Goal: Task Accomplishment & Management: Use online tool/utility

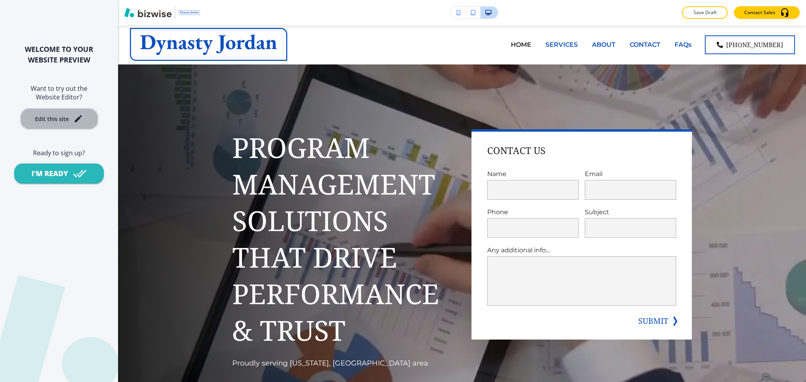
click at [53, 116] on div "Edit this site" at bounding box center [52, 119] width 34 height 6
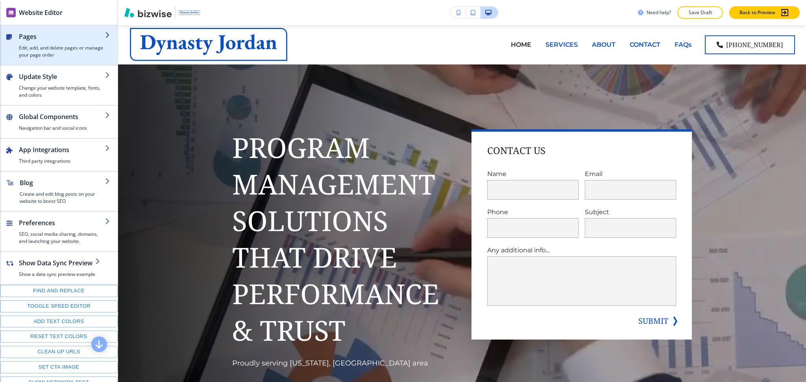
click at [52, 49] on h4 "Edit, add, and delete pages or manage your page order" at bounding box center [62, 51] width 86 height 14
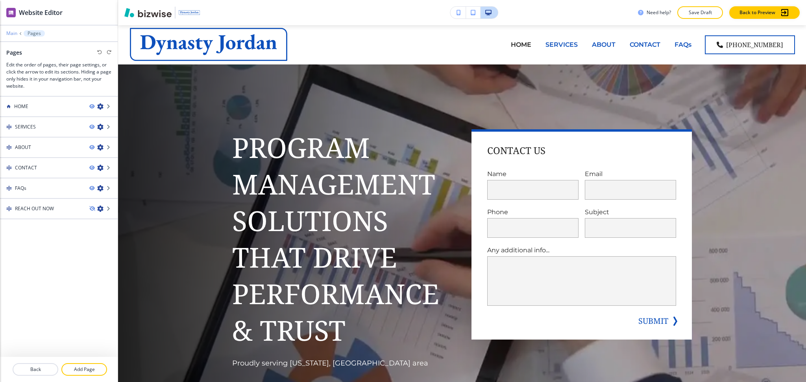
click at [9, 34] on p "Main" at bounding box center [11, 34] width 11 height 6
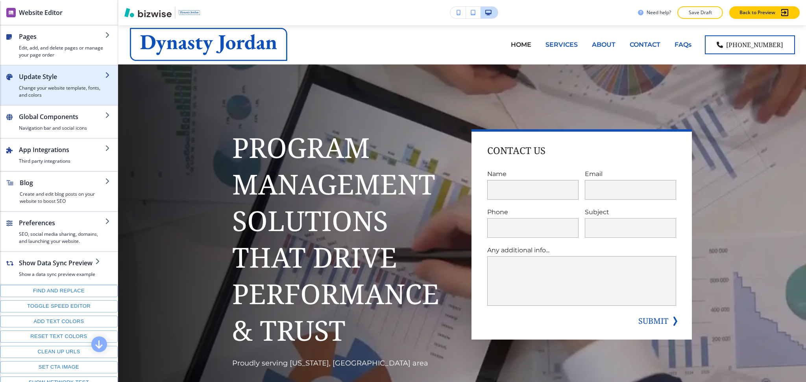
click at [55, 85] on h4 "Change your website template, fonts, and colors" at bounding box center [62, 92] width 86 height 14
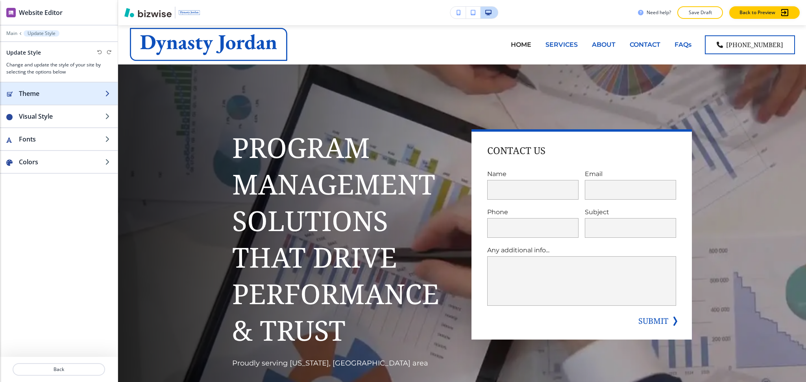
click at [50, 89] on h2 "Theme" at bounding box center [62, 93] width 86 height 9
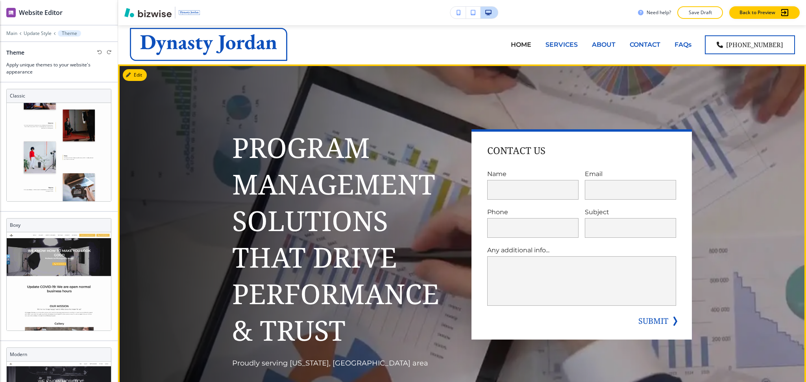
click at [184, 213] on div "Program Management Solutions That Drive Performance & Trust Proudly serving Was…" at bounding box center [462, 269] width 688 height 409
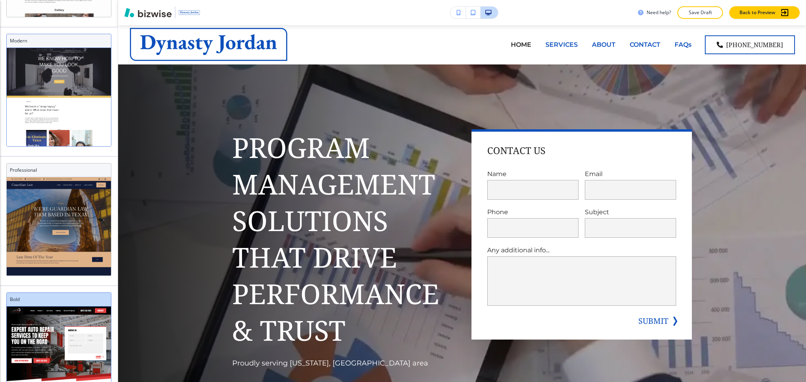
scroll to position [7, 0]
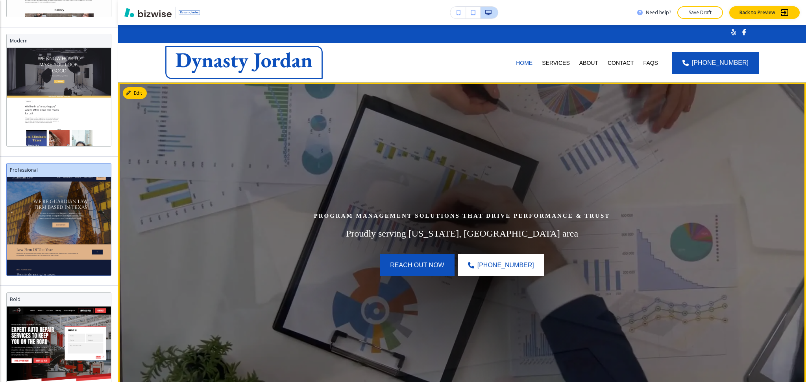
scroll to position [315, 0]
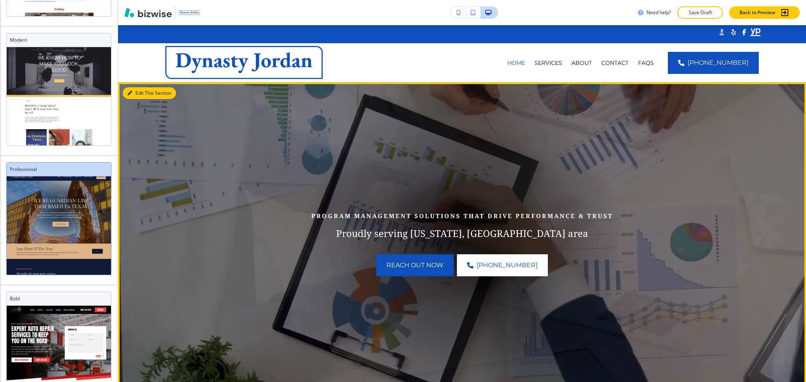
click at [127, 92] on icon "button" at bounding box center [129, 93] width 5 height 5
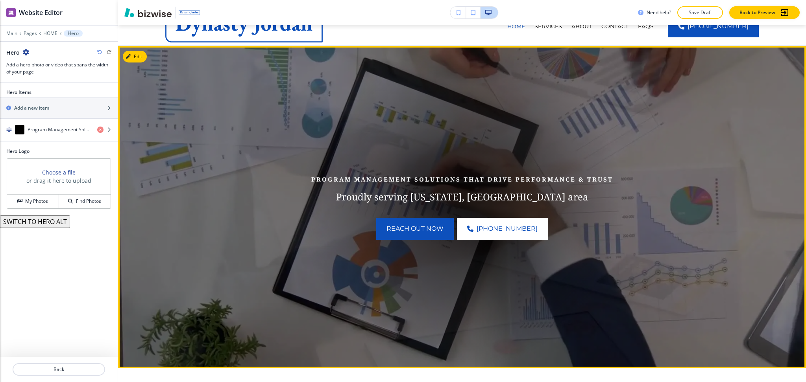
scroll to position [0, 0]
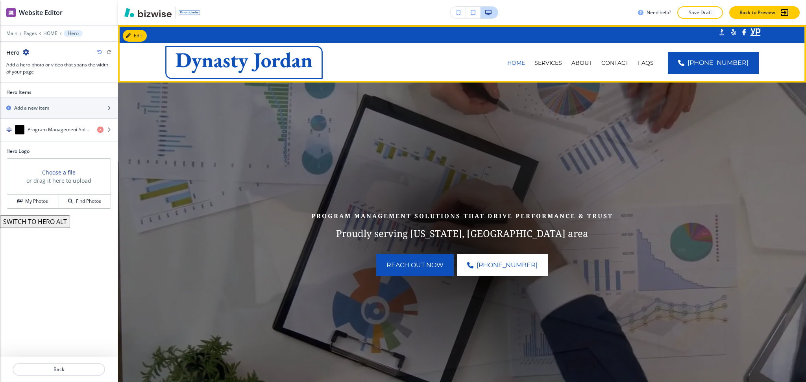
click at [147, 35] on div ".st0{fill:#015A75;}" at bounding box center [462, 34] width 688 height 18
click at [141, 34] on button "Edit Navigation Bar" at bounding box center [152, 36] width 59 height 12
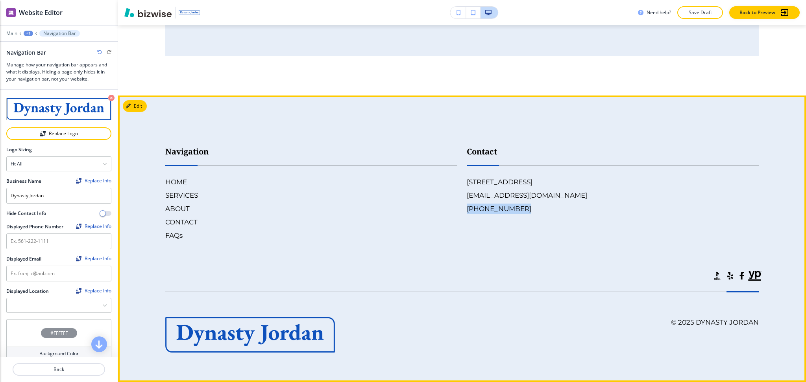
scroll to position [4617, 0]
drag, startPoint x: 455, startPoint y: 213, endPoint x: 515, endPoint y: 214, distance: 59.8
click at [515, 214] on div "Contact 5903 Mt Eagle Dr APT 809, Alexandria, VA 22303, USA franjllc@aol.com (9…" at bounding box center [607, 185] width 301 height 111
copy h6 "(972) 730-3664"
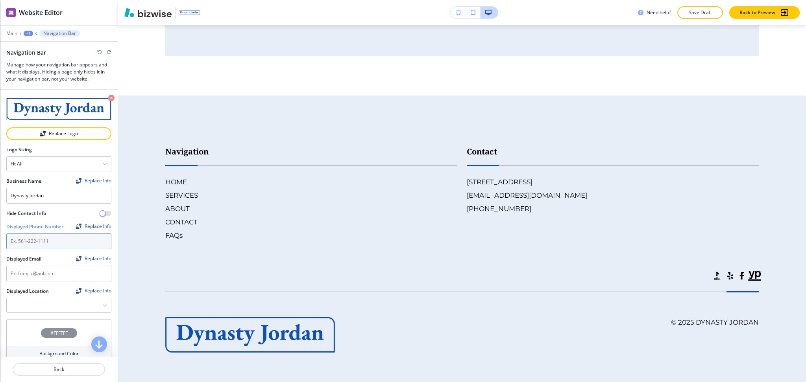
click at [64, 234] on input "text" at bounding box center [58, 242] width 105 height 16
paste input "(972) 730-3664"
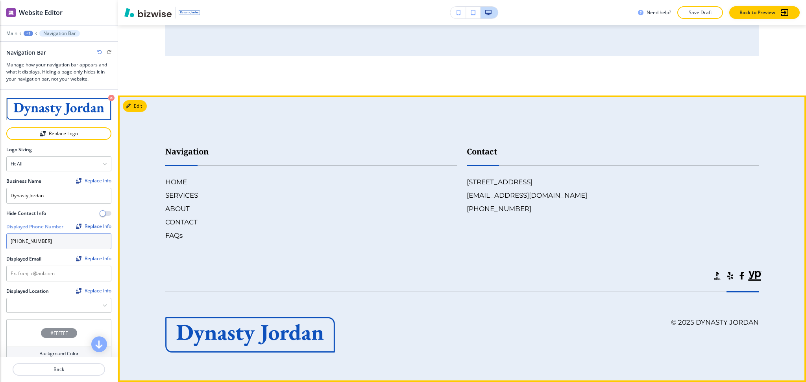
type input "(972) 730-3664"
drag, startPoint x: 461, startPoint y: 194, endPoint x: 463, endPoint y: 205, distance: 10.8
click at [524, 197] on div "Contact 5903 Mt Eagle Dr APT 809, Alexandria, VA 22303, USA franjllc@aol.com (9…" at bounding box center [607, 185] width 301 height 111
copy h6 "franjllc@aol.com"
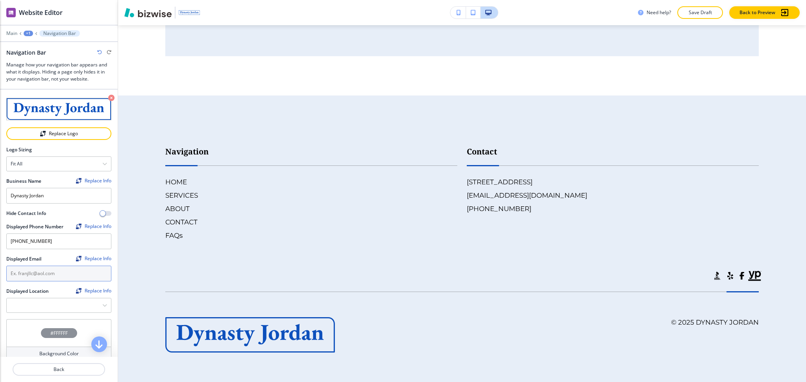
drag, startPoint x: 49, startPoint y: 276, endPoint x: 55, endPoint y: 280, distance: 7.2
click at [49, 276] on input "text" at bounding box center [58, 274] width 105 height 16
paste input "franjllc@aol.com"
type input "franjllc@aol.com"
click at [102, 307] on button "button" at bounding box center [104, 306] width 5 height 6
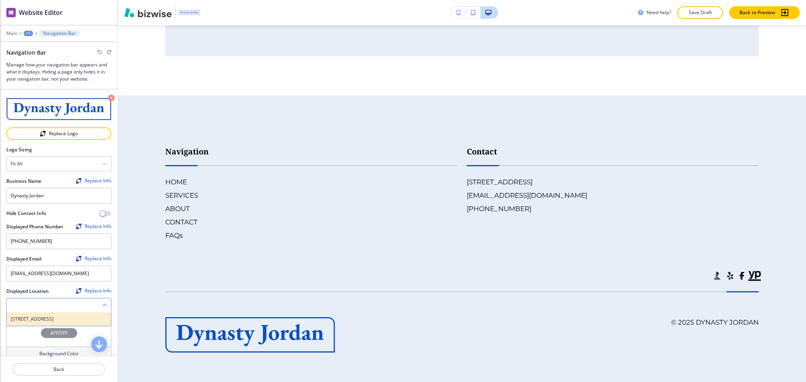
click at [55, 320] on h4 "5903 Mt Eagle Dr APT 809, Alexandria, VA 22303, USA" at bounding box center [59, 319] width 96 height 7
type Location "5903 Mt Eagle Dr APT 809, Alexandria, VA 22303, USA"
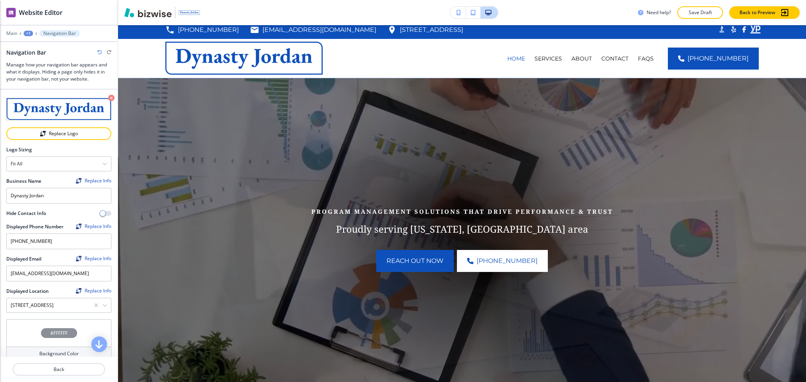
scroll to position [0, 0]
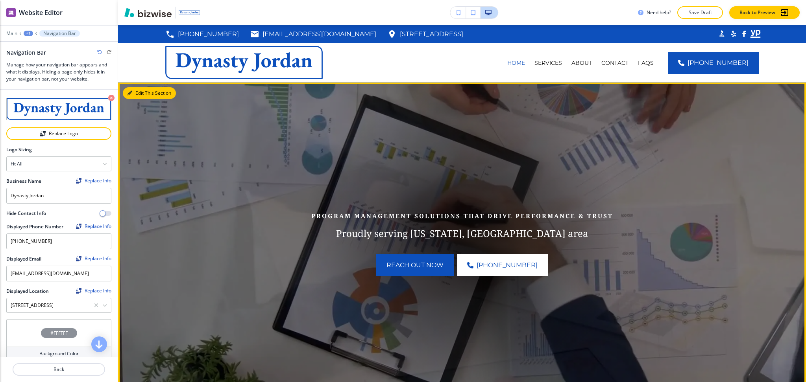
click at [144, 94] on button "Edit This Section" at bounding box center [149, 93] width 53 height 12
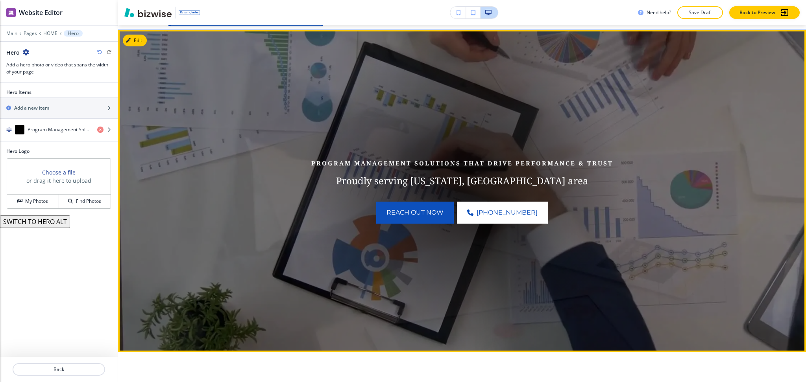
scroll to position [57, 0]
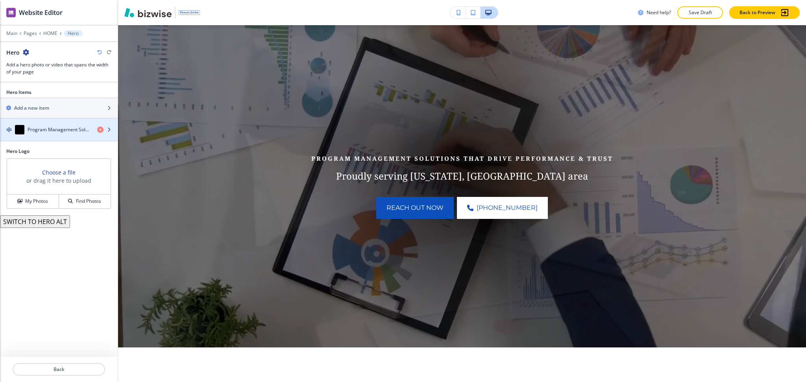
click at [59, 135] on div "button" at bounding box center [59, 138] width 118 height 6
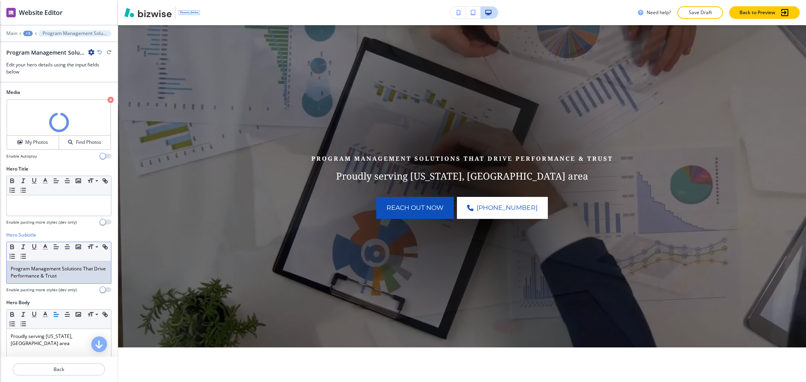
click at [60, 273] on p "Program Management Solutions That Drive Performance & Trust" at bounding box center [59, 273] width 96 height 14
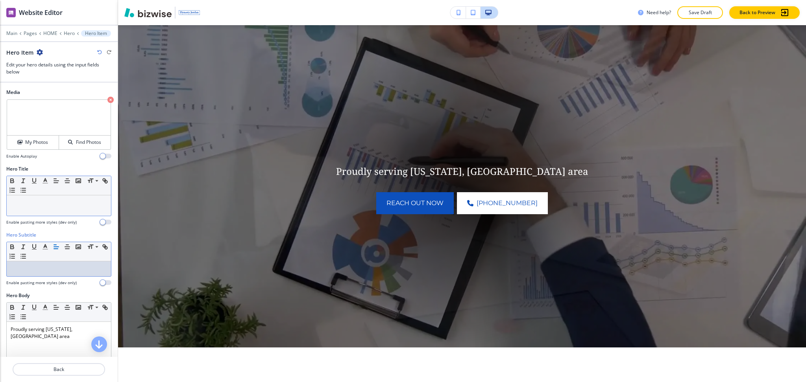
click at [71, 206] on p at bounding box center [59, 202] width 96 height 7
paste div
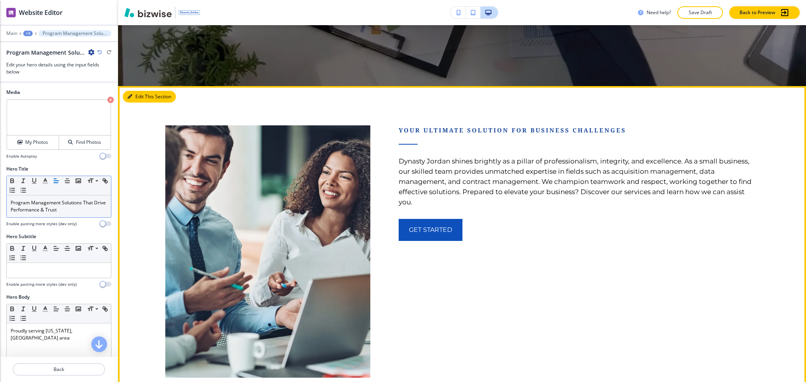
click at [138, 91] on button "Edit This Section" at bounding box center [149, 97] width 53 height 12
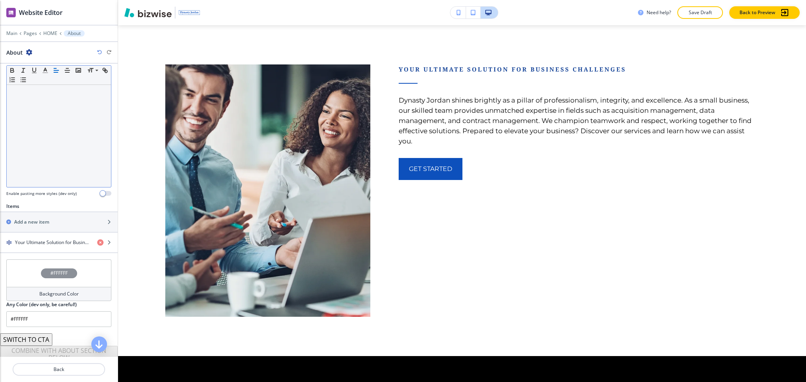
scroll to position [158, 0]
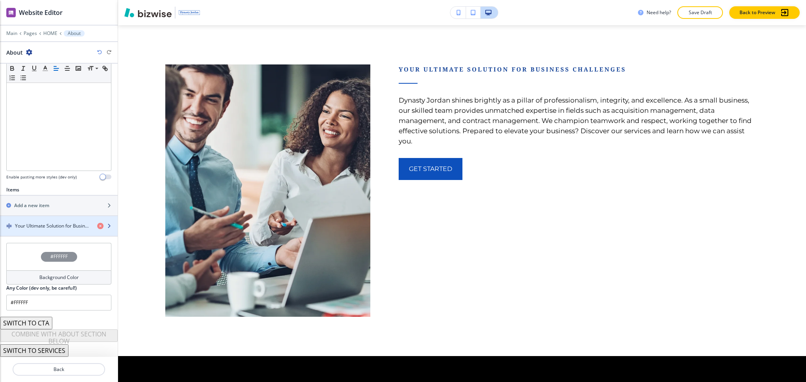
click at [53, 225] on h4 "Your Ultimate Solution for Business Challenges" at bounding box center [53, 226] width 76 height 7
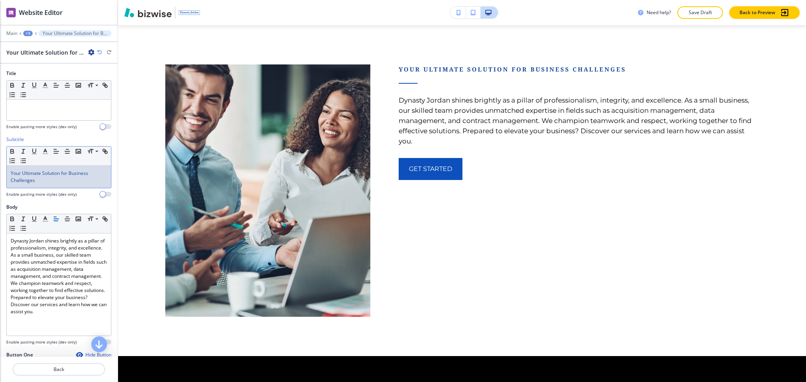
click at [57, 182] on p "Your Ultimate Solution for Business Challenges" at bounding box center [59, 177] width 96 height 14
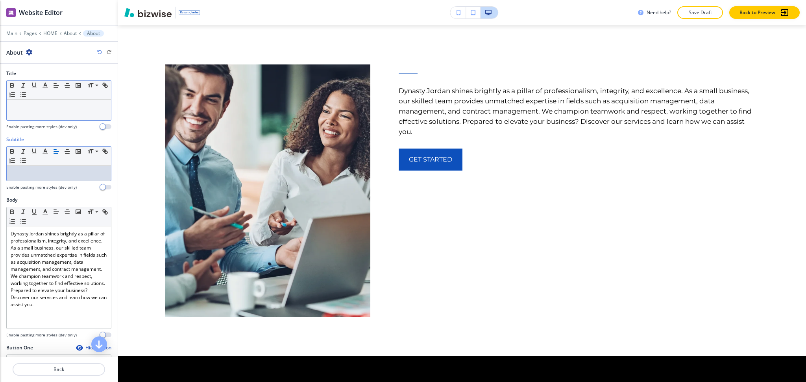
click at [57, 100] on div at bounding box center [59, 110] width 104 height 20
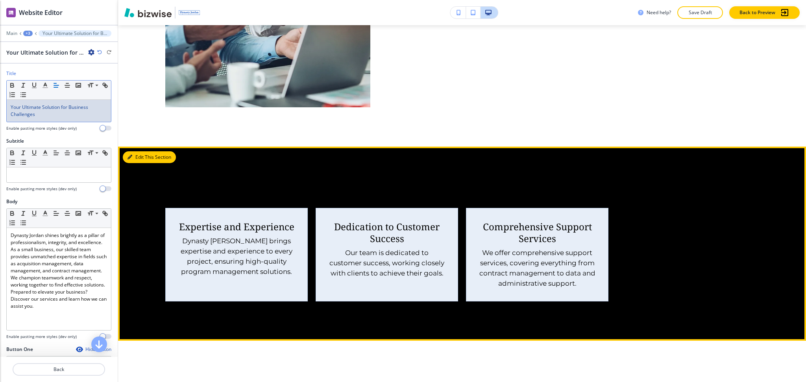
click at [137, 157] on button "Edit This Section" at bounding box center [149, 157] width 53 height 12
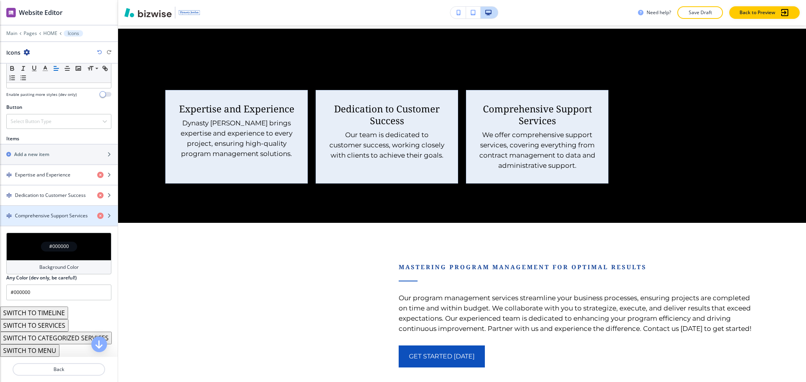
scroll to position [243, 0]
click at [66, 268] on h4 "Background Color" at bounding box center [58, 267] width 39 height 7
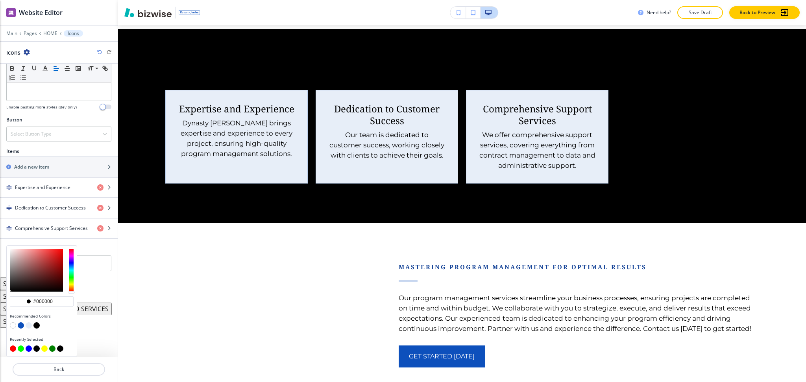
click at [27, 326] on button "button" at bounding box center [29, 326] width 6 height 6
type input "#e7eef8"
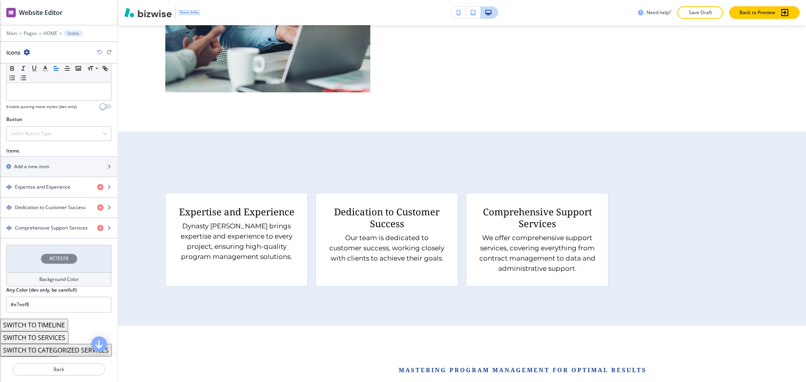
scroll to position [603, 0]
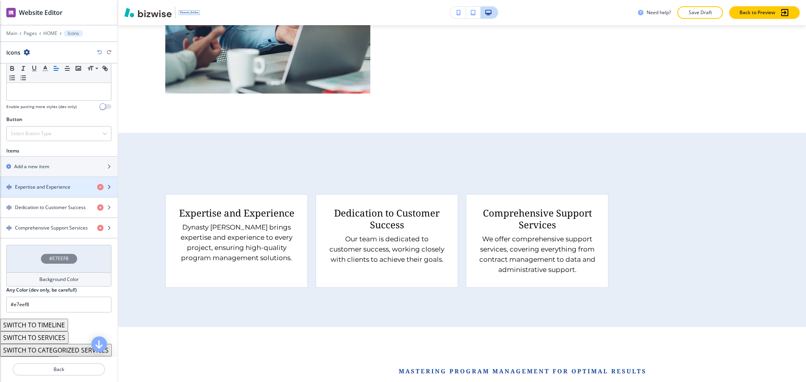
click at [47, 191] on div "button" at bounding box center [59, 194] width 118 height 6
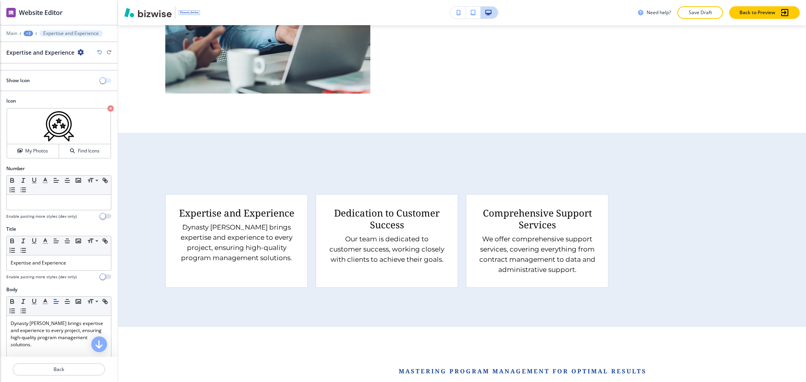
click at [100, 78] on span "button" at bounding box center [103, 80] width 6 height 6
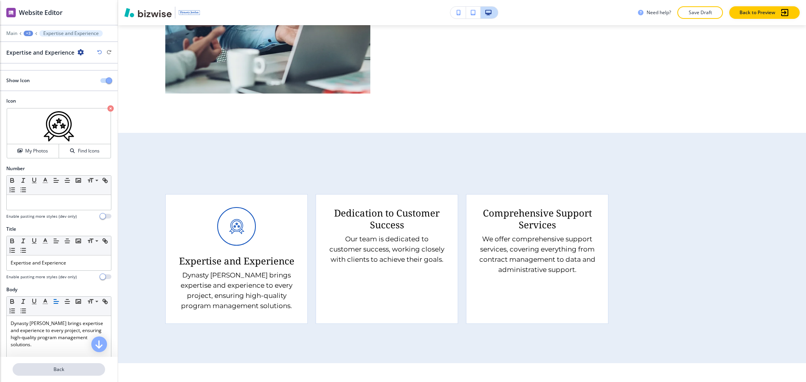
click at [59, 371] on p "Back" at bounding box center [58, 369] width 91 height 7
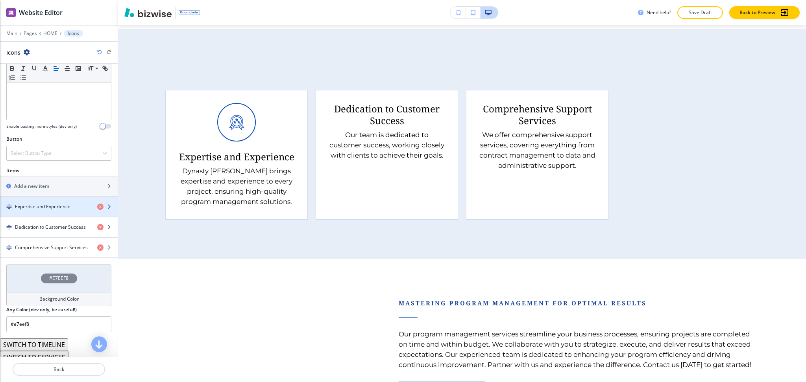
scroll to position [209, 0]
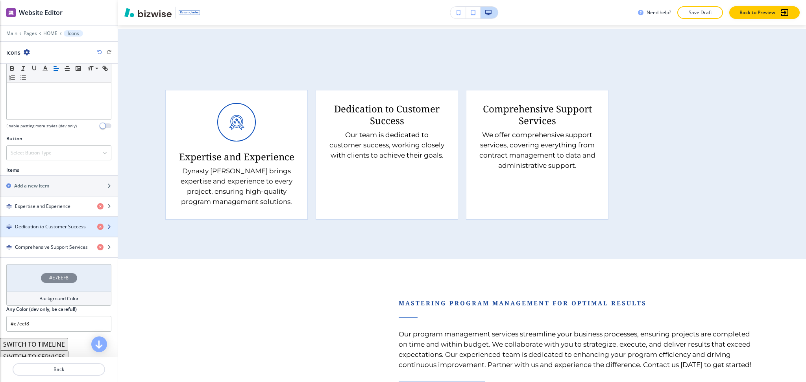
click at [50, 229] on h4 "Dedication to Customer Success" at bounding box center [50, 226] width 71 height 7
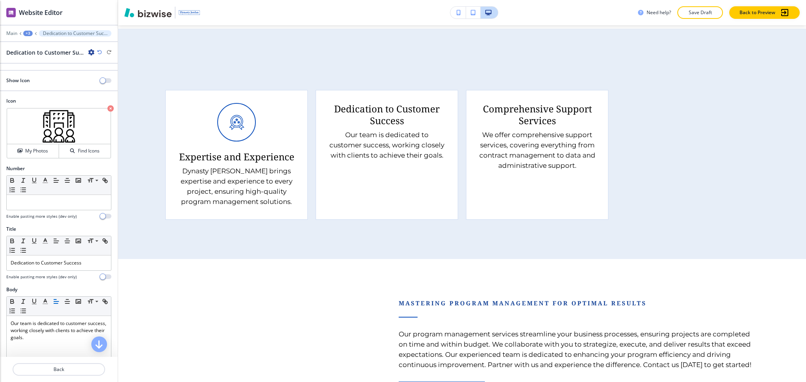
click at [96, 77] on div "Show Icon" at bounding box center [59, 80] width 118 height 7
click at [100, 79] on span "button" at bounding box center [103, 80] width 6 height 6
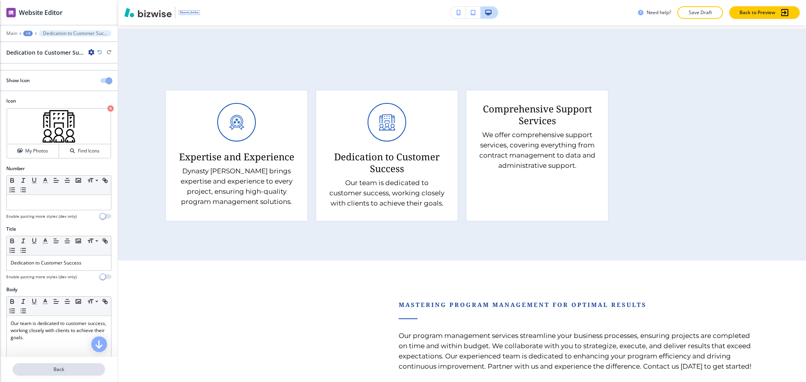
click at [68, 368] on p "Back" at bounding box center [58, 369] width 91 height 7
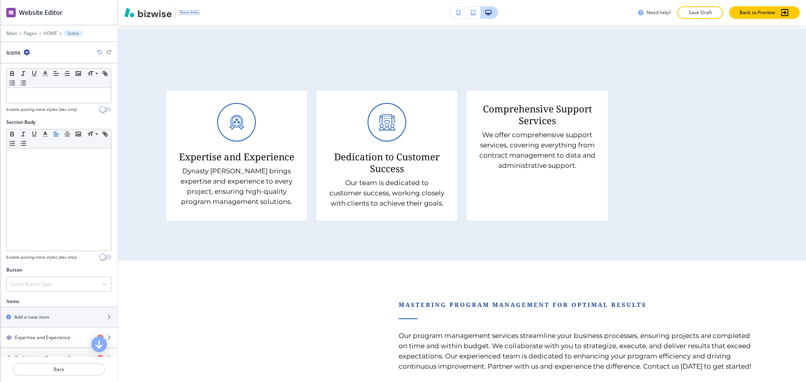
scroll to position [243, 0]
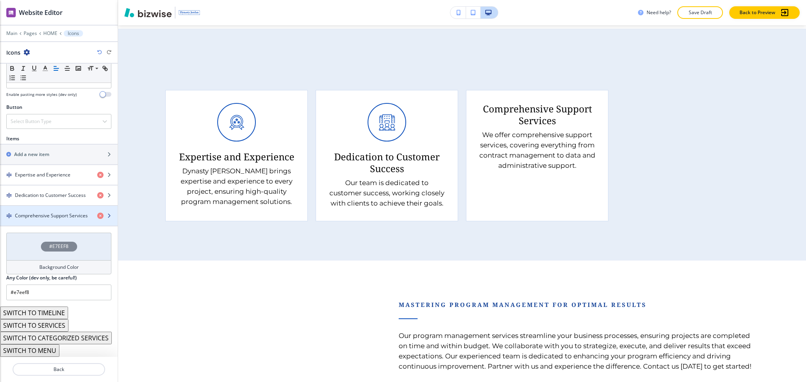
click at [51, 216] on h4 "Comprehensive Support Services" at bounding box center [51, 215] width 73 height 7
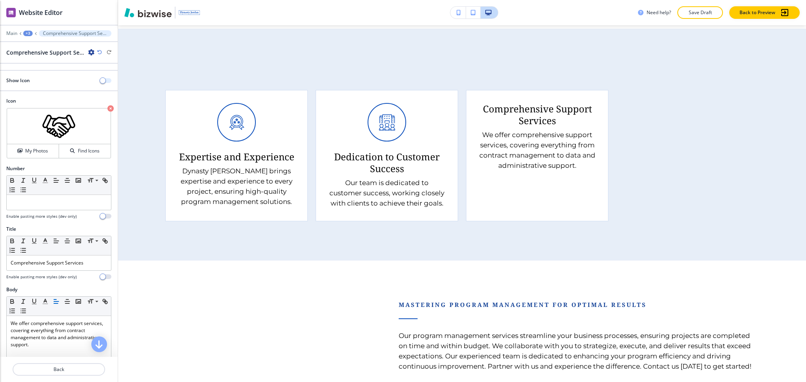
click at [100, 77] on span "button" at bounding box center [103, 80] width 6 height 6
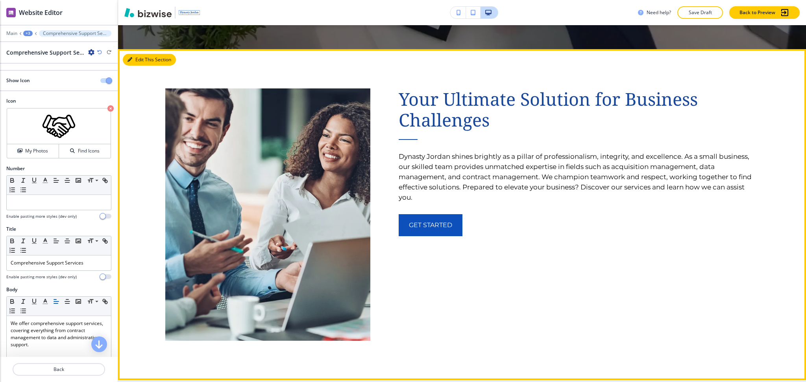
click at [142, 57] on button "Edit This Section" at bounding box center [149, 60] width 53 height 12
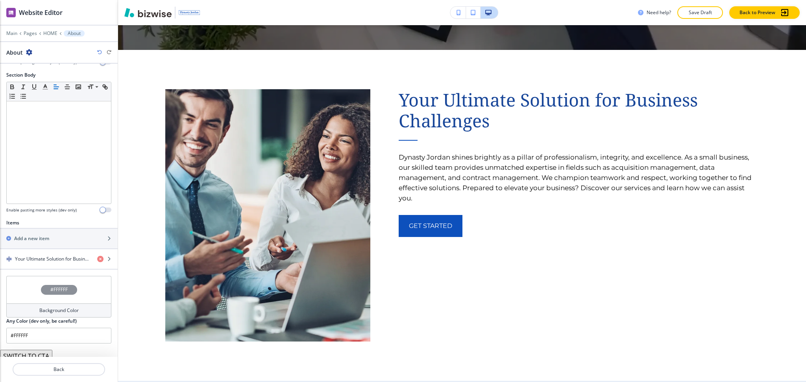
scroll to position [158, 0]
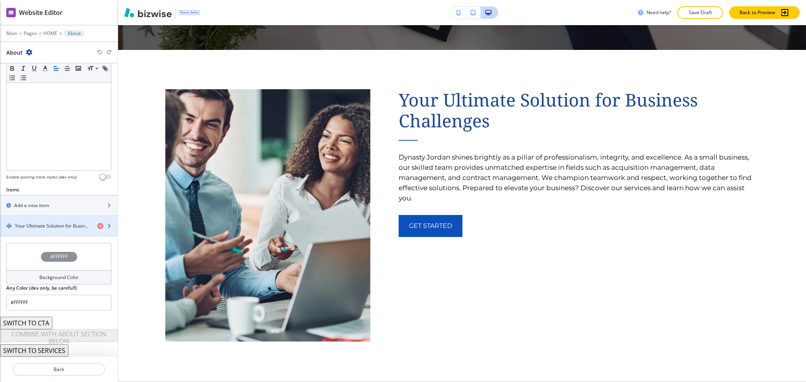
click at [41, 226] on h4 "Your Ultimate Solution for Business Challenges" at bounding box center [53, 226] width 76 height 7
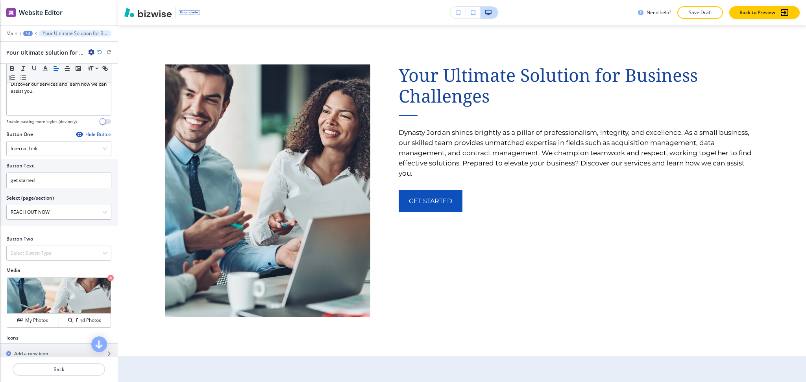
scroll to position [229, 0]
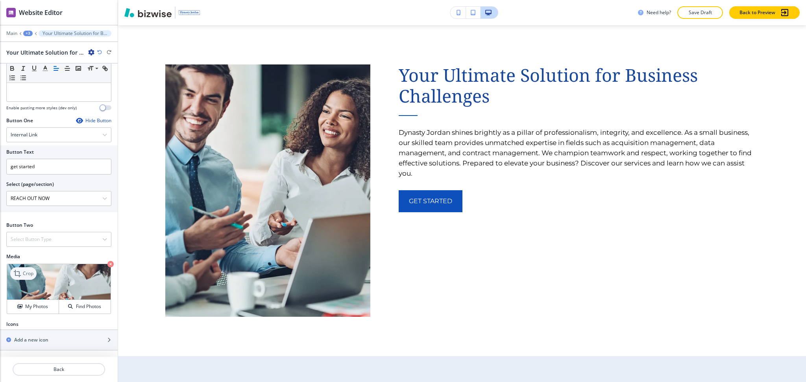
click at [19, 273] on icon at bounding box center [17, 273] width 7 height 7
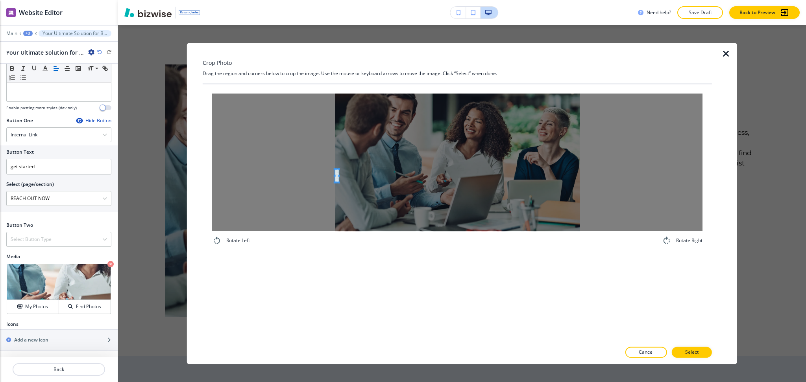
click at [324, 172] on div at bounding box center [457, 163] width 490 height 138
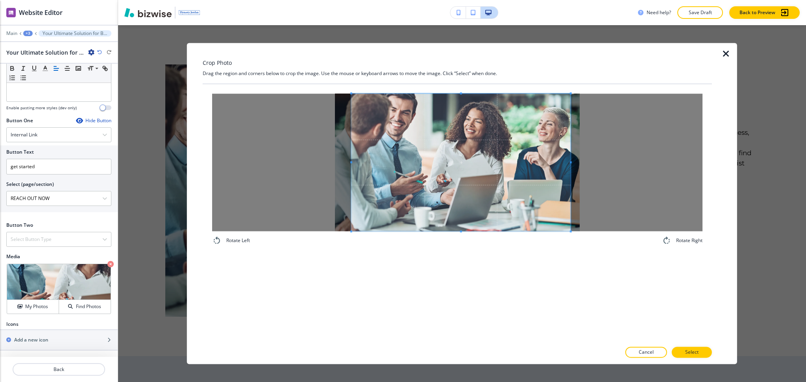
click at [569, 264] on div "Rotate Left Rotate Right" at bounding box center [457, 213] width 509 height 258
click at [707, 351] on button "Select" at bounding box center [691, 352] width 40 height 11
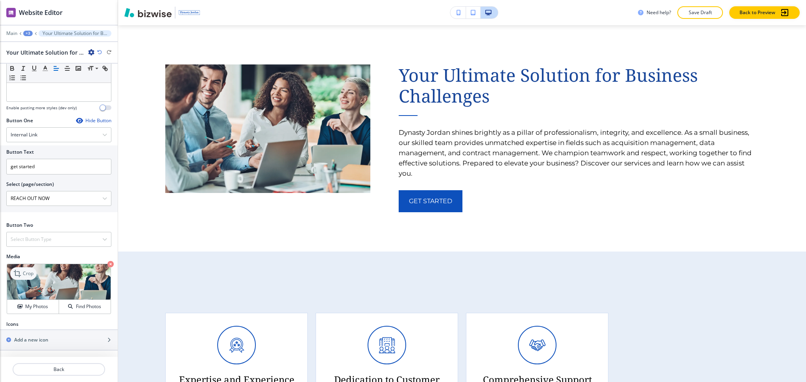
click at [19, 273] on icon at bounding box center [17, 273] width 9 height 9
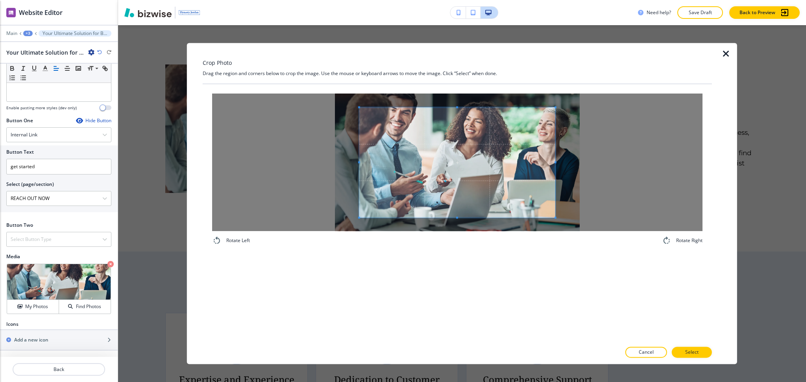
click at [457, 109] on span at bounding box center [457, 162] width 196 height 110
click at [446, 63] on div "Crop Photo Drag the region and corners below to crop the image. Use the mouse o…" at bounding box center [457, 203] width 509 height 321
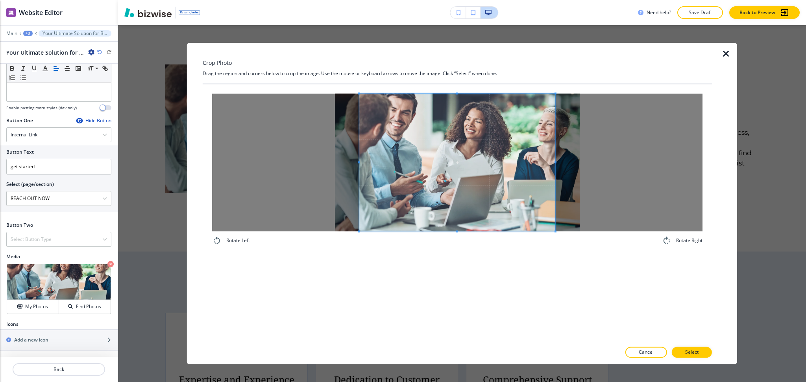
click at [475, 295] on div "Rotate Left Rotate Right" at bounding box center [457, 213] width 509 height 258
click at [500, 181] on span at bounding box center [461, 163] width 196 height 138
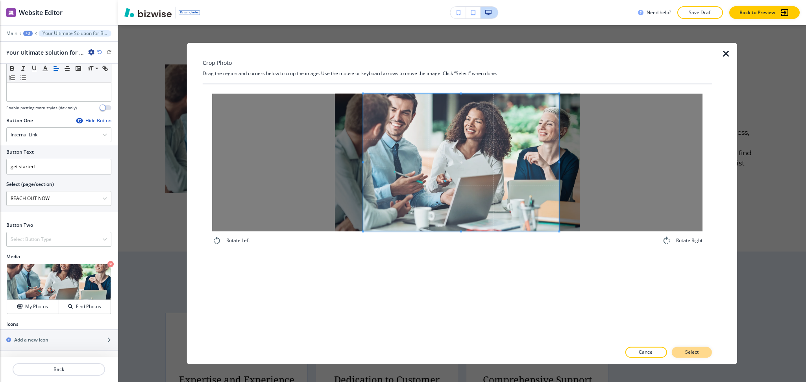
click at [700, 352] on button "Select" at bounding box center [691, 352] width 40 height 11
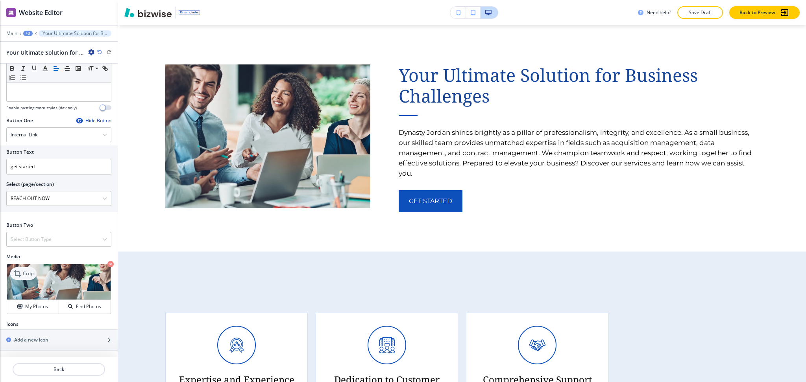
click at [23, 271] on p "Crop" at bounding box center [28, 273] width 11 height 7
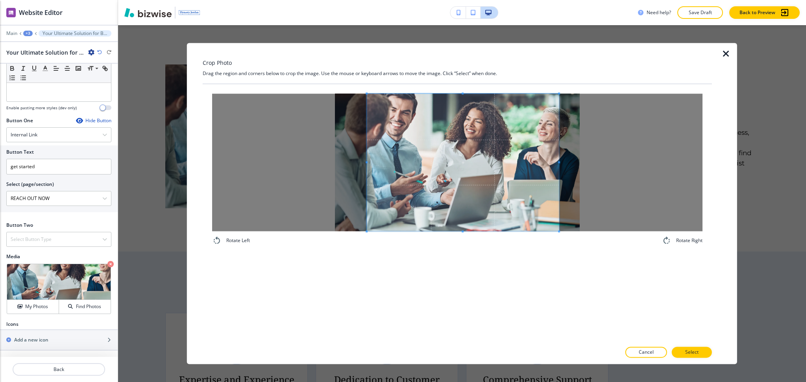
click at [367, 160] on span at bounding box center [366, 163] width 2 height 138
click at [554, 159] on div at bounding box center [460, 163] width 187 height 138
click at [520, 228] on span at bounding box center [463, 163] width 187 height 138
click at [702, 350] on button "Select" at bounding box center [691, 352] width 40 height 11
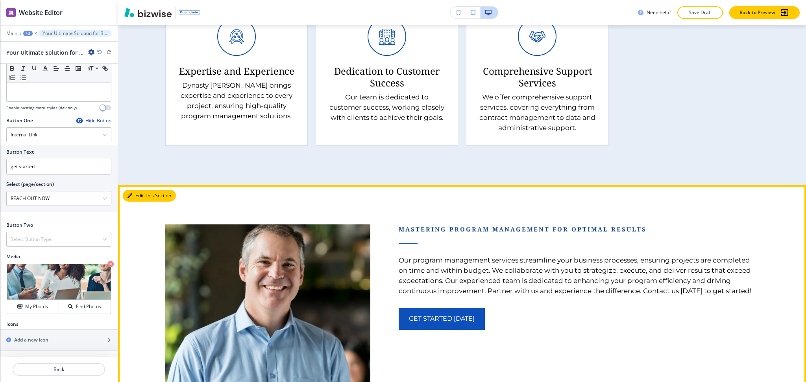
click at [142, 192] on button "Edit This Section" at bounding box center [149, 196] width 53 height 12
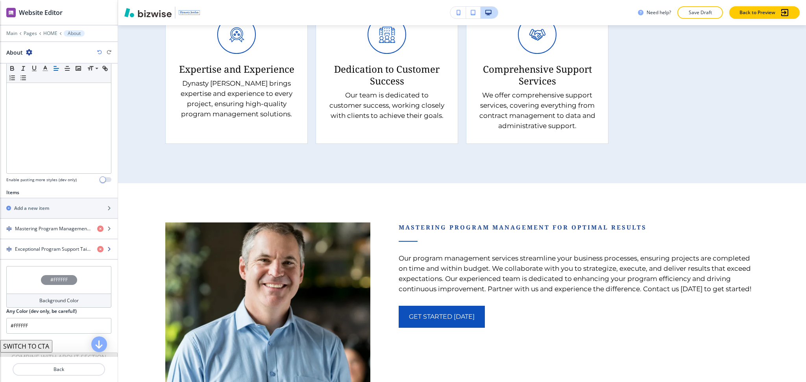
scroll to position [179, 0]
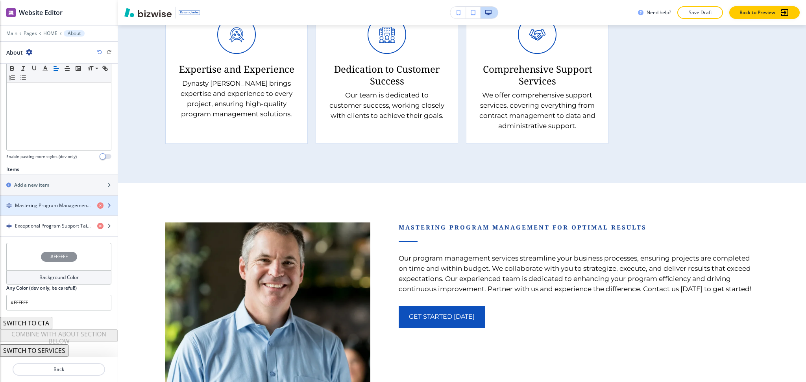
click at [40, 199] on div "button" at bounding box center [59, 199] width 118 height 6
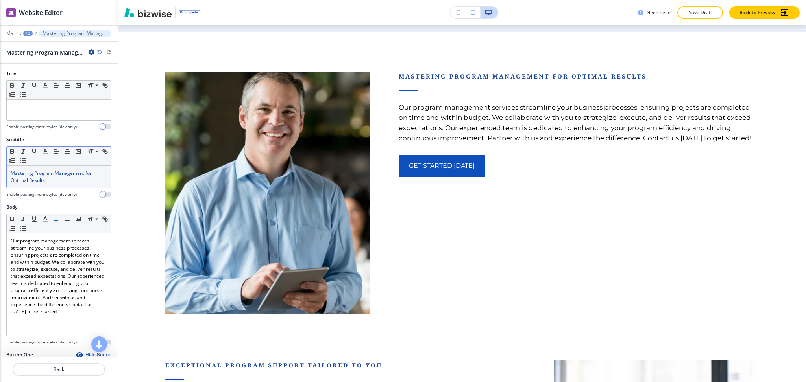
scroll to position [850, 0]
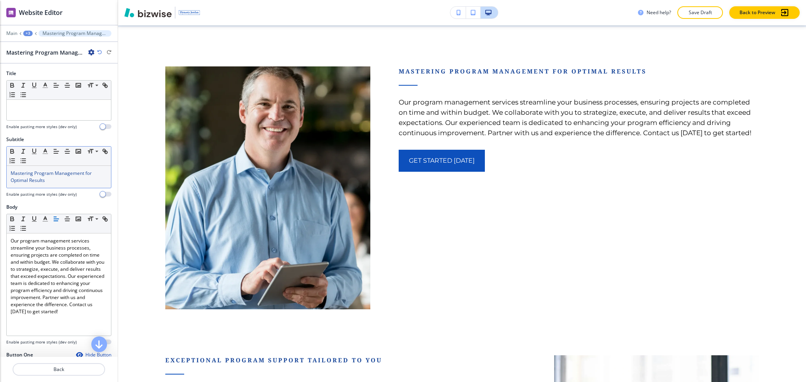
click at [66, 173] on span "Mastering Program Management for Optimal Results" at bounding box center [52, 177] width 82 height 14
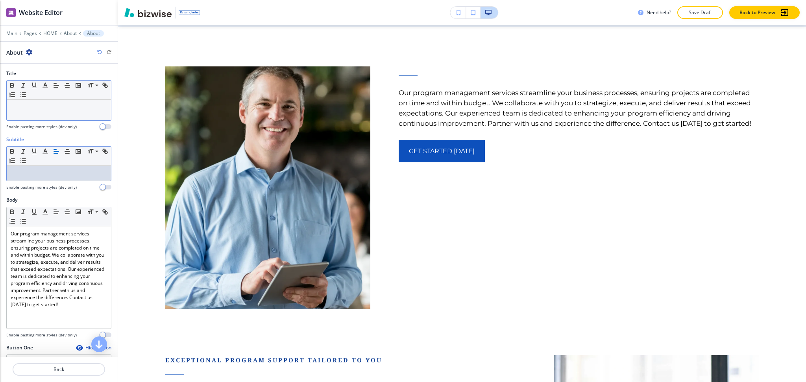
click at [57, 103] on div at bounding box center [59, 110] width 104 height 20
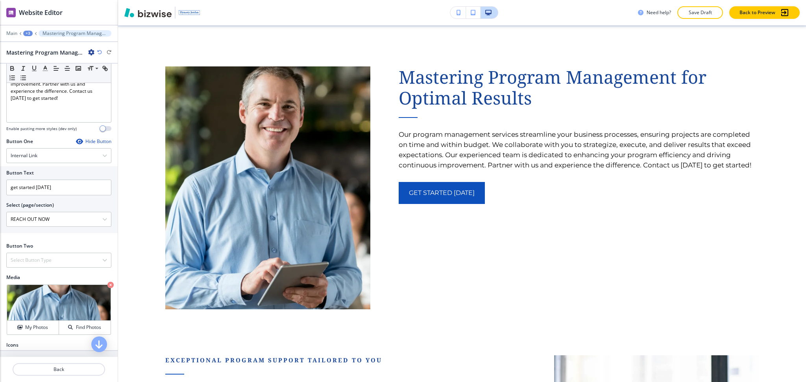
scroll to position [208, 0]
click at [17, 290] on icon at bounding box center [17, 294] width 9 height 9
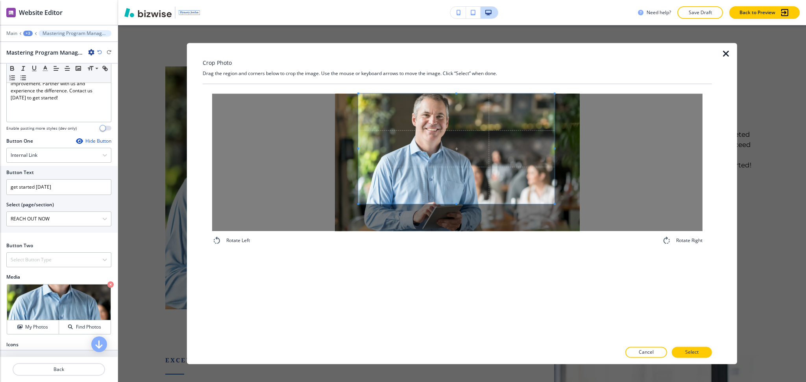
click at [523, 171] on span at bounding box center [456, 149] width 196 height 110
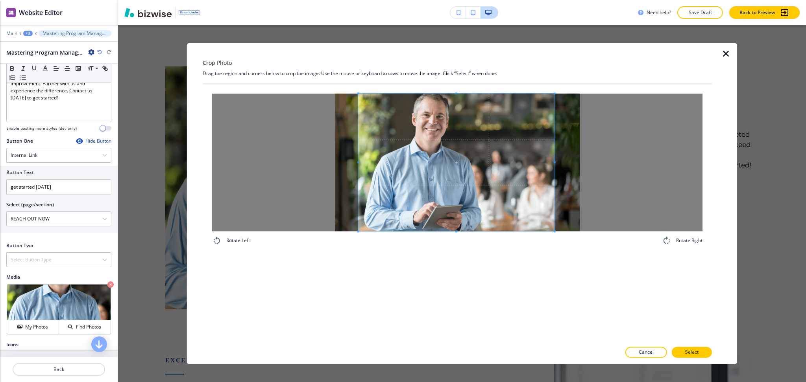
click at [464, 267] on div "Rotate Left Rotate Right" at bounding box center [457, 213] width 509 height 258
click at [700, 354] on button "Select" at bounding box center [691, 352] width 40 height 11
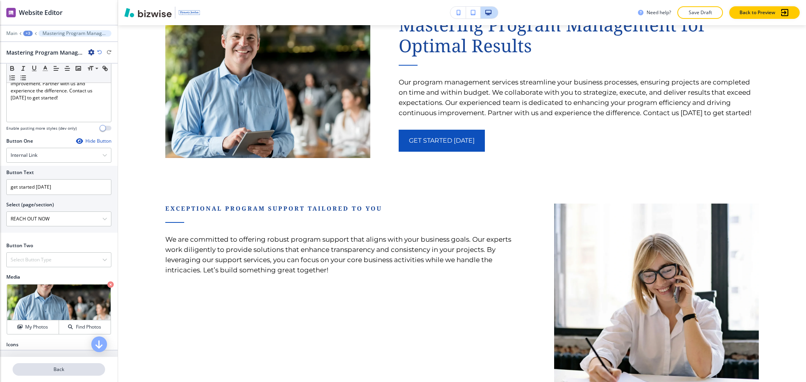
click at [63, 366] on p "Back" at bounding box center [58, 369] width 91 height 7
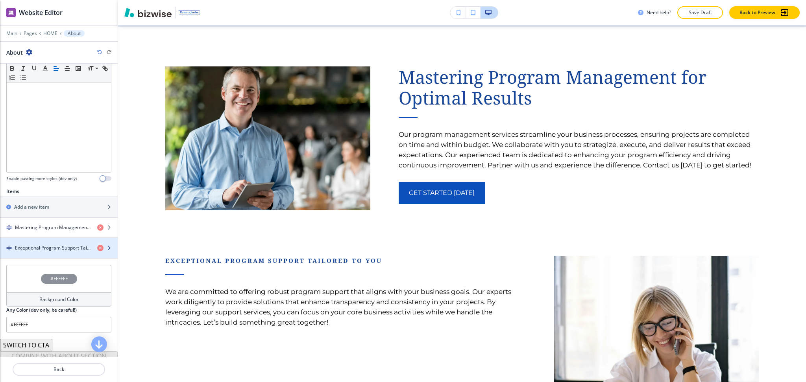
scroll to position [157, 0]
click at [45, 249] on h4 "Exceptional Program Support Tailored To You" at bounding box center [53, 247] width 76 height 7
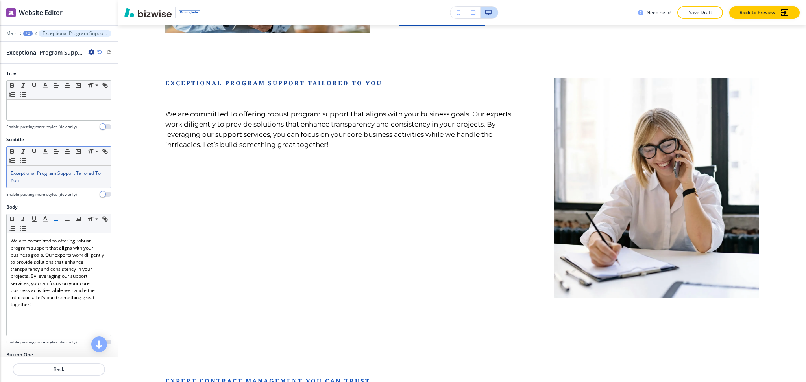
scroll to position [1037, 0]
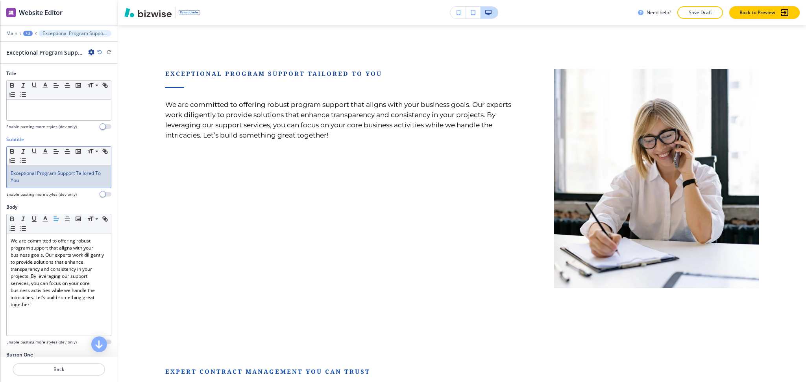
click at [41, 182] on p "Exceptional Program Support Tailored To You" at bounding box center [59, 177] width 96 height 14
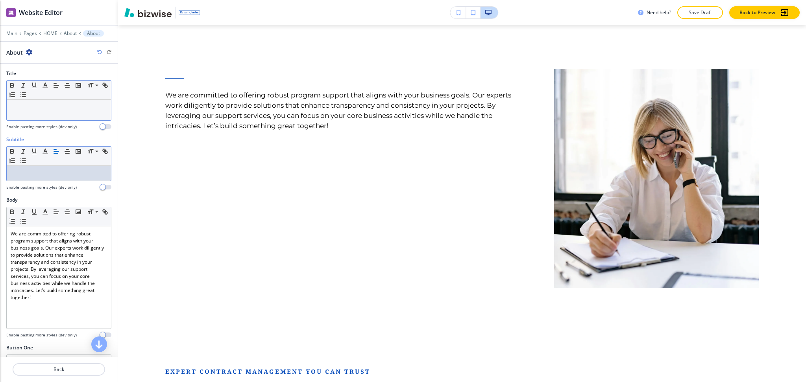
click at [41, 114] on div at bounding box center [59, 110] width 104 height 20
paste div
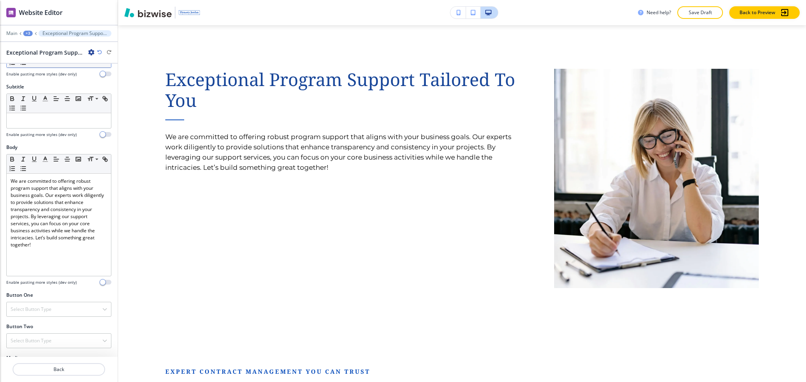
scroll to position [156, 0]
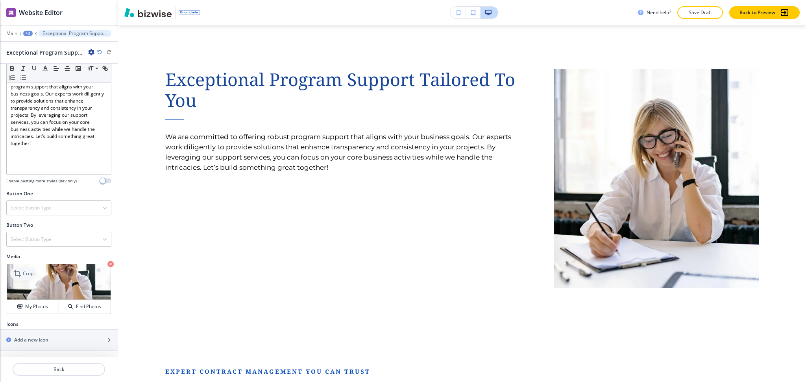
click at [23, 273] on p "Crop" at bounding box center [28, 273] width 11 height 7
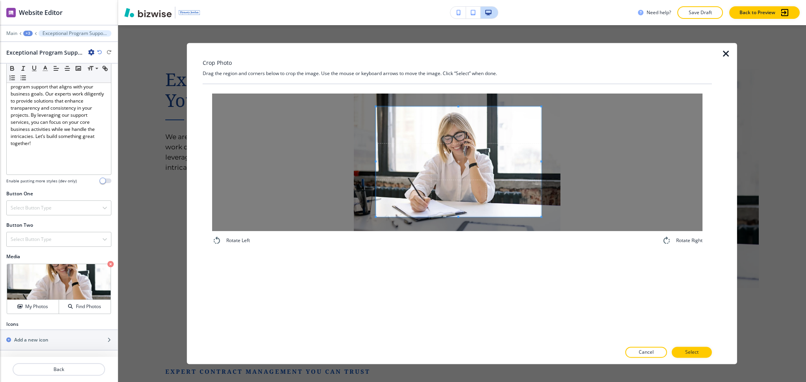
click at [467, 166] on span at bounding box center [458, 162] width 165 height 110
click at [687, 354] on p "Select" at bounding box center [691, 352] width 13 height 7
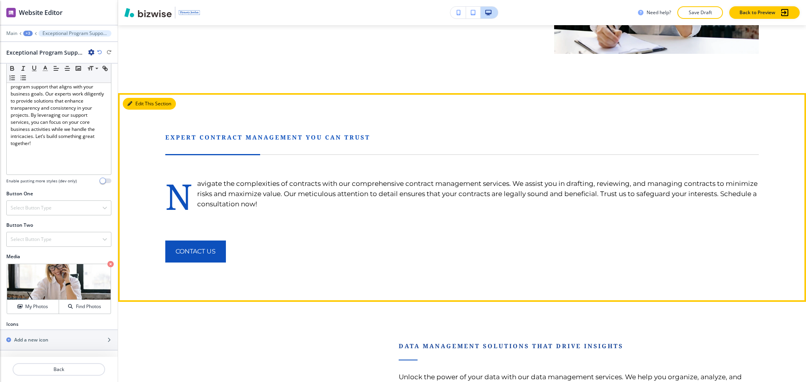
click at [144, 98] on button "Edit This Section" at bounding box center [149, 104] width 53 height 12
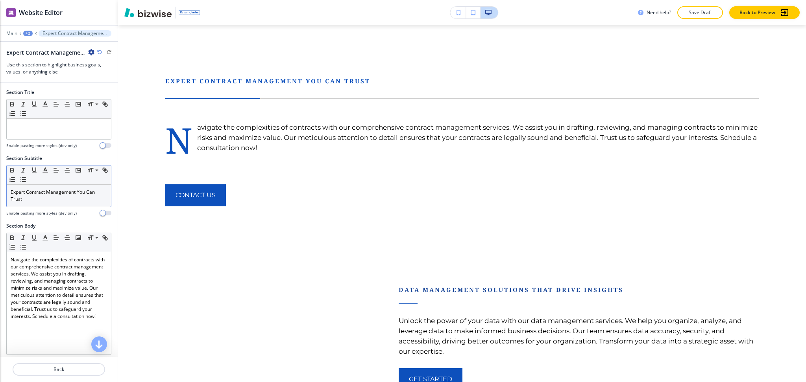
scroll to position [1250, 0]
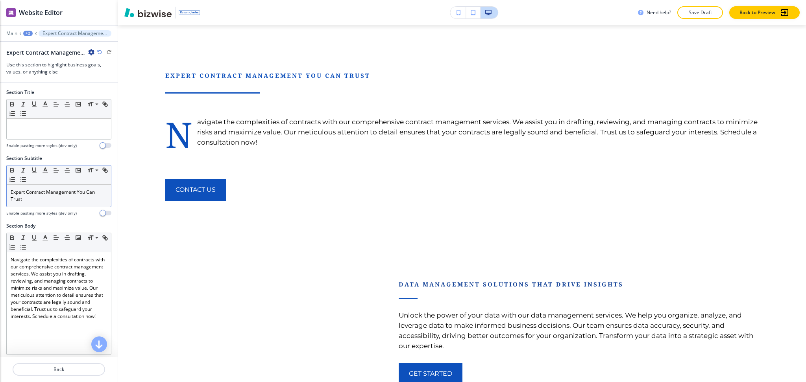
click at [62, 201] on p "Expert Contract Management You Can Trust" at bounding box center [59, 196] width 96 height 14
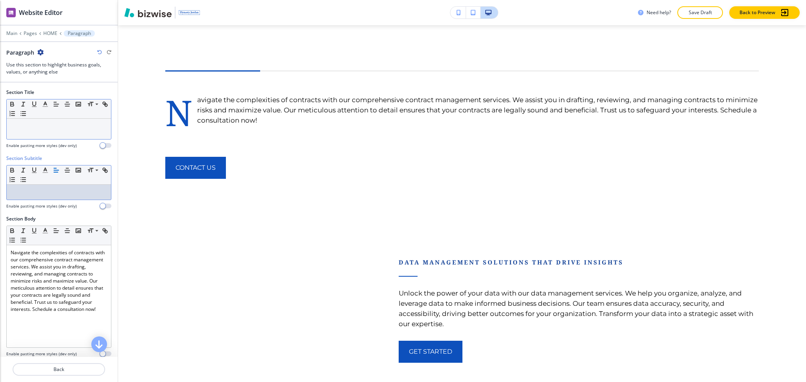
click at [59, 127] on p at bounding box center [59, 126] width 96 height 7
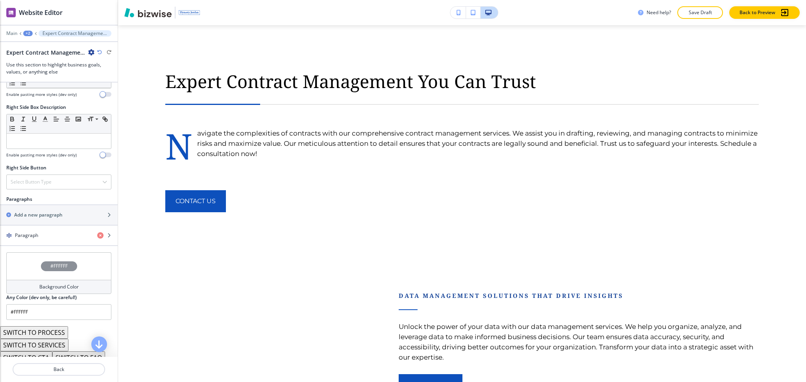
scroll to position [366, 0]
click at [55, 290] on h4 "Background Color" at bounding box center [58, 286] width 39 height 7
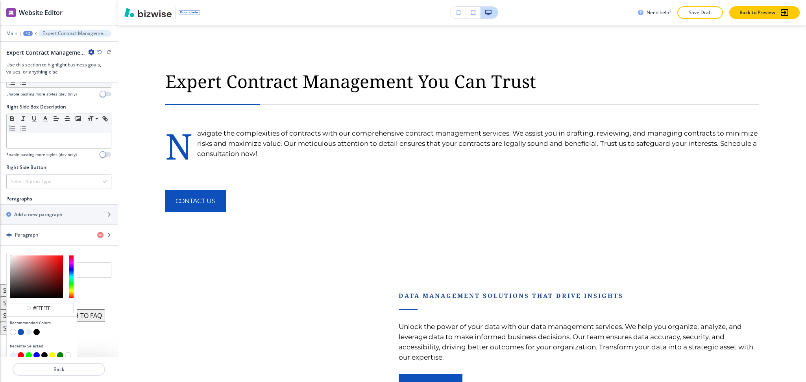
click at [30, 332] on button "button" at bounding box center [29, 332] width 6 height 6
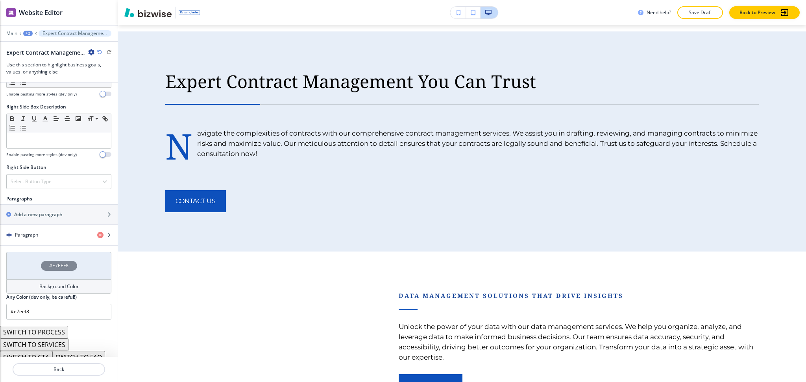
type input "#e7eef8"
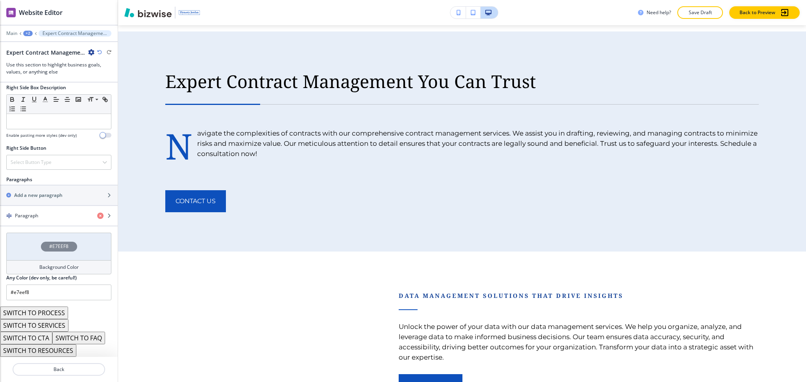
click at [54, 314] on button "SWITCH TO PROCESS" at bounding box center [34, 313] width 68 height 13
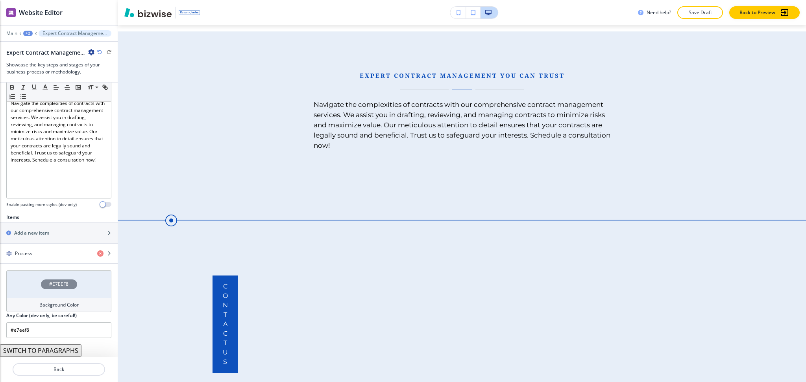
scroll to position [157, 0]
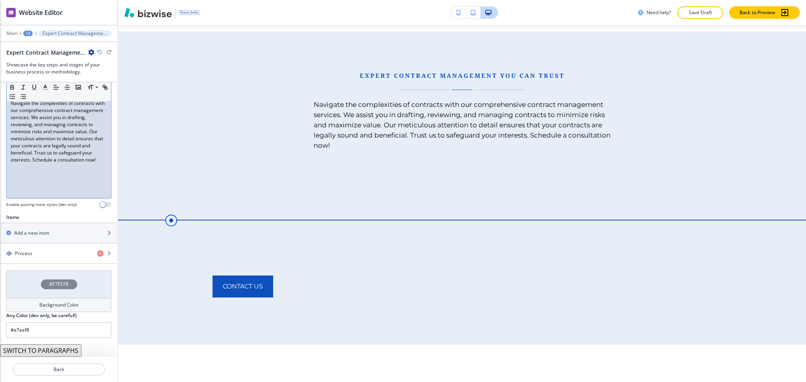
click at [57, 156] on p "Navigate the complexities of contracts with our comprehensive contract manageme…" at bounding box center [59, 132] width 96 height 64
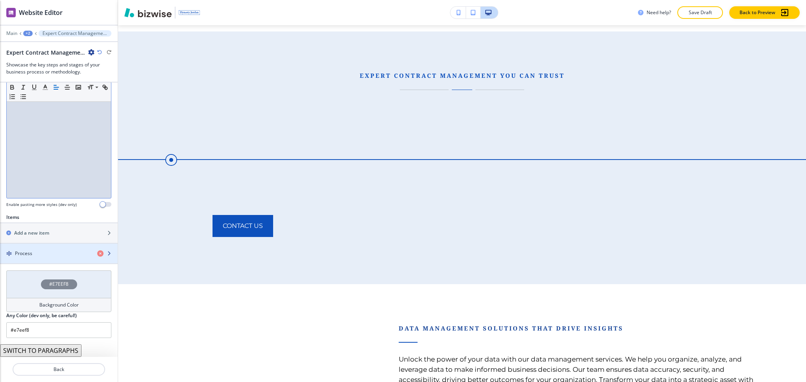
click at [42, 249] on div "button" at bounding box center [59, 247] width 118 height 6
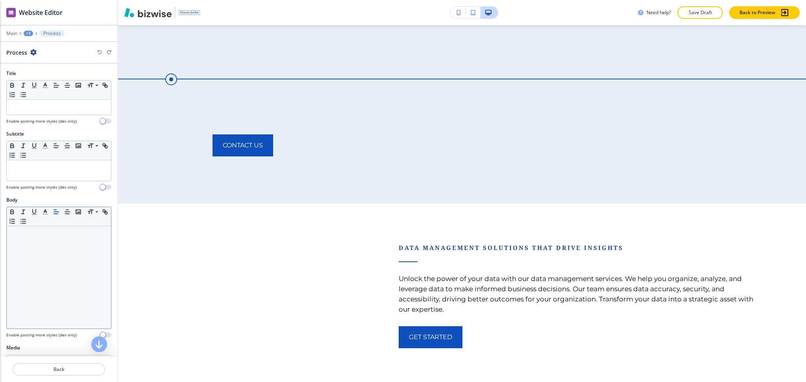
scroll to position [1341, 0]
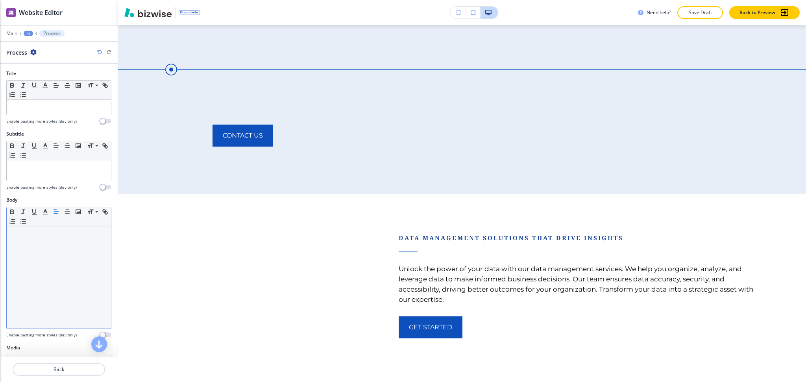
click at [41, 260] on div at bounding box center [59, 278] width 104 height 102
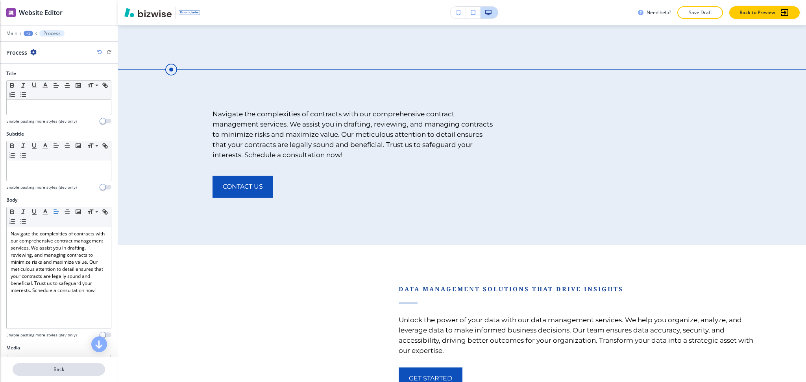
click at [56, 371] on p "Back" at bounding box center [58, 369] width 91 height 7
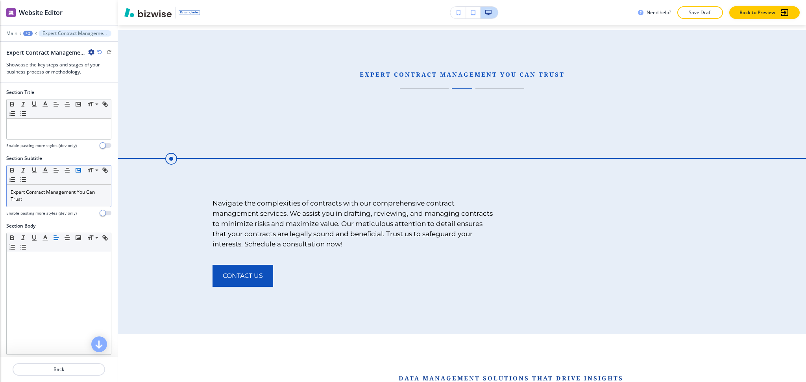
scroll to position [1250, 0]
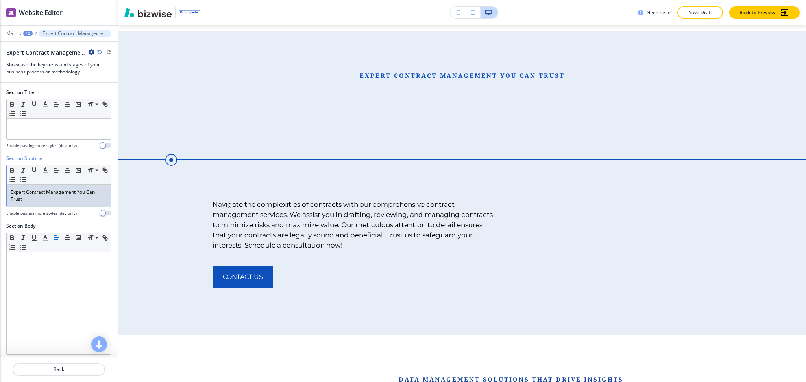
click at [72, 202] on p "Expert Contract Management You Can Trust" at bounding box center [59, 196] width 96 height 14
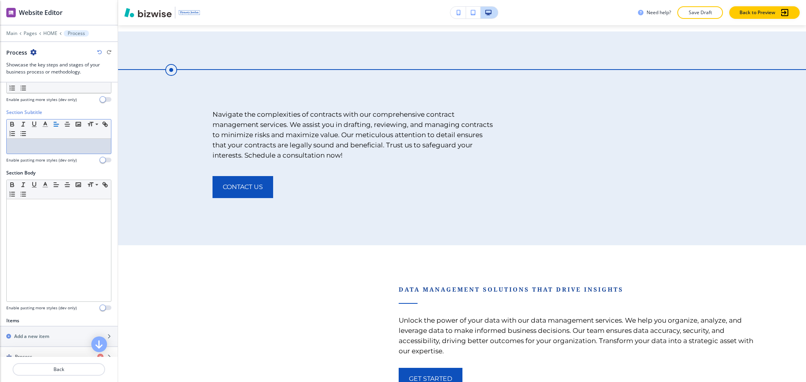
scroll to position [149, 0]
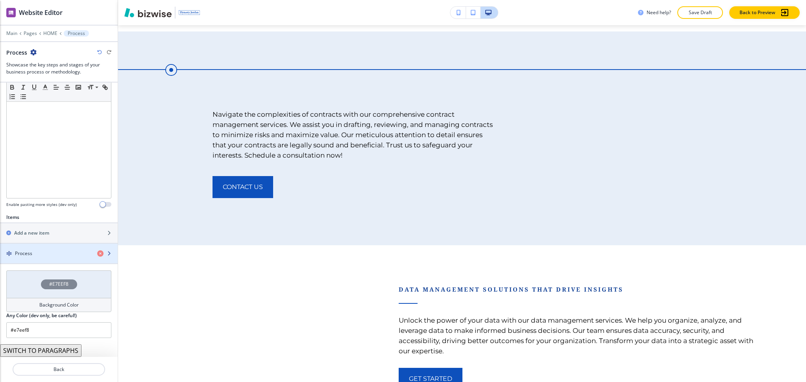
click at [47, 251] on div "Process" at bounding box center [45, 253] width 91 height 7
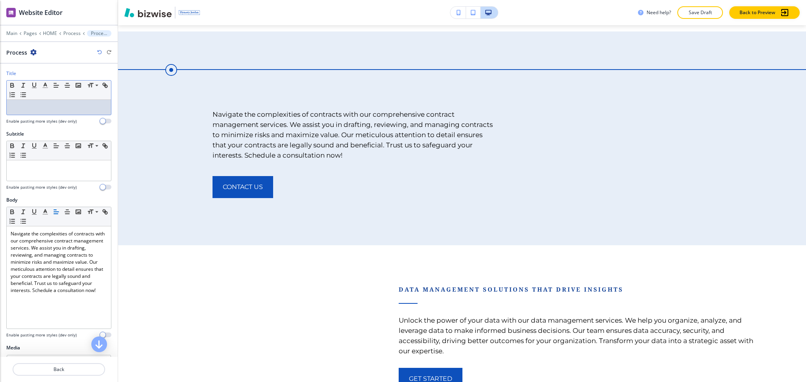
click at [43, 112] on div at bounding box center [59, 107] width 104 height 15
click at [59, 179] on div at bounding box center [59, 170] width 104 height 20
paste div
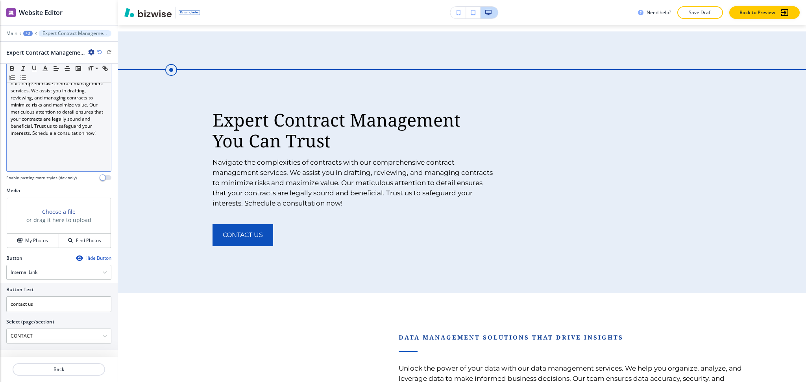
scroll to position [161, 0]
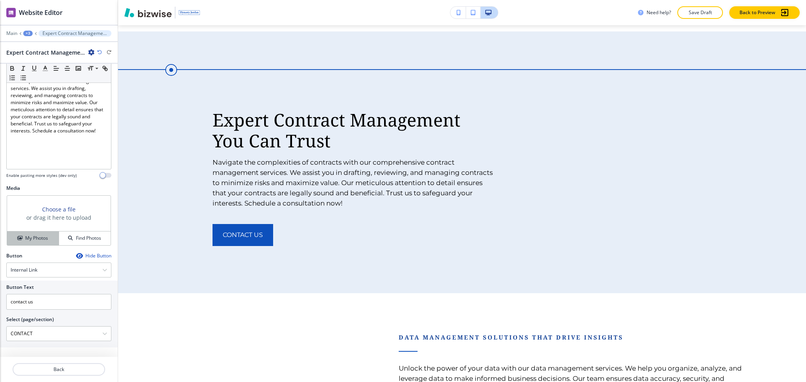
click at [33, 243] on button "My Photos" at bounding box center [33, 239] width 52 height 14
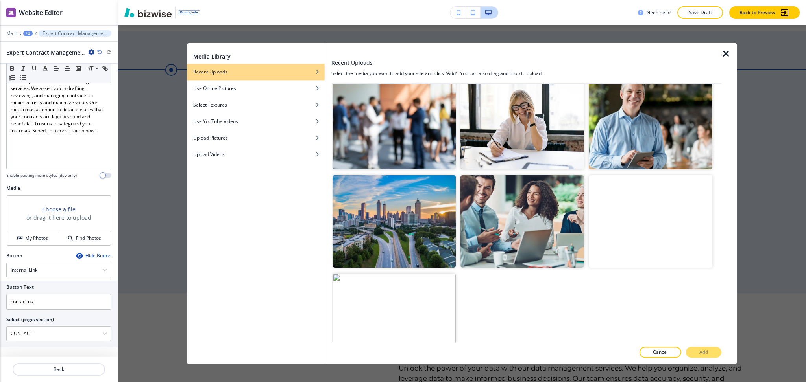
scroll to position [714, 0]
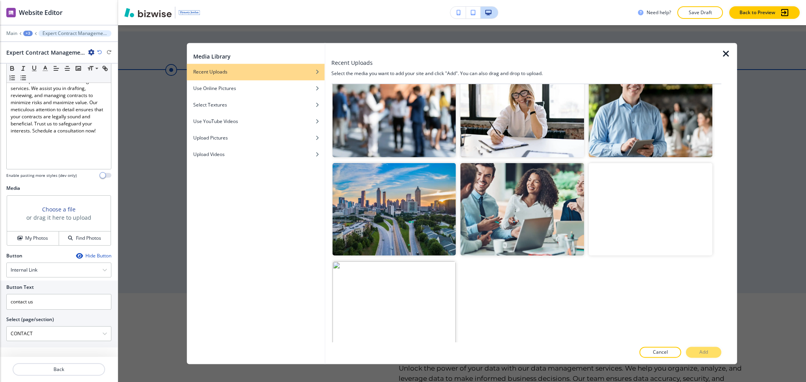
click at [376, 128] on img "button" at bounding box center [394, 111] width 124 height 92
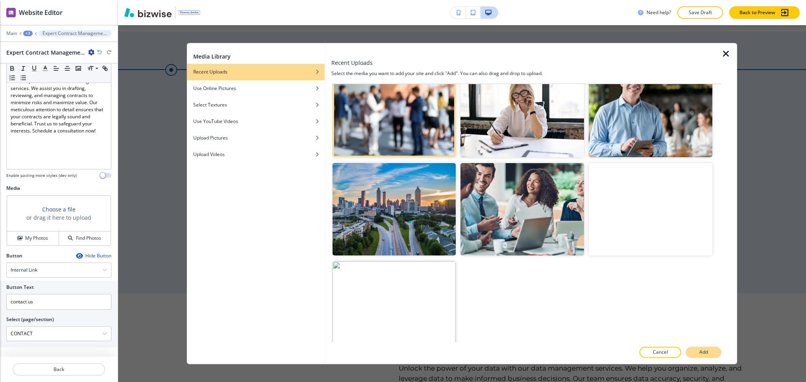
click at [699, 353] on button "Add" at bounding box center [703, 352] width 35 height 11
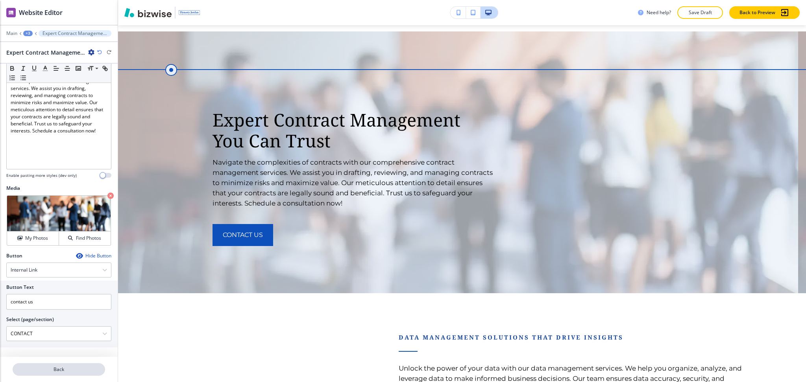
click at [63, 369] on p "Back" at bounding box center [58, 369] width 91 height 7
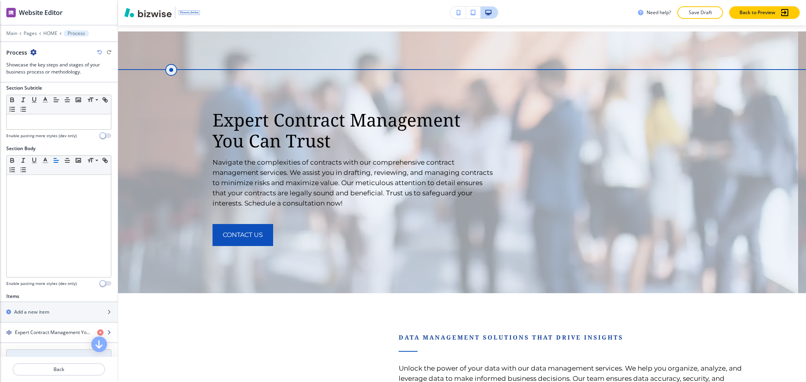
scroll to position [149, 0]
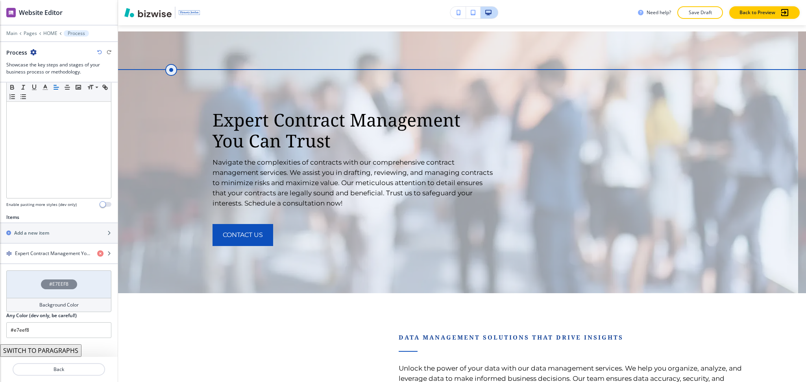
click at [57, 309] on h4 "Background Color" at bounding box center [58, 305] width 39 height 7
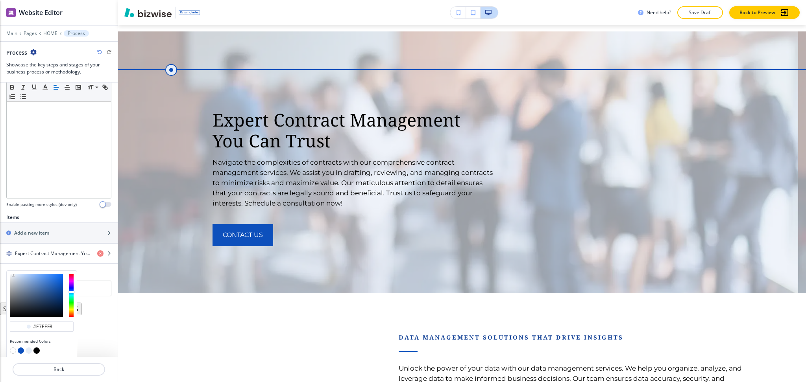
click at [35, 350] on button "button" at bounding box center [36, 351] width 6 height 6
type input "#000000"
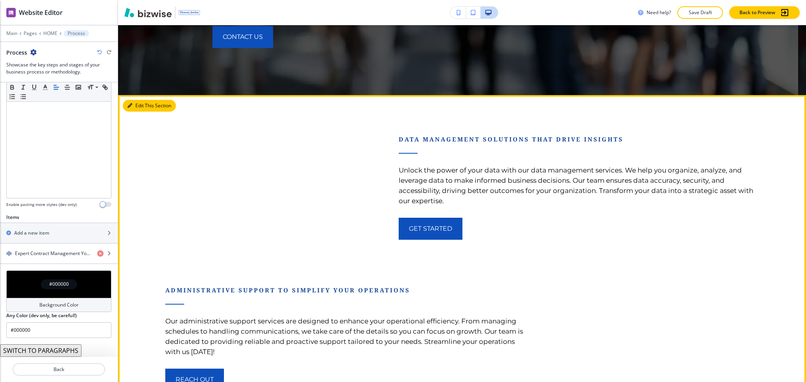
click at [133, 100] on button "Edit This Section" at bounding box center [149, 106] width 53 height 12
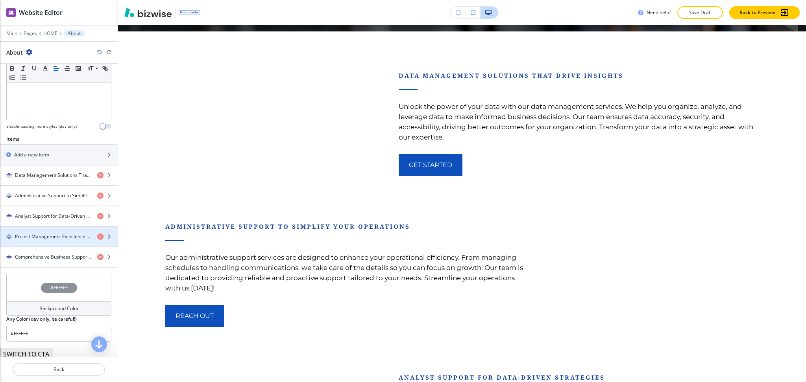
scroll to position [210, 0]
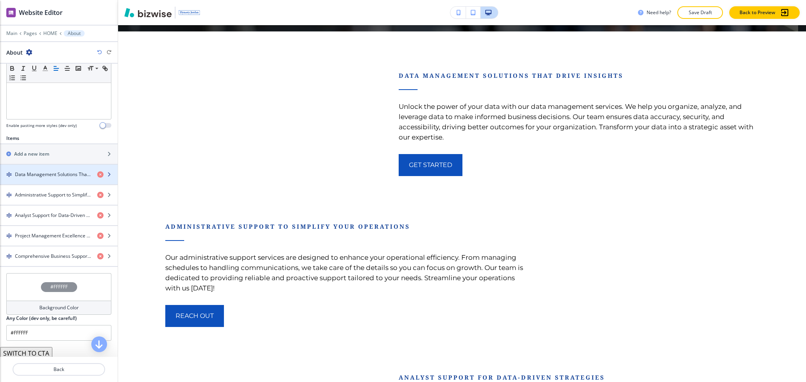
click at [39, 178] on h4 "Data Management Solutions That Drive Insights" at bounding box center [53, 174] width 76 height 7
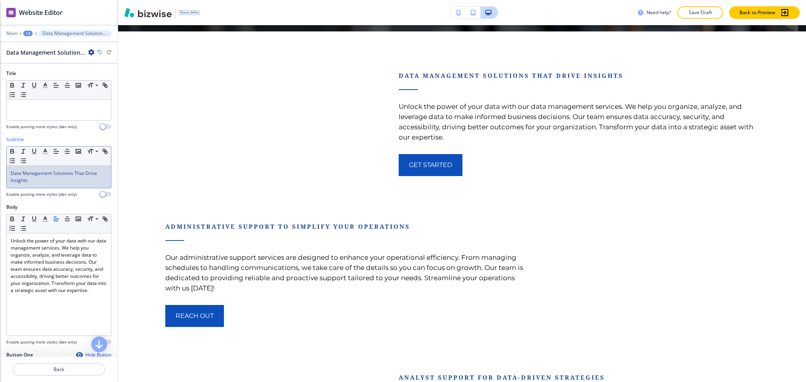
click at [48, 181] on p "Data Management Solutions That Drive Insights" at bounding box center [59, 177] width 96 height 14
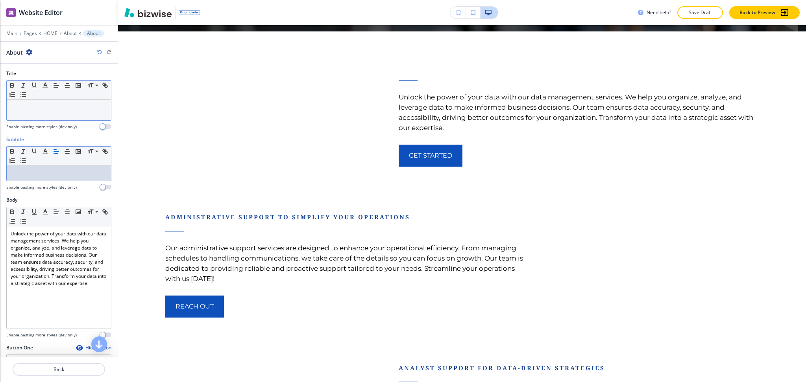
click at [52, 109] on p at bounding box center [59, 107] width 96 height 7
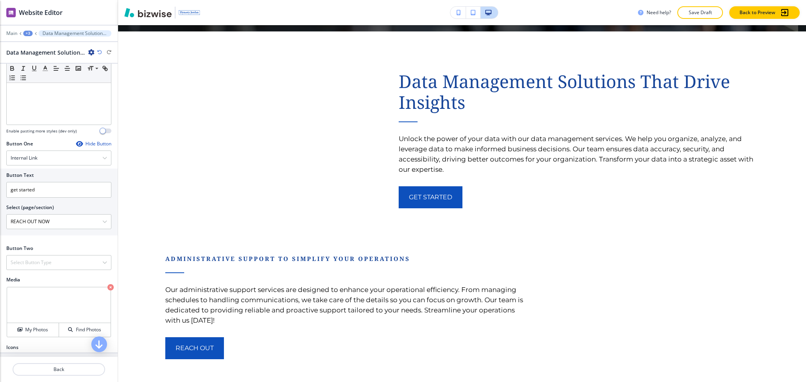
scroll to position [229, 0]
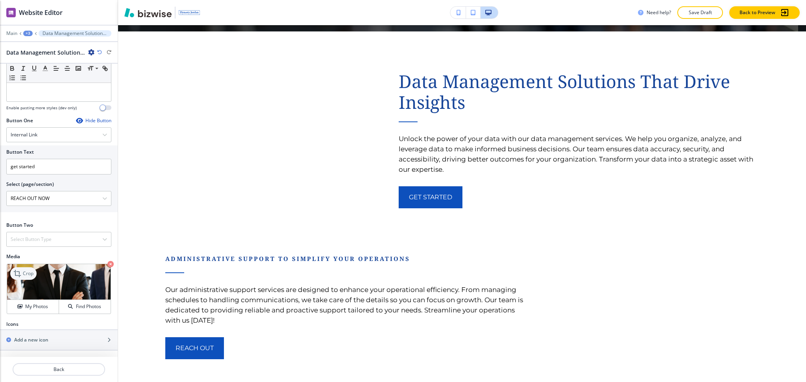
click at [26, 273] on p "Crop" at bounding box center [28, 273] width 11 height 7
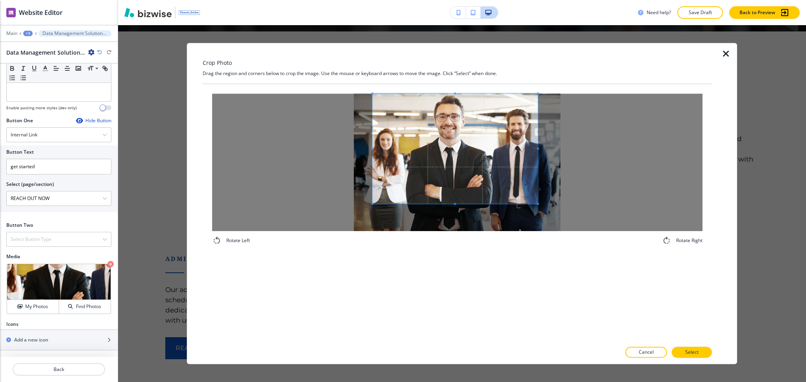
click at [443, 144] on span at bounding box center [454, 149] width 165 height 110
click at [457, 312] on div "Rotate Left Rotate Right" at bounding box center [457, 213] width 509 height 258
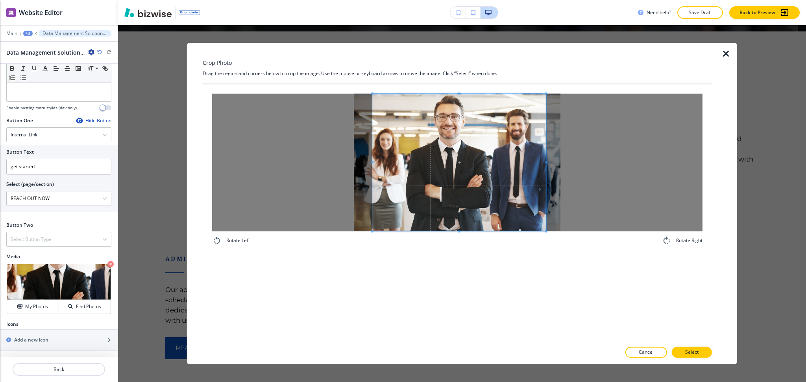
click at [581, 167] on div at bounding box center [457, 163] width 490 height 138
click at [416, 181] on span at bounding box center [456, 163] width 188 height 138
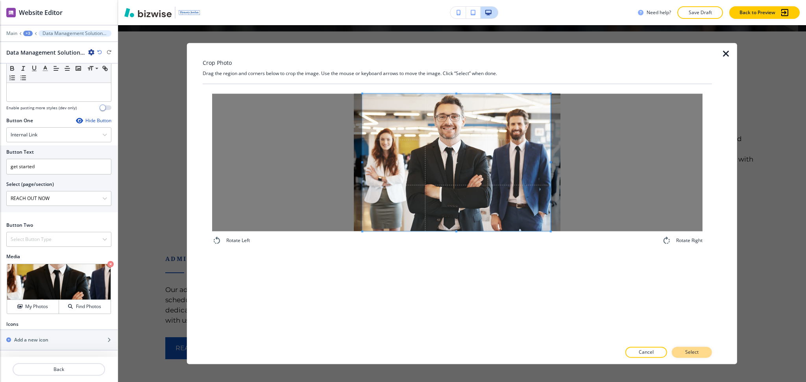
click at [677, 352] on button "Select" at bounding box center [691, 352] width 40 height 11
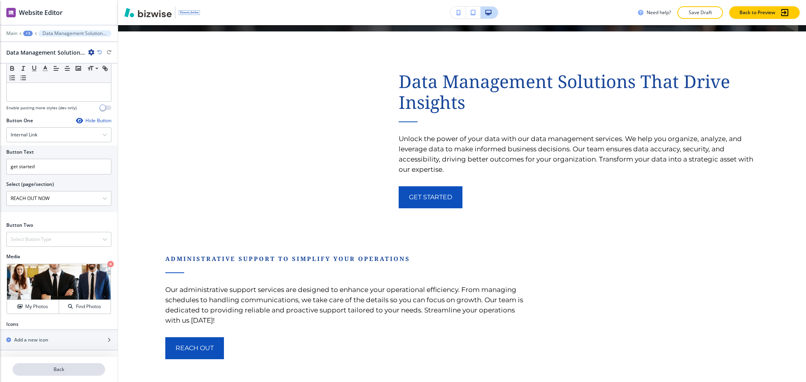
click at [57, 371] on p "Back" at bounding box center [58, 369] width 91 height 7
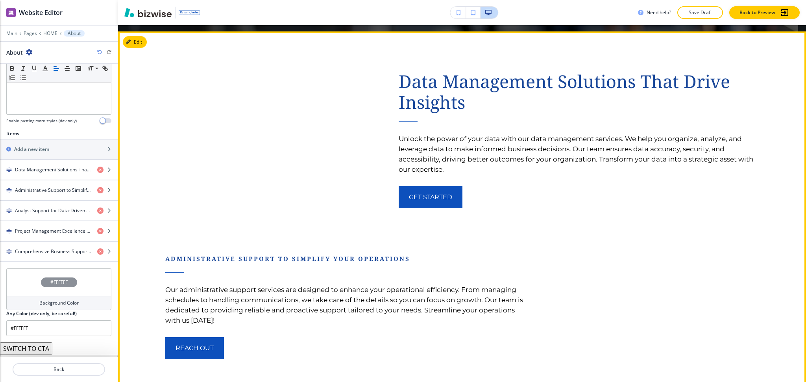
scroll to position [240, 0]
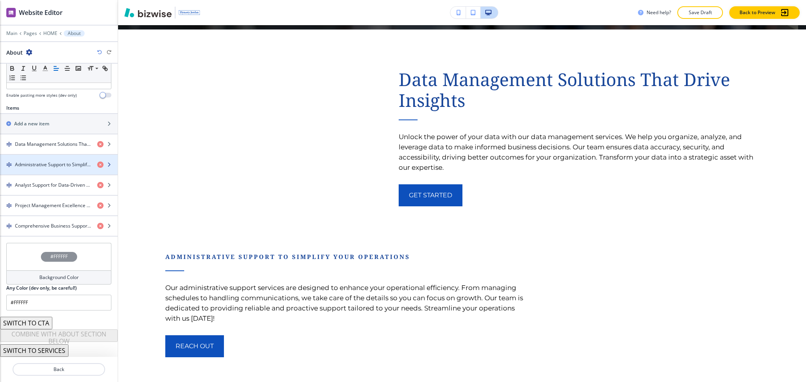
click at [47, 170] on div "button" at bounding box center [59, 171] width 118 height 6
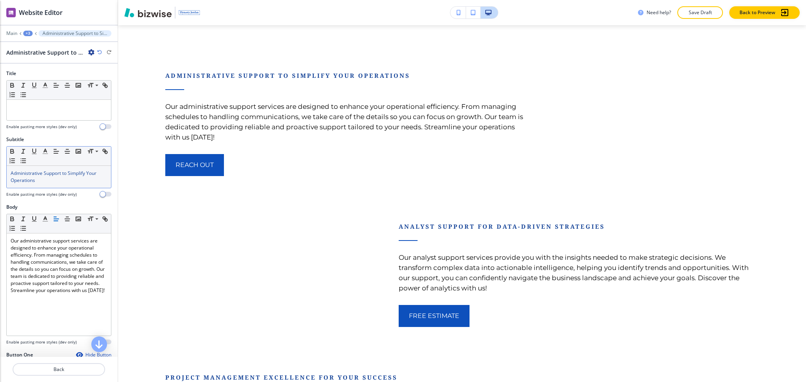
scroll to position [1706, 0]
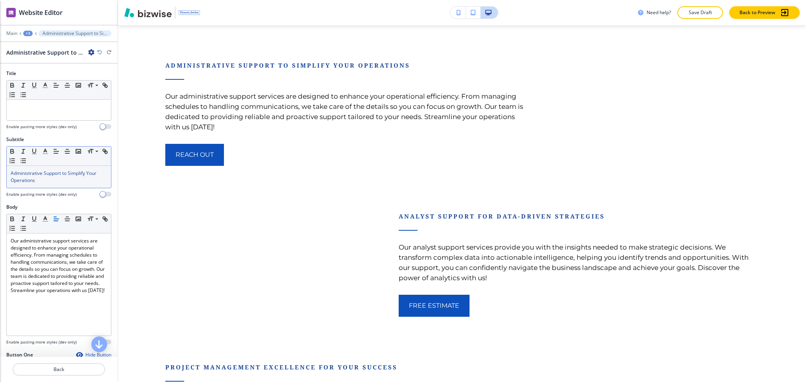
click at [46, 184] on div "Administrative Support to Simplify Your Operations" at bounding box center [59, 177] width 104 height 22
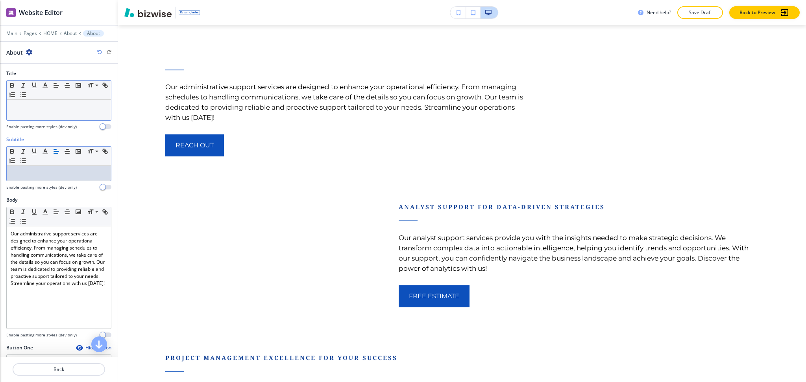
click at [51, 101] on div at bounding box center [59, 110] width 104 height 20
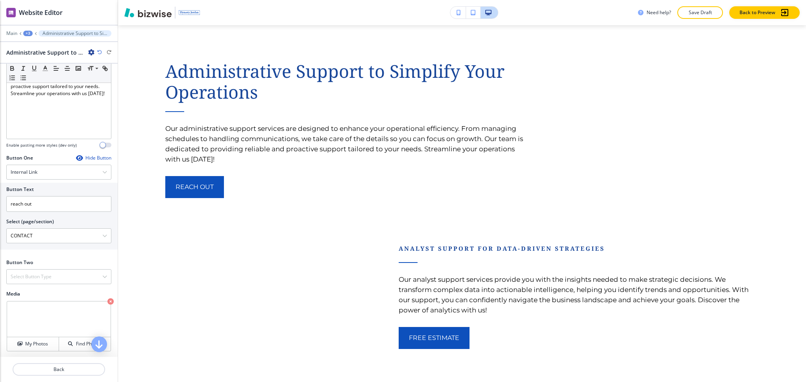
scroll to position [229, 0]
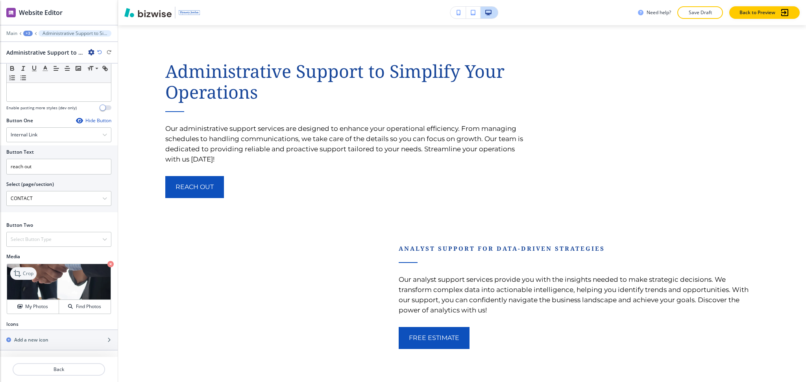
click at [20, 272] on icon at bounding box center [17, 273] width 9 height 9
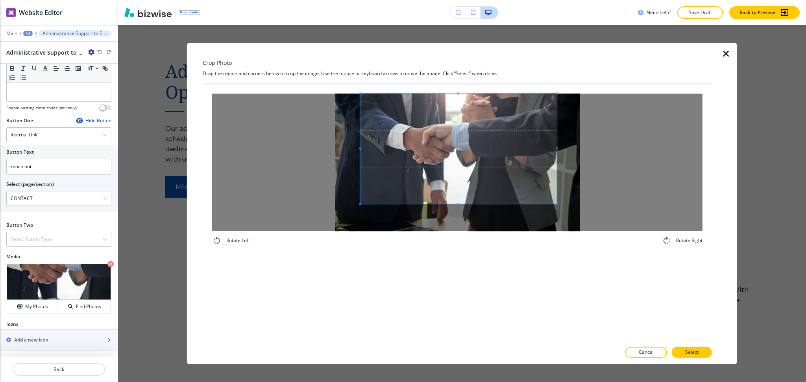
click at [502, 141] on span at bounding box center [458, 149] width 196 height 110
click at [688, 353] on p "Select" at bounding box center [691, 352] width 13 height 7
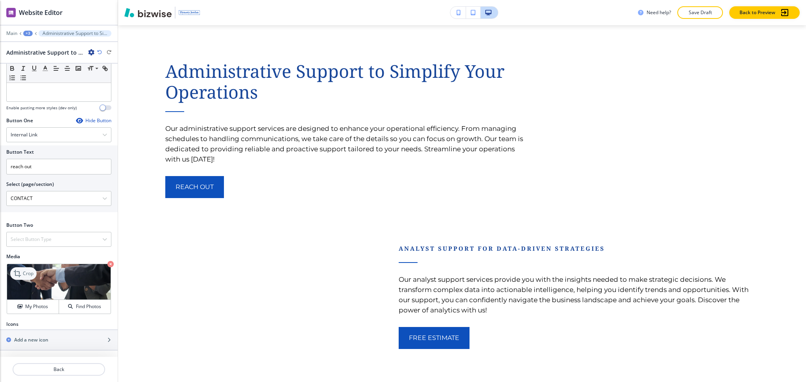
click at [34, 279] on div "Crop" at bounding box center [23, 273] width 26 height 13
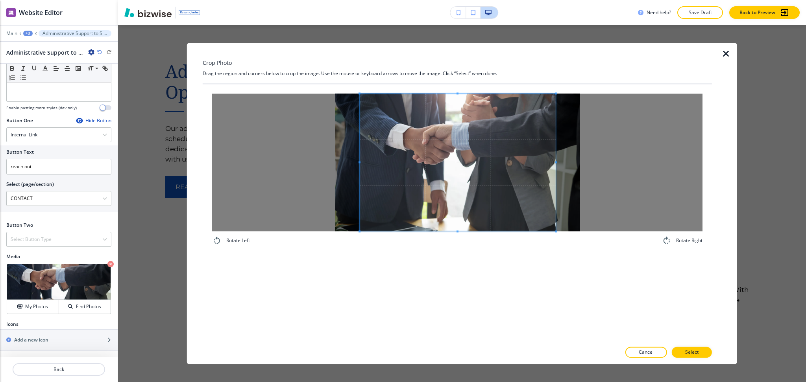
click at [459, 266] on div "Rotate Left Rotate Right" at bounding box center [457, 213] width 509 height 258
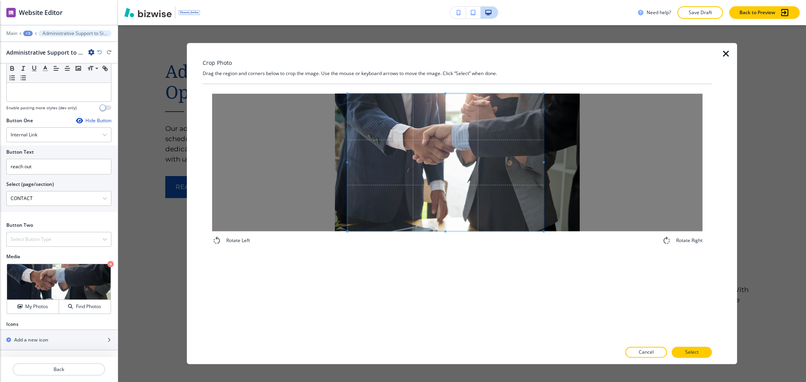
click at [448, 195] on span at bounding box center [445, 163] width 196 height 138
click at [695, 349] on p "Select" at bounding box center [691, 352] width 13 height 7
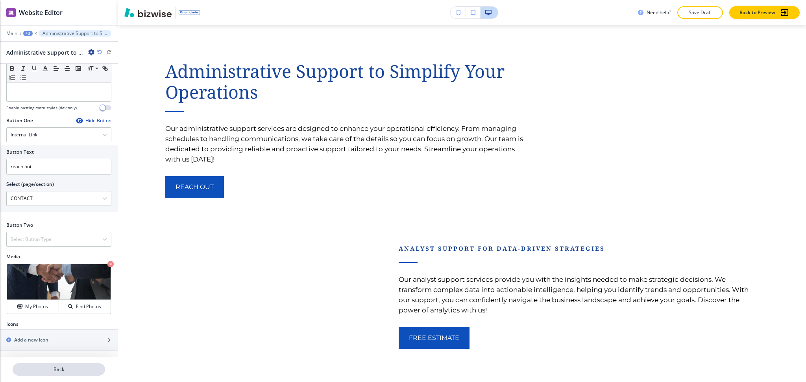
click at [70, 367] on p "Back" at bounding box center [58, 369] width 91 height 7
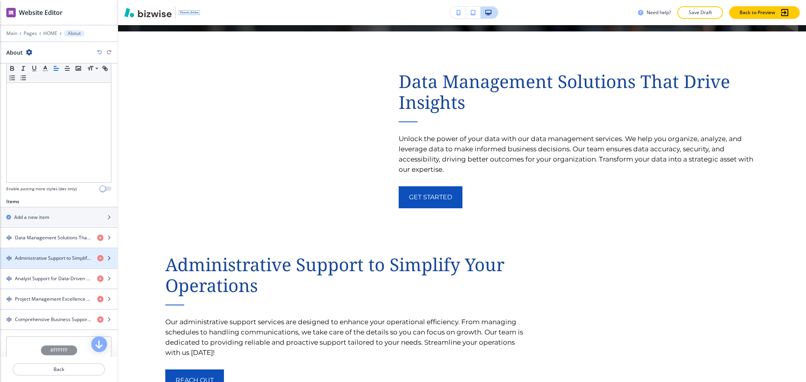
scroll to position [240, 0]
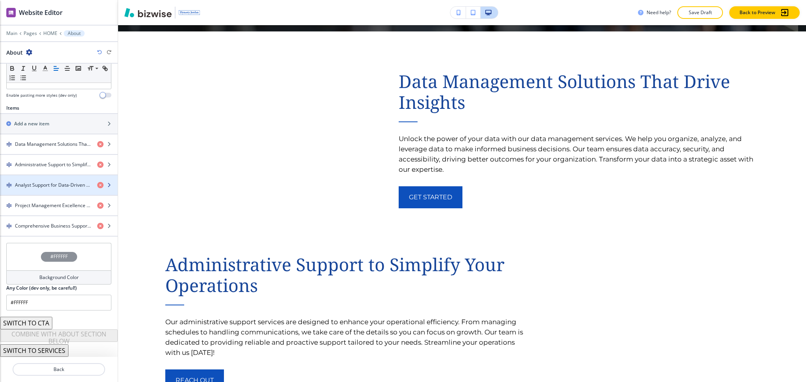
click at [40, 190] on div "button" at bounding box center [59, 192] width 118 height 6
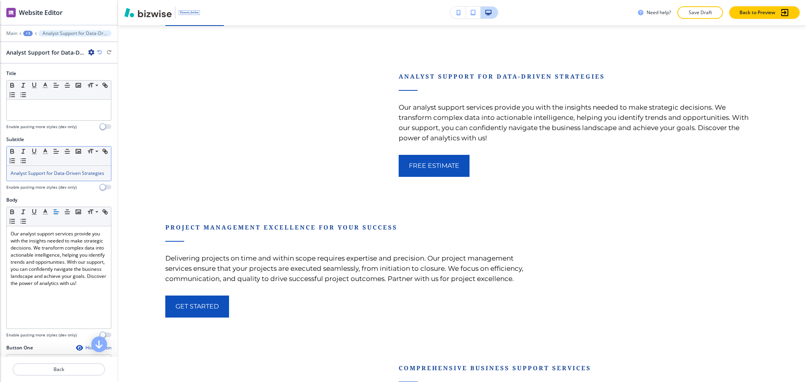
scroll to position [1893, 0]
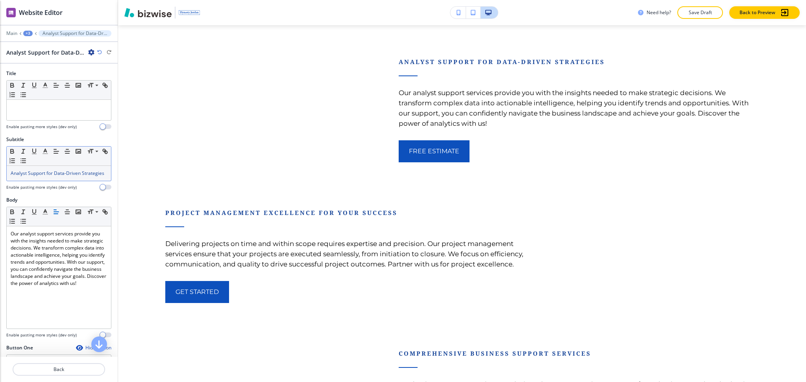
click at [46, 177] on p "Analyst Support for Data-Driven Strategies" at bounding box center [59, 173] width 96 height 7
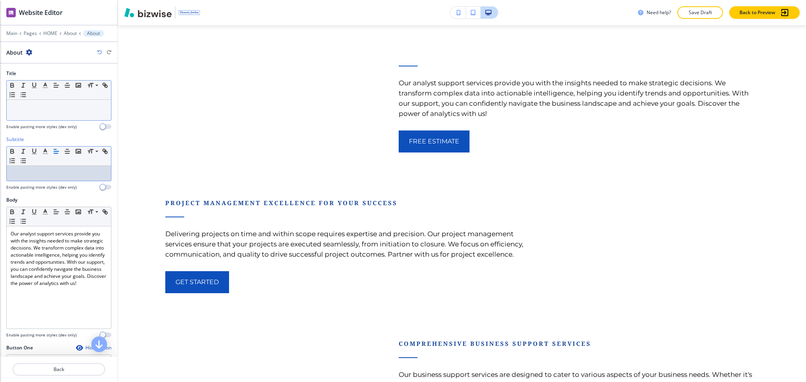
click at [49, 113] on div at bounding box center [59, 110] width 104 height 20
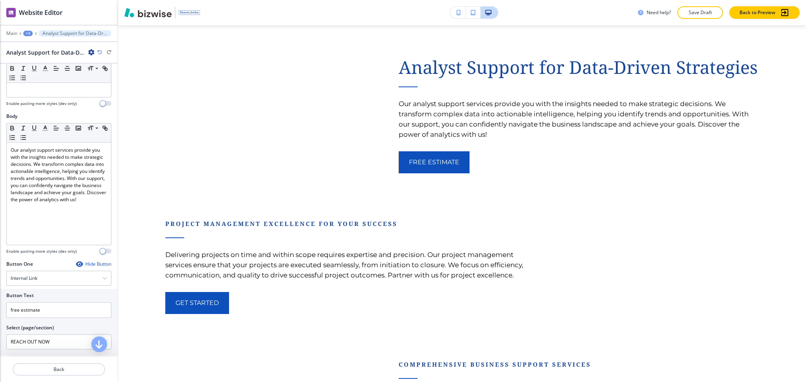
scroll to position [229, 0]
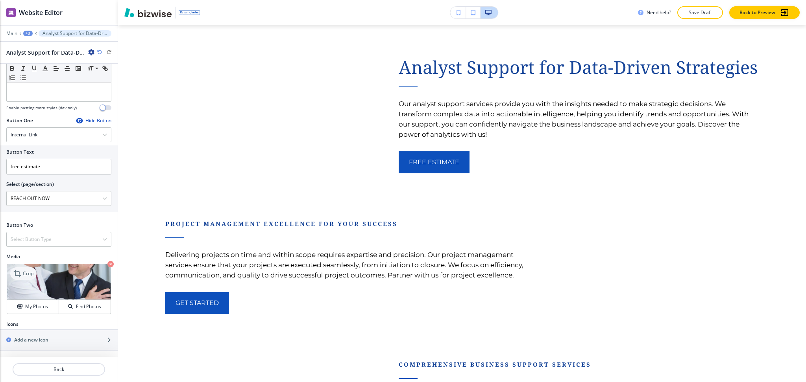
click at [22, 272] on icon at bounding box center [17, 273] width 9 height 9
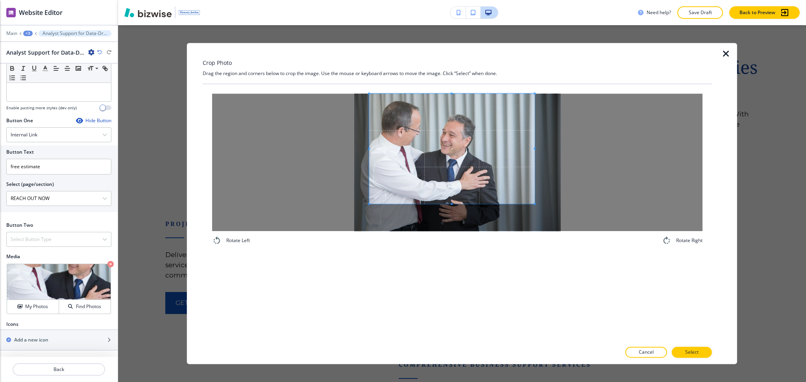
click at [480, 149] on span at bounding box center [451, 149] width 165 height 110
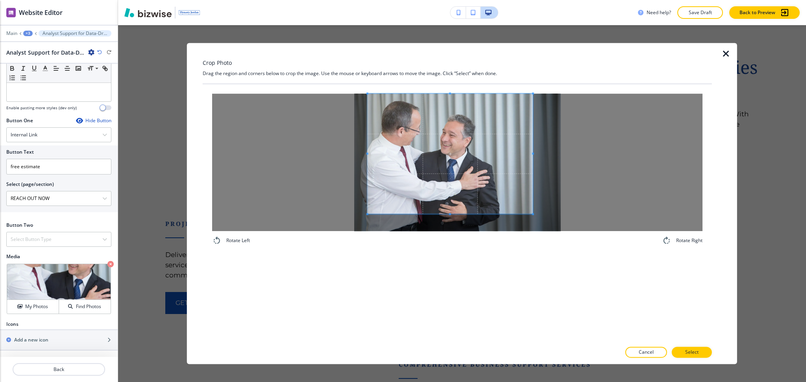
click at [452, 271] on div "Rotate Left Rotate Right" at bounding box center [457, 213] width 509 height 258
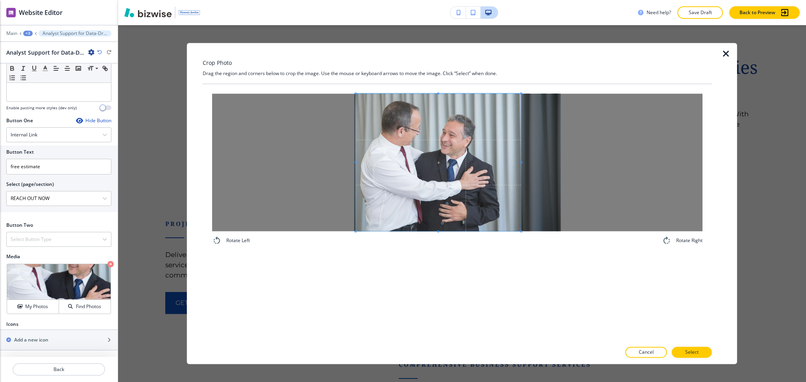
click at [446, 193] on span at bounding box center [438, 163] width 165 height 138
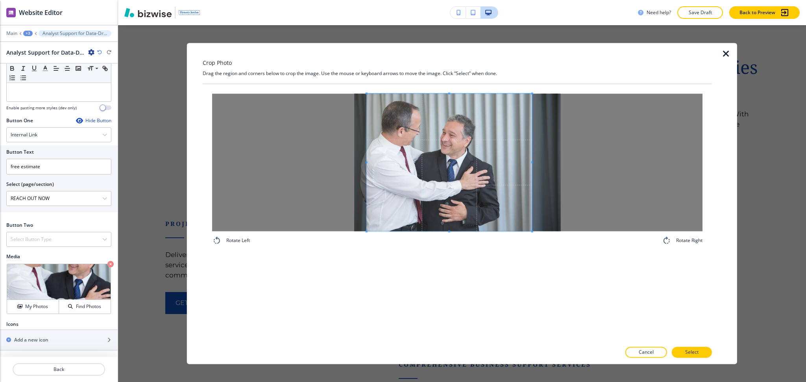
click at [469, 190] on span at bounding box center [449, 163] width 165 height 138
click at [685, 349] on button "Select" at bounding box center [691, 352] width 40 height 11
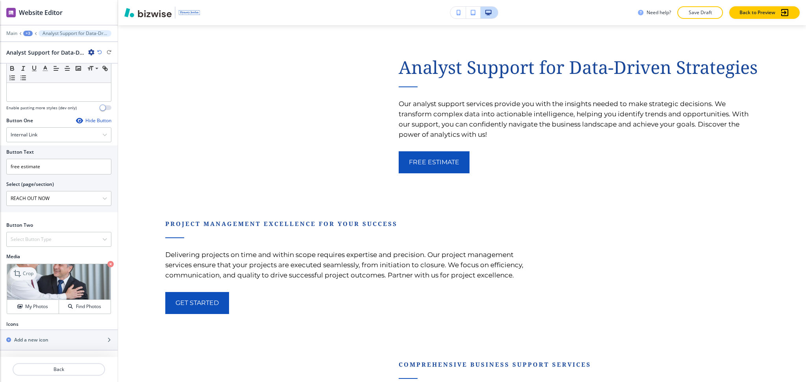
click at [28, 272] on p "Crop" at bounding box center [28, 273] width 11 height 7
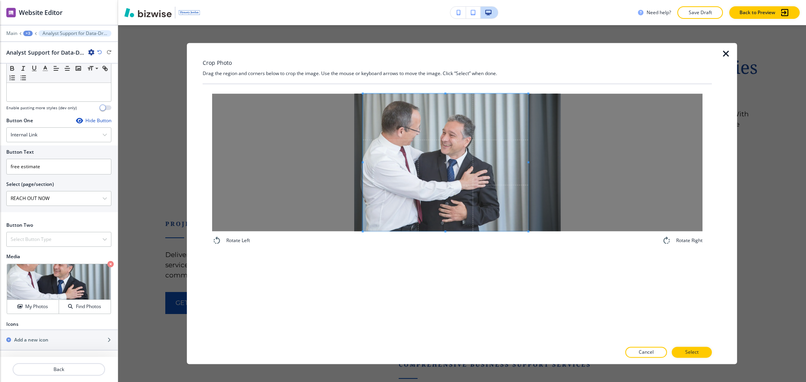
click at [419, 190] on span at bounding box center [445, 163] width 165 height 138
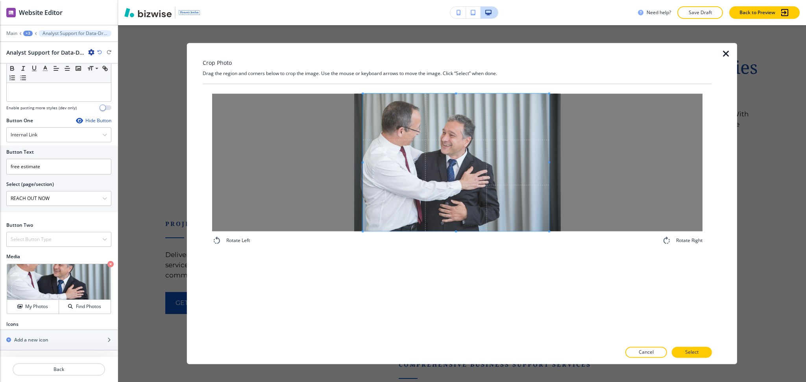
click at [549, 165] on span at bounding box center [549, 163] width 2 height 138
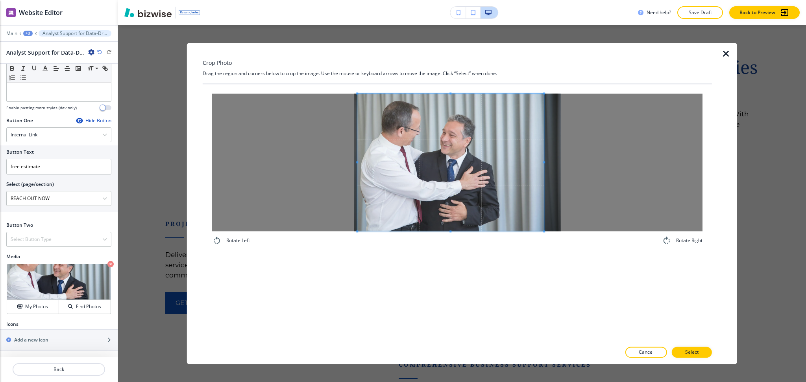
click at [511, 173] on span at bounding box center [450, 163] width 186 height 138
click at [687, 354] on p "Select" at bounding box center [691, 352] width 13 height 7
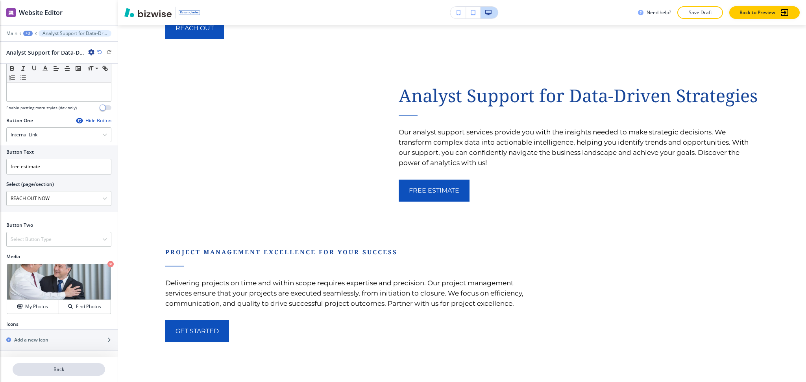
click at [65, 371] on p "Back" at bounding box center [58, 369] width 91 height 7
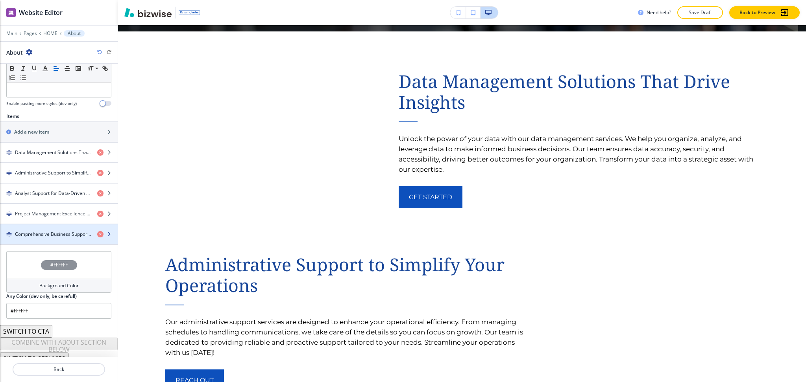
scroll to position [240, 0]
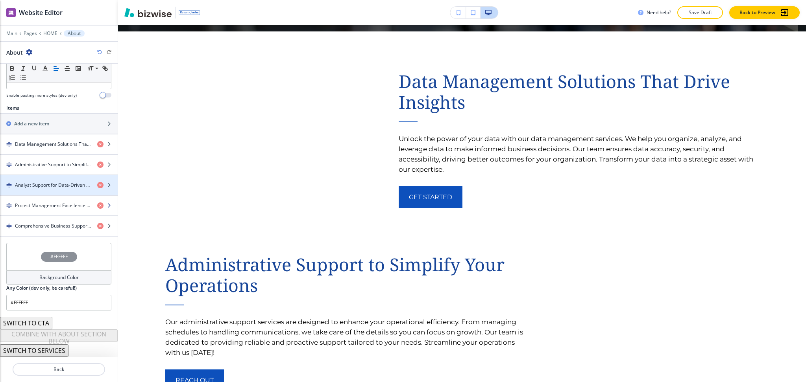
click at [38, 206] on h4 "Project Management Excellence for Your Success" at bounding box center [53, 205] width 76 height 7
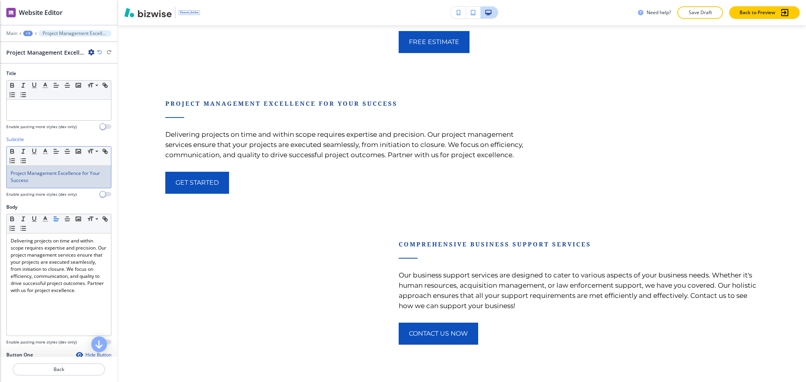
click at [40, 176] on span "Project Management Excellence for Your Success" at bounding box center [56, 177] width 90 height 14
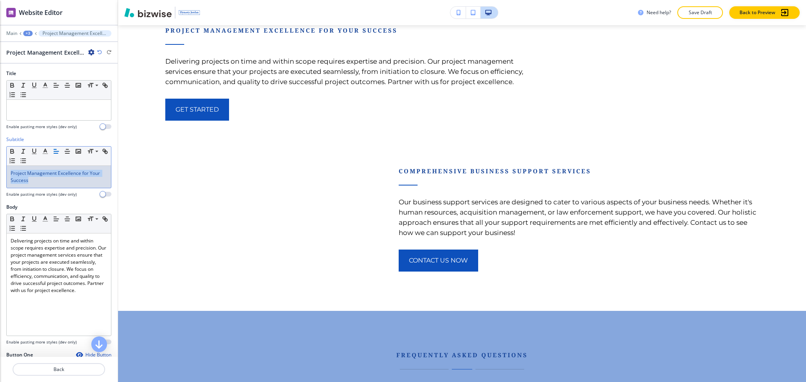
scroll to position [2088, 0]
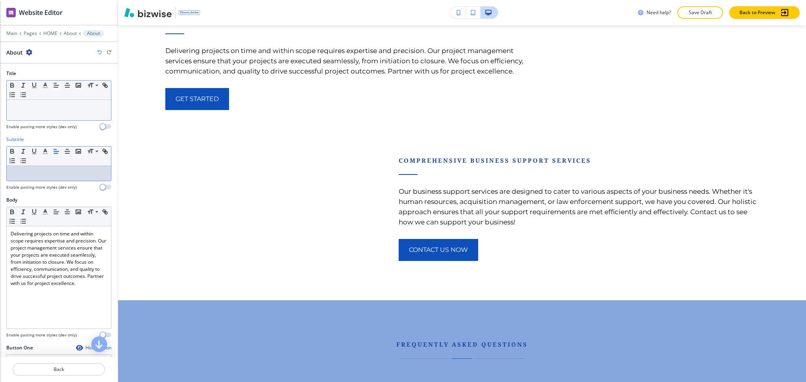
click at [48, 117] on div at bounding box center [59, 110] width 104 height 20
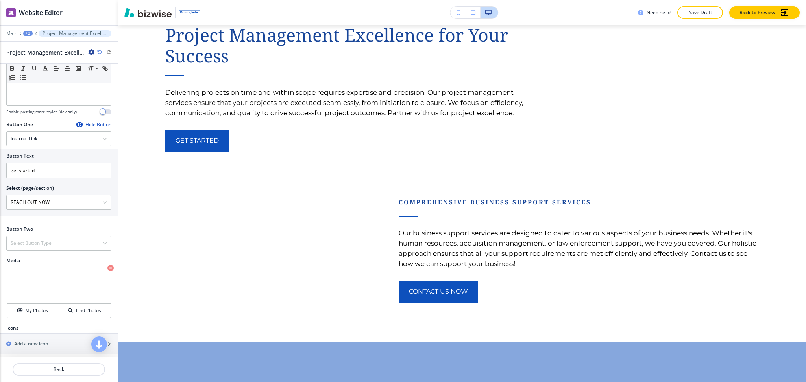
scroll to position [229, 0]
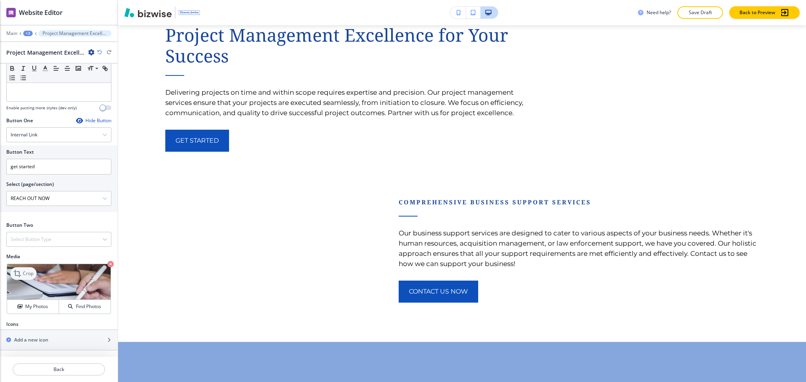
click at [27, 274] on p "Crop" at bounding box center [28, 273] width 11 height 7
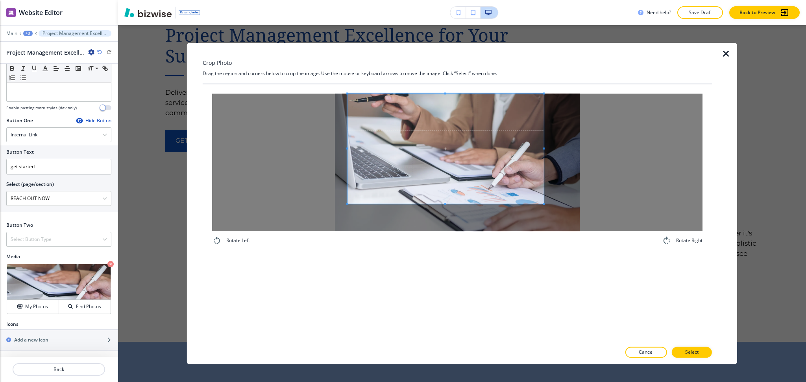
click at [451, 157] on span at bounding box center [445, 149] width 196 height 110
click at [447, 153] on span at bounding box center [441, 149] width 196 height 110
click at [443, 202] on span at bounding box center [441, 149] width 196 height 110
click at [445, 254] on div "Rotate Left Rotate Right" at bounding box center [457, 169] width 509 height 171
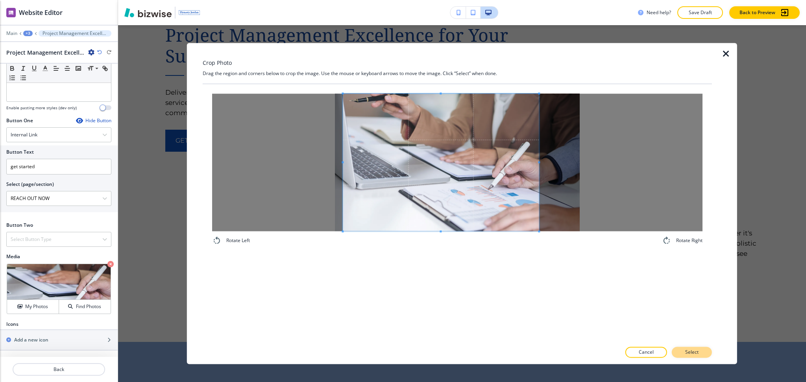
click at [694, 351] on p "Select" at bounding box center [691, 352] width 13 height 7
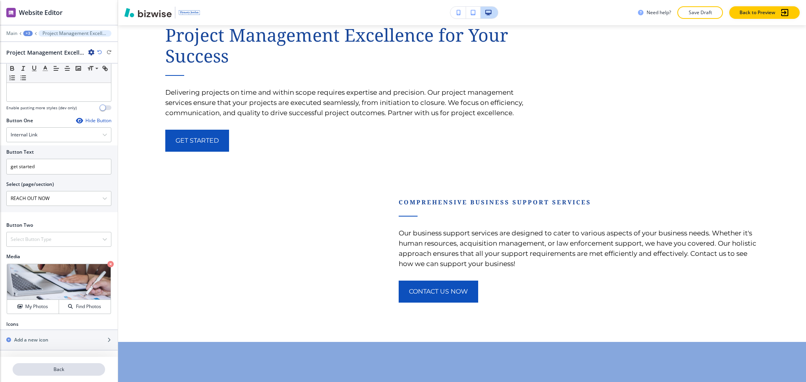
click at [66, 370] on p "Back" at bounding box center [58, 369] width 91 height 7
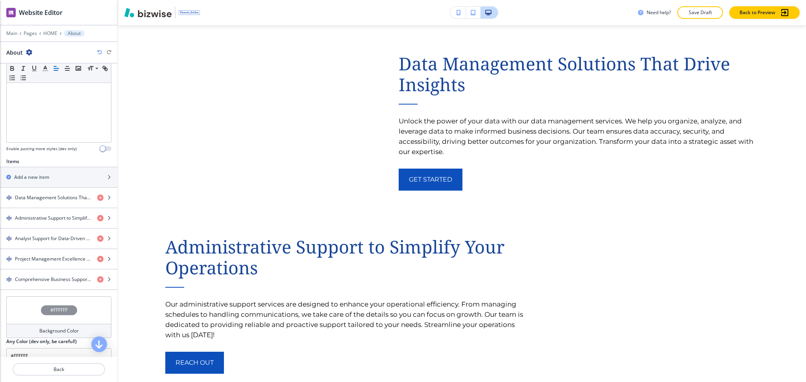
scroll to position [240, 0]
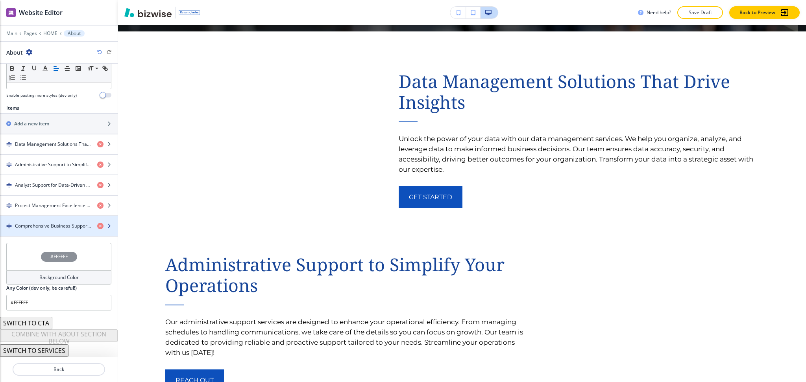
click at [40, 223] on h4 "Comprehensive Business Support Services" at bounding box center [53, 226] width 76 height 7
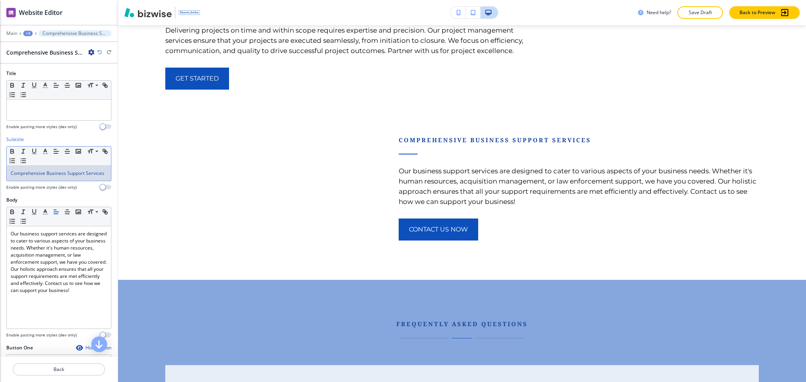
click at [41, 175] on span "Comprehensive Business Support Services" at bounding box center [58, 173] width 94 height 7
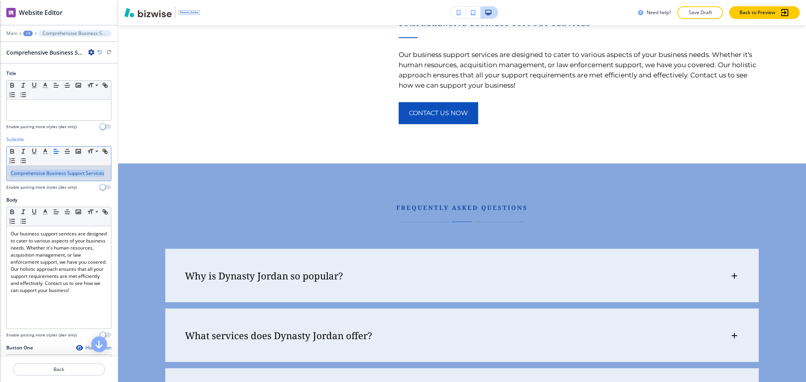
scroll to position [2275, 0]
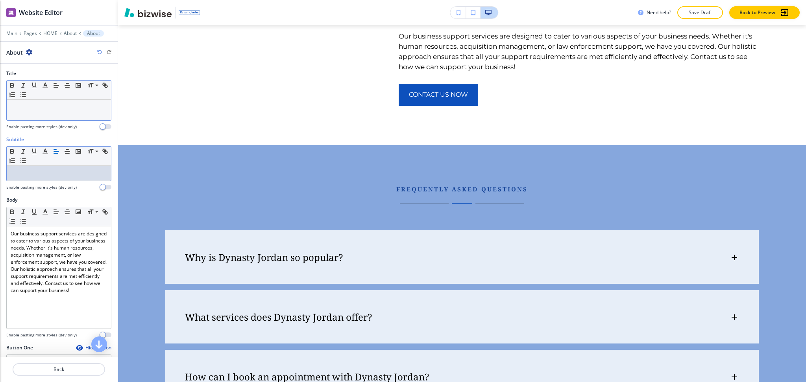
click at [45, 106] on p at bounding box center [59, 107] width 96 height 7
paste div
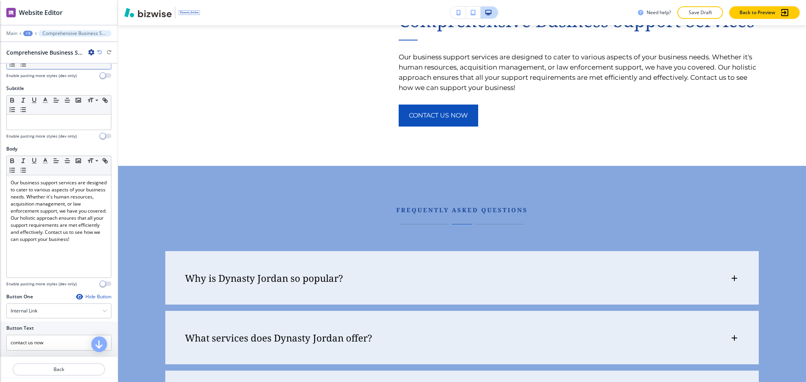
scroll to position [229, 0]
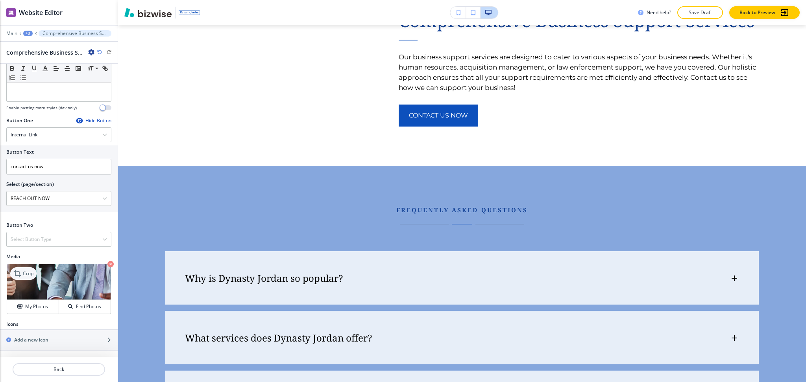
click at [28, 271] on p "Crop" at bounding box center [28, 273] width 11 height 7
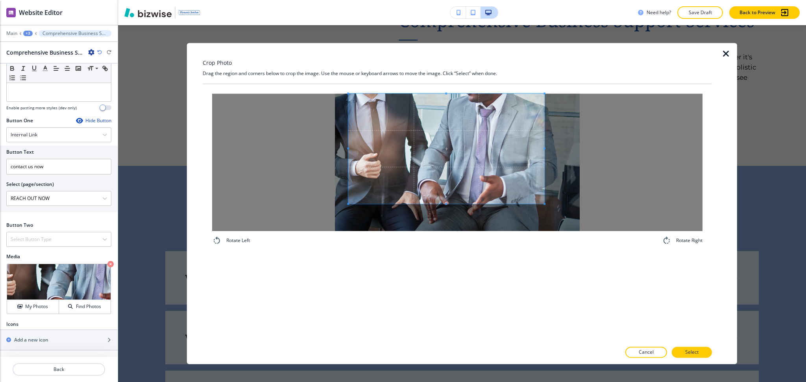
click at [436, 156] on span at bounding box center [446, 149] width 196 height 110
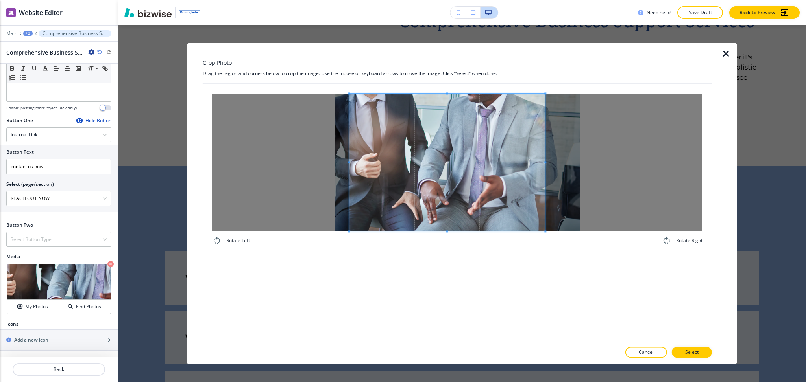
click at [446, 284] on div "Rotate Left Rotate Right" at bounding box center [457, 213] width 509 height 258
click at [694, 354] on p "Select" at bounding box center [691, 352] width 13 height 7
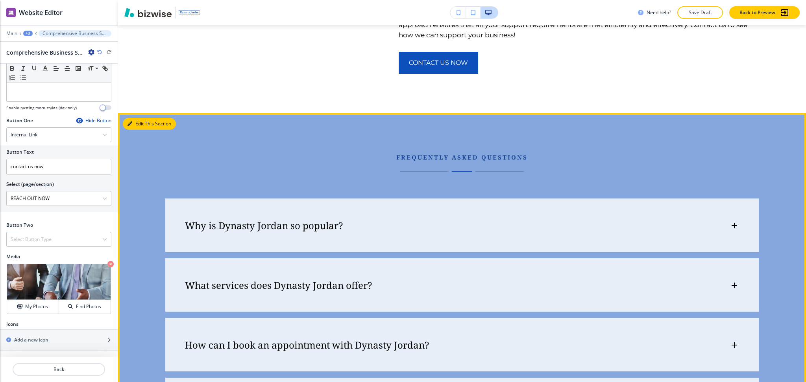
click at [146, 130] on button "Edit This Section" at bounding box center [149, 124] width 53 height 12
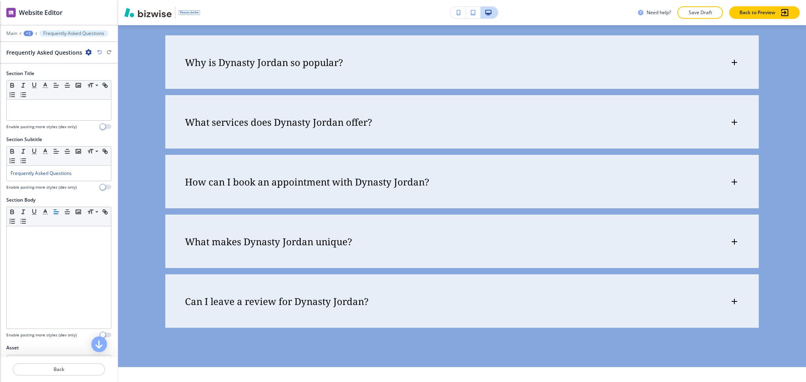
scroll to position [2496, 0]
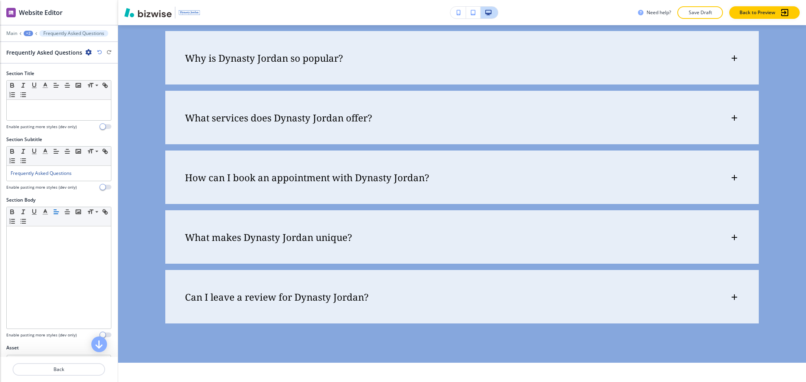
click at [65, 182] on div at bounding box center [58, 182] width 105 height 3
click at [66, 170] on span "Frequently Asked Questions" at bounding box center [41, 173] width 61 height 7
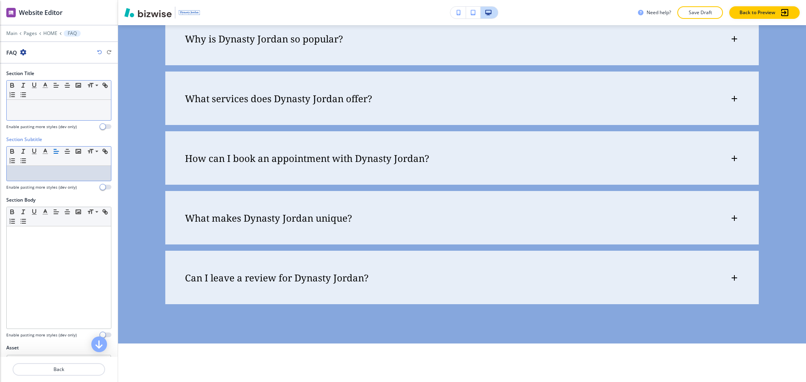
click at [60, 104] on p at bounding box center [59, 107] width 96 height 7
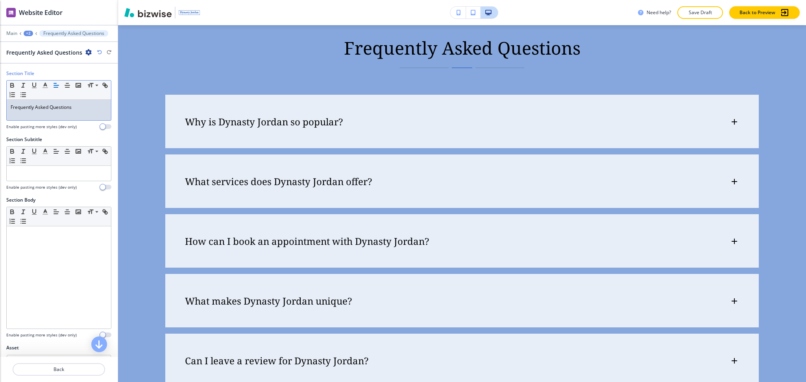
scroll to position [2421, 0]
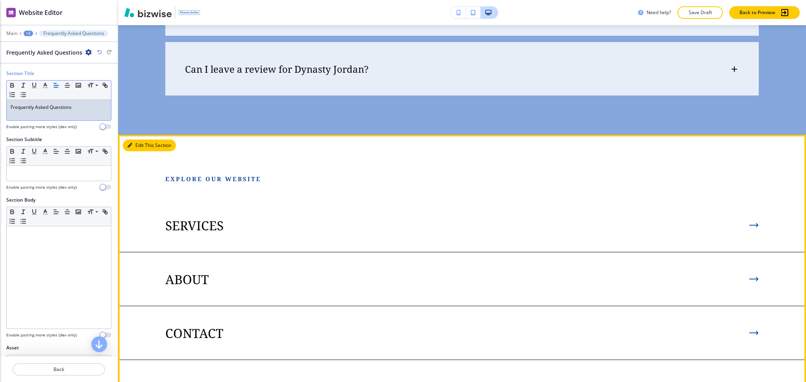
click at [132, 151] on button "Edit This Section" at bounding box center [149, 146] width 53 height 12
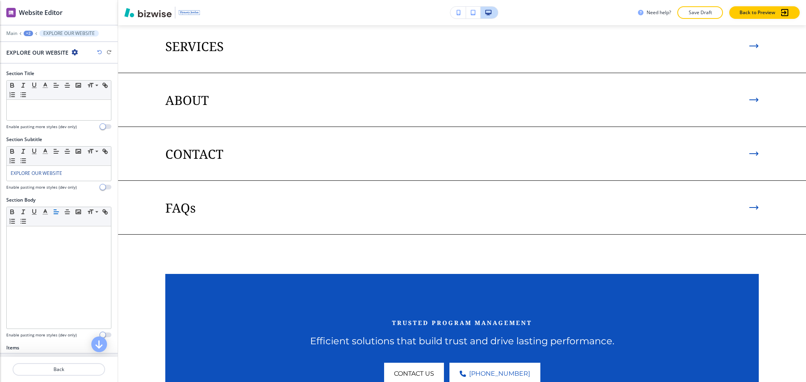
scroll to position [2924, 0]
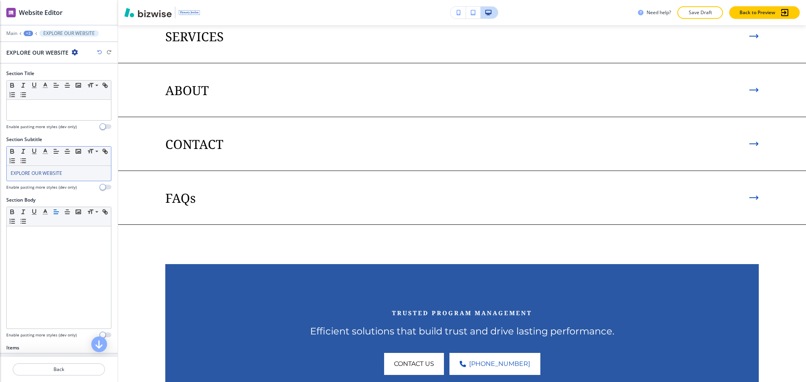
drag, startPoint x: 77, startPoint y: 176, endPoint x: 74, endPoint y: 165, distance: 11.5
click at [79, 176] on p "EXPLORE OUR WEBSITE" at bounding box center [59, 173] width 96 height 7
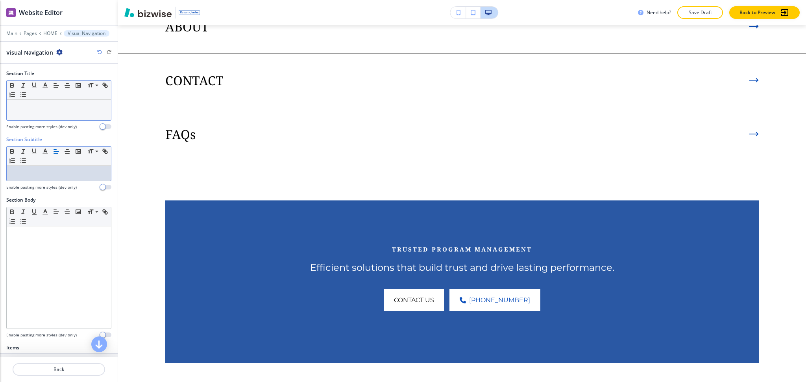
click at [66, 109] on p at bounding box center [59, 107] width 96 height 7
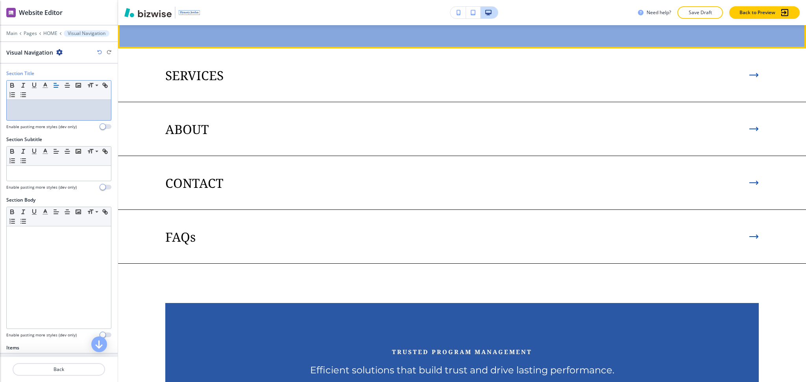
scroll to position [2821, 0]
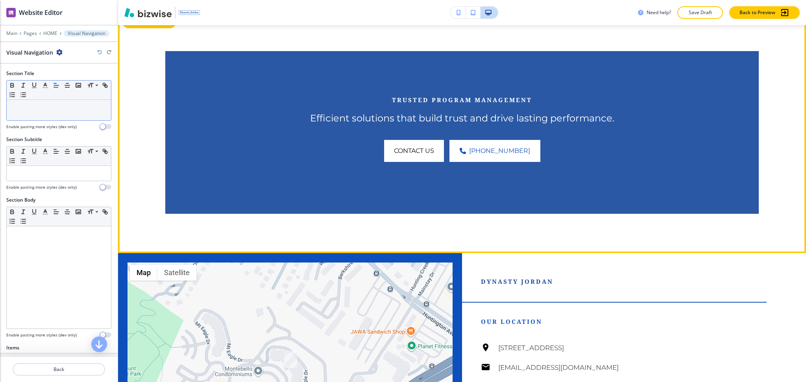
click at [124, 28] on button "Edit This Section" at bounding box center [149, 23] width 53 height 12
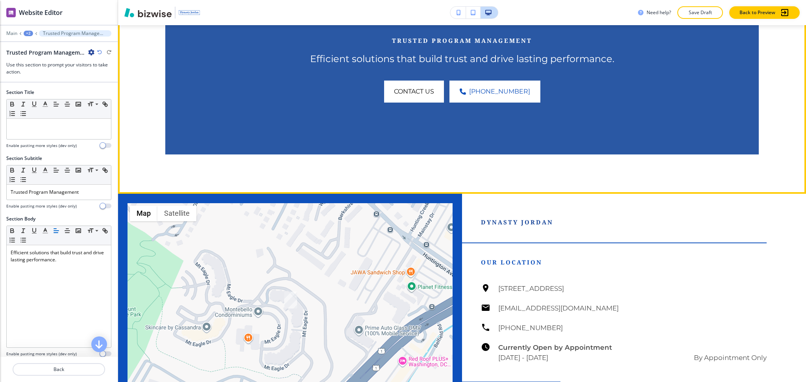
scroll to position [3140, 0]
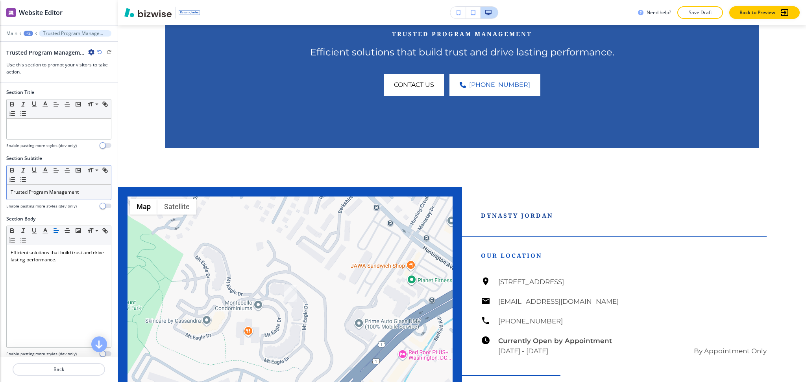
click at [81, 191] on p "Trusted Program Management" at bounding box center [59, 192] width 96 height 7
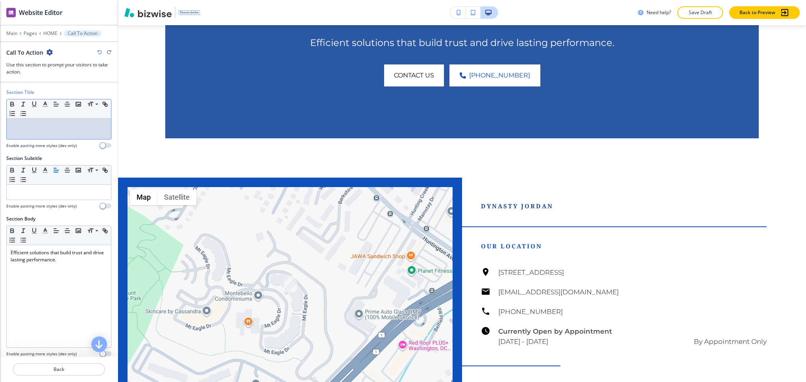
click at [67, 129] on p at bounding box center [59, 126] width 96 height 7
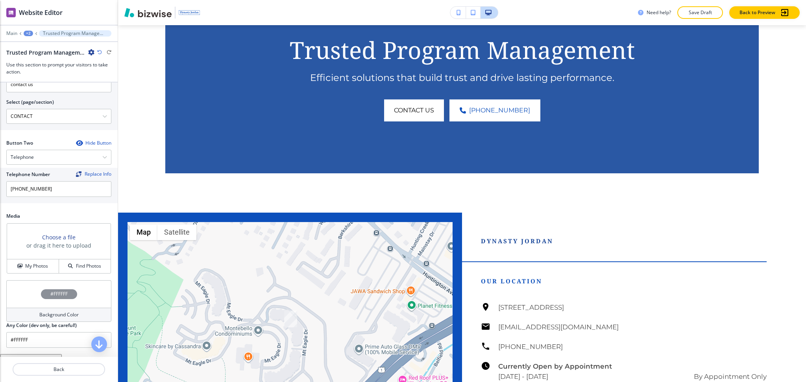
scroll to position [351, 0]
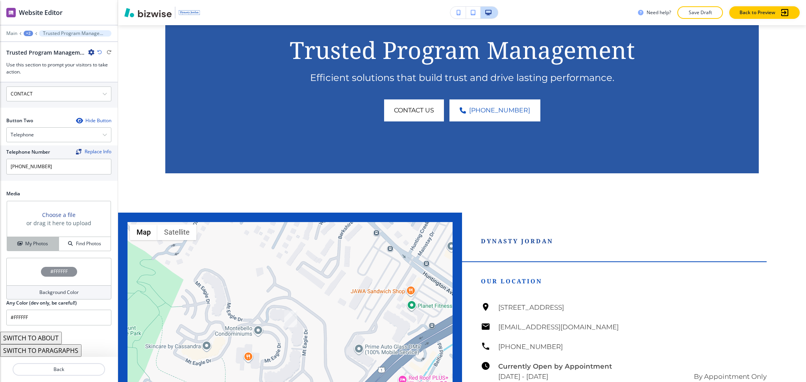
click at [26, 247] on h4 "My Photos" at bounding box center [36, 243] width 23 height 7
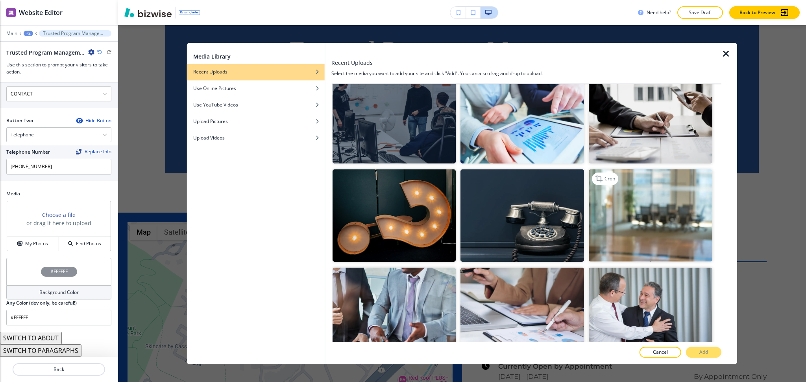
scroll to position [315, 0]
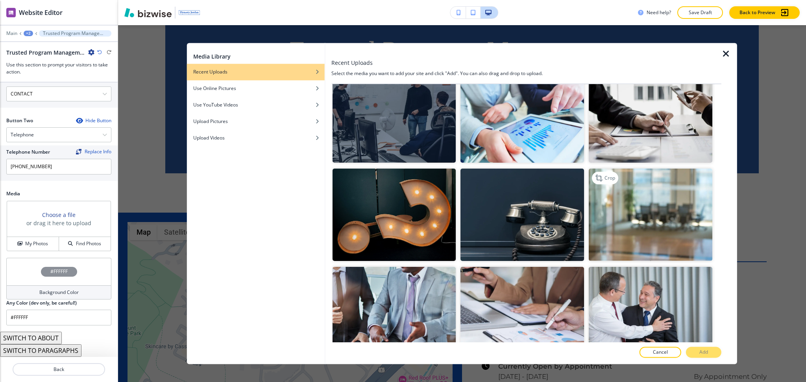
click at [651, 207] on img "button" at bounding box center [650, 215] width 124 height 92
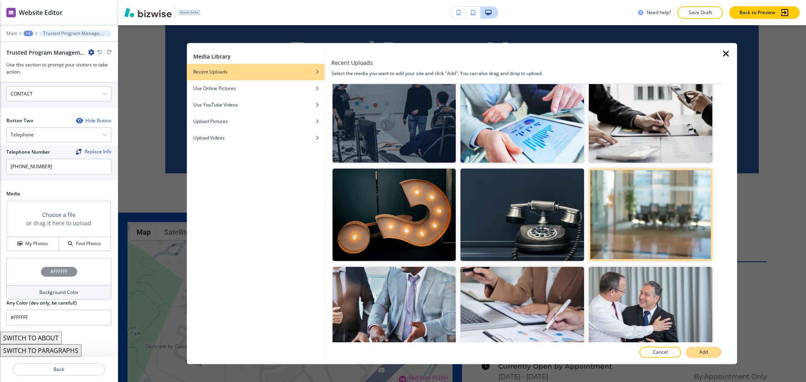
click at [703, 354] on p "Add" at bounding box center [703, 352] width 9 height 7
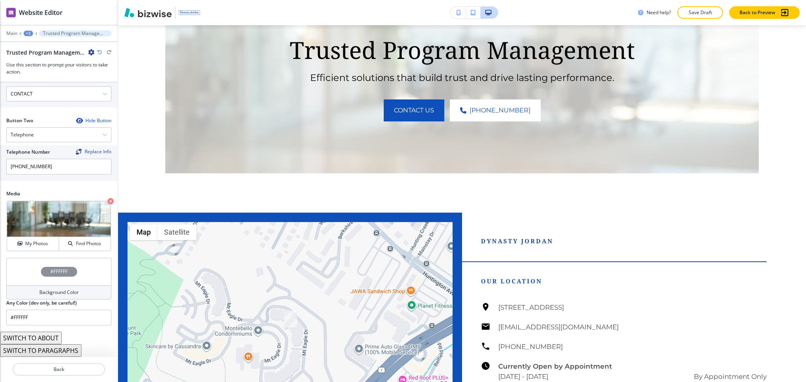
click at [42, 298] on div "Background Color" at bounding box center [58, 293] width 105 height 14
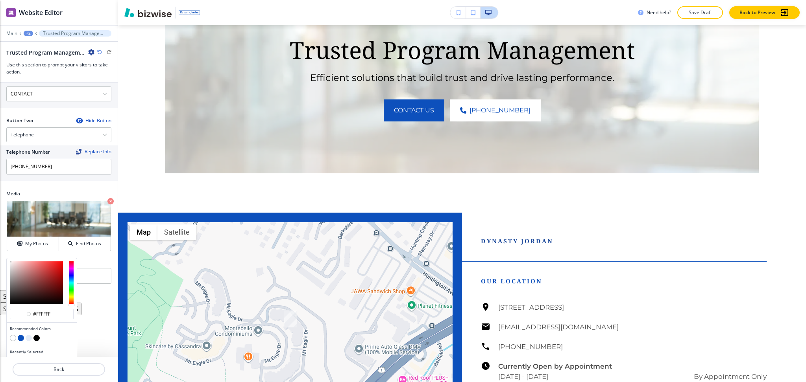
click at [20, 337] on button "button" at bounding box center [21, 338] width 6 height 6
type input "#0d50bc"
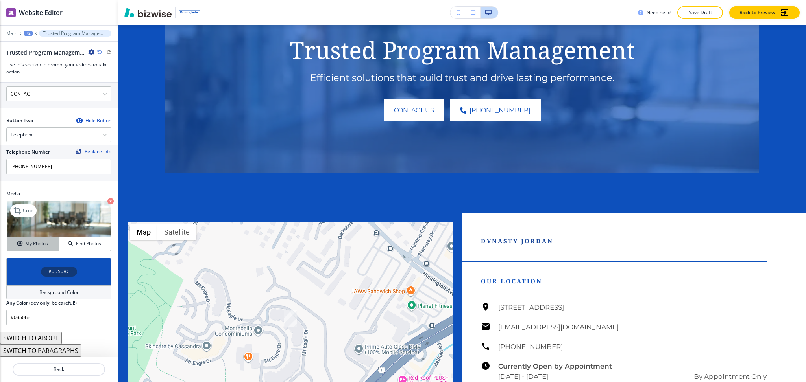
click at [38, 240] on h4 "My Photos" at bounding box center [36, 243] width 23 height 7
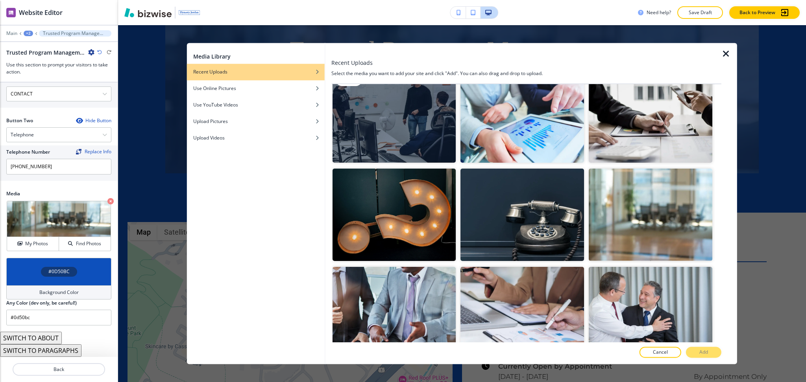
click at [422, 126] on img "button" at bounding box center [394, 116] width 124 height 92
click at [701, 352] on p "Add" at bounding box center [703, 352] width 9 height 7
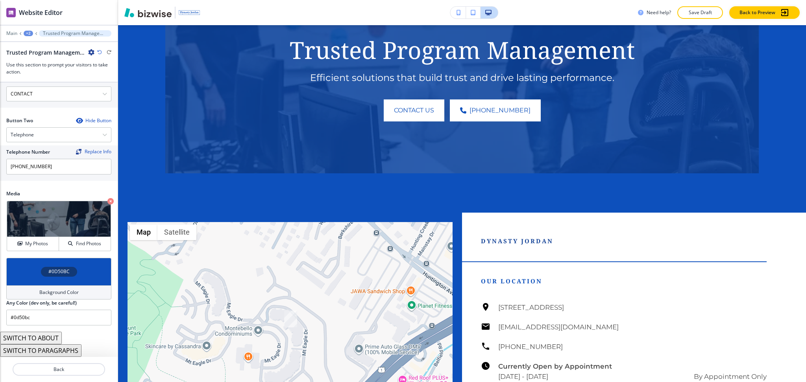
click at [42, 298] on div "Background Color" at bounding box center [58, 293] width 105 height 14
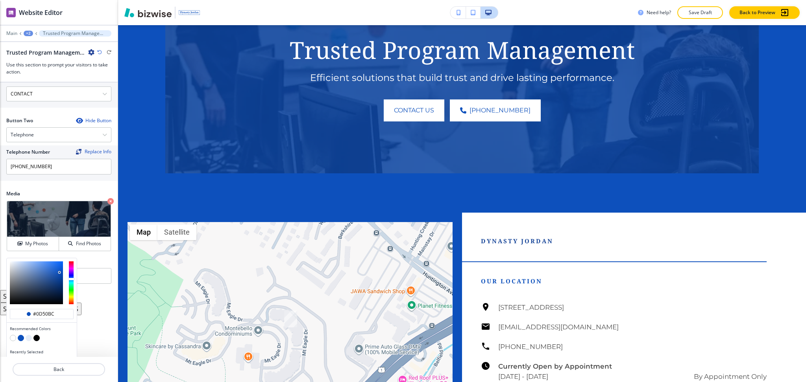
type input "#06224f"
click at [59, 291] on div at bounding box center [36, 283] width 53 height 43
type input "#06224f"
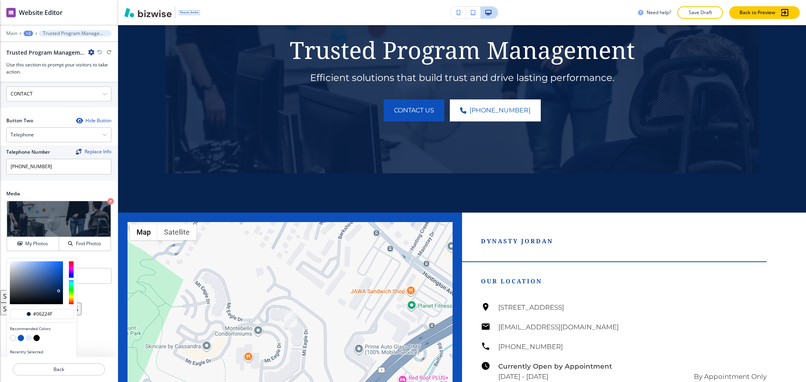
click at [67, 287] on div at bounding box center [42, 282] width 70 height 49
type input "#06347e"
click at [61, 284] on div at bounding box center [36, 283] width 53 height 43
type input "#06347e"
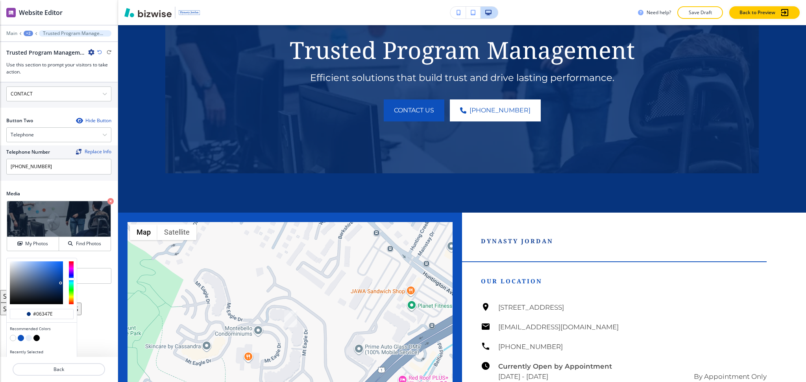
type input "#04265d"
click at [61, 289] on div at bounding box center [36, 283] width 53 height 43
type input "#04265d"
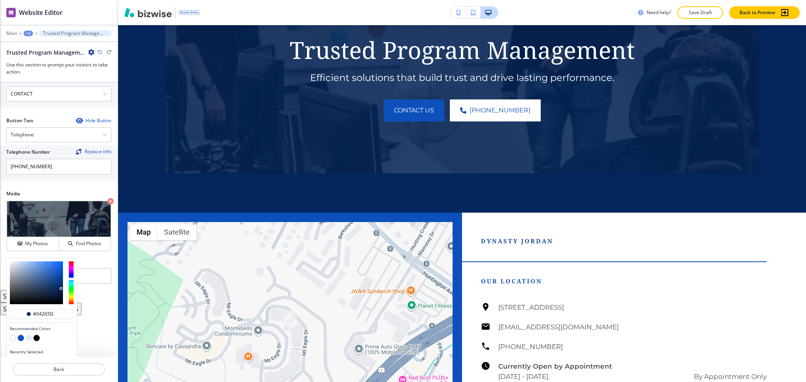
type input "#03255b"
click at [62, 290] on div at bounding box center [62, 289] width 2 height 2
type input "#02245b"
type input "#00173d"
click at [63, 295] on div at bounding box center [36, 283] width 53 height 43
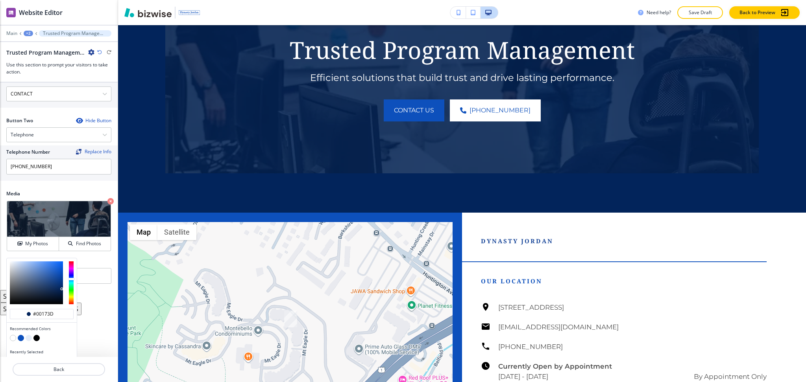
type input "#00173d"
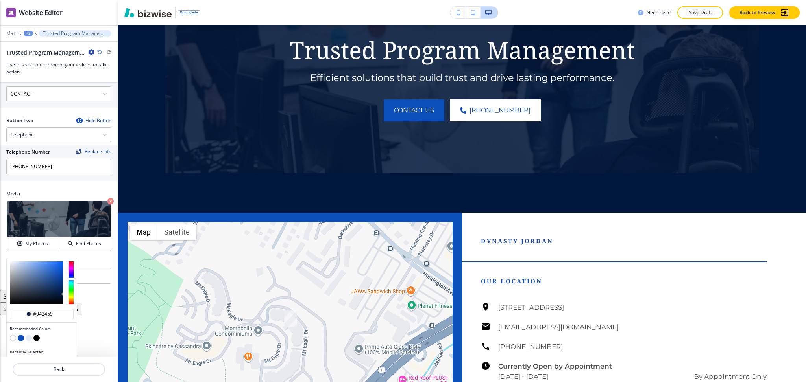
type input "#04255b"
click at [61, 290] on div at bounding box center [36, 283] width 53 height 43
type input "#04255b"
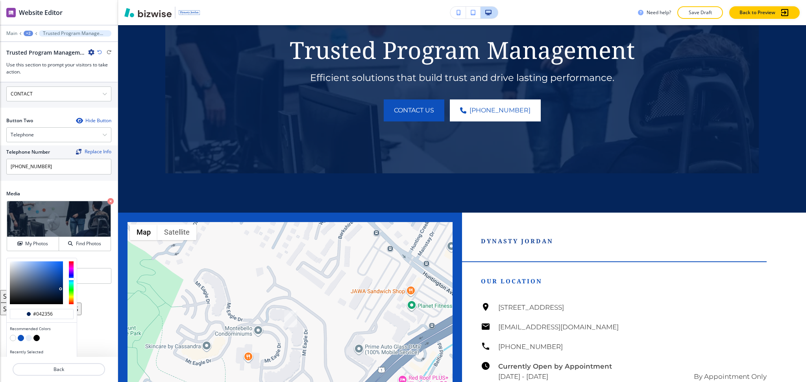
type input "#042254"
click at [61, 291] on div at bounding box center [62, 290] width 2 height 2
type input "#042254"
type input "#03183a"
click at [61, 295] on div at bounding box center [36, 283] width 53 height 43
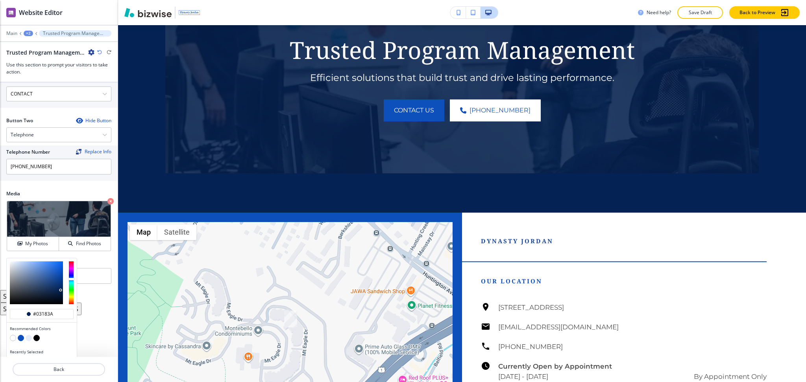
type input "#03183a"
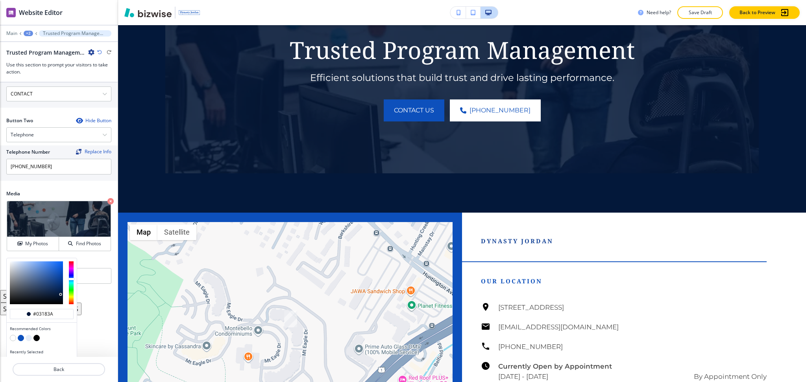
type input "#021f4f"
click at [62, 291] on div at bounding box center [36, 283] width 53 height 43
type input "#021f4f"
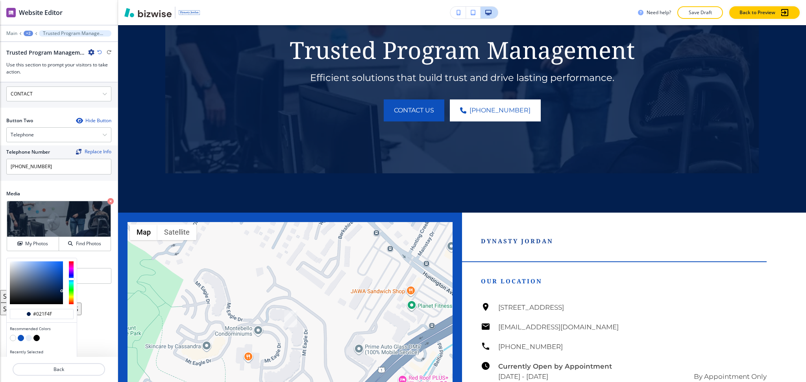
click at [65, 288] on div at bounding box center [42, 282] width 70 height 49
type input "#002662"
click at [63, 288] on div at bounding box center [36, 283] width 53 height 43
type input "#002662"
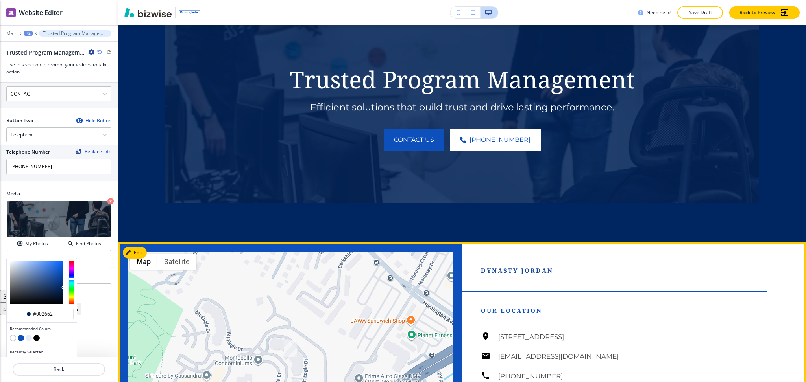
scroll to position [3110, 0]
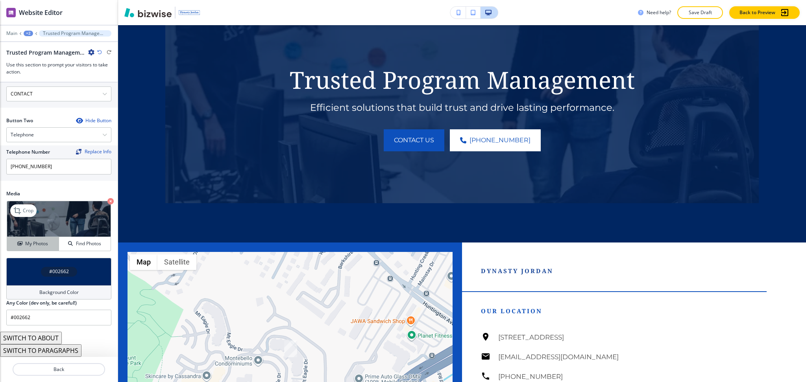
click at [27, 247] on h4 "My Photos" at bounding box center [36, 243] width 23 height 7
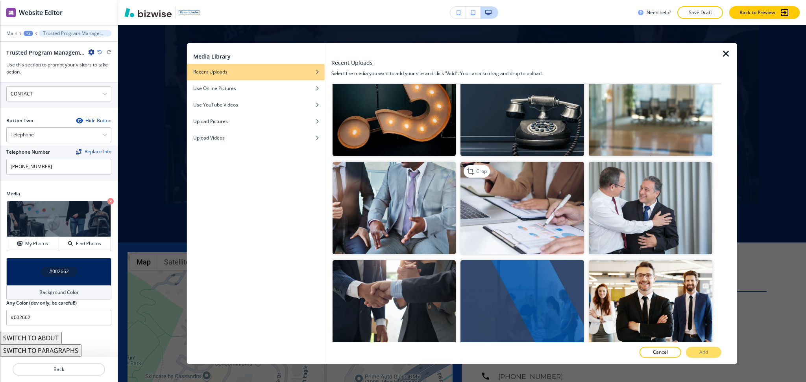
scroll to position [420, 0]
click at [504, 217] on img "button" at bounding box center [522, 208] width 124 height 92
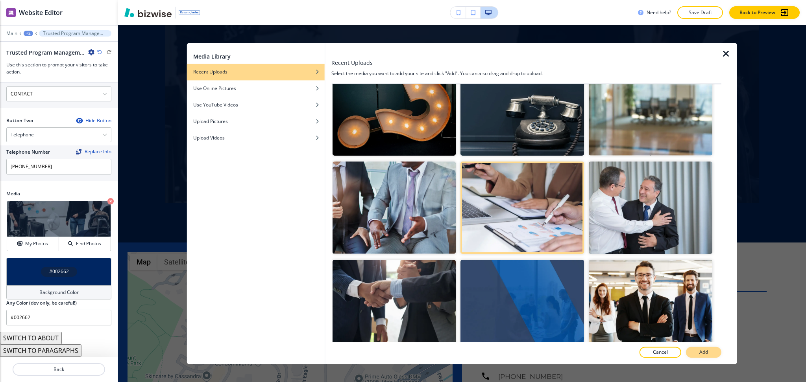
click at [708, 349] on p "Add" at bounding box center [703, 352] width 9 height 7
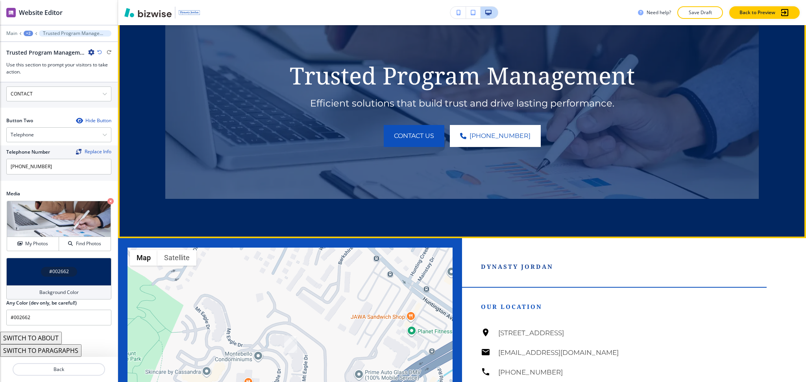
scroll to position [3115, 0]
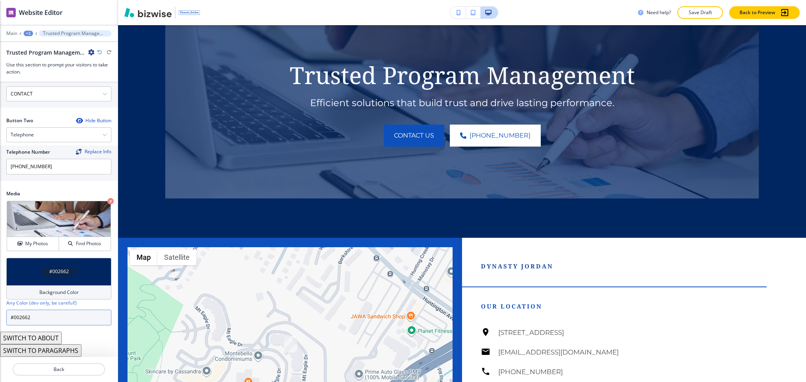
click at [83, 312] on input "#002662" at bounding box center [58, 318] width 105 height 16
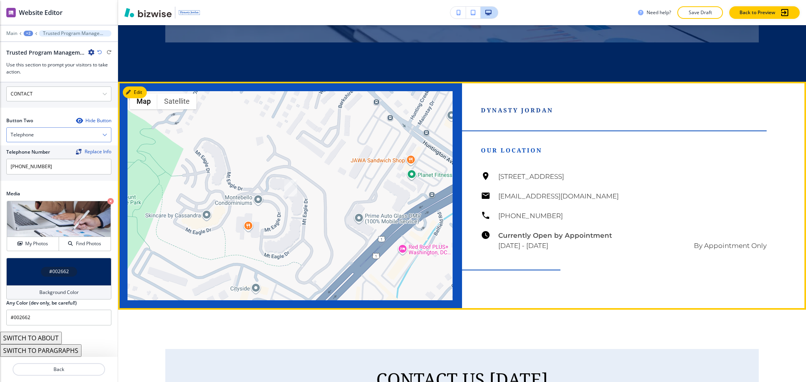
scroll to position [3272, 0]
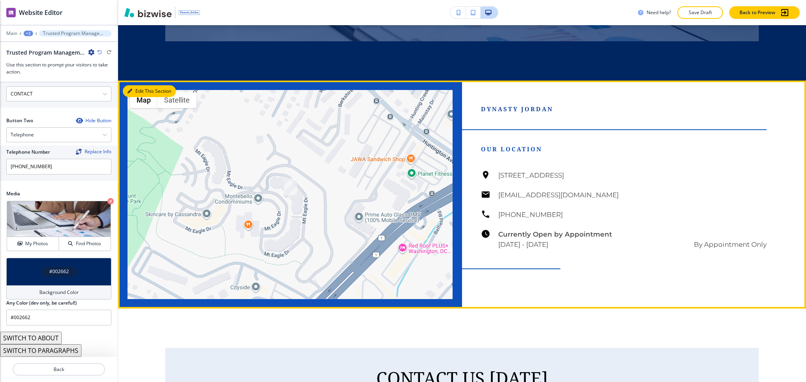
click at [138, 97] on button "Edit This Section" at bounding box center [149, 91] width 53 height 12
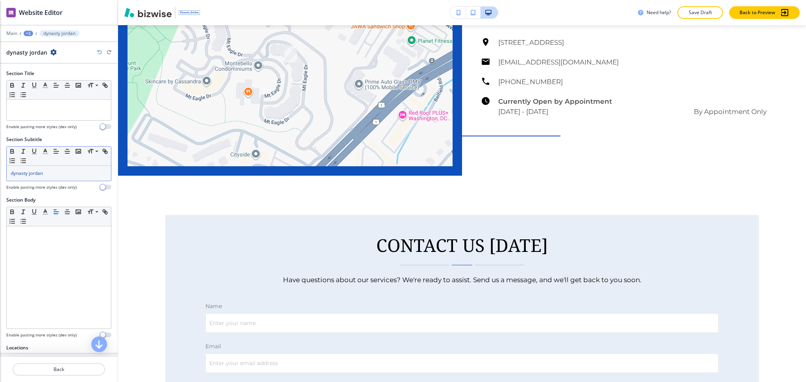
scroll to position [3407, 0]
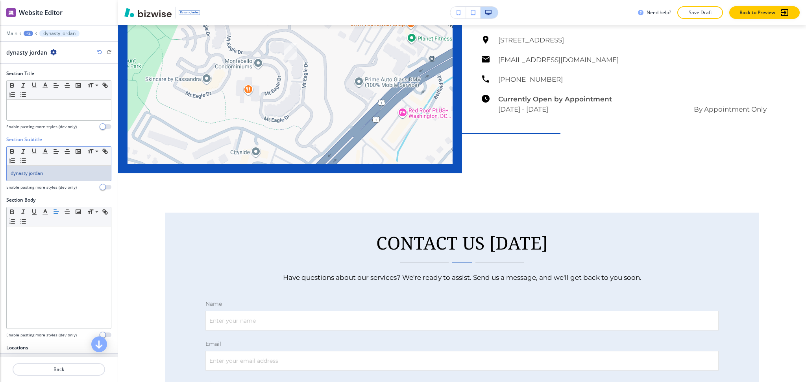
click at [71, 175] on p "dynasty jordan" at bounding box center [59, 173] width 96 height 7
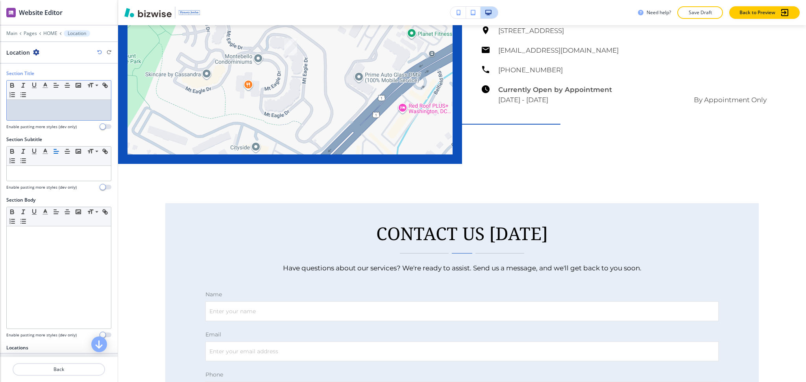
click at [61, 108] on p at bounding box center [59, 107] width 96 height 7
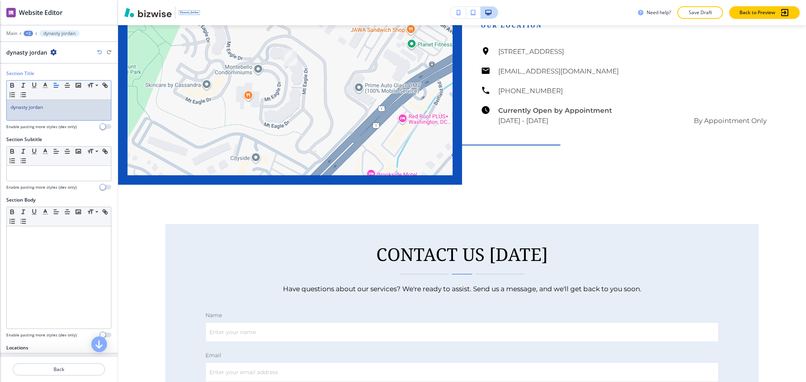
click at [11, 106] on span "dynasty jordan" at bounding box center [27, 107] width 32 height 7
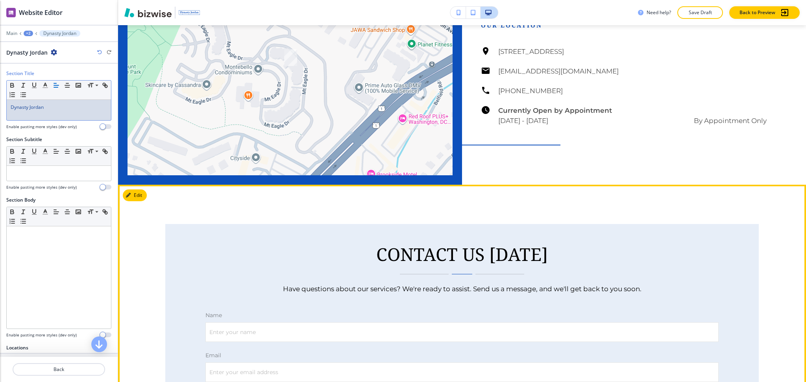
click at [134, 201] on button "Edit This Section" at bounding box center [149, 196] width 53 height 12
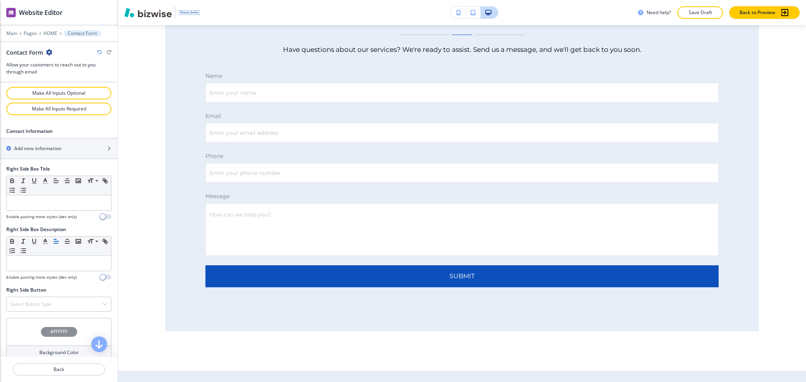
scroll to position [498, 0]
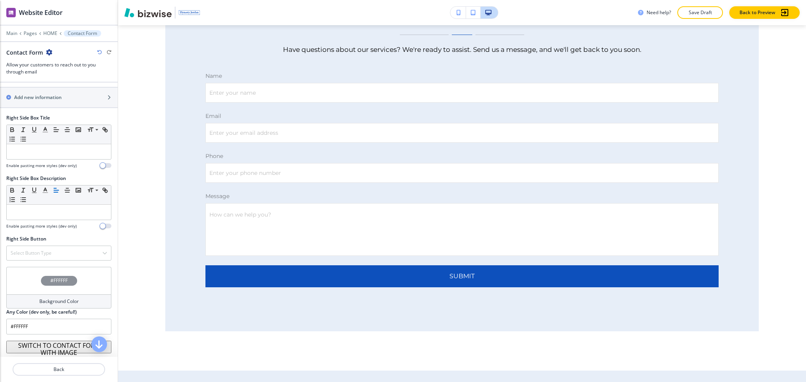
click at [68, 350] on button "SWITCH TO CONTACT FORM WITH IMAGE" at bounding box center [58, 347] width 105 height 13
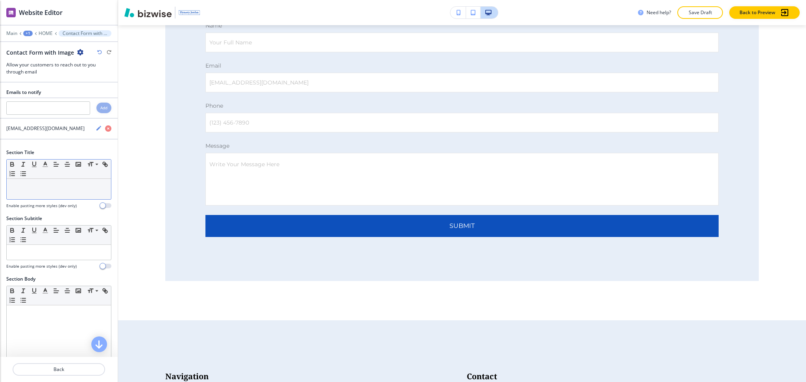
click at [68, 199] on div at bounding box center [59, 189] width 104 height 20
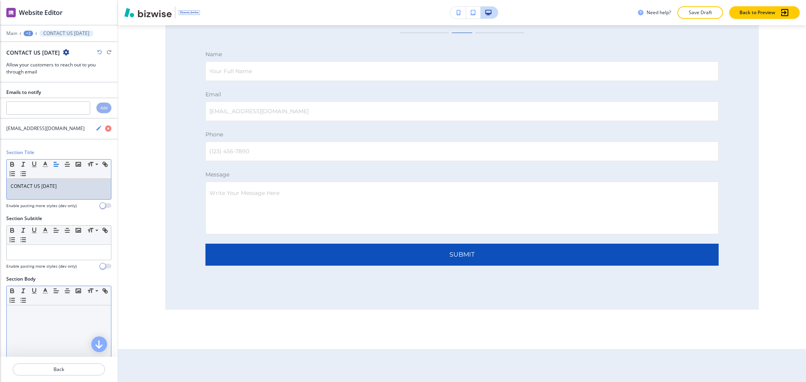
click at [66, 317] on div at bounding box center [59, 357] width 104 height 102
paste div
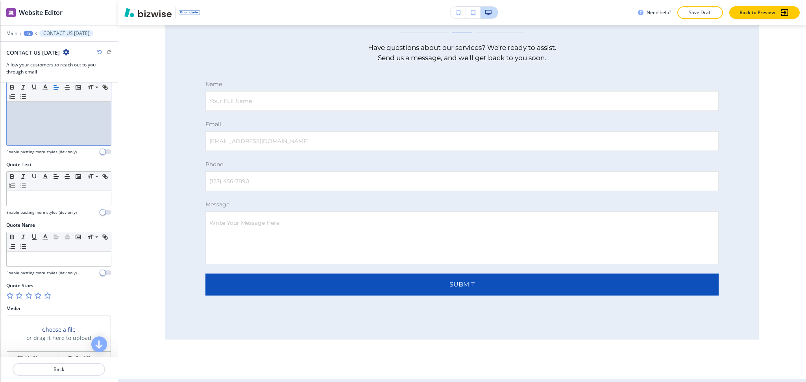
scroll to position [368, 0]
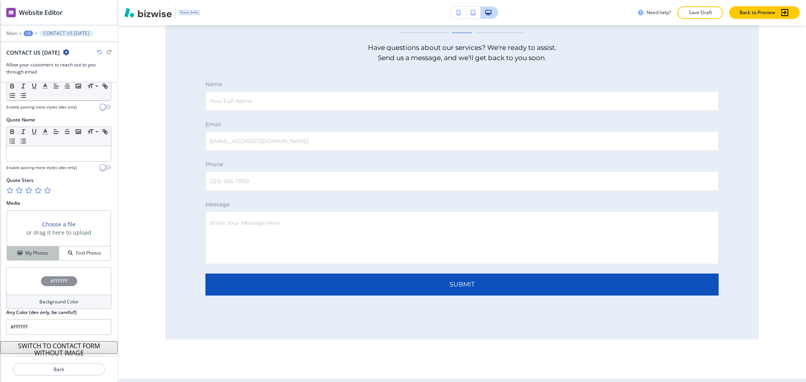
click at [28, 253] on h4 "My Photos" at bounding box center [36, 253] width 23 height 7
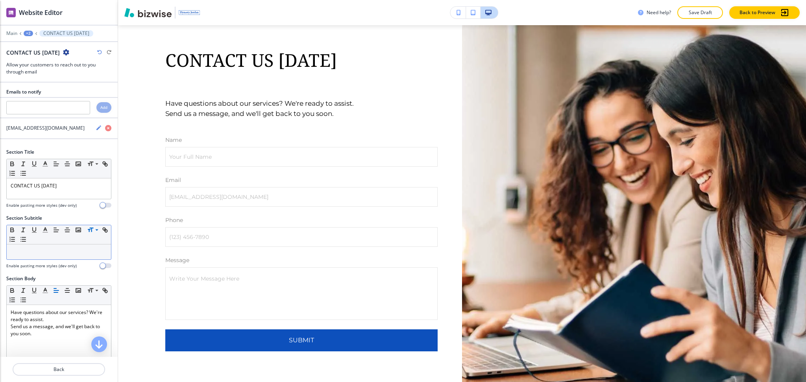
scroll to position [0, 0]
click at [61, 196] on div "CONTACT US TODAY" at bounding box center [59, 189] width 104 height 20
click at [47, 167] on line "button" at bounding box center [45, 167] width 5 height 0
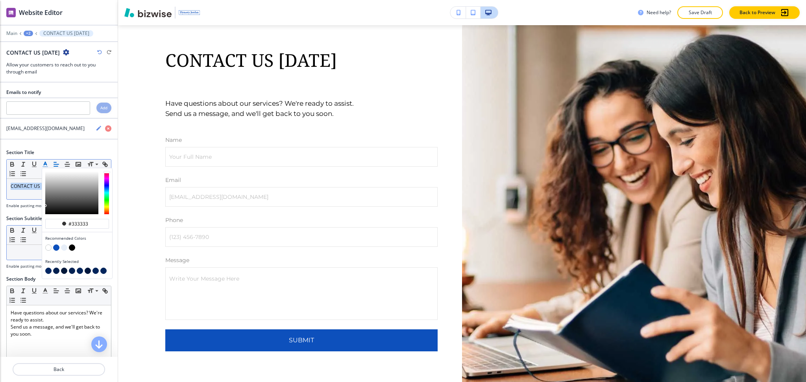
click at [55, 249] on button "button" at bounding box center [56, 248] width 6 height 6
type input "#0d50bc"
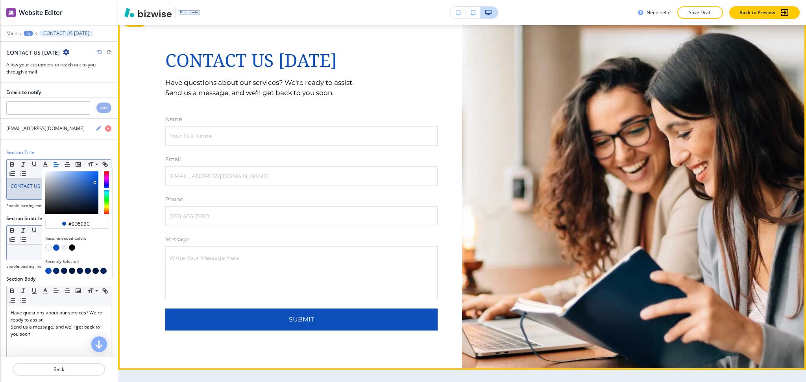
click at [332, 156] on div "CONTACT US TODAY Have questions about our services? We're ready to assist. Send…" at bounding box center [290, 190] width 344 height 360
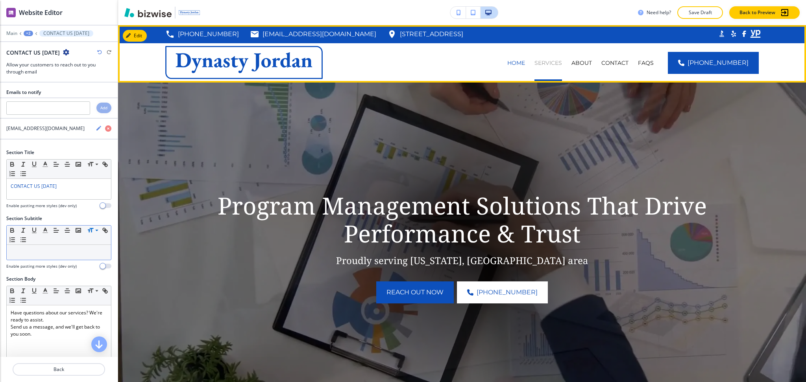
click at [561, 63] on p "SERVICES" at bounding box center [548, 63] width 28 height 8
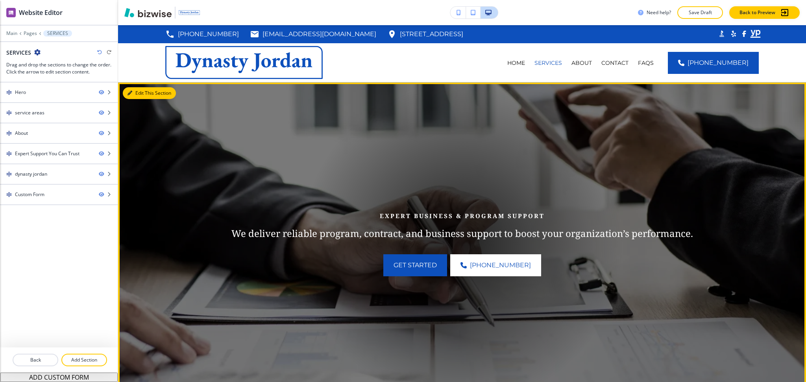
click at [132, 95] on button "Edit This Section" at bounding box center [149, 93] width 53 height 12
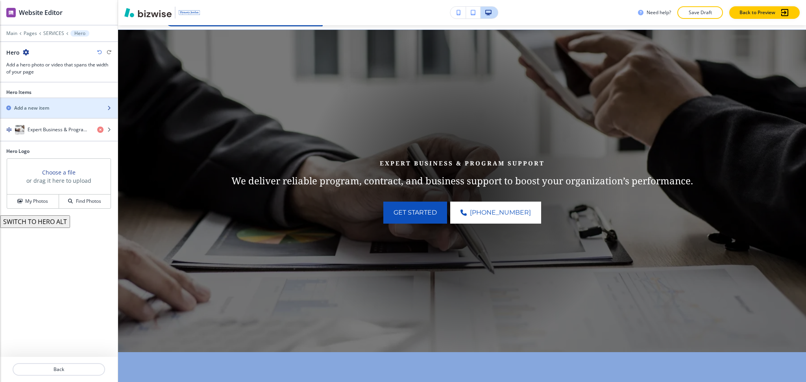
scroll to position [57, 0]
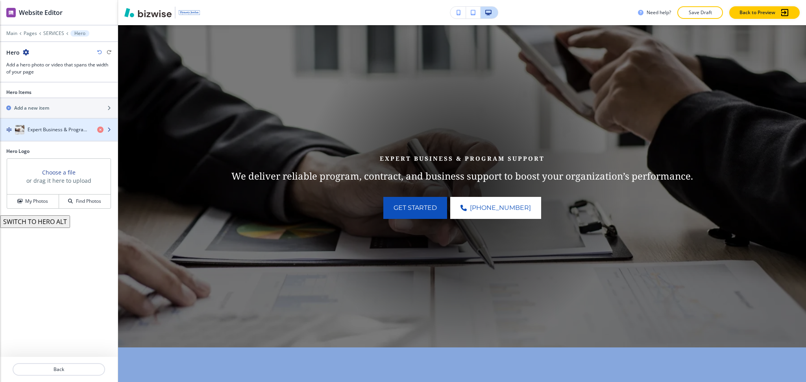
click at [46, 131] on h4 "Expert Business & Program Support" at bounding box center [59, 129] width 63 height 7
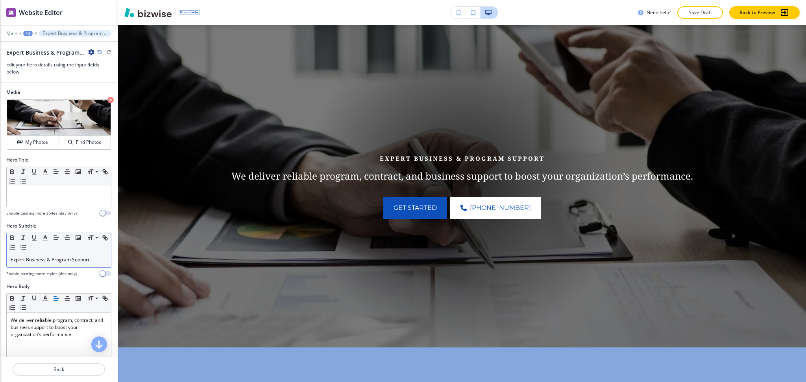
click at [47, 264] on div "Expert Business & Program Support" at bounding box center [59, 260] width 104 height 15
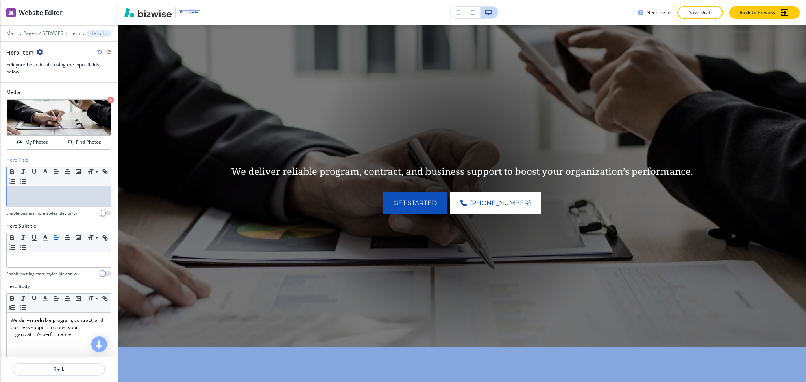
click at [55, 196] on p at bounding box center [59, 193] width 96 height 7
paste div
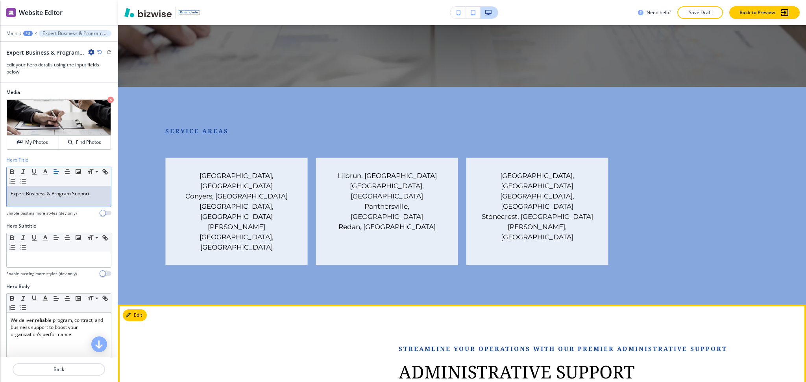
scroll to position [319, 0]
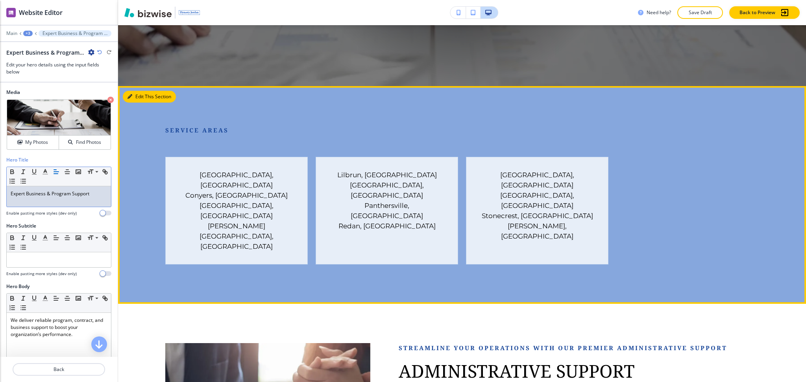
click at [140, 101] on button "Edit This Section" at bounding box center [149, 97] width 53 height 12
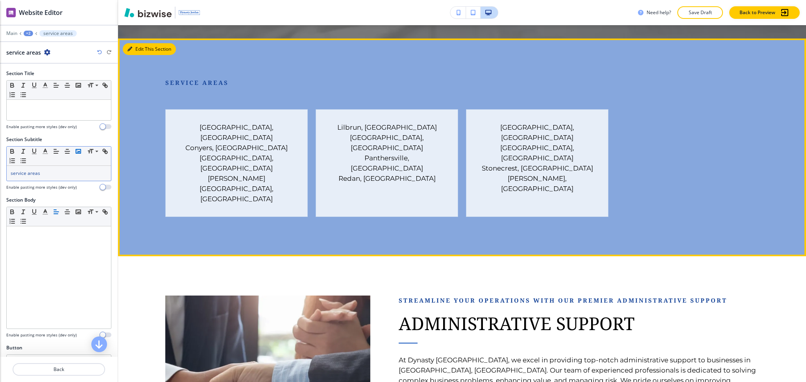
scroll to position [380, 0]
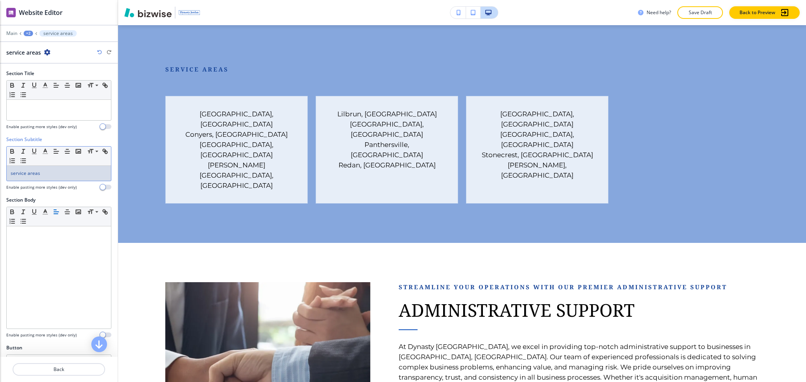
click at [55, 173] on p "service areas" at bounding box center [59, 173] width 96 height 7
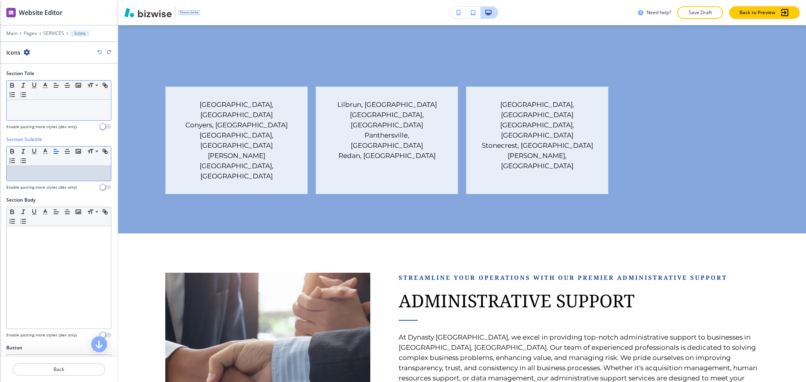
click at [59, 111] on p at bounding box center [59, 107] width 96 height 7
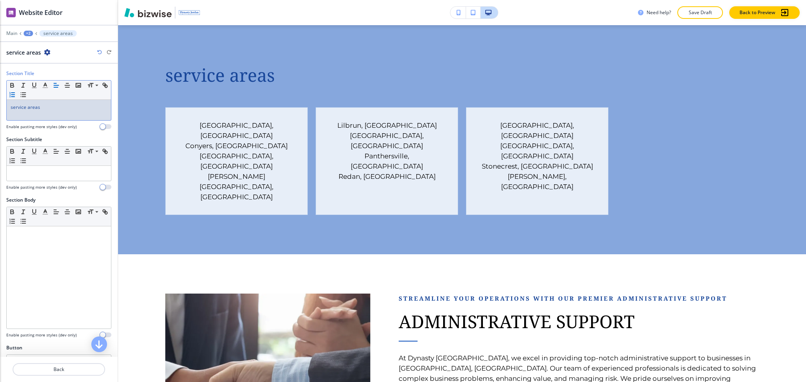
drag, startPoint x: 12, startPoint y: 109, endPoint x: 18, endPoint y: 93, distance: 16.4
click at [13, 107] on span "service areas" at bounding box center [26, 107] width 30 height 7
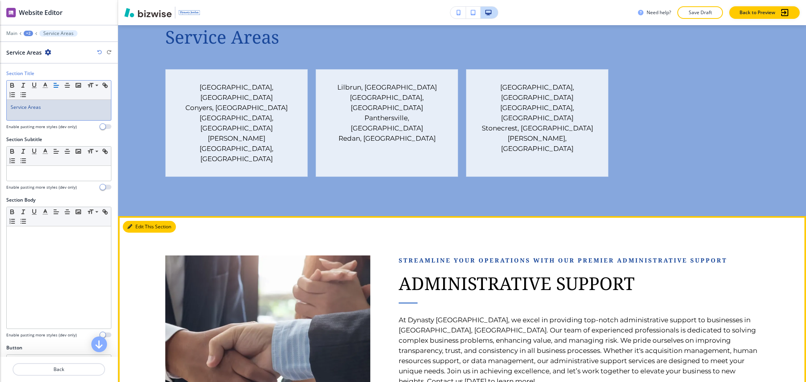
click at [133, 221] on button "Edit This Section" at bounding box center [149, 227] width 53 height 12
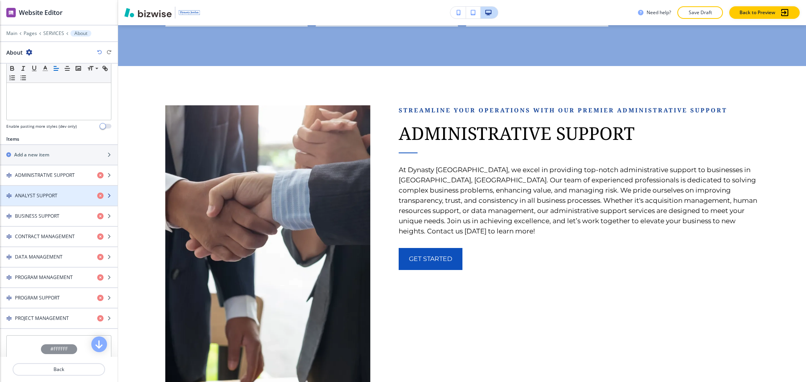
scroll to position [209, 0]
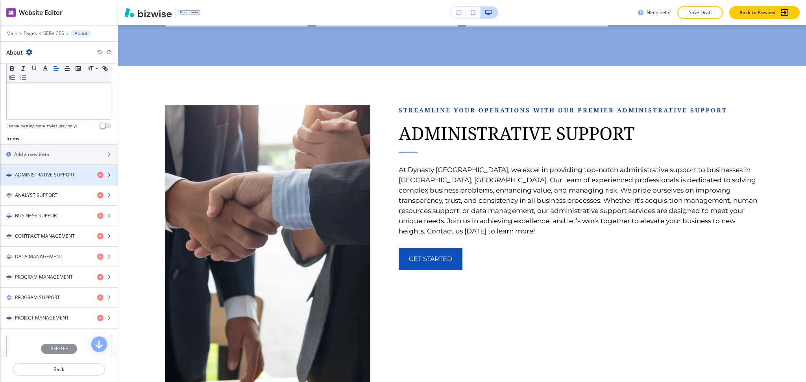
click at [32, 175] on h4 "ADMINISTRATIVE SUPPORT" at bounding box center [45, 175] width 60 height 7
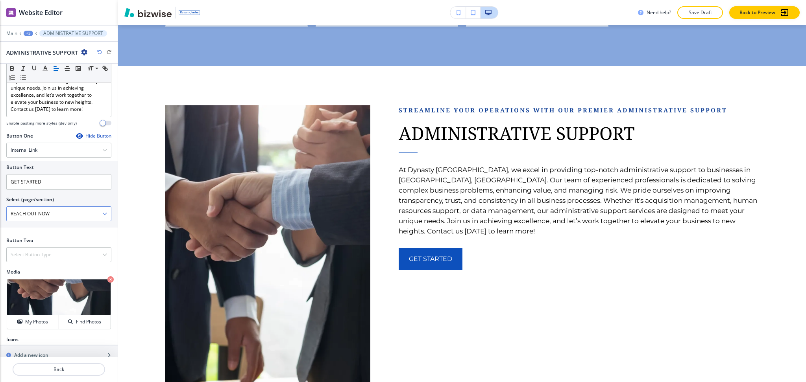
scroll to position [253, 0]
click at [22, 284] on icon at bounding box center [17, 288] width 9 height 9
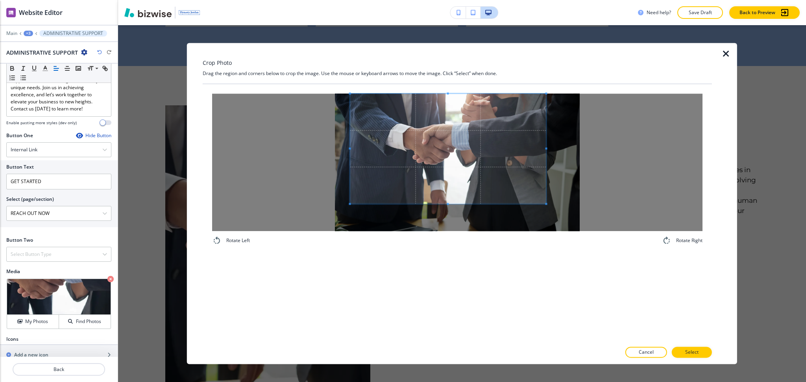
click at [448, 140] on span at bounding box center [448, 149] width 196 height 110
click at [439, 258] on div "Rotate Left Rotate Right" at bounding box center [457, 213] width 509 height 258
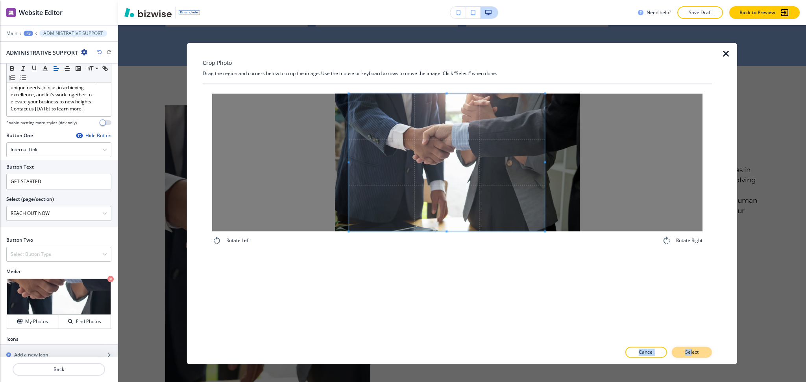
click at [693, 348] on div "Crop Photo Drag the region and corners below to crop the image. Use the mouse o…" at bounding box center [457, 203] width 509 height 321
click at [694, 349] on button "Select" at bounding box center [691, 352] width 40 height 11
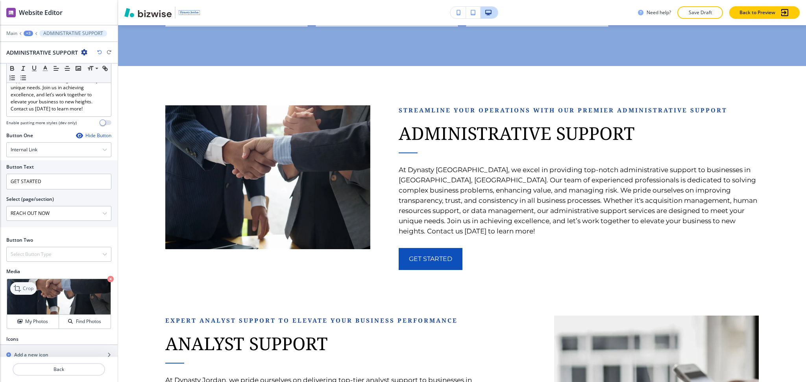
click at [16, 284] on icon at bounding box center [17, 288] width 9 height 9
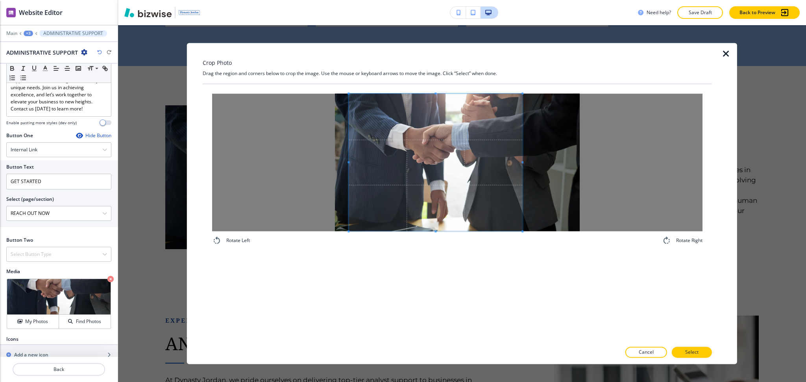
click at [522, 157] on span at bounding box center [522, 163] width 2 height 138
click at [687, 355] on p "Select" at bounding box center [691, 352] width 13 height 7
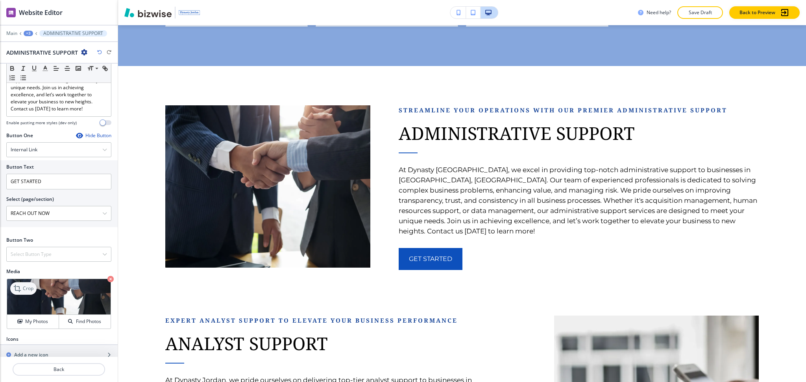
click at [23, 285] on p "Crop" at bounding box center [28, 288] width 11 height 7
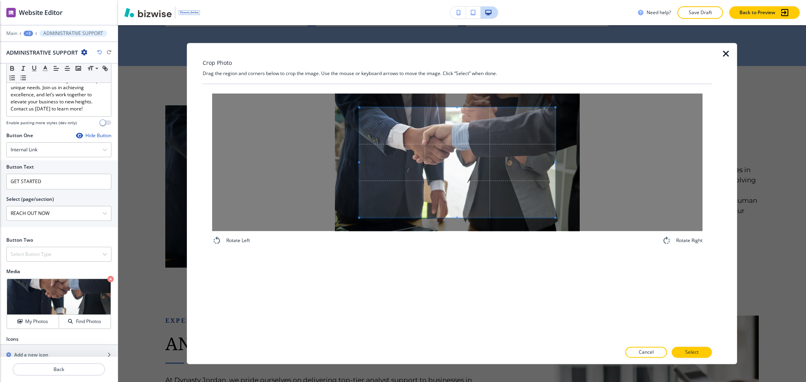
click at [454, 68] on div "Crop Photo Drag the region and corners below to crop the image. Use the mouse o…" at bounding box center [457, 203] width 509 height 321
click at [451, 279] on div "Rotate Left Rotate Right" at bounding box center [457, 213] width 509 height 258
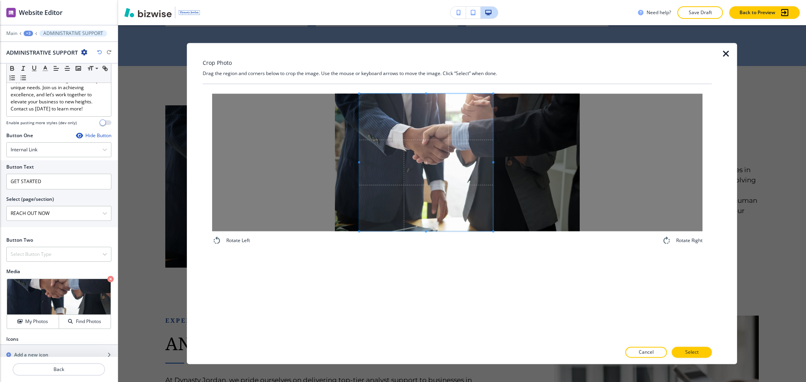
click at [490, 161] on div at bounding box center [426, 163] width 134 height 138
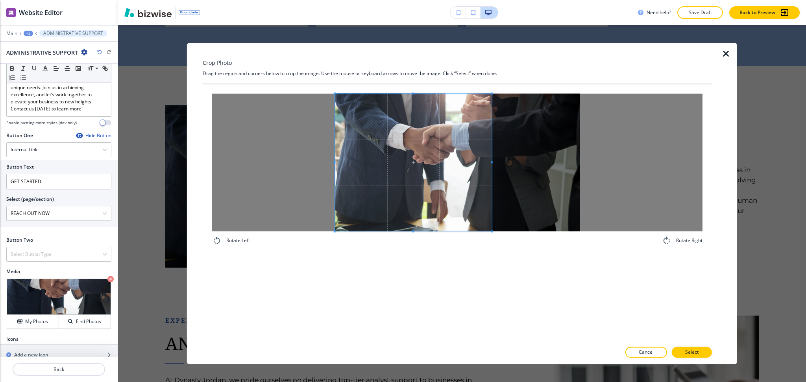
click at [273, 151] on div at bounding box center [457, 163] width 490 height 138
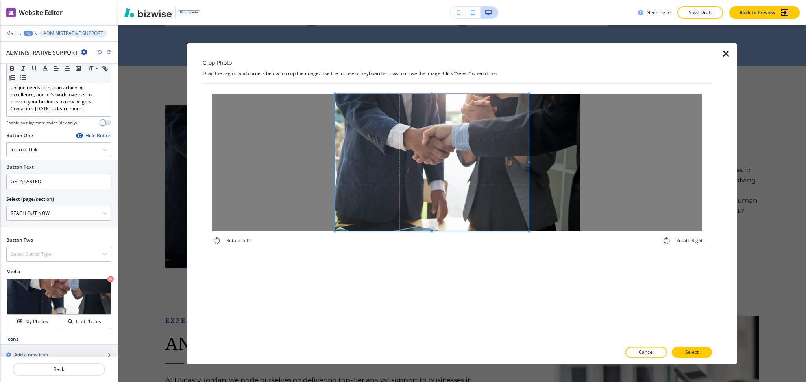
click at [528, 163] on span at bounding box center [529, 162] width 2 height 2
click at [699, 348] on button "Select" at bounding box center [691, 352] width 40 height 11
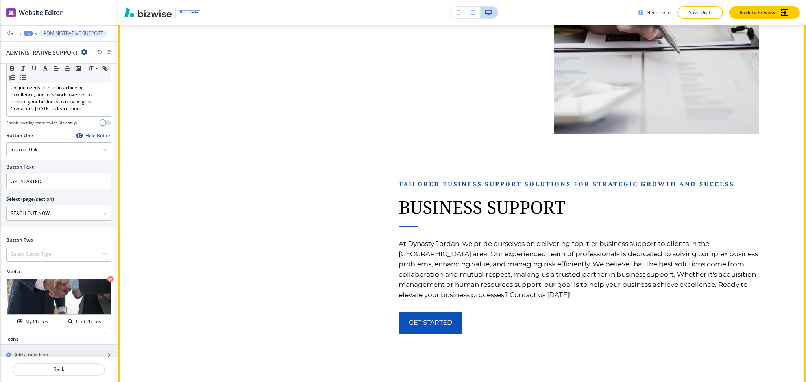
scroll to position [1040, 0]
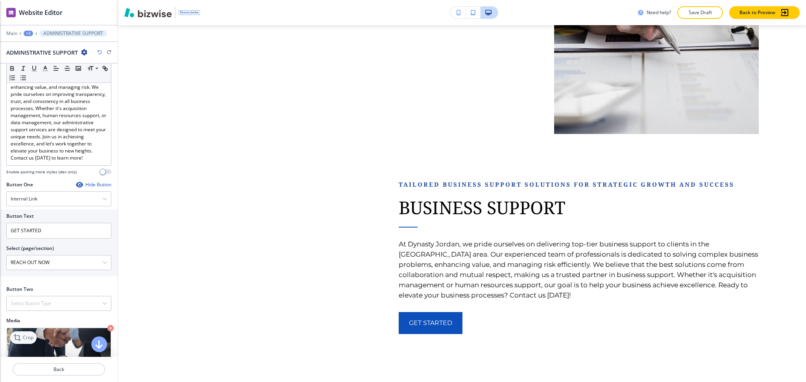
click at [24, 334] on p "Crop" at bounding box center [28, 337] width 11 height 7
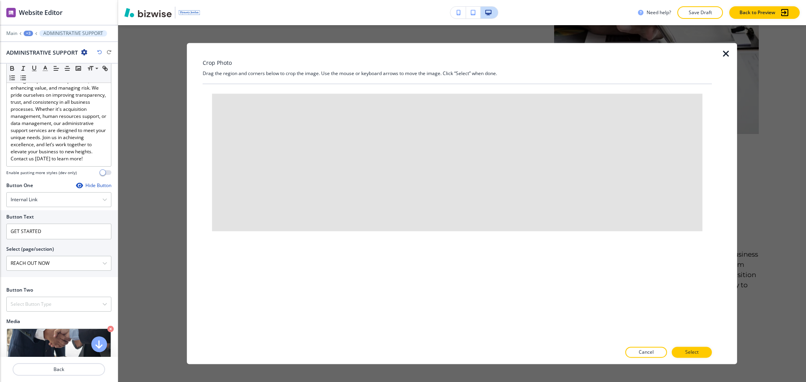
scroll to position [202, 0]
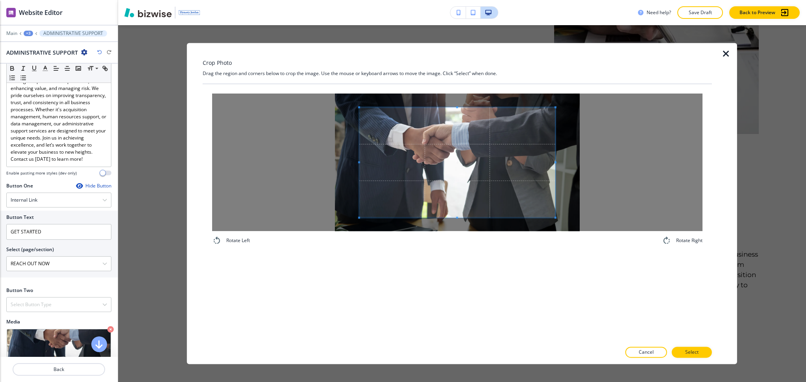
click at [462, 90] on div "Rotate Left Rotate Right" at bounding box center [457, 169] width 509 height 171
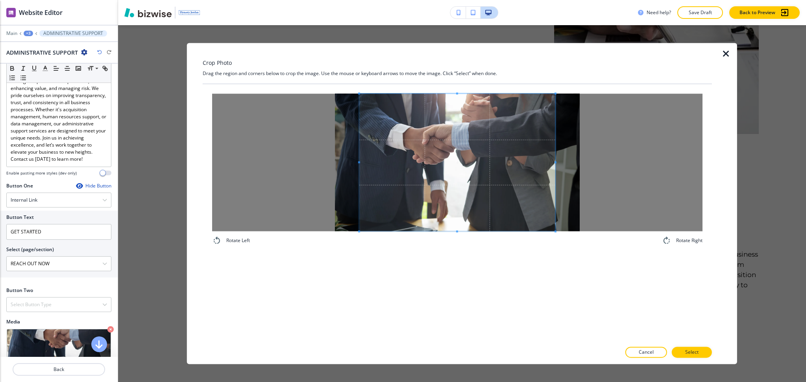
click at [446, 292] on div "Rotate Left Rotate Right" at bounding box center [457, 213] width 509 height 258
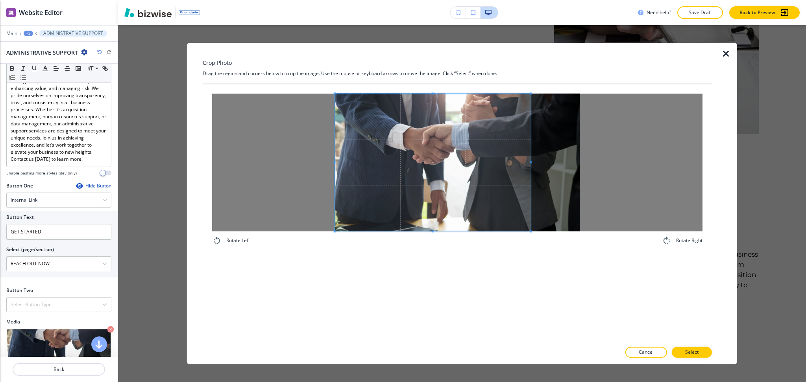
click at [432, 198] on span at bounding box center [433, 163] width 196 height 138
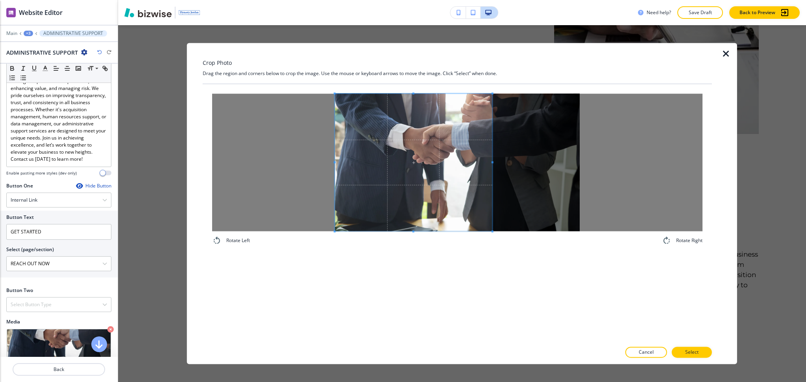
click at [490, 158] on div at bounding box center [413, 163] width 157 height 138
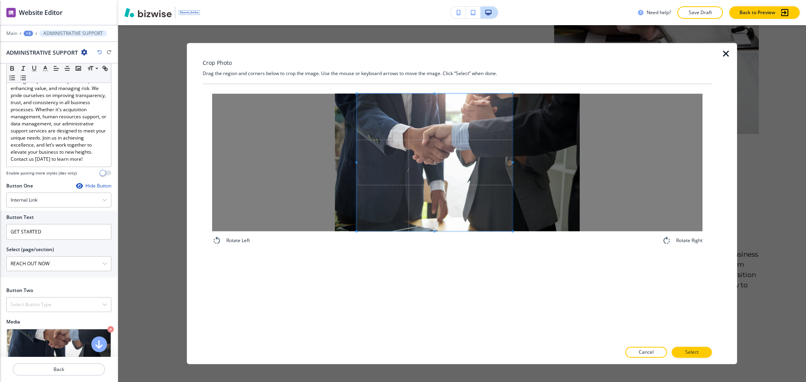
click at [455, 200] on span at bounding box center [434, 163] width 156 height 138
click at [705, 352] on button "Select" at bounding box center [691, 352] width 40 height 11
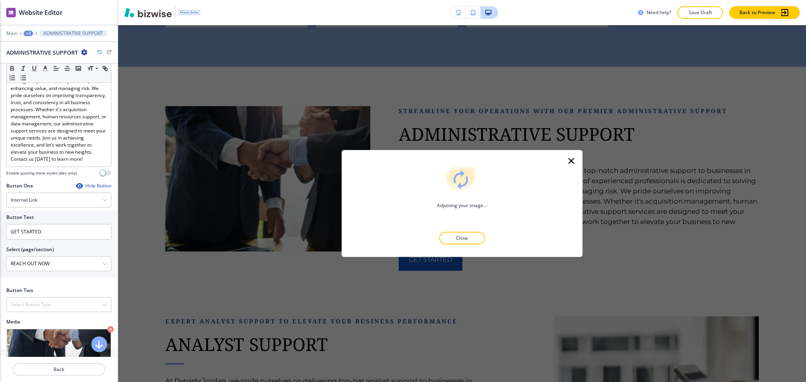
scroll to position [568, 0]
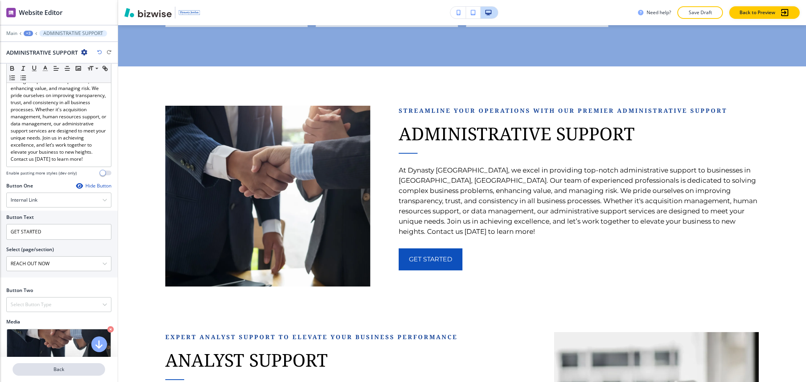
click at [82, 369] on p "Back" at bounding box center [58, 369] width 91 height 7
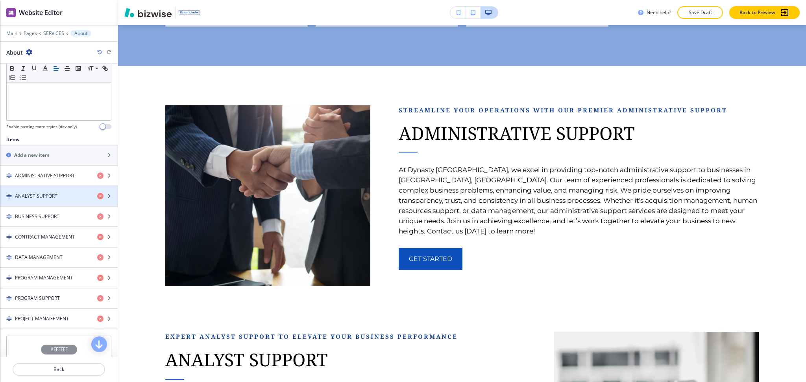
scroll to position [210, 0]
click at [51, 195] on h4 "ANALYST SUPPORT" at bounding box center [36, 195] width 42 height 7
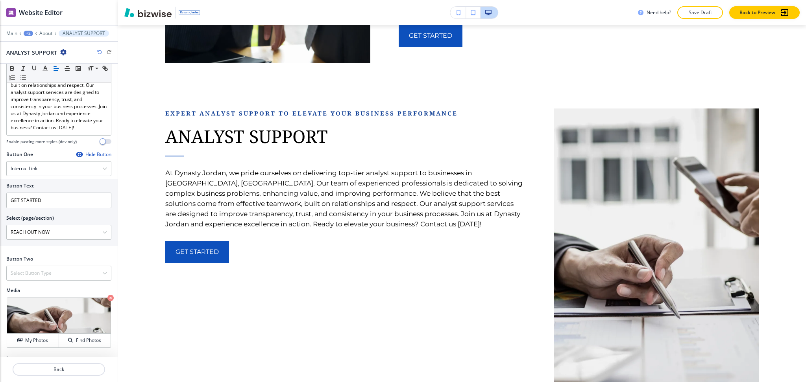
scroll to position [260, 0]
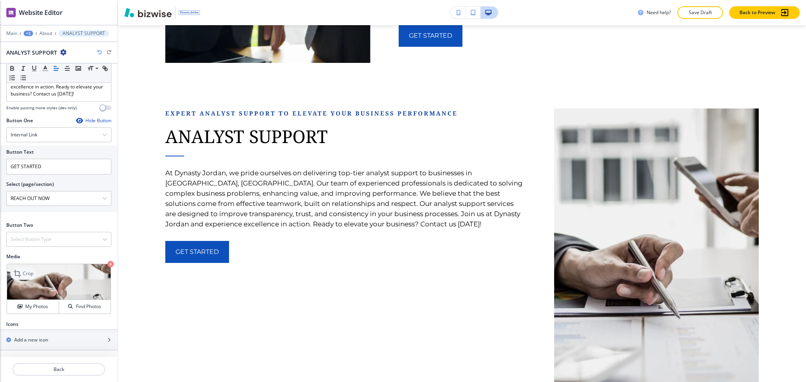
click at [21, 272] on icon at bounding box center [17, 273] width 9 height 9
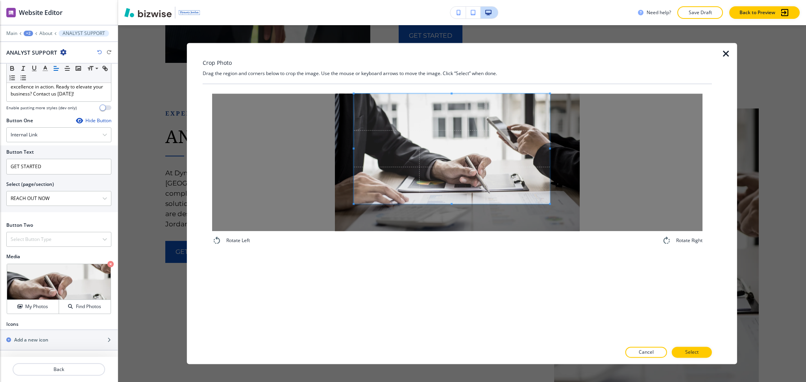
click at [482, 122] on span at bounding box center [452, 149] width 196 height 110
click at [463, 270] on div "Rotate Left Rotate Right" at bounding box center [457, 213] width 509 height 258
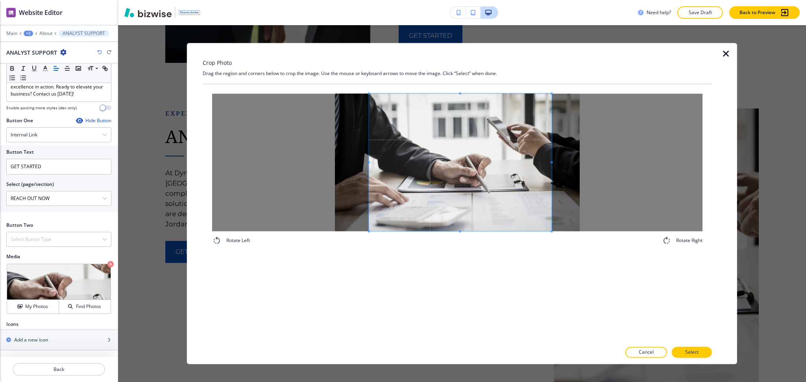
click at [369, 164] on div at bounding box center [460, 163] width 183 height 138
click at [466, 168] on span at bounding box center [455, 163] width 183 height 138
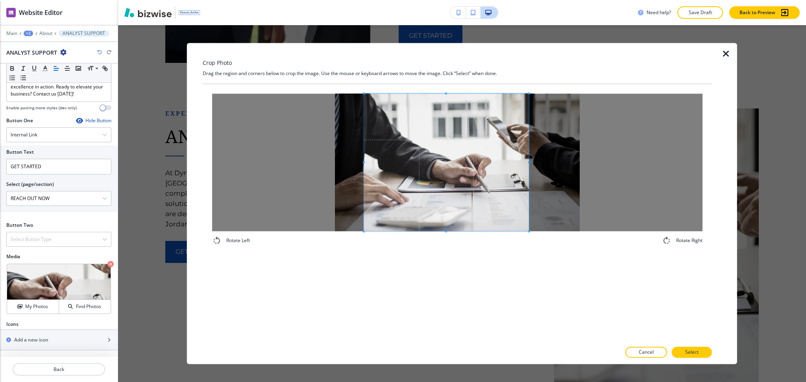
click at [529, 159] on div at bounding box center [446, 163] width 165 height 138
click at [691, 353] on p "Select" at bounding box center [691, 352] width 13 height 7
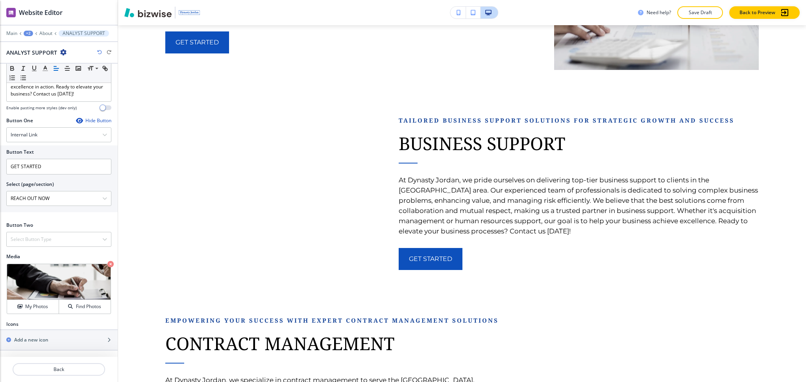
scroll to position [1000, 0]
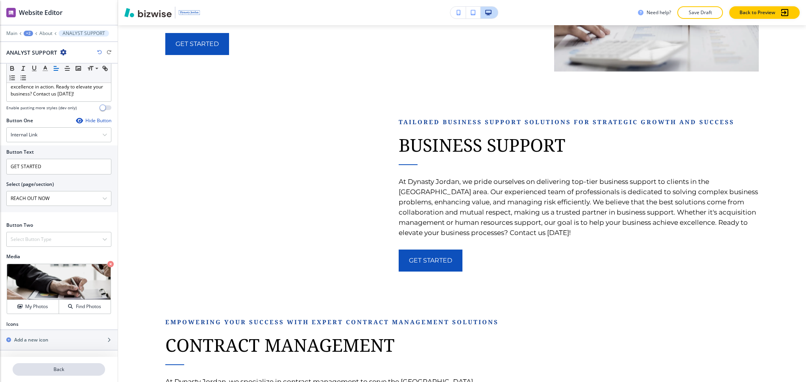
click at [62, 365] on button "Back" at bounding box center [59, 369] width 92 height 13
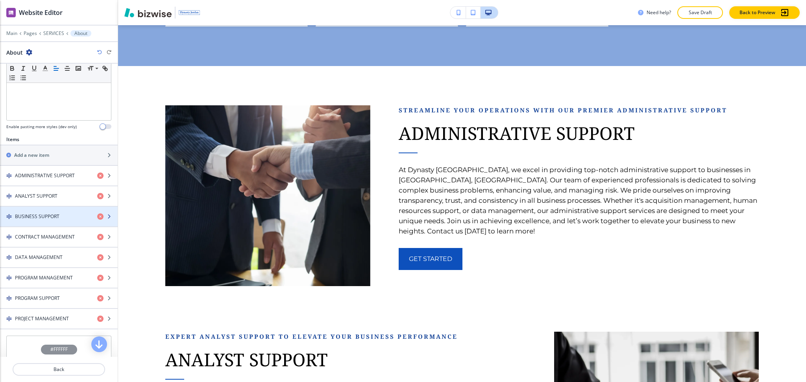
scroll to position [210, 0]
click at [36, 211] on div "button" at bounding box center [59, 209] width 118 height 6
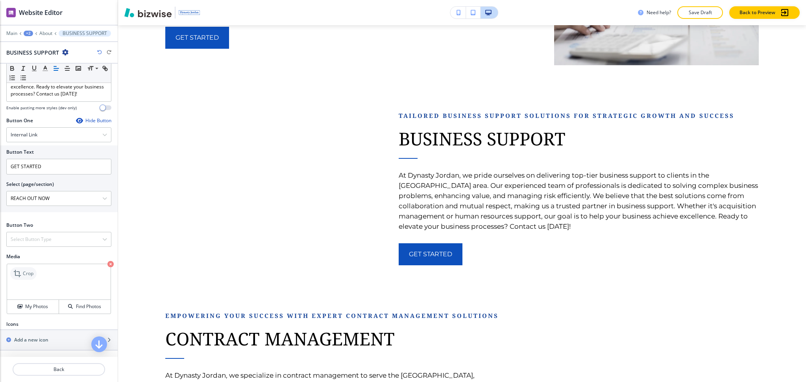
scroll to position [254, 0]
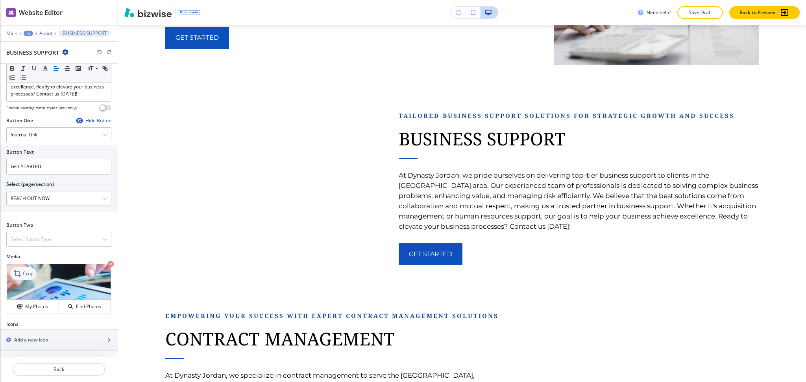
click at [27, 276] on p "Crop" at bounding box center [28, 273] width 11 height 7
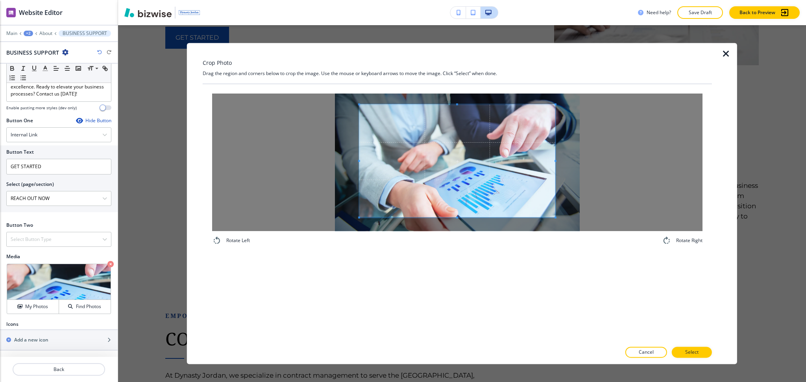
click at [453, 70] on div "Crop Photo Drag the region and corners below to crop the image. Use the mouse o…" at bounding box center [457, 203] width 509 height 321
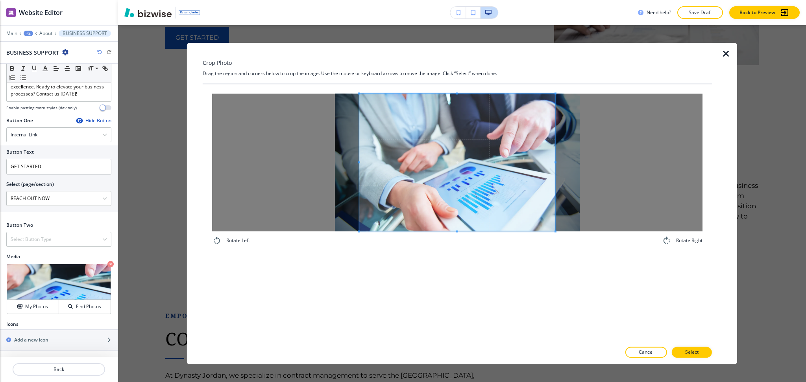
click at [463, 260] on div "Rotate Left Rotate Right" at bounding box center [457, 213] width 509 height 258
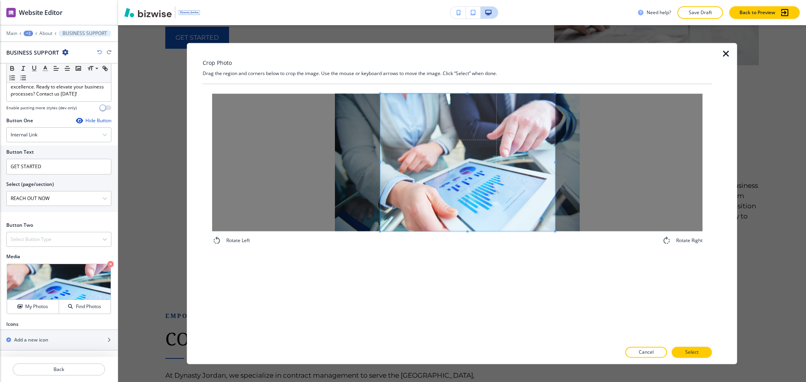
click at [380, 163] on span at bounding box center [380, 162] width 2 height 2
click at [550, 155] on span at bounding box center [551, 163] width 2 height 138
click at [471, 257] on div "Rotate Left Rotate Right" at bounding box center [457, 213] width 509 height 258
click at [695, 354] on p "Select" at bounding box center [691, 352] width 13 height 7
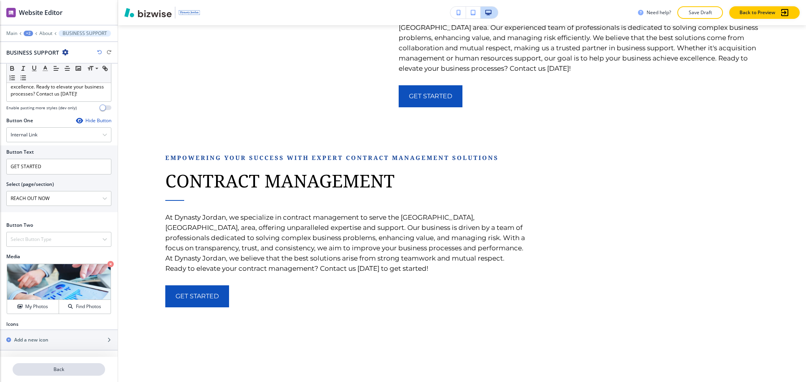
click at [60, 368] on p "Back" at bounding box center [58, 369] width 91 height 7
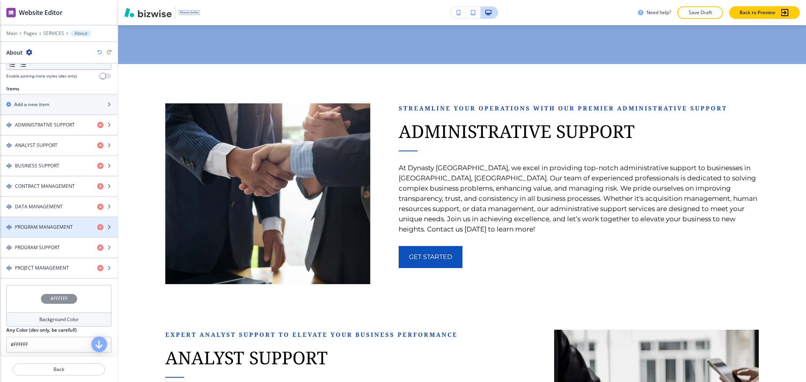
scroll to position [0, 0]
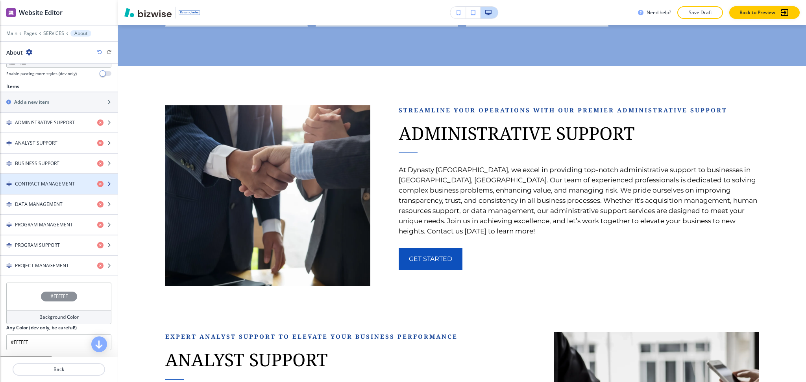
click at [47, 186] on h4 "CONTRACT MANAGEMENT" at bounding box center [45, 184] width 60 height 7
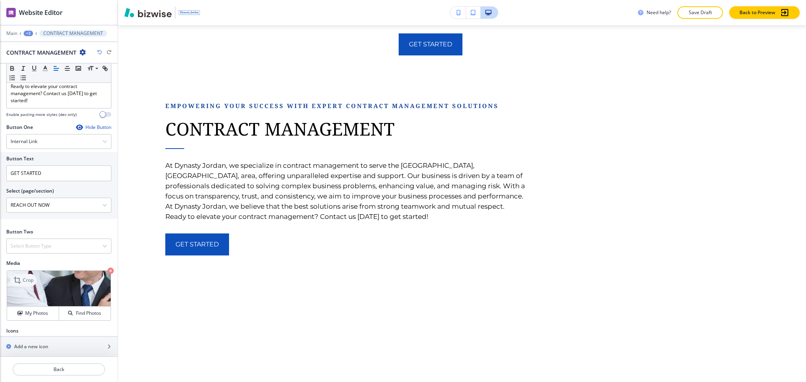
click at [22, 276] on icon at bounding box center [17, 280] width 9 height 9
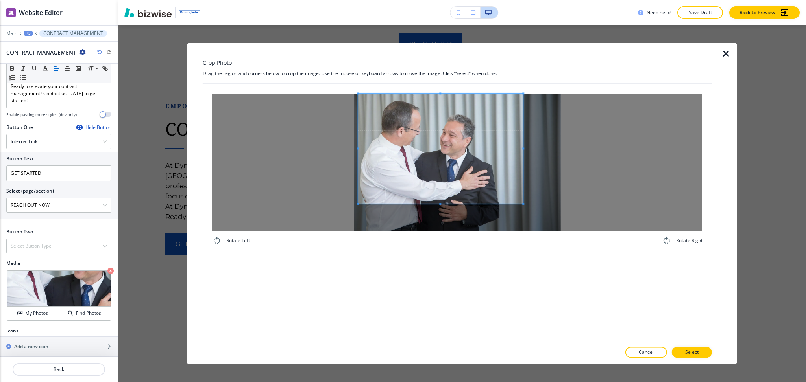
click at [444, 173] on span at bounding box center [440, 149] width 165 height 110
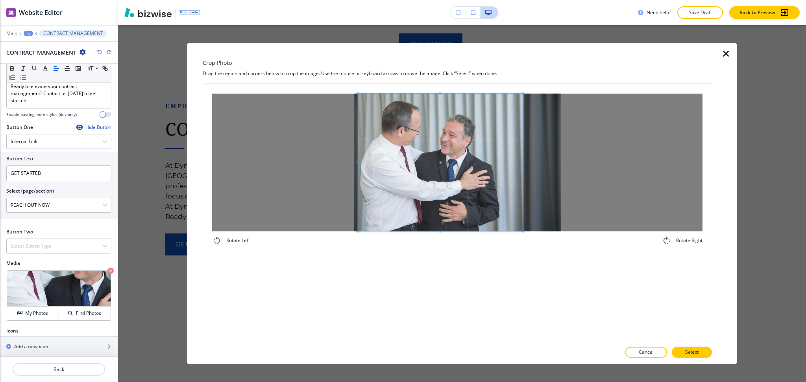
click at [453, 288] on div "Rotate Left Rotate Right" at bounding box center [457, 213] width 509 height 258
click at [485, 186] on span at bounding box center [442, 163] width 165 height 138
click at [681, 352] on button "Select" at bounding box center [691, 352] width 40 height 11
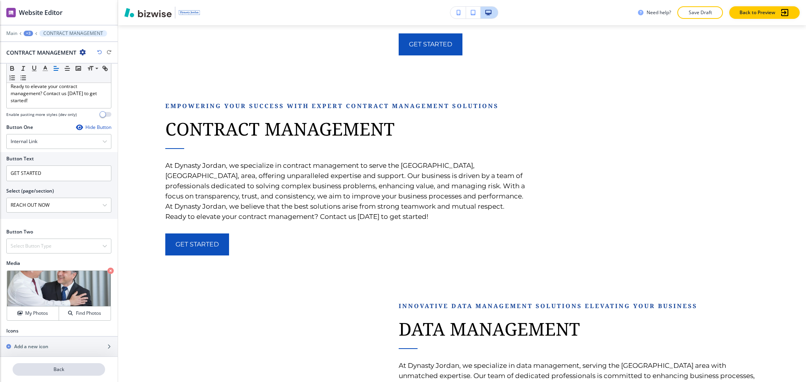
click at [61, 371] on p "Back" at bounding box center [58, 369] width 91 height 7
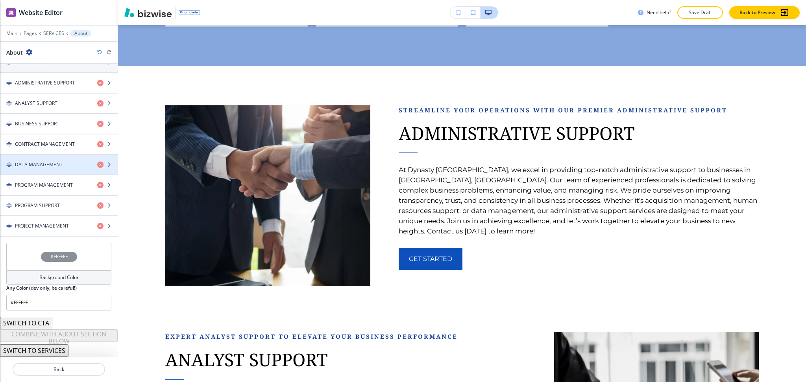
click at [38, 170] on div "button" at bounding box center [59, 171] width 118 height 6
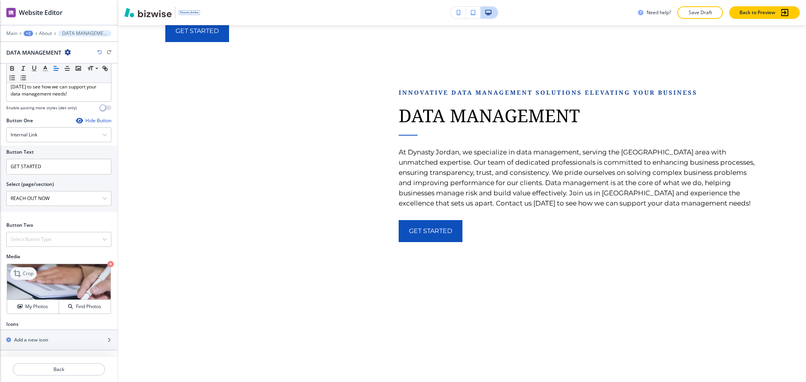
click at [23, 271] on p "Crop" at bounding box center [28, 273] width 11 height 7
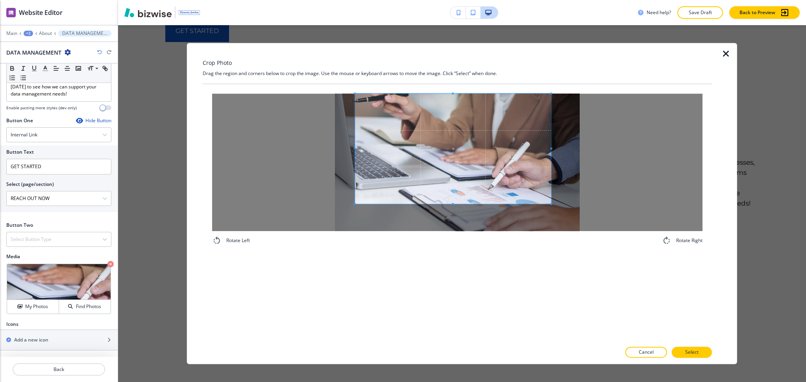
click at [469, 140] on span at bounding box center [453, 149] width 196 height 110
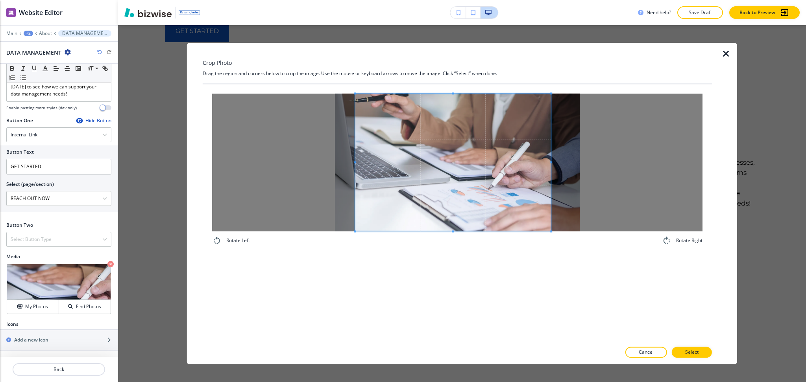
click at [477, 289] on div "Rotate Left Rotate Right" at bounding box center [457, 213] width 509 height 258
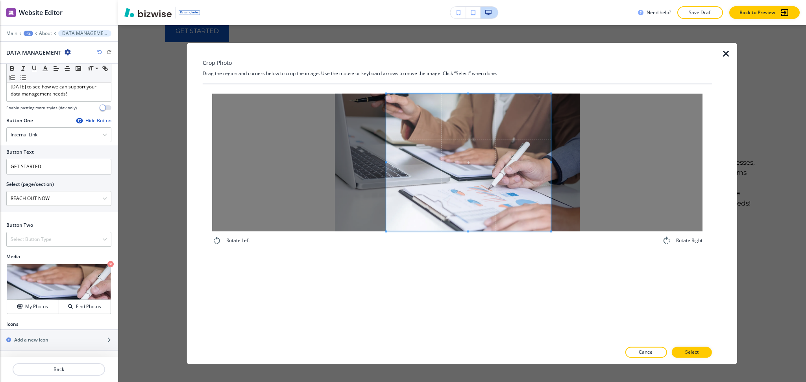
click at [386, 162] on span at bounding box center [386, 162] width 2 height 2
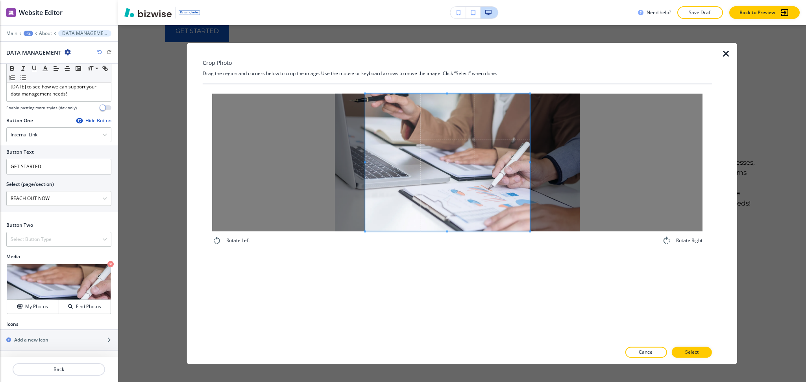
click at [422, 164] on span at bounding box center [447, 163] width 165 height 138
click at [710, 353] on button "Select" at bounding box center [691, 352] width 40 height 11
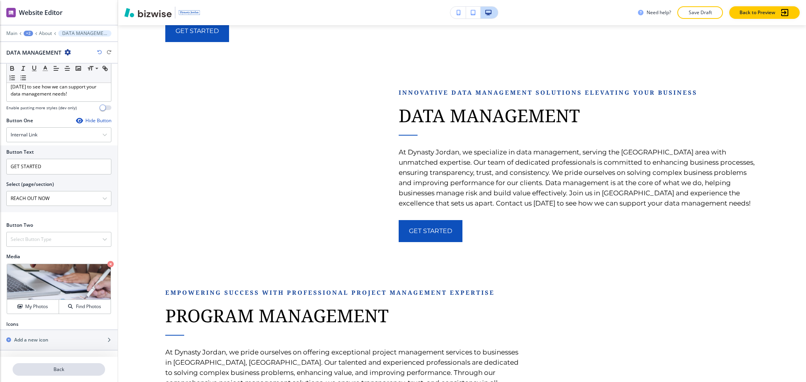
click at [59, 367] on p "Back" at bounding box center [58, 369] width 91 height 7
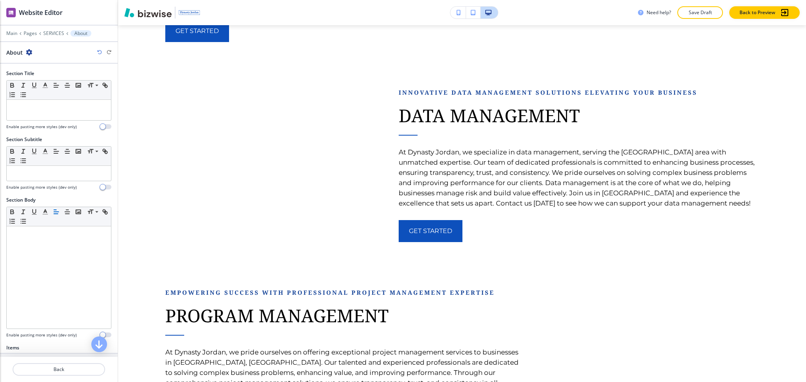
click at [59, 367] on p "Back" at bounding box center [58, 369] width 91 height 7
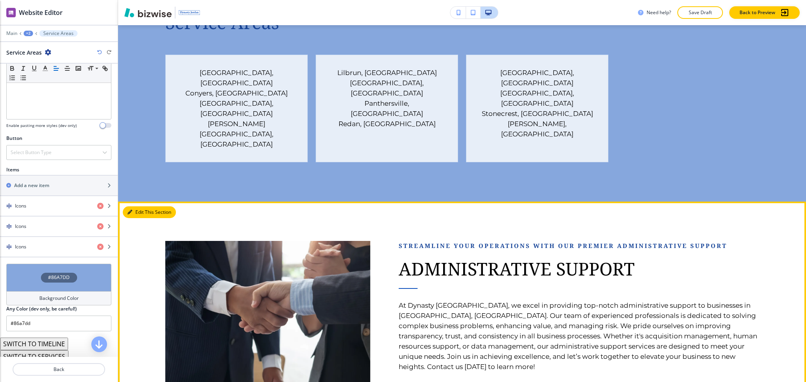
click at [141, 207] on button "Edit This Section" at bounding box center [149, 213] width 53 height 12
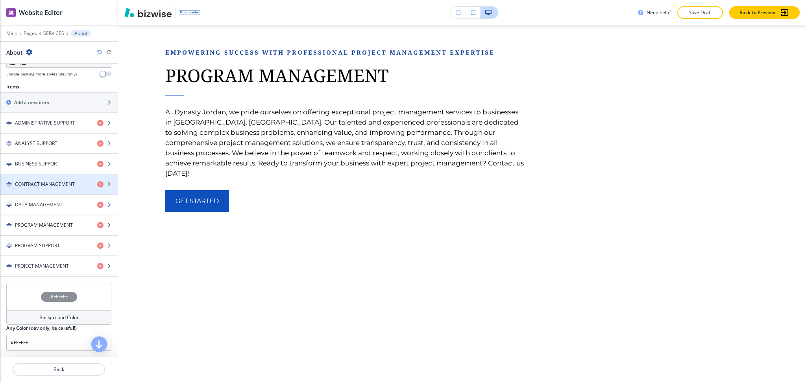
scroll to position [262, 0]
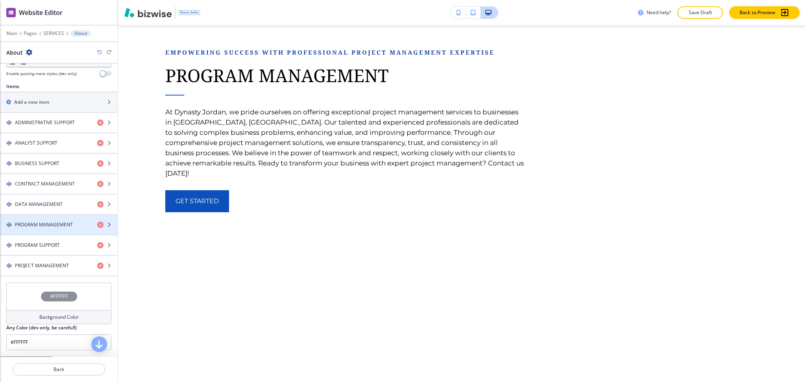
click at [45, 223] on h4 "PROGRAM MANAGEMENT" at bounding box center [44, 224] width 58 height 7
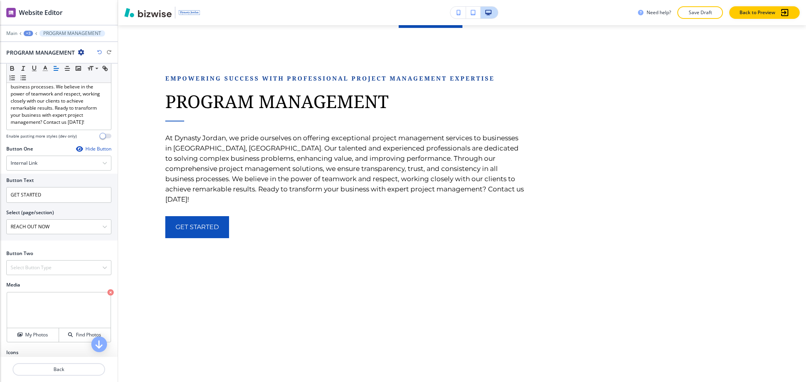
scroll to position [260, 0]
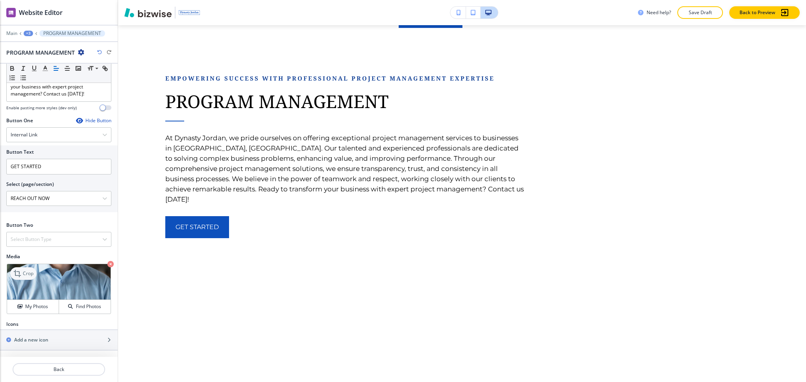
click at [25, 271] on p "Crop" at bounding box center [28, 273] width 11 height 7
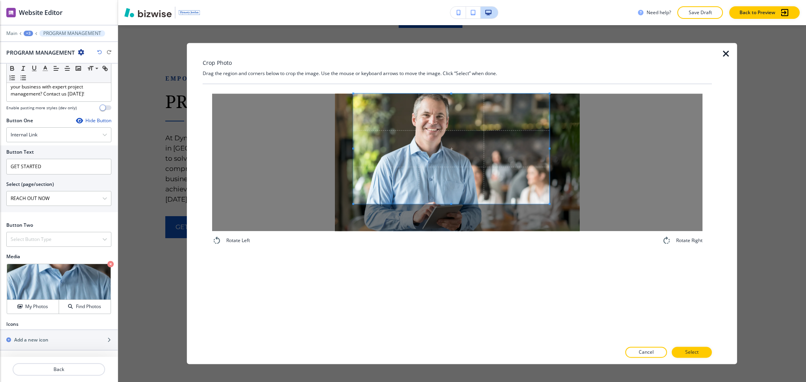
click at [462, 149] on span at bounding box center [451, 149] width 196 height 110
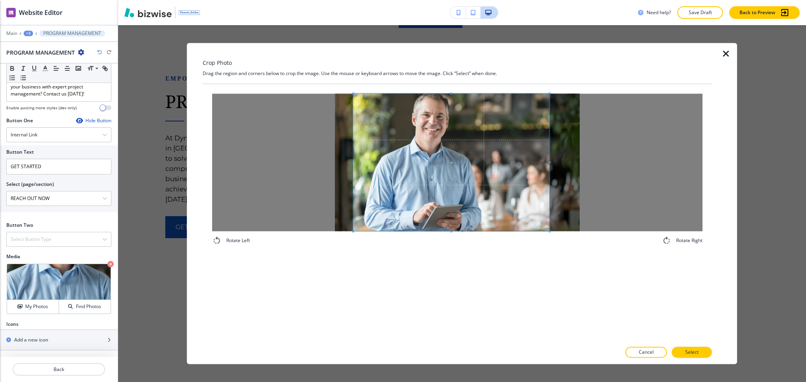
click at [457, 271] on div "Rotate Left Rotate Right" at bounding box center [457, 213] width 509 height 258
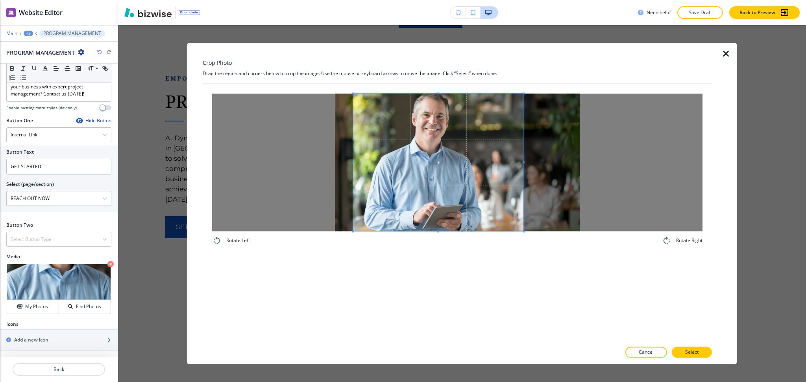
click at [522, 151] on span at bounding box center [523, 163] width 2 height 138
click at [689, 351] on p "Select" at bounding box center [691, 352] width 13 height 7
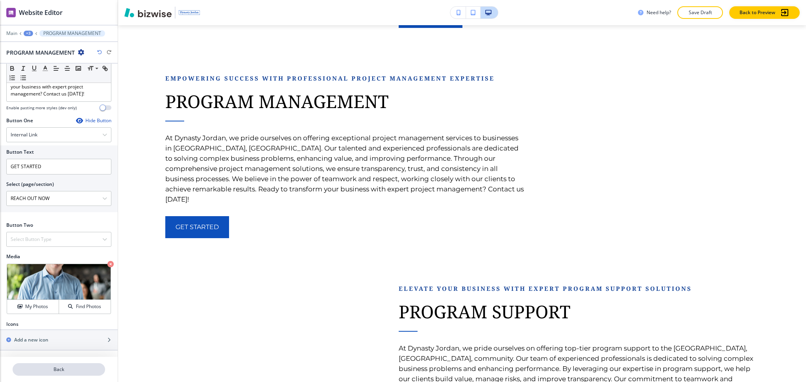
click at [63, 371] on p "Back" at bounding box center [58, 369] width 91 height 7
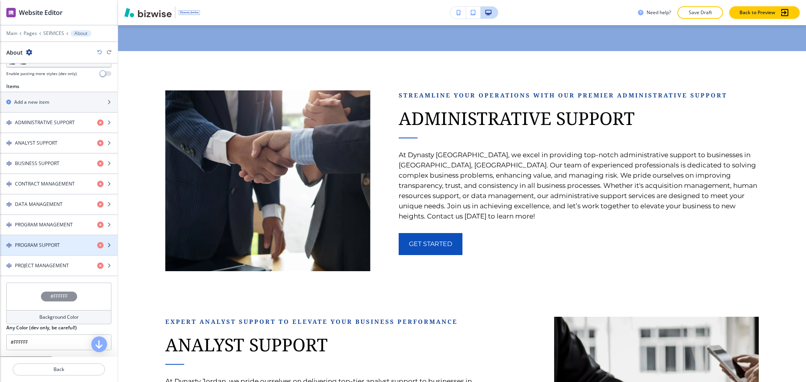
scroll to position [262, 0]
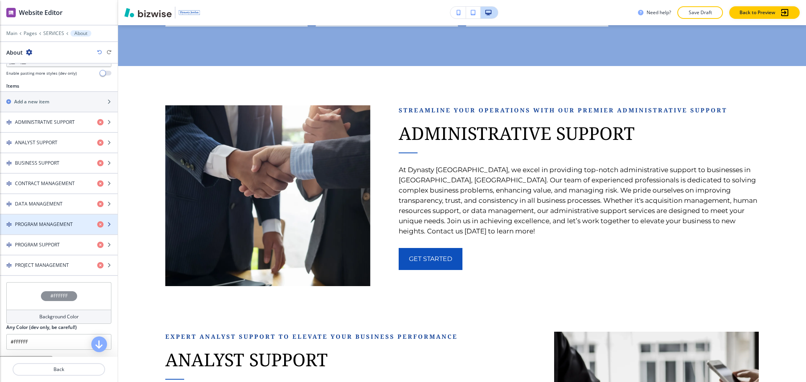
click at [53, 226] on h4 "PROGRAM MANAGEMENT" at bounding box center [44, 224] width 58 height 7
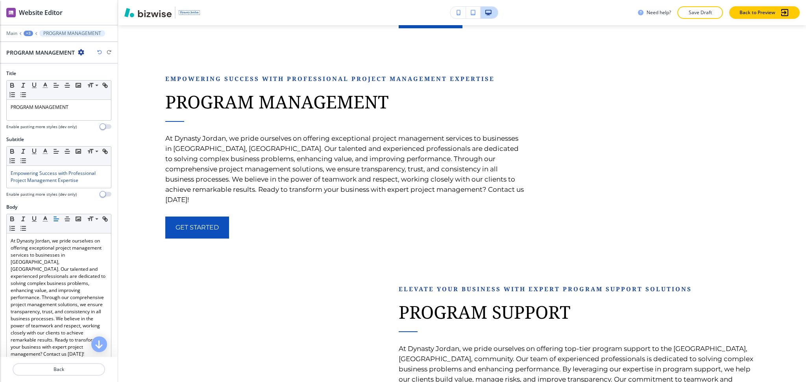
scroll to position [1644, 0]
click at [55, 368] on p "Back" at bounding box center [58, 369] width 91 height 7
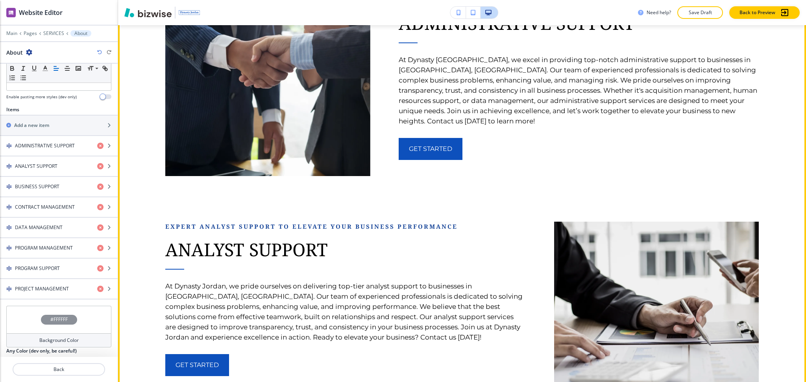
scroll to position [301, 0]
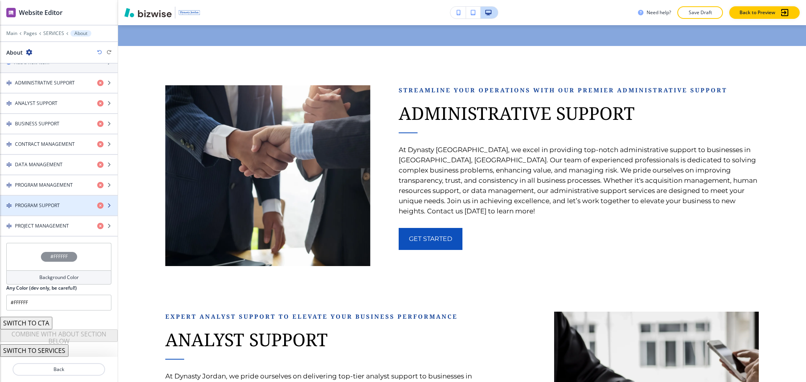
click at [64, 208] on div "PROGRAM SUPPORT" at bounding box center [45, 205] width 91 height 7
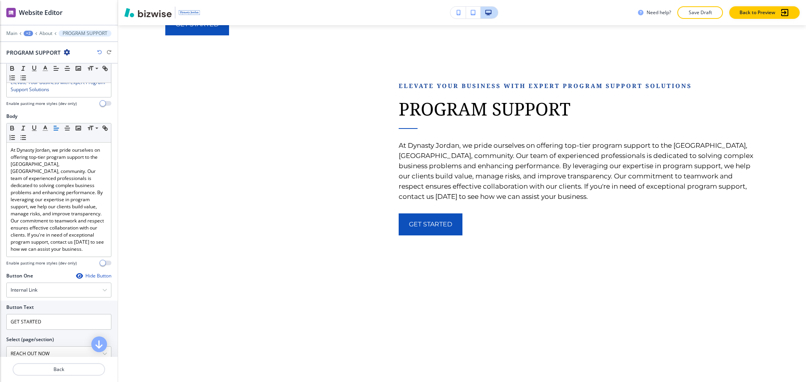
scroll to position [230, 0]
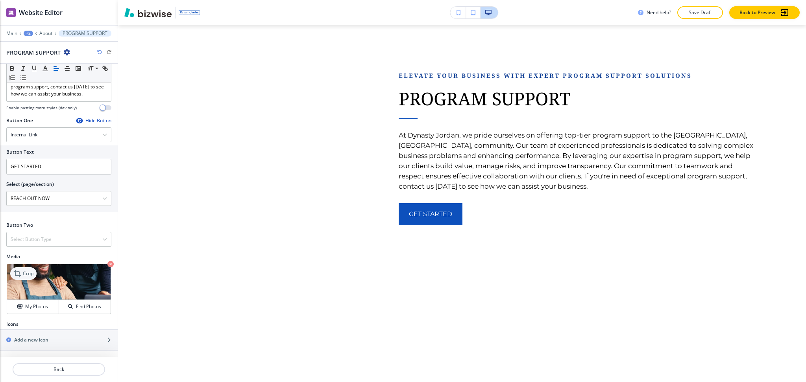
click at [28, 271] on p "Crop" at bounding box center [28, 273] width 11 height 7
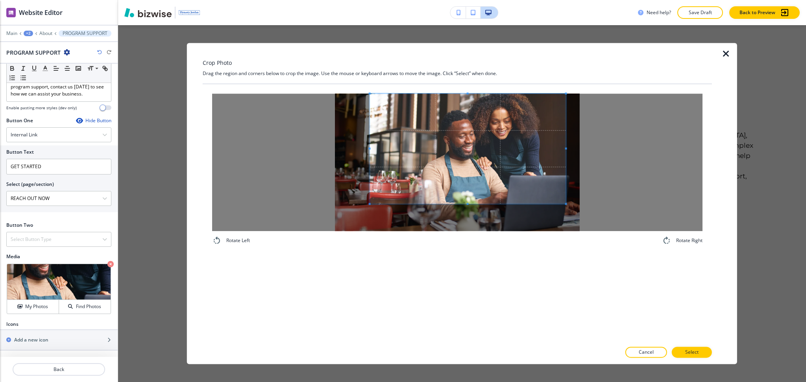
click at [507, 142] on span at bounding box center [468, 149] width 196 height 110
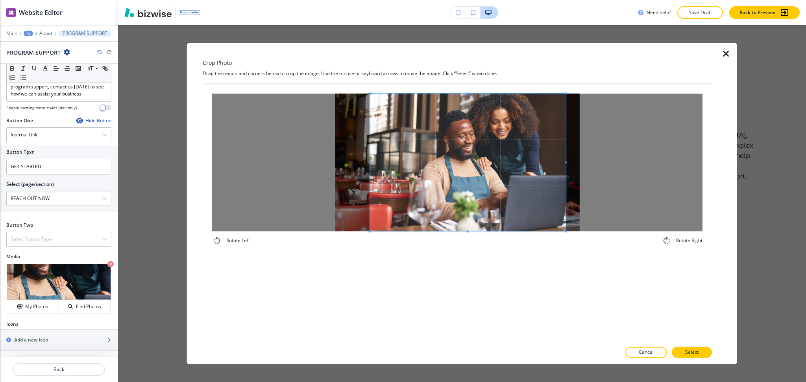
click at [480, 304] on div "Rotate Left Rotate Right" at bounding box center [457, 213] width 509 height 258
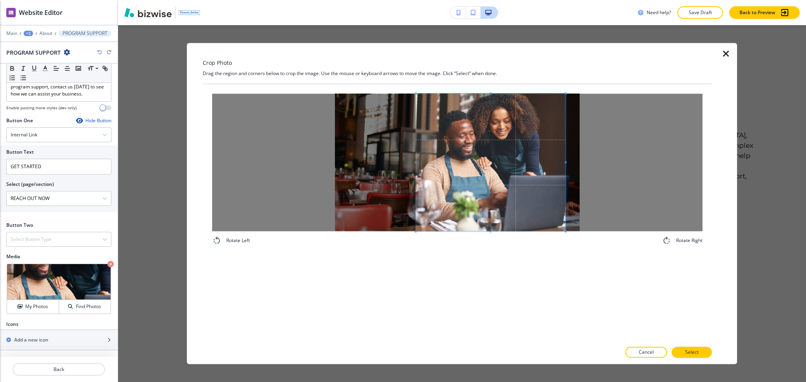
click at [415, 162] on span at bounding box center [416, 162] width 2 height 2
click at [572, 162] on span at bounding box center [571, 162] width 2 height 2
click at [546, 173] on span at bounding box center [489, 163] width 157 height 138
click at [690, 350] on p "Select" at bounding box center [691, 352] width 13 height 7
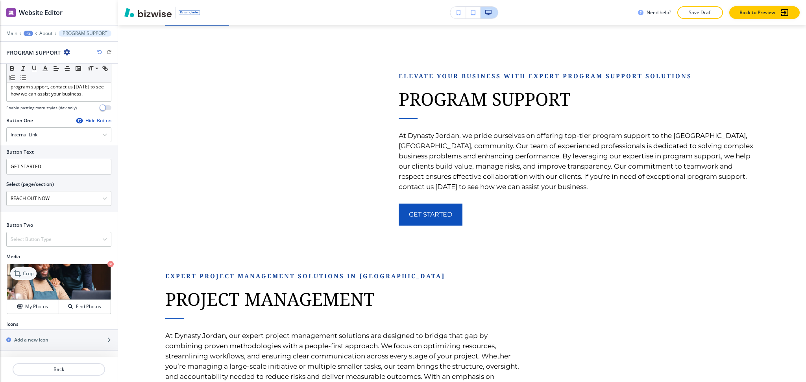
scroll to position [1858, 0]
click at [31, 275] on p "Crop" at bounding box center [28, 273] width 11 height 7
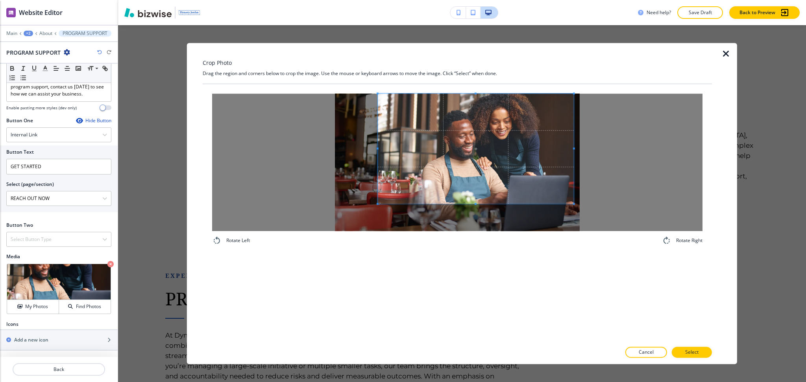
click at [525, 135] on span at bounding box center [476, 149] width 196 height 110
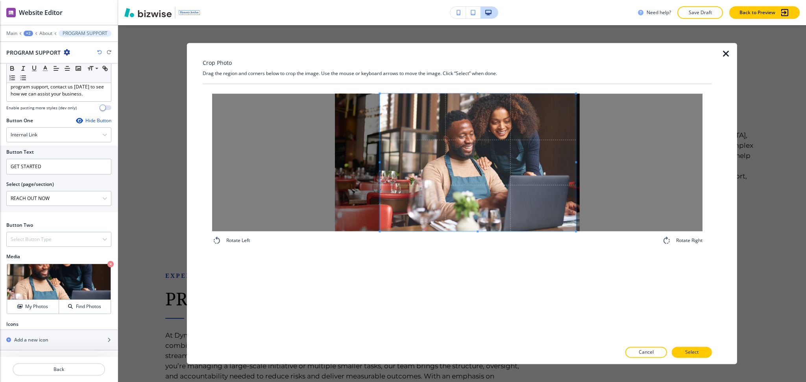
click at [473, 273] on div "Rotate Left Rotate Right" at bounding box center [457, 213] width 509 height 258
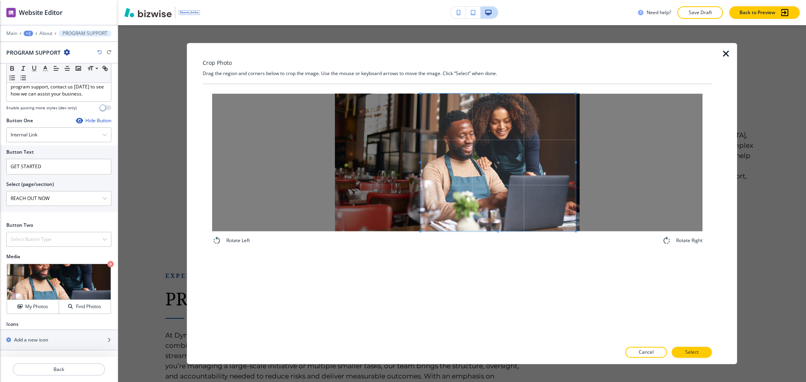
click at [421, 164] on div at bounding box center [498, 163] width 155 height 138
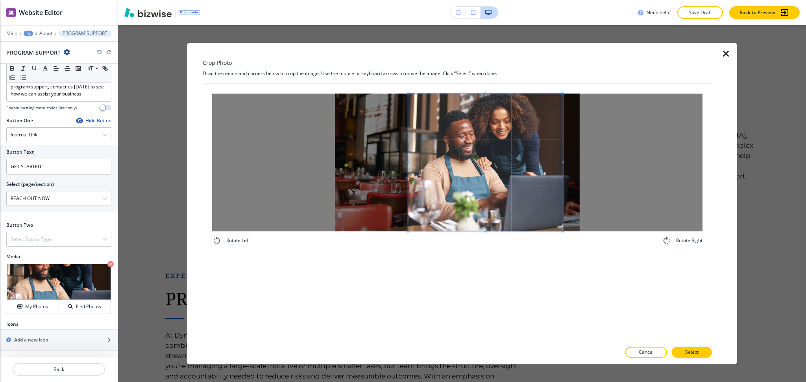
click at [515, 172] on span at bounding box center [485, 163] width 155 height 138
click at [587, 163] on div at bounding box center [457, 163] width 490 height 138
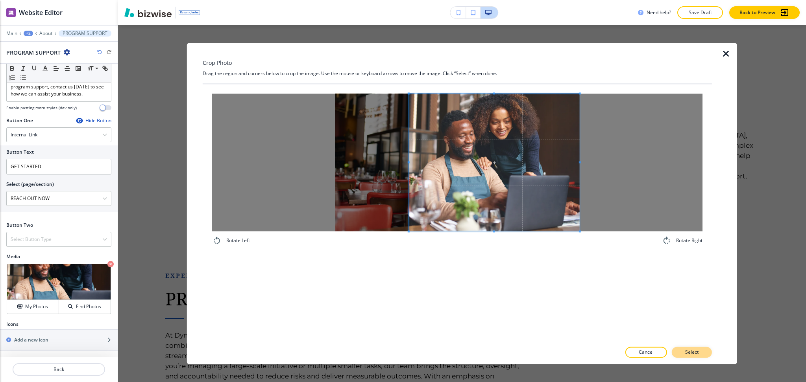
click at [695, 353] on p "Select" at bounding box center [691, 352] width 13 height 7
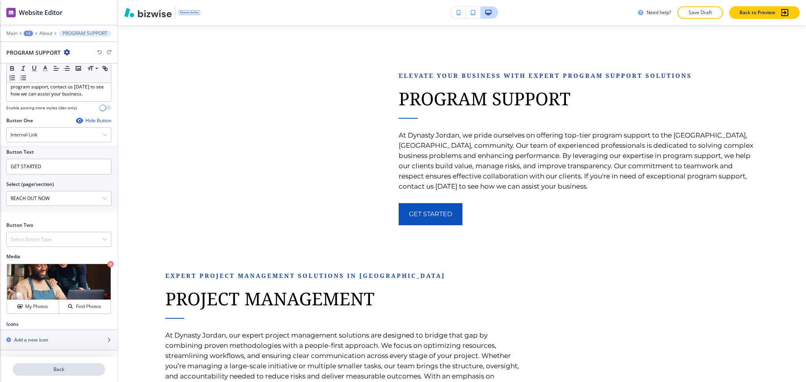
click at [45, 373] on p "Back" at bounding box center [58, 369] width 91 height 7
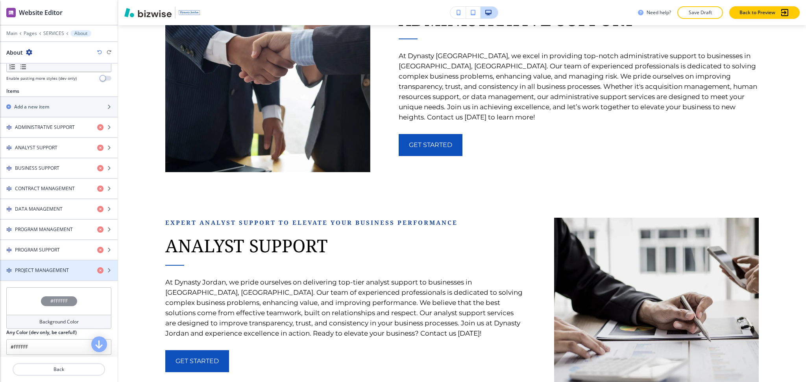
scroll to position [260, 0]
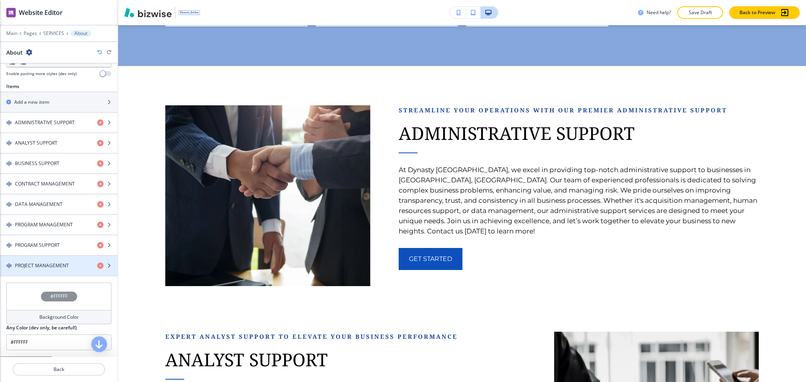
click at [55, 266] on h4 "PROJECT MANAGEMENT" at bounding box center [42, 265] width 54 height 7
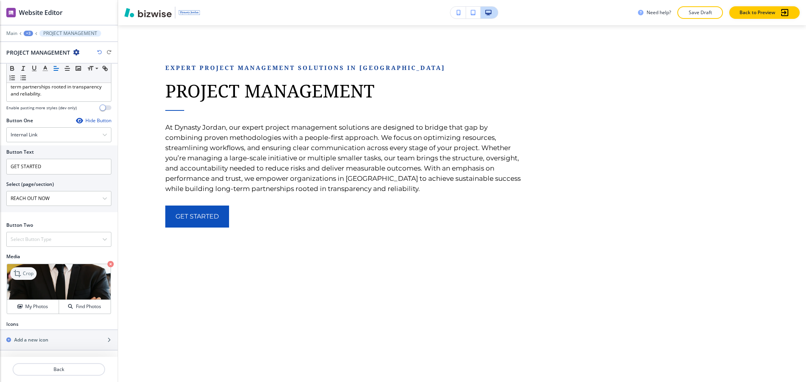
click at [22, 273] on icon at bounding box center [17, 273] width 9 height 9
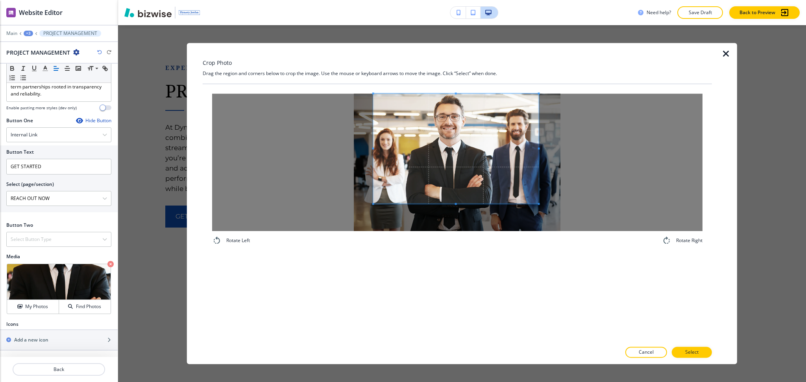
click at [481, 157] on span at bounding box center [455, 149] width 165 height 110
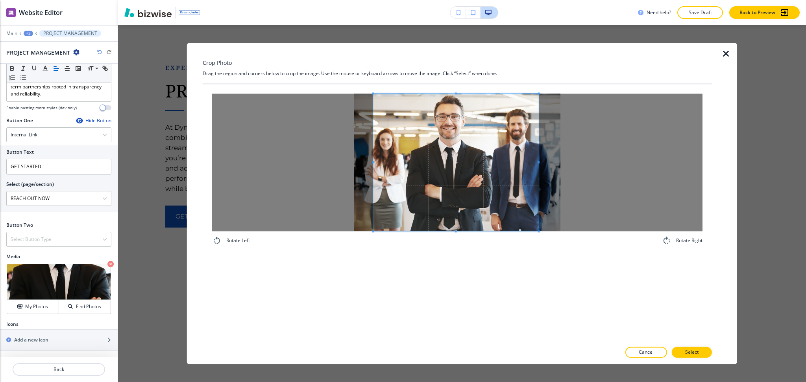
click at [472, 321] on div "Rotate Left Rotate Right" at bounding box center [457, 213] width 509 height 258
click at [686, 354] on p "Select" at bounding box center [691, 352] width 13 height 7
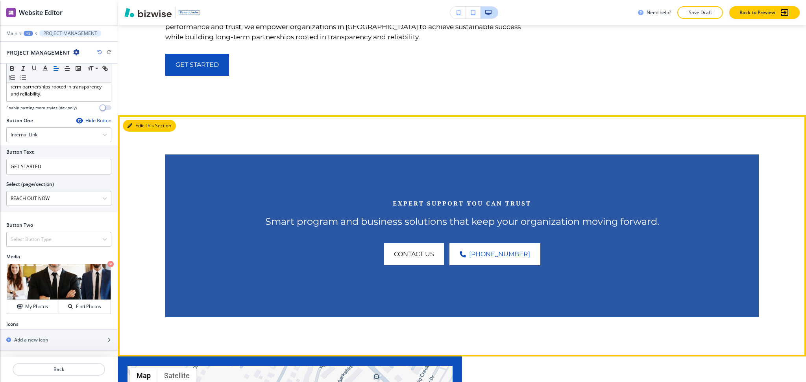
click at [133, 132] on button "Edit This Section" at bounding box center [149, 126] width 53 height 12
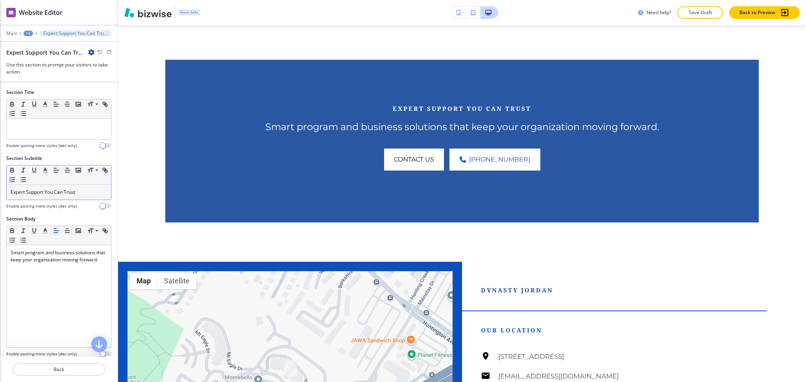
click at [57, 189] on p "Expert Support You Can Trust" at bounding box center [59, 192] width 96 height 7
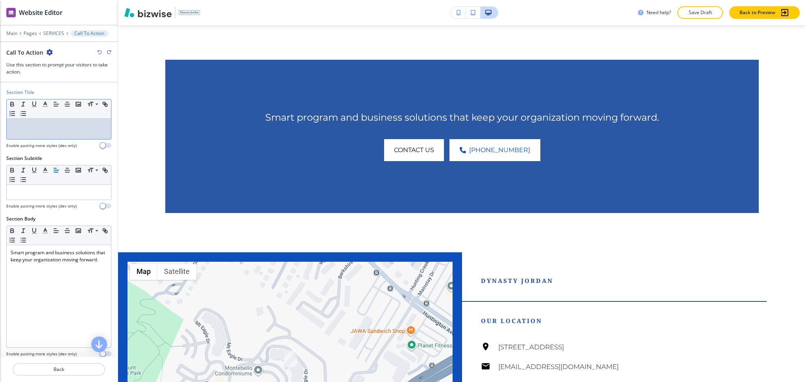
click at [53, 133] on div at bounding box center [59, 129] width 104 height 20
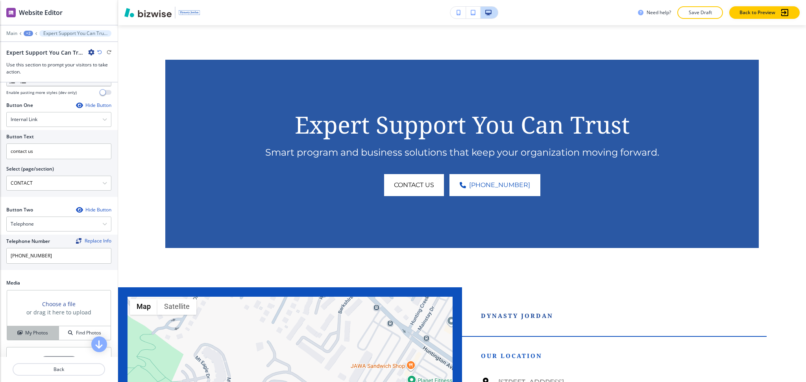
click at [35, 338] on button "My Photos" at bounding box center [33, 334] width 52 height 14
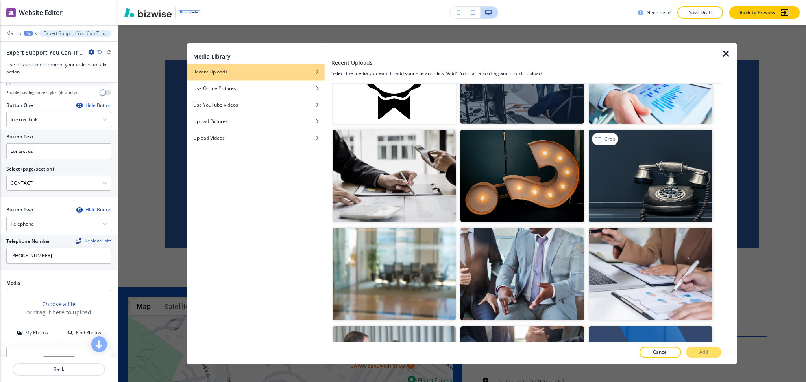
scroll to position [354, 0]
click at [642, 292] on img "button" at bounding box center [650, 274] width 124 height 92
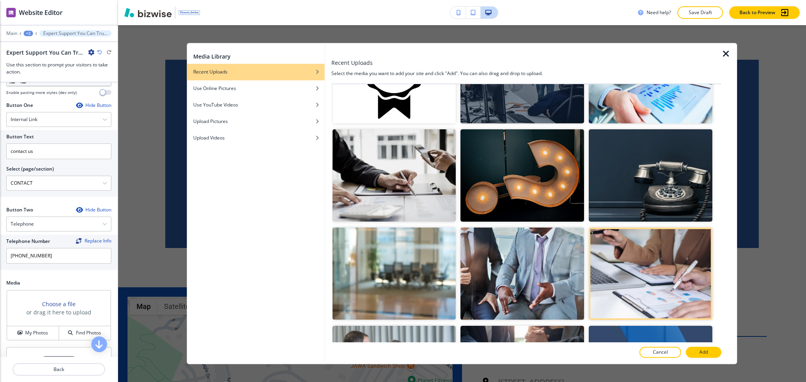
click at [700, 356] on button "Add" at bounding box center [703, 352] width 35 height 11
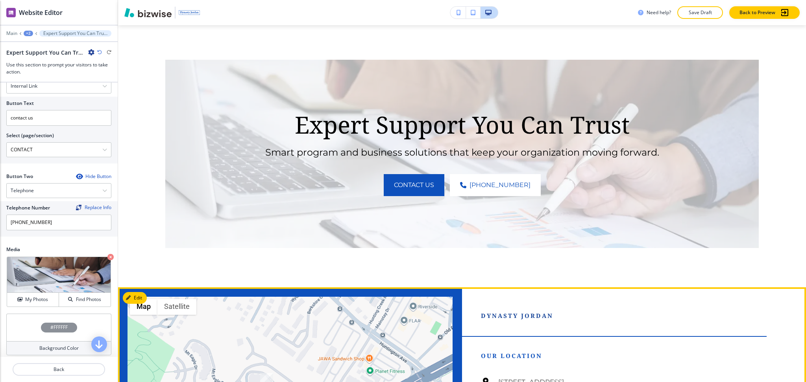
scroll to position [351, 0]
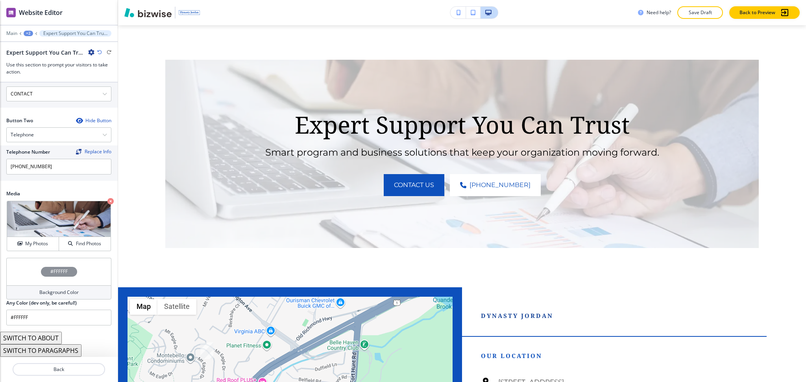
click at [44, 296] on h4 "Background Color" at bounding box center [58, 292] width 39 height 7
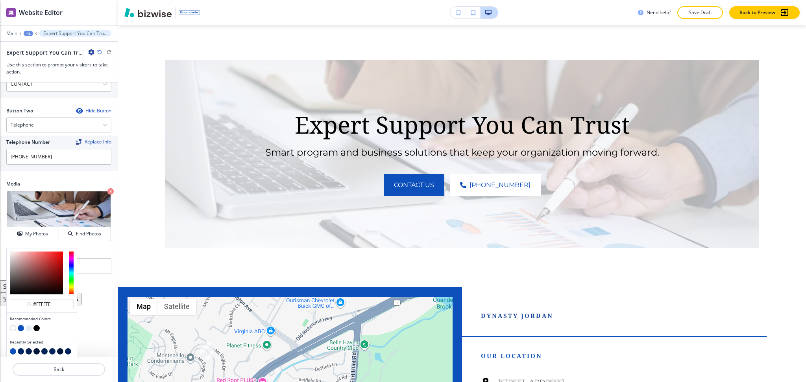
scroll to position [363, 0]
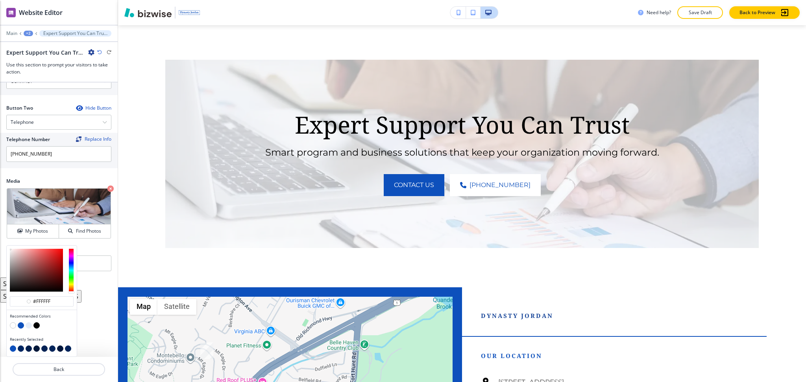
click at [20, 348] on button "button" at bounding box center [21, 349] width 6 height 6
type input "#002662"
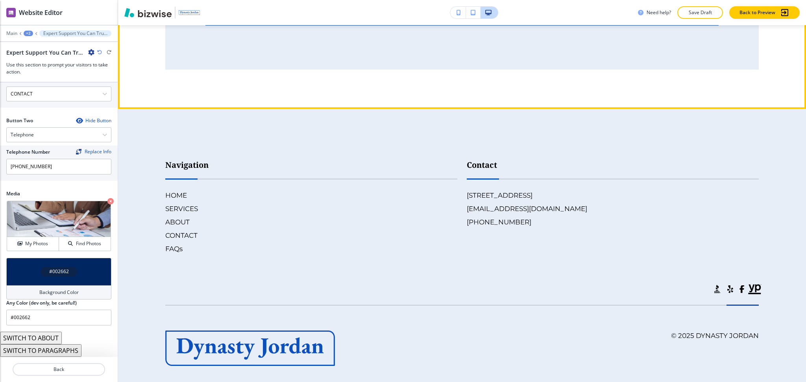
scroll to position [3163, 0]
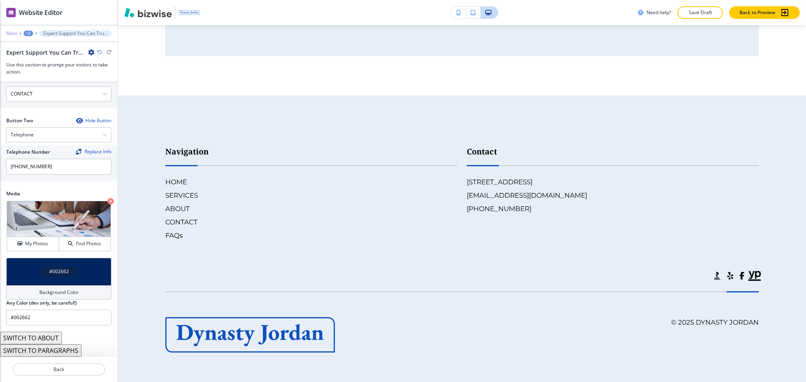
click at [13, 35] on p "Main" at bounding box center [11, 34] width 11 height 6
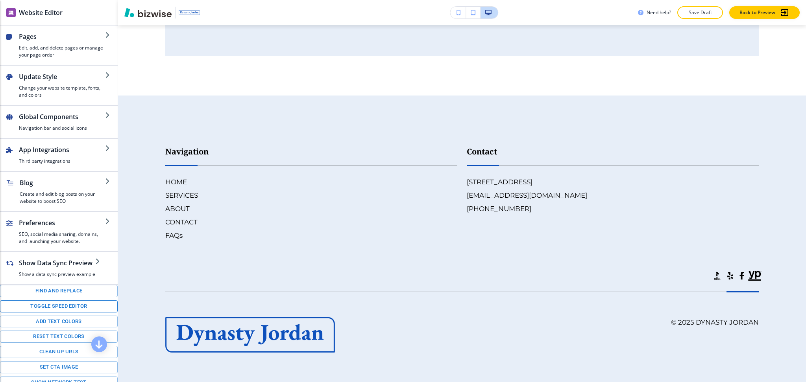
click at [42, 313] on button "Toggle speed editor" at bounding box center [59, 307] width 118 height 12
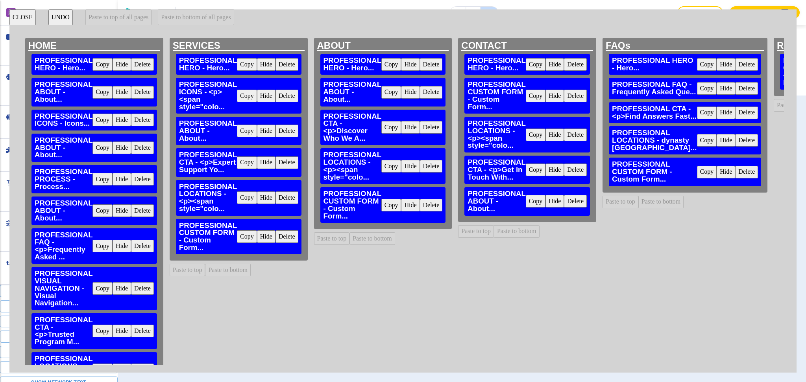
click at [287, 198] on button "Delete" at bounding box center [286, 198] width 23 height 13
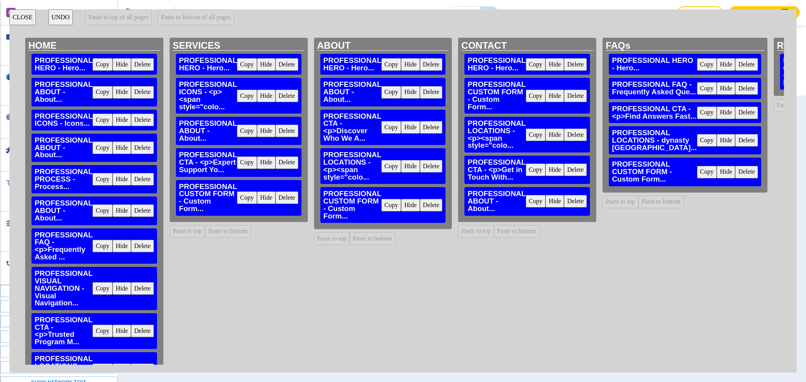
click at [287, 198] on button "Delete" at bounding box center [286, 198] width 23 height 13
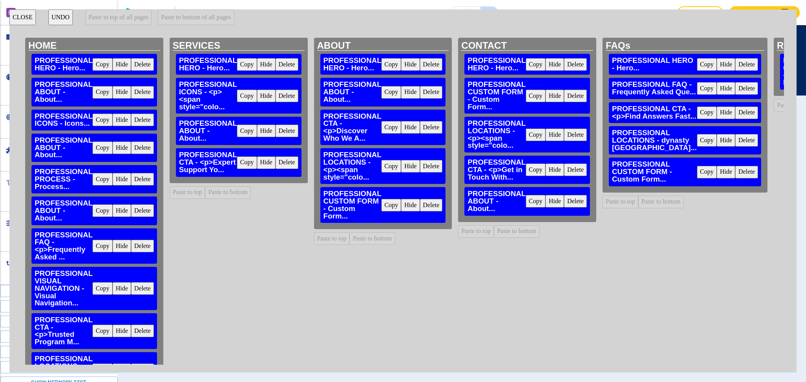
scroll to position [2509, 0]
click at [422, 167] on button "Delete" at bounding box center [431, 166] width 23 height 13
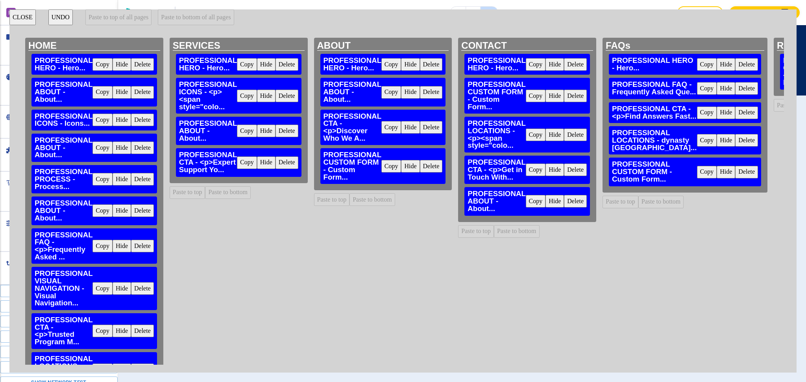
click at [422, 167] on button "Delete" at bounding box center [431, 166] width 23 height 13
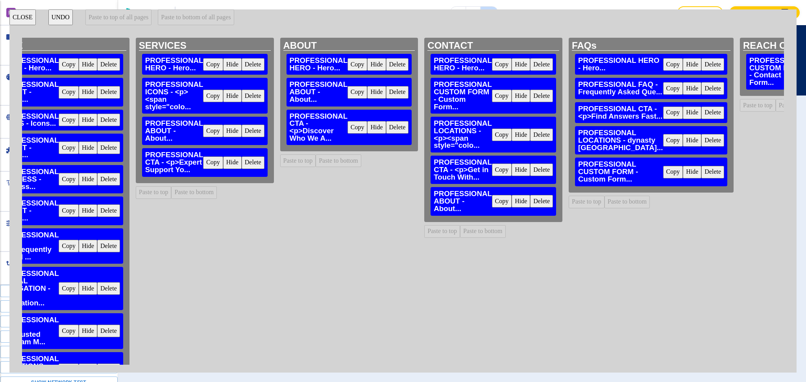
scroll to position [0, 55]
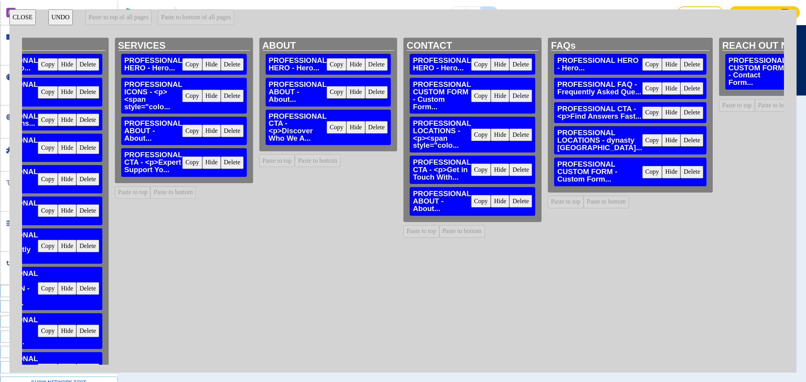
click at [680, 147] on button "Delete" at bounding box center [691, 140] width 23 height 13
click at [680, 169] on button "Delete" at bounding box center [691, 172] width 23 height 13
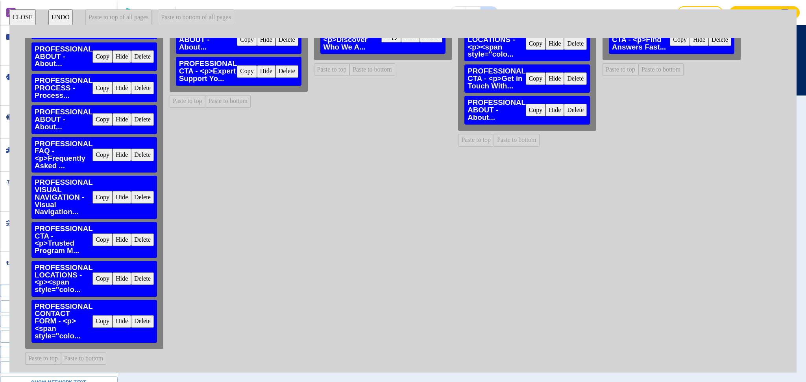
scroll to position [99, 0]
click at [97, 273] on button "Copy" at bounding box center [102, 279] width 20 height 13
click at [195, 18] on button "Paste to bottom of all pages" at bounding box center [196, 17] width 76 height 16
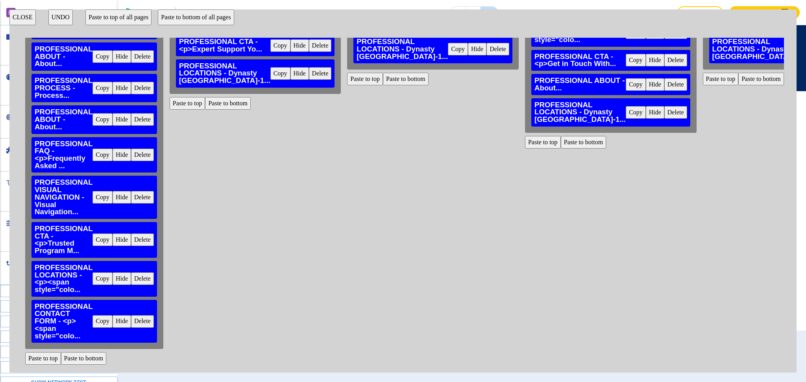
scroll to position [2748, 0]
click at [104, 315] on button "Copy" at bounding box center [102, 321] width 20 height 13
click at [212, 19] on button "Paste to bottom of all pages" at bounding box center [196, 17] width 76 height 16
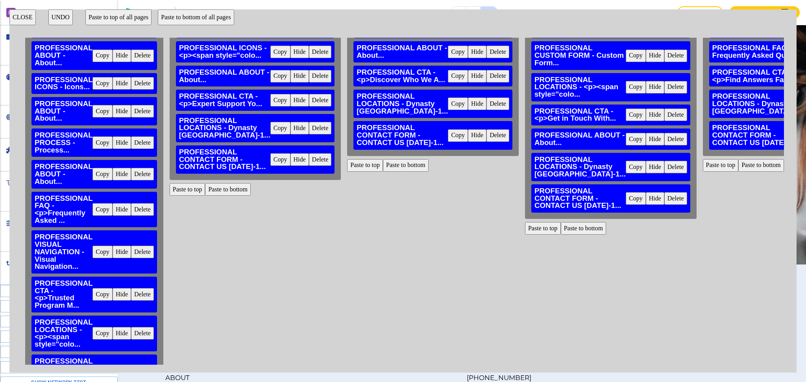
scroll to position [0, 0]
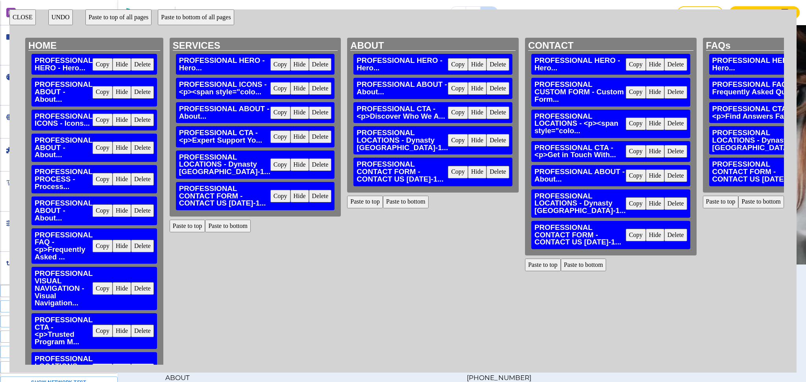
click at [664, 242] on button "Delete" at bounding box center [675, 235] width 23 height 13
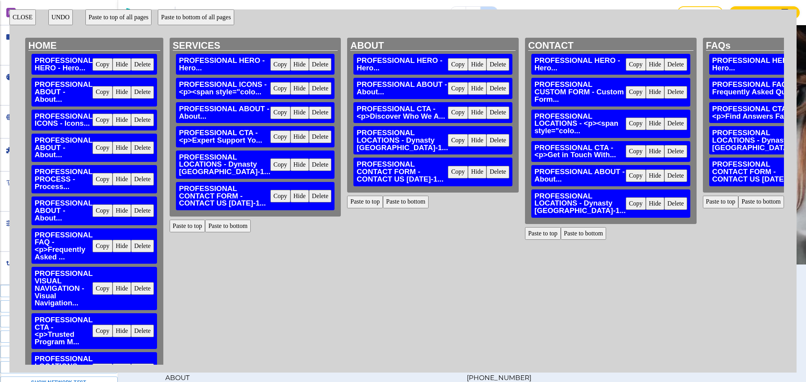
click at [664, 130] on button "Delete" at bounding box center [675, 124] width 23 height 13
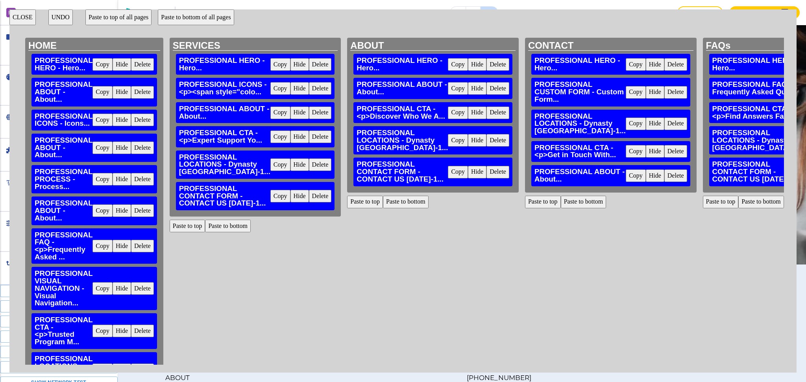
click at [21, 20] on button "CLOSE" at bounding box center [22, 17] width 26 height 16
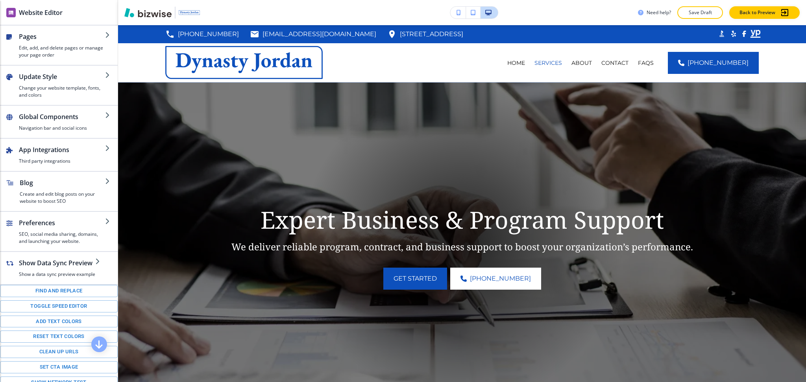
scroll to position [207, 0]
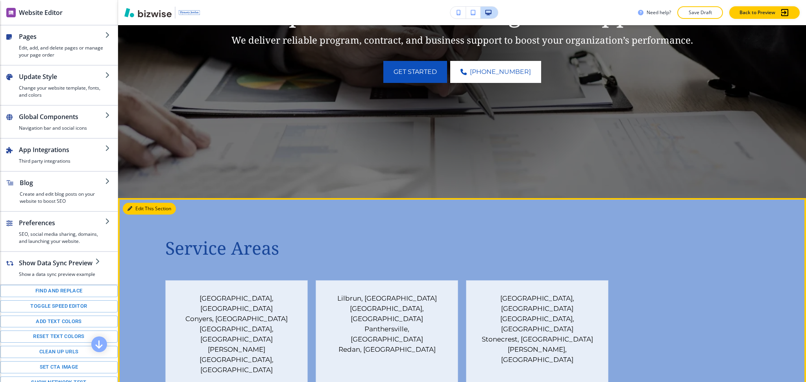
click at [137, 209] on button "Edit This Section" at bounding box center [149, 209] width 53 height 12
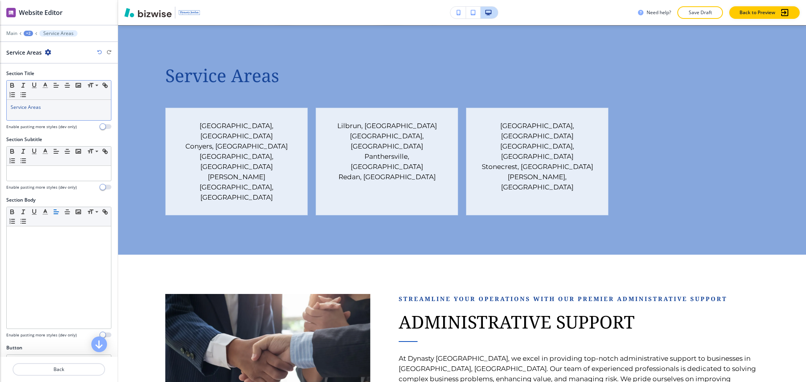
scroll to position [380, 0]
click at [41, 112] on div "Service Areas" at bounding box center [59, 110] width 104 height 20
click at [45, 85] on line "button" at bounding box center [45, 85] width 2 height 0
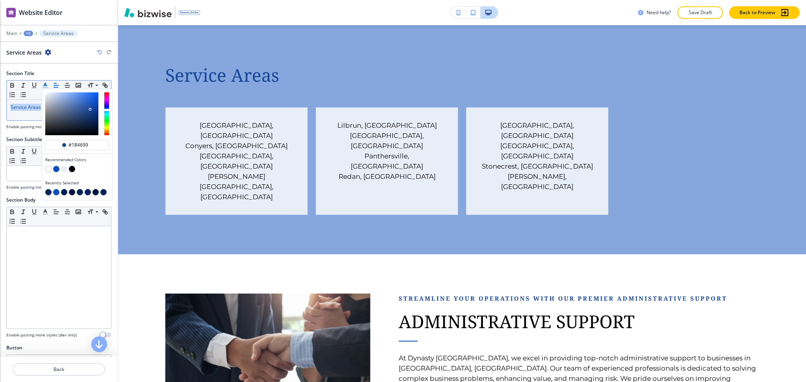
click at [62, 170] on button "button" at bounding box center [64, 169] width 6 height 6
click at [55, 169] on button "button" at bounding box center [56, 169] width 6 height 6
type input "#0d50bc"
click at [98, 52] on icon "button" at bounding box center [99, 52] width 5 height 5
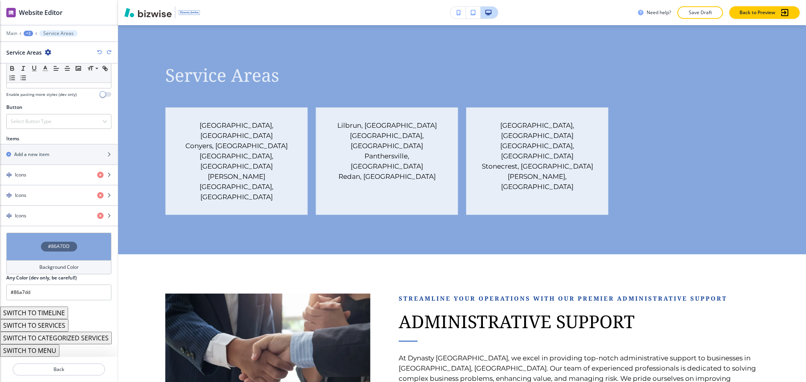
click at [50, 267] on h4 "Background Color" at bounding box center [58, 267] width 39 height 7
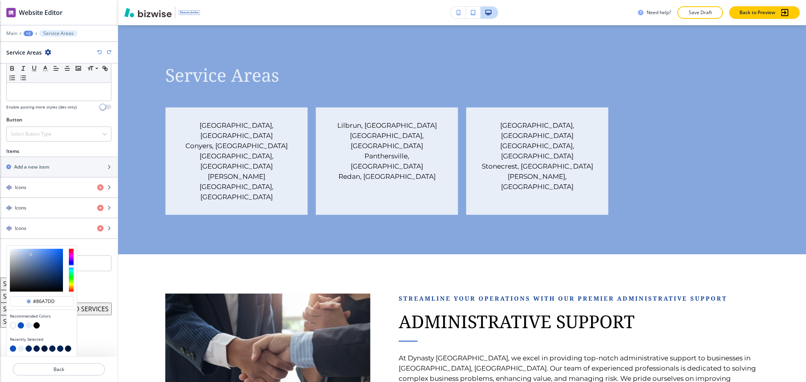
scroll to position [229, 0]
click at [18, 327] on button "button" at bounding box center [21, 326] width 6 height 6
type input "#0d50bc"
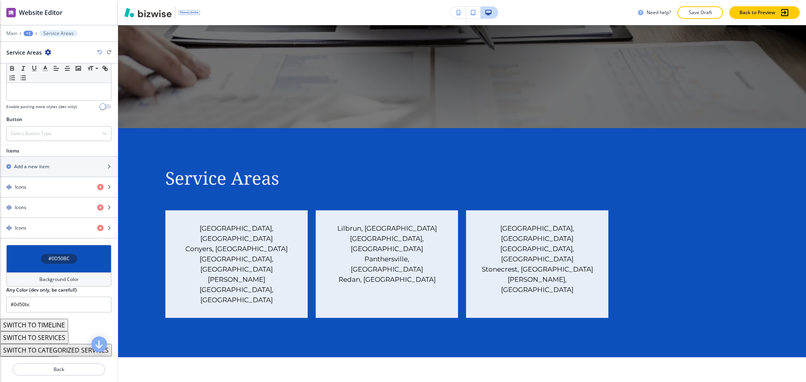
scroll to position [276, 0]
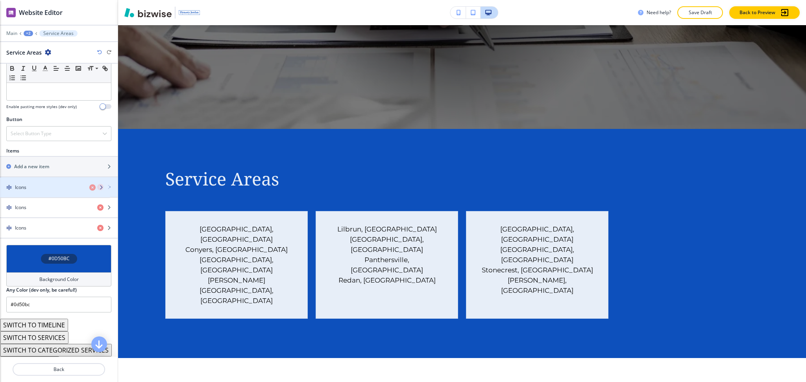
click at [33, 191] on div "button" at bounding box center [59, 194] width 118 height 6
click at [35, 188] on div "Icons" at bounding box center [45, 187] width 91 height 7
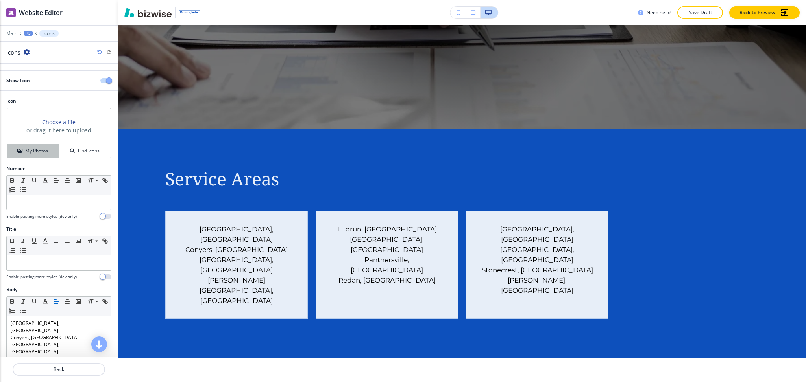
click at [23, 144] on button "My Photos" at bounding box center [33, 151] width 52 height 14
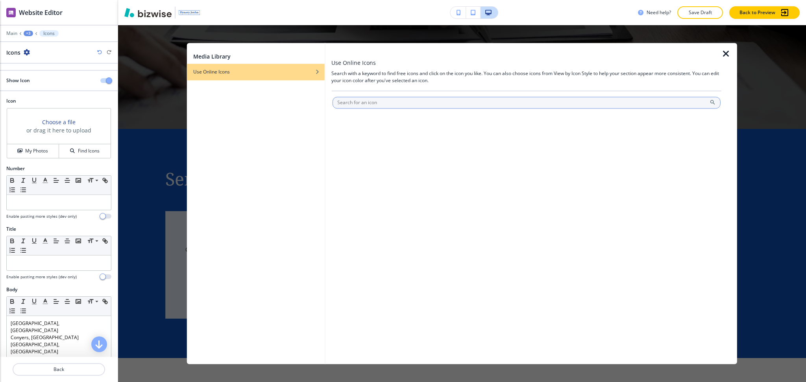
click at [362, 102] on input "text" at bounding box center [526, 103] width 388 height 12
type input "location"
click at [271, 107] on div "Media Library Use Online Icons Use Online Icons Search with a keyword to find f…" at bounding box center [462, 203] width 550 height 321
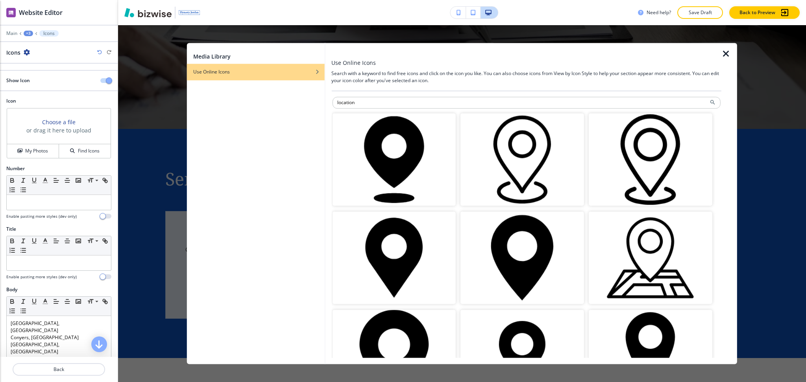
click at [422, 164] on img "button" at bounding box center [394, 159] width 124 height 92
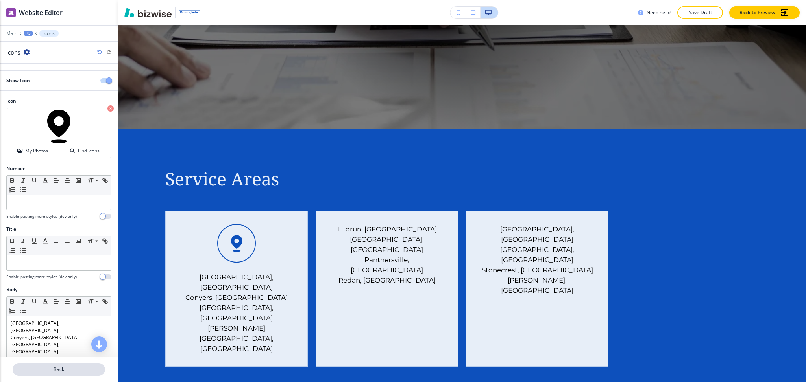
click at [59, 366] on p "Back" at bounding box center [58, 369] width 91 height 7
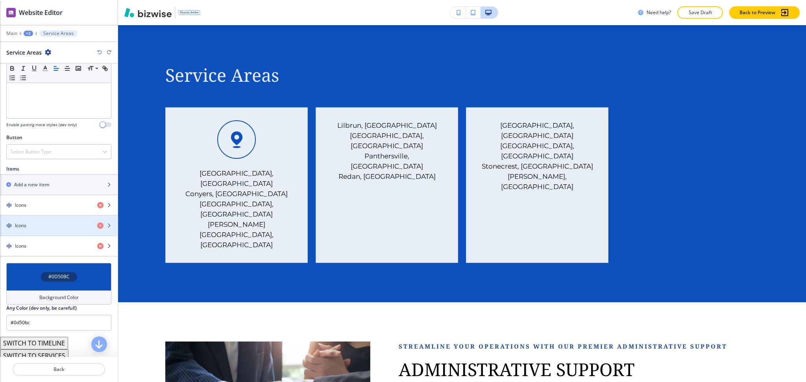
scroll to position [243, 0]
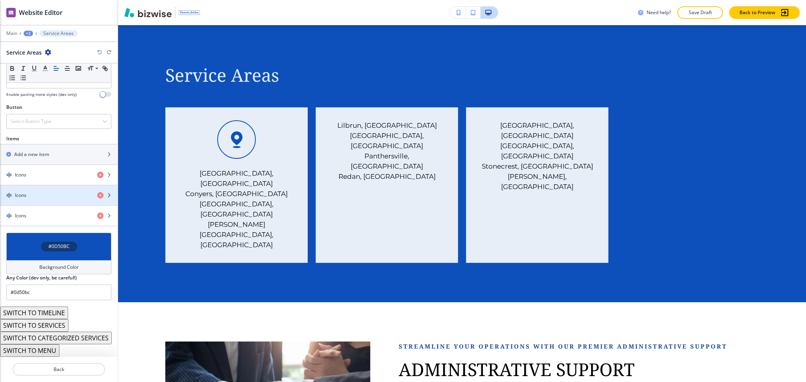
click at [31, 188] on div "button" at bounding box center [59, 189] width 118 height 6
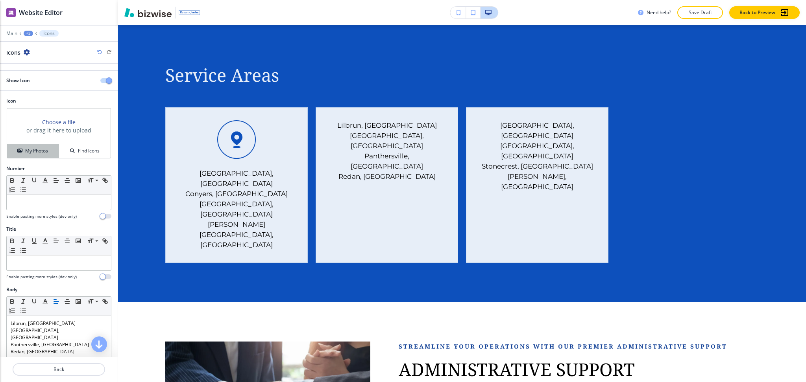
click at [37, 151] on h4 "My Photos" at bounding box center [36, 151] width 23 height 7
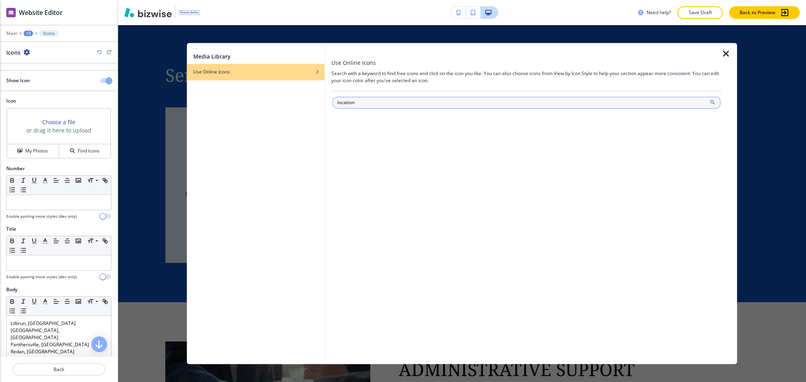
type input "location"
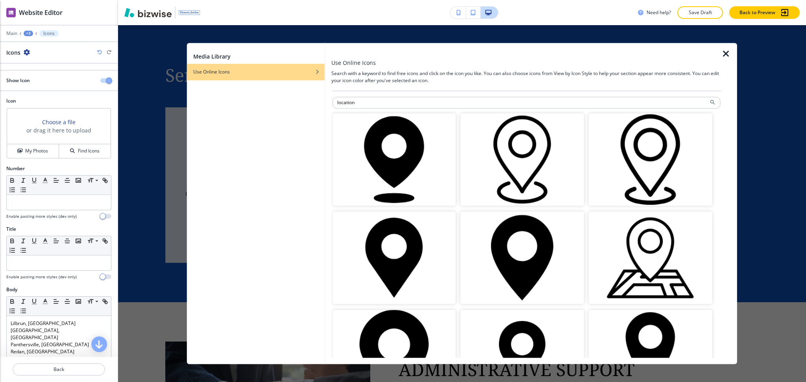
click at [424, 161] on img "button" at bounding box center [394, 159] width 124 height 92
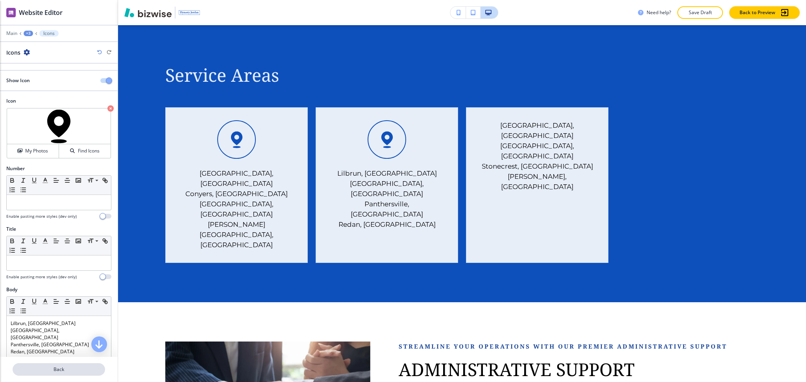
click at [65, 370] on p "Back" at bounding box center [58, 369] width 91 height 7
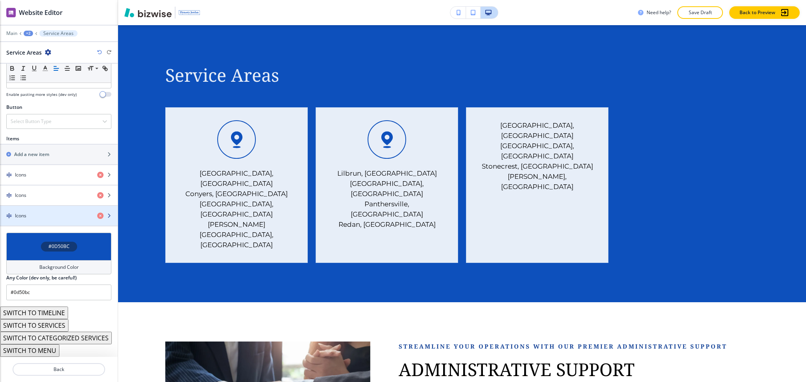
click at [43, 214] on div "Icons" at bounding box center [45, 215] width 91 height 7
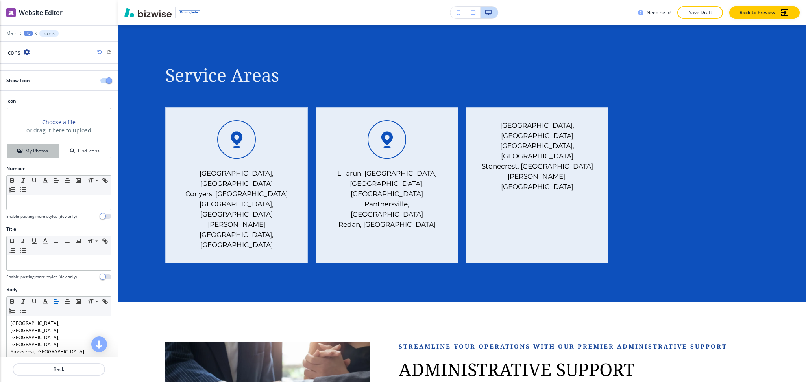
click at [38, 151] on h4 "My Photos" at bounding box center [36, 151] width 23 height 7
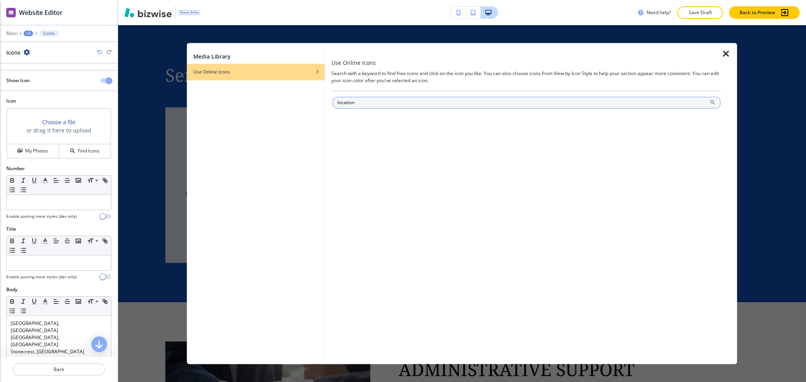
type input "location"
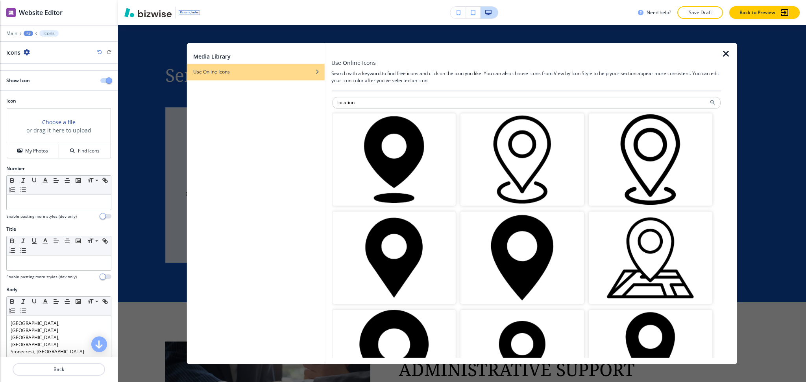
click at [376, 151] on img "button" at bounding box center [394, 159] width 124 height 92
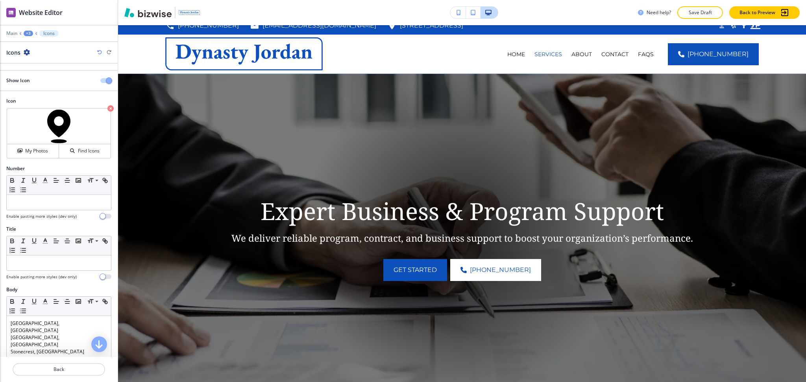
scroll to position [0, 0]
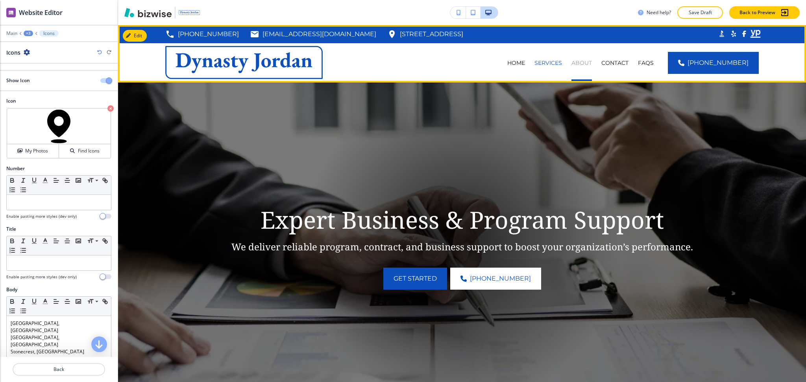
click at [592, 62] on p "ABOUT" at bounding box center [581, 63] width 20 height 8
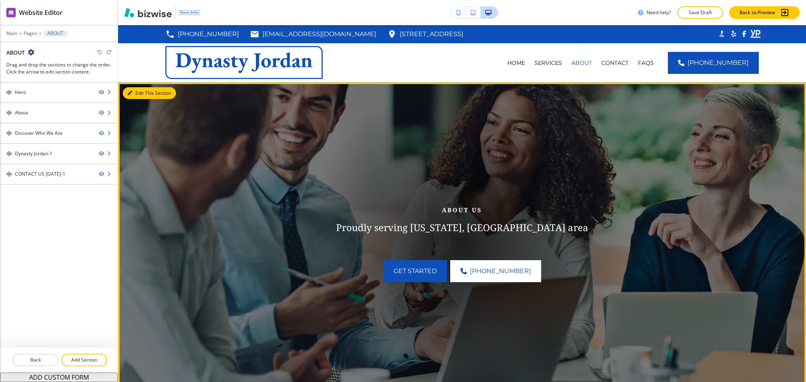
click at [130, 96] on button "Edit This Section" at bounding box center [149, 93] width 53 height 12
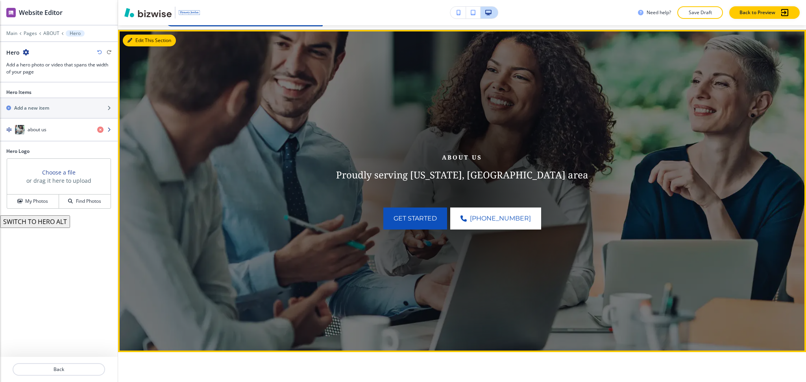
scroll to position [57, 0]
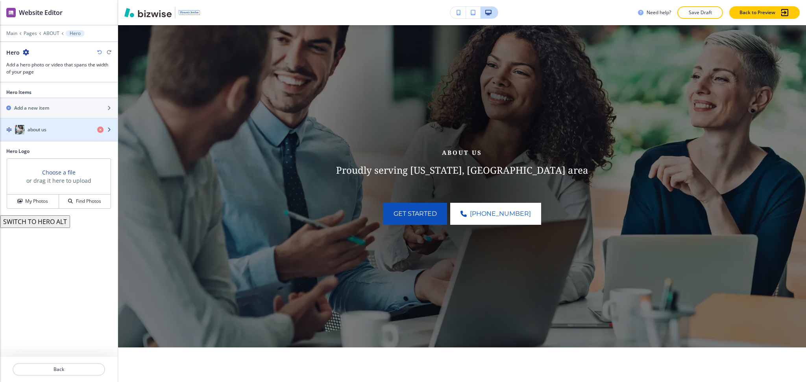
click at [64, 123] on div "button" at bounding box center [59, 122] width 118 height 6
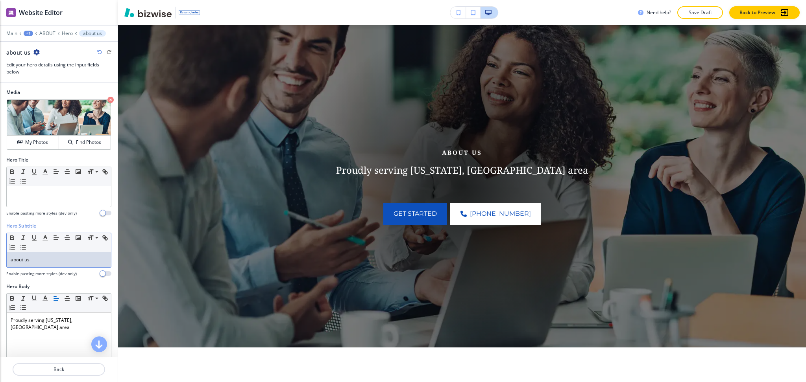
click at [43, 262] on p "about us" at bounding box center [59, 259] width 96 height 7
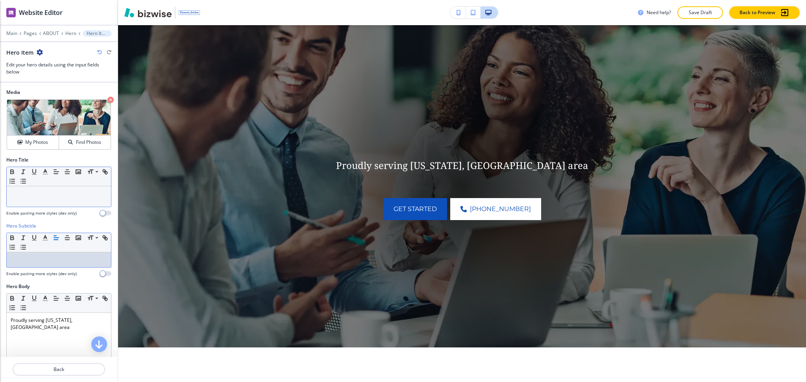
click at [42, 199] on div at bounding box center [59, 196] width 104 height 20
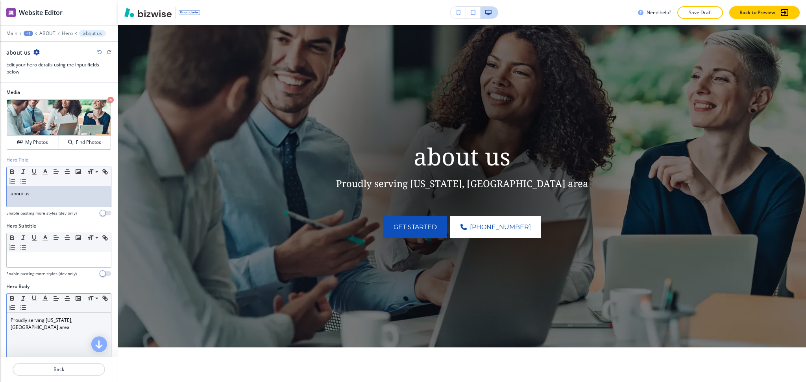
drag, startPoint x: 96, startPoint y: 323, endPoint x: 101, endPoint y: 322, distance: 5.6
click at [97, 323] on p "Proudly serving Washington, DC area" at bounding box center [59, 324] width 96 height 14
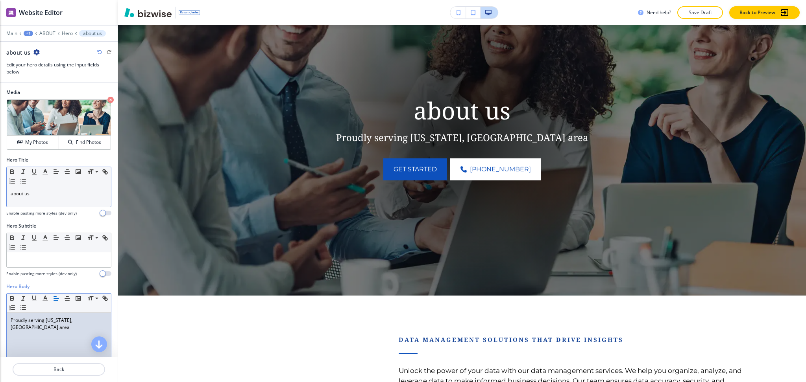
click at [12, 194] on p "about us" at bounding box center [59, 193] width 96 height 7
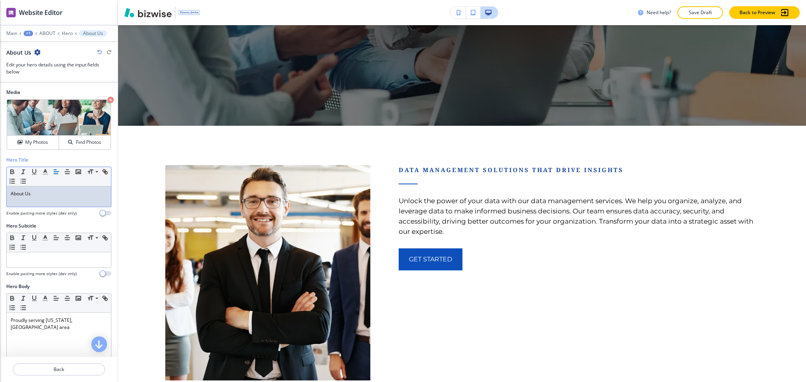
scroll to position [291, 0]
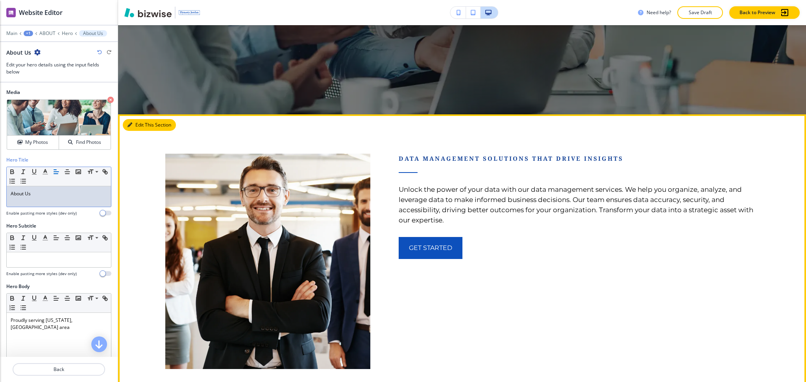
click at [140, 129] on button "Edit This Section" at bounding box center [149, 125] width 53 height 12
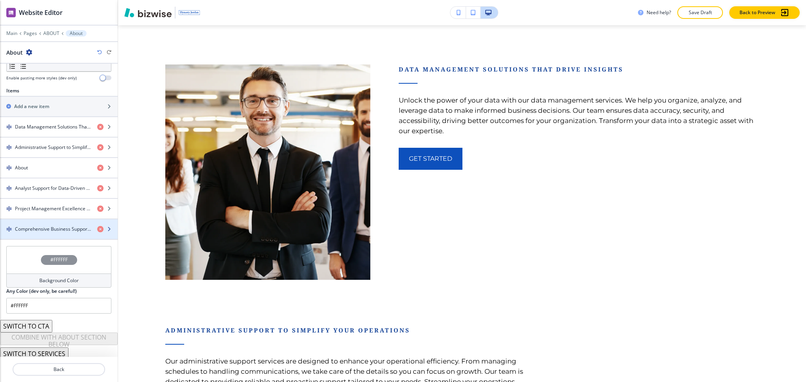
scroll to position [260, 0]
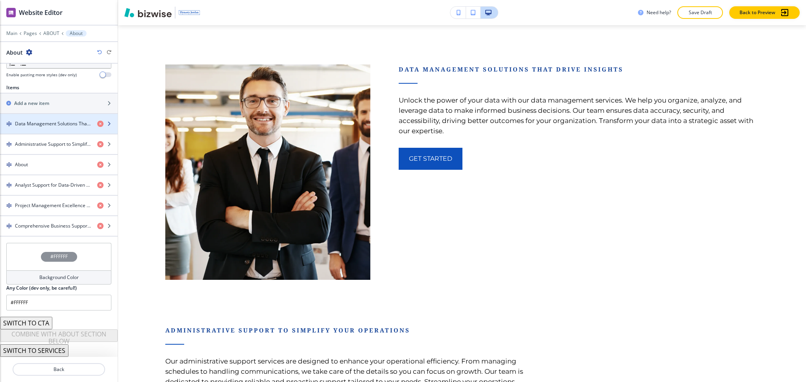
click at [47, 125] on h4 "Data Management Solutions That Drive Insights" at bounding box center [53, 123] width 76 height 7
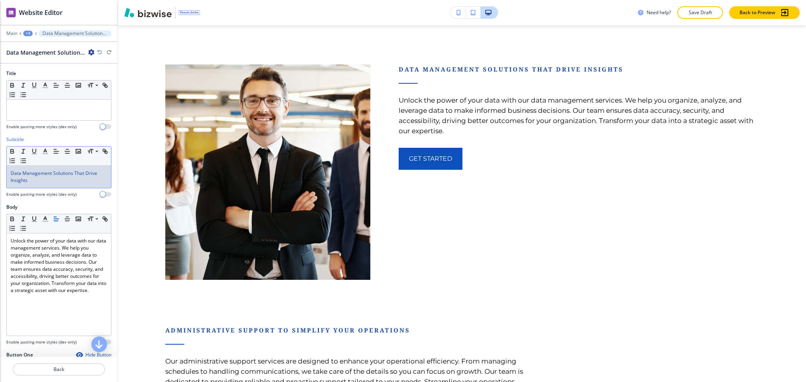
click at [55, 182] on p "Data Management Solutions That Drive Insights" at bounding box center [59, 177] width 96 height 14
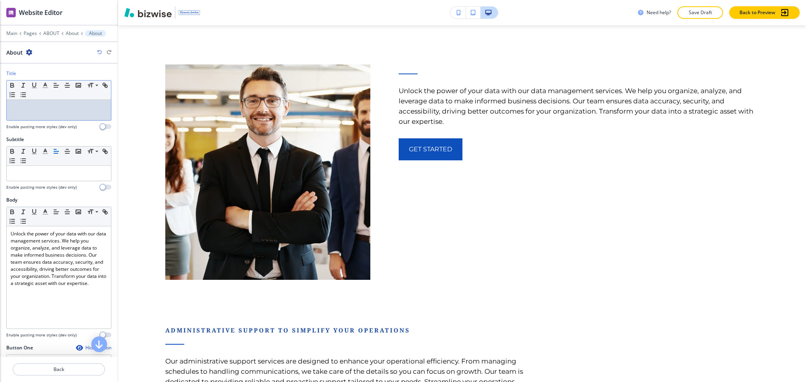
click at [46, 110] on p at bounding box center [59, 107] width 96 height 7
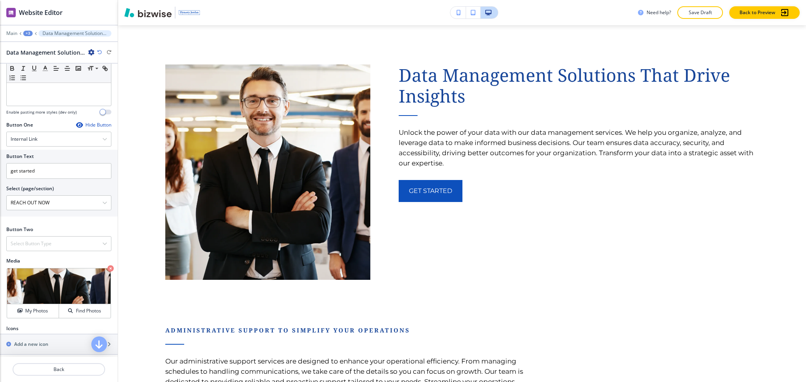
scroll to position [229, 0]
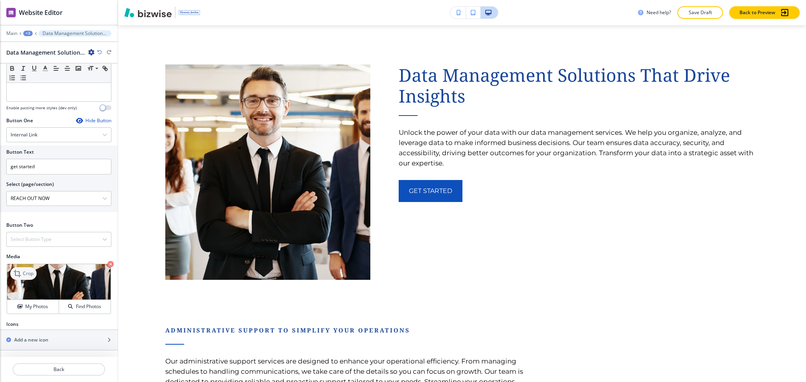
click at [24, 272] on p "Crop" at bounding box center [28, 273] width 11 height 7
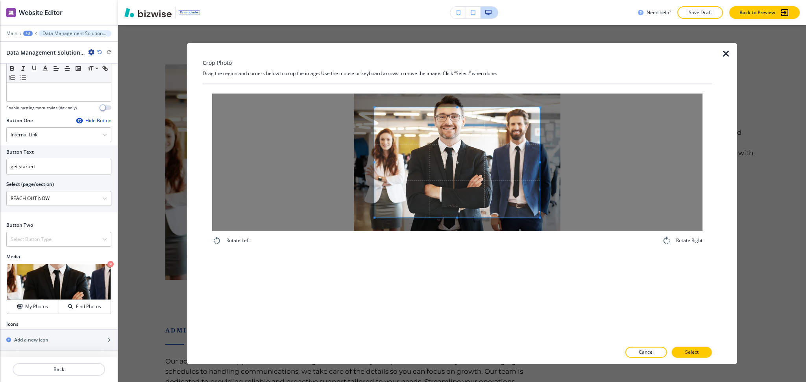
drag, startPoint x: 451, startPoint y: 160, endPoint x: 450, endPoint y: 127, distance: 33.0
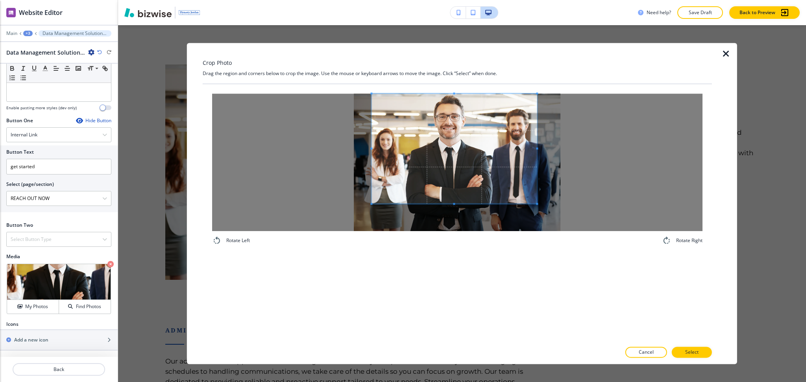
click at [466, 122] on span at bounding box center [453, 149] width 165 height 110
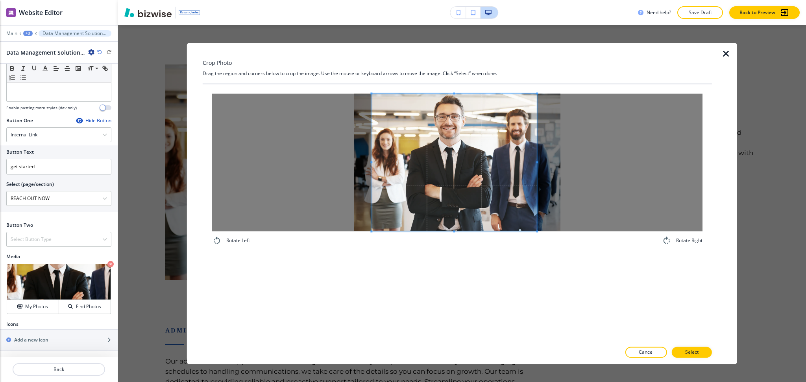
click at [460, 295] on div "Rotate Left Rotate Right" at bounding box center [457, 213] width 509 height 258
click at [693, 352] on p "Select" at bounding box center [691, 352] width 13 height 7
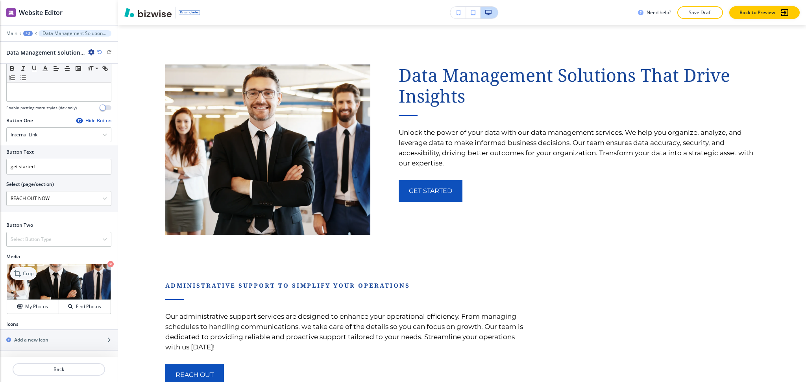
click at [21, 280] on div "Crop" at bounding box center [23, 273] width 26 height 13
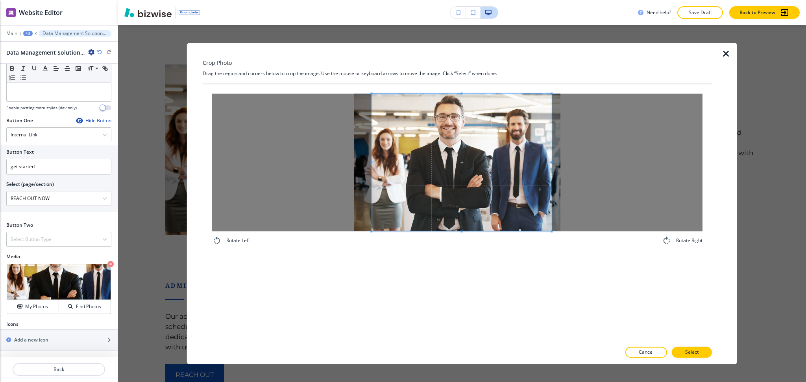
click at [551, 164] on div at bounding box center [461, 163] width 180 height 138
click at [502, 177] on span at bounding box center [455, 163] width 180 height 138
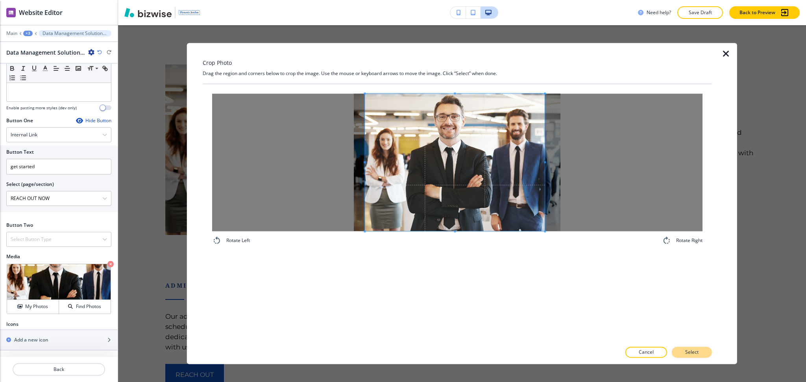
click at [695, 352] on p "Select" at bounding box center [691, 352] width 13 height 7
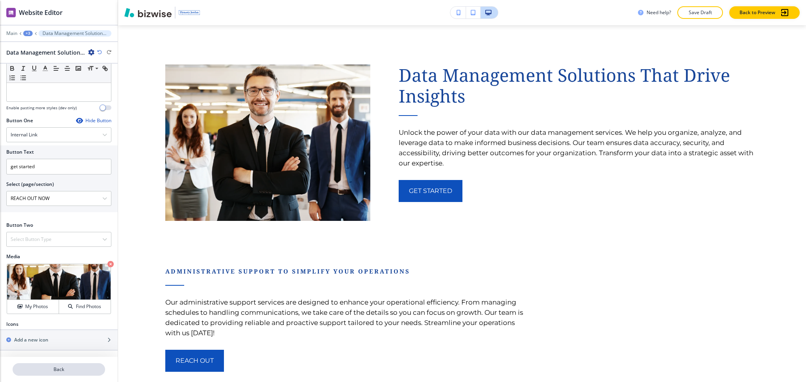
click at [67, 366] on p "Back" at bounding box center [58, 369] width 91 height 7
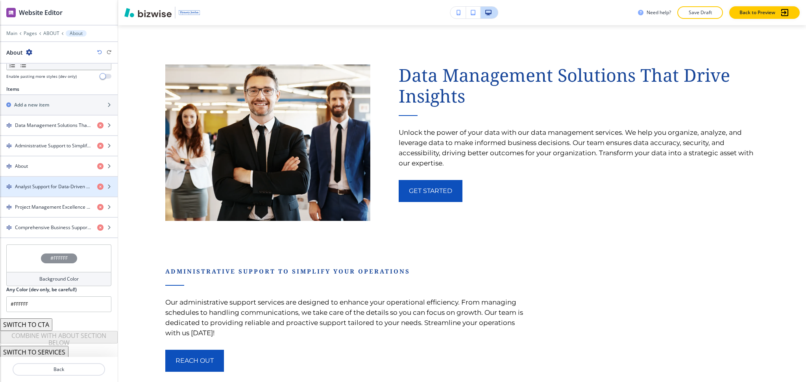
scroll to position [260, 0]
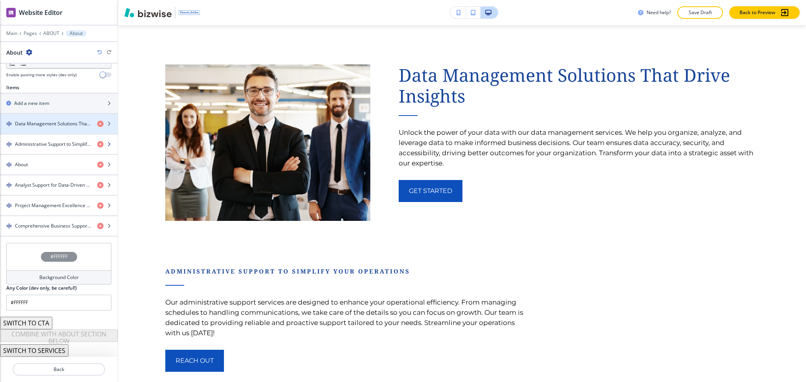
click at [44, 146] on h4 "Administrative Support to Simplify Your Operations" at bounding box center [53, 144] width 76 height 7
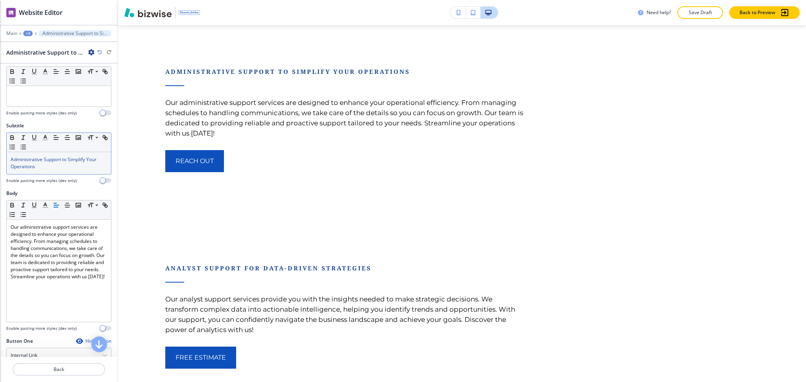
scroll to position [0, 0]
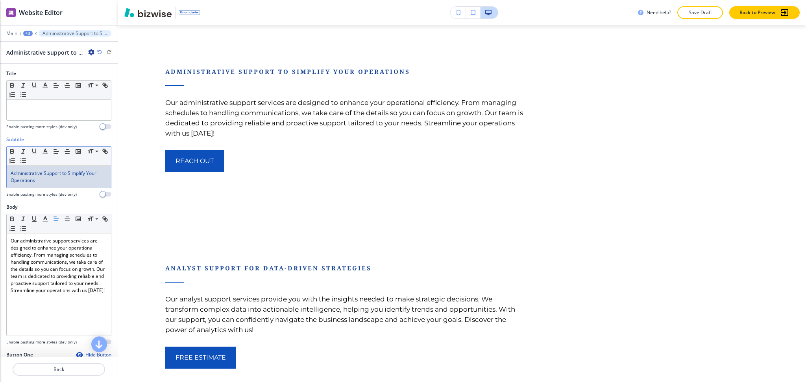
click at [52, 178] on p "Administrative Support to Simplify Your Operations" at bounding box center [59, 177] width 96 height 14
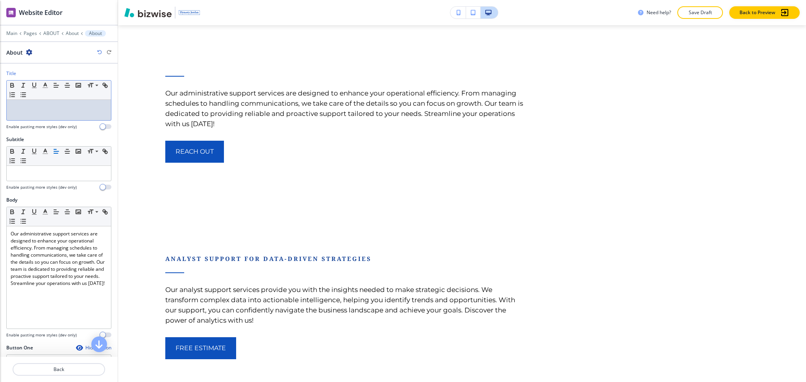
click at [49, 113] on div at bounding box center [59, 110] width 104 height 20
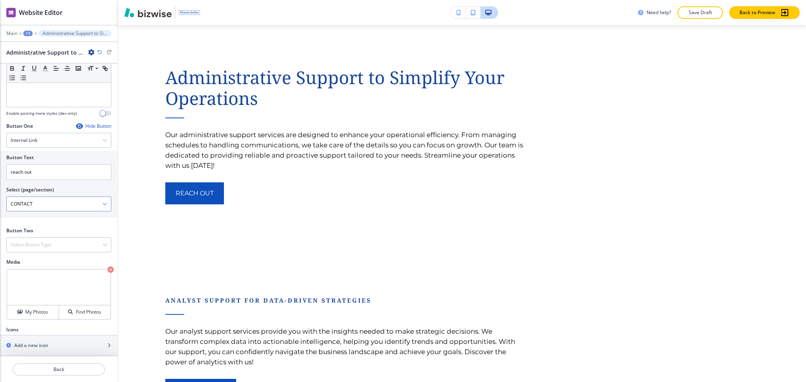
scroll to position [229, 0]
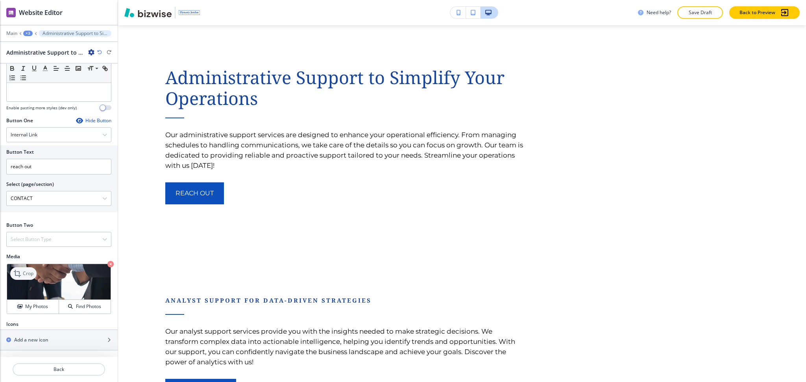
click at [26, 273] on p "Crop" at bounding box center [28, 273] width 11 height 7
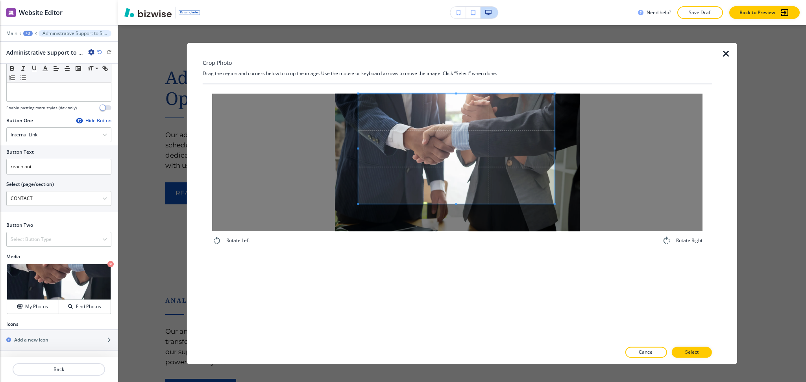
click at [501, 154] on span at bounding box center [456, 149] width 196 height 110
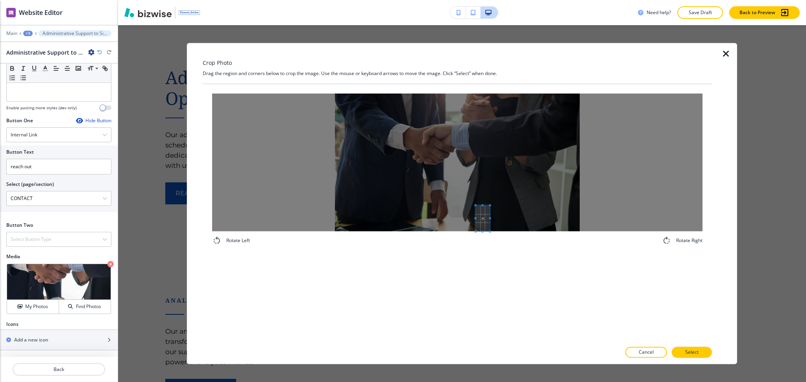
click at [476, 245] on div "Rotate Left Rotate Right" at bounding box center [457, 169] width 509 height 171
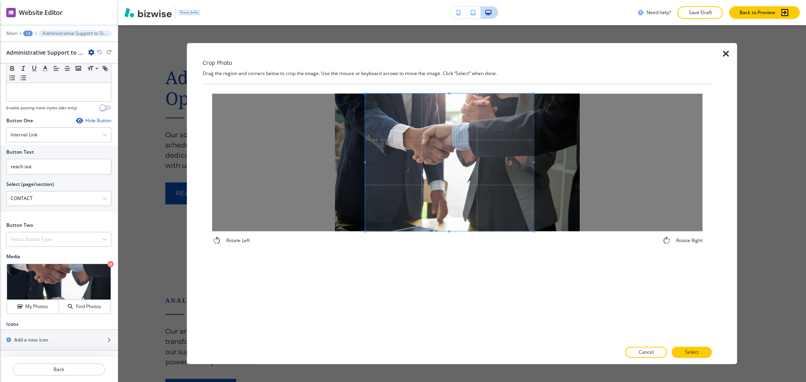
click at [530, 252] on div "Rotate Left Rotate Right" at bounding box center [457, 169] width 509 height 171
click at [469, 172] on span at bounding box center [444, 163] width 168 height 138
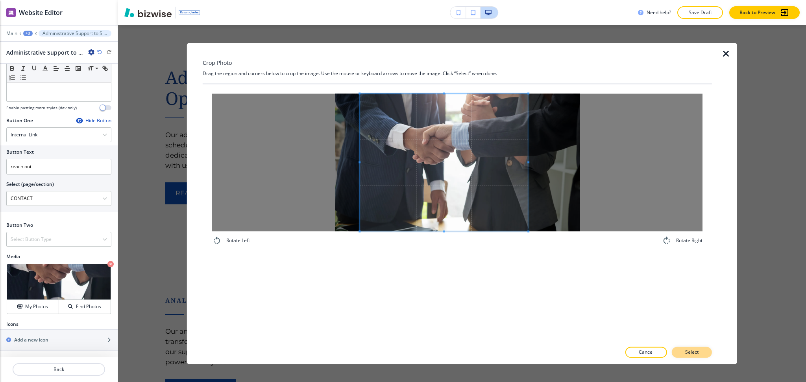
click at [690, 350] on p "Select" at bounding box center [691, 352] width 13 height 7
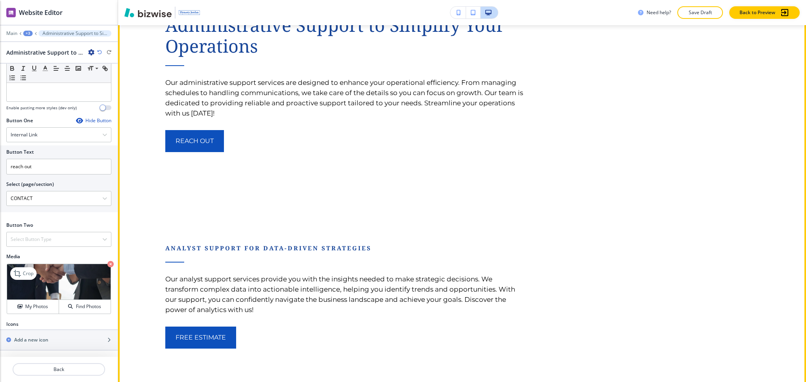
scroll to position [633, 0]
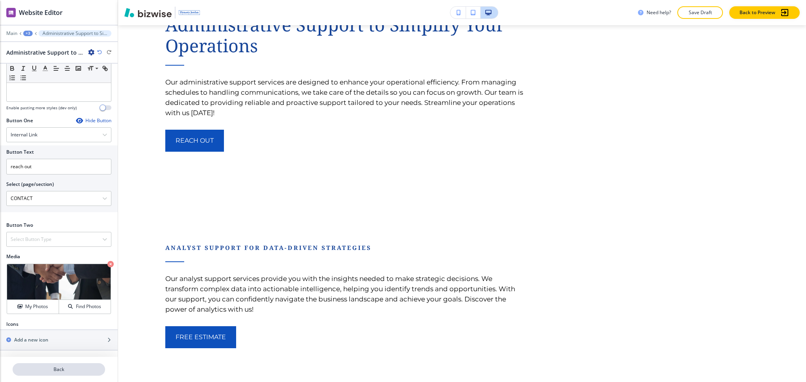
click at [58, 371] on p "Back" at bounding box center [58, 369] width 91 height 7
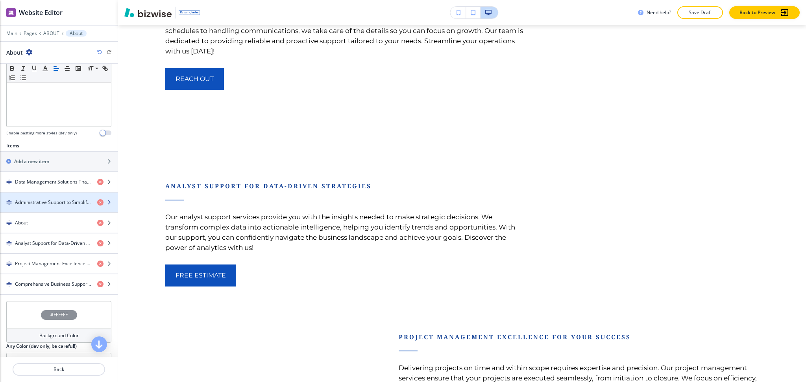
scroll to position [203, 0]
click at [21, 227] on div "button" at bounding box center [59, 229] width 118 height 6
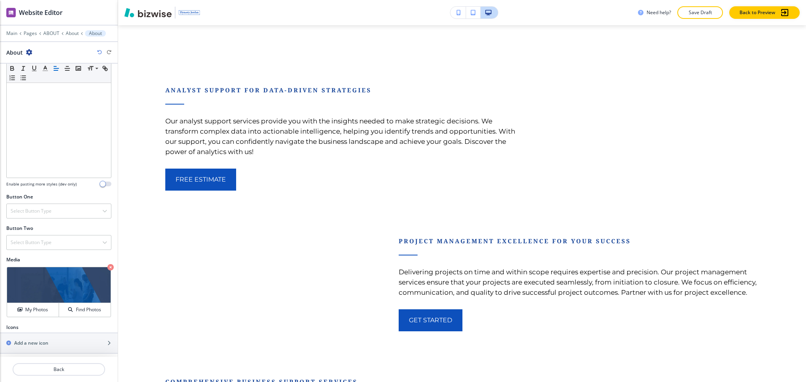
scroll to position [154, 0]
click at [28, 52] on icon "button" at bounding box center [29, 52] width 6 height 6
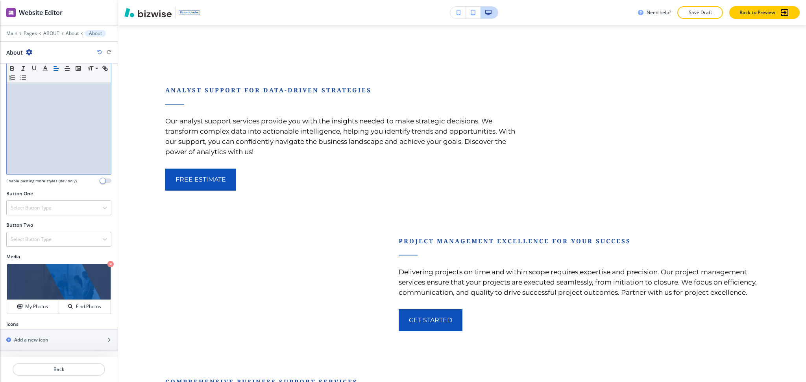
click at [47, 101] on div at bounding box center [59, 123] width 104 height 102
click at [30, 49] on icon "button" at bounding box center [29, 52] width 6 height 6
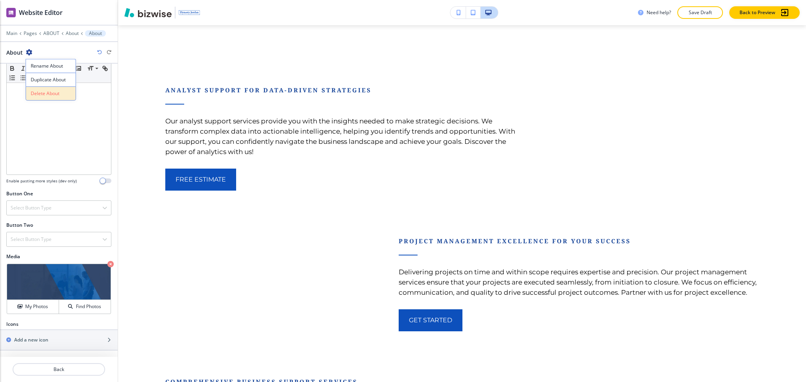
click at [39, 96] on p "Delete About" at bounding box center [51, 93] width 40 height 7
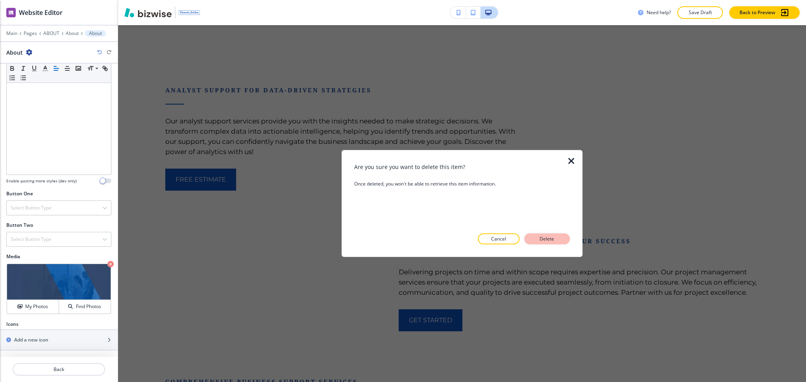
click at [548, 240] on p "Delete" at bounding box center [546, 239] width 19 height 7
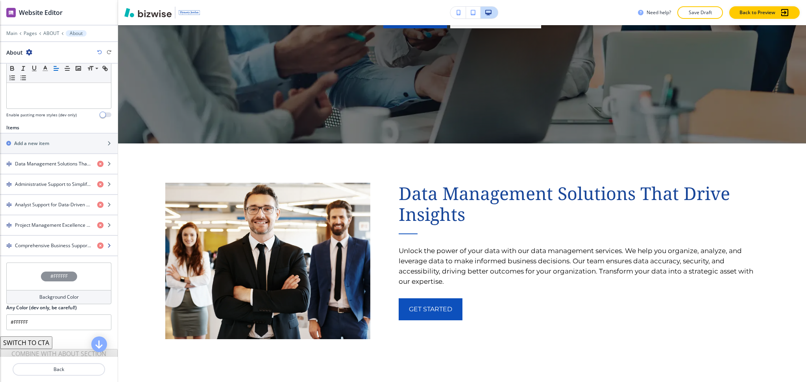
scroll to position [240, 0]
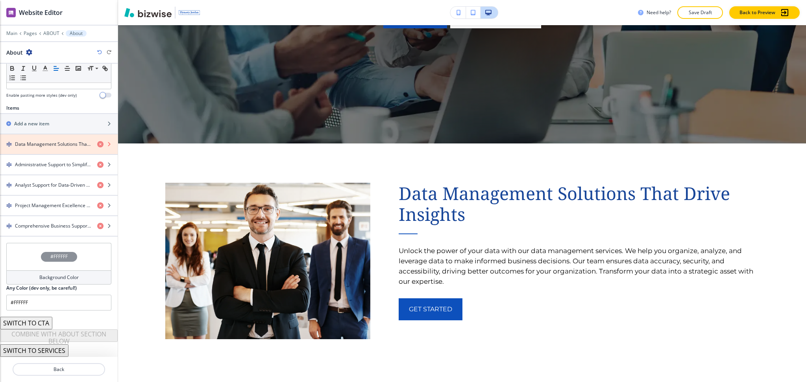
click at [97, 144] on icon "button" at bounding box center [100, 144] width 6 height 6
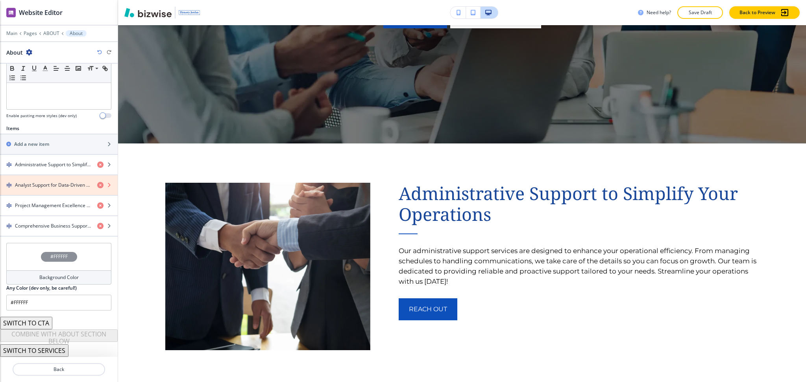
click at [97, 186] on icon "button" at bounding box center [100, 185] width 6 height 6
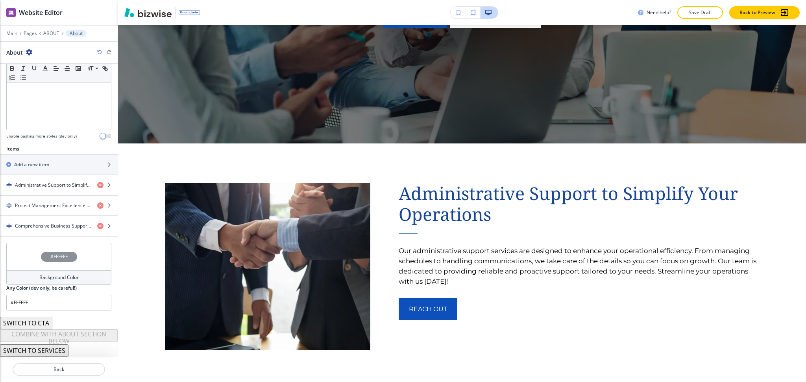
scroll to position [199, 0]
click at [97, 206] on icon "button" at bounding box center [100, 206] width 6 height 6
click at [97, 207] on icon "button" at bounding box center [100, 206] width 6 height 6
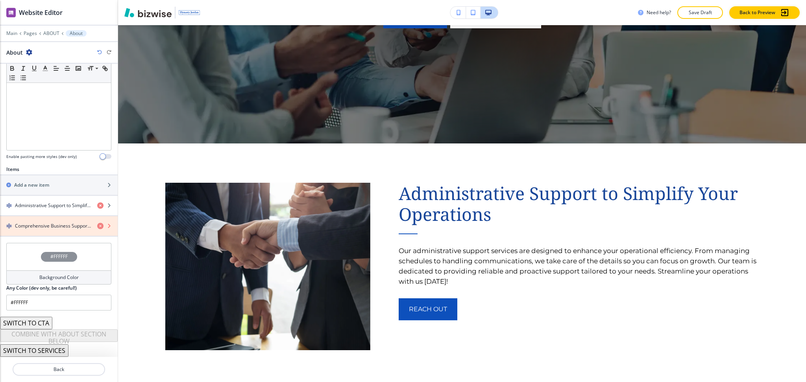
click at [97, 229] on icon "button" at bounding box center [100, 226] width 6 height 6
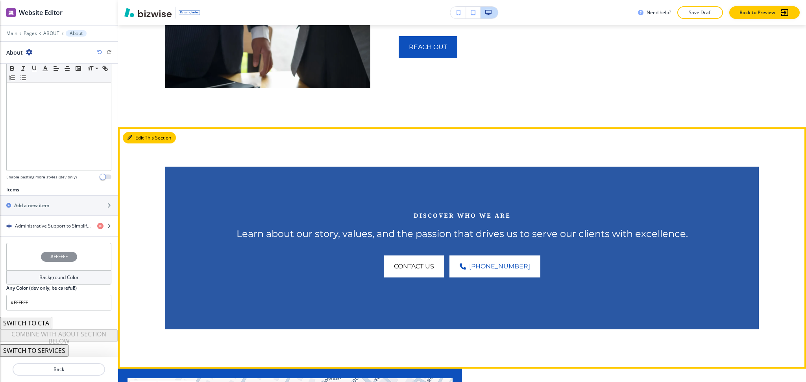
click at [142, 132] on button "Edit This Section" at bounding box center [149, 138] width 53 height 12
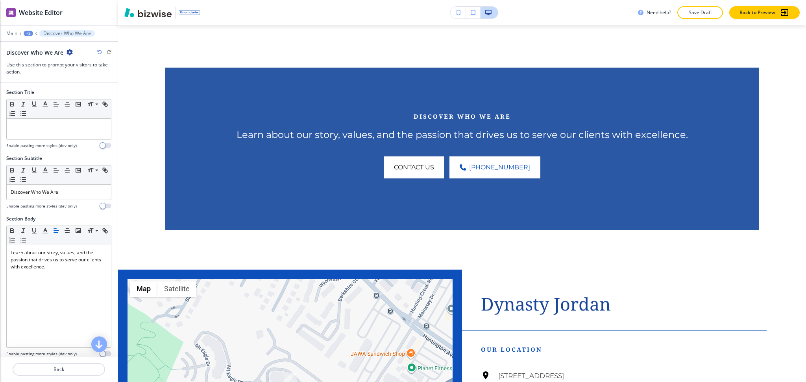
scroll to position [624, 0]
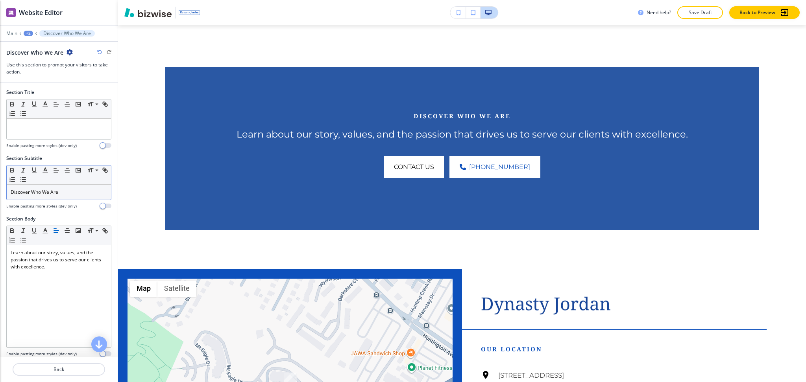
click at [62, 192] on p "Discover Who We Are" at bounding box center [59, 192] width 96 height 7
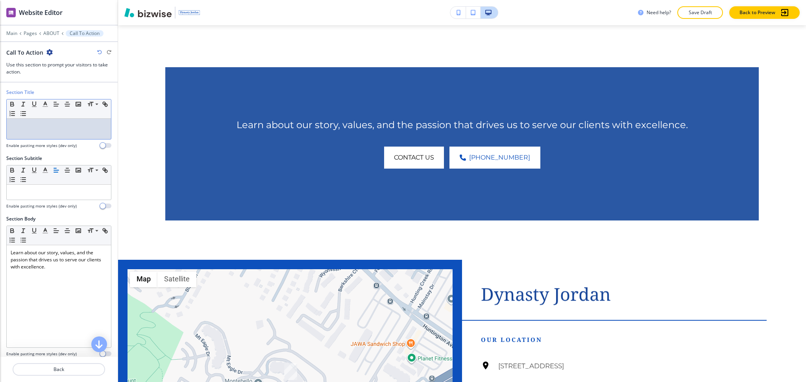
click at [59, 133] on div at bounding box center [59, 129] width 104 height 20
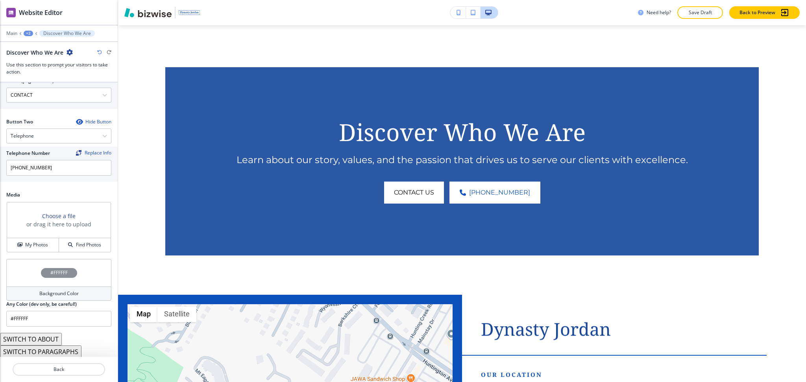
scroll to position [351, 0]
click at [24, 251] on div "Choose a file or drag it here to upload My Photos Find Photos" at bounding box center [59, 226] width 104 height 50
click at [25, 245] on h4 "My Photos" at bounding box center [36, 243] width 23 height 7
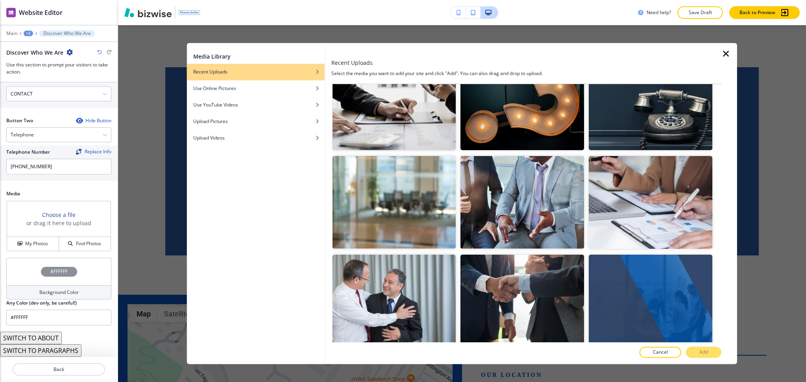
scroll to position [524, 0]
click at [722, 197] on div at bounding box center [729, 203] width 16 height 321
click at [676, 200] on img "button" at bounding box center [650, 202] width 124 height 92
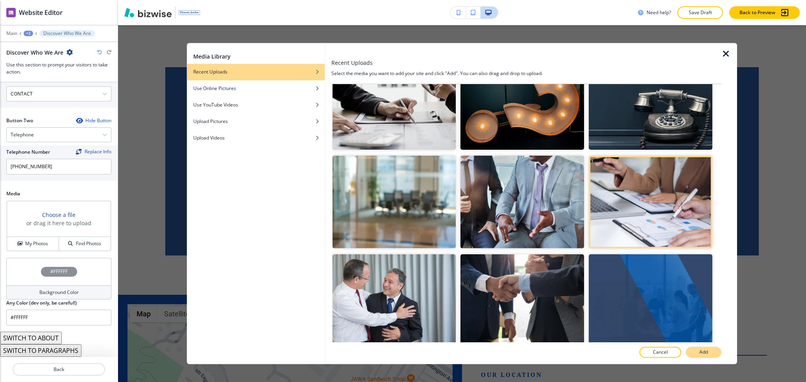
click at [701, 353] on p "Add" at bounding box center [703, 352] width 9 height 7
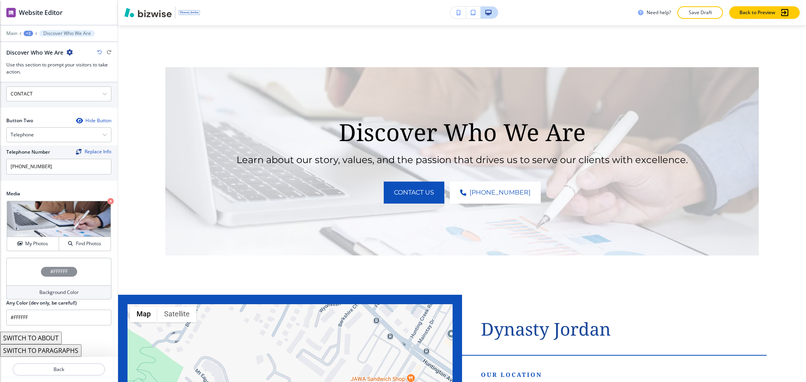
click at [61, 292] on h4 "Background Color" at bounding box center [58, 292] width 39 height 7
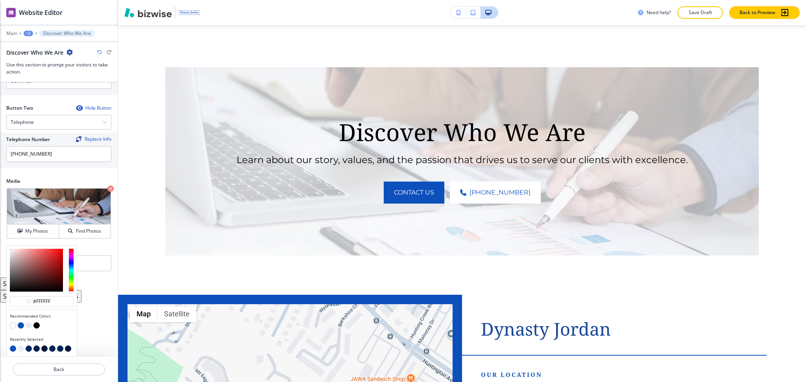
click at [27, 349] on button "button" at bounding box center [29, 349] width 6 height 6
type input "#002662"
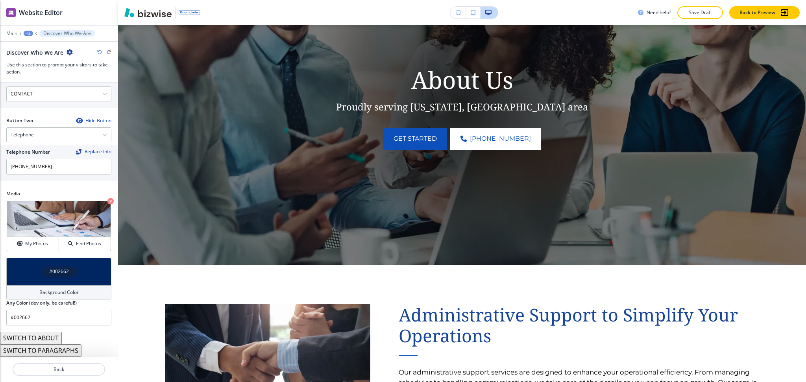
scroll to position [0, 0]
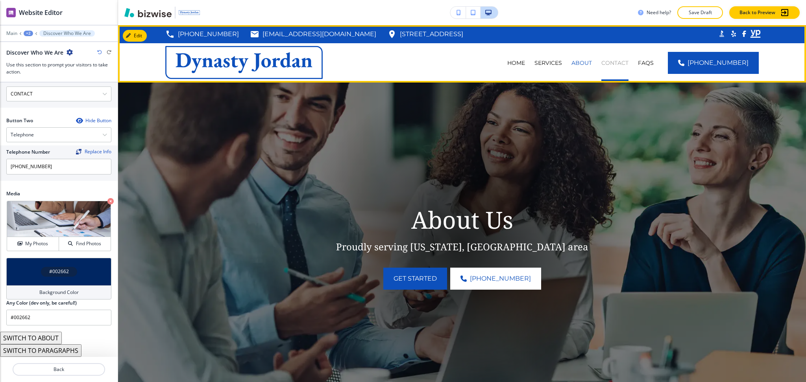
click at [628, 60] on p "CONTACT" at bounding box center [614, 63] width 27 height 8
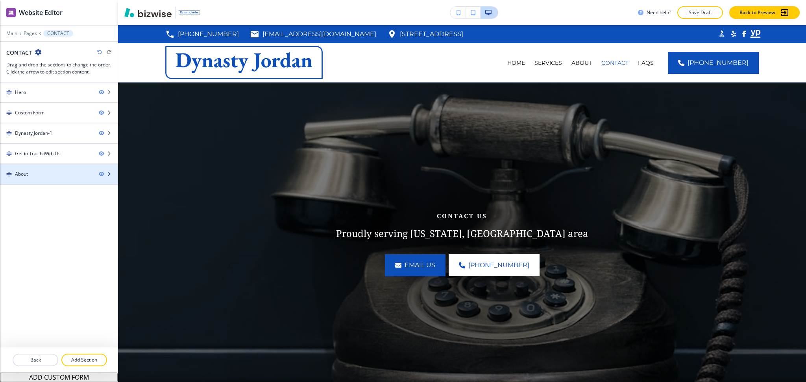
click at [46, 176] on div "About" at bounding box center [46, 174] width 92 height 7
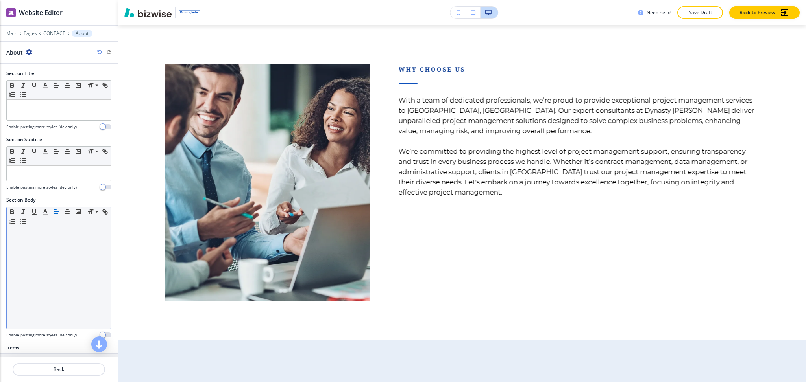
scroll to position [158, 0]
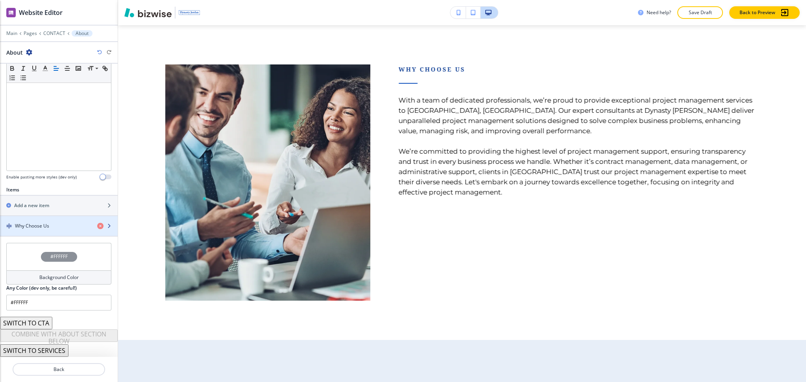
click at [60, 230] on div "button" at bounding box center [59, 233] width 118 height 6
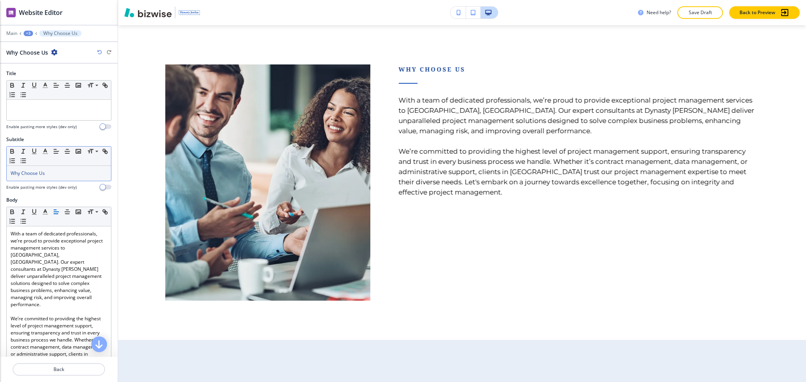
click at [55, 178] on div "Why Choose Us" at bounding box center [59, 173] width 104 height 15
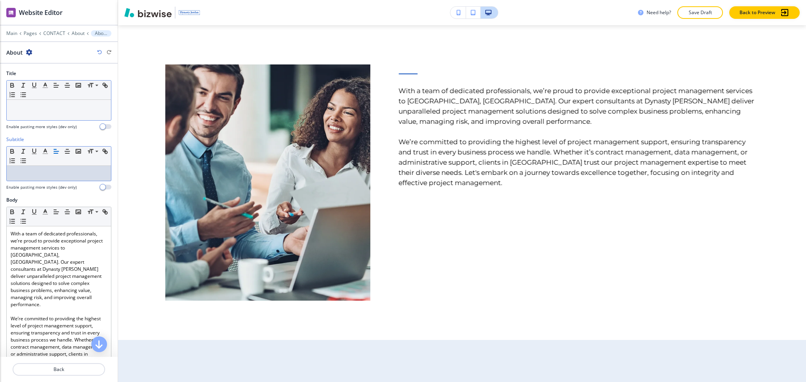
click at [48, 109] on p at bounding box center [59, 107] width 96 height 7
paste div
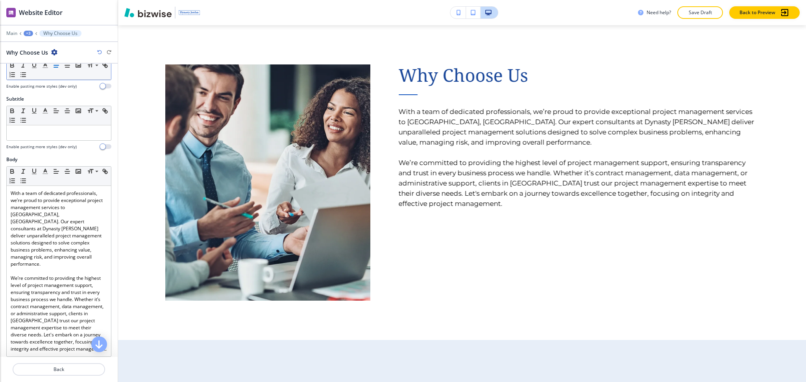
scroll to position [230, 0]
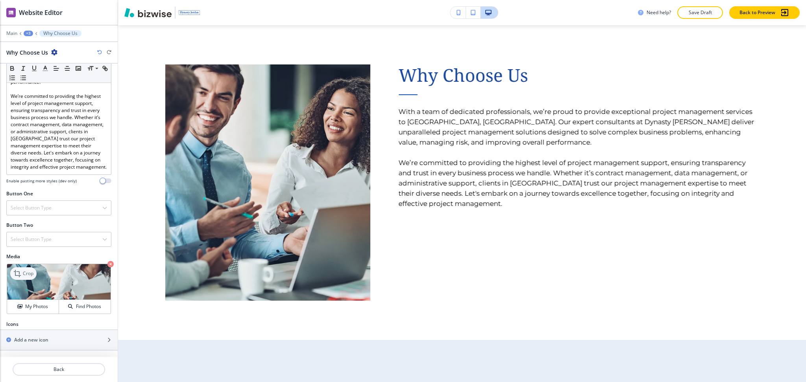
click at [23, 272] on p "Crop" at bounding box center [28, 273] width 11 height 7
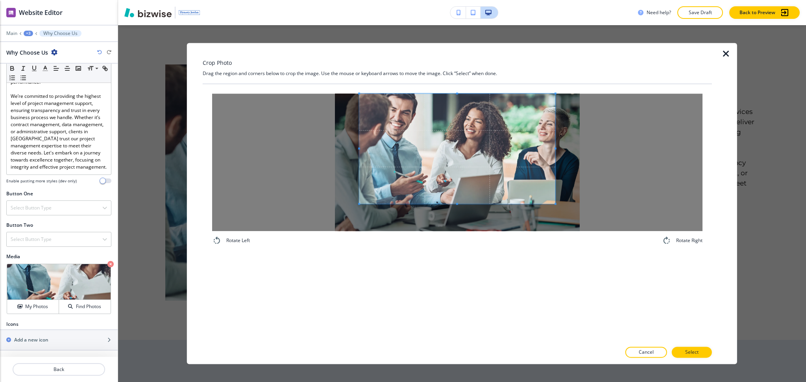
click at [478, 151] on span at bounding box center [457, 149] width 196 height 110
click at [462, 203] on span at bounding box center [457, 204] width 196 height 2
click at [475, 268] on div "Rotate Left Rotate Right" at bounding box center [457, 213] width 509 height 258
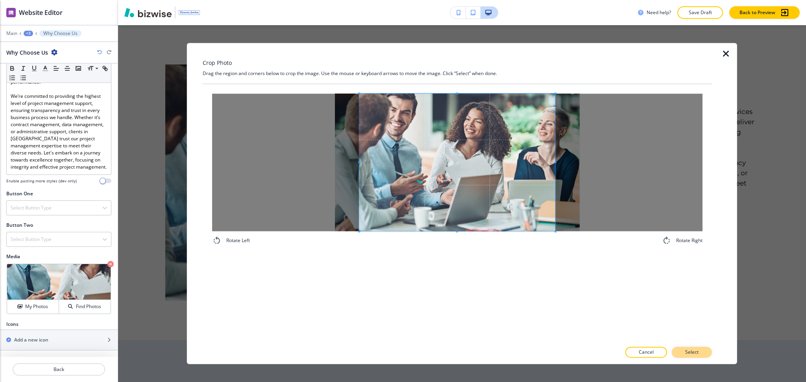
click at [687, 352] on p "Select" at bounding box center [691, 352] width 13 height 7
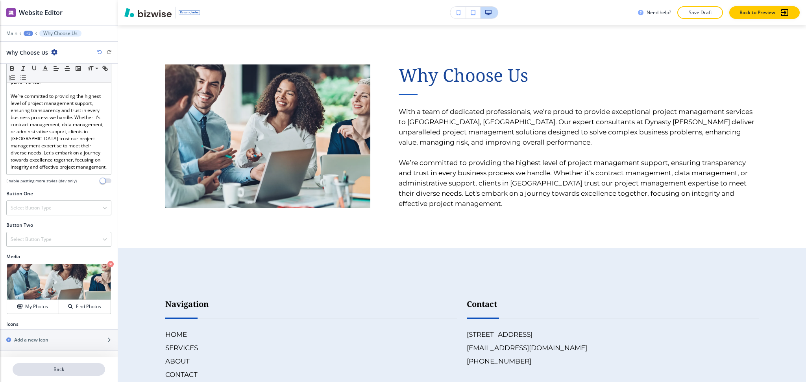
click at [44, 375] on button "Back" at bounding box center [59, 369] width 92 height 13
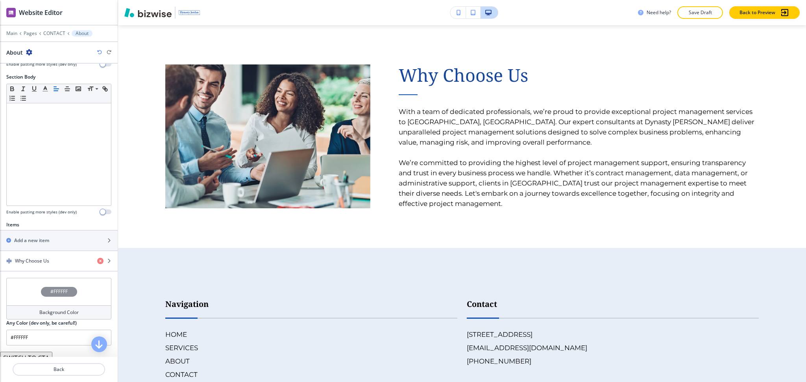
scroll to position [0, 0]
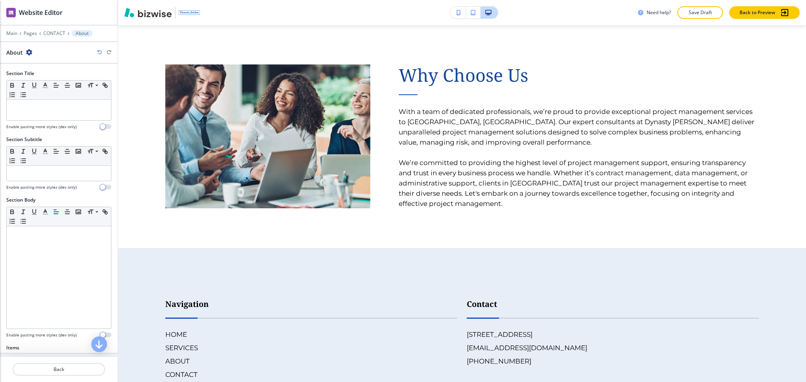
click at [29, 52] on icon "button" at bounding box center [29, 52] width 6 height 6
click at [57, 81] on p "Duplicate Section" at bounding box center [51, 79] width 40 height 7
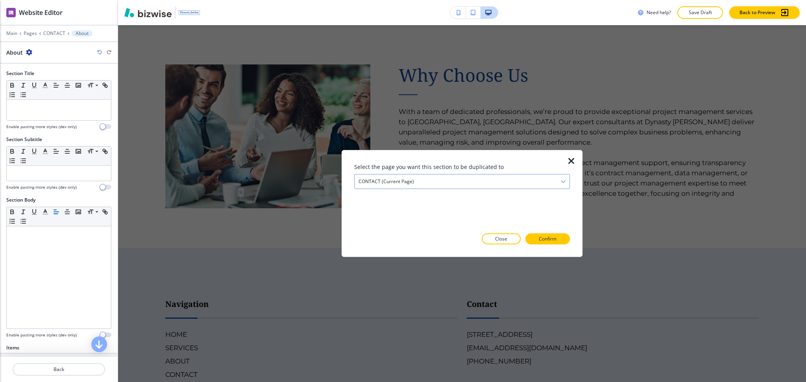
click at [395, 183] on h4 "CONTACT (current page)" at bounding box center [385, 181] width 55 height 7
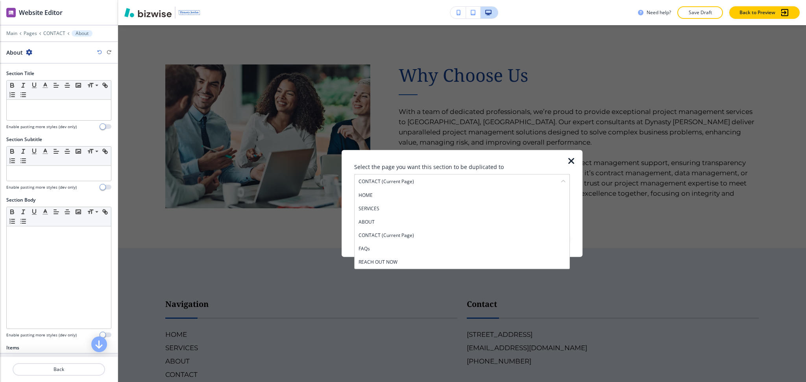
drag, startPoint x: 395, startPoint y: 221, endPoint x: 399, endPoint y: 217, distance: 5.6
click at [393, 221] on h4 "ABOUT" at bounding box center [461, 222] width 207 height 7
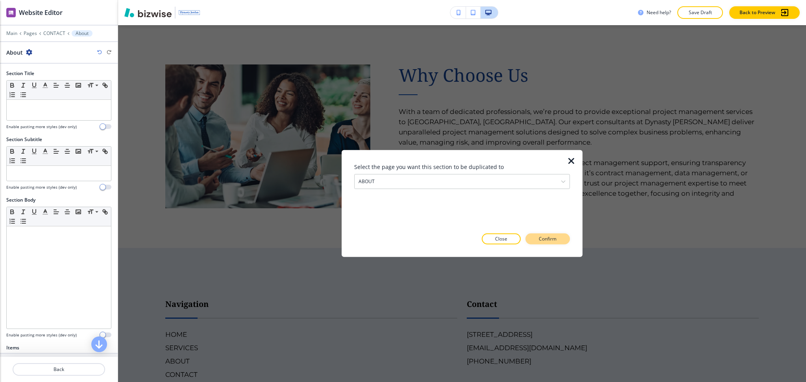
click at [542, 244] on button "Confirm" at bounding box center [547, 239] width 44 height 11
click at [555, 242] on p "Take me there" at bounding box center [540, 239] width 32 height 7
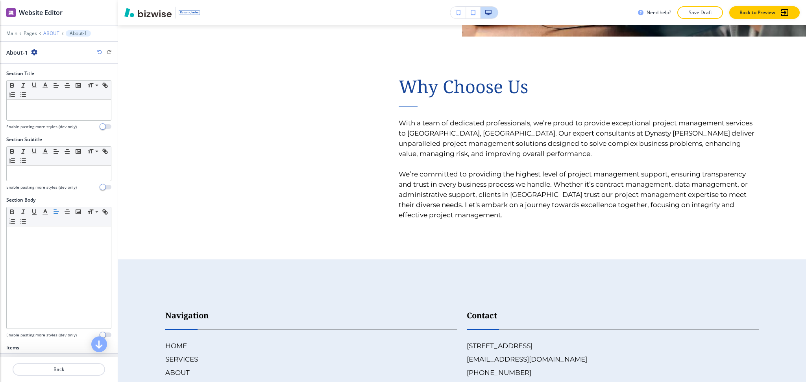
scroll to position [1490, 0]
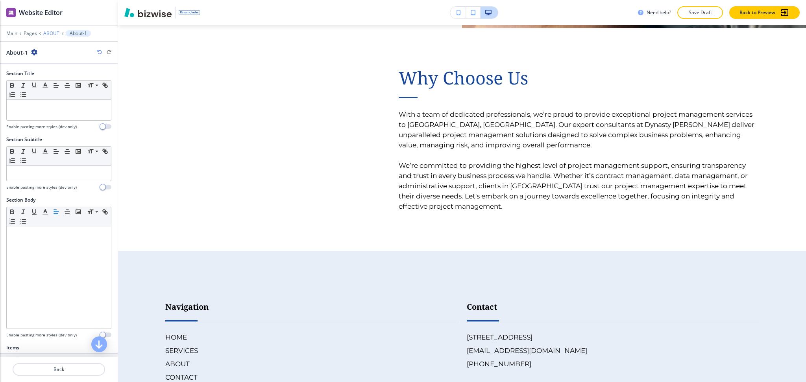
click at [48, 33] on p "ABOUT" at bounding box center [51, 34] width 16 height 6
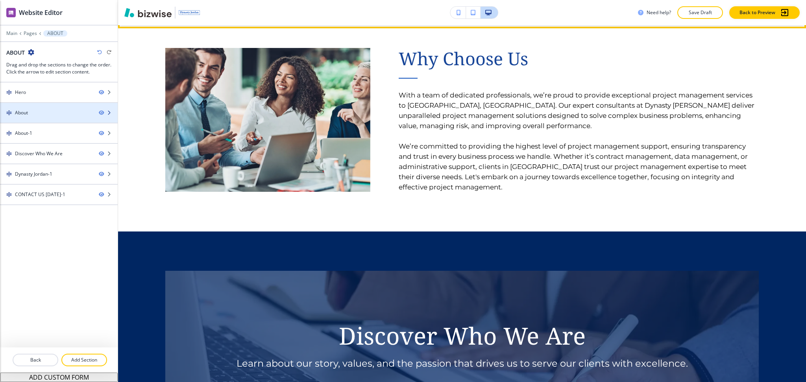
click at [35, 112] on div "About" at bounding box center [46, 112] width 92 height 7
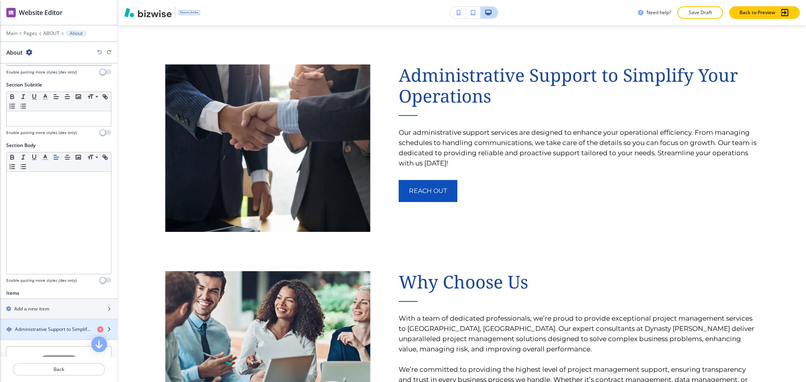
scroll to position [158, 0]
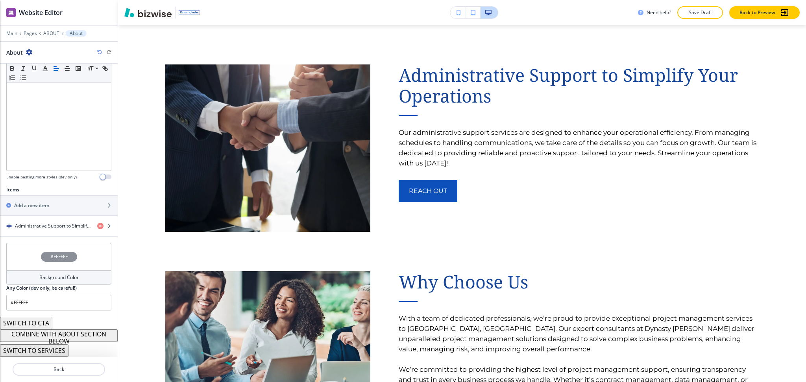
click at [73, 338] on button "COMBINE WITH ABOUT SECTION BELOW" at bounding box center [59, 336] width 118 height 13
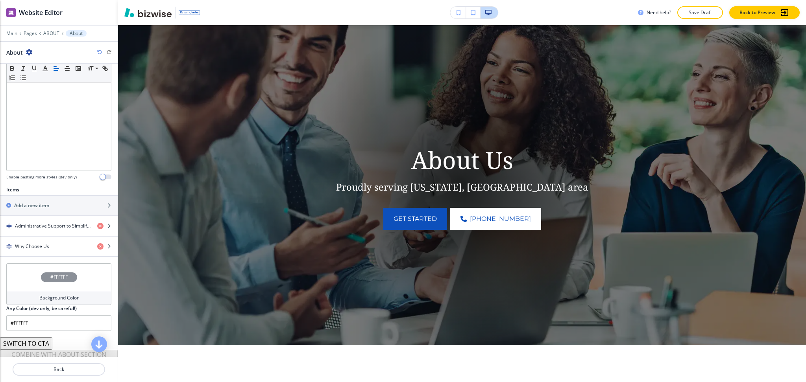
scroll to position [0, 0]
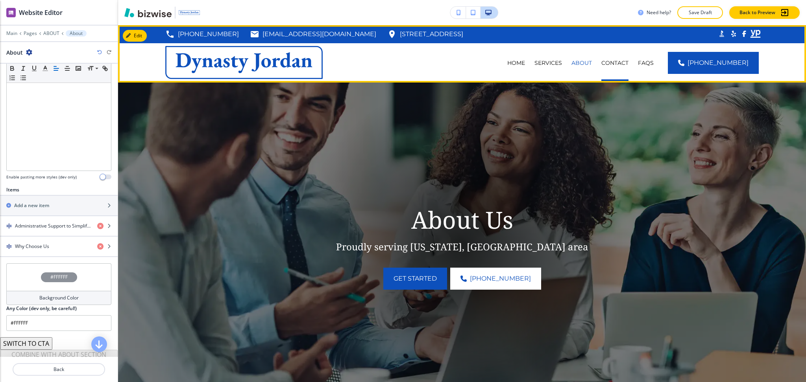
click at [626, 65] on p "CONTACT" at bounding box center [614, 63] width 27 height 8
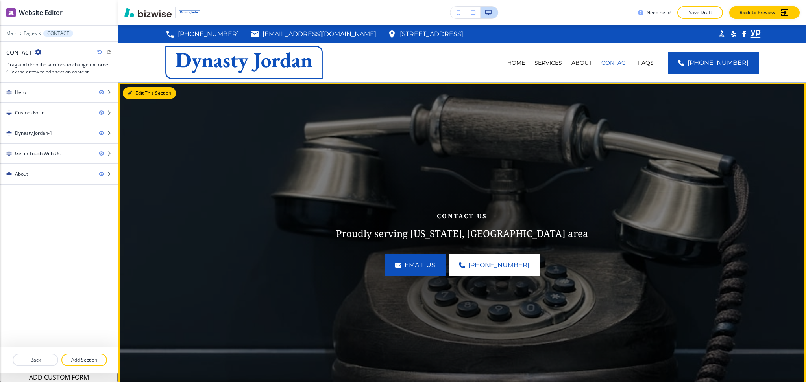
drag, startPoint x: 140, startPoint y: 90, endPoint x: 137, endPoint y: 86, distance: 5.7
click at [140, 90] on button "Edit This Section" at bounding box center [149, 93] width 53 height 12
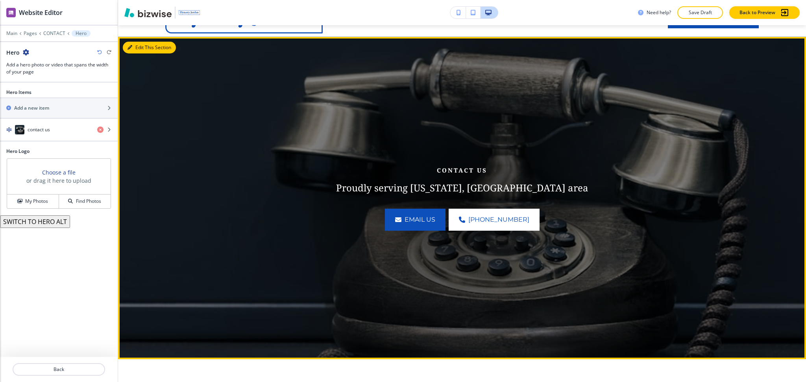
scroll to position [57, 0]
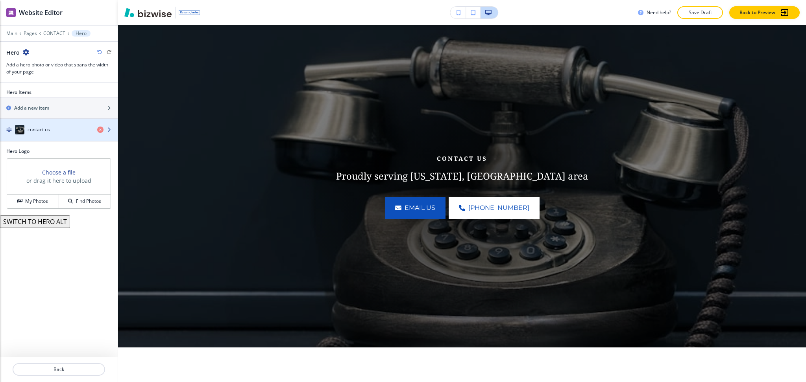
click at [50, 129] on div "contact us" at bounding box center [45, 129] width 91 height 9
click at [49, 131] on h4 "contact us" at bounding box center [39, 129] width 22 height 7
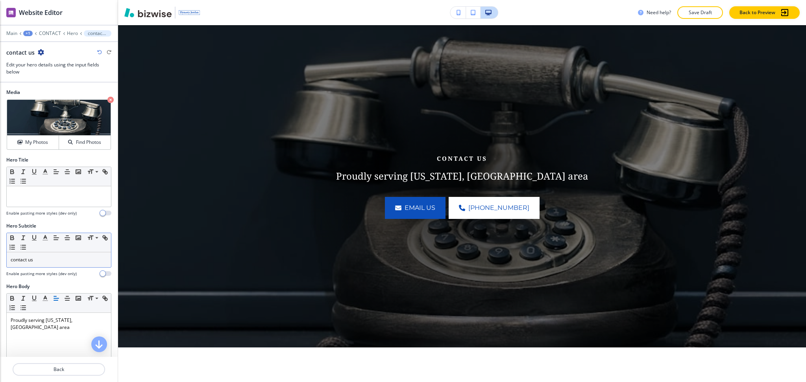
click at [54, 258] on p "contact us" at bounding box center [59, 259] width 96 height 7
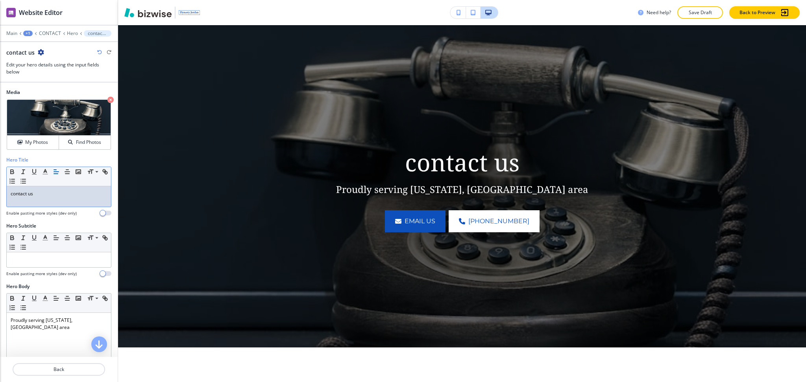
click at [14, 191] on p "contact us" at bounding box center [59, 193] width 96 height 7
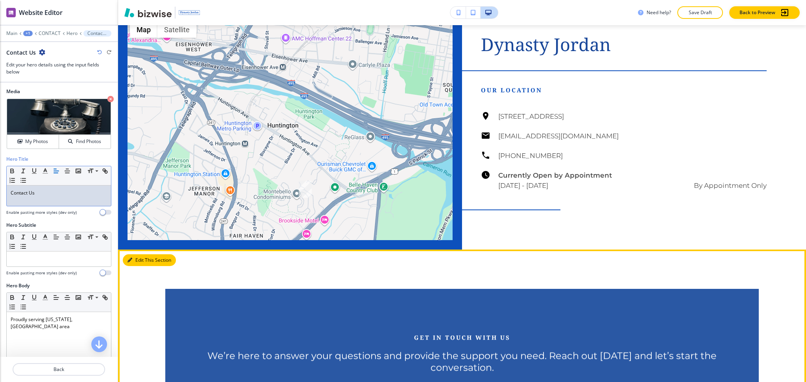
scroll to position [1, 0]
click at [132, 261] on button "Edit This Section" at bounding box center [149, 261] width 53 height 12
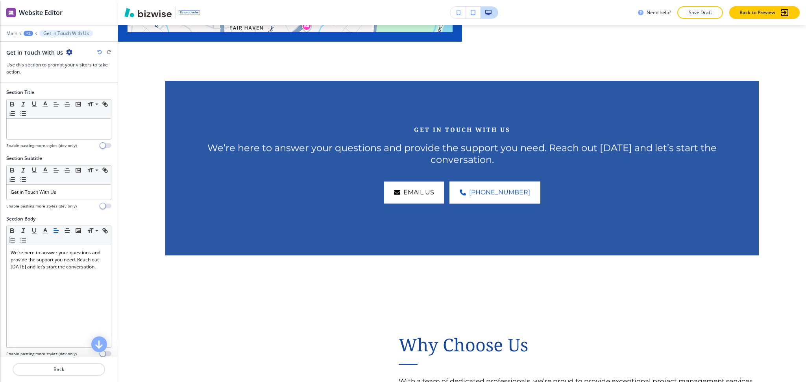
scroll to position [1046, 0]
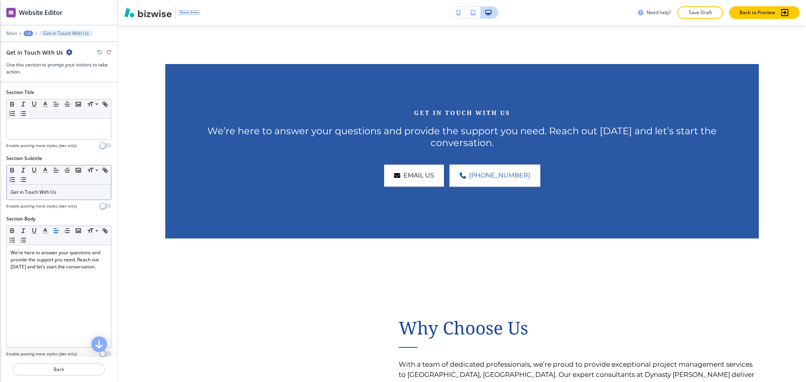
click at [75, 196] on p "Get in Touch With Us" at bounding box center [59, 192] width 96 height 7
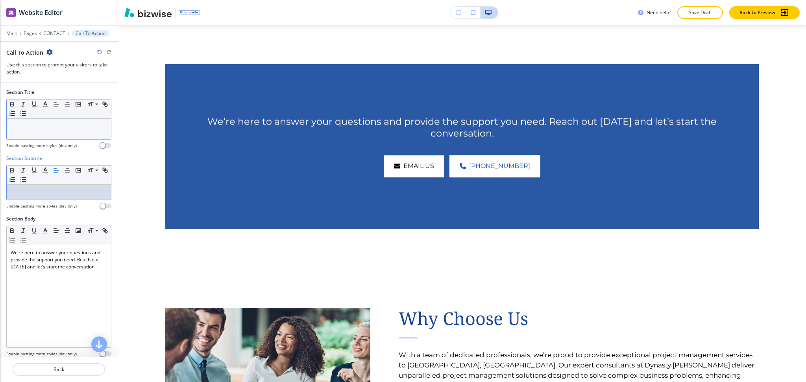
click at [68, 113] on div "Small Normal Large Huge" at bounding box center [59, 109] width 104 height 19
click at [71, 125] on p at bounding box center [59, 126] width 96 height 7
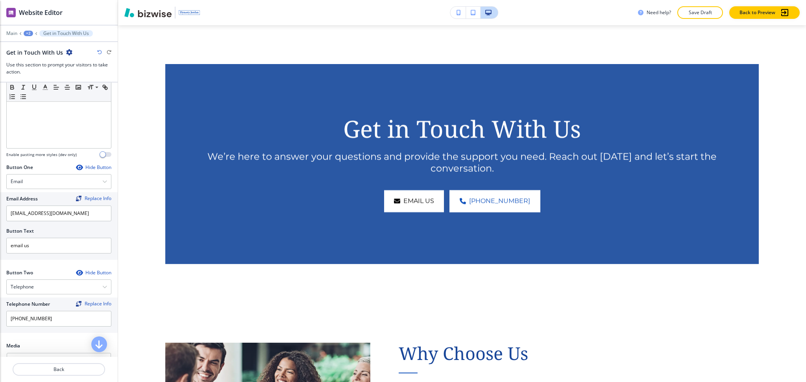
scroll to position [352, 0]
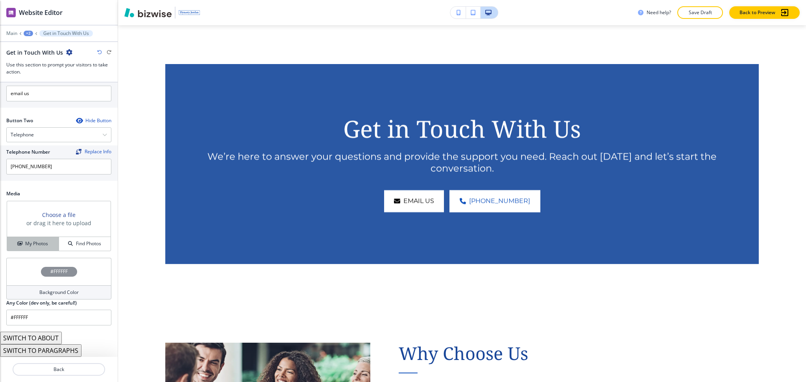
click at [40, 244] on h4 "My Photos" at bounding box center [36, 243] width 23 height 7
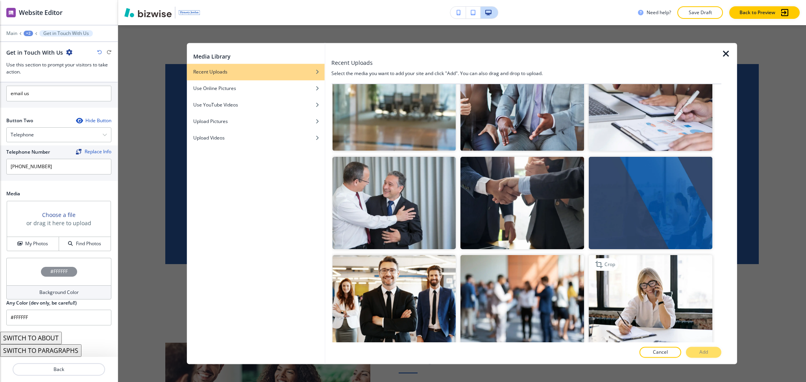
scroll to position [623, 0]
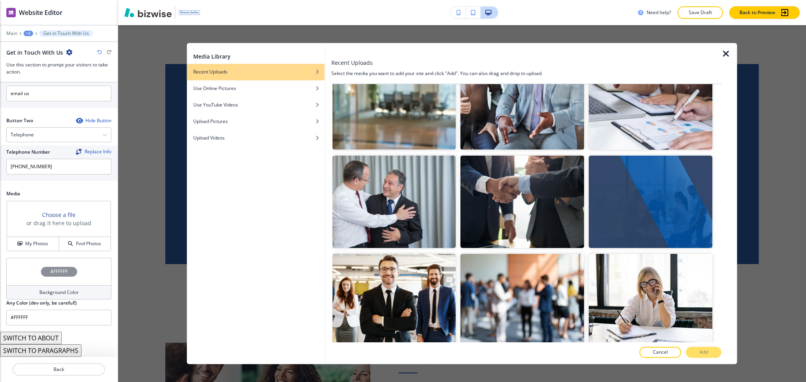
click at [631, 122] on img "button" at bounding box center [650, 103] width 124 height 92
click at [704, 355] on p "Add" at bounding box center [703, 352] width 9 height 7
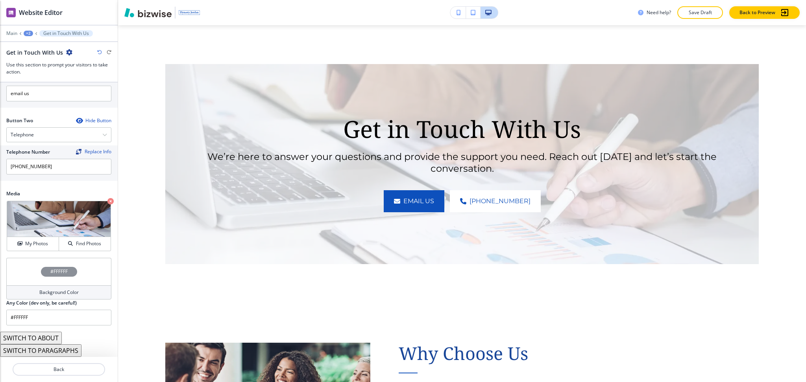
click at [59, 297] on div "Background Color" at bounding box center [58, 293] width 105 height 14
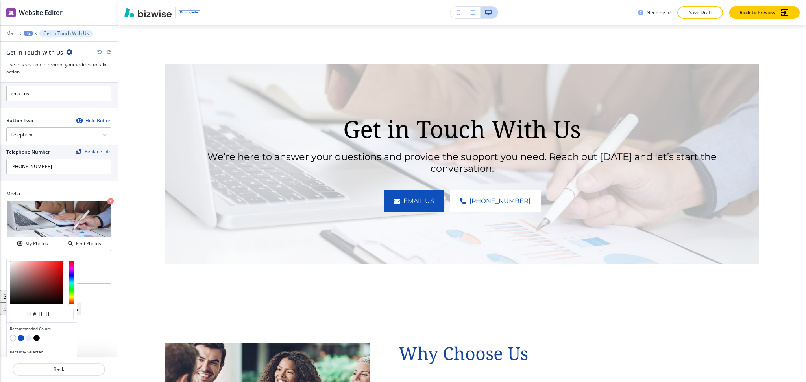
scroll to position [364, 0]
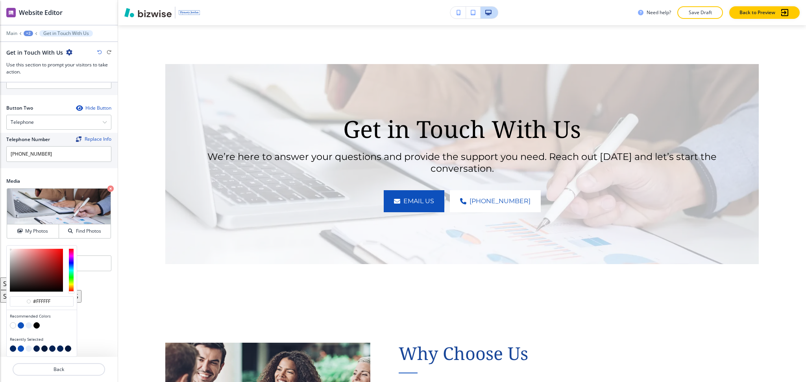
click at [11, 351] on button "button" at bounding box center [13, 349] width 6 height 6
type input "#002662"
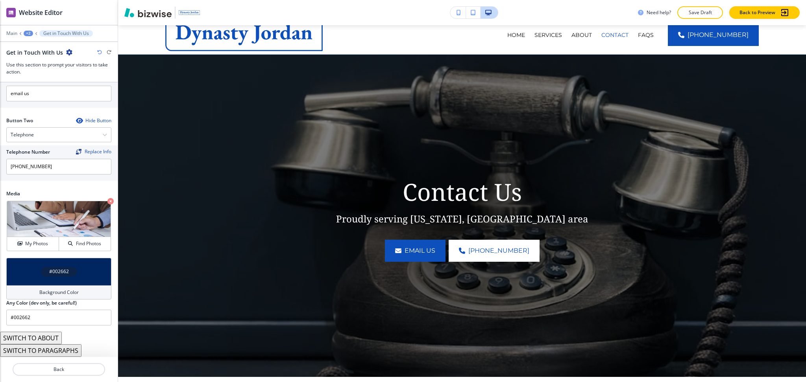
scroll to position [0, 0]
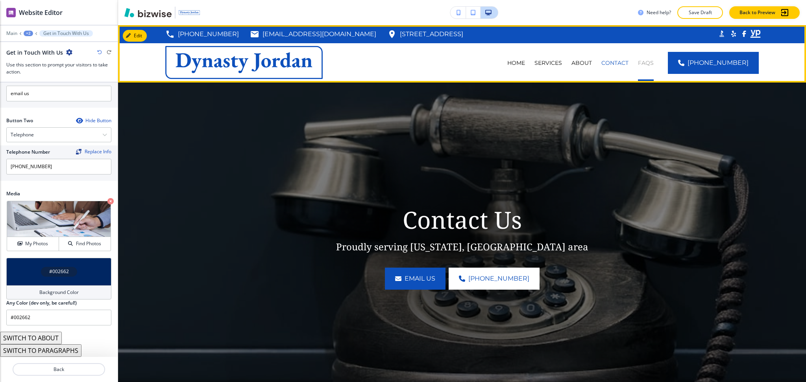
click at [653, 63] on p "FAQs" at bounding box center [646, 63] width 16 height 8
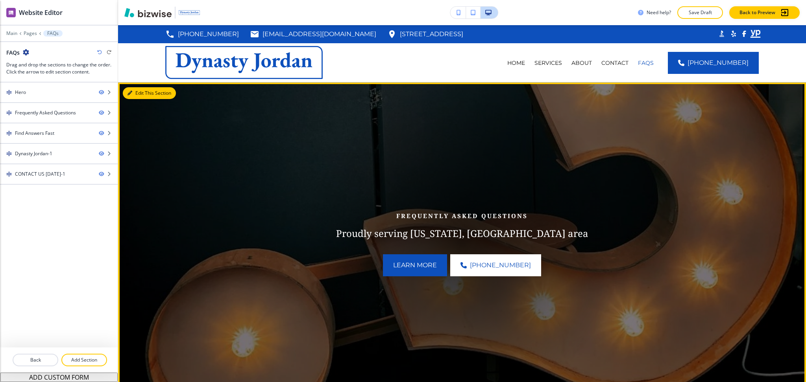
click at [135, 89] on button "Edit This Section" at bounding box center [149, 93] width 53 height 12
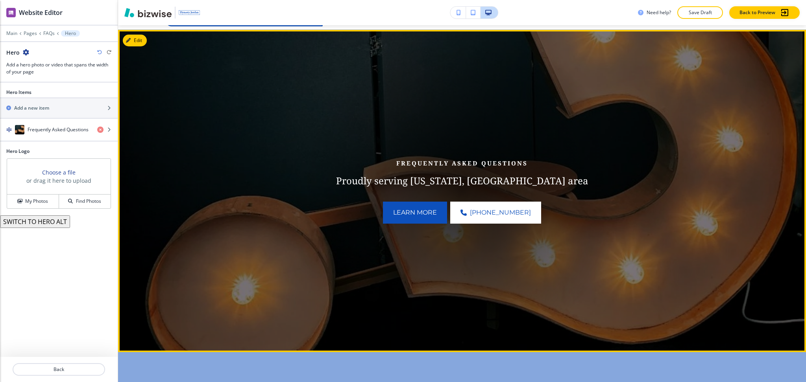
scroll to position [57, 0]
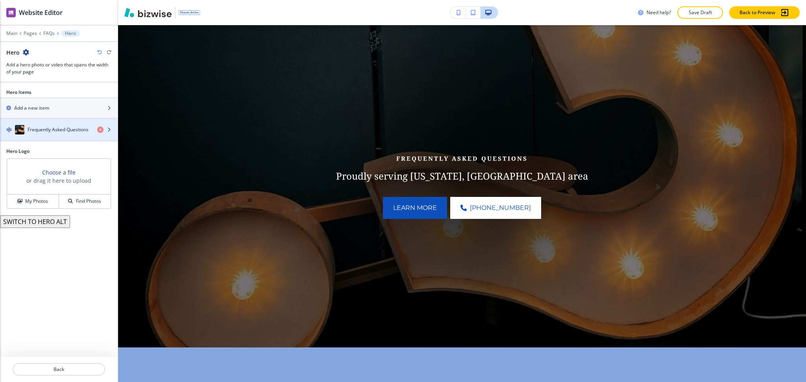
click at [57, 133] on div "Frequently Asked Questions" at bounding box center [45, 129] width 91 height 9
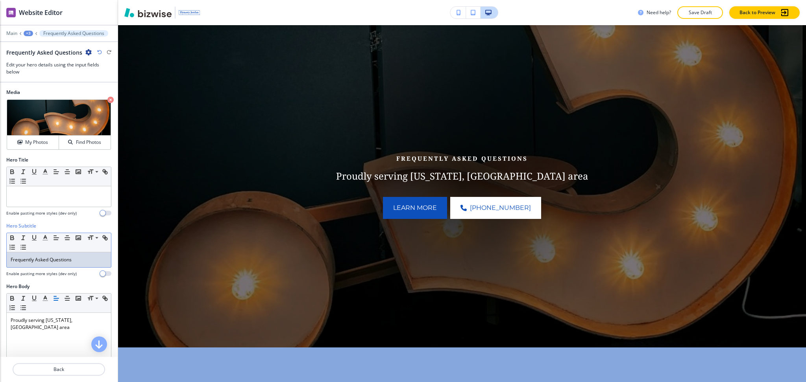
click at [80, 258] on p "Frequently Asked Questions" at bounding box center [59, 259] width 96 height 7
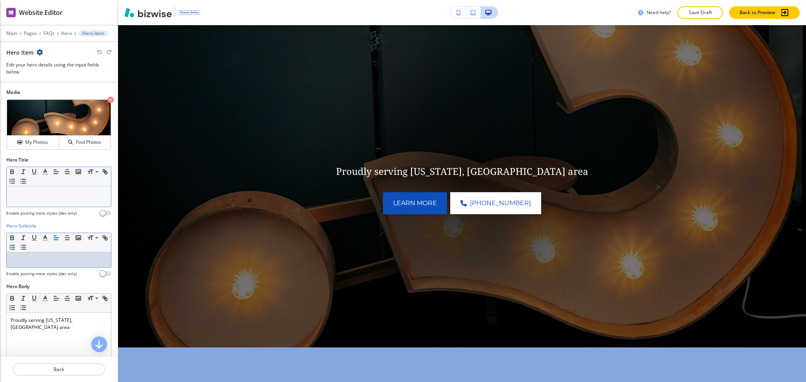
click at [63, 192] on p at bounding box center [59, 193] width 96 height 7
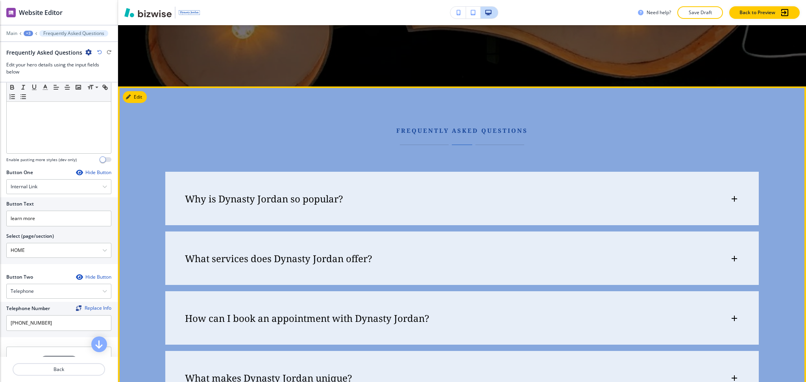
scroll to position [319, 0]
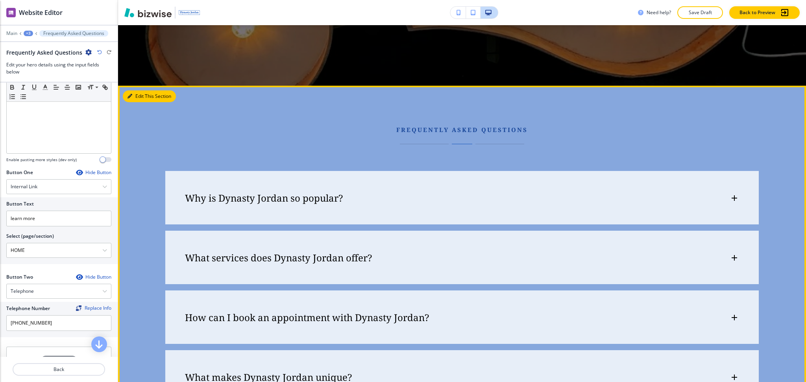
click at [129, 96] on icon "button" at bounding box center [129, 96] width 5 height 5
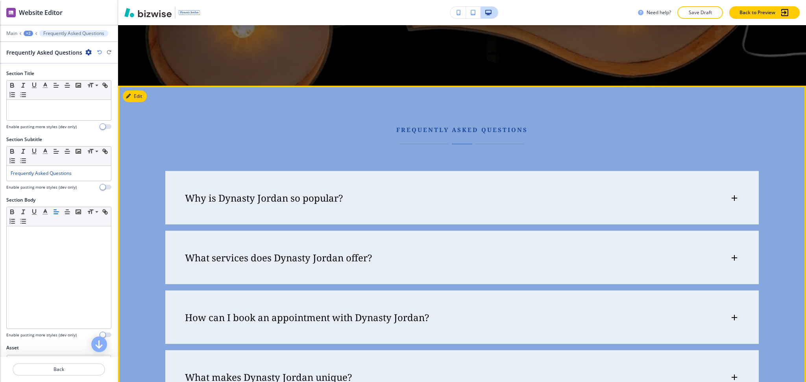
scroll to position [380, 0]
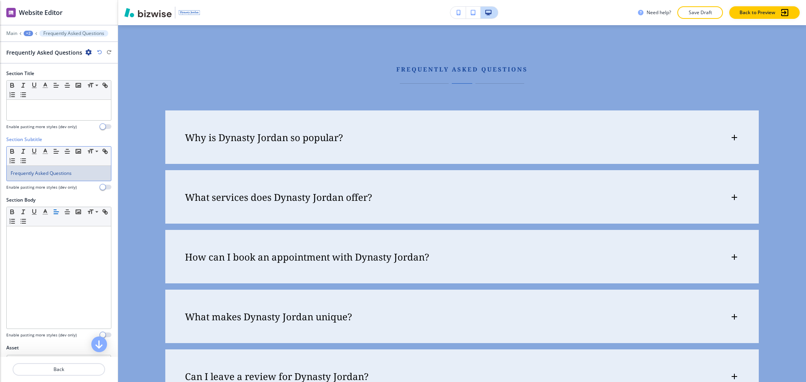
click at [84, 179] on div "Frequently Asked Questions" at bounding box center [59, 173] width 104 height 15
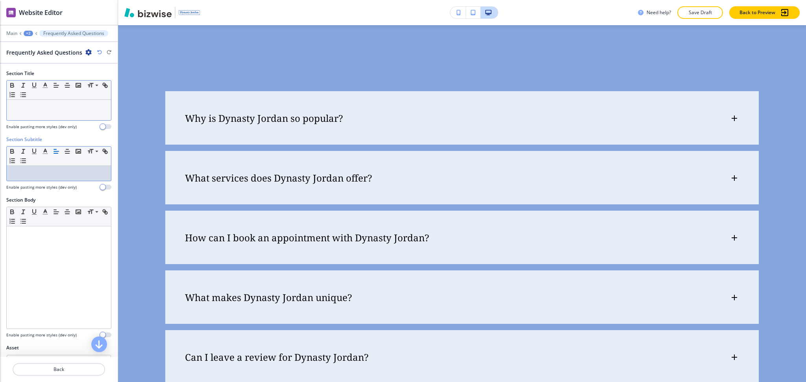
click at [62, 116] on div at bounding box center [59, 110] width 104 height 20
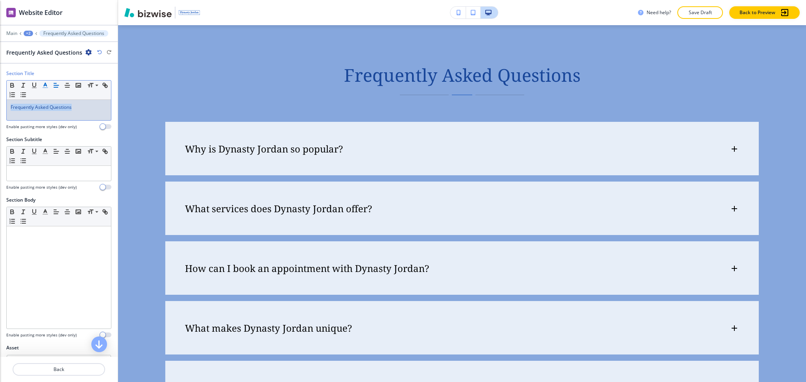
click at [43, 86] on icon "button" at bounding box center [45, 85] width 7 height 7
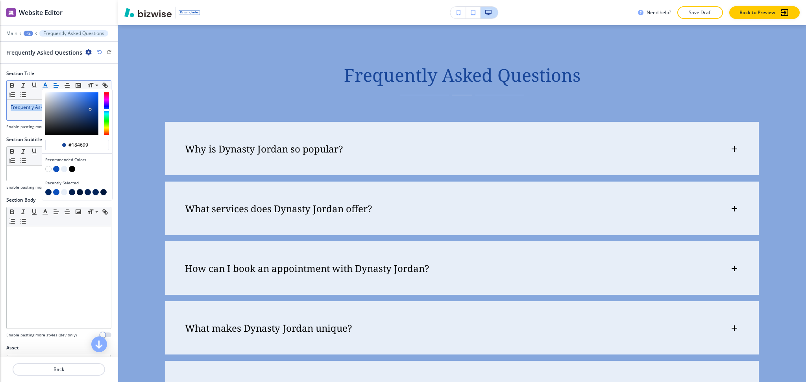
click at [50, 168] on button "button" at bounding box center [48, 169] width 6 height 6
type input "#ffffff"
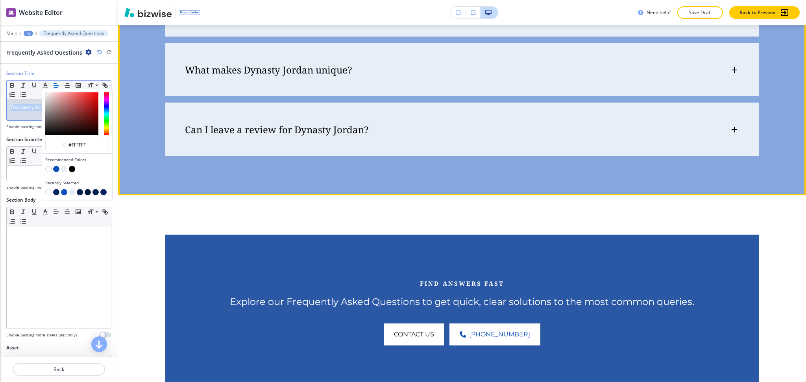
scroll to position [640, 0]
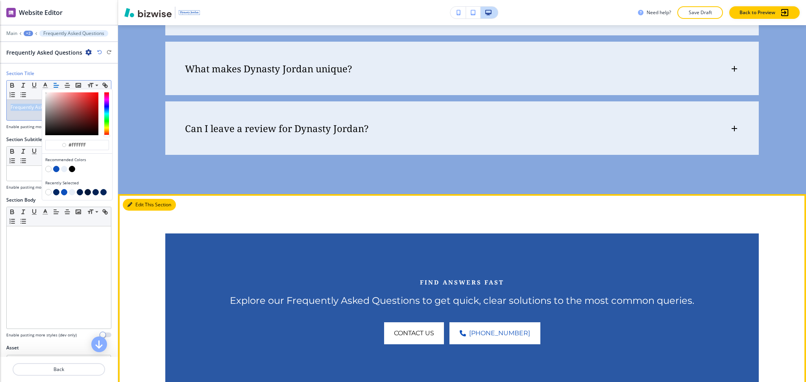
click at [142, 205] on button "Edit This Section" at bounding box center [149, 205] width 53 height 12
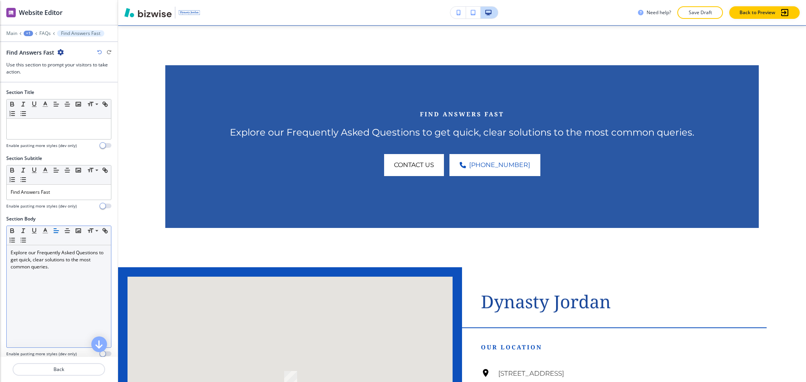
scroll to position [809, 0]
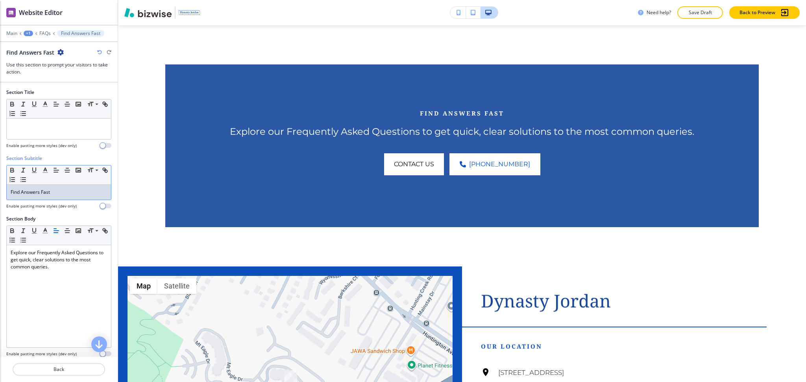
click at [74, 194] on p "Find Answers Fast" at bounding box center [59, 192] width 96 height 7
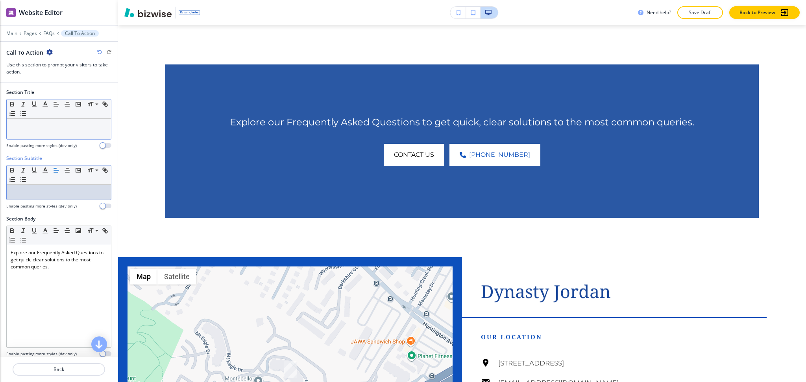
click at [59, 134] on div at bounding box center [59, 129] width 104 height 20
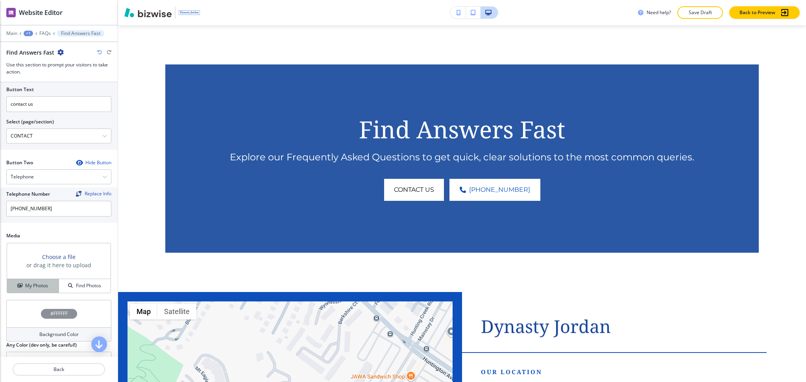
click at [30, 283] on h4 "My Photos" at bounding box center [36, 285] width 23 height 7
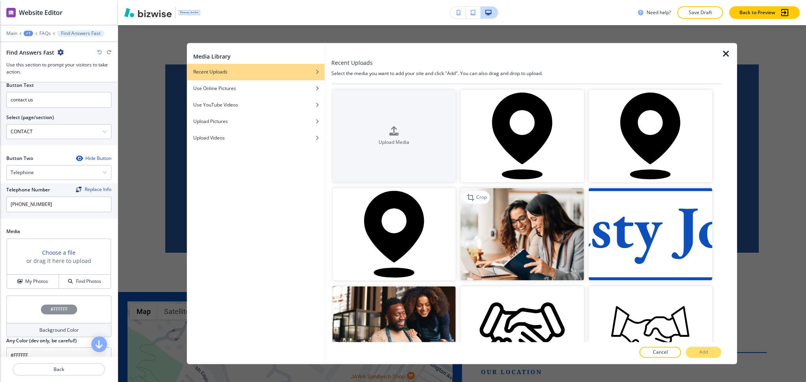
scroll to position [314, 0]
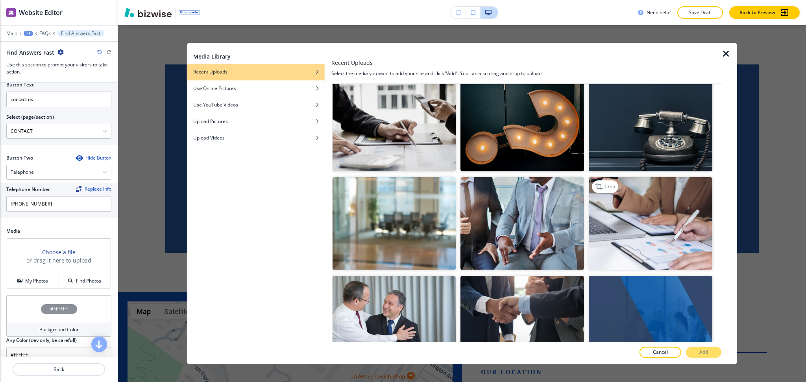
click at [651, 178] on img "button" at bounding box center [650, 224] width 124 height 92
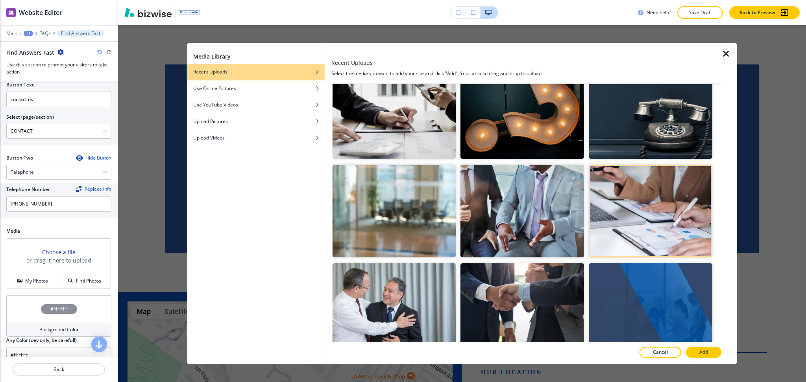
scroll to position [516, 0]
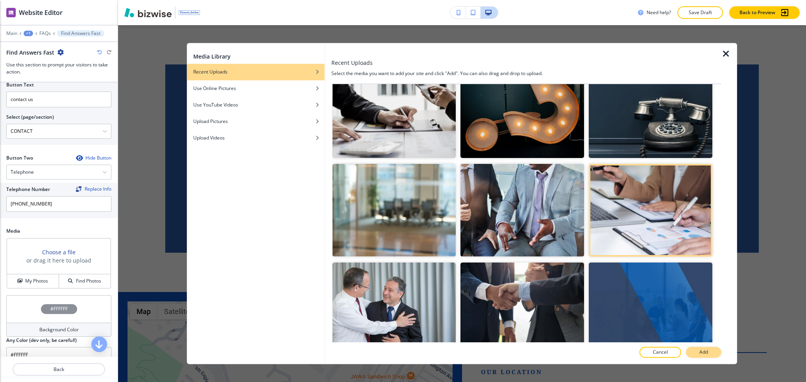
click at [703, 349] on button "Add" at bounding box center [703, 352] width 35 height 11
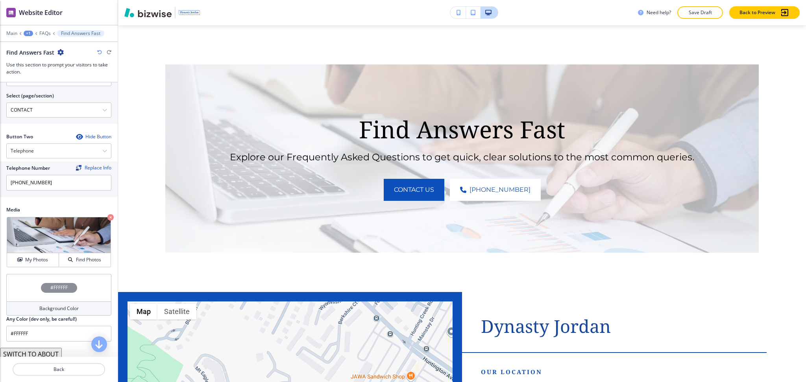
scroll to position [351, 0]
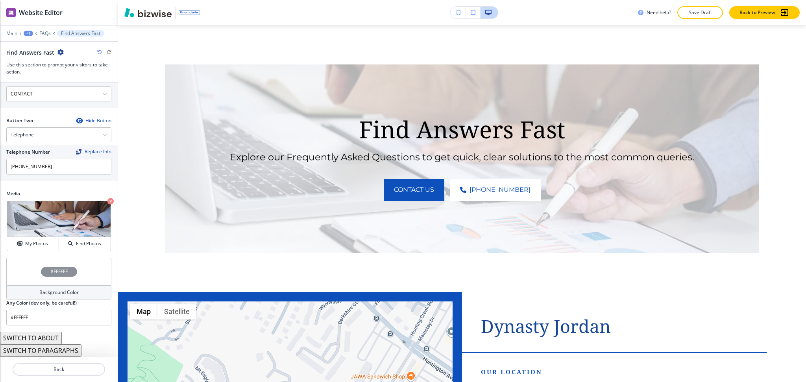
click at [61, 294] on h4 "Background Color" at bounding box center [58, 292] width 39 height 7
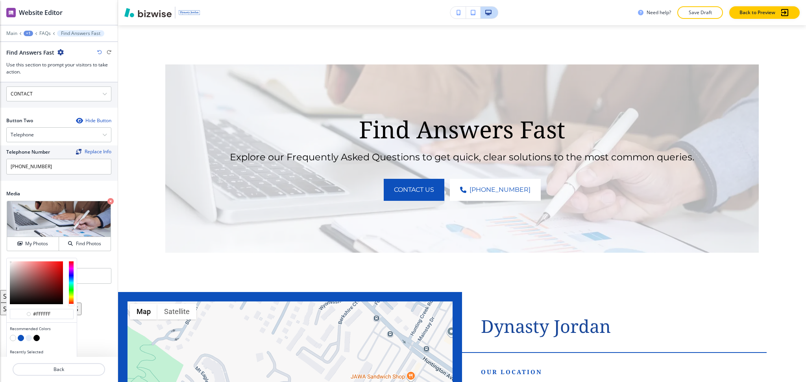
click at [27, 339] on button "button" at bounding box center [29, 338] width 6 height 6
type input "#e7eef8"
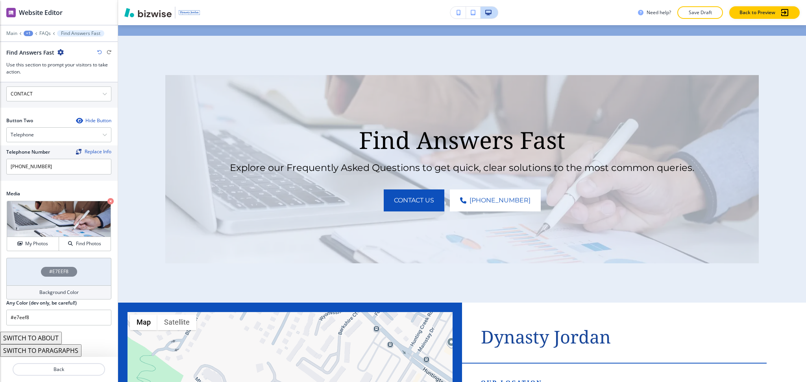
scroll to position [808, 0]
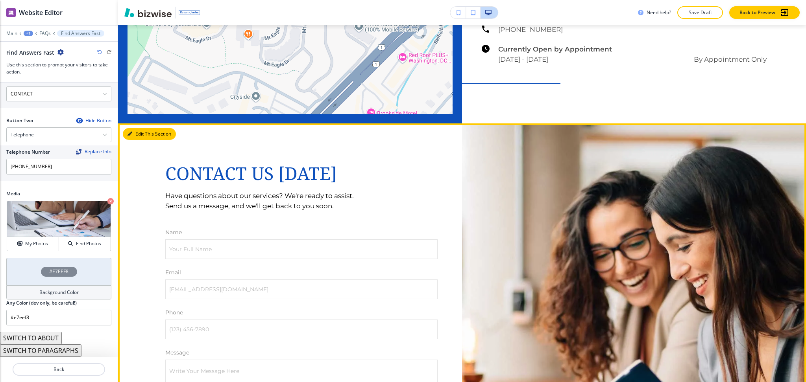
click at [136, 136] on button "Edit This Section" at bounding box center [149, 134] width 53 height 12
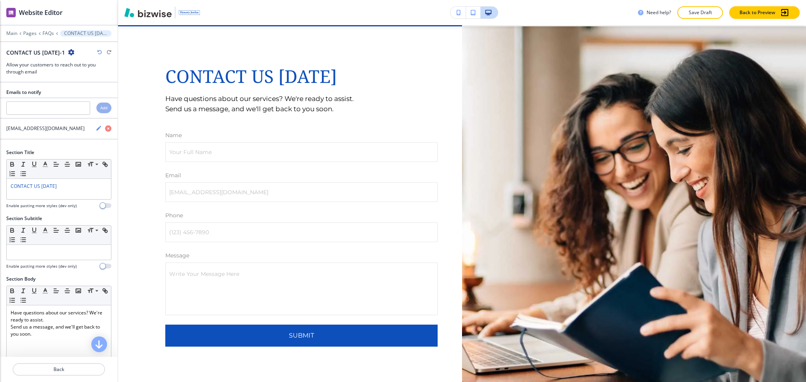
scroll to position [1315, 0]
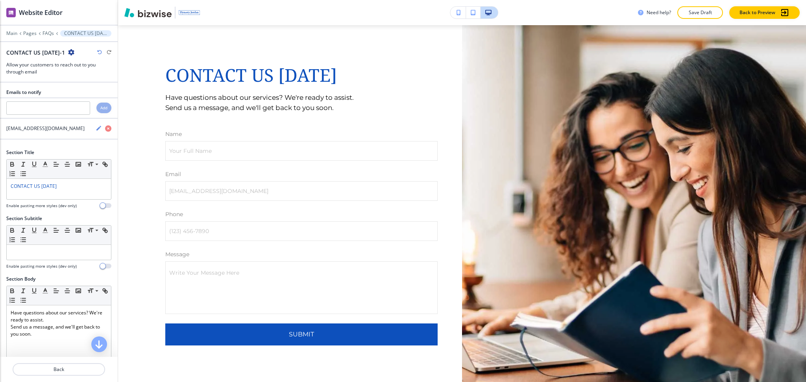
click at [72, 53] on icon "button" at bounding box center [71, 52] width 6 height 6
click at [81, 88] on button "Delete Section" at bounding box center [93, 94] width 50 height 14
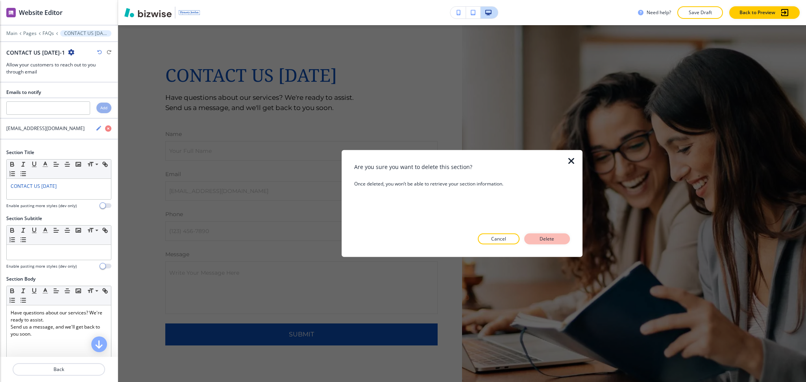
click at [563, 236] on button "Delete" at bounding box center [547, 239] width 46 height 11
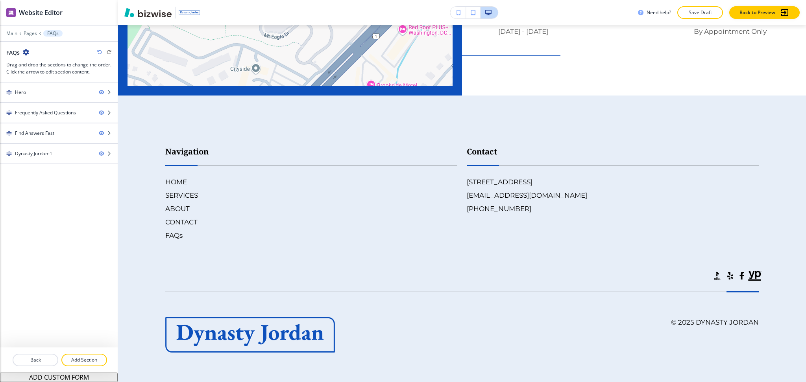
scroll to position [1244, 0]
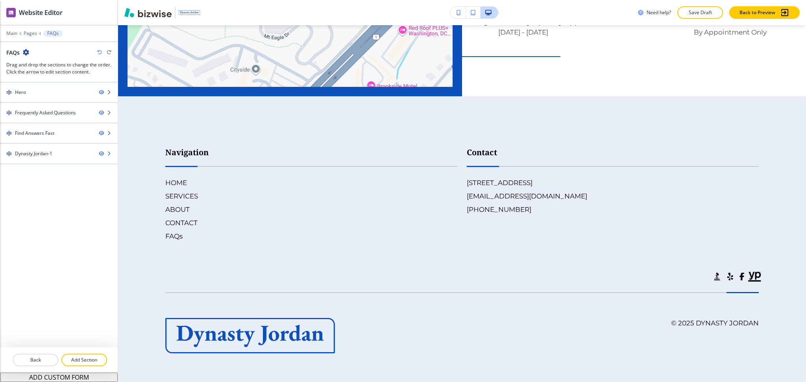
click at [98, 52] on icon "button" at bounding box center [99, 52] width 5 height 5
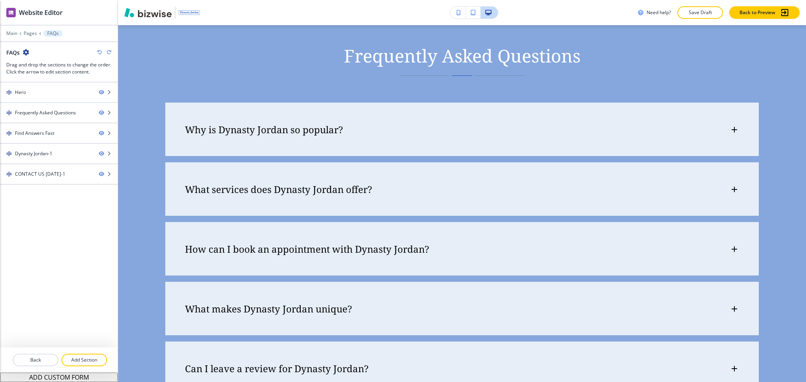
scroll to position [365, 0]
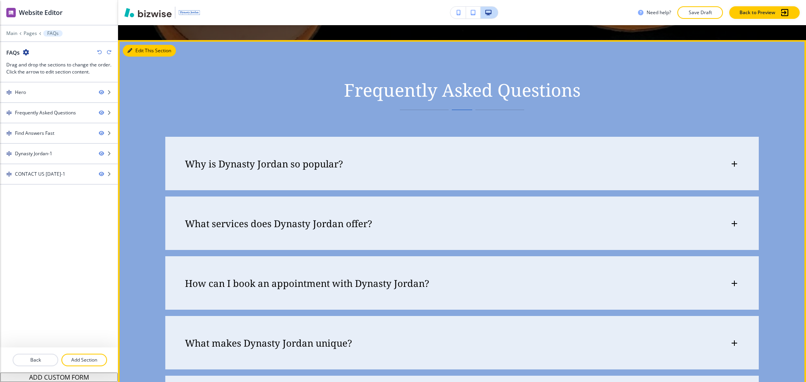
click at [137, 48] on button "Edit This Section" at bounding box center [149, 51] width 53 height 12
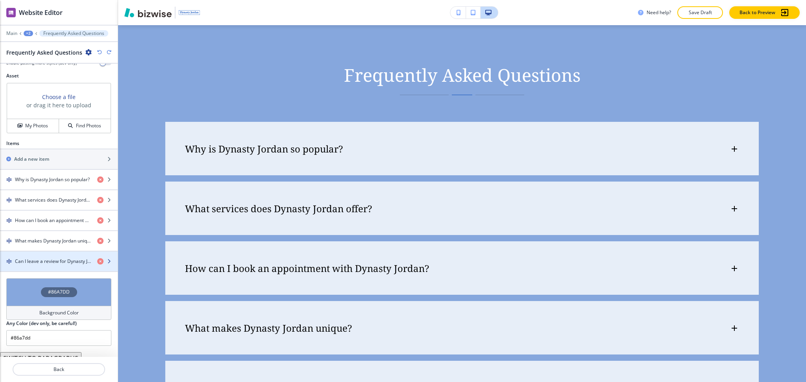
scroll to position [280, 0]
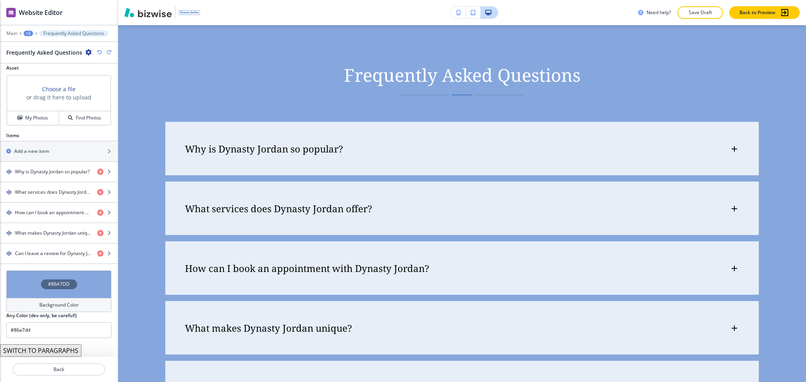
click at [56, 303] on h4 "Background Color" at bounding box center [58, 305] width 39 height 7
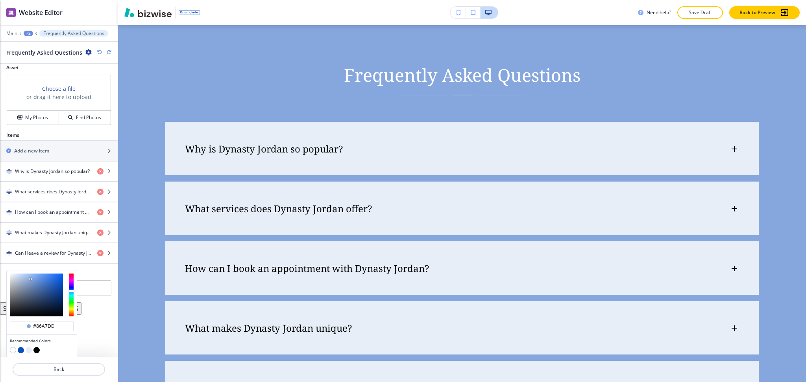
click at [20, 352] on button "button" at bounding box center [21, 350] width 6 height 6
type input "#0d50bc"
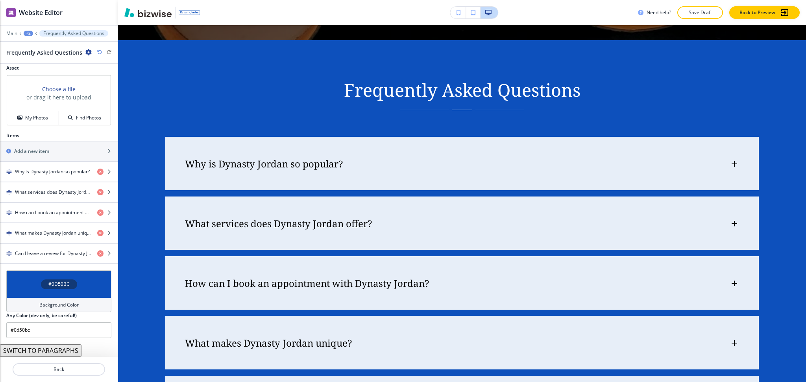
scroll to position [0, 0]
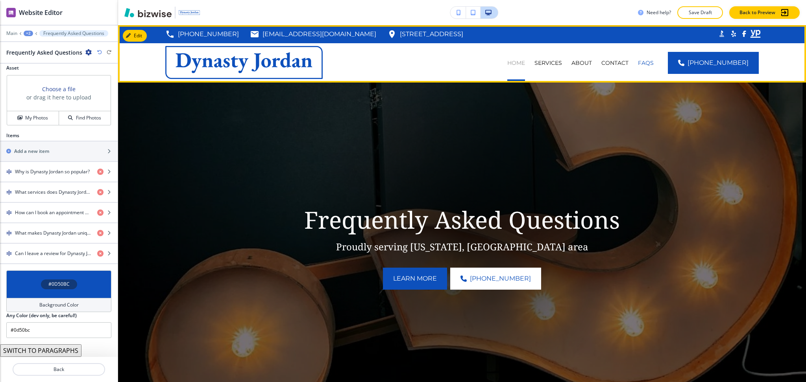
click at [525, 60] on p "HOME" at bounding box center [516, 63] width 18 height 8
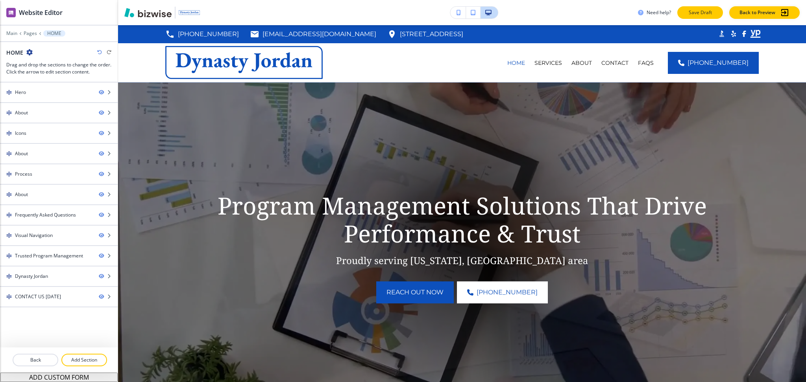
click at [703, 15] on p "Save Draft" at bounding box center [699, 12] width 25 height 7
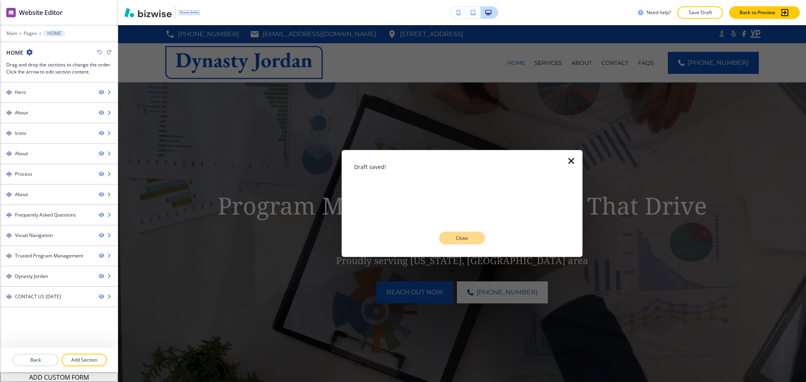
click at [464, 238] on p "Close" at bounding box center [461, 238] width 25 height 7
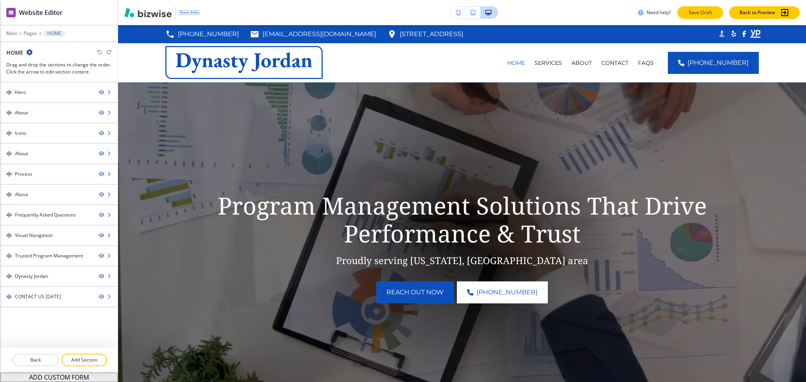
click at [693, 16] on p "Save Draft" at bounding box center [699, 12] width 25 height 7
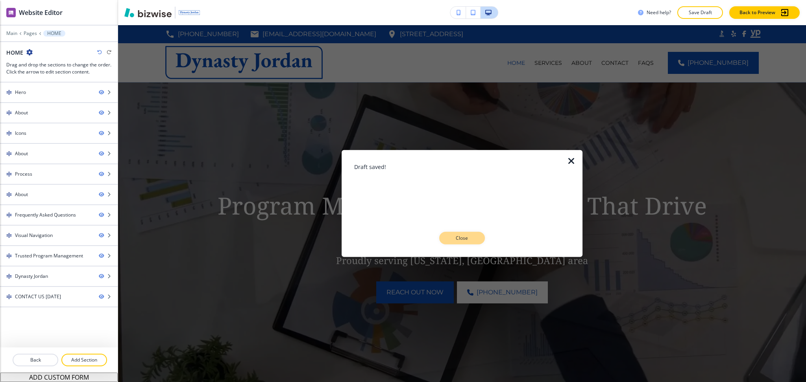
click at [458, 241] on p "Close" at bounding box center [461, 238] width 25 height 7
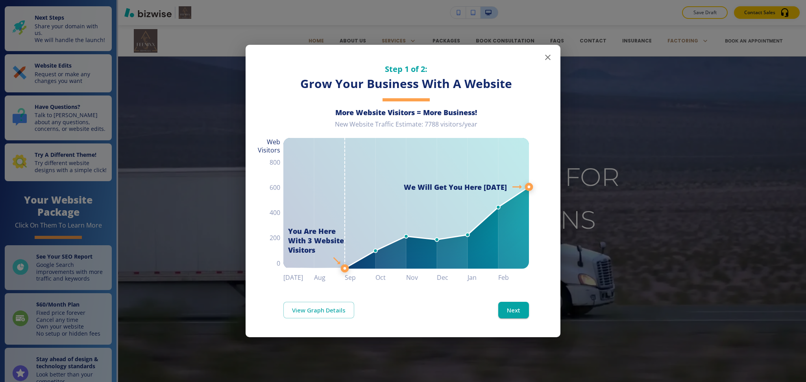
click at [546, 57] on icon "button" at bounding box center [547, 57] width 9 height 9
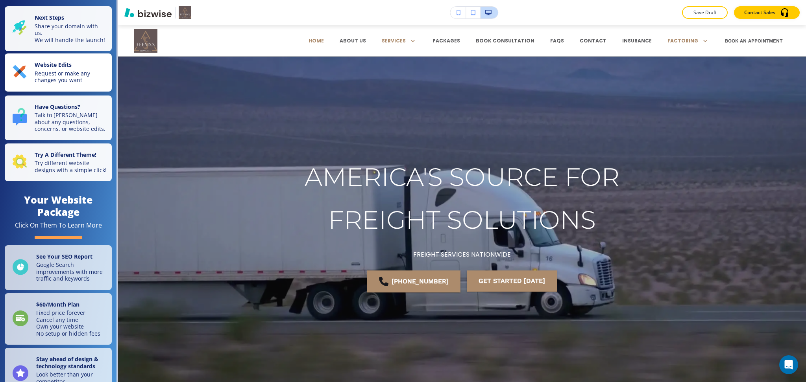
click at [53, 84] on p "Request or make any changes you want" at bounding box center [71, 77] width 72 height 14
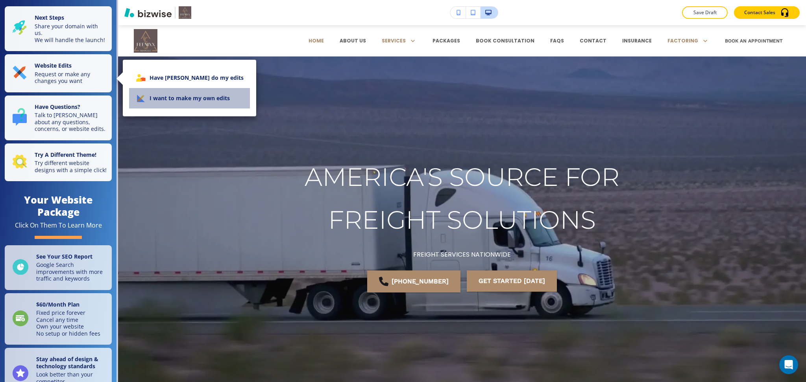
click at [223, 99] on li "I want to make my own edits" at bounding box center [189, 98] width 121 height 20
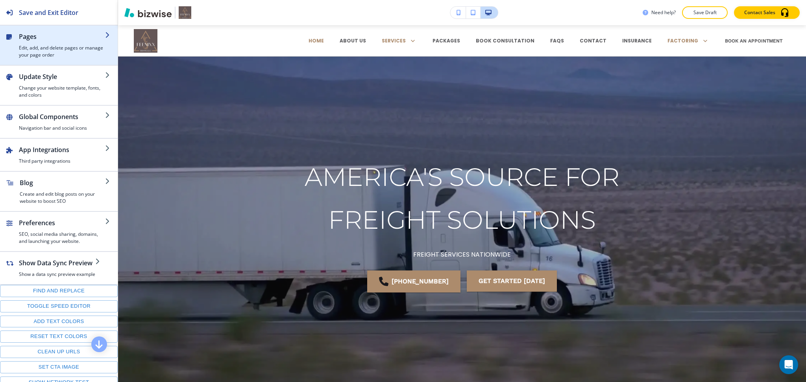
drag, startPoint x: 54, startPoint y: 49, endPoint x: 56, endPoint y: 45, distance: 4.6
click at [56, 45] on h4 "Edit, add, and delete pages or manage your page order" at bounding box center [62, 51] width 86 height 14
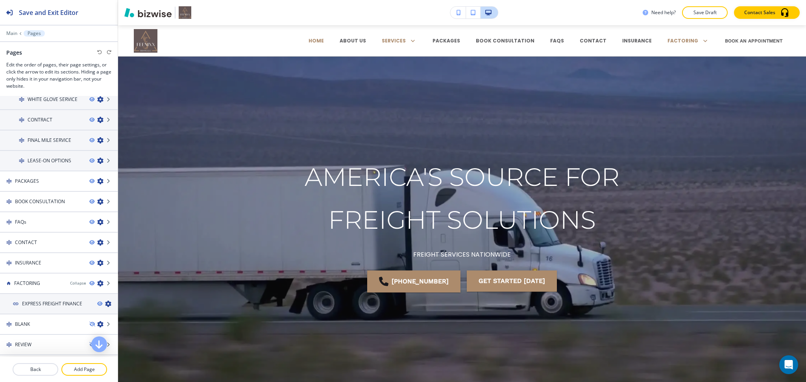
scroll to position [417, 0]
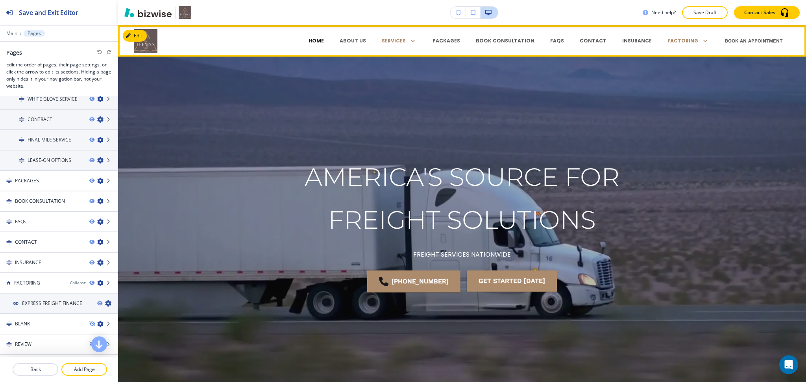
click at [324, 42] on p "HOME" at bounding box center [315, 40] width 15 height 7
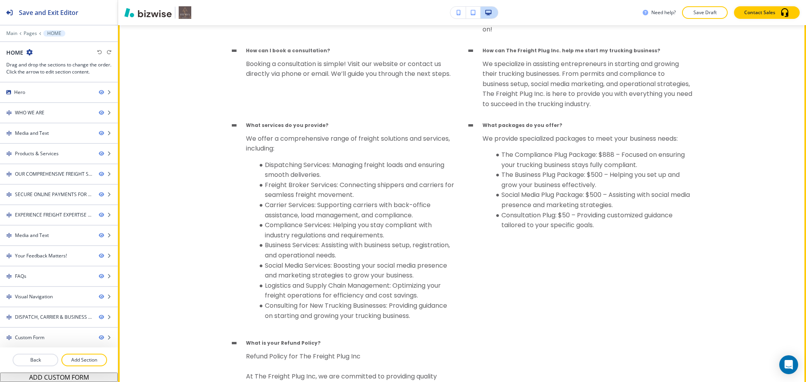
scroll to position [3673, 0]
click at [232, 127] on div "What services do you provide? We offer a comprehensive range of freight solutio…" at bounding box center [344, 226] width 224 height 206
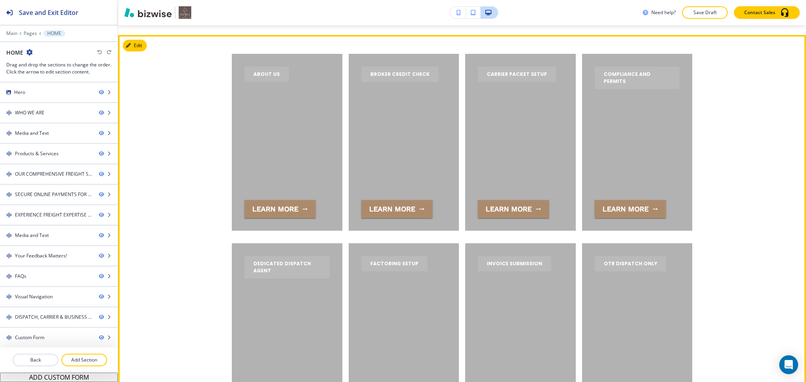
scroll to position [4654, 0]
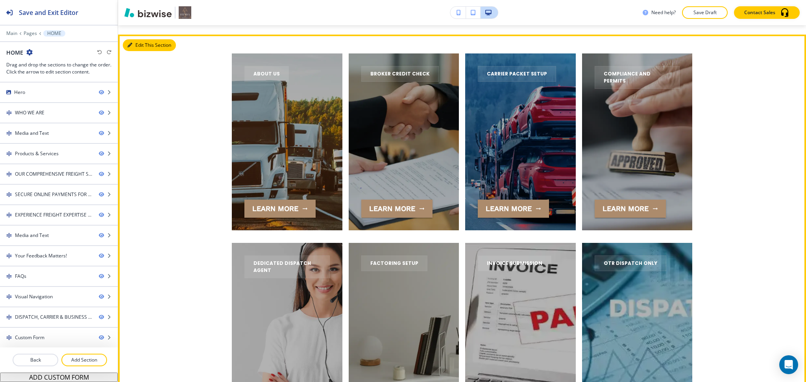
click at [137, 44] on button "Edit This Section" at bounding box center [149, 45] width 53 height 12
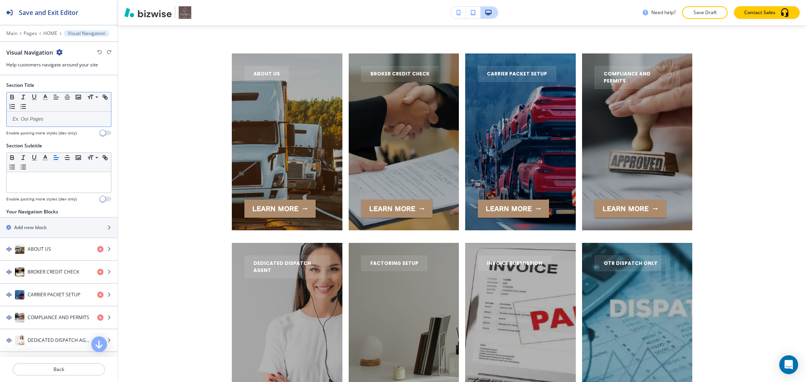
scroll to position [4664, 0]
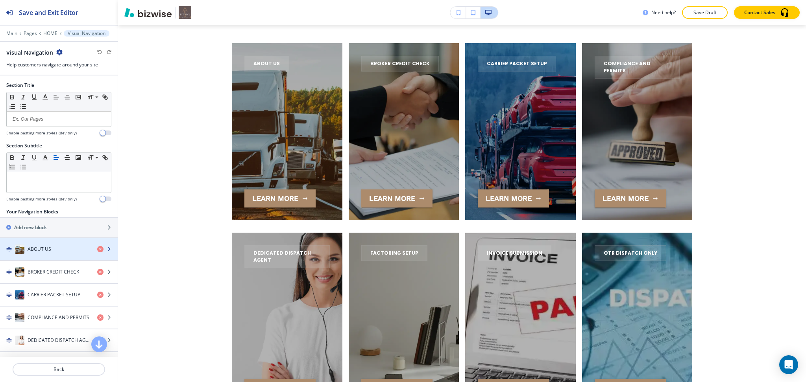
click at [35, 251] on h4 "ABOUT US" at bounding box center [40, 249] width 24 height 7
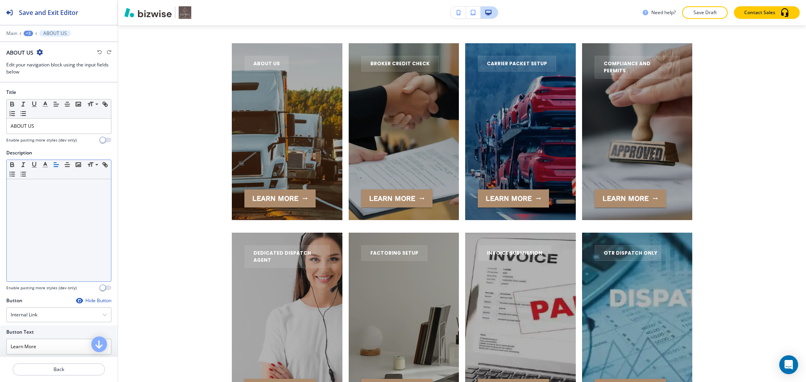
scroll to position [4683, 0]
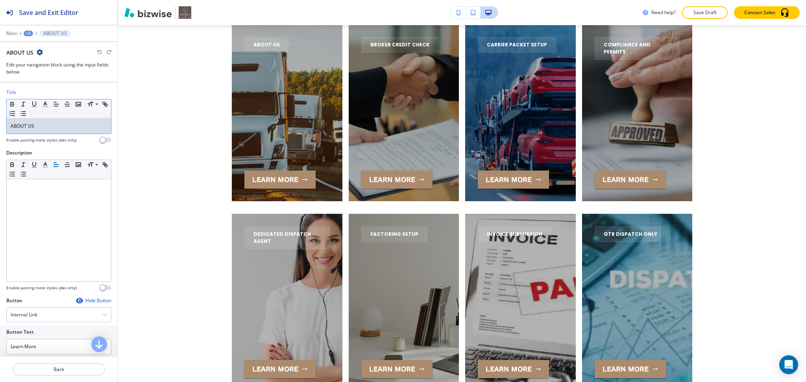
click at [42, 128] on p "ABOUT US" at bounding box center [59, 126] width 96 height 7
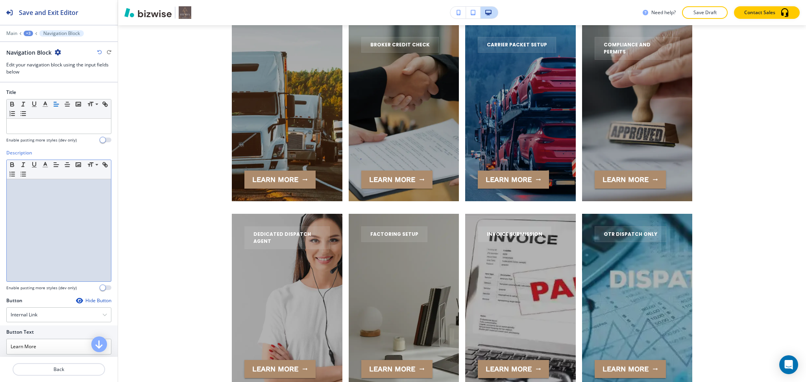
click at [68, 208] on div at bounding box center [59, 230] width 104 height 102
click at [66, 371] on p "Back" at bounding box center [58, 369] width 91 height 7
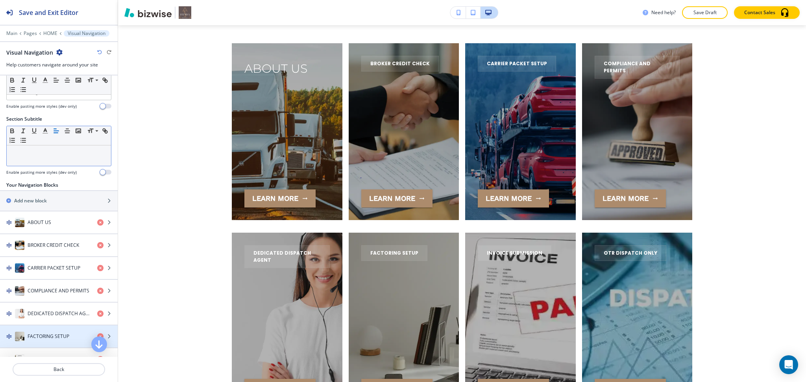
scroll to position [0, 0]
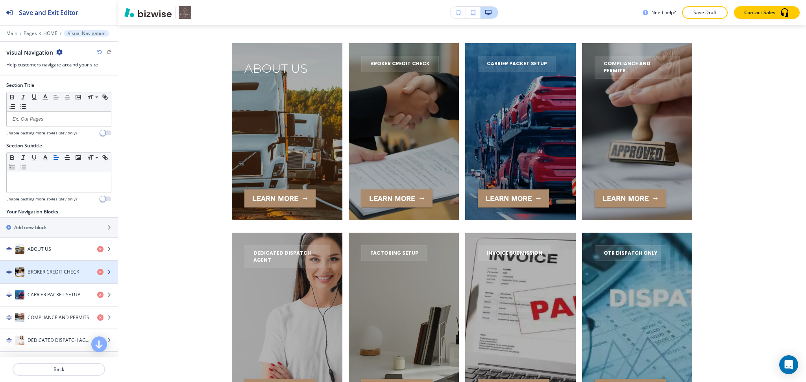
click at [54, 272] on h4 "BROKER CREDIT CHECK" at bounding box center [54, 272] width 52 height 7
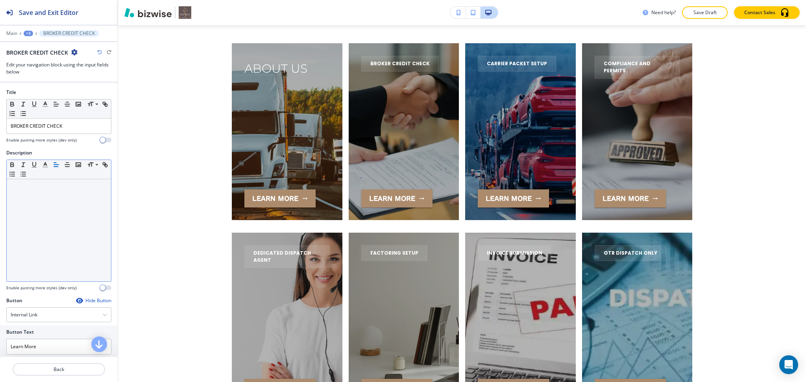
scroll to position [4683, 0]
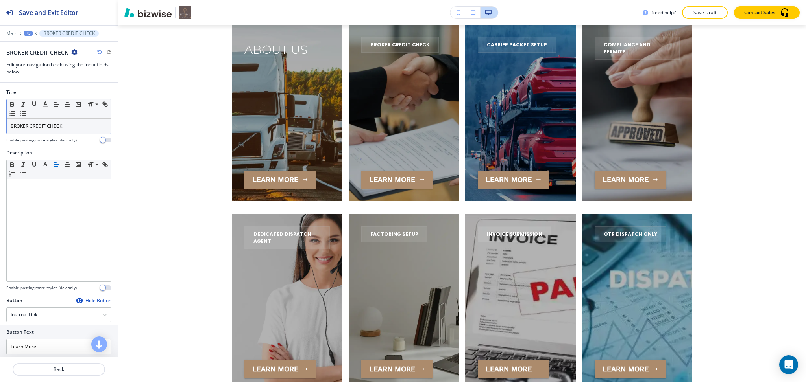
click at [62, 128] on p "BROKER CREDIT CHECK" at bounding box center [59, 126] width 96 height 7
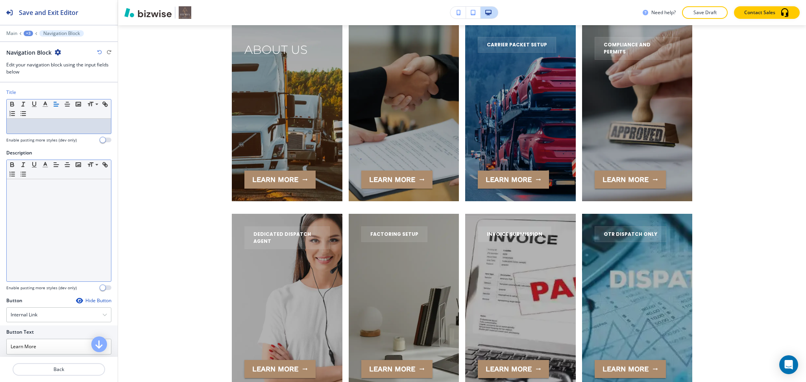
click at [66, 199] on div at bounding box center [59, 230] width 104 height 102
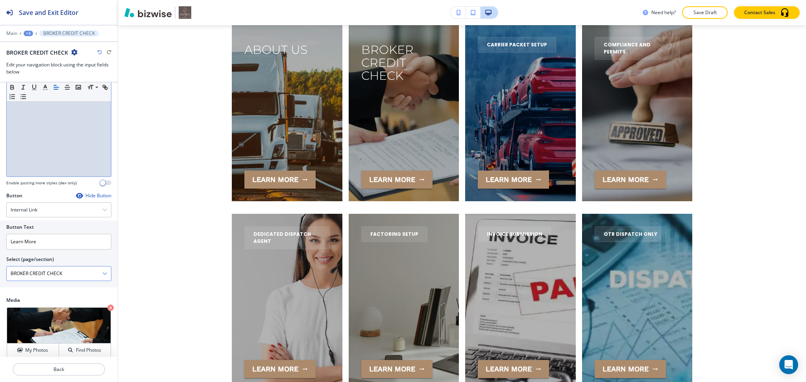
scroll to position [112, 0]
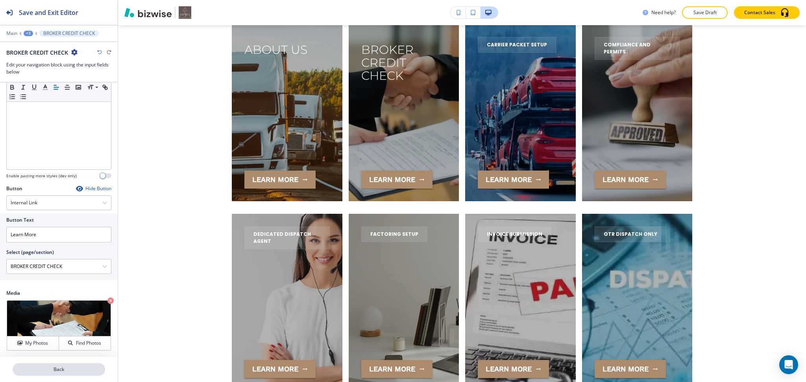
click at [66, 372] on p "Back" at bounding box center [58, 369] width 91 height 7
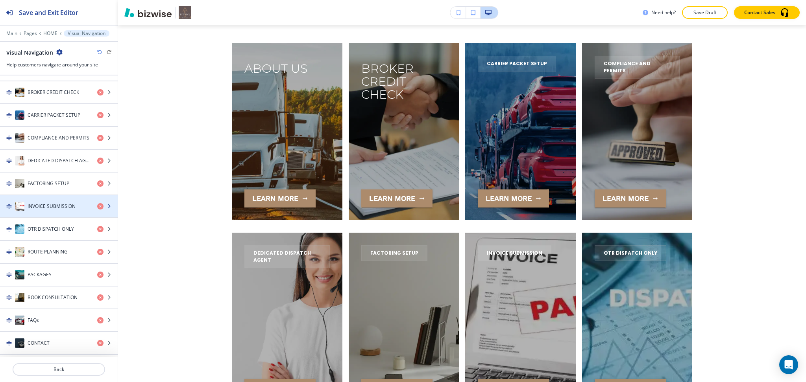
scroll to position [184, 0]
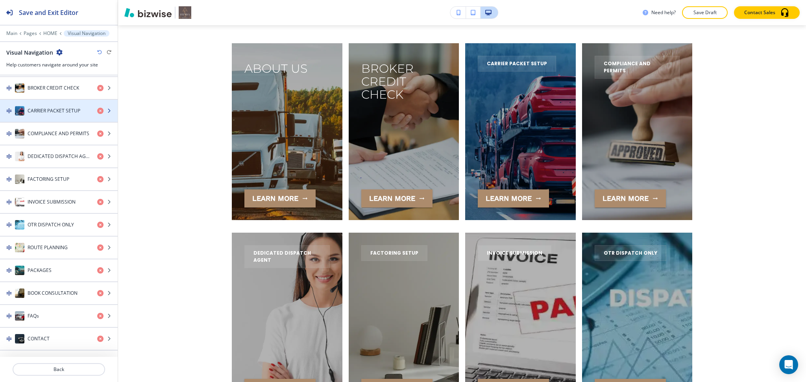
click at [45, 111] on h4 "CARRIER PACKET SETUP" at bounding box center [54, 110] width 53 height 7
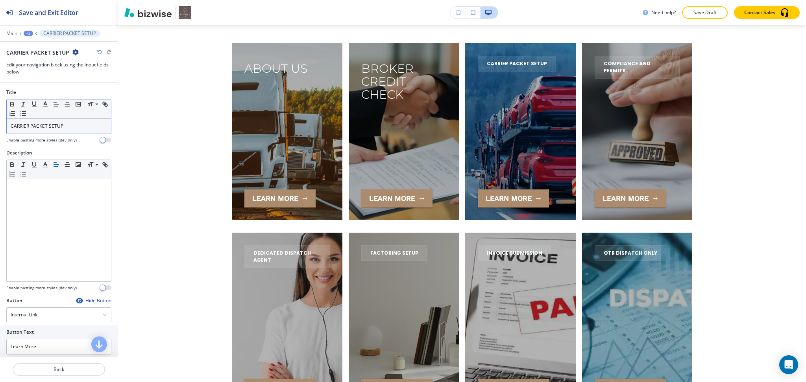
scroll to position [4683, 0]
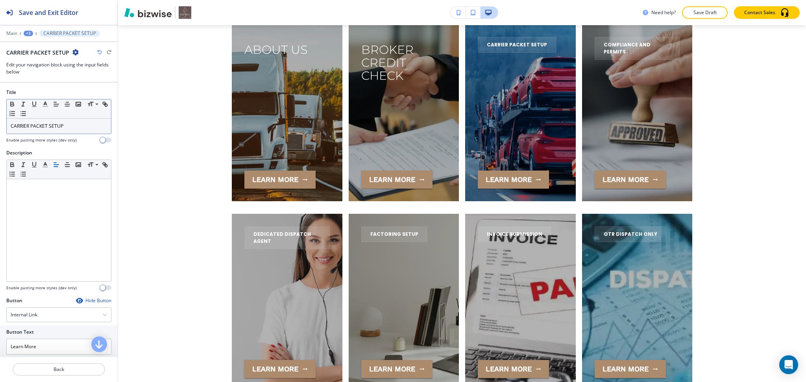
click at [68, 122] on div "CARRIER PACKET SETUP" at bounding box center [59, 126] width 104 height 15
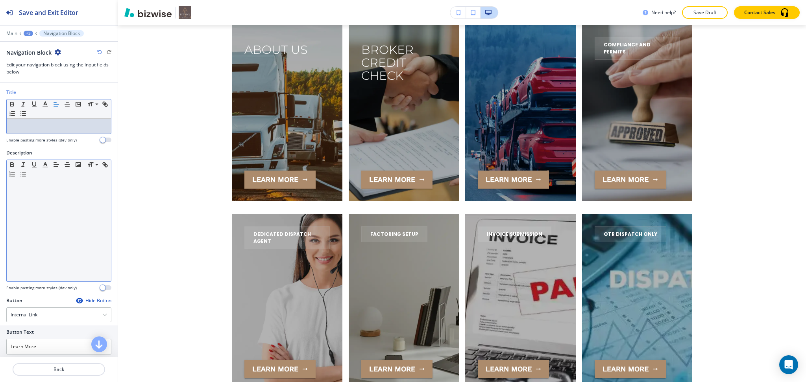
click at [64, 196] on div at bounding box center [59, 230] width 104 height 102
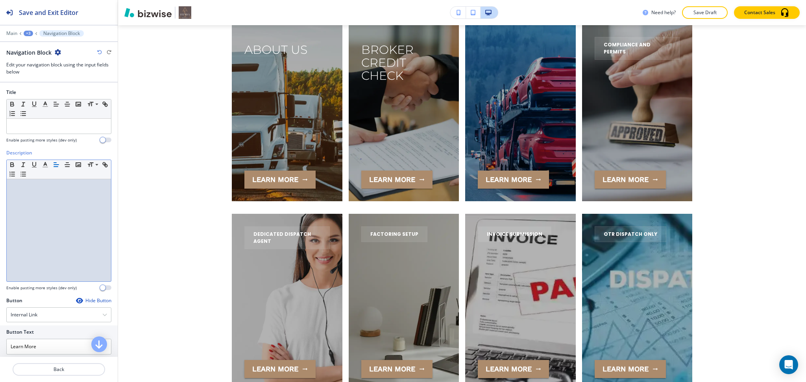
paste div
click at [59, 371] on p "Back" at bounding box center [58, 369] width 91 height 7
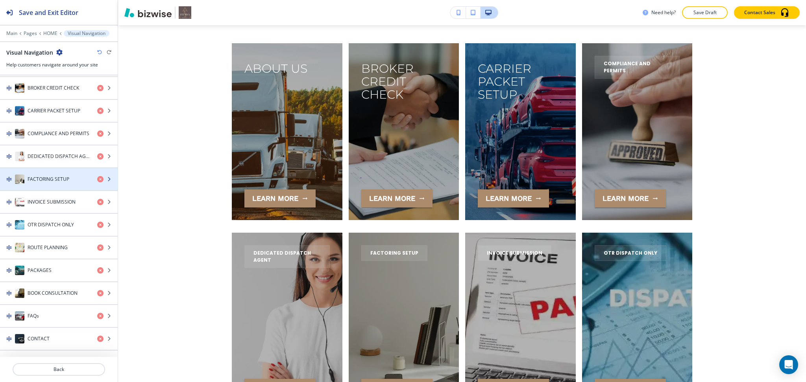
scroll to position [184, 0]
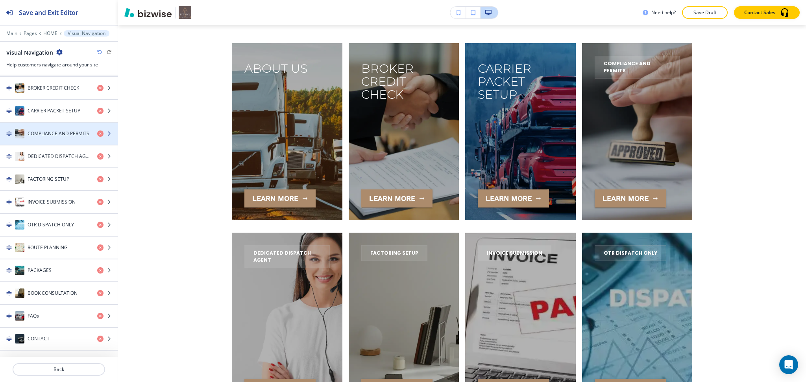
click at [42, 135] on h4 "COMPLIANCE AND PERMITS" at bounding box center [59, 133] width 62 height 7
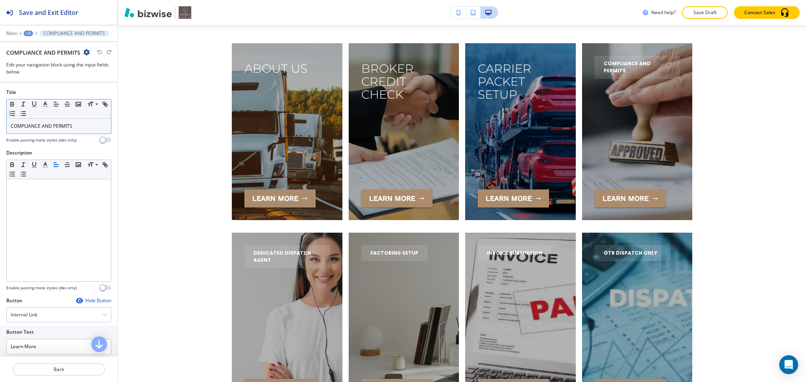
scroll to position [4683, 0]
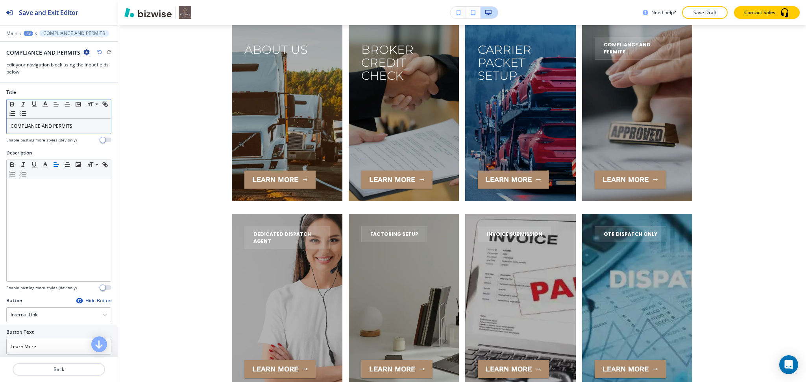
click at [70, 130] on div "COMPLIANCE AND PERMITS" at bounding box center [59, 126] width 104 height 15
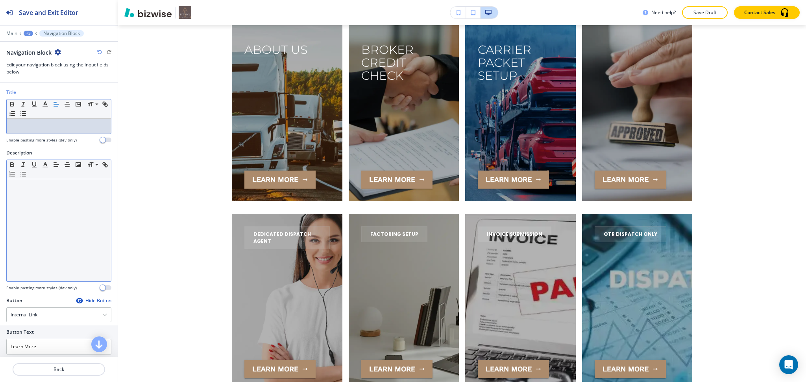
click at [64, 201] on div at bounding box center [59, 230] width 104 height 102
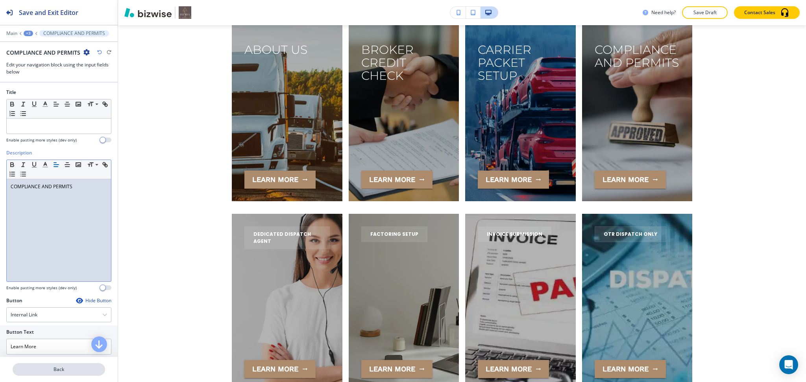
click at [66, 371] on p "Back" at bounding box center [58, 369] width 91 height 7
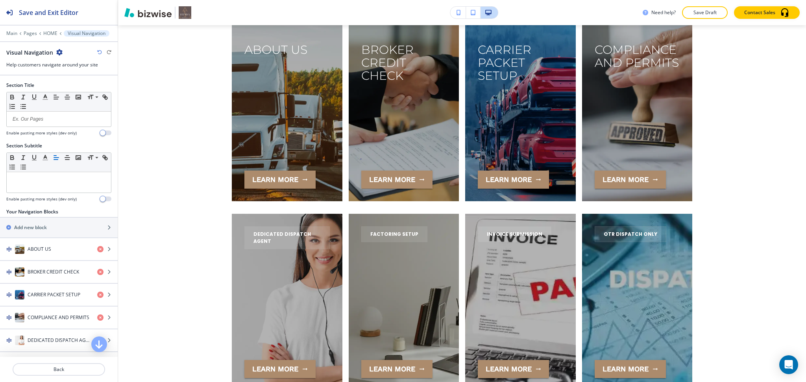
scroll to position [4664, 0]
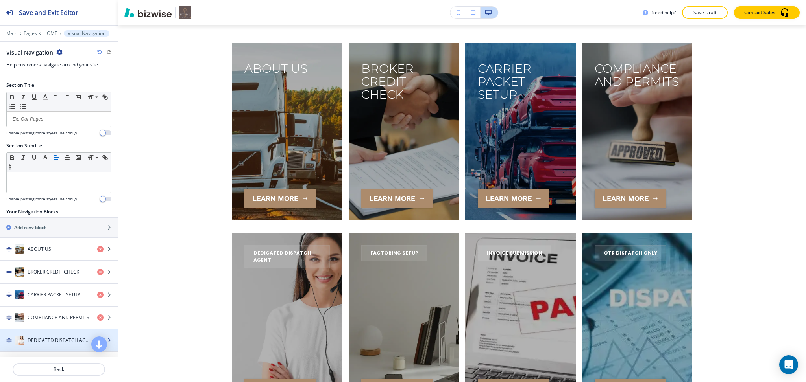
click at [44, 339] on h4 "DEDICATED DISPATCH AGENT" at bounding box center [59, 340] width 63 height 7
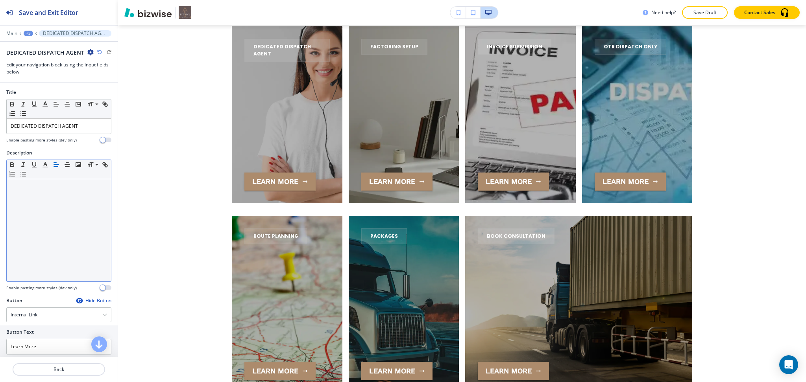
scroll to position [4872, 0]
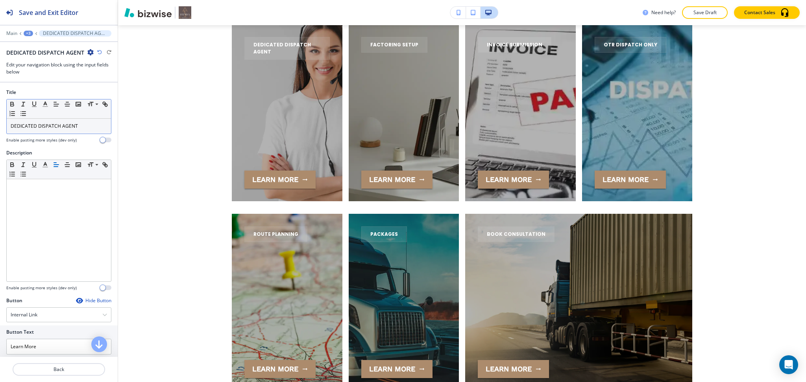
click at [84, 123] on p "DEDICATED DISPATCH AGENT" at bounding box center [59, 126] width 96 height 7
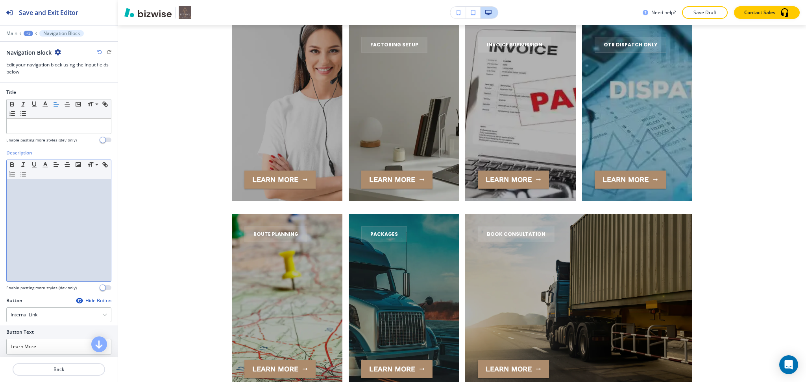
click at [76, 198] on div at bounding box center [59, 230] width 104 height 102
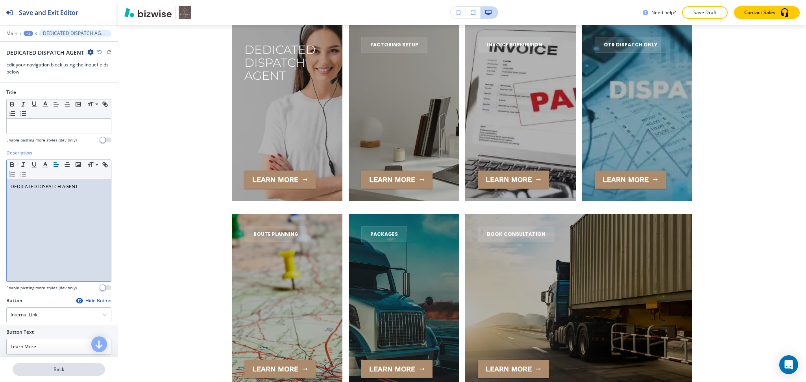
click at [52, 368] on p "Back" at bounding box center [58, 369] width 91 height 7
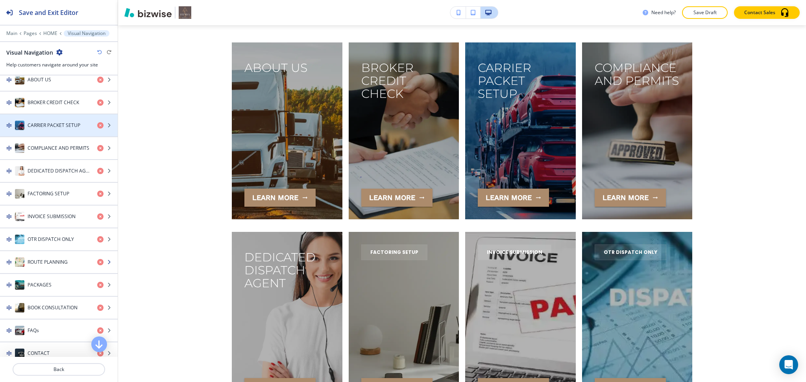
scroll to position [4664, 0]
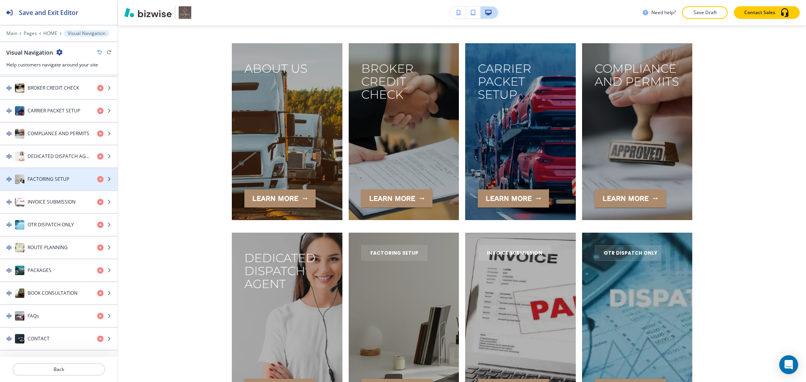
click at [42, 178] on h4 "FACTORING SETUP" at bounding box center [49, 179] width 42 height 7
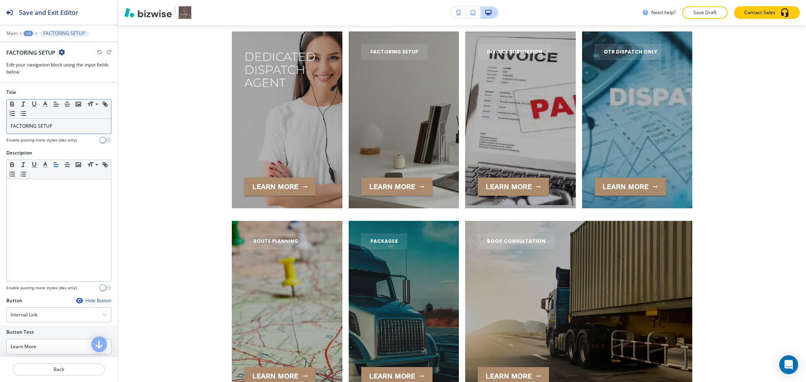
scroll to position [4872, 0]
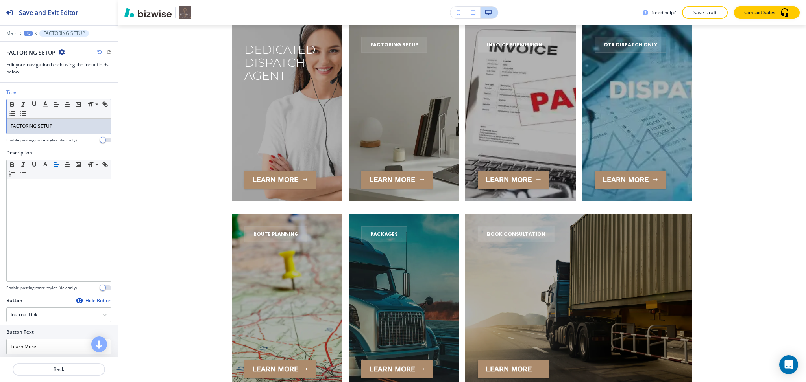
click at [62, 129] on p "FACTORING SETUP" at bounding box center [59, 126] width 96 height 7
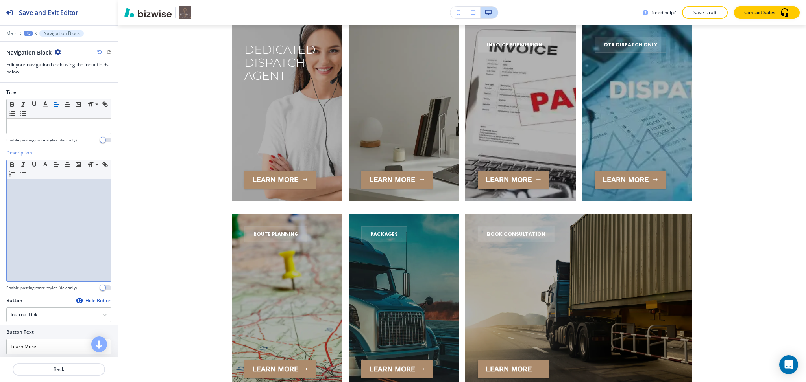
click at [50, 202] on div at bounding box center [59, 230] width 104 height 102
click at [58, 373] on p "Back" at bounding box center [58, 369] width 91 height 7
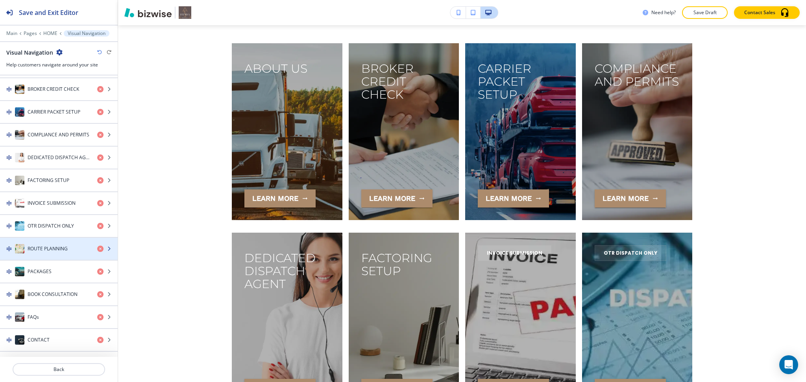
scroll to position [184, 0]
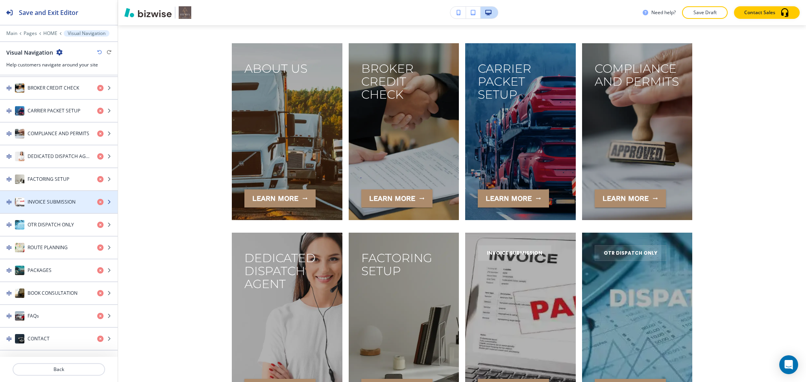
click at [46, 192] on div "button" at bounding box center [59, 194] width 118 height 6
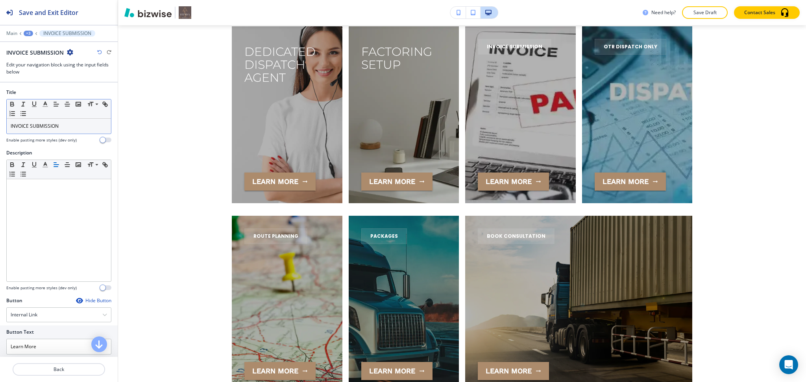
scroll to position [4872, 0]
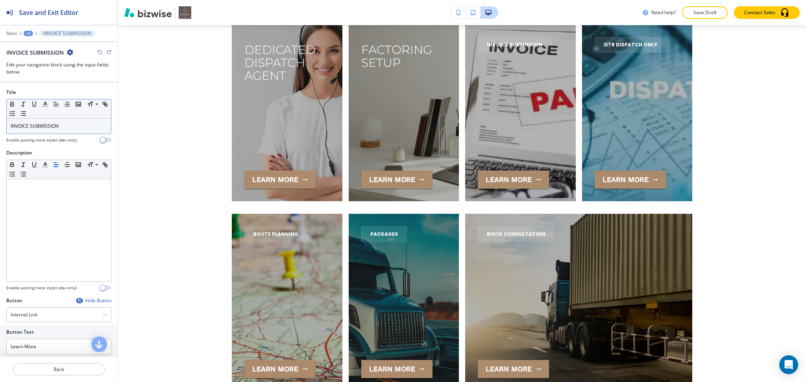
click at [68, 121] on div "INVOICE SUBMISSION" at bounding box center [59, 126] width 104 height 15
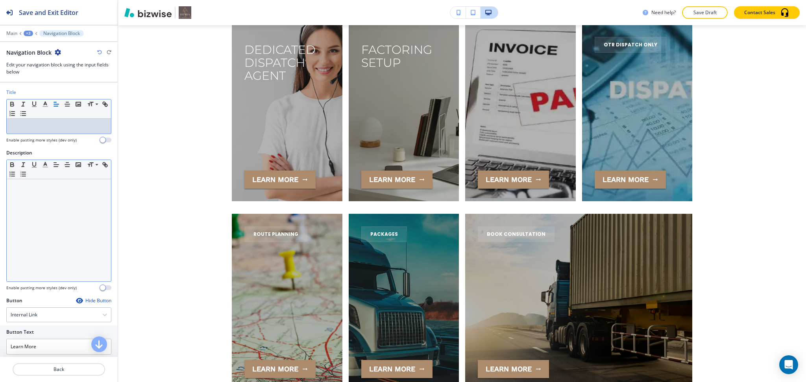
click at [71, 189] on p at bounding box center [59, 186] width 96 height 7
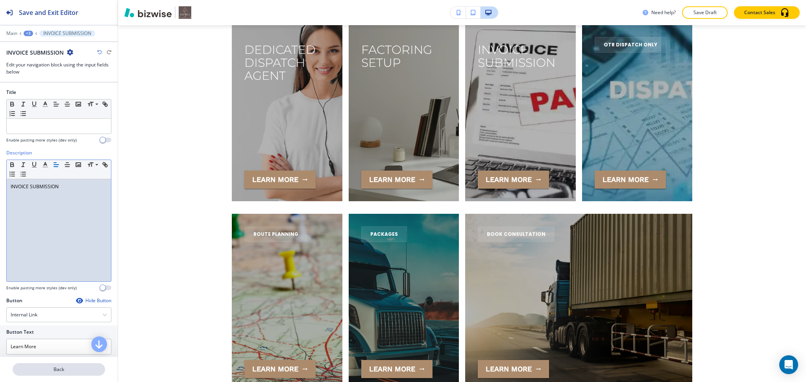
click at [51, 371] on p "Back" at bounding box center [58, 369] width 91 height 7
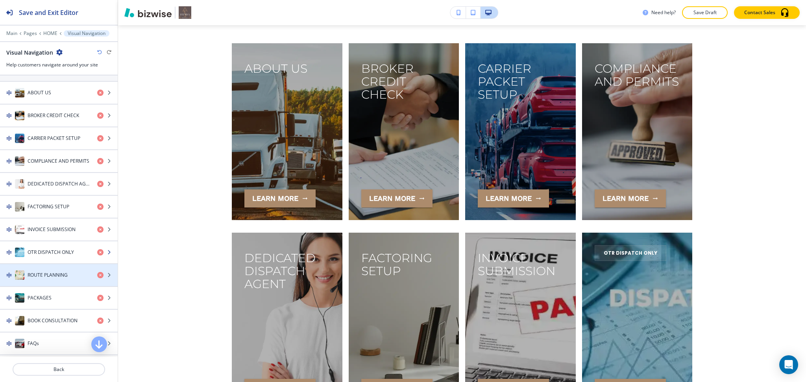
scroll to position [157, 0]
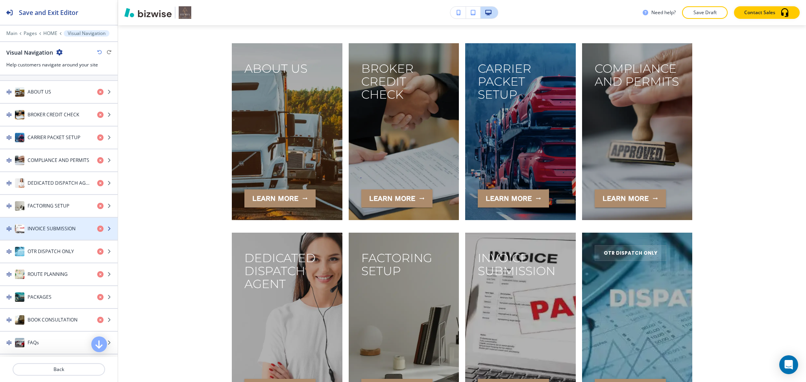
click at [42, 228] on h4 "INVOICE SUBMISSION" at bounding box center [52, 228] width 48 height 7
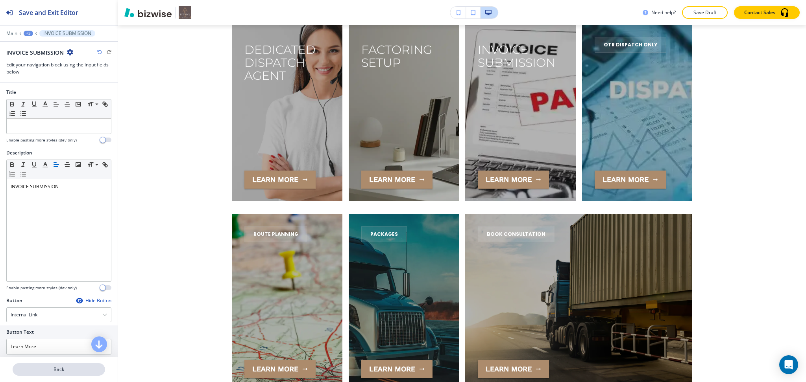
click at [58, 369] on p "Back" at bounding box center [58, 369] width 91 height 7
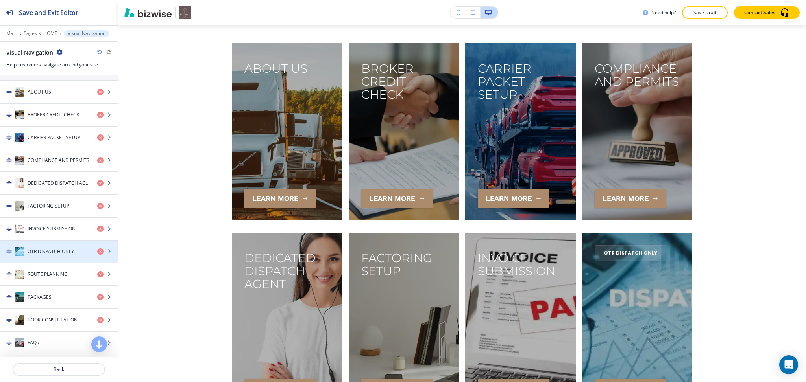
click at [52, 253] on h4 "OTR DISPATCH ONLY" at bounding box center [51, 251] width 46 height 7
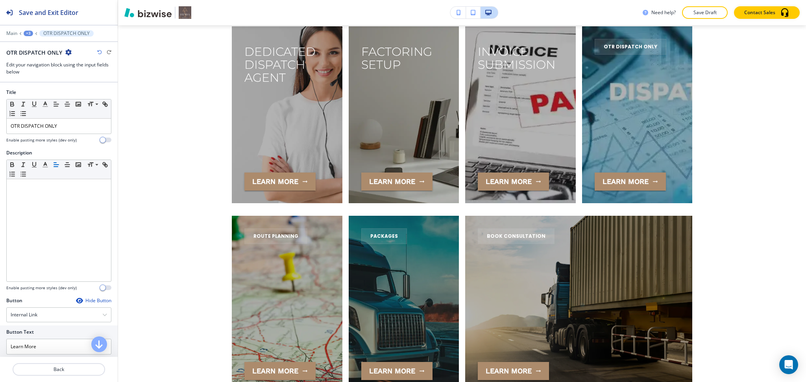
scroll to position [4872, 0]
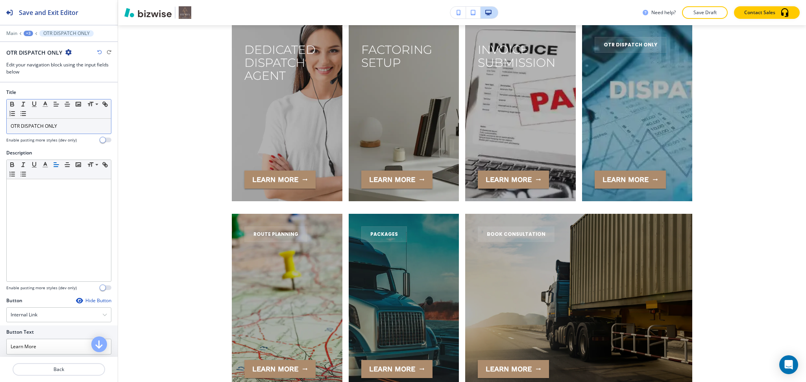
click at [61, 131] on div "OTR DISPATCH ONLY" at bounding box center [59, 126] width 104 height 15
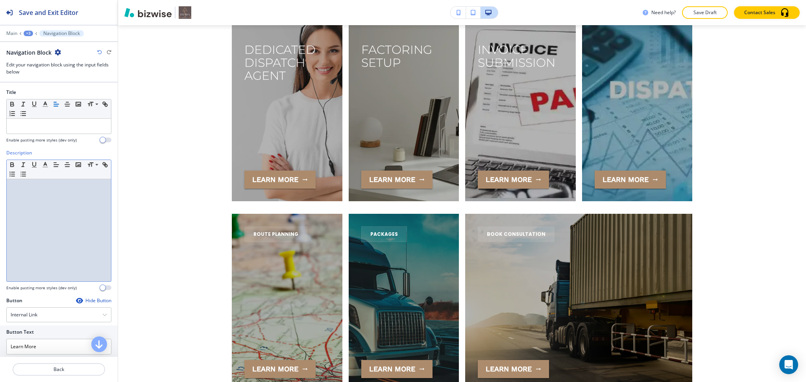
click at [65, 188] on p at bounding box center [59, 186] width 96 height 7
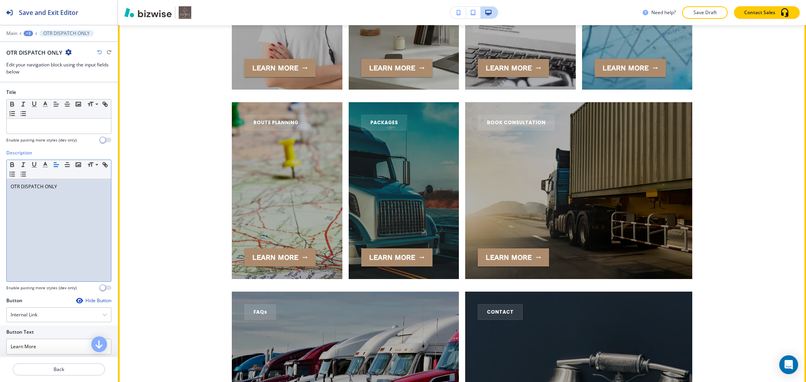
scroll to position [4984, 0]
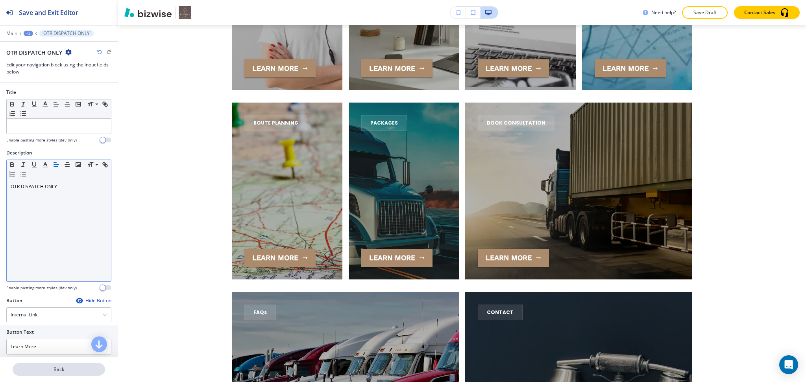
click at [54, 374] on button "Back" at bounding box center [59, 369] width 92 height 13
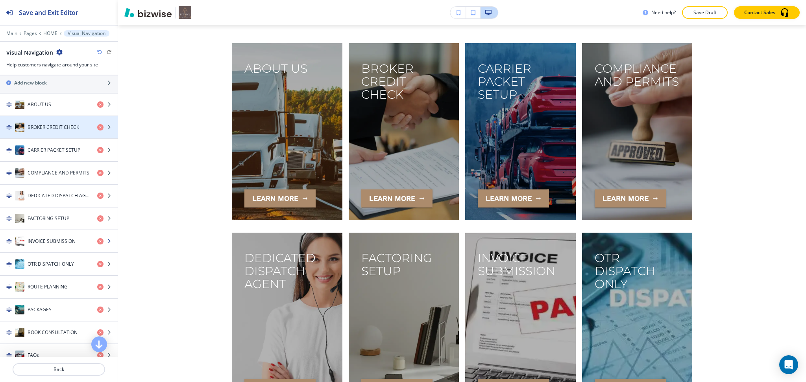
scroll to position [184, 0]
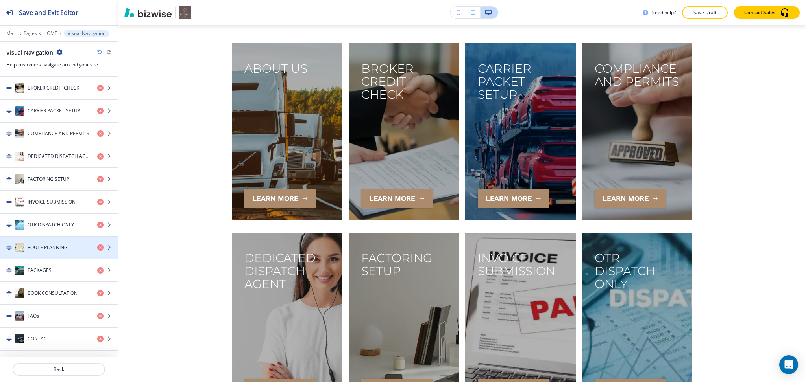
click at [48, 251] on h4 "ROUTE PLANNING" at bounding box center [48, 247] width 40 height 7
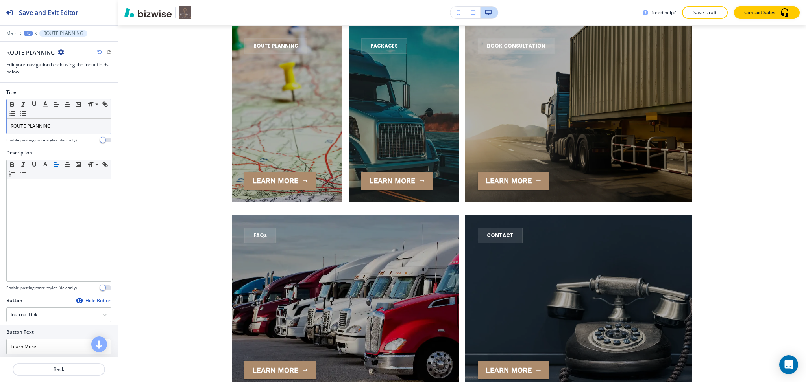
click at [58, 128] on p "ROUTE PLANNING" at bounding box center [59, 126] width 96 height 7
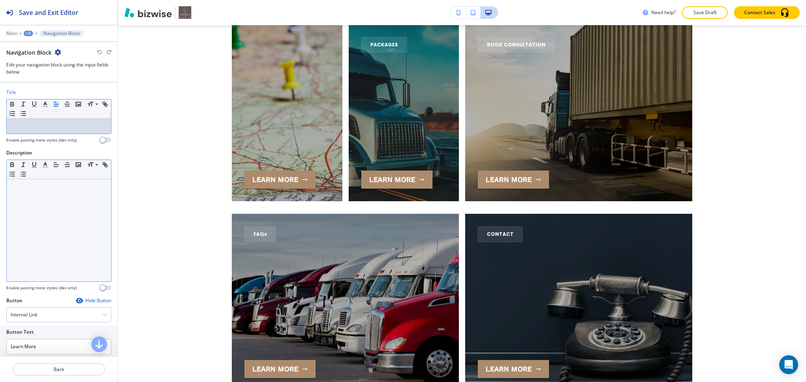
drag, startPoint x: 53, startPoint y: 210, endPoint x: 55, endPoint y: 218, distance: 8.3
click at [54, 210] on div at bounding box center [59, 230] width 104 height 102
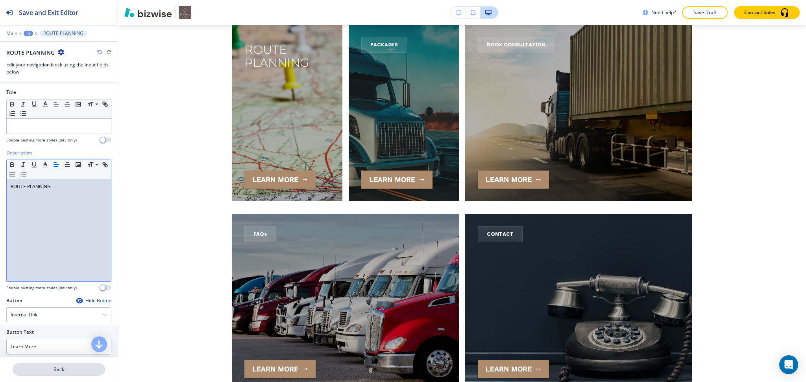
click at [53, 370] on p "Back" at bounding box center [58, 369] width 91 height 7
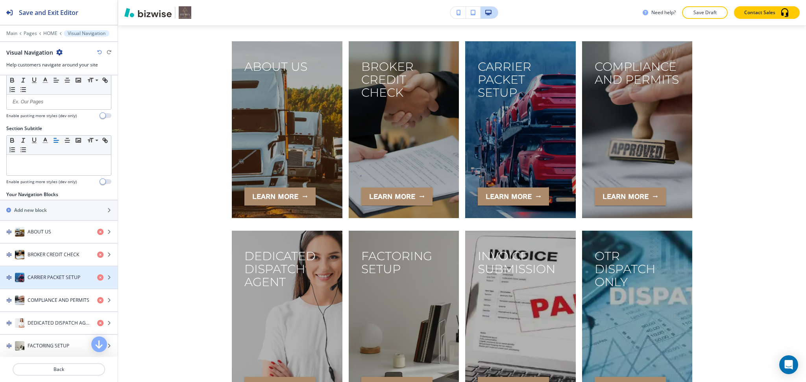
scroll to position [0, 0]
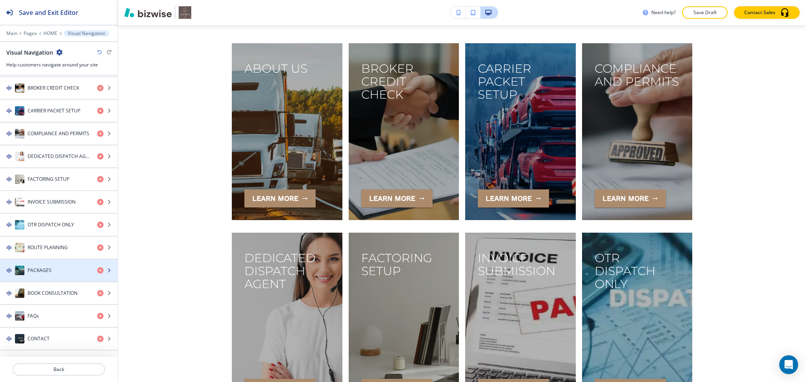
click at [51, 271] on h4 "PACKAGES" at bounding box center [40, 270] width 24 height 7
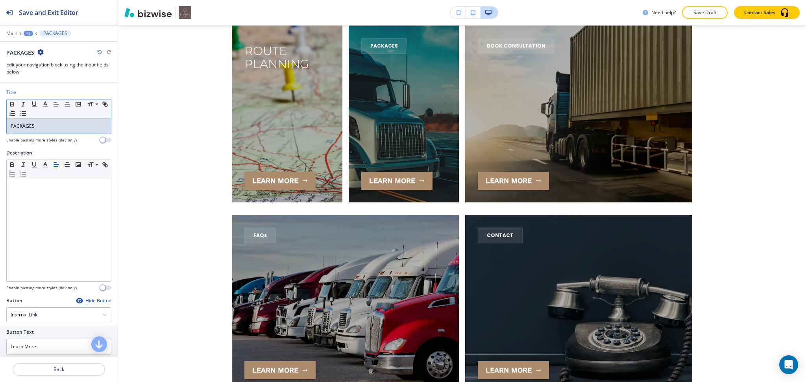
drag, startPoint x: 51, startPoint y: 126, endPoint x: 52, endPoint y: 144, distance: 18.5
click at [52, 125] on p "PACKAGES" at bounding box center [59, 126] width 96 height 7
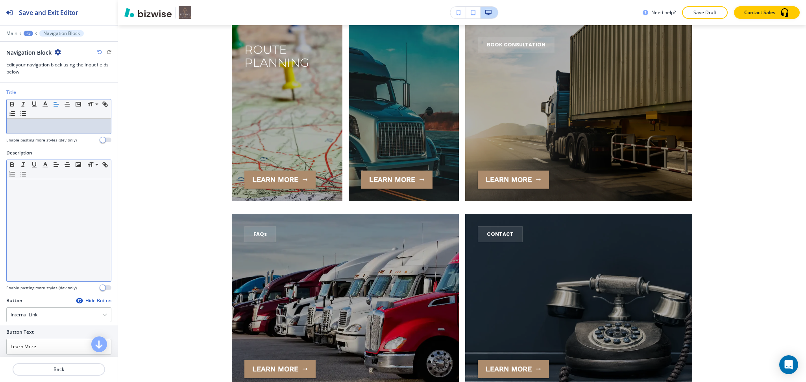
click at [54, 194] on div at bounding box center [59, 230] width 104 height 102
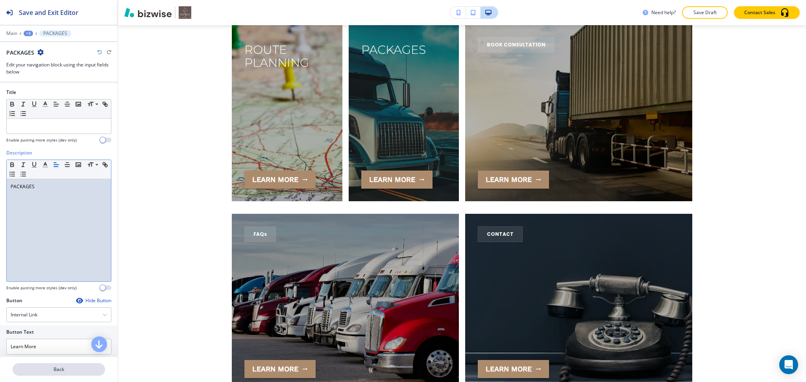
click at [63, 371] on p "Back" at bounding box center [58, 369] width 91 height 7
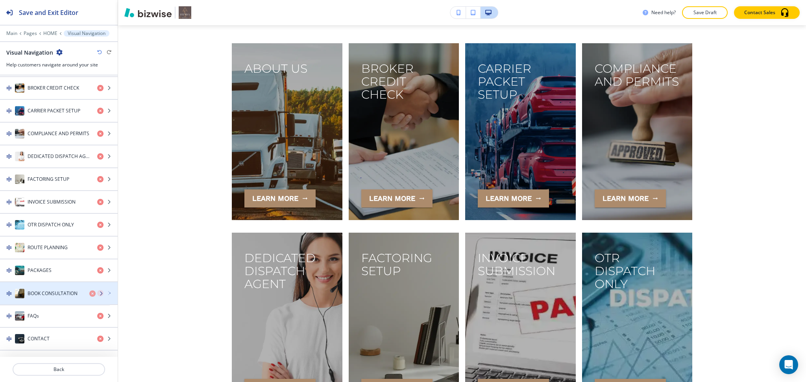
click at [46, 292] on h4 "BOOK CONSULTATION" at bounding box center [53, 293] width 50 height 7
click at [59, 292] on h4 "BOOK CONSULTATION" at bounding box center [53, 293] width 50 height 7
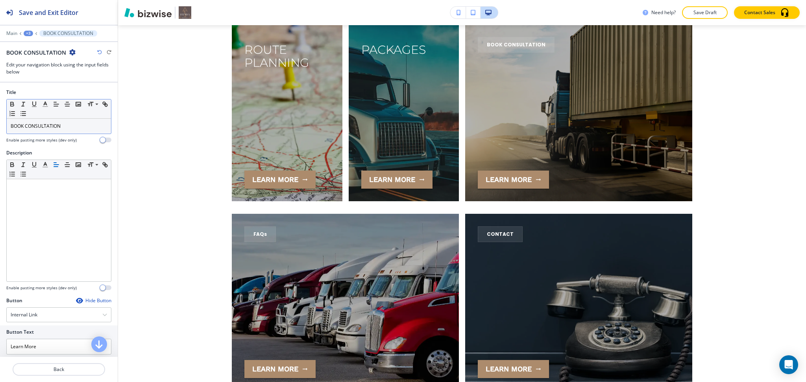
click at [64, 126] on p "BOOK CONSULTATION" at bounding box center [59, 126] width 96 height 7
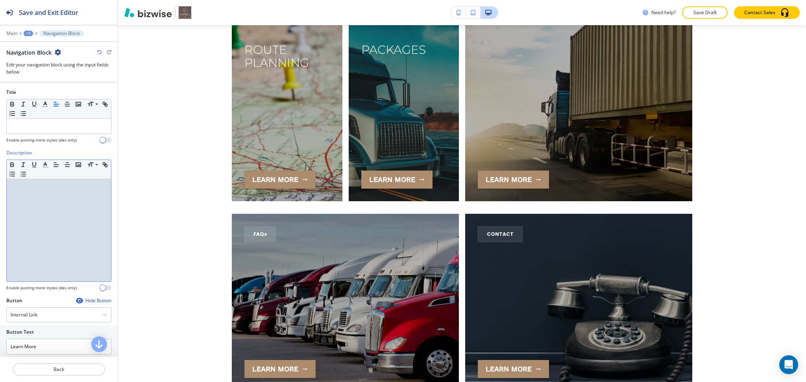
click at [59, 255] on div at bounding box center [59, 230] width 104 height 102
click at [65, 370] on p "Back" at bounding box center [58, 369] width 91 height 7
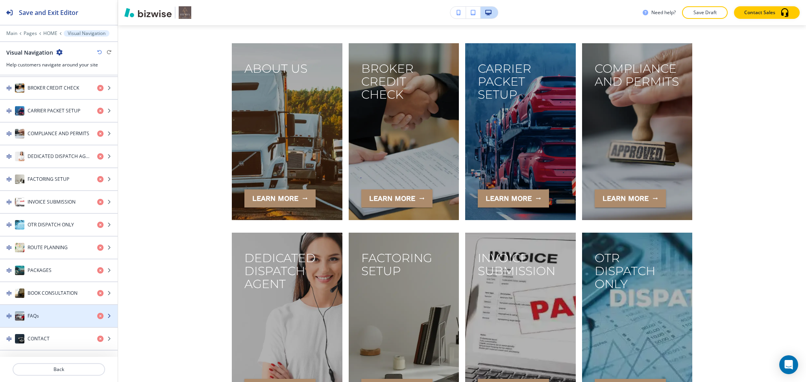
click at [47, 312] on div "FAQs" at bounding box center [45, 316] width 91 height 9
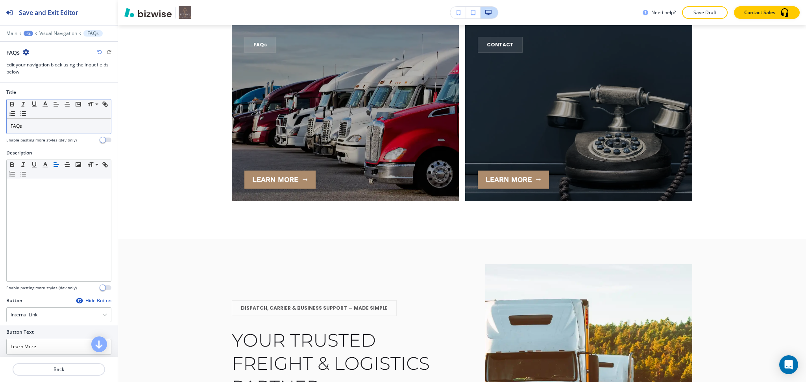
click at [43, 115] on div "Small Normal Large Huge" at bounding box center [59, 109] width 104 height 19
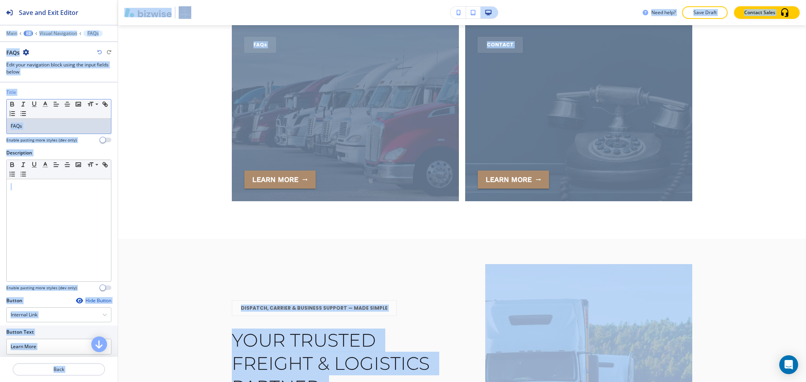
click at [47, 127] on p "FAQs" at bounding box center [59, 126] width 96 height 7
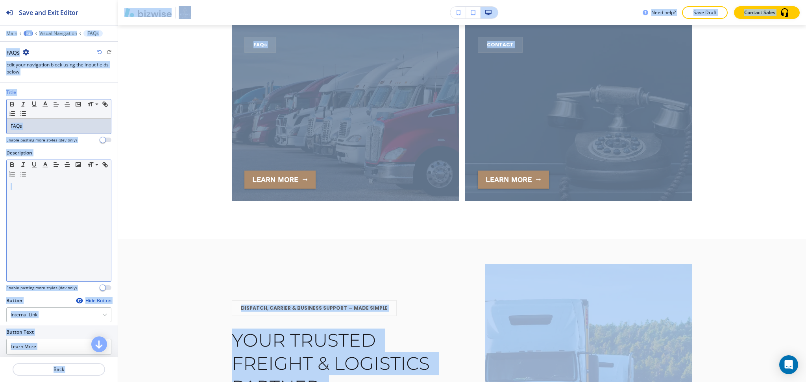
click at [49, 209] on div at bounding box center [59, 230] width 104 height 102
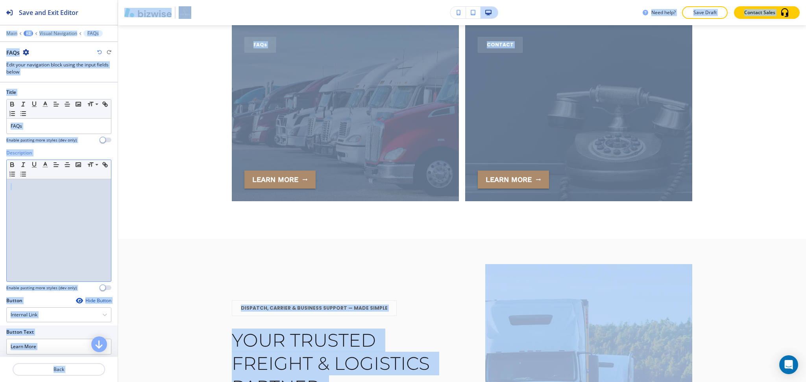
click at [84, 236] on div at bounding box center [59, 230] width 104 height 102
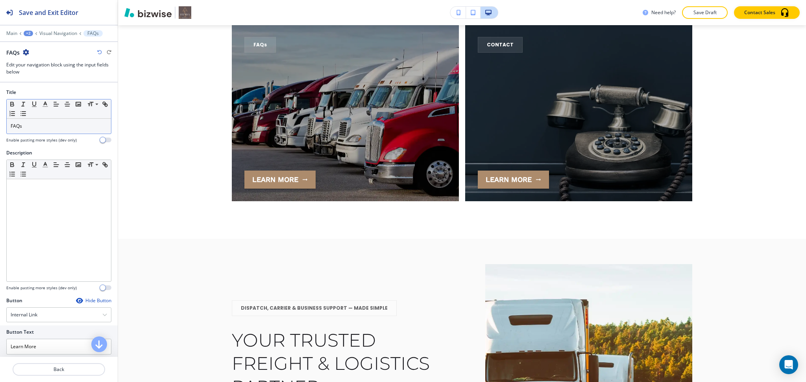
click at [55, 130] on div "FAQs" at bounding box center [59, 126] width 104 height 15
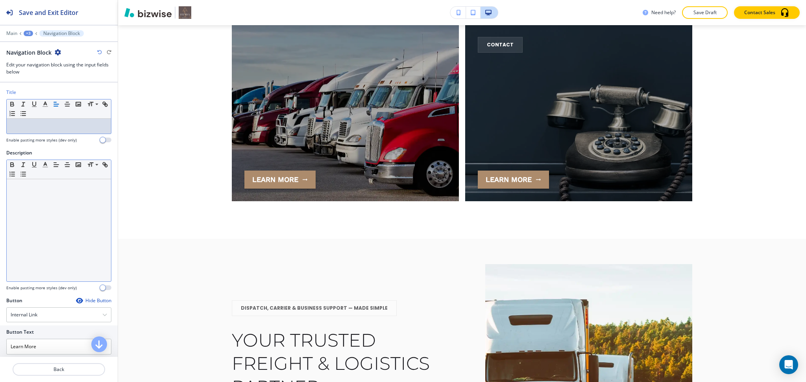
click at [61, 199] on div at bounding box center [59, 230] width 104 height 102
paste div
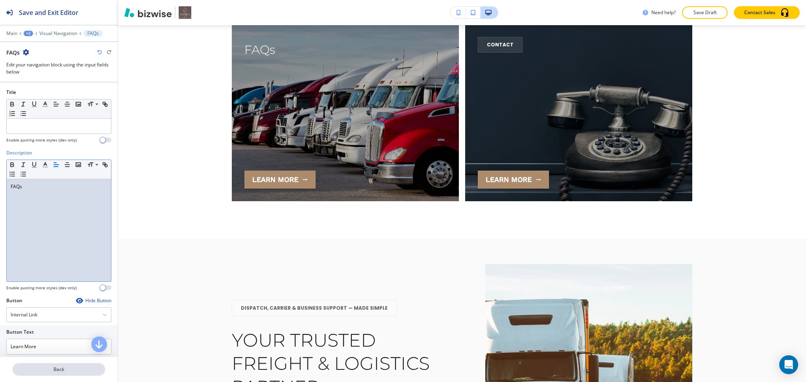
click at [63, 371] on p "Back" at bounding box center [58, 369] width 91 height 7
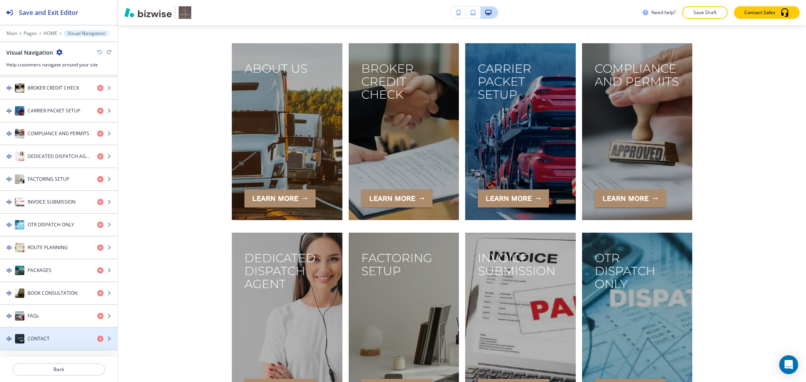
click at [48, 336] on h4 "CONTACT" at bounding box center [39, 339] width 22 height 7
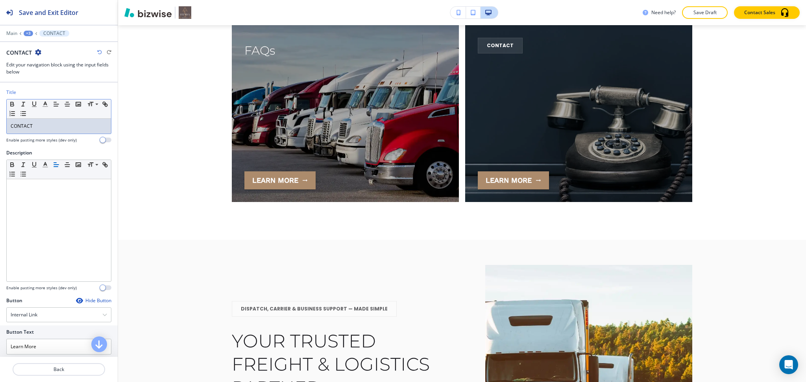
click at [41, 127] on p "CONTACT" at bounding box center [59, 126] width 96 height 7
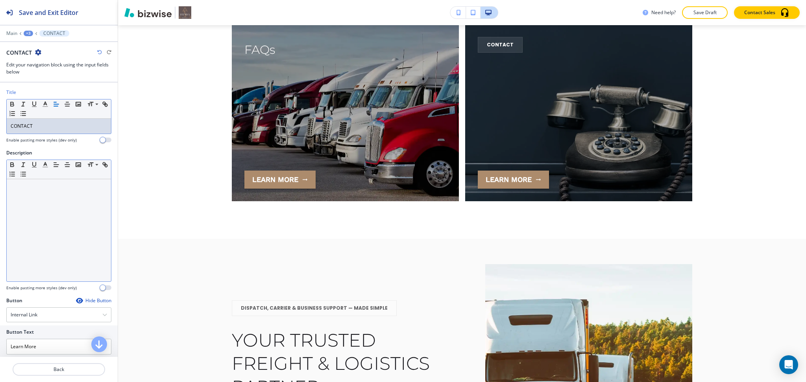
click at [50, 204] on div at bounding box center [59, 230] width 104 height 102
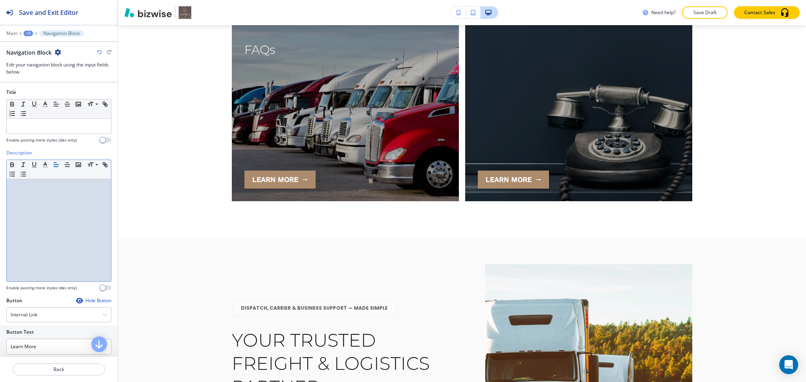
paste div
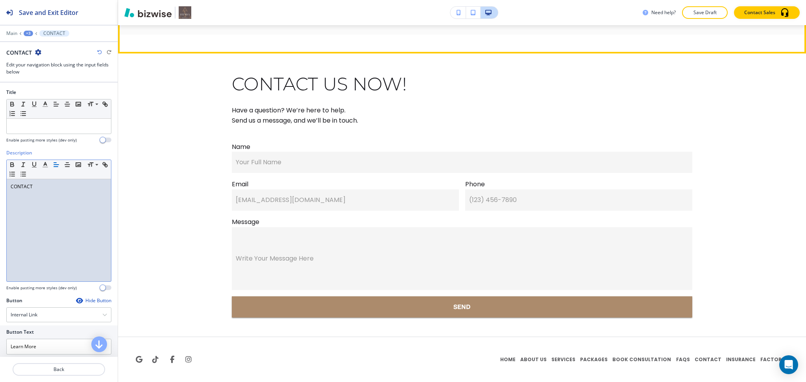
scroll to position [5735, 0]
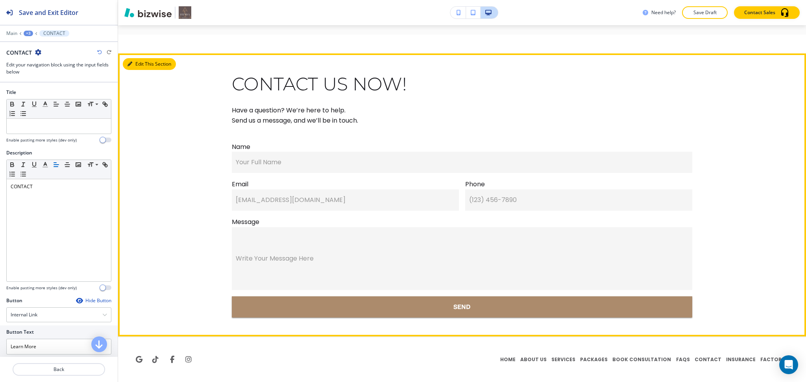
click at [129, 64] on icon "button" at bounding box center [129, 64] width 5 height 5
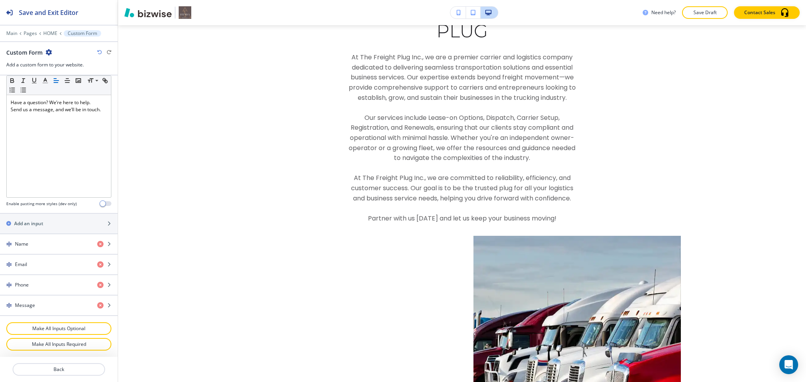
scroll to position [317, 0]
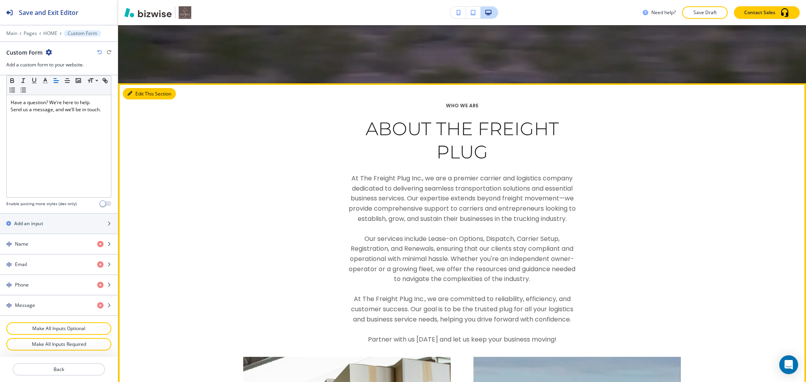
click at [129, 91] on icon "button" at bounding box center [129, 93] width 5 height 5
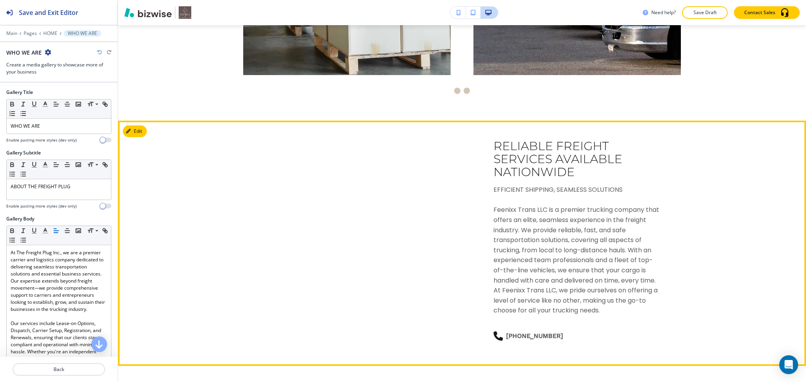
scroll to position [836, 0]
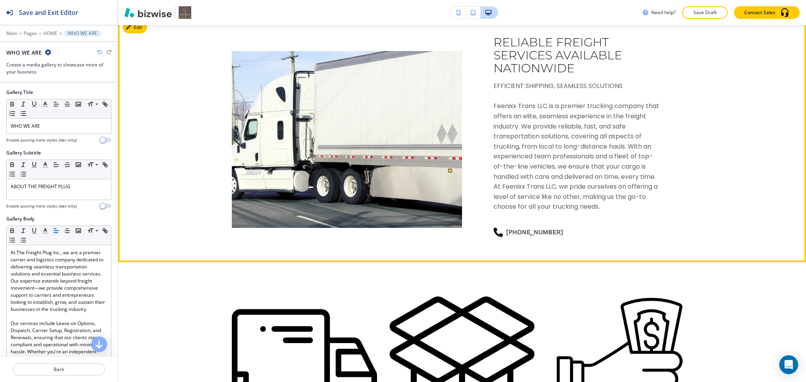
click at [139, 26] on button "Edit" at bounding box center [135, 28] width 24 height 12
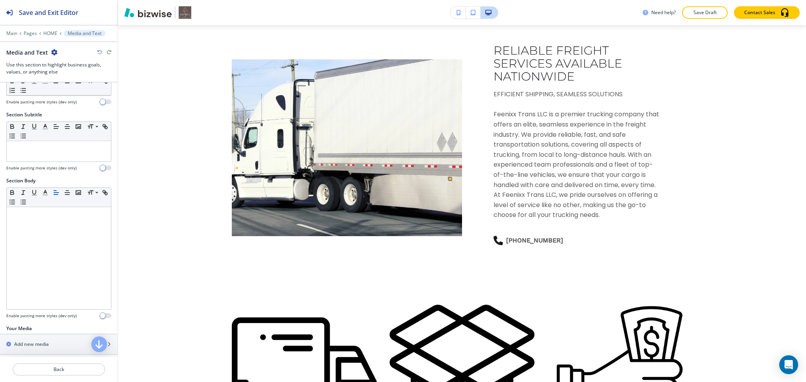
scroll to position [78, 0]
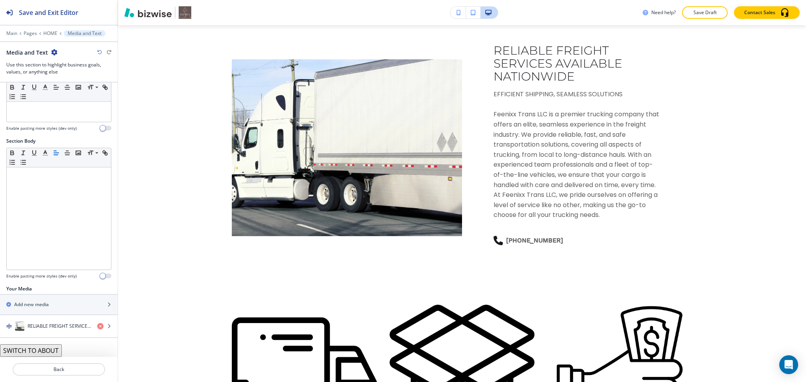
click at [46, 349] on button "SWITCH TO ABOUT" at bounding box center [31, 351] width 62 height 13
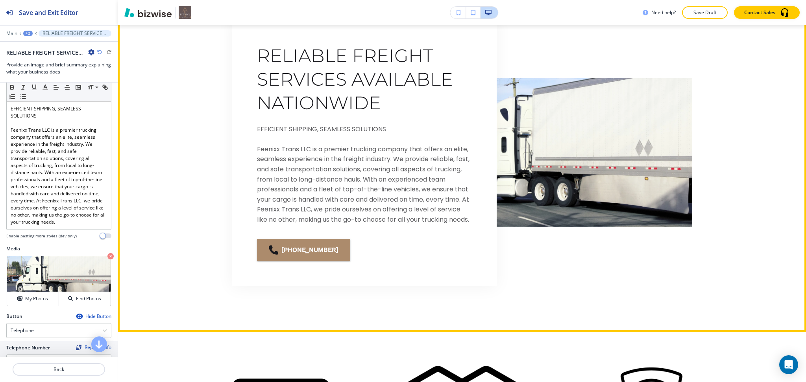
scroll to position [983, 0]
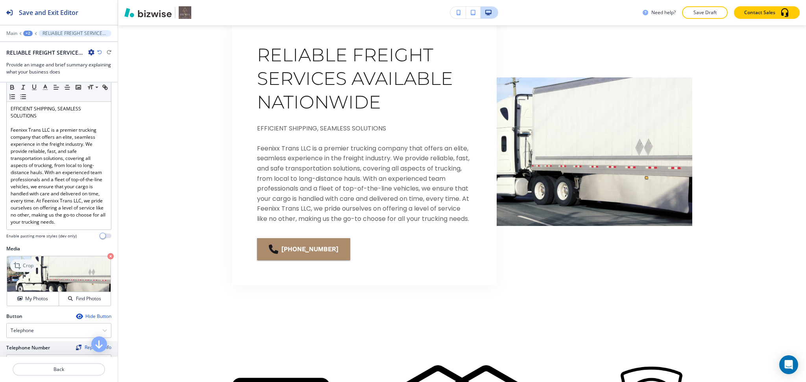
click at [30, 269] on div "Crop" at bounding box center [23, 266] width 26 height 13
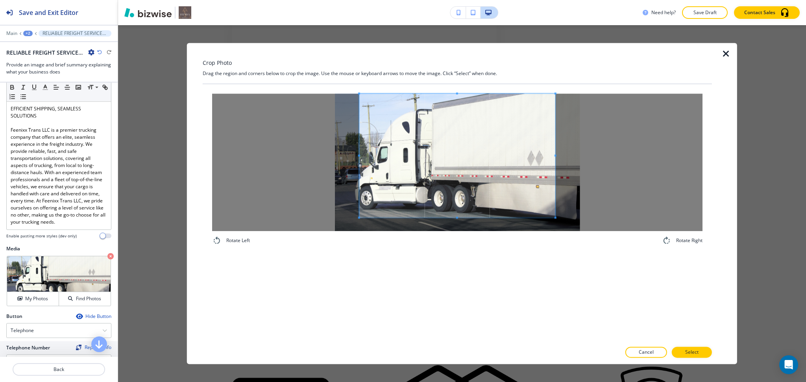
click at [460, 50] on div "Crop Photo Drag the region and corners below to crop the image. Use the mouse o…" at bounding box center [457, 203] width 509 height 321
click at [467, 287] on div "Rotate Left Rotate Right" at bounding box center [457, 213] width 509 height 258
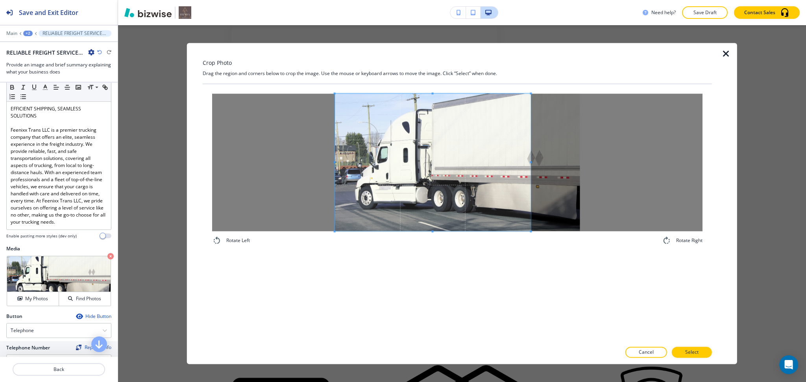
click at [406, 168] on span at bounding box center [433, 163] width 196 height 138
click at [689, 354] on p "Select" at bounding box center [691, 352] width 13 height 7
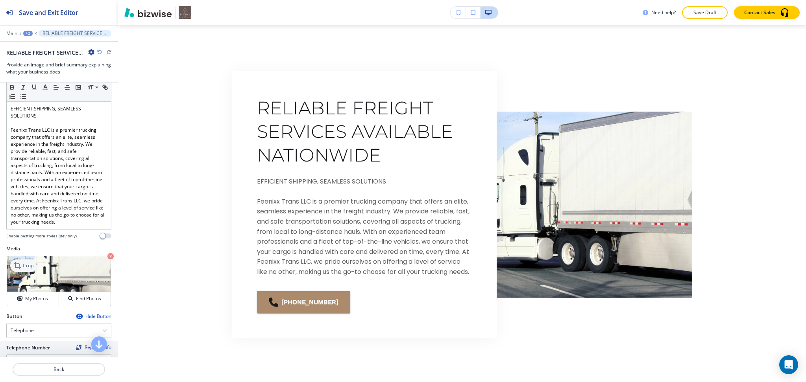
scroll to position [931, 0]
click at [15, 269] on icon at bounding box center [17, 265] width 7 height 7
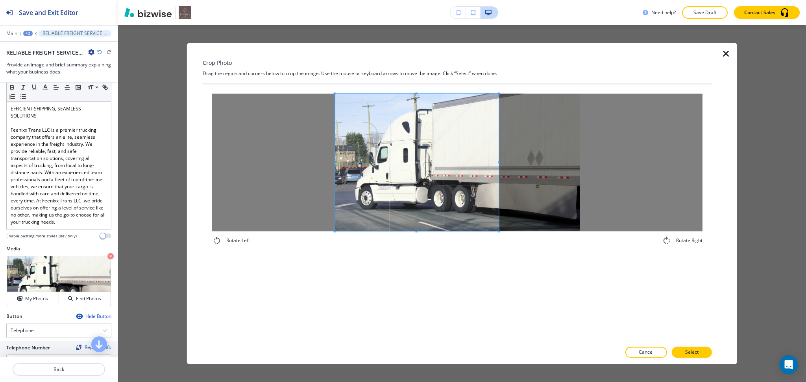
click at [498, 161] on span at bounding box center [499, 162] width 2 height 2
click at [490, 162] on span at bounding box center [491, 162] width 2 height 2
click at [689, 353] on p "Select" at bounding box center [691, 352] width 13 height 7
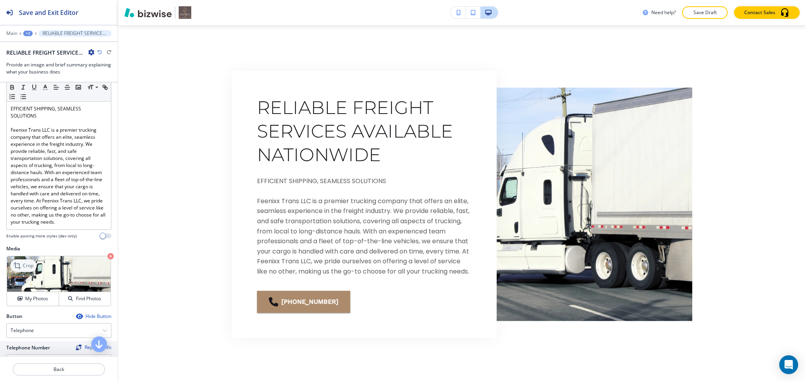
click at [20, 271] on icon at bounding box center [17, 265] width 9 height 9
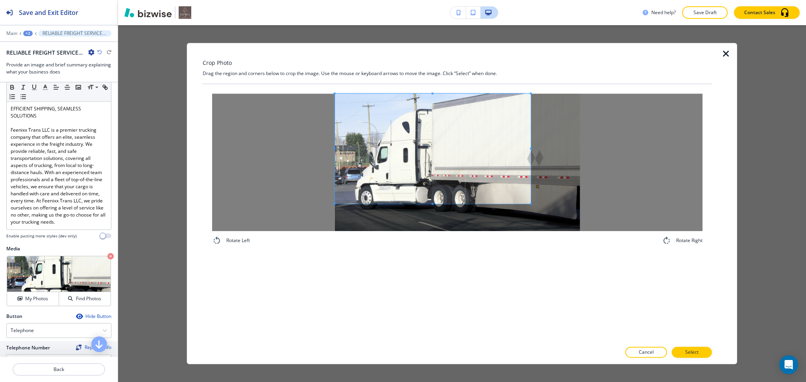
click at [406, 131] on span at bounding box center [433, 149] width 196 height 110
click at [438, 268] on div "Rotate Left Rotate Right" at bounding box center [457, 213] width 509 height 258
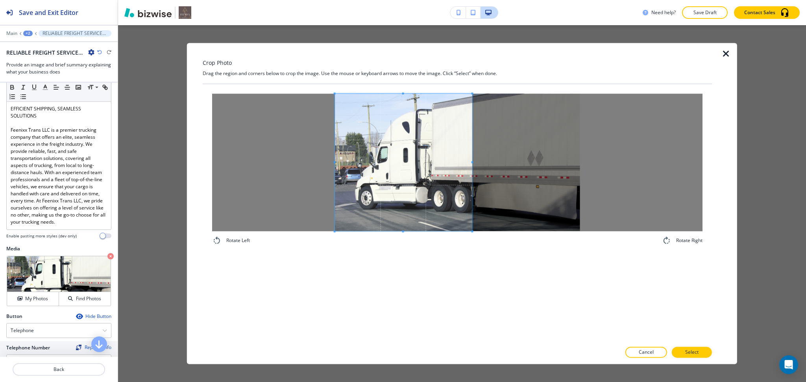
click at [472, 154] on span at bounding box center [472, 163] width 2 height 138
click at [690, 352] on p "Select" at bounding box center [691, 352] width 13 height 7
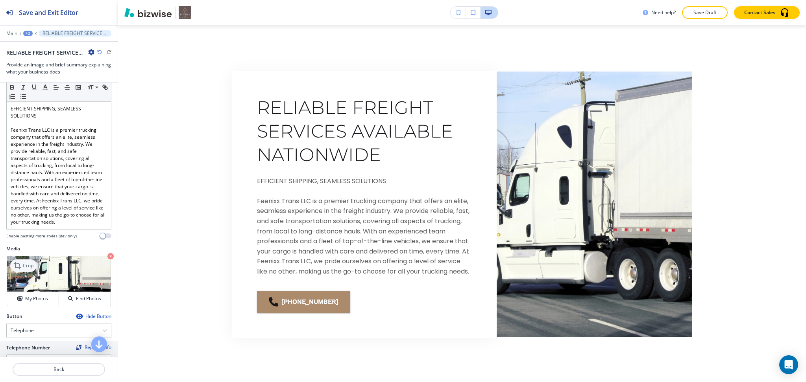
click at [21, 271] on icon at bounding box center [17, 265] width 9 height 9
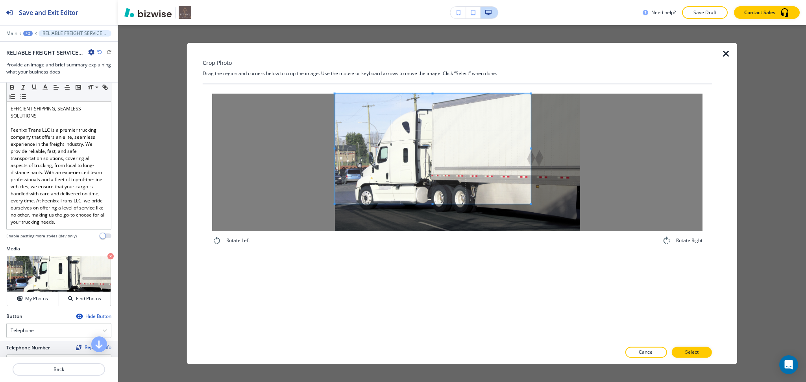
click at [392, 127] on span at bounding box center [433, 149] width 196 height 110
click at [448, 284] on div "Rotate Left Rotate Right" at bounding box center [457, 213] width 509 height 258
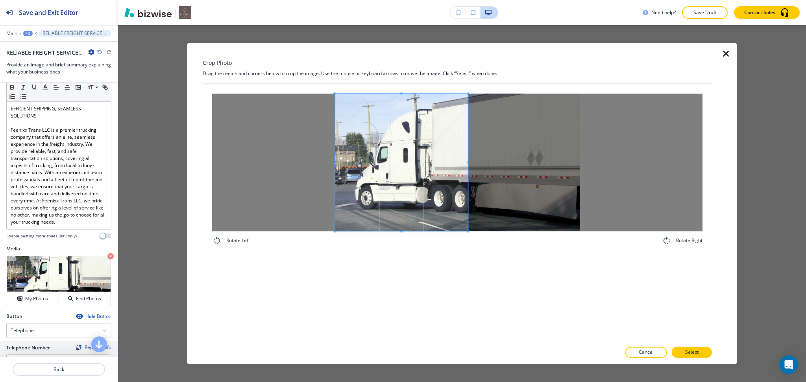
click at [467, 159] on span at bounding box center [468, 163] width 2 height 138
click at [700, 349] on button "Select" at bounding box center [691, 352] width 40 height 11
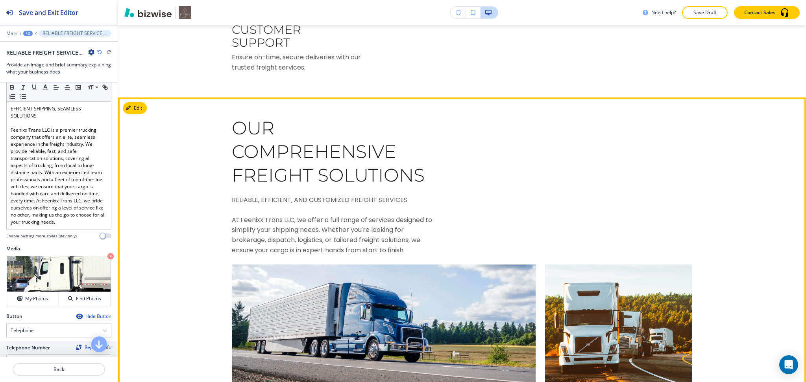
scroll to position [1720, 0]
click at [137, 114] on button "Edit" at bounding box center [135, 109] width 24 height 12
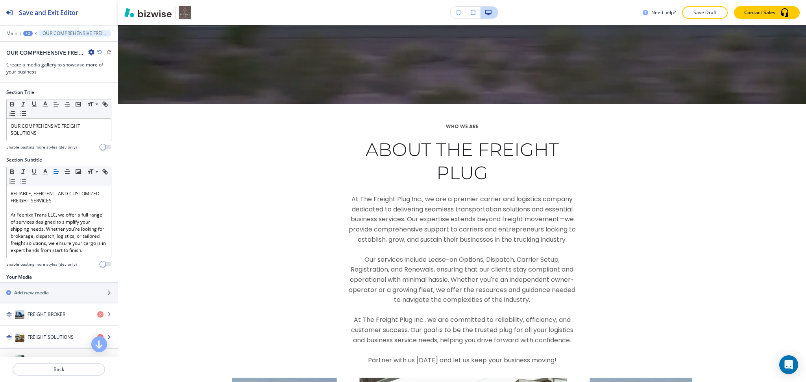
scroll to position [296, 0]
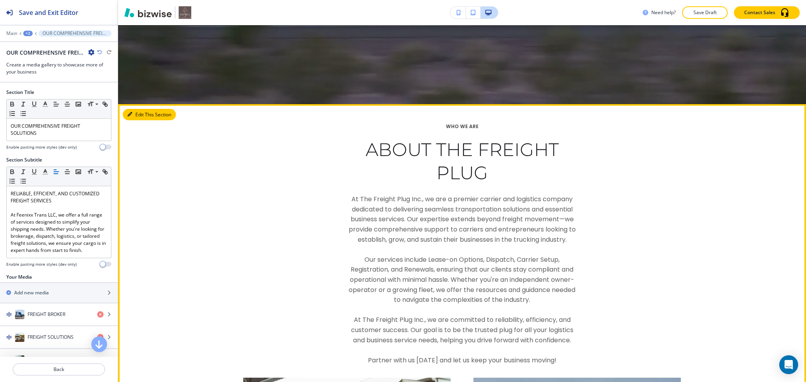
click at [134, 118] on button "Edit This Section" at bounding box center [149, 115] width 53 height 12
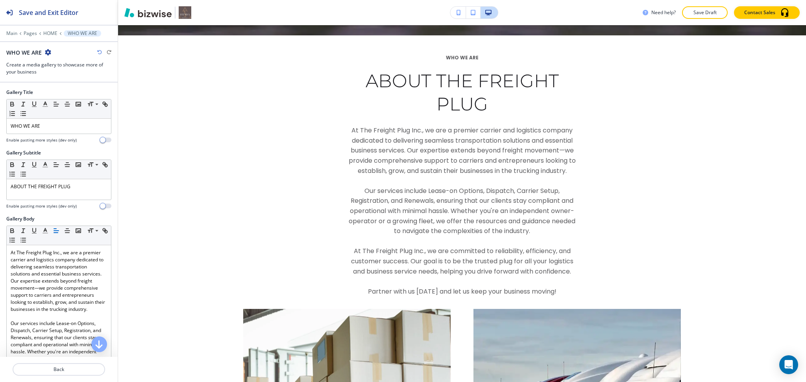
scroll to position [375, 0]
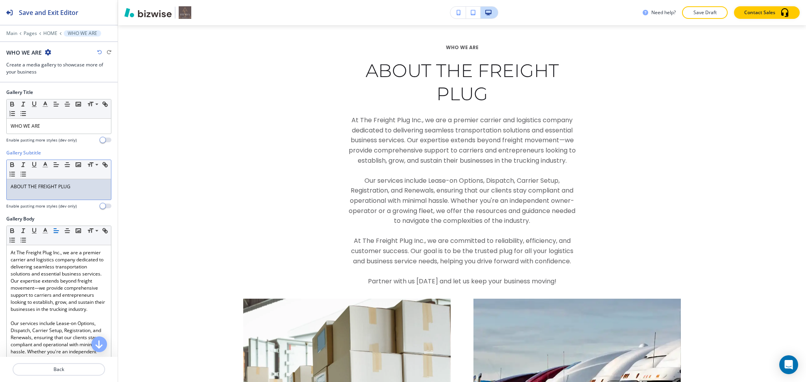
click at [67, 189] on p "ABOUT THE FREIGHT PLUG" at bounding box center [59, 186] width 96 height 7
click at [48, 164] on icon "button" at bounding box center [45, 164] width 7 height 7
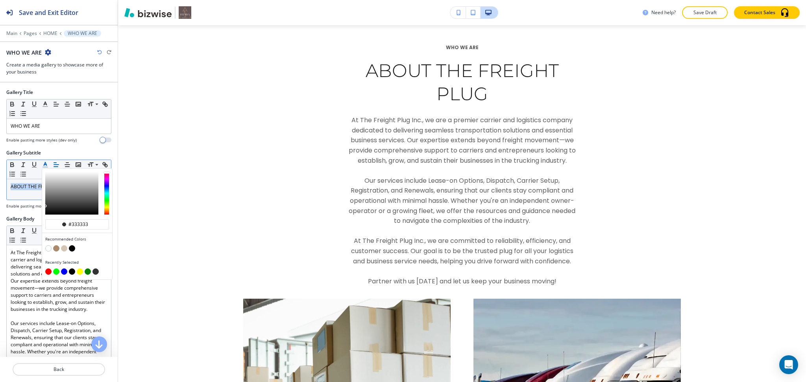
click at [56, 248] on button "button" at bounding box center [56, 248] width 6 height 6
type input "#ac8b6c"
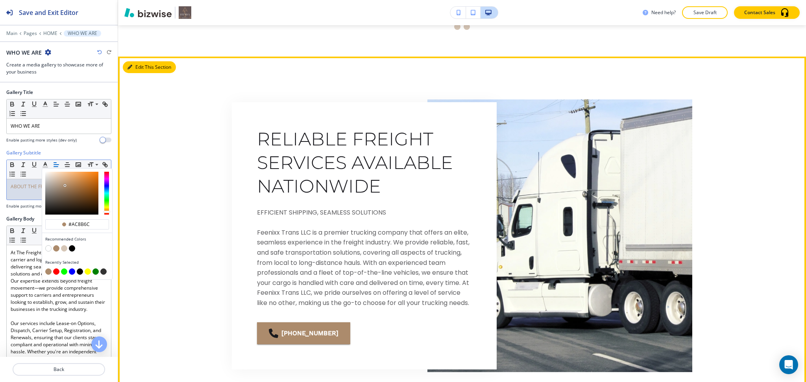
click at [139, 68] on button "Edit This Section" at bounding box center [149, 67] width 53 height 12
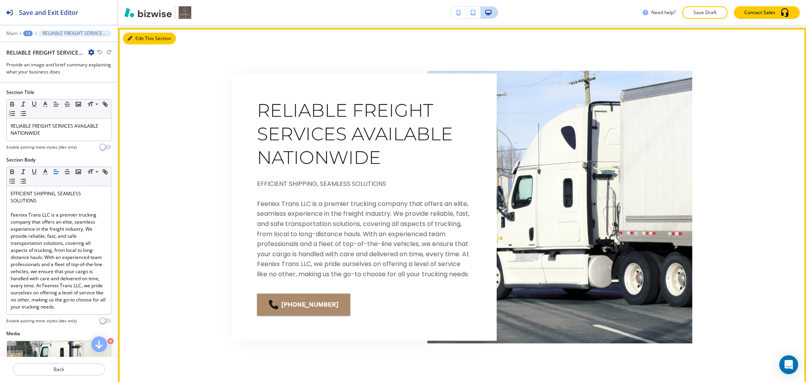
scroll to position [931, 0]
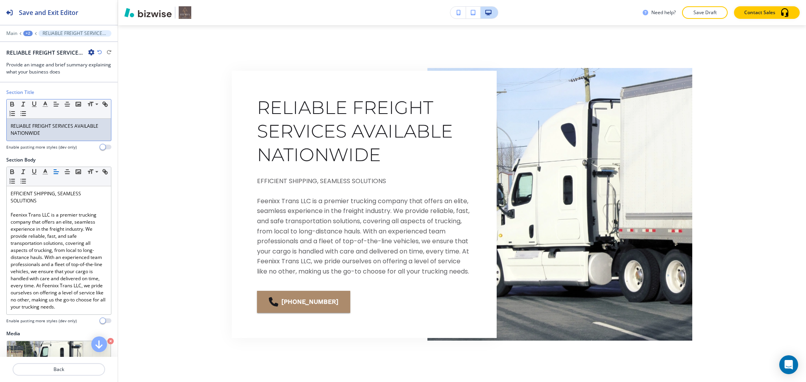
click at [72, 136] on p "RELIABLE FREIGHT SERVICES AVAILABLE NATIONWIDE" at bounding box center [59, 130] width 96 height 14
click at [45, 107] on icon "button" at bounding box center [45, 104] width 7 height 7
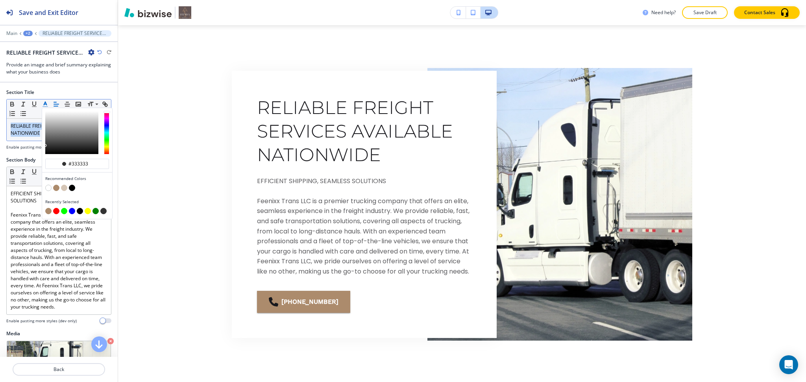
click at [54, 188] on button "button" at bounding box center [56, 188] width 6 height 6
type input "#ac8b6c"
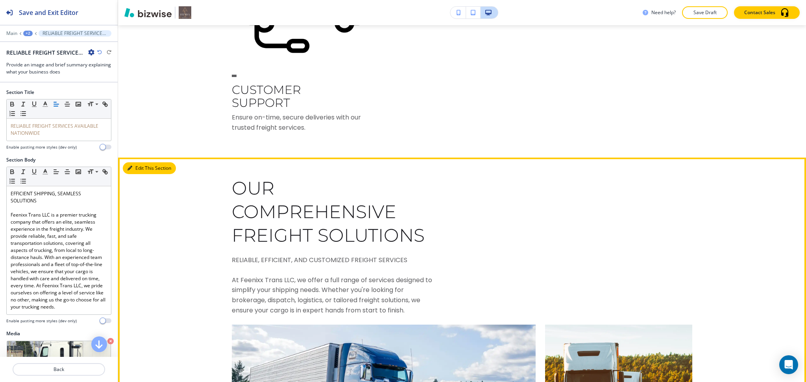
click at [136, 174] on button "Edit This Section" at bounding box center [149, 168] width 53 height 12
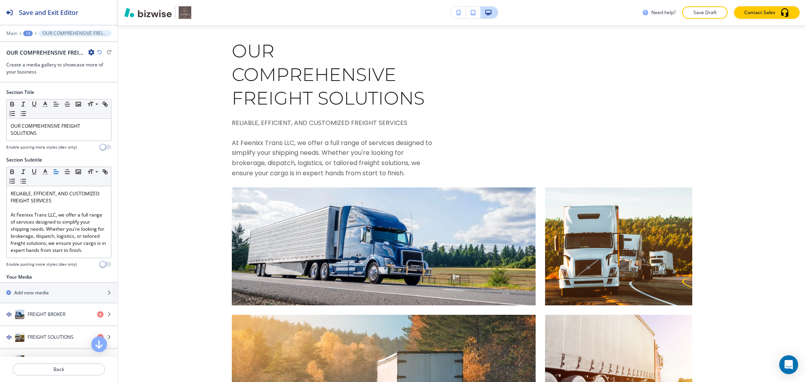
scroll to position [1803, 0]
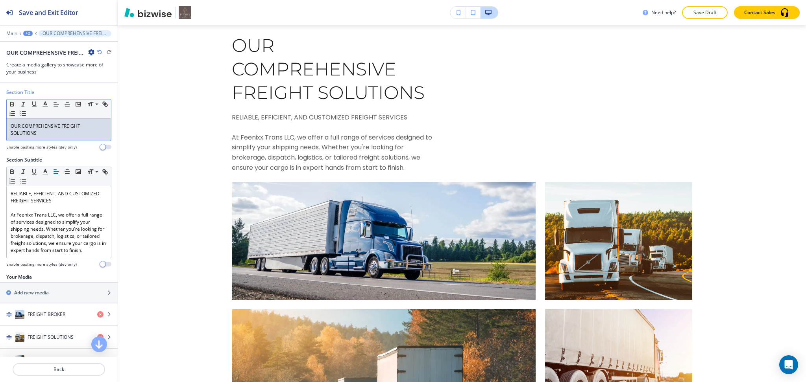
click at [48, 134] on p "OUR COMPREHENSIVE FREIGHT SOLUTIONS" at bounding box center [59, 130] width 96 height 14
click at [44, 105] on icon "button" at bounding box center [45, 104] width 7 height 7
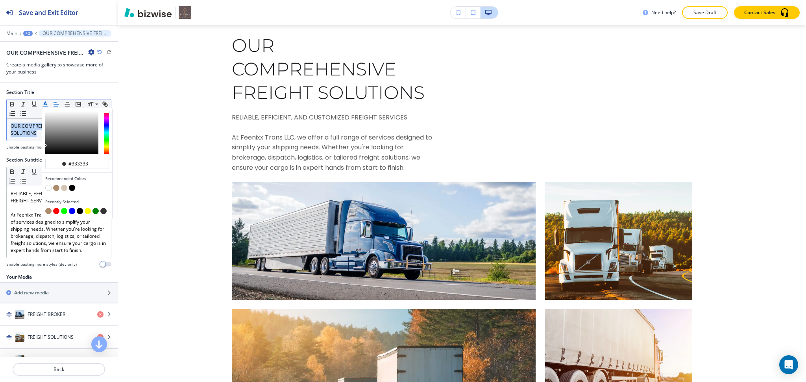
click at [57, 187] on button "button" at bounding box center [56, 188] width 6 height 6
type input "#ac8b6c"
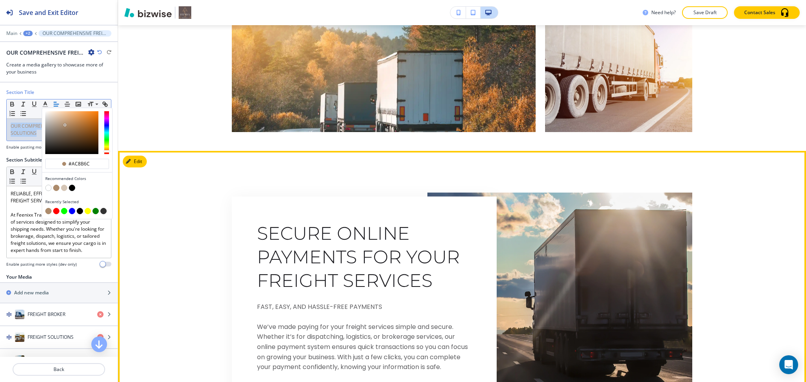
click at [128, 168] on button "Edit" at bounding box center [135, 162] width 24 height 12
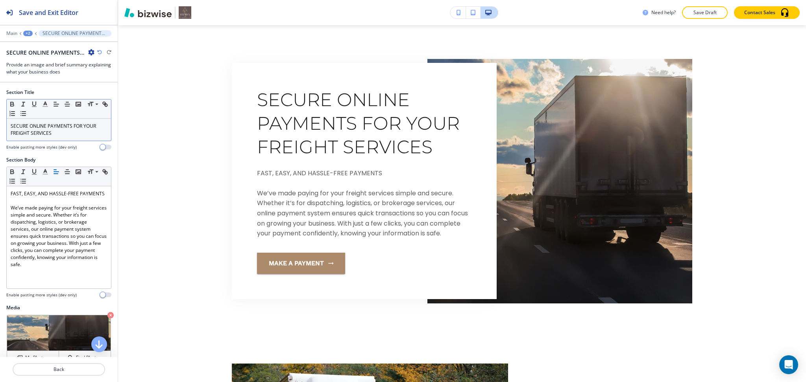
scroll to position [2235, 0]
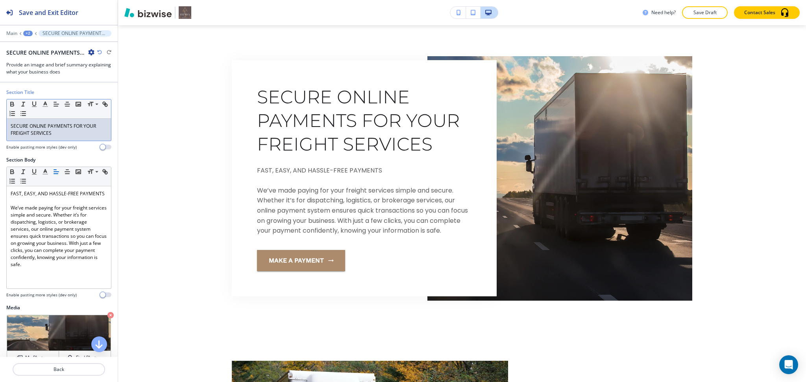
click at [55, 135] on p "SECURE ONLINE PAYMENTS FOR YOUR FREIGHT SERVICES" at bounding box center [59, 130] width 96 height 14
click at [44, 104] on line "button" at bounding box center [45, 104] width 2 height 0
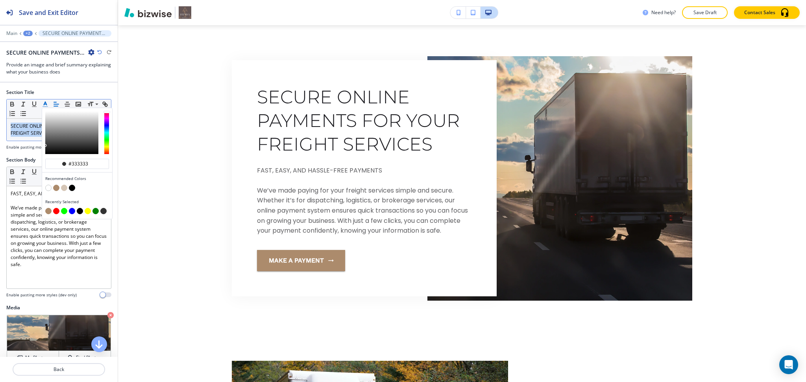
click at [57, 186] on button "button" at bounding box center [56, 188] width 6 height 6
type input "#ac8b6c"
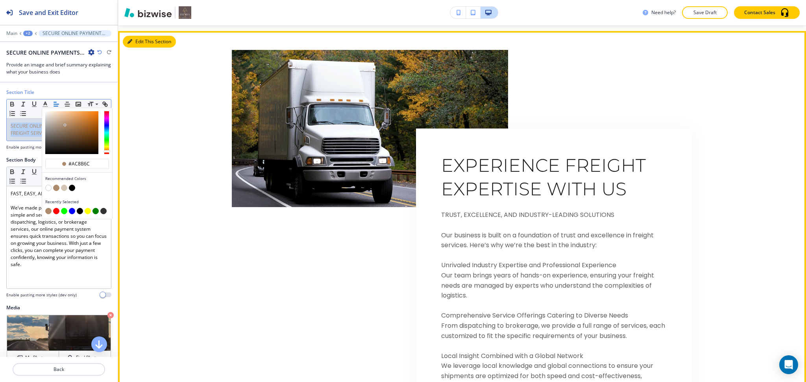
click at [131, 44] on icon "button" at bounding box center [129, 41] width 5 height 5
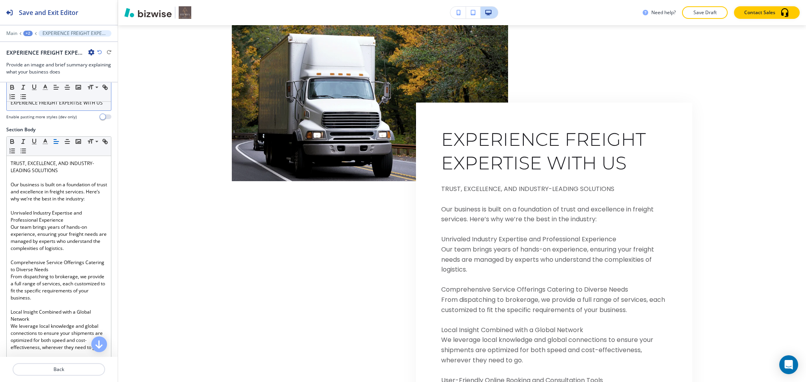
scroll to position [0, 0]
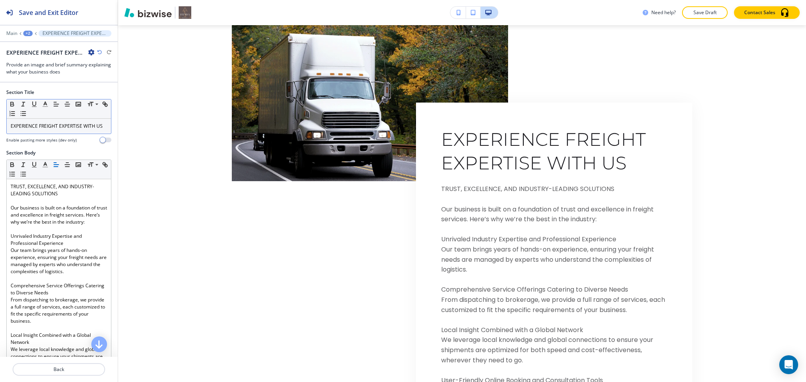
click at [40, 129] on p "EXPERIENCE FREIGHT EXPERTISE WITH US" at bounding box center [59, 126] width 96 height 7
click at [43, 106] on icon "button" at bounding box center [45, 104] width 7 height 7
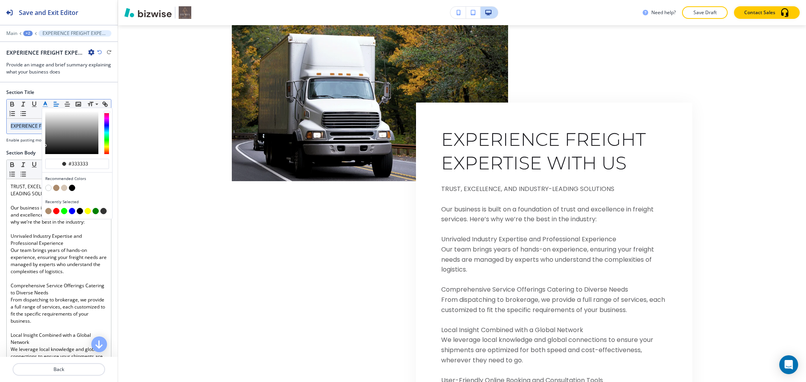
click at [56, 191] on div "button" at bounding box center [77, 189] width 64 height 8
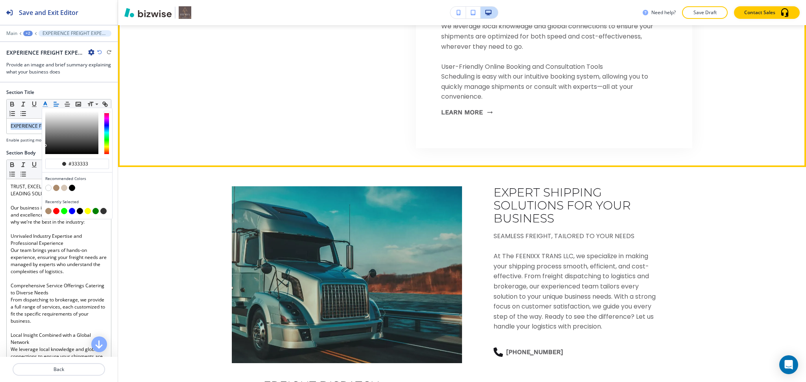
scroll to position [2886, 0]
click at [464, 123] on button "Learn More" at bounding box center [466, 111] width 51 height 21
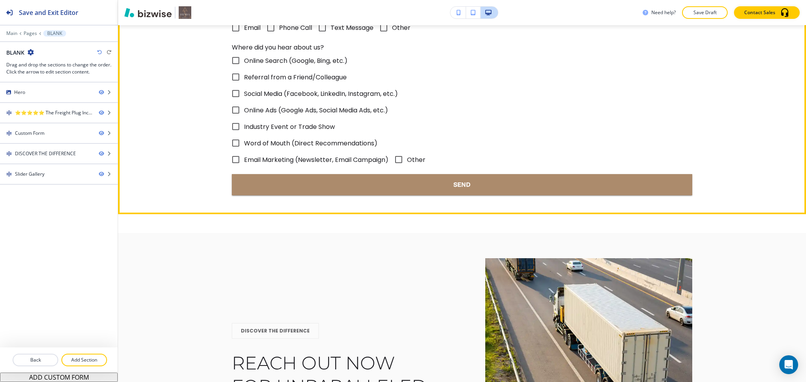
scroll to position [771, 0]
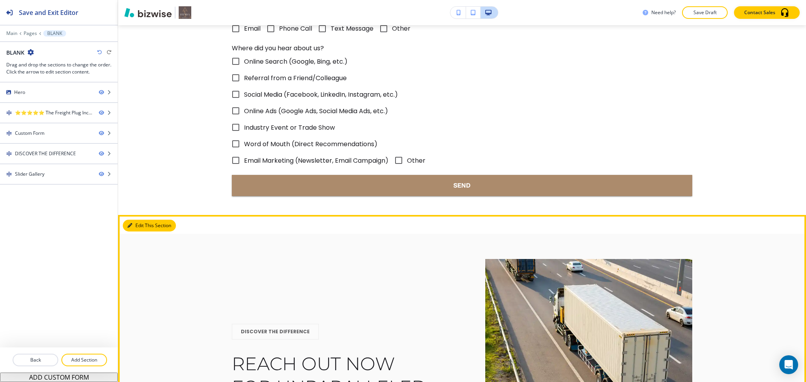
click at [142, 225] on button "Edit This Section" at bounding box center [149, 226] width 53 height 12
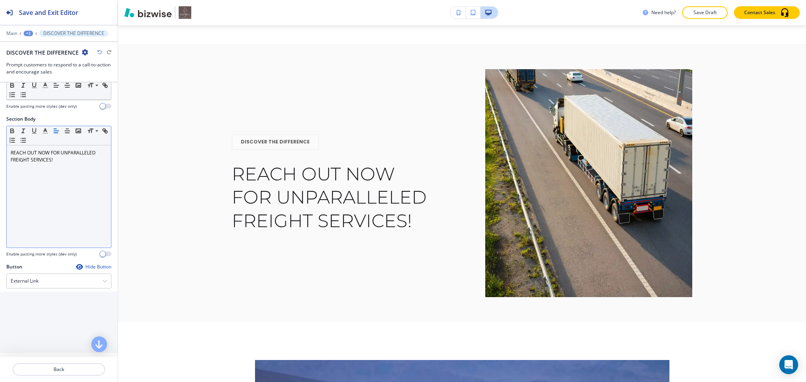
scroll to position [120, 0]
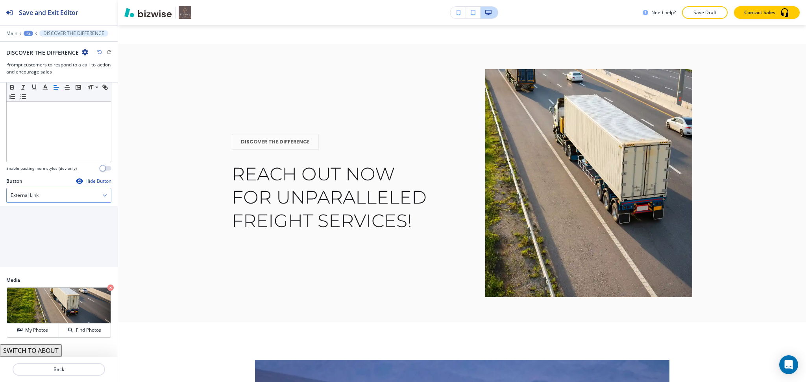
click at [51, 194] on div "External Link" at bounding box center [59, 195] width 104 height 14
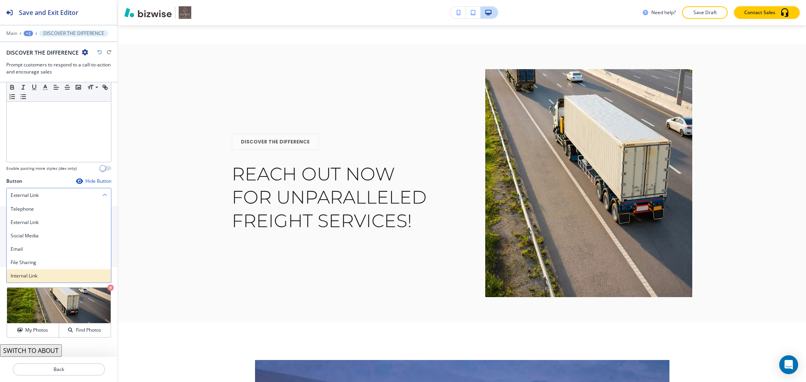
click at [46, 277] on h4 "Internal Link" at bounding box center [59, 276] width 96 height 7
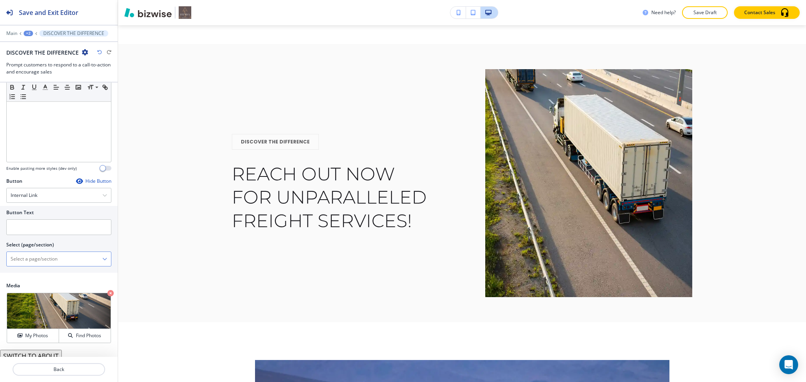
click at [37, 258] on \(page\/section\) "Manual Input" at bounding box center [55, 259] width 96 height 13
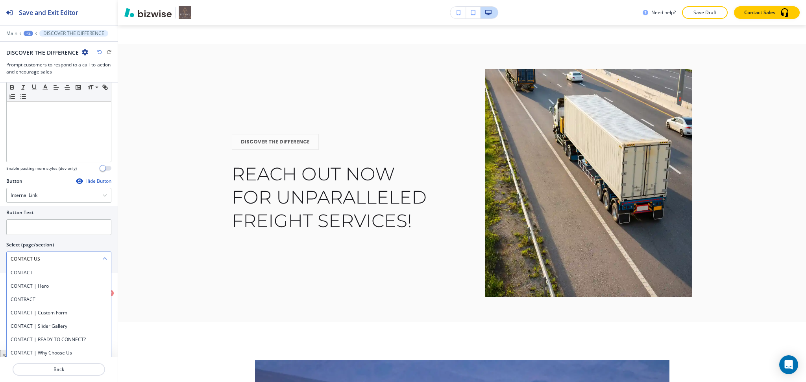
drag, startPoint x: 46, startPoint y: 260, endPoint x: 7, endPoint y: 255, distance: 39.6
click at [0, 256] on div "Button Text Select (page/section) CONTACT US CONTACT CONTACT | Hero CONTRACT CO…" at bounding box center [59, 239] width 118 height 67
drag, startPoint x: 28, startPoint y: 271, endPoint x: 28, endPoint y: 242, distance: 29.1
click at [28, 271] on h4 "CONTACT" at bounding box center [59, 272] width 96 height 7
type \(page\/section\) "CONTACT"
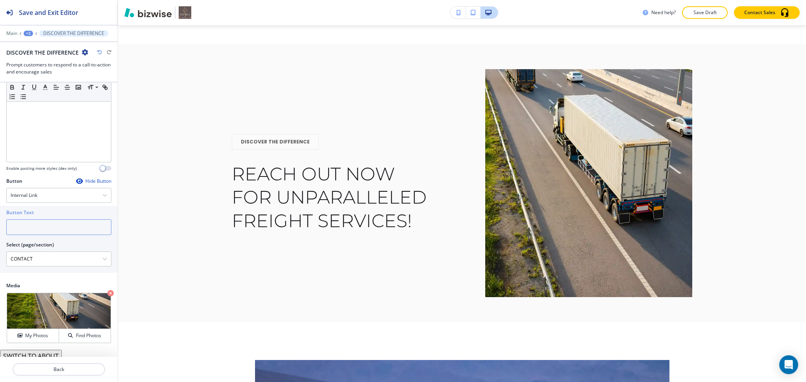
click at [28, 224] on input "text" at bounding box center [58, 228] width 105 height 16
paste input "CONTACT US"
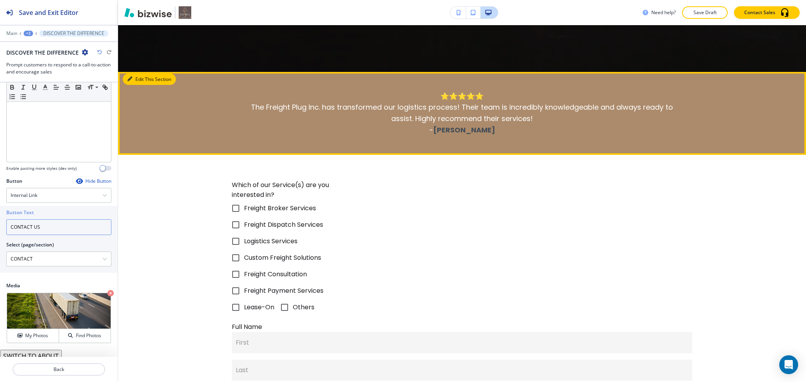
type input "CONTACT US"
click at [135, 76] on button "Edit This Section" at bounding box center [149, 80] width 53 height 12
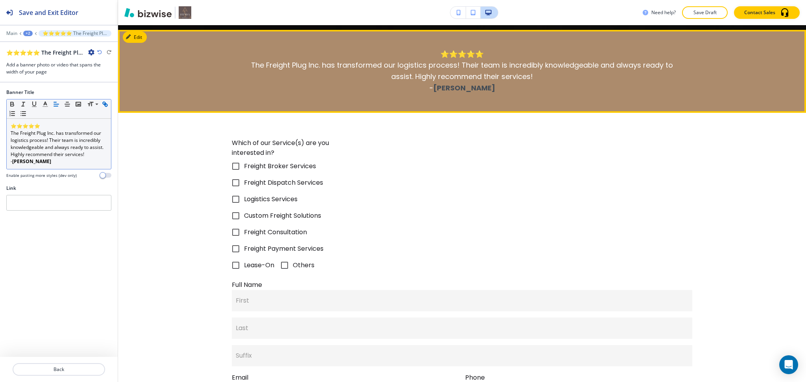
scroll to position [375, 0]
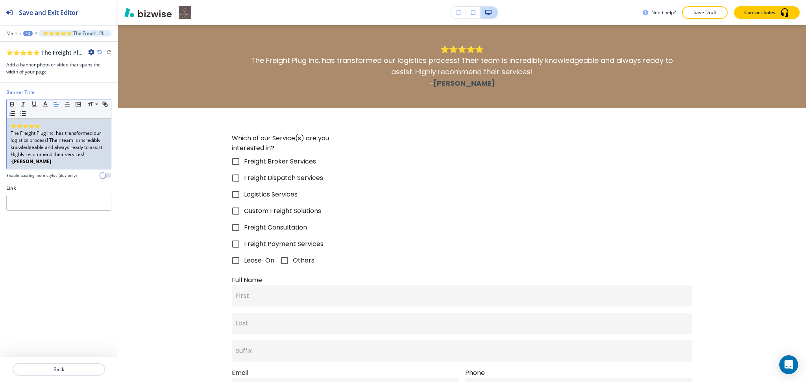
drag, startPoint x: 57, startPoint y: 161, endPoint x: 13, endPoint y: 158, distance: 44.1
click at [13, 158] on p "- Jessica Thompson" at bounding box center [59, 161] width 96 height 7
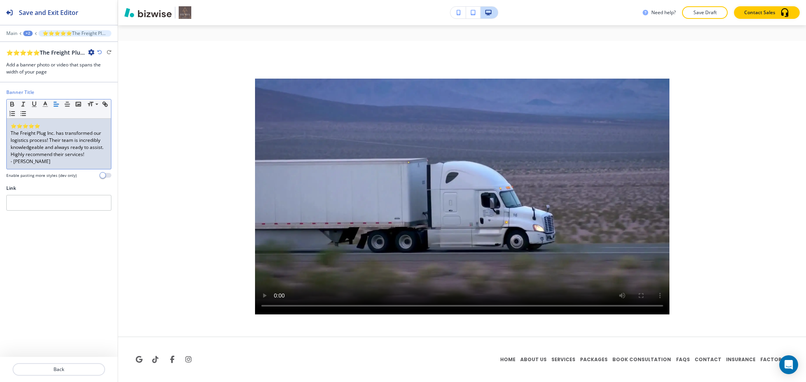
scroll to position [0, 0]
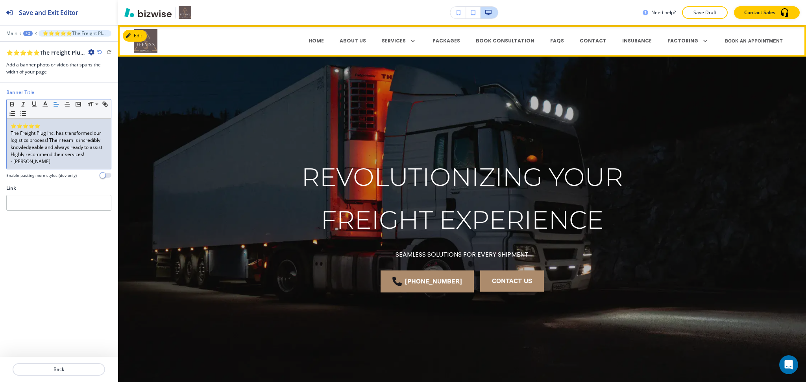
click at [323, 40] on div "HOME" at bounding box center [316, 40] width 31 height 7
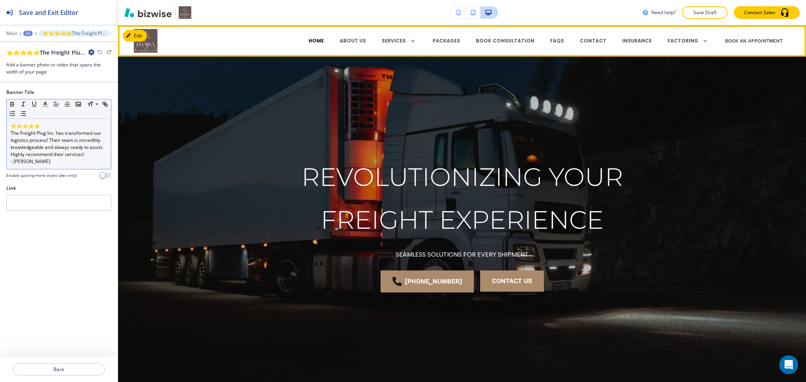
click at [324, 41] on p "HOME" at bounding box center [315, 40] width 15 height 7
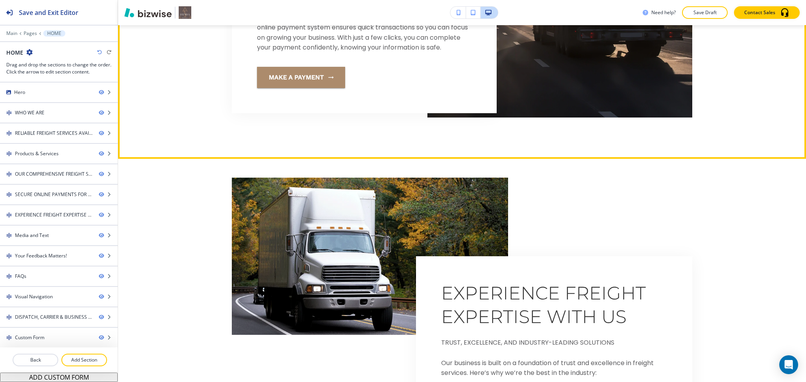
scroll to position [2418, 0]
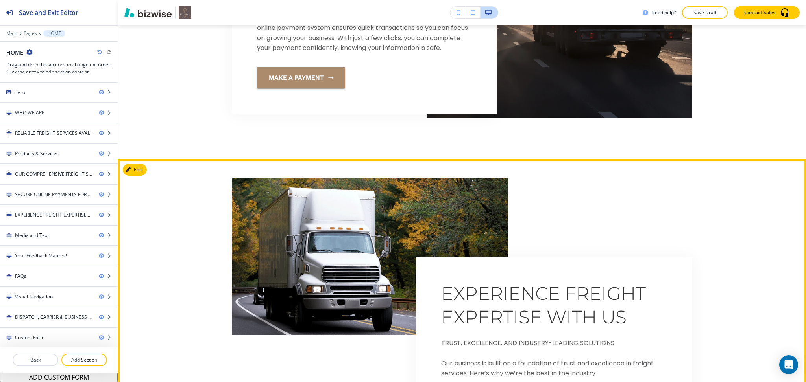
click at [133, 176] on button "Edit" at bounding box center [135, 170] width 24 height 12
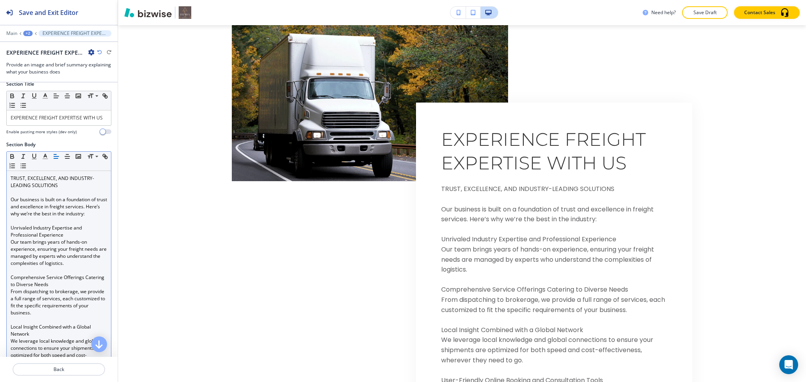
scroll to position [0, 0]
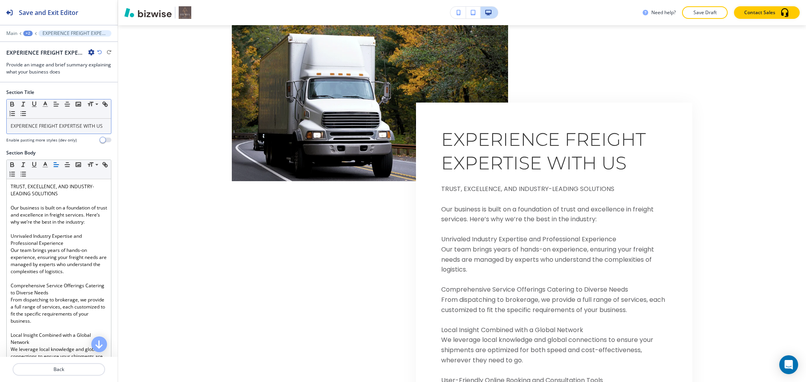
click at [35, 130] on p "EXPERIENCE FREIGHT EXPERTISE WITH US" at bounding box center [59, 126] width 96 height 7
click at [47, 104] on icon "button" at bounding box center [45, 104] width 7 height 7
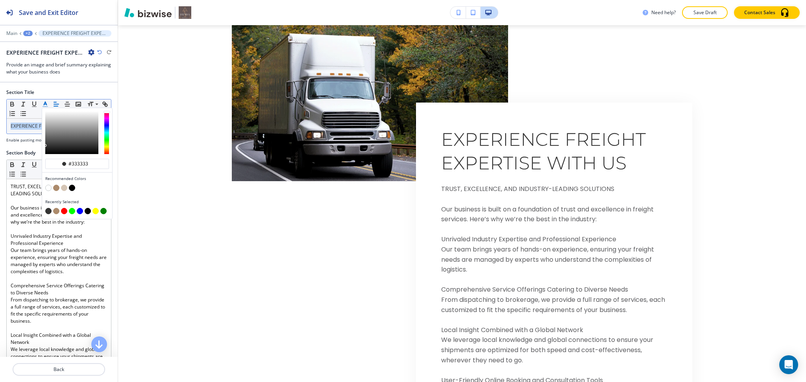
click at [55, 190] on button "button" at bounding box center [56, 188] width 6 height 6
type input "#ac8b6c"
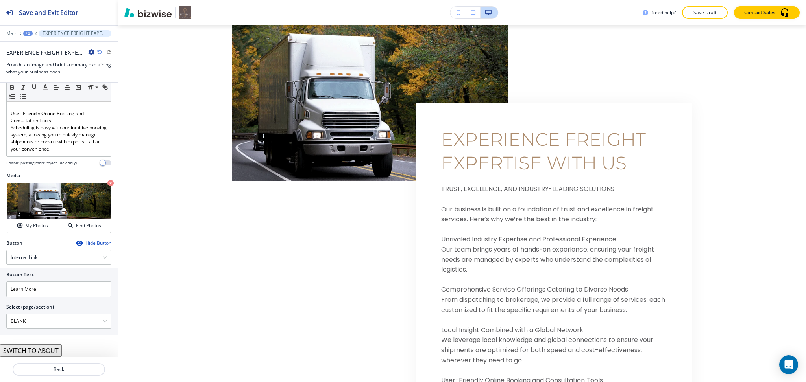
click at [85, 239] on div "Section Title #ac8b6c Recommended Colors Recently Selected Small Normal Large H…" at bounding box center [59, 220] width 118 height 275
click at [85, 241] on div "Hide Button" at bounding box center [93, 243] width 35 height 6
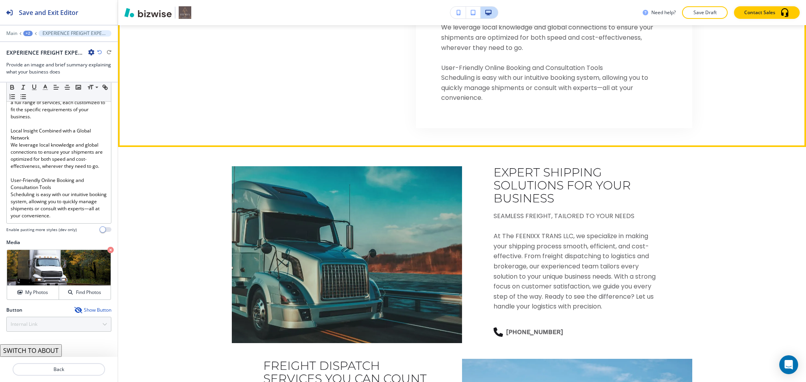
scroll to position [2885, 0]
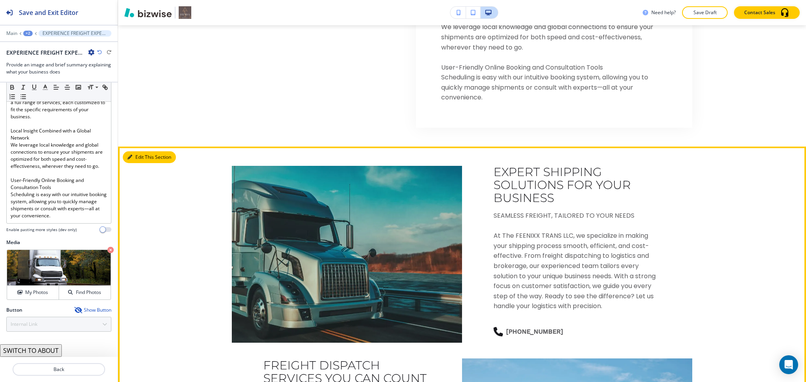
click at [136, 163] on button "Edit This Section" at bounding box center [149, 157] width 53 height 12
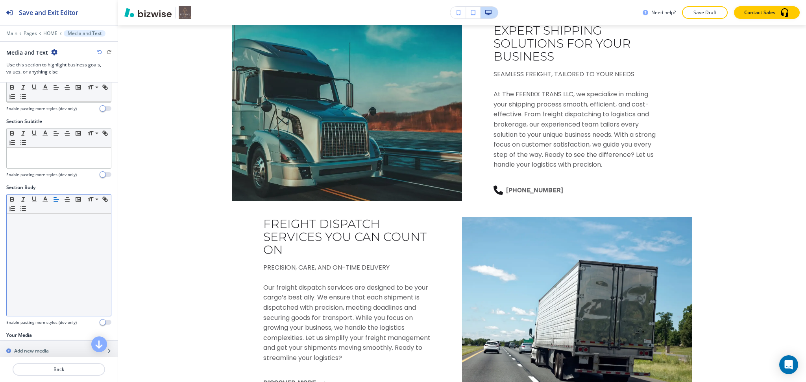
scroll to position [101, 0]
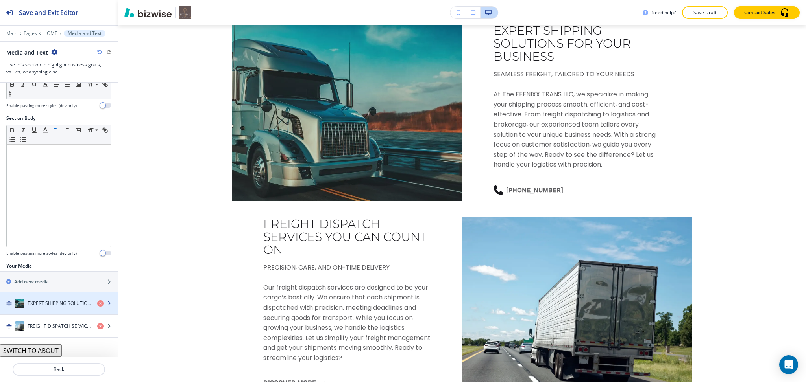
click at [42, 306] on h4 "EXPERT SHIPPING SOLUTIONS FOR YOUR BUSINESS" at bounding box center [59, 303] width 63 height 7
click at [53, 303] on h4 "EXPERT SHIPPING SOLUTIONS FOR YOUR BUSINESS" at bounding box center [59, 303] width 63 height 7
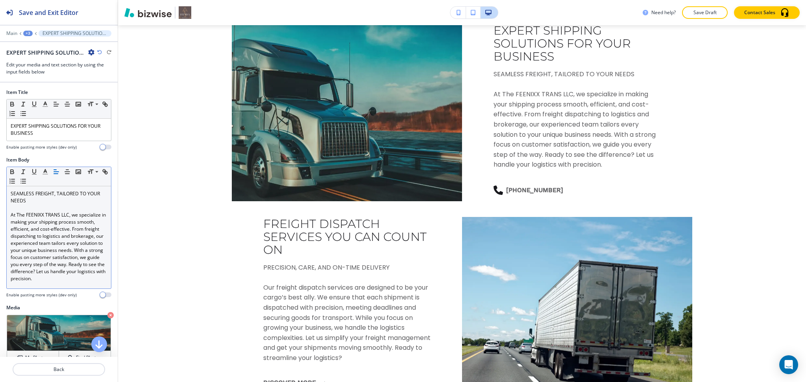
scroll to position [3046, 0]
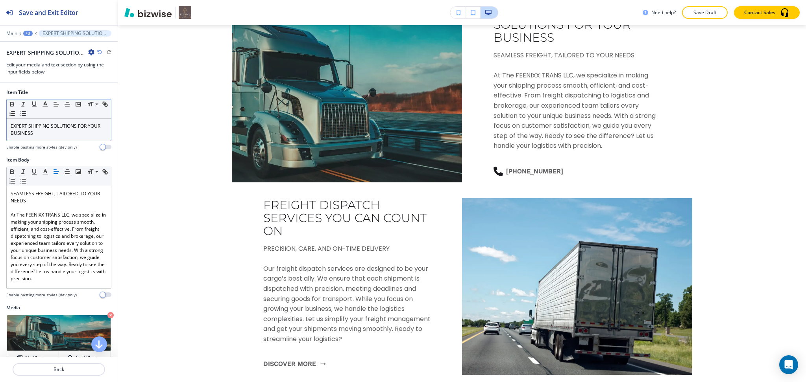
click at [50, 138] on div "EXPERT SHIPPING SOLUTIONS FOR YOUR BUSINESS" at bounding box center [59, 130] width 104 height 22
click at [46, 104] on icon "button" at bounding box center [45, 104] width 7 height 7
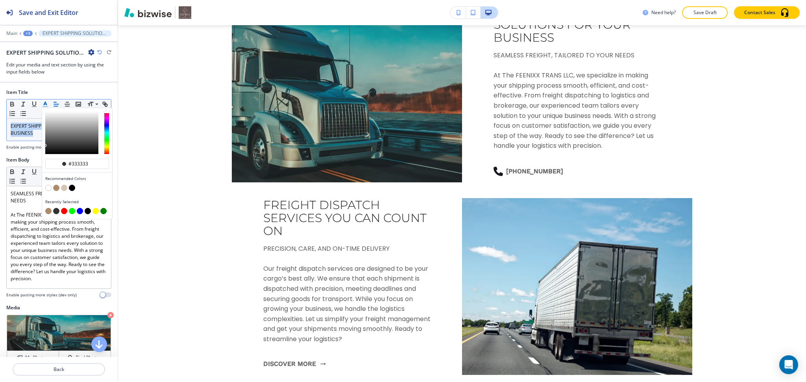
click at [55, 188] on button "button" at bounding box center [56, 188] width 6 height 6
type input "#ac8b6c"
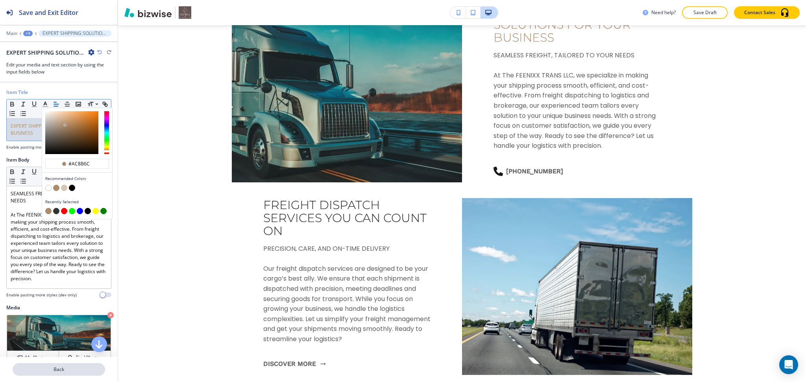
click at [62, 373] on p "Back" at bounding box center [58, 369] width 91 height 7
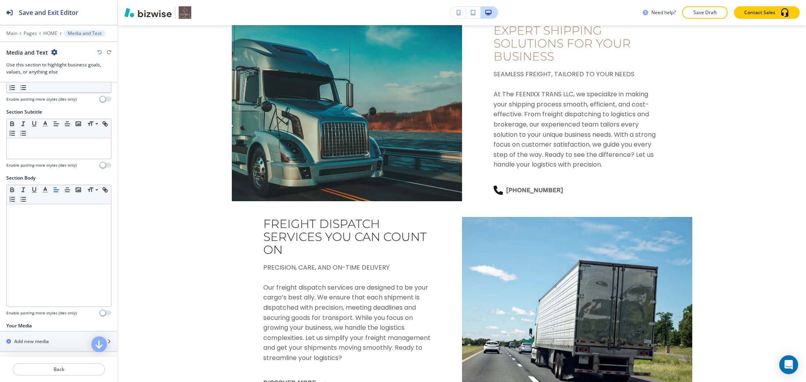
scroll to position [101, 0]
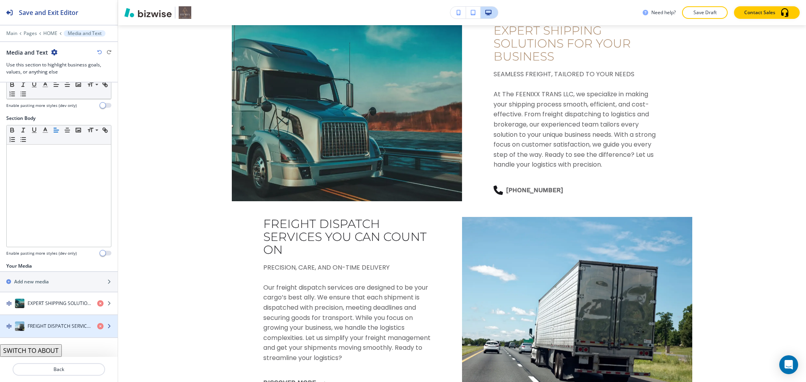
click at [36, 327] on h4 "FREIGHT DISPATCH SERVICES YOU CAN COUNT ON" at bounding box center [59, 326] width 63 height 7
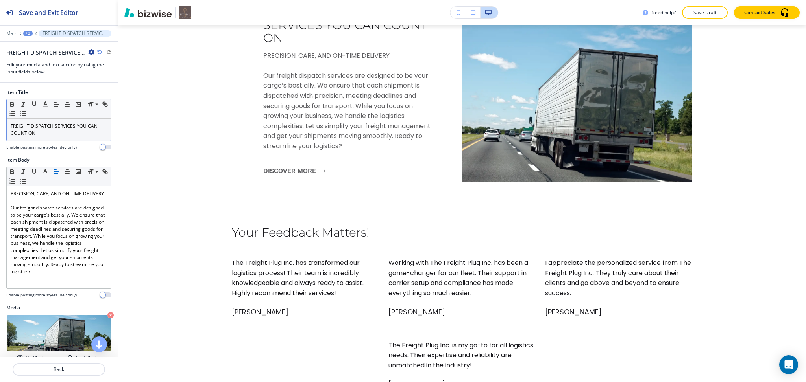
scroll to position [3239, 0]
click at [54, 131] on p "FREIGHT DISPATCH SERVICES YOU CAN COUNT ON" at bounding box center [59, 130] width 96 height 14
click at [46, 105] on icon "button" at bounding box center [45, 104] width 7 height 7
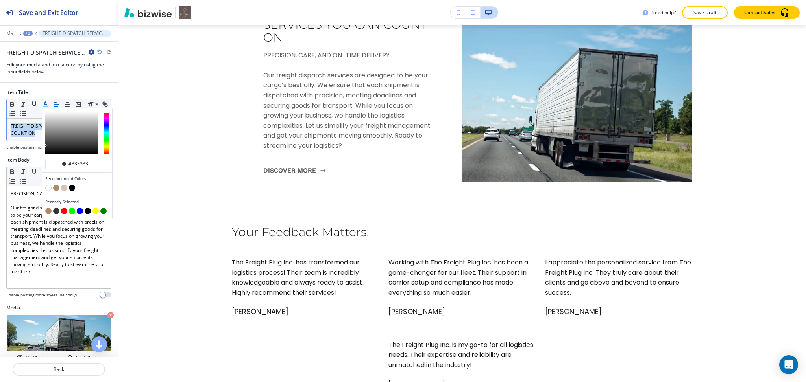
click at [53, 189] on button "button" at bounding box center [56, 188] width 6 height 6
type input "#ac8b6c"
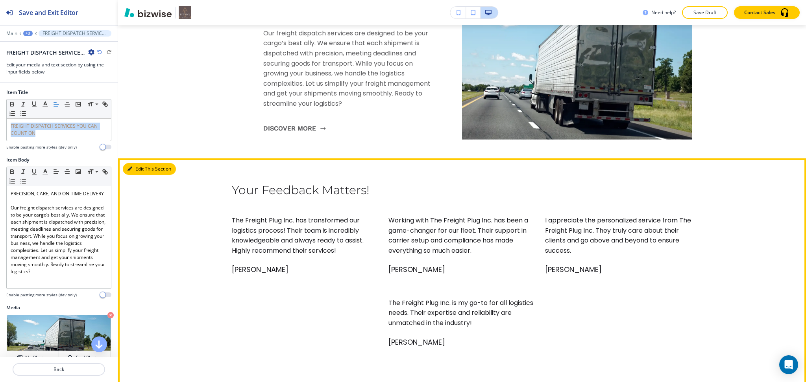
click at [132, 175] on button "Edit This Section" at bounding box center [149, 169] width 53 height 12
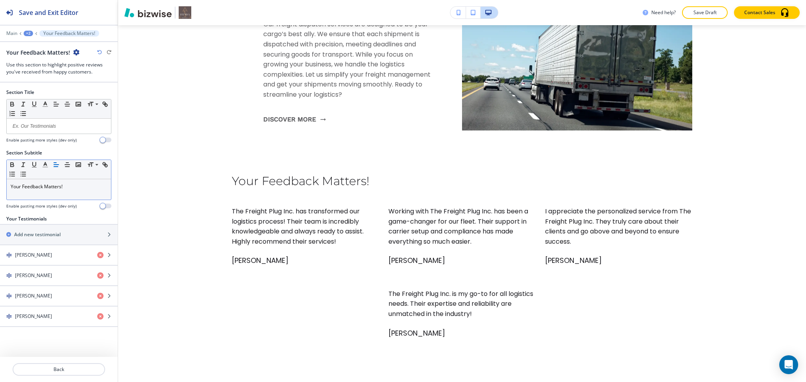
scroll to position [3291, 0]
click at [73, 186] on p "Your Feedback Matters!" at bounding box center [59, 186] width 96 height 7
click at [46, 163] on polyline "button" at bounding box center [45, 163] width 3 height 3
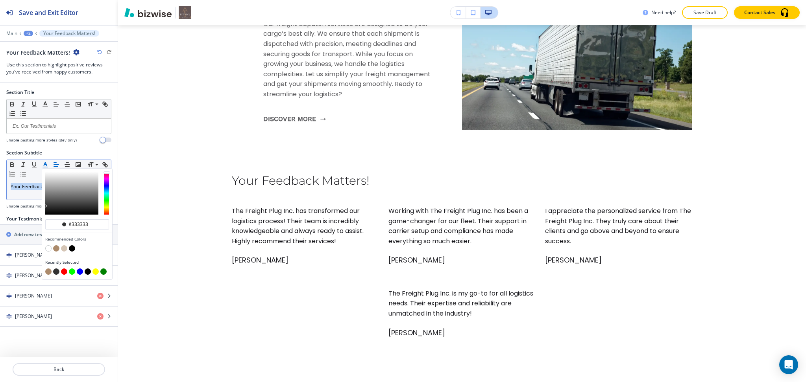
click at [55, 251] on button "button" at bounding box center [56, 248] width 6 height 6
type input "#ac8b6c"
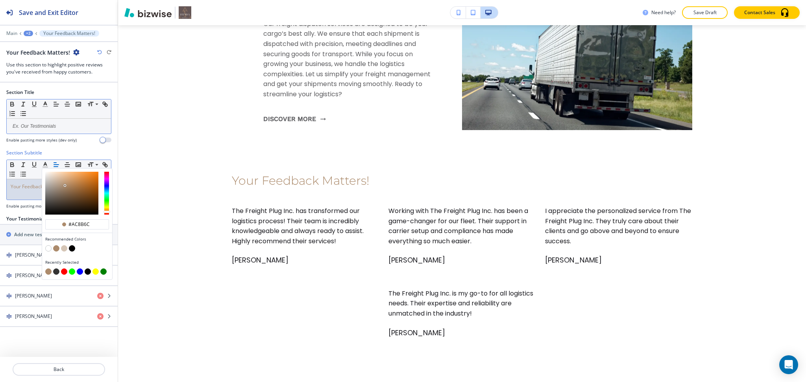
click at [33, 127] on p at bounding box center [59, 126] width 96 height 7
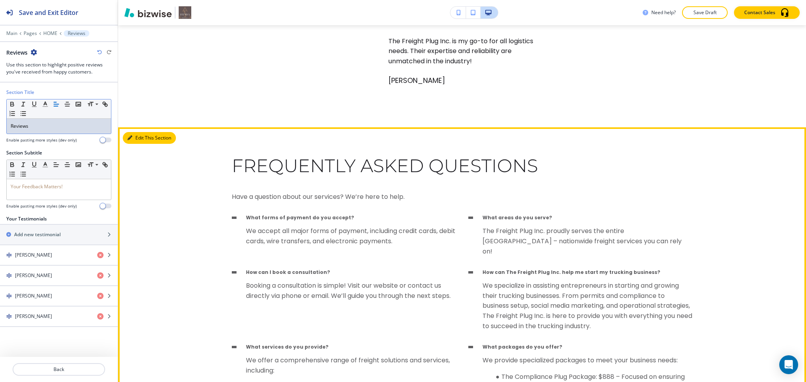
click at [138, 144] on button "Edit This Section" at bounding box center [149, 138] width 53 height 12
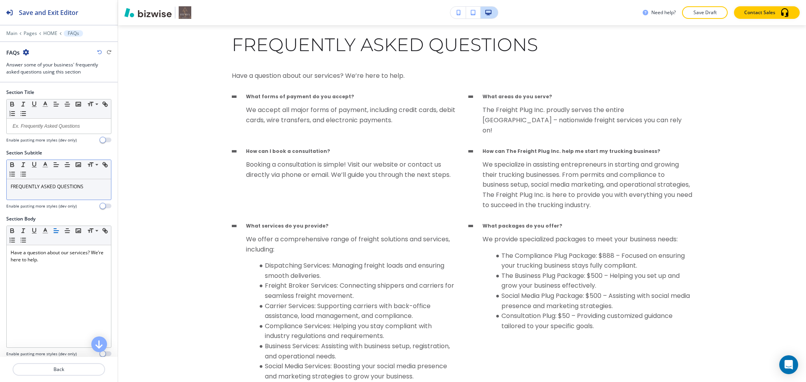
scroll to position [3673, 0]
click at [68, 198] on div "FREQUENTLY ASKED QUESTIONS" at bounding box center [59, 189] width 104 height 20
click at [45, 167] on line "button" at bounding box center [45, 167] width 5 height 0
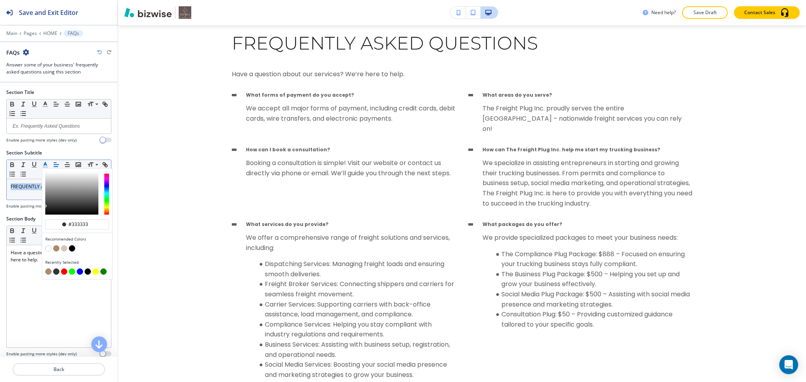
click at [55, 246] on button "button" at bounding box center [56, 248] width 6 height 6
type input "#ac8b6c"
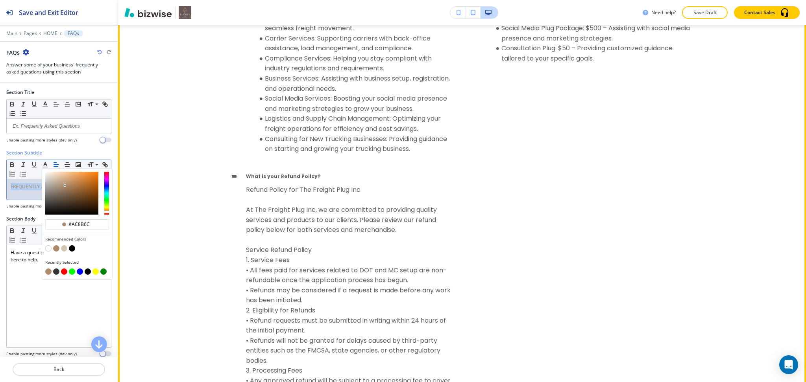
scroll to position [3939, 0]
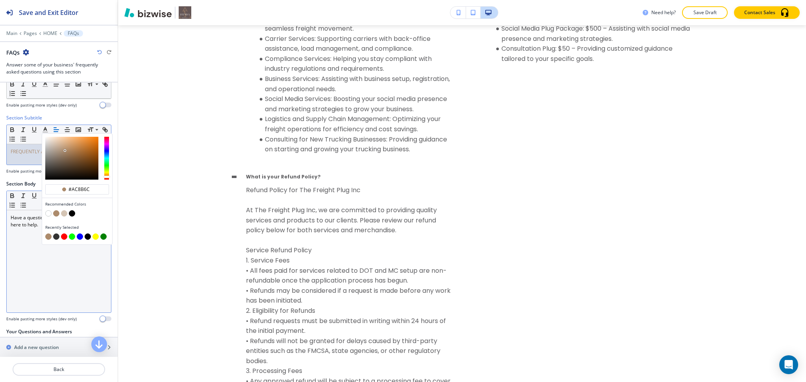
click at [66, 309] on div "Section Body Small Normal Large Huge Have a question about our services? We’re …" at bounding box center [58, 252] width 105 height 142
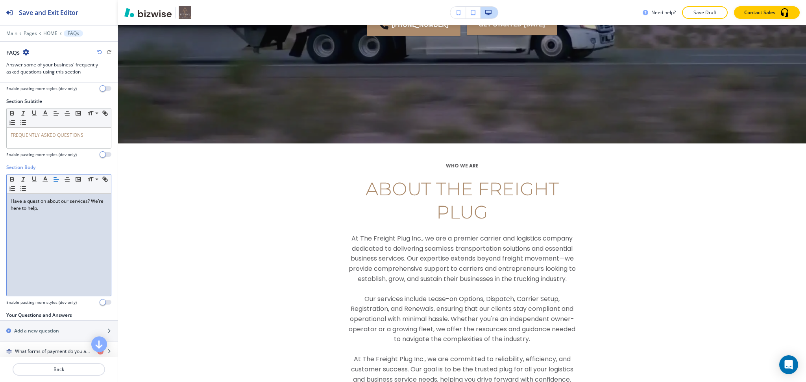
scroll to position [0, 0]
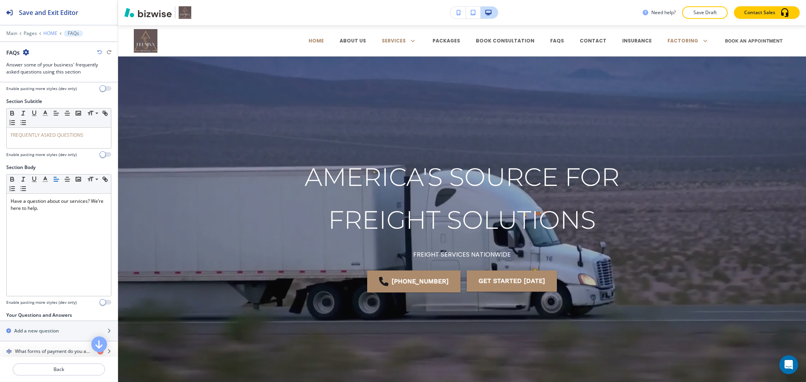
click at [49, 33] on p "HOME" at bounding box center [50, 34] width 14 height 6
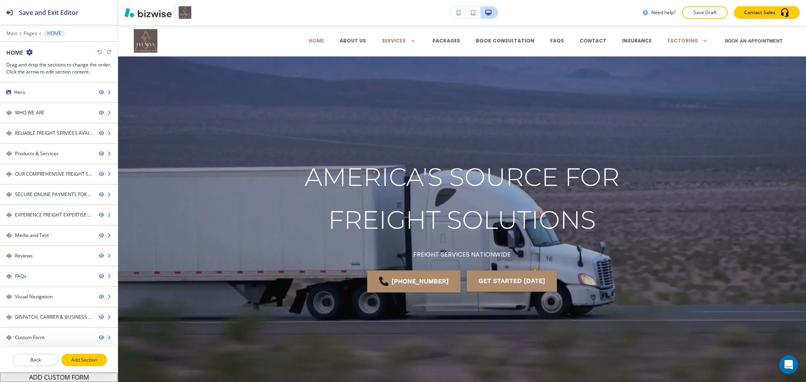
click at [80, 356] on button "Add Section" at bounding box center [84, 360] width 46 height 13
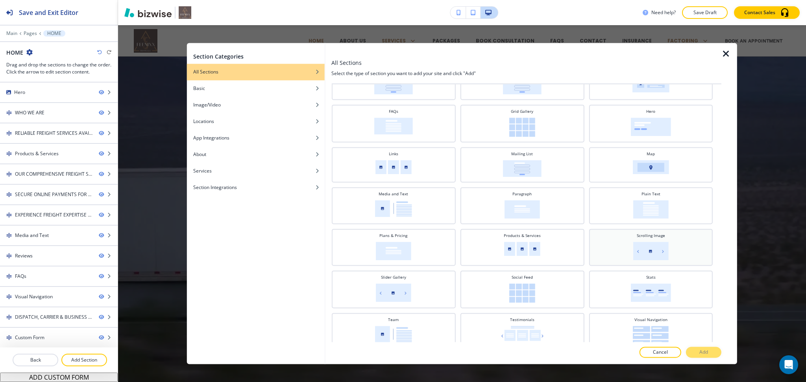
scroll to position [127, 0]
click at [727, 53] on icon "button" at bounding box center [725, 53] width 9 height 9
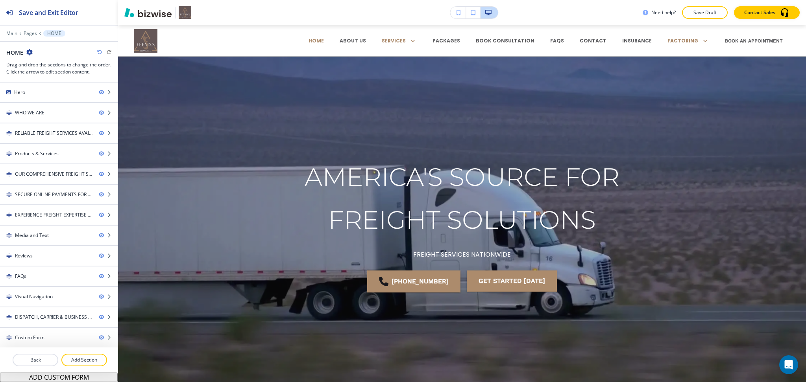
click at [65, 376] on button "ADD CUSTOM FORM" at bounding box center [59, 377] width 118 height 9
click at [56, 341] on div "Custom Form" at bounding box center [46, 337] width 92 height 7
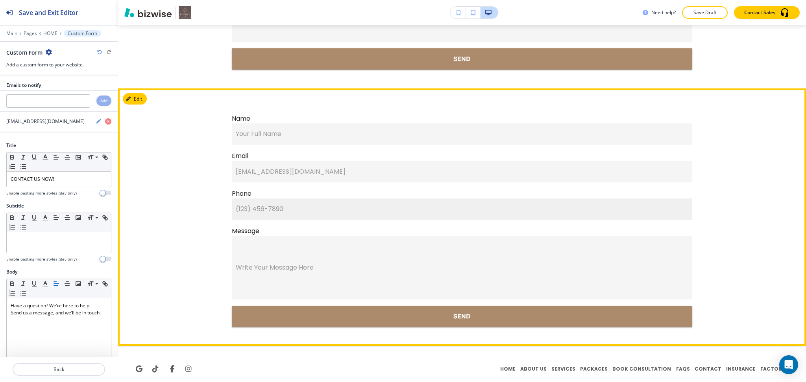
scroll to position [6102, 0]
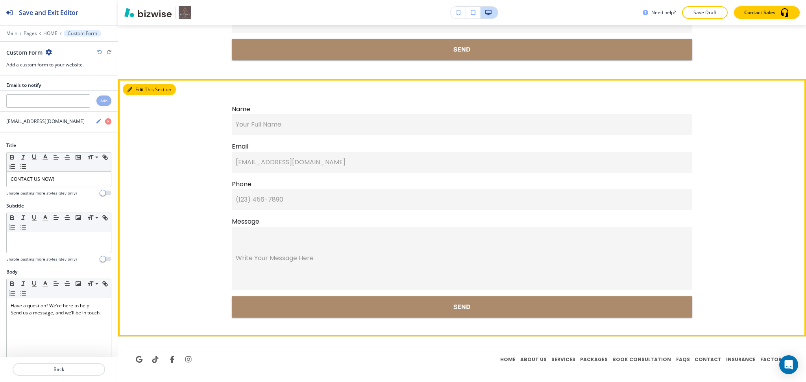
click at [139, 85] on button "Edit This Section" at bounding box center [149, 90] width 53 height 12
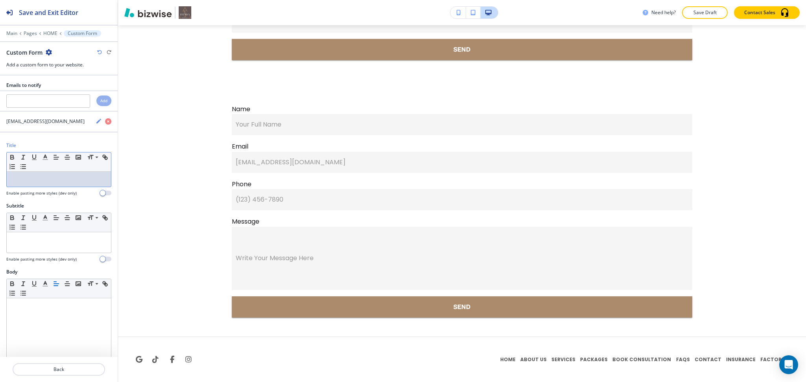
click at [52, 184] on div at bounding box center [59, 179] width 104 height 15
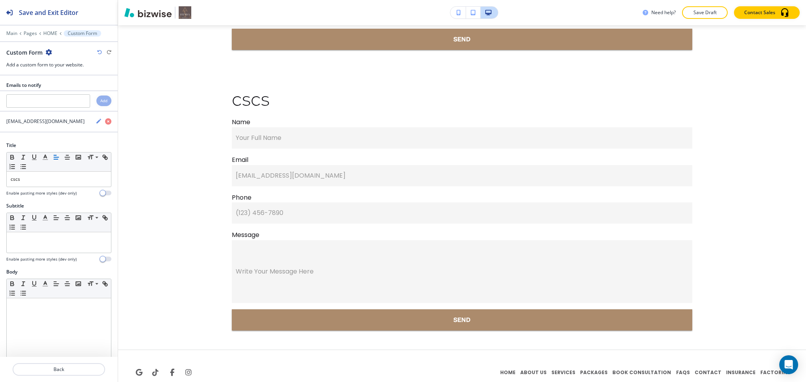
click at [98, 52] on icon "button" at bounding box center [99, 52] width 5 height 5
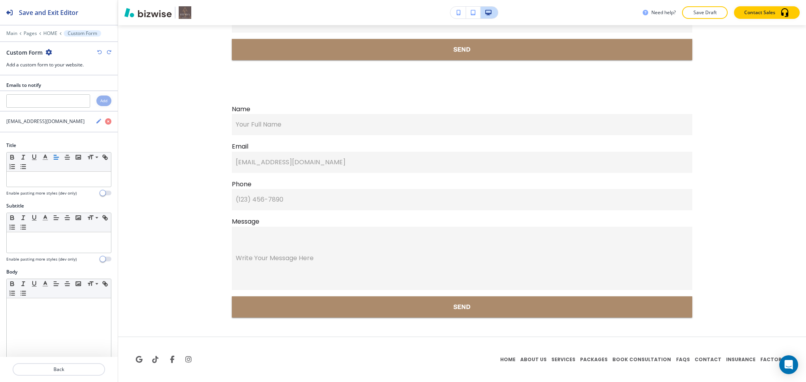
click at [98, 52] on icon "button" at bounding box center [99, 52] width 5 height 5
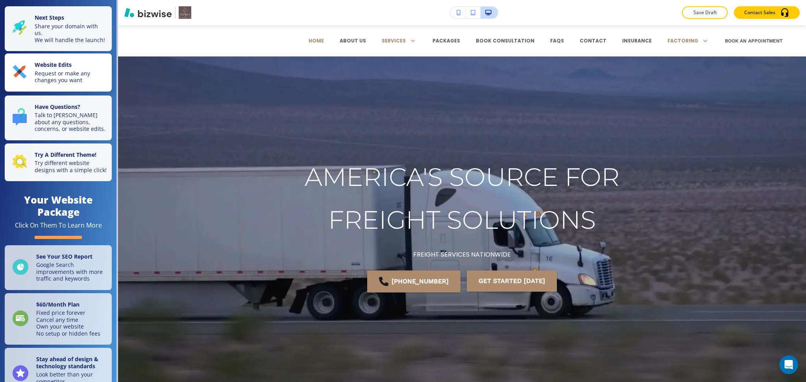
click at [77, 76] on p "Request or make any changes you want" at bounding box center [71, 77] width 72 height 14
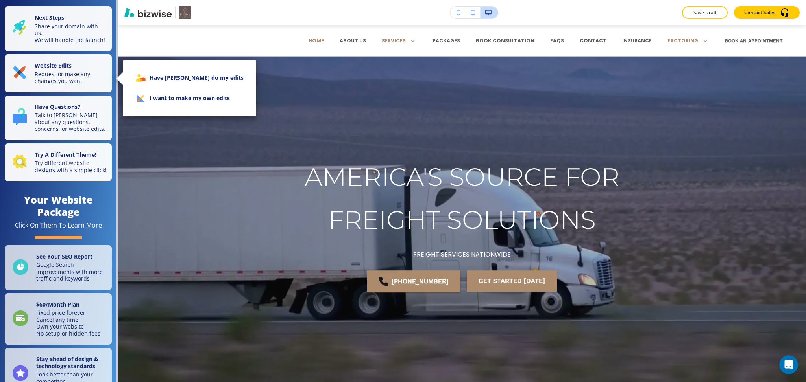
click at [155, 103] on li "I want to make my own edits" at bounding box center [189, 98] width 121 height 20
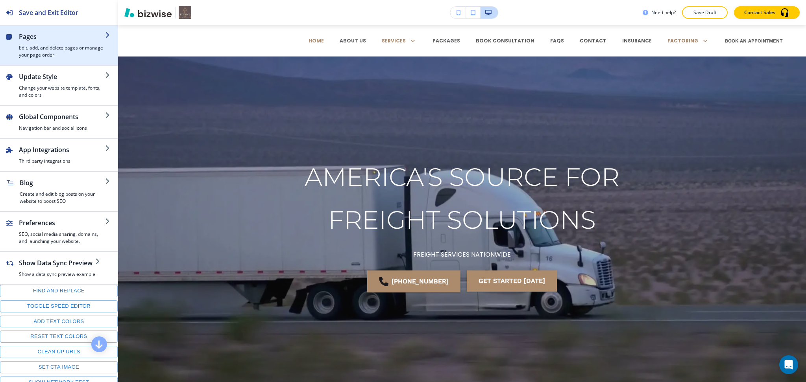
click at [53, 40] on h2 "Pages" at bounding box center [62, 36] width 86 height 9
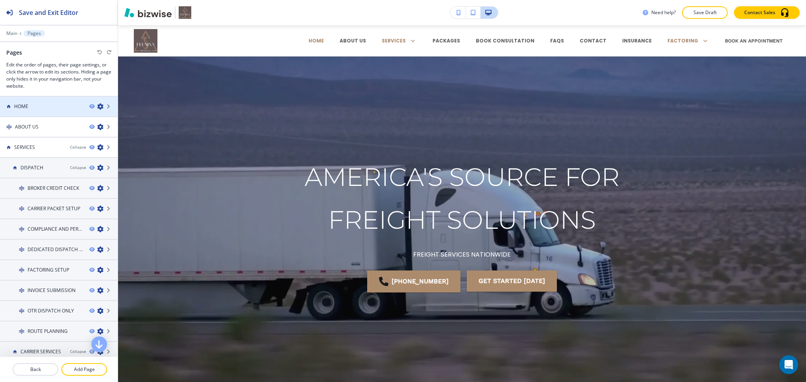
click at [45, 105] on div "HOME" at bounding box center [41, 106] width 83 height 7
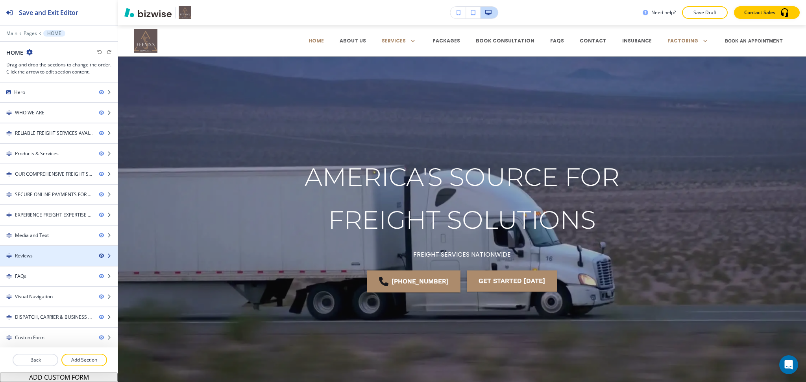
scroll to position [1, 0]
click at [89, 365] on button "Add Section" at bounding box center [84, 360] width 46 height 13
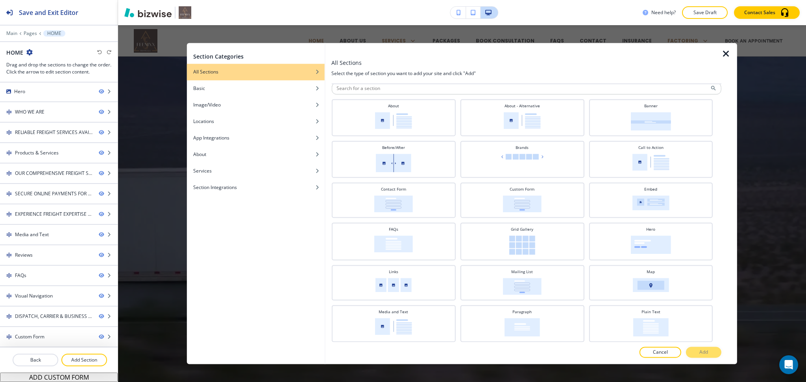
scroll to position [0, 0]
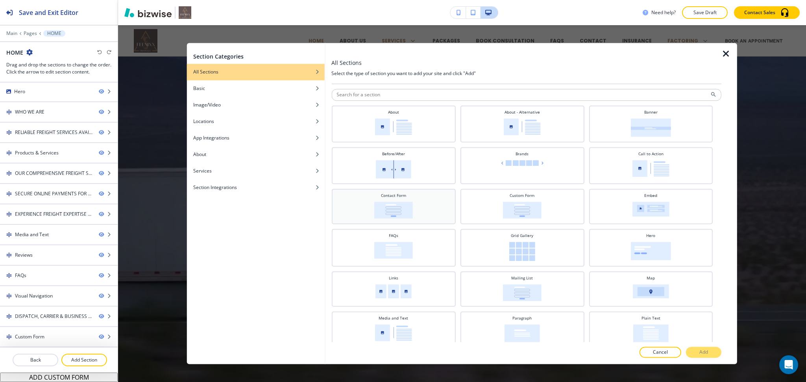
click at [437, 200] on div "Contact Form" at bounding box center [393, 206] width 116 height 26
click at [697, 352] on button "Add" at bounding box center [703, 352] width 35 height 11
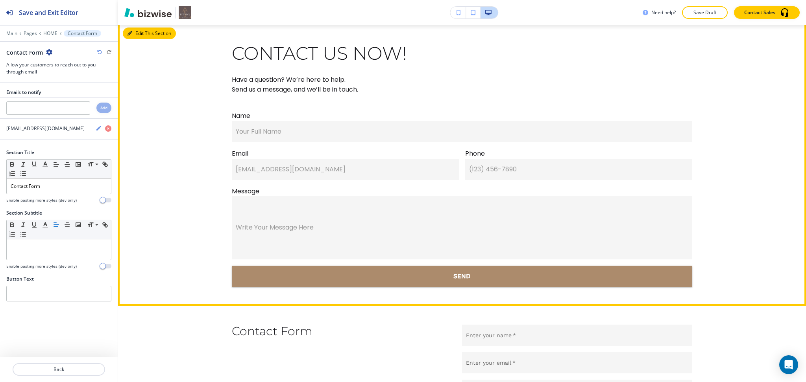
click at [130, 39] on button "Edit This Section" at bounding box center [149, 34] width 53 height 12
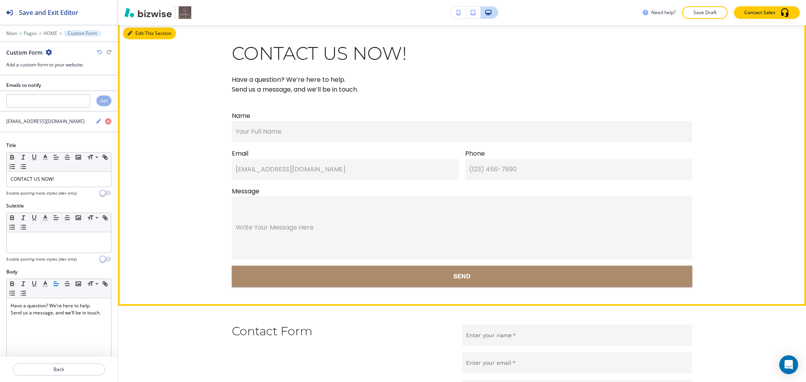
scroll to position [5873, 0]
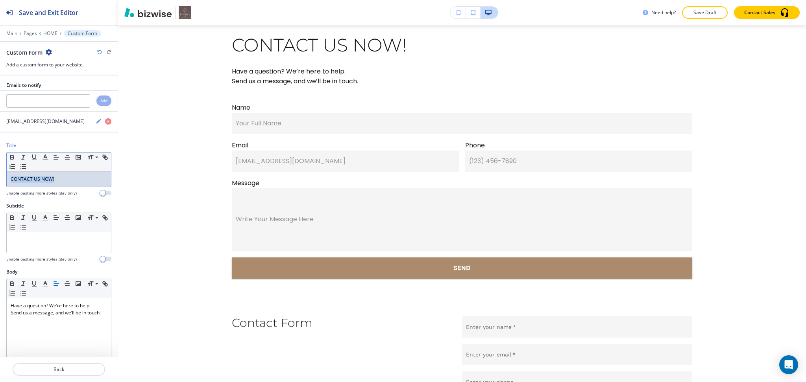
drag, startPoint x: 72, startPoint y: 179, endPoint x: 0, endPoint y: 175, distance: 72.5
click at [0, 175] on div "Title Small Normal Large Huge CONTACT US NOW! Enable pasting more styles (dev o…" at bounding box center [59, 172] width 118 height 61
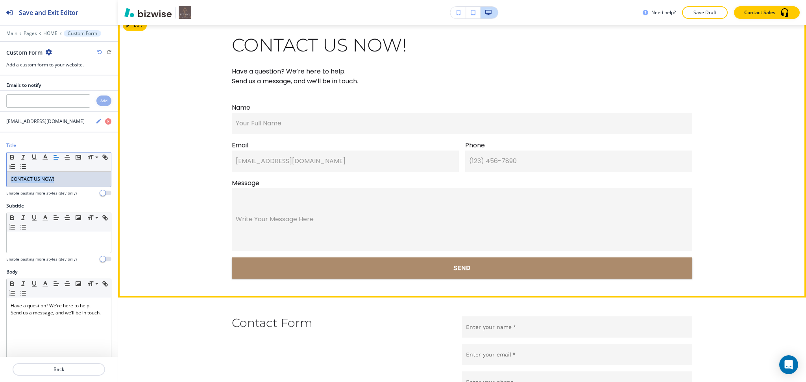
copy p "CONTACT US NOW!"
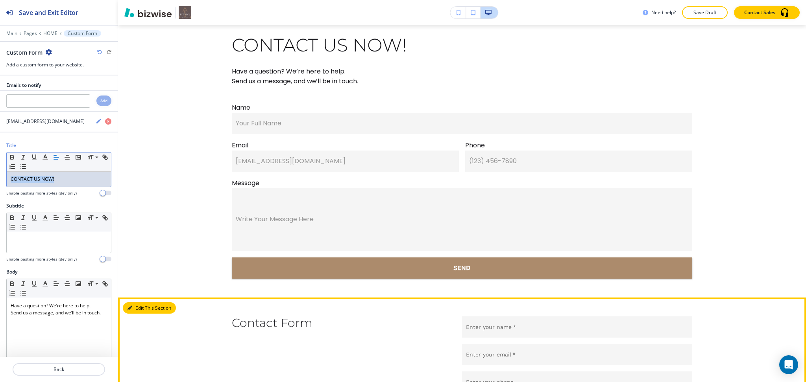
click at [134, 314] on button "Edit This Section" at bounding box center [149, 309] width 53 height 12
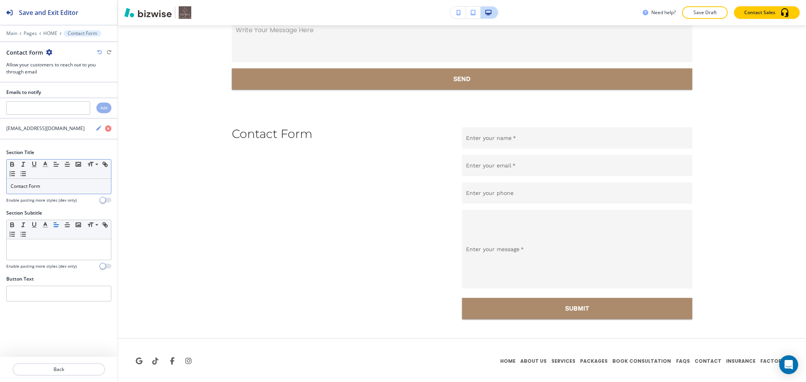
scroll to position [6074, 0]
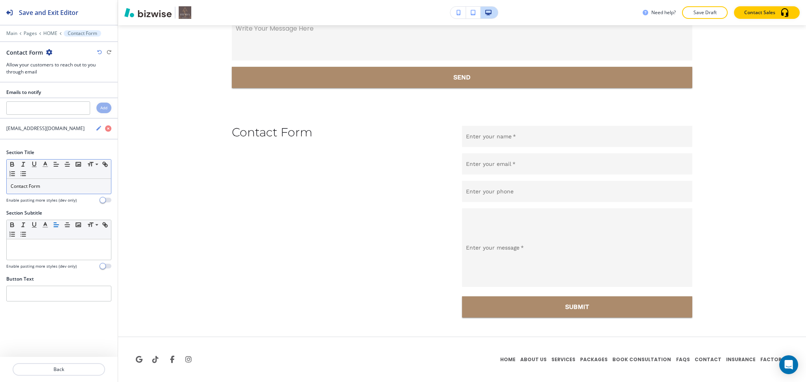
click at [50, 188] on p "Contact Form" at bounding box center [59, 186] width 96 height 7
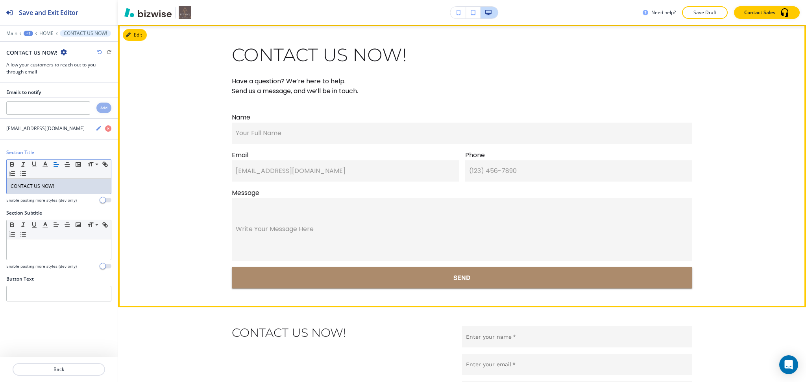
scroll to position [5863, 0]
drag, startPoint x: 367, startPoint y: 101, endPoint x: 228, endPoint y: 90, distance: 138.9
click at [232, 90] on p "Have a question? We’re here to help. Send us a message, and we’ll be in touch." at bounding box center [462, 87] width 460 height 40
copy p "Have a question? We’re here to help. Send us a message, and we’ll be in touch."
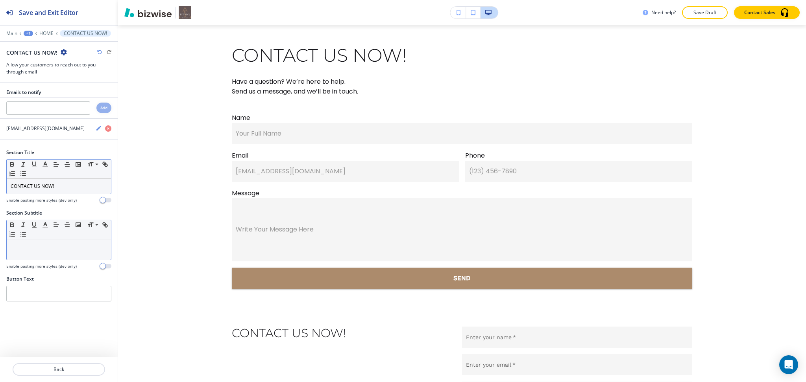
click at [61, 256] on div at bounding box center [59, 250] width 104 height 20
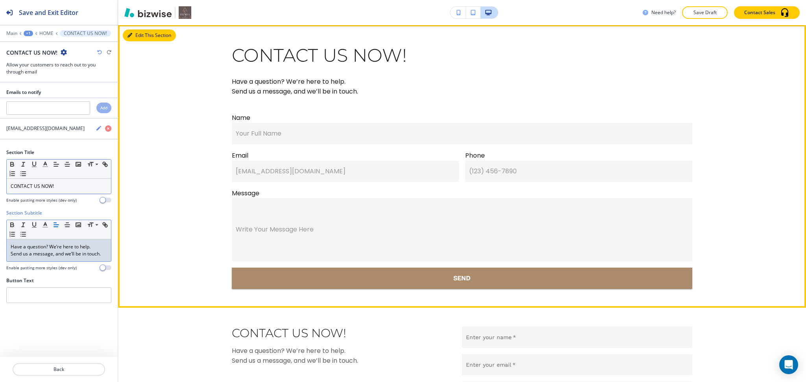
click at [140, 41] on button "Edit This Section" at bounding box center [149, 36] width 53 height 12
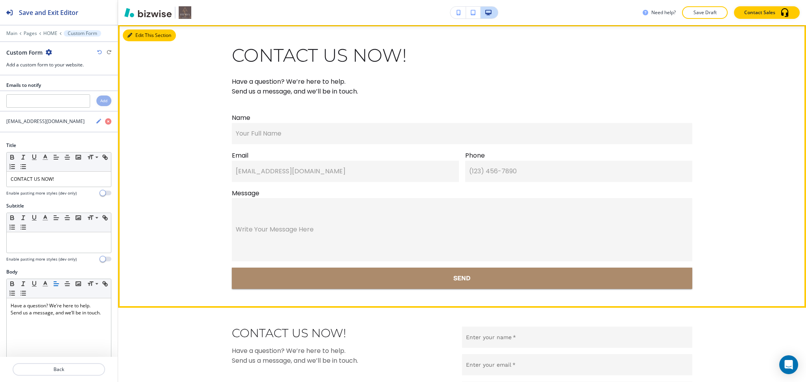
scroll to position [5873, 0]
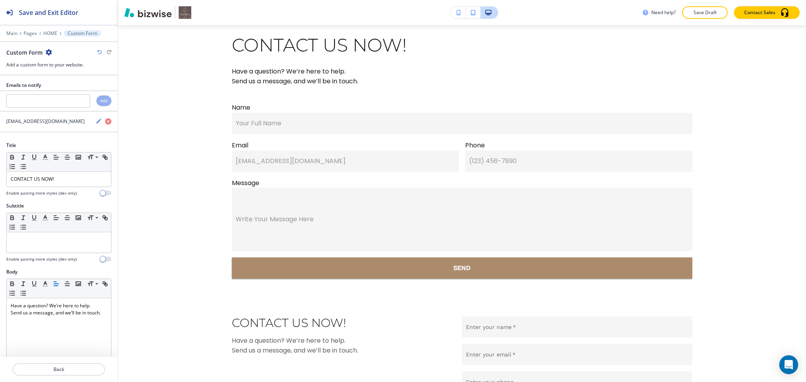
click at [47, 51] on icon "button" at bounding box center [49, 52] width 6 height 6
click at [59, 93] on p "Delete Section" at bounding box center [70, 93] width 40 height 7
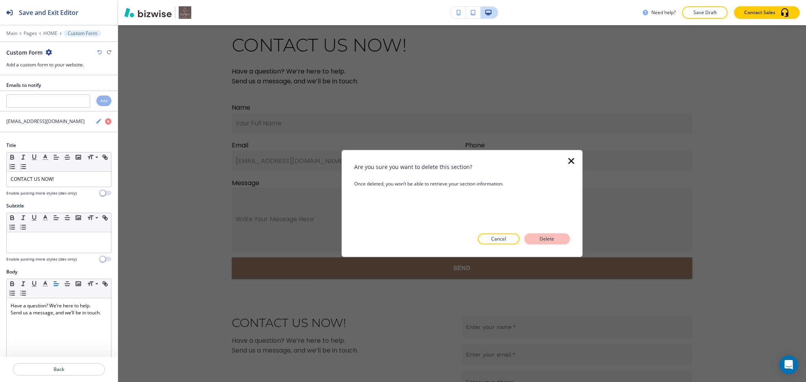
click at [557, 234] on button "Delete" at bounding box center [547, 239] width 46 height 11
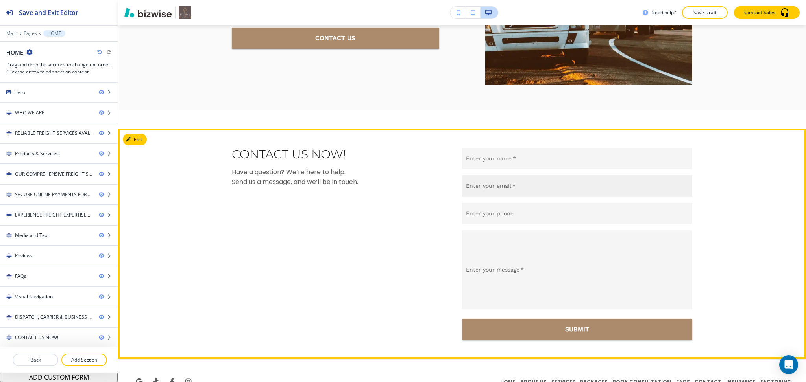
scroll to position [5791, 0]
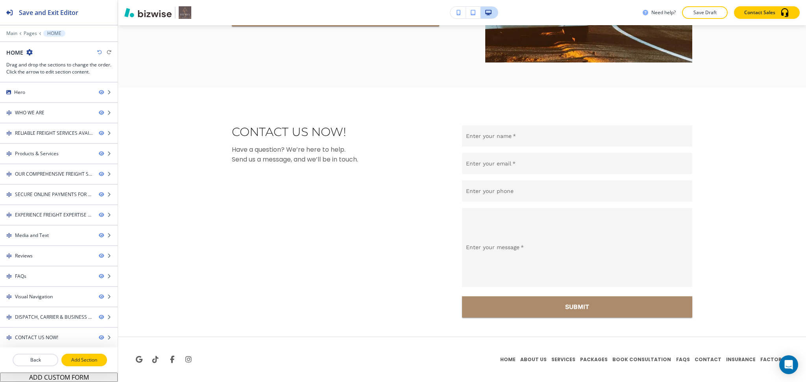
click at [92, 355] on button "Add Section" at bounding box center [84, 360] width 46 height 13
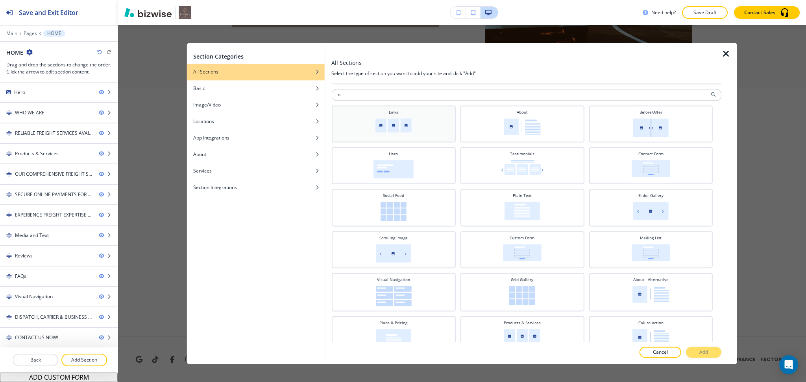
type input "l"
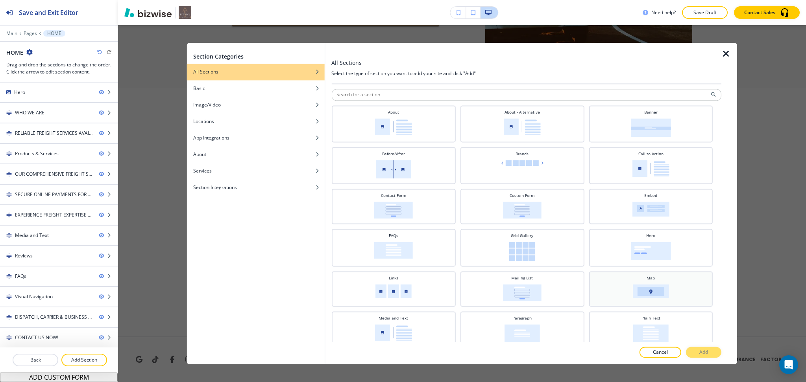
click at [646, 284] on img at bounding box center [651, 291] width 36 height 14
click at [706, 353] on p "Add" at bounding box center [703, 352] width 9 height 7
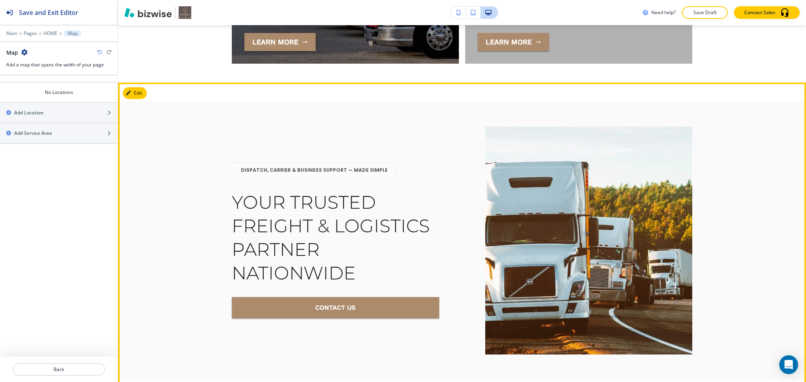
scroll to position [5489, 0]
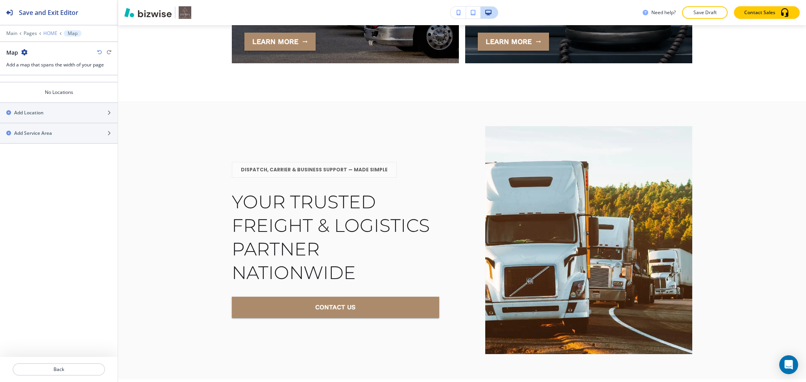
click at [49, 32] on p "HOME" at bounding box center [50, 34] width 14 height 6
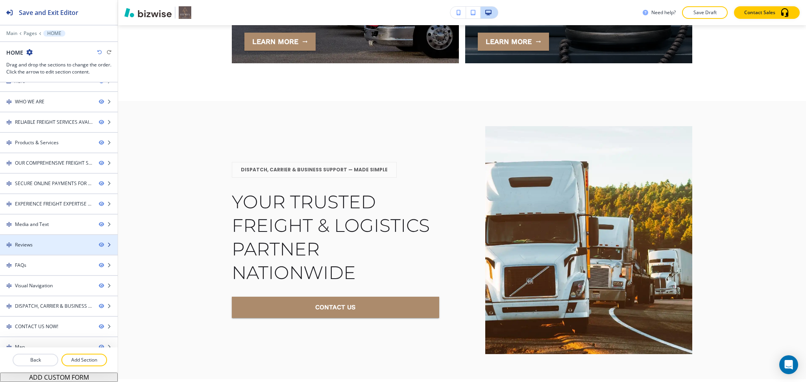
scroll to position [21, 0]
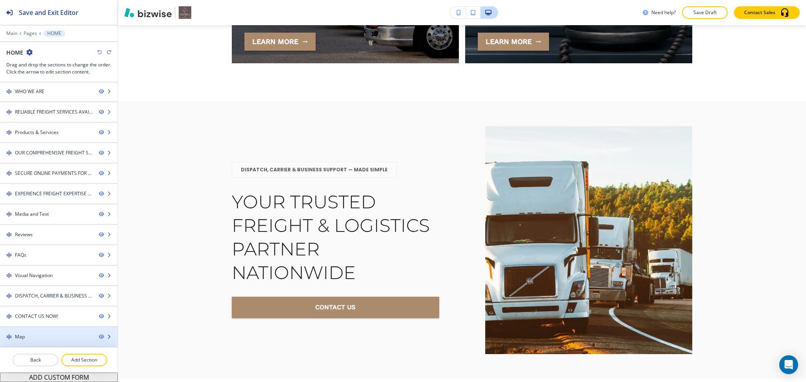
click at [49, 334] on div at bounding box center [59, 330] width 118 height 6
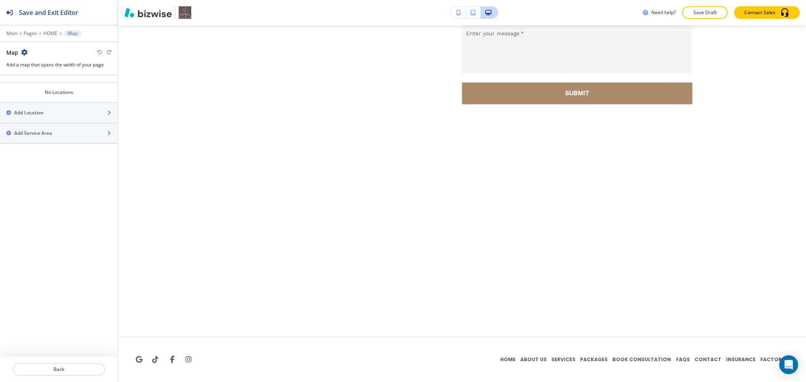
scroll to position [6005, 0]
click at [22, 50] on icon "button" at bounding box center [24, 52] width 6 height 6
click at [43, 89] on button "Delete Section" at bounding box center [46, 94] width 50 height 14
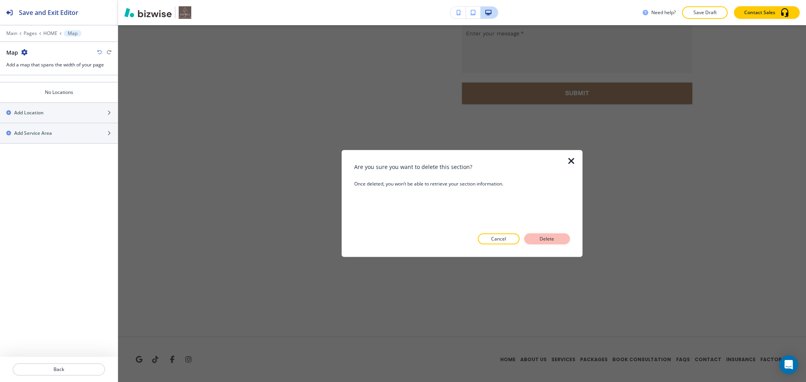
click at [529, 237] on button "Delete" at bounding box center [547, 239] width 46 height 11
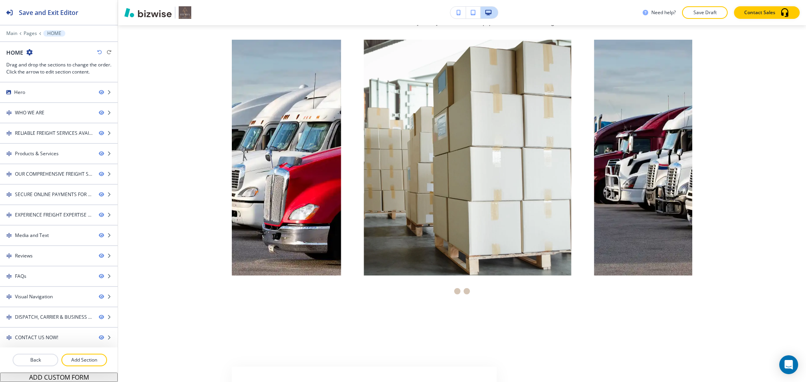
scroll to position [650, 0]
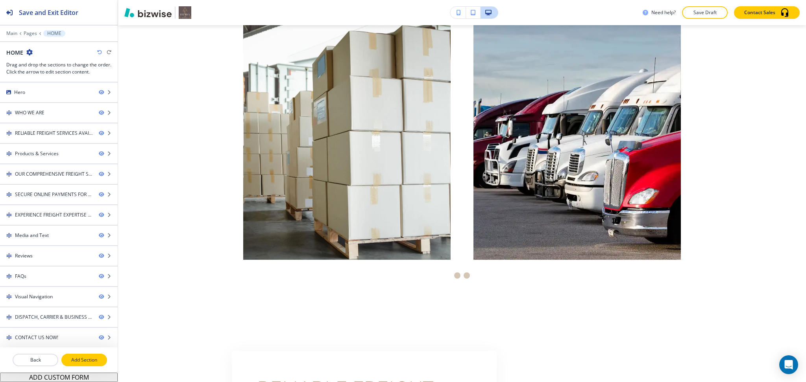
drag, startPoint x: 85, startPoint y: 359, endPoint x: 101, endPoint y: 342, distance: 23.4
click at [85, 359] on p "Add Section" at bounding box center [84, 360] width 44 height 7
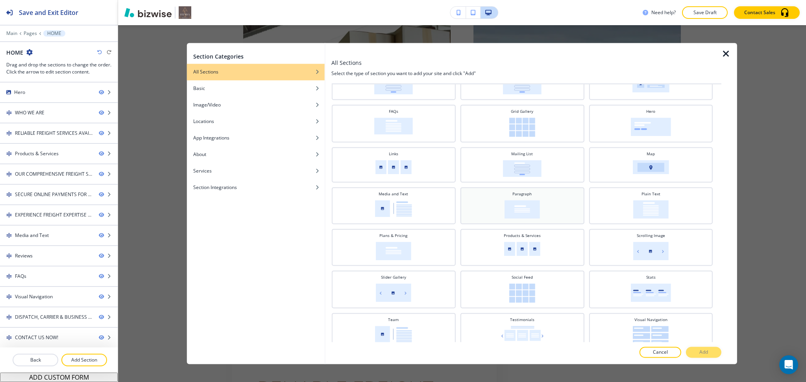
scroll to position [127, 0]
click at [647, 203] on img at bounding box center [650, 207] width 35 height 18
click at [708, 355] on p "Add" at bounding box center [703, 352] width 9 height 7
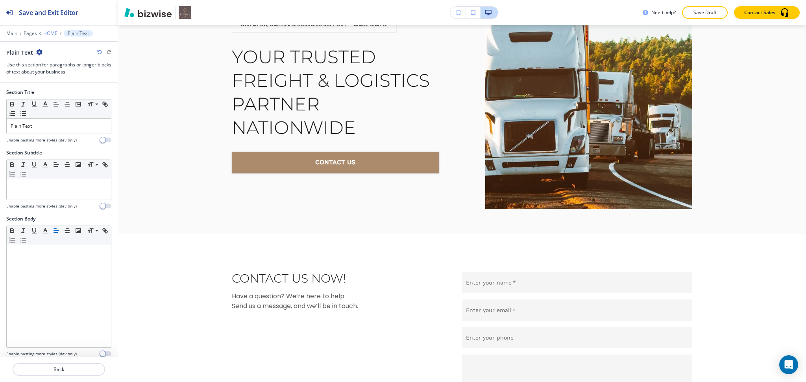
click at [48, 33] on p "HOME" at bounding box center [50, 34] width 14 height 6
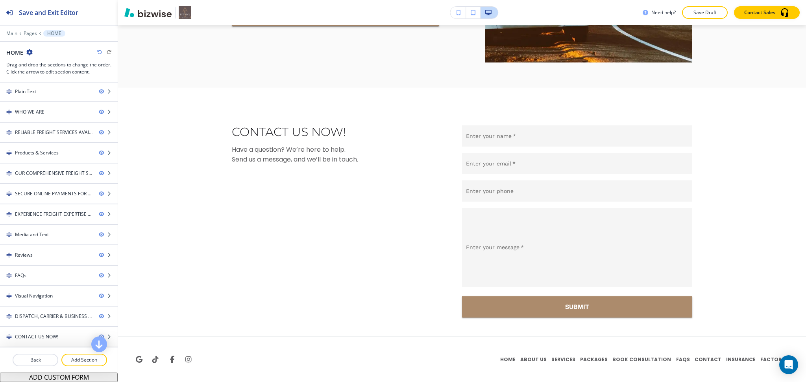
scroll to position [0, 0]
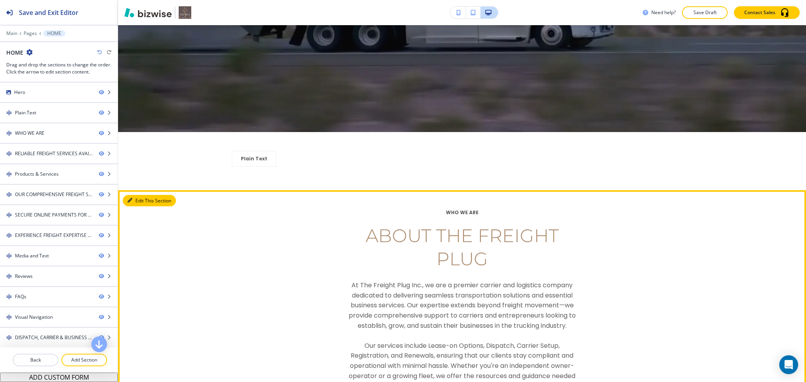
click at [142, 197] on button "Edit This Section" at bounding box center [149, 201] width 53 height 12
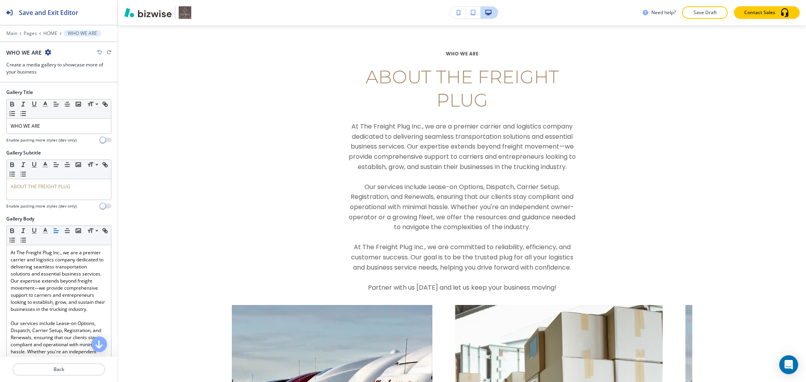
scroll to position [433, 0]
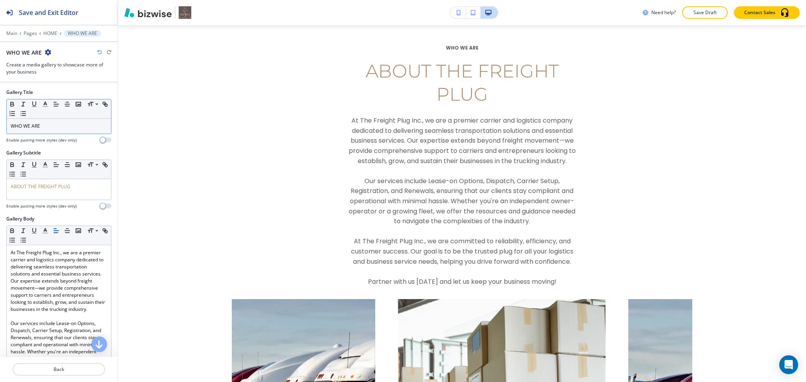
click at [55, 127] on p "WHO WE ARE" at bounding box center [59, 126] width 96 height 7
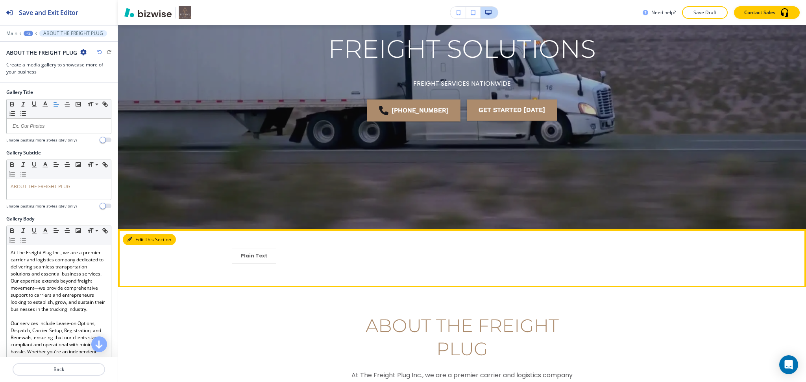
click at [142, 240] on button "Edit This Section" at bounding box center [149, 240] width 53 height 12
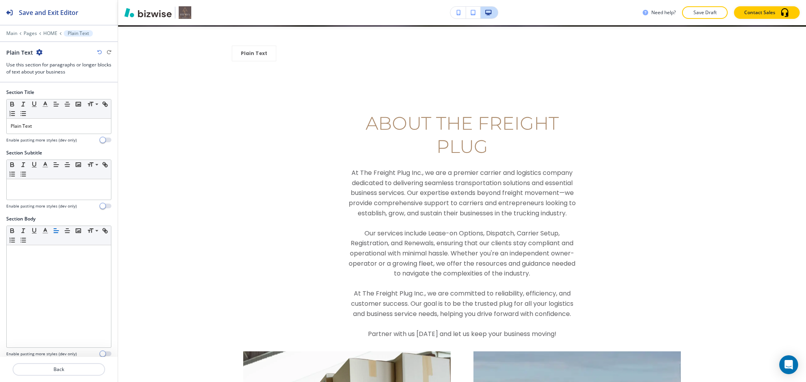
scroll to position [375, 0]
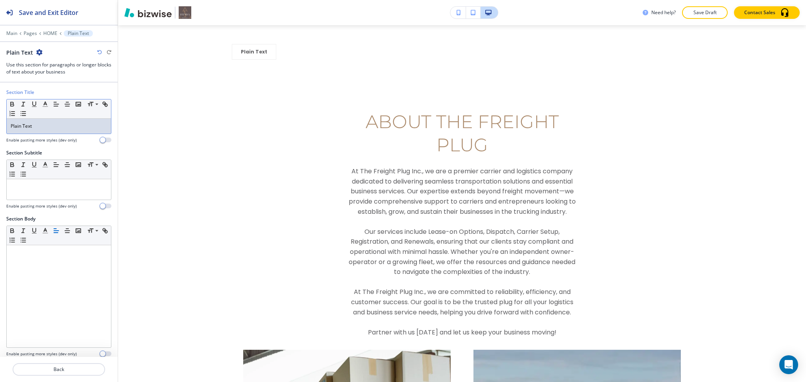
click at [41, 128] on p "Plain Text" at bounding box center [59, 126] width 96 height 7
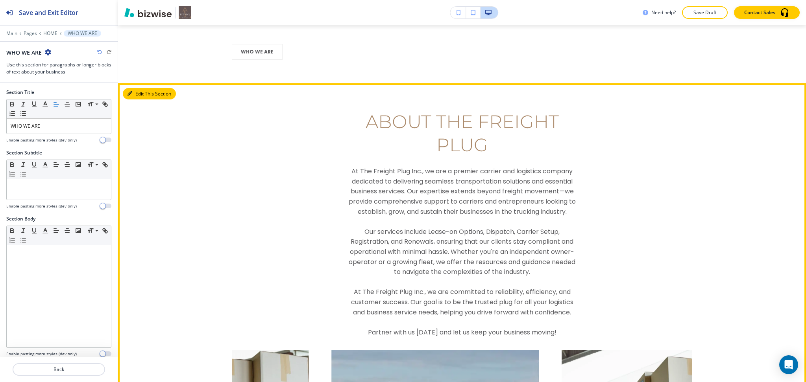
click at [136, 95] on button "Edit This Section" at bounding box center [149, 94] width 53 height 12
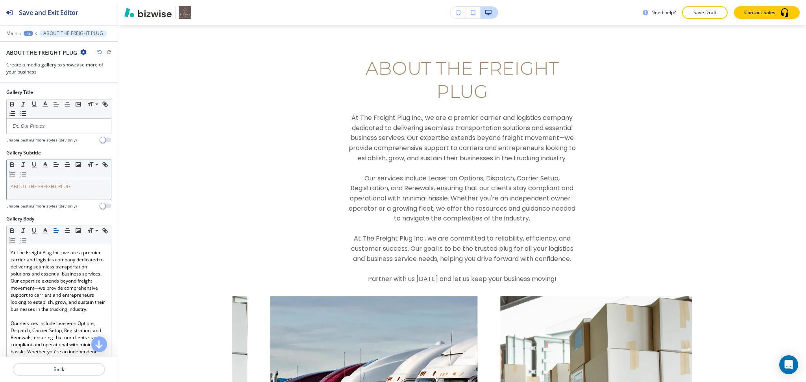
scroll to position [433, 0]
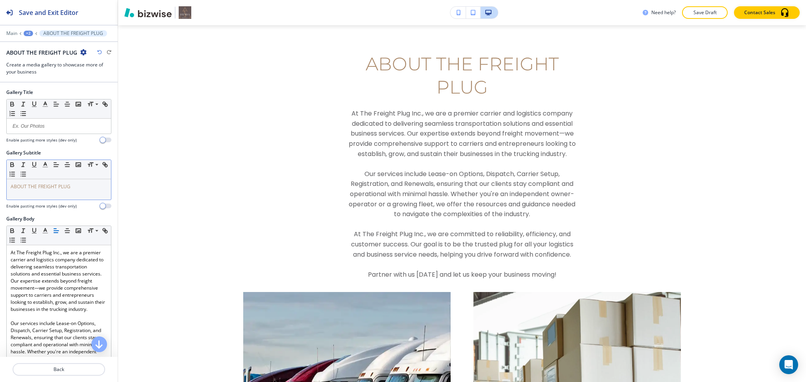
click at [66, 186] on span "ABOUT THE FREIGHT PLUG" at bounding box center [41, 186] width 60 height 7
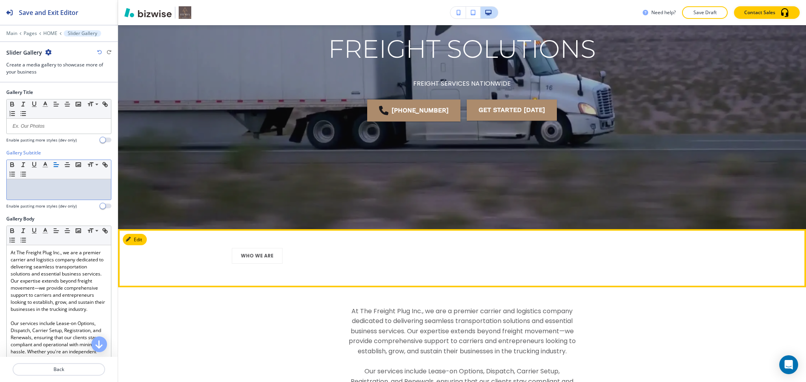
click at [137, 239] on button "Edit" at bounding box center [135, 240] width 24 height 12
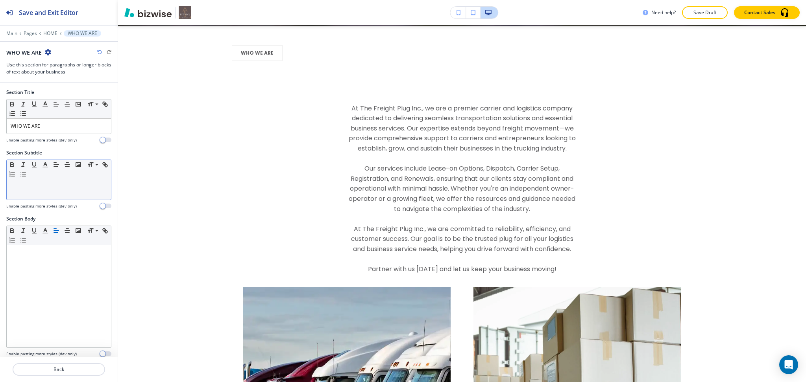
scroll to position [375, 0]
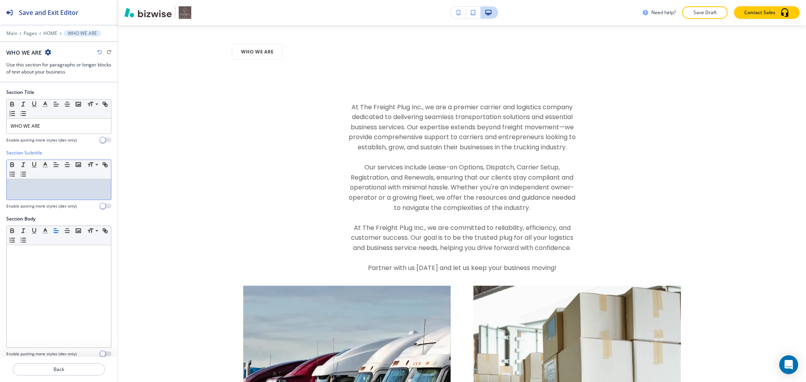
click at [36, 189] on p at bounding box center [59, 186] width 96 height 7
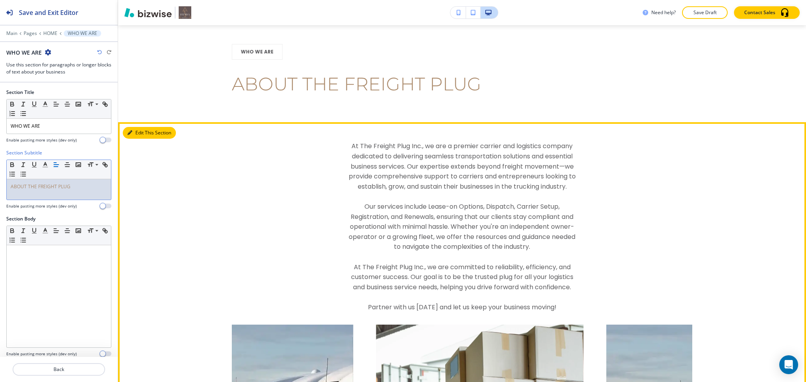
click at [143, 131] on button "Edit This Section" at bounding box center [149, 133] width 53 height 12
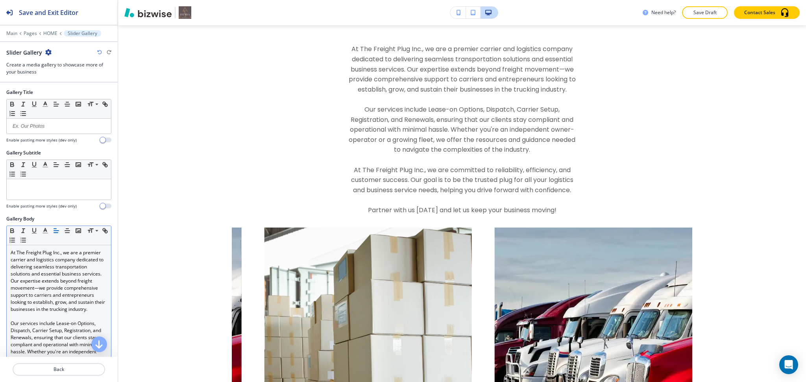
scroll to position [473, 0]
click at [70, 293] on p "At The Freight Plug Inc., we are a premier carrier and logistics company dedica…" at bounding box center [59, 281] width 96 height 64
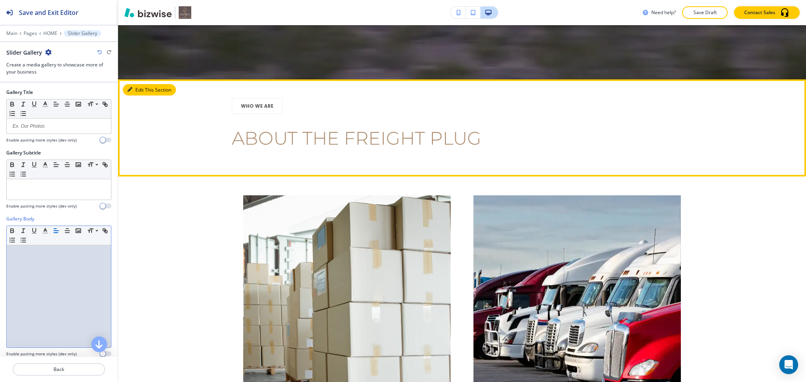
click at [138, 89] on button "Edit This Section" at bounding box center [149, 90] width 53 height 12
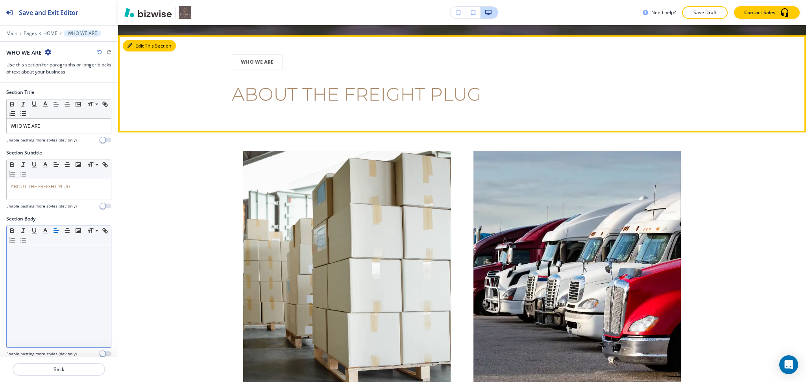
scroll to position [375, 0]
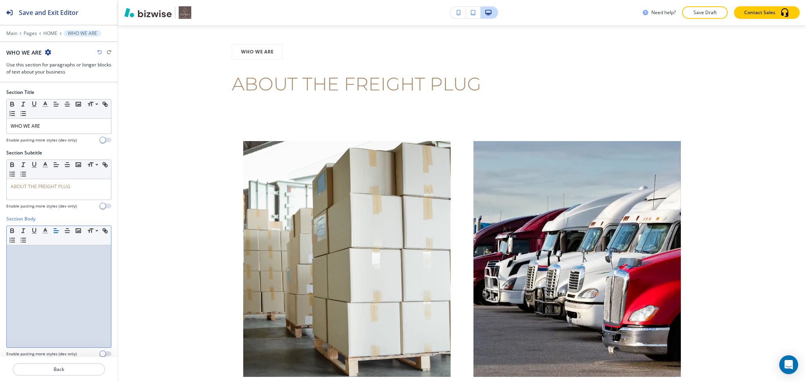
click at [66, 268] on div at bounding box center [59, 296] width 104 height 102
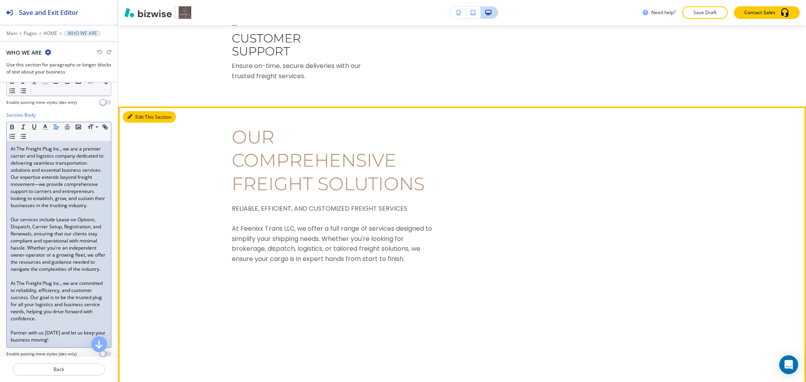
scroll to position [1681, 0]
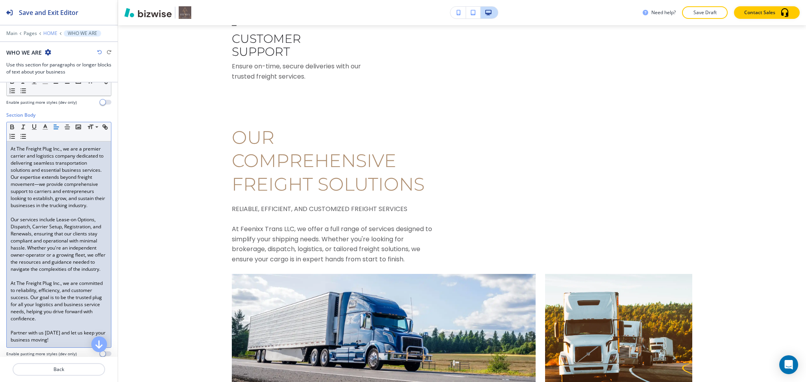
click at [48, 35] on p "HOME" at bounding box center [50, 34] width 14 height 6
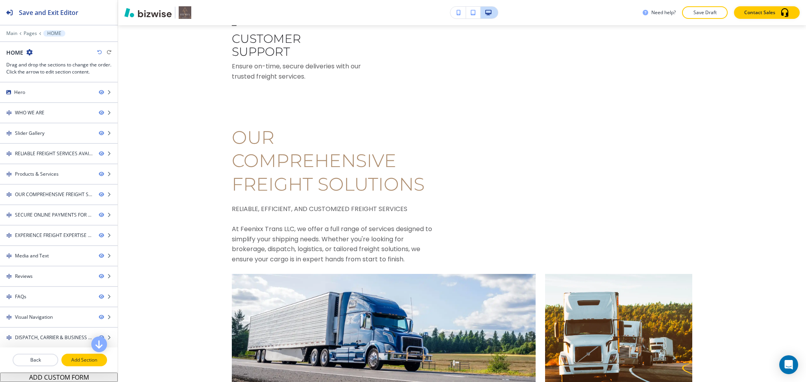
click at [79, 356] on button "Add Section" at bounding box center [84, 360] width 46 height 13
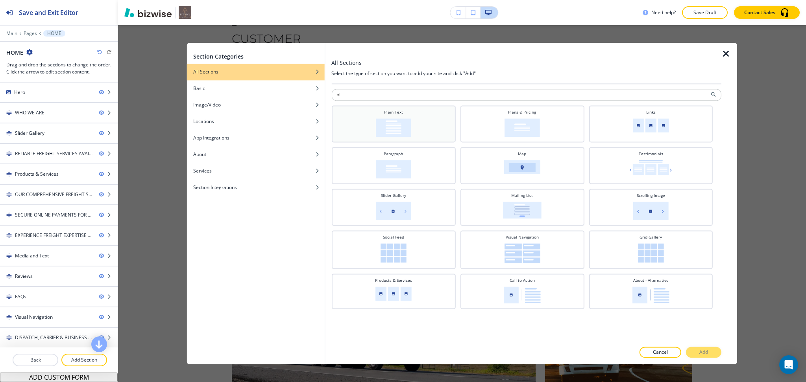
type input "pl"
click at [405, 129] on img at bounding box center [393, 127] width 35 height 18
click at [702, 348] on button "Add" at bounding box center [703, 352] width 35 height 11
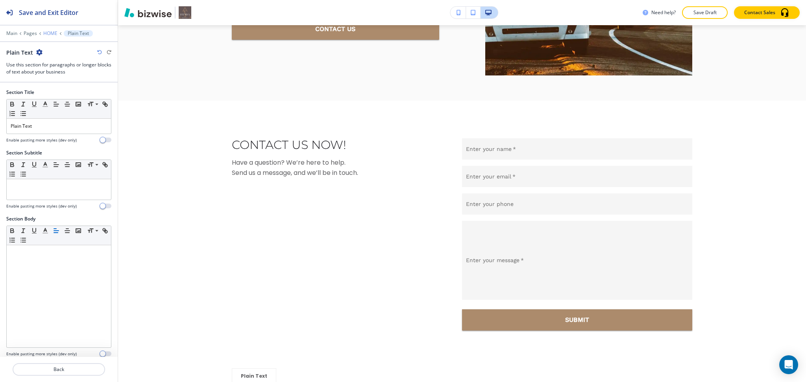
click at [49, 35] on p "HOME" at bounding box center [50, 34] width 14 height 6
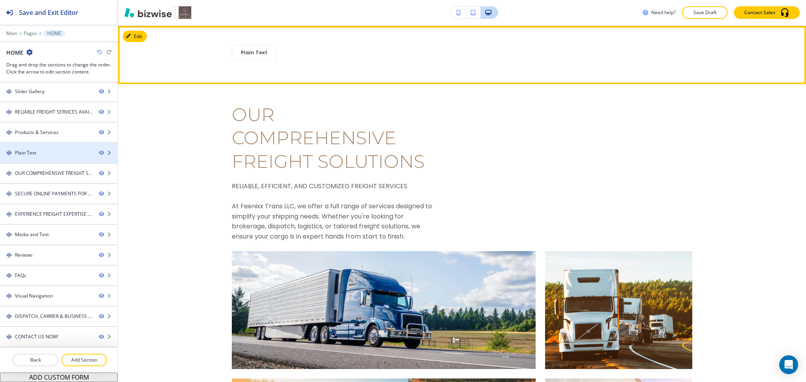
scroll to position [1772, 0]
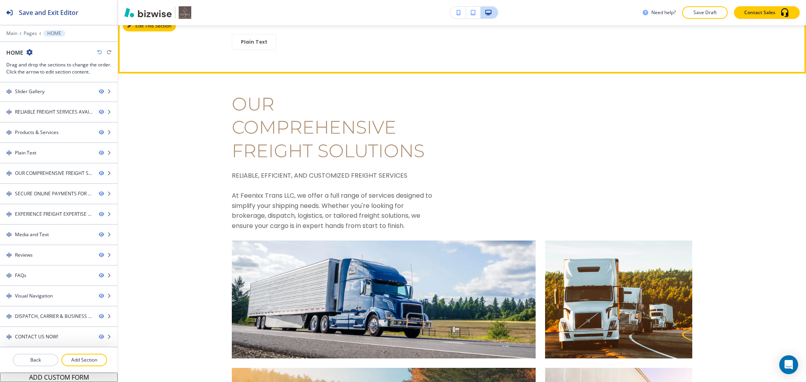
click at [133, 32] on button "Edit This Section" at bounding box center [149, 26] width 53 height 12
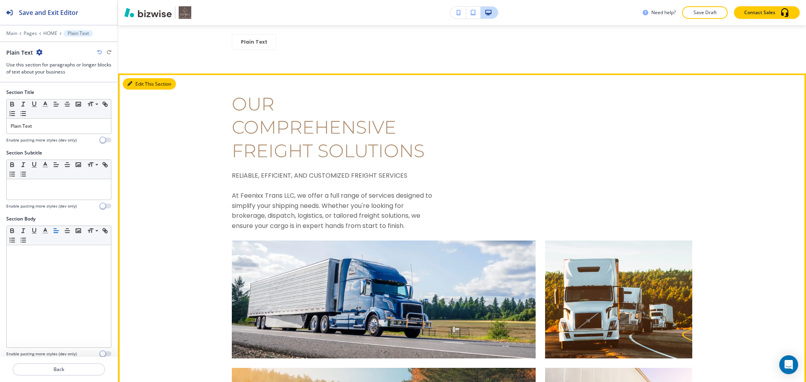
click at [135, 89] on button "Edit This Section" at bounding box center [149, 84] width 53 height 12
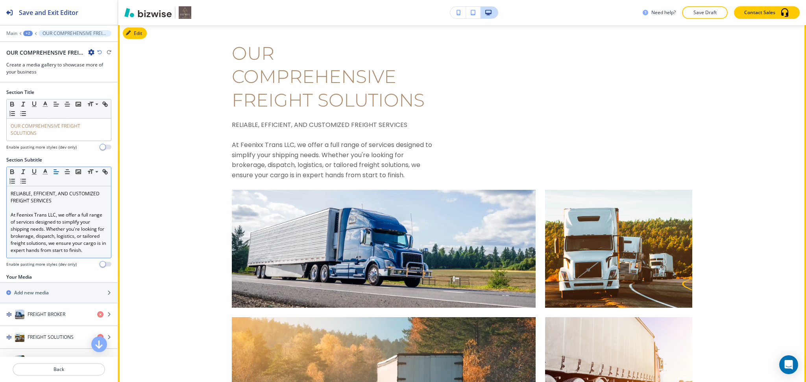
scroll to position [1830, 0]
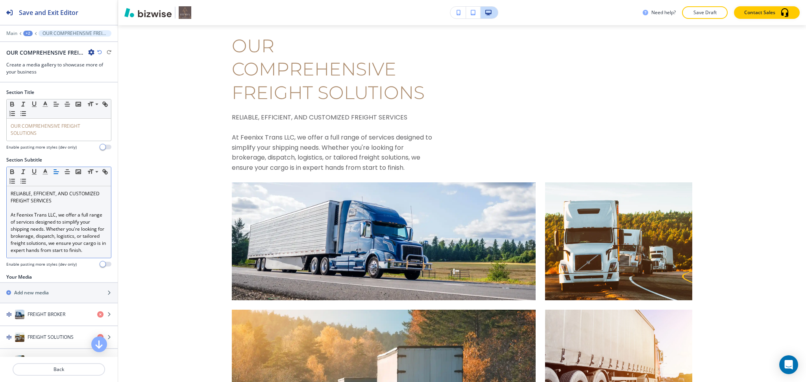
click at [63, 234] on p "At Feenixx Trans LLC, we offer a full range of services designed to simplify yo…" at bounding box center [59, 233] width 96 height 42
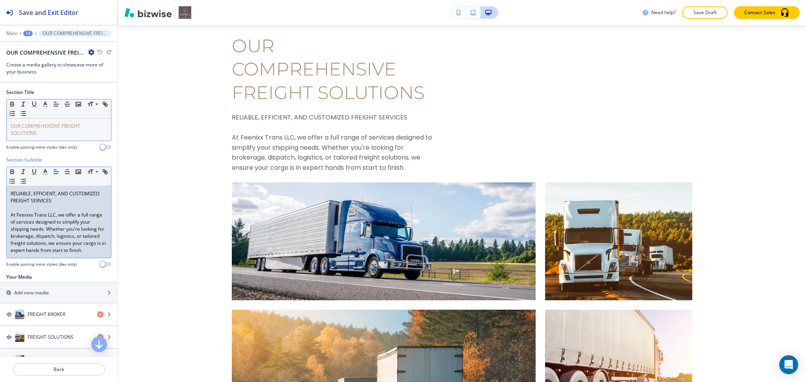
click at [64, 133] on p "OUR COMPREHENSIVE FREIGHT SOLUTIONS" at bounding box center [59, 130] width 96 height 14
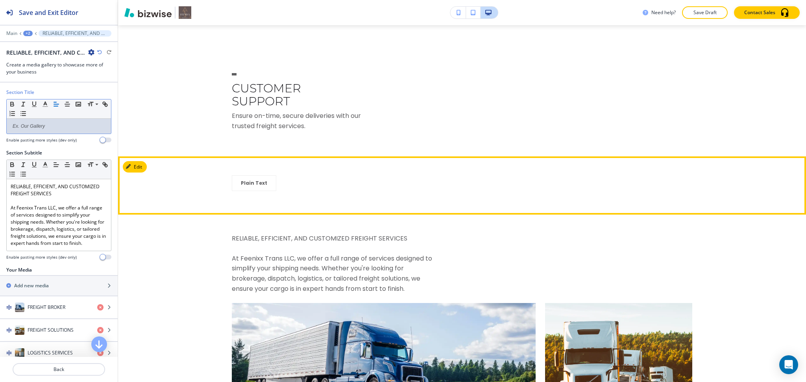
click at [141, 173] on button "Edit" at bounding box center [135, 167] width 24 height 12
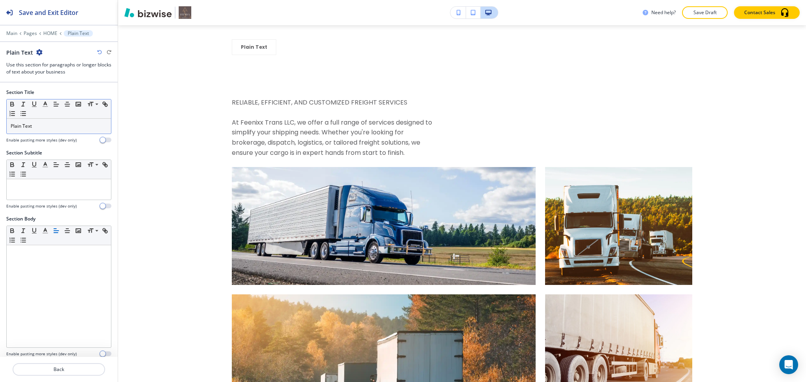
scroll to position [1772, 0]
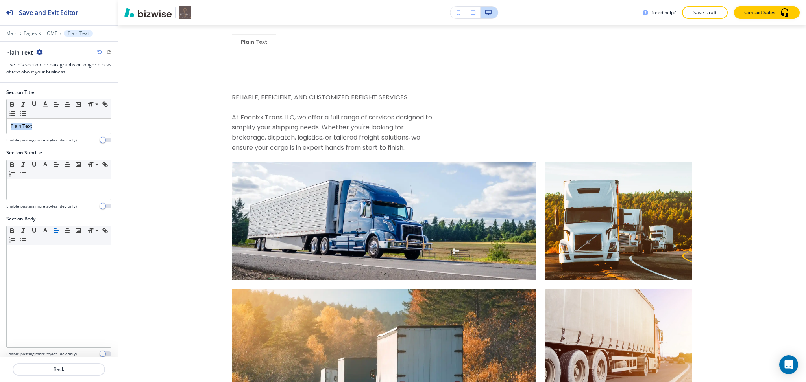
drag, startPoint x: 0, startPoint y: 123, endPoint x: 0, endPoint y: 83, distance: 40.5
click at [0, 112] on div "Section Title Small Normal Large Huge Plain Text Enable pasting more styles (de…" at bounding box center [59, 119] width 118 height 61
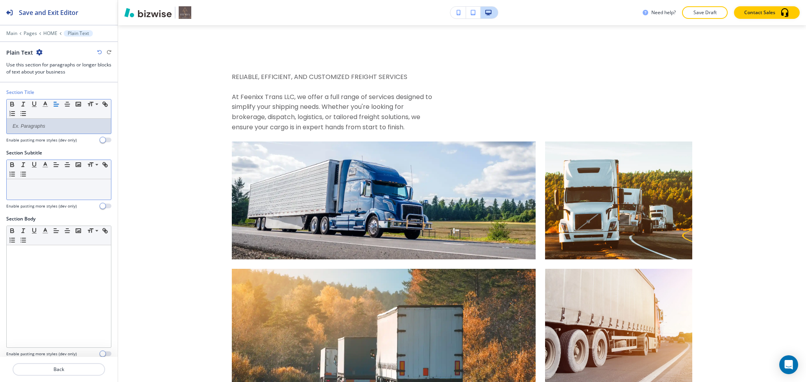
click at [35, 194] on div at bounding box center [59, 189] width 104 height 20
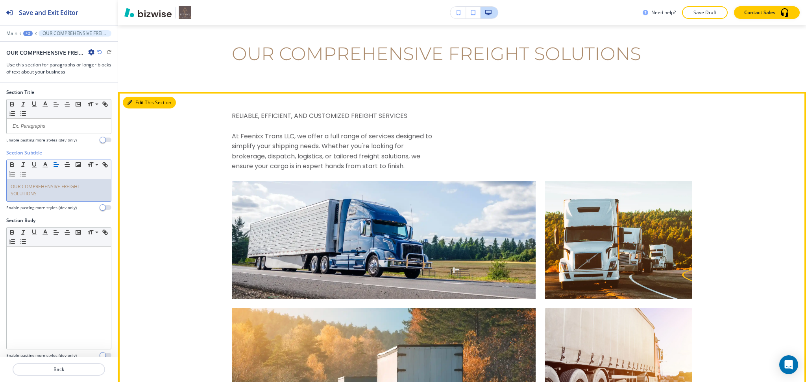
click at [137, 109] on button "Edit This Section" at bounding box center [149, 103] width 53 height 12
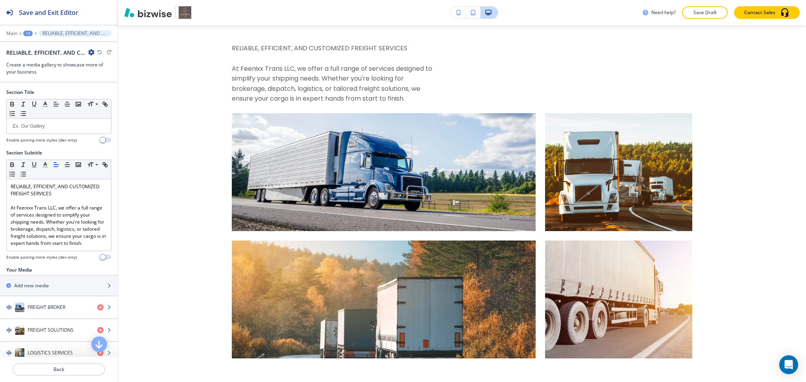
scroll to position [1849, 0]
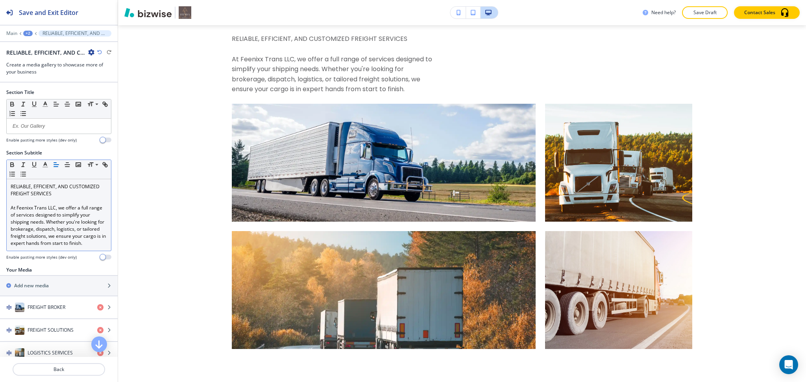
click at [60, 233] on p "At Feenixx Trans LLC, we offer a full range of services designed to simplify yo…" at bounding box center [59, 226] width 96 height 42
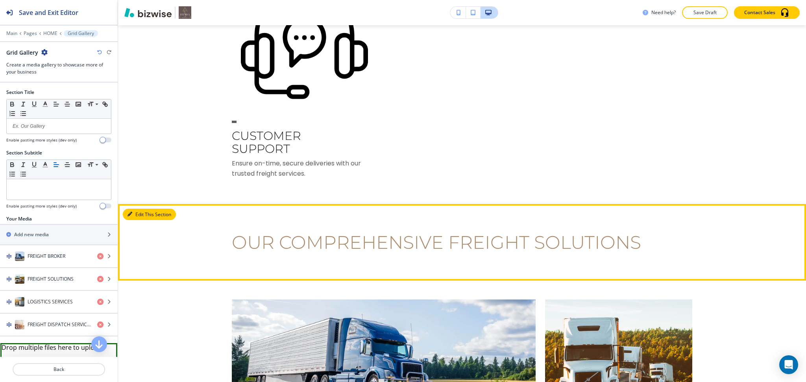
drag, startPoint x: 139, startPoint y: 223, endPoint x: 137, endPoint y: 228, distance: 5.5
click at [140, 221] on button "Edit This Section" at bounding box center [149, 215] width 53 height 12
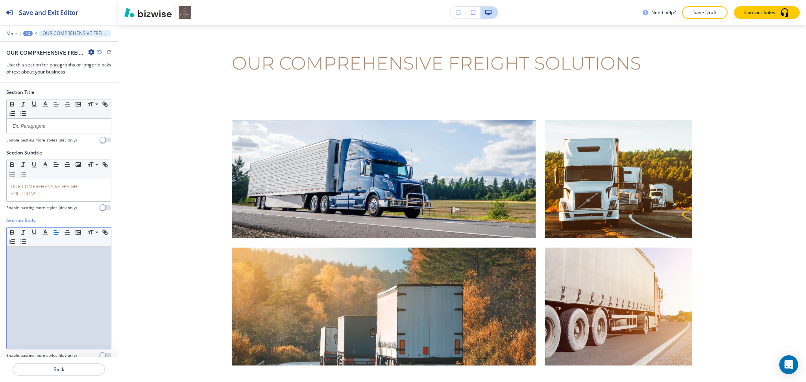
scroll to position [1772, 0]
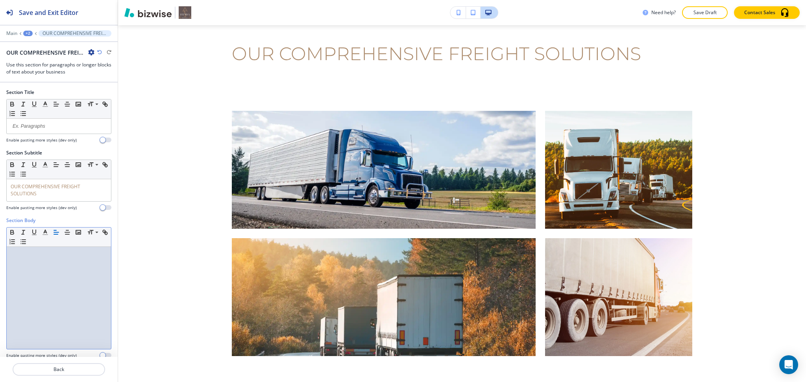
click at [57, 267] on div at bounding box center [59, 298] width 104 height 102
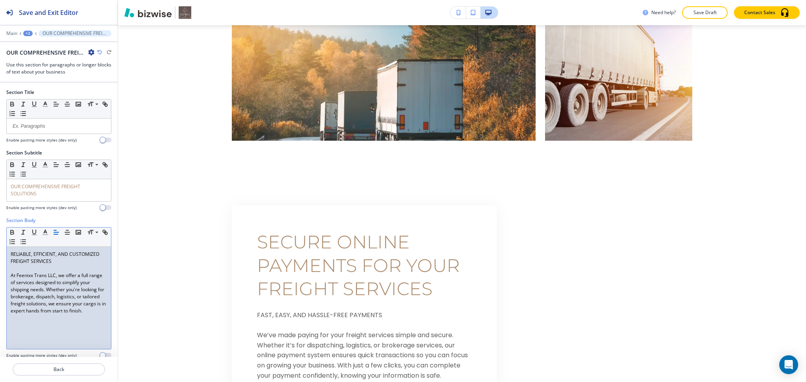
scroll to position [0, 0]
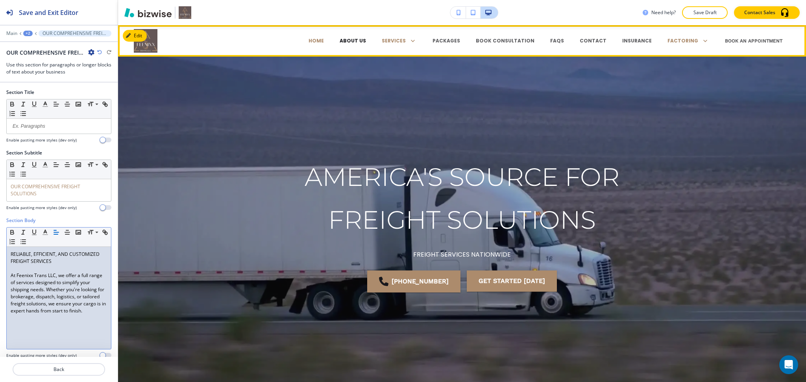
click at [363, 40] on p "ABOUT US" at bounding box center [352, 40] width 26 height 7
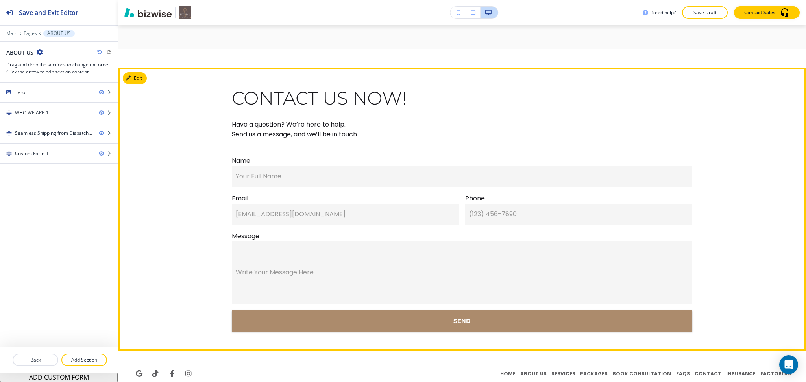
scroll to position [1219, 0]
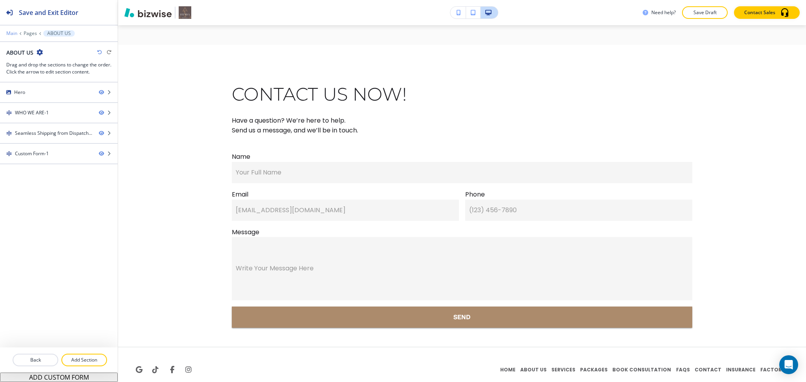
click at [9, 32] on p "Main" at bounding box center [11, 34] width 11 height 6
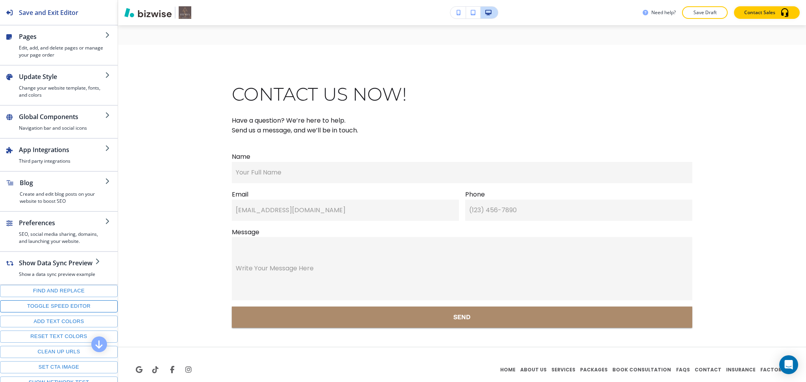
click at [70, 309] on button "Toggle speed editor" at bounding box center [59, 307] width 118 height 12
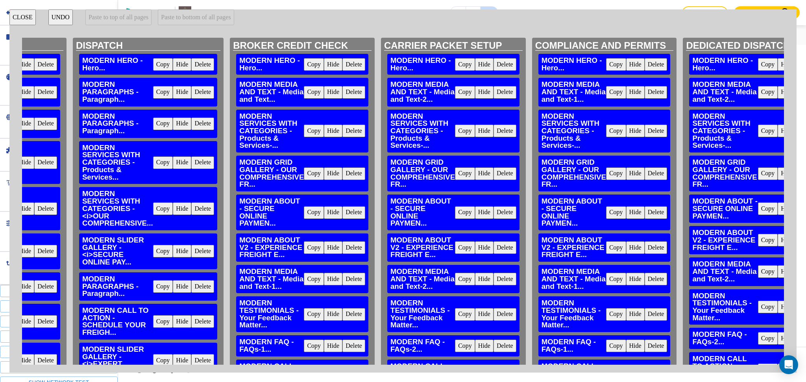
scroll to position [0, 0]
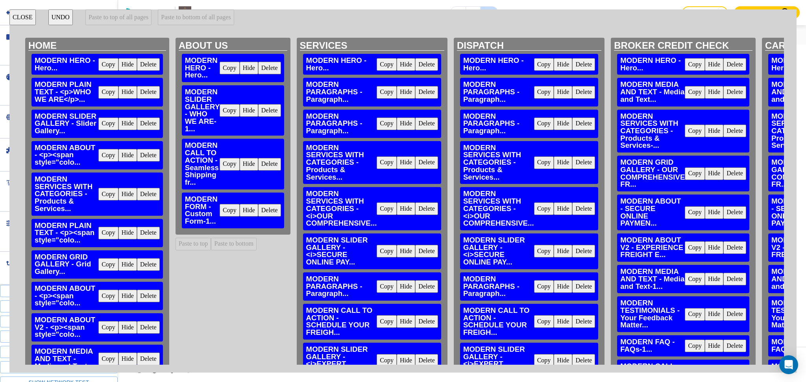
click at [24, 18] on button "CLOSE" at bounding box center [22, 17] width 26 height 16
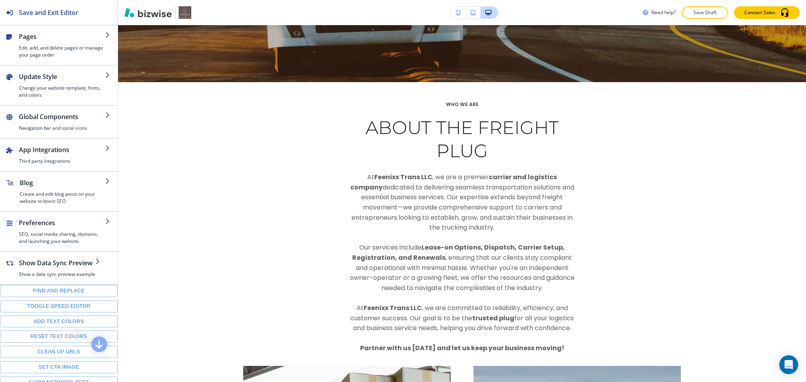
scroll to position [314, 0]
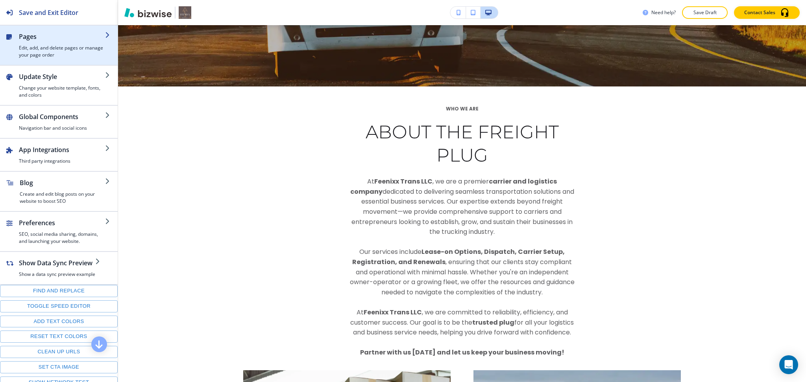
click at [38, 50] on h4 "Edit, add, and delete pages or manage your page order" at bounding box center [62, 51] width 86 height 14
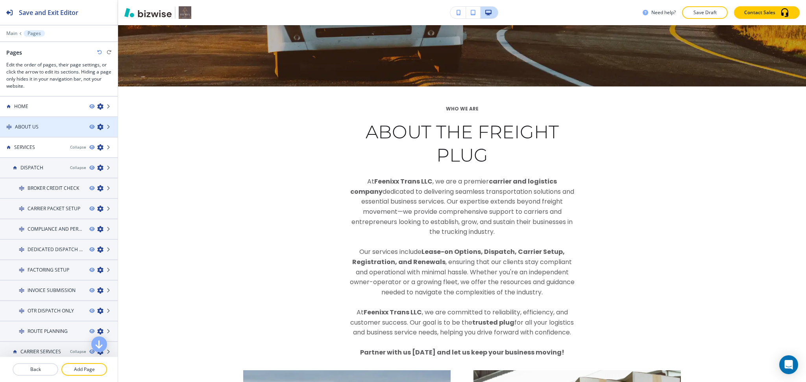
click at [42, 127] on div "ABOUT US" at bounding box center [41, 127] width 83 height 7
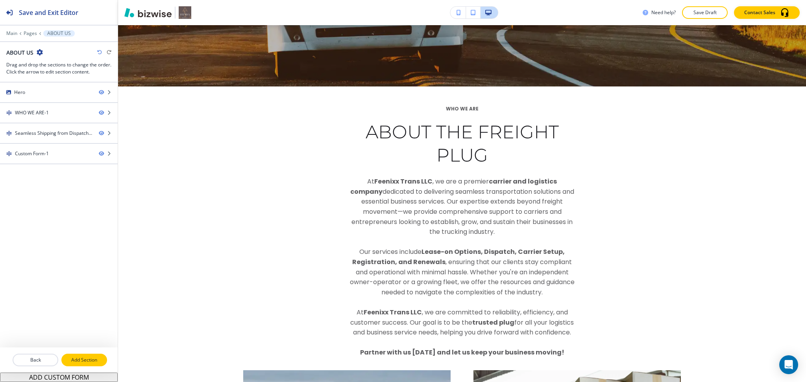
click at [97, 360] on p "Add Section" at bounding box center [84, 360] width 44 height 7
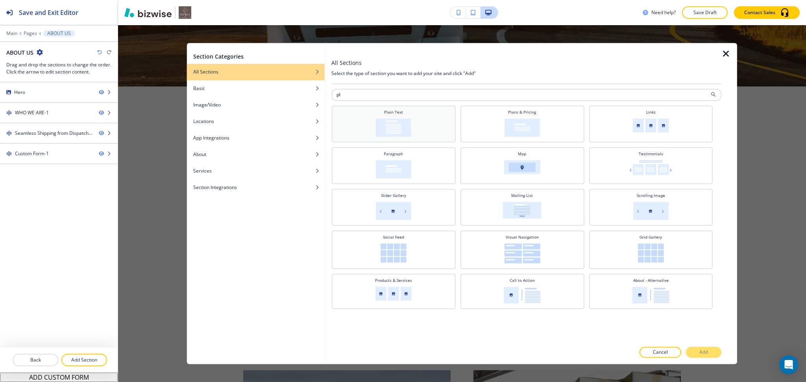
type input "pl"
click at [419, 120] on div "Plain Text" at bounding box center [393, 123] width 116 height 28
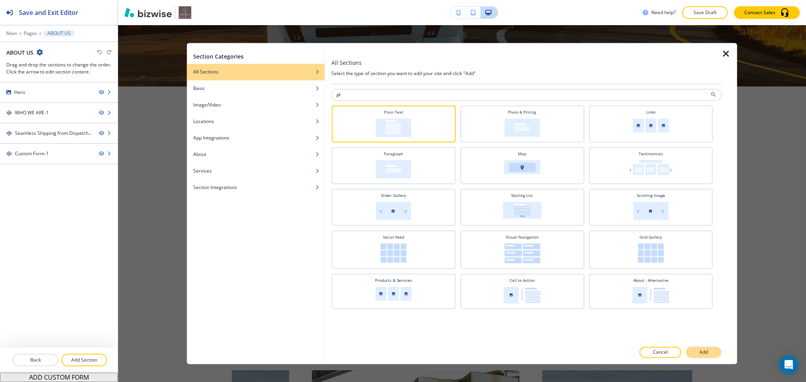
click at [703, 350] on p "Add" at bounding box center [703, 352] width 9 height 7
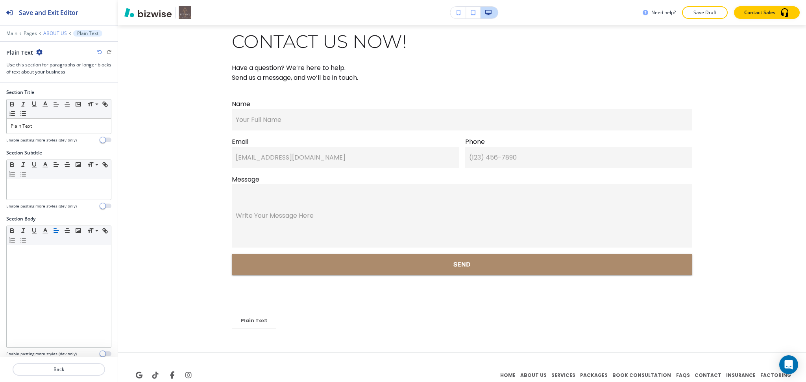
scroll to position [1277, 0]
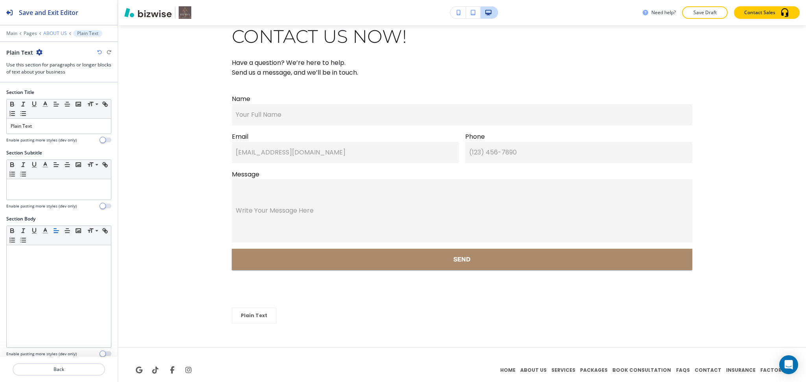
click at [52, 32] on p "ABOUT US" at bounding box center [55, 34] width 24 height 6
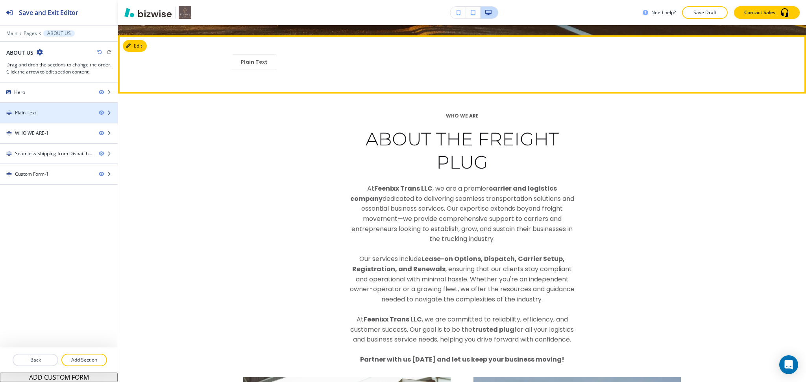
scroll to position [375, 0]
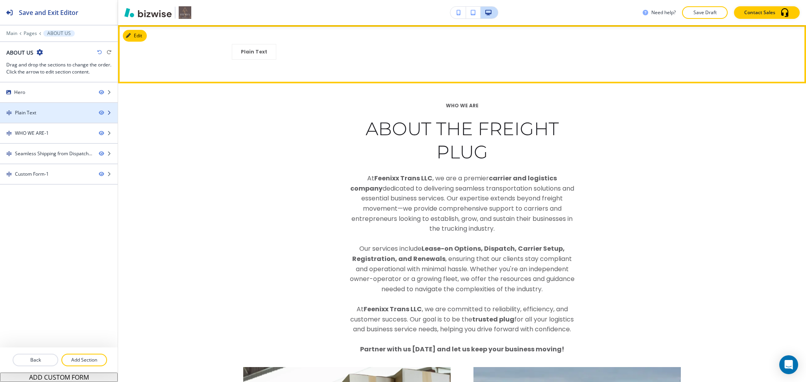
click at [35, 114] on div "Plain Text" at bounding box center [25, 112] width 21 height 7
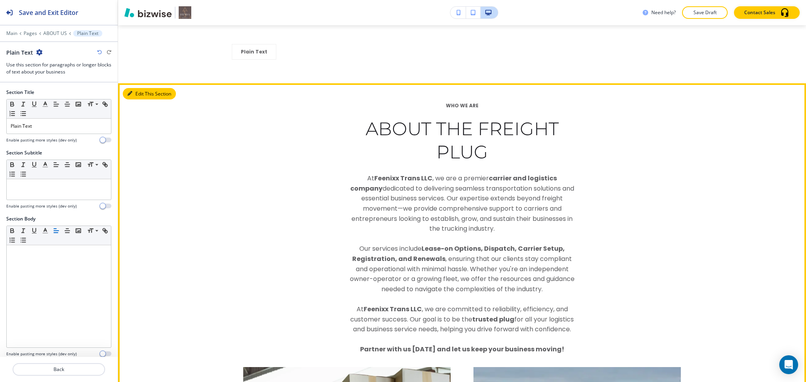
click at [134, 95] on button "Edit This Section" at bounding box center [149, 94] width 53 height 12
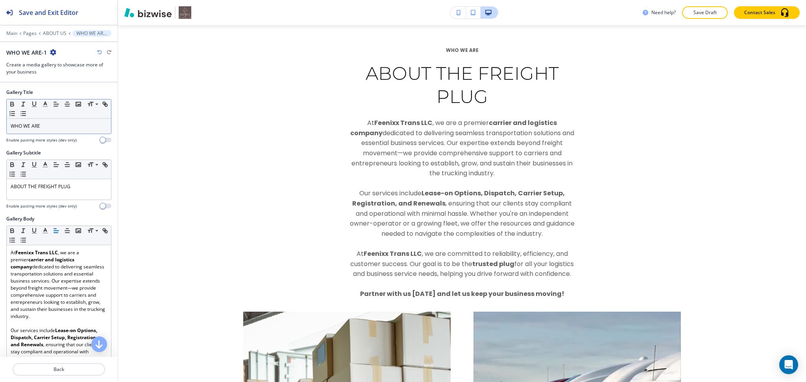
scroll to position [433, 0]
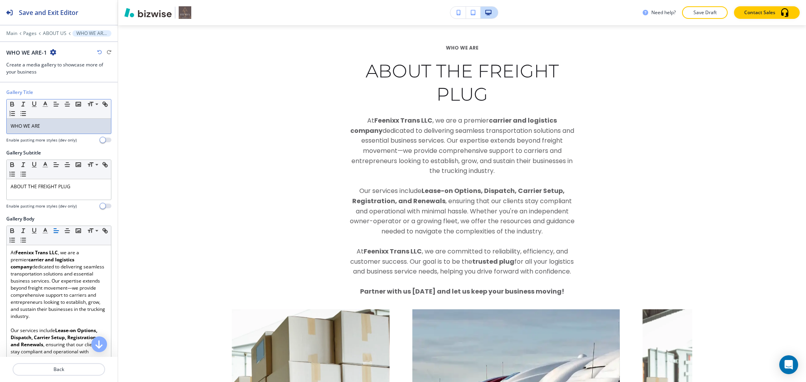
click at [59, 128] on p "WHO WE ARE" at bounding box center [59, 126] width 96 height 7
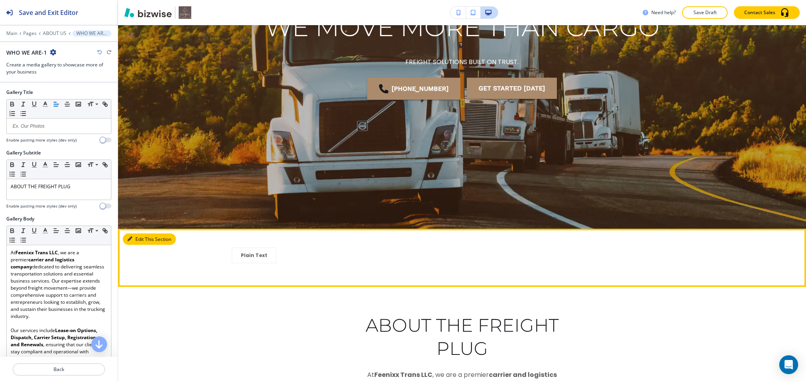
click at [141, 244] on button "Edit This Section" at bounding box center [149, 240] width 53 height 12
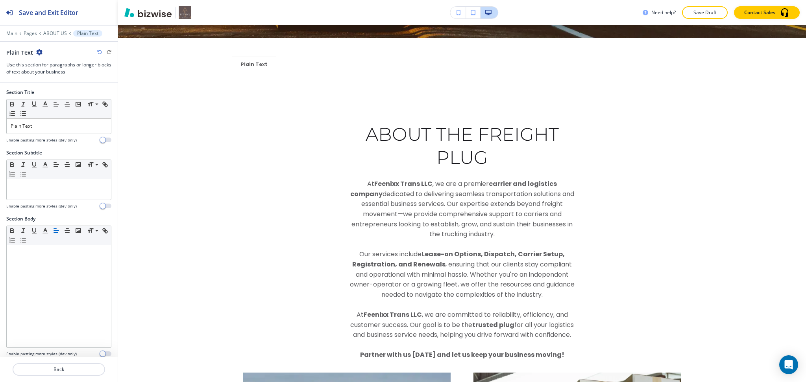
scroll to position [375, 0]
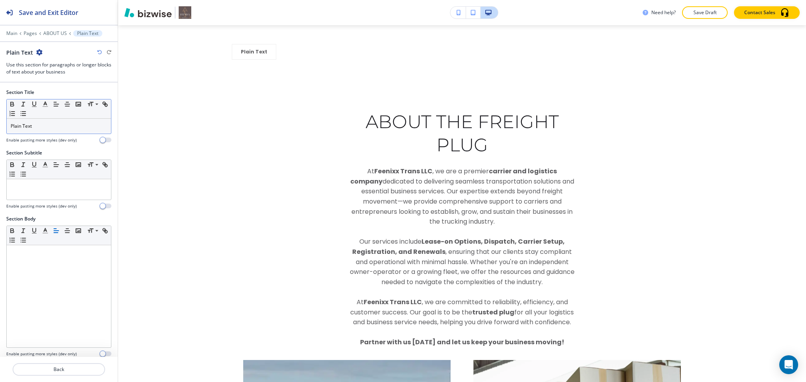
click at [59, 128] on p "Plain Text" at bounding box center [59, 126] width 96 height 7
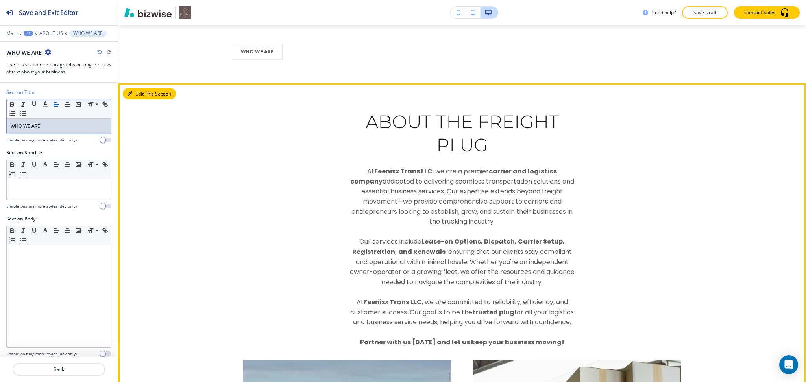
click at [139, 95] on button "Edit This Section" at bounding box center [149, 94] width 53 height 12
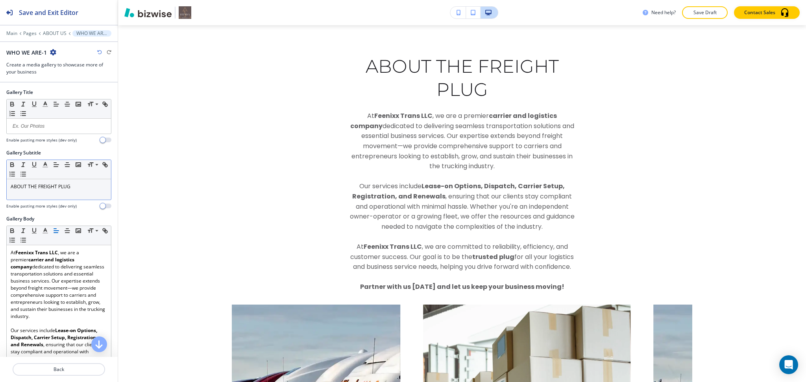
scroll to position [433, 0]
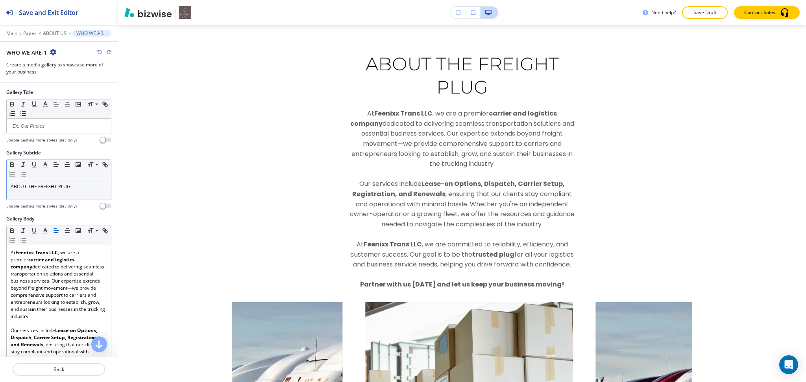
click at [70, 188] on p "ABOUT THE FREIGHT PLUG" at bounding box center [59, 186] width 96 height 7
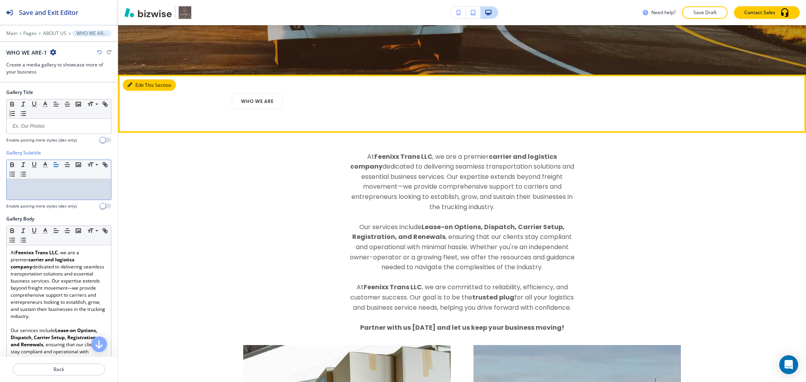
click at [137, 84] on button "Edit This Section" at bounding box center [149, 85] width 53 height 12
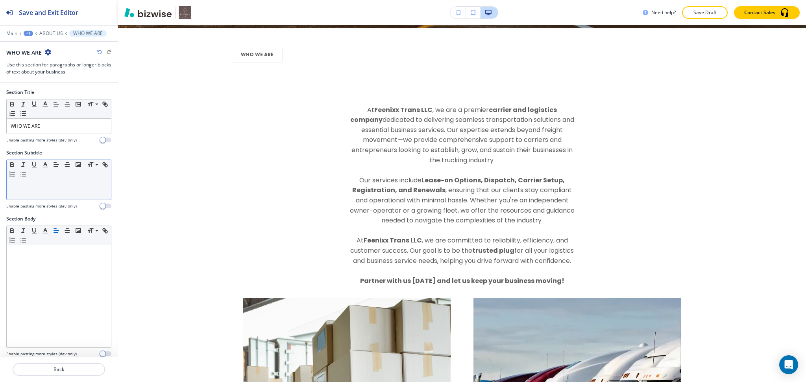
scroll to position [375, 0]
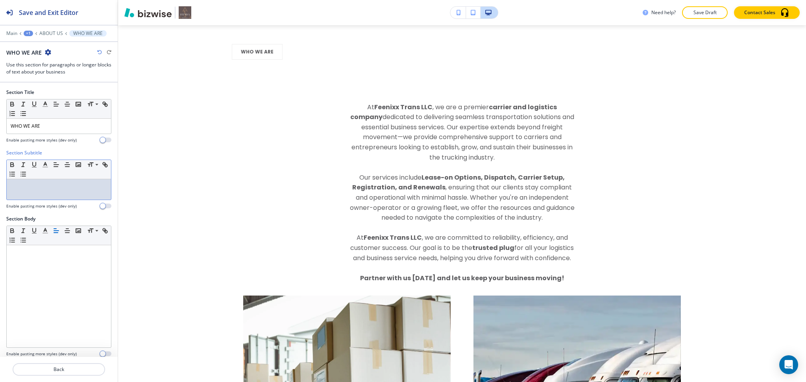
click at [68, 194] on div at bounding box center [59, 189] width 104 height 20
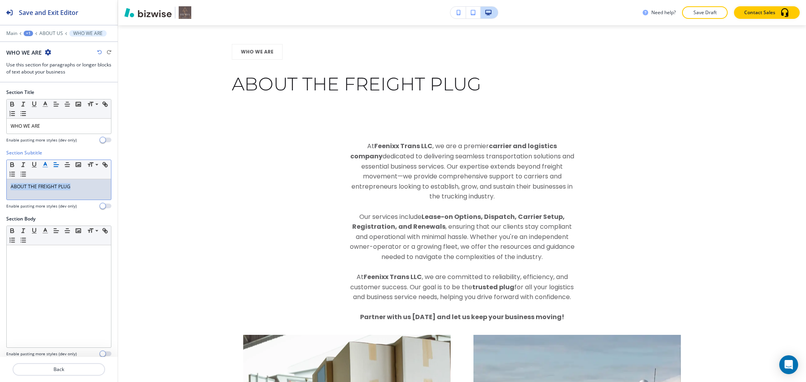
click at [44, 162] on icon "button" at bounding box center [45, 164] width 7 height 7
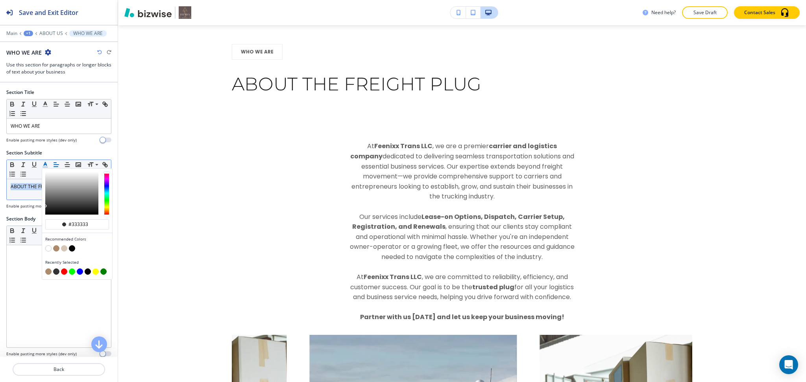
click at [57, 249] on button "button" at bounding box center [56, 248] width 6 height 6
type input "#ac8b6c"
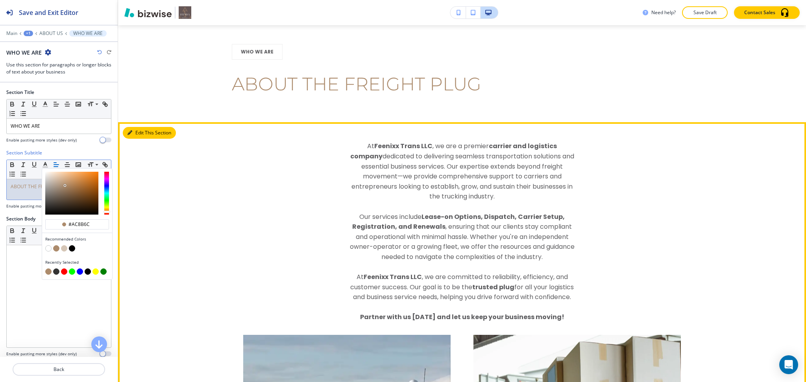
click at [142, 137] on button "Edit This Section" at bounding box center [149, 133] width 53 height 12
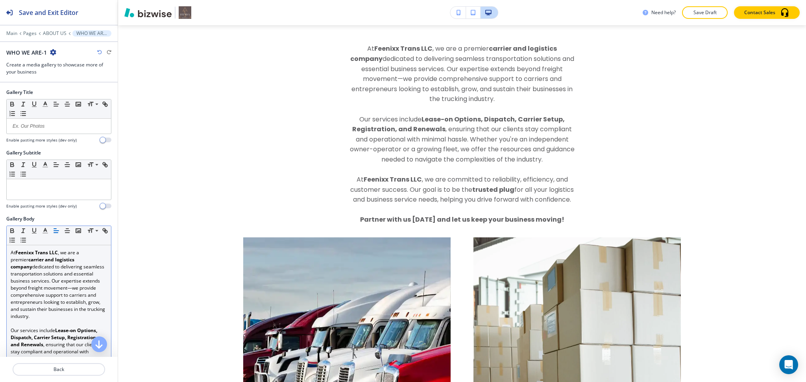
click at [69, 282] on p "At Feenixx Trans LLC , we are a premier carrier and logistics company dedicated…" at bounding box center [59, 284] width 96 height 71
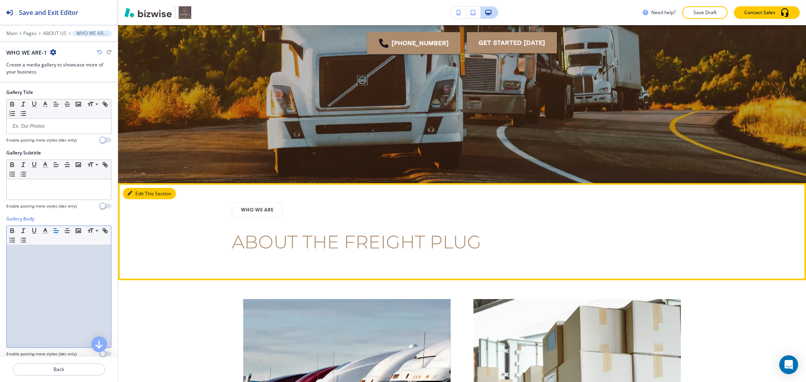
click at [135, 194] on button "Edit This Section" at bounding box center [149, 194] width 53 height 12
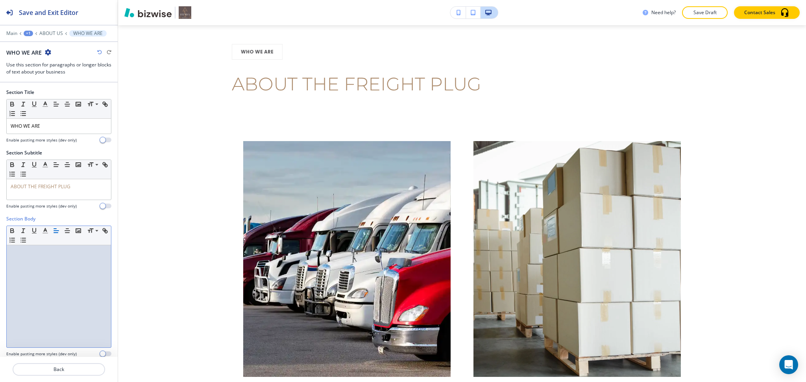
click at [61, 267] on div at bounding box center [59, 296] width 104 height 102
paste div
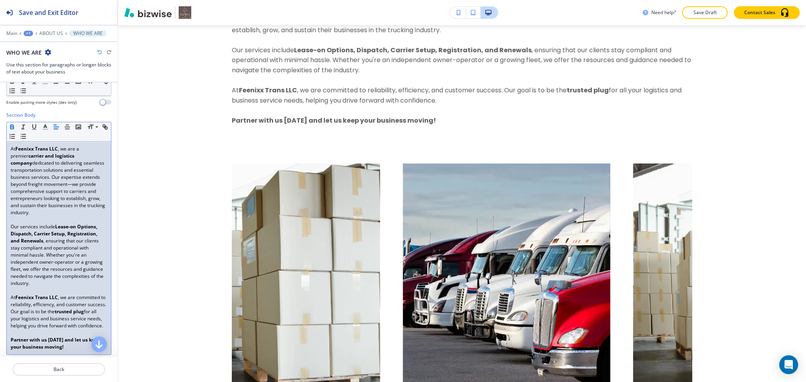
scroll to position [1188, 0]
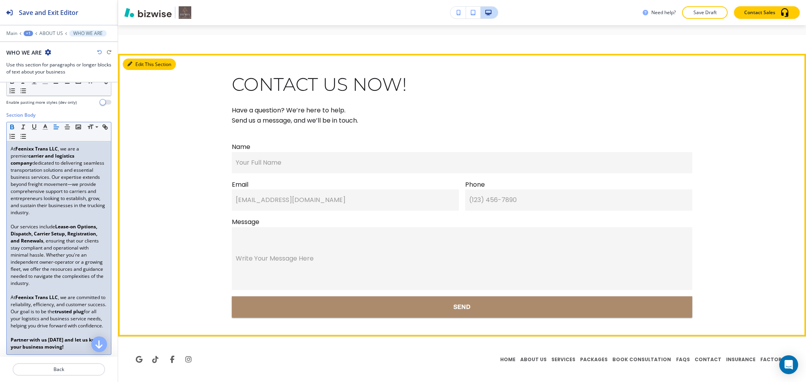
click at [133, 61] on button "Edit This Section" at bounding box center [149, 65] width 53 height 12
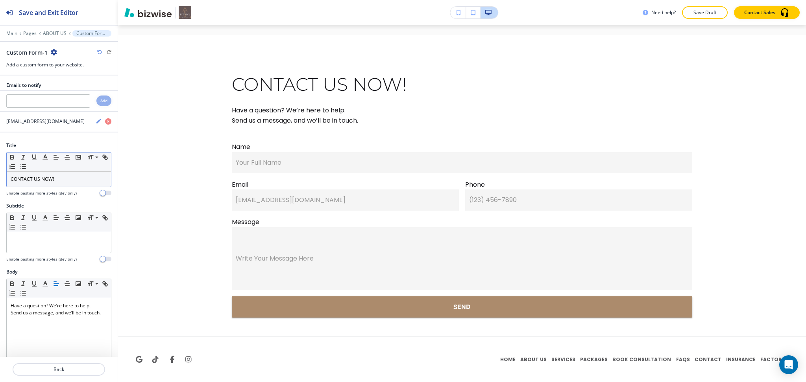
click at [70, 186] on div "CONTACT US NOW!" at bounding box center [59, 179] width 104 height 15
click at [47, 157] on icon "button" at bounding box center [45, 157] width 7 height 7
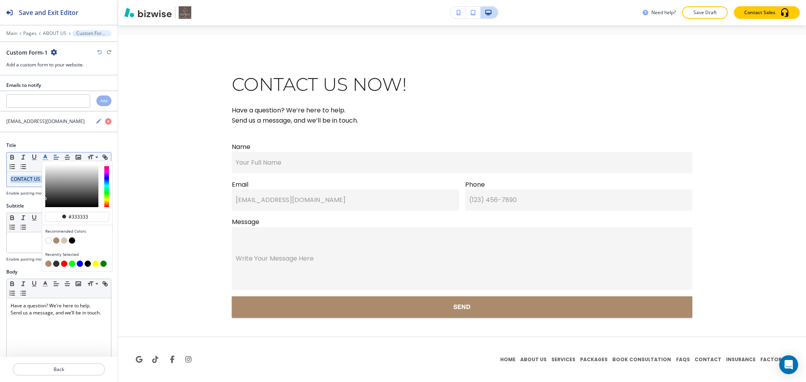
click at [54, 243] on button "button" at bounding box center [56, 241] width 6 height 6
type input "#ac8b6c"
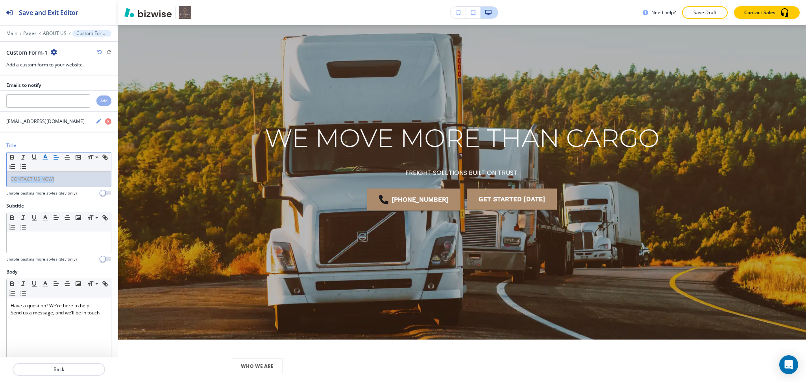
scroll to position [0, 0]
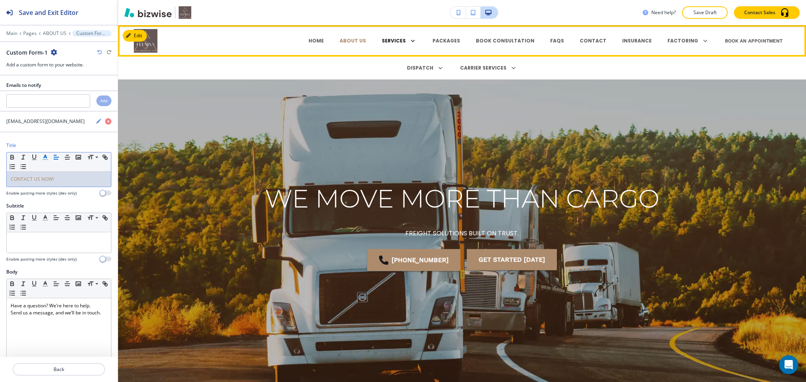
click at [405, 37] on p "SERVICES" at bounding box center [394, 40] width 24 height 7
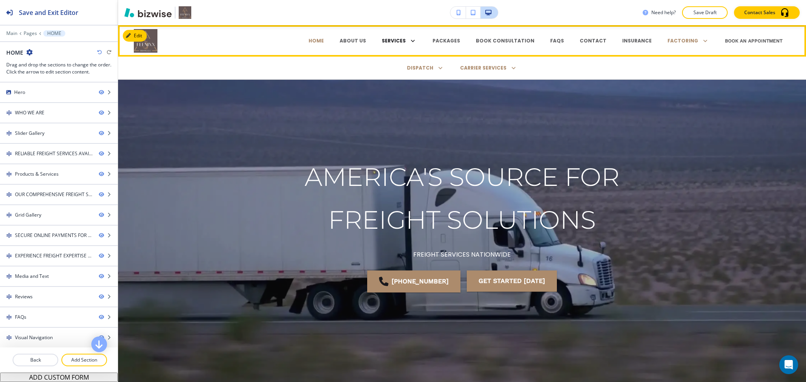
click at [406, 39] on p "SERVICES" at bounding box center [394, 40] width 24 height 7
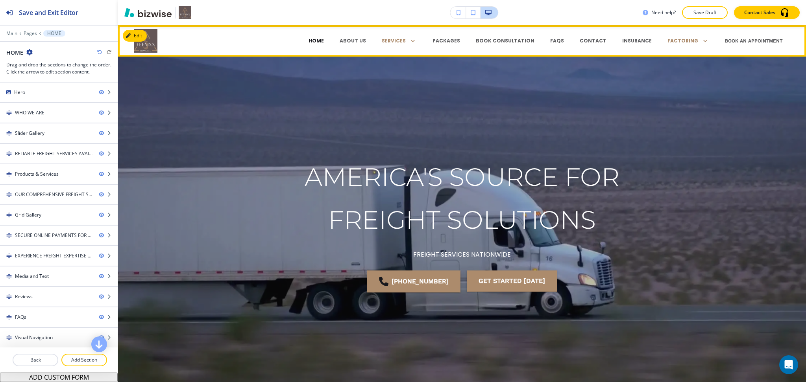
click at [324, 41] on p "HOME" at bounding box center [315, 40] width 15 height 7
click at [324, 40] on p "HOME" at bounding box center [315, 40] width 15 height 7
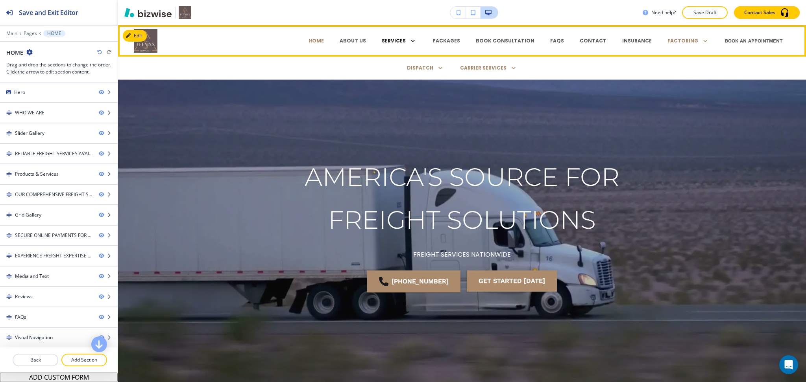
click at [399, 44] on p "SERVICES" at bounding box center [394, 40] width 24 height 7
click at [404, 41] on p "SERVICES" at bounding box center [394, 40] width 24 height 7
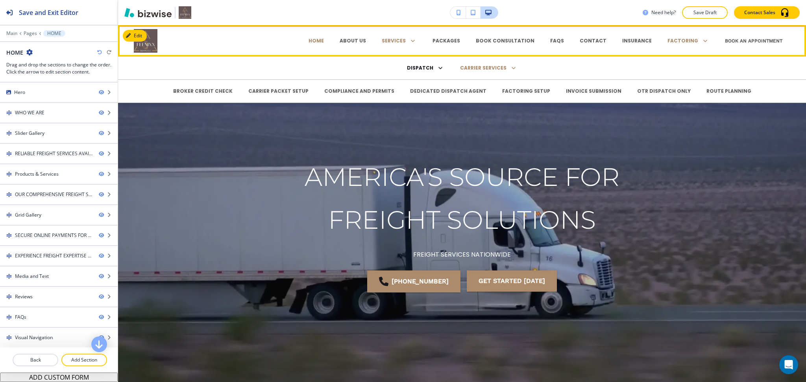
click at [415, 66] on p "DISPATCH" at bounding box center [420, 68] width 26 height 7
click at [230, 91] on p "BROKER CREDIT CHECK" at bounding box center [202, 91] width 59 height 7
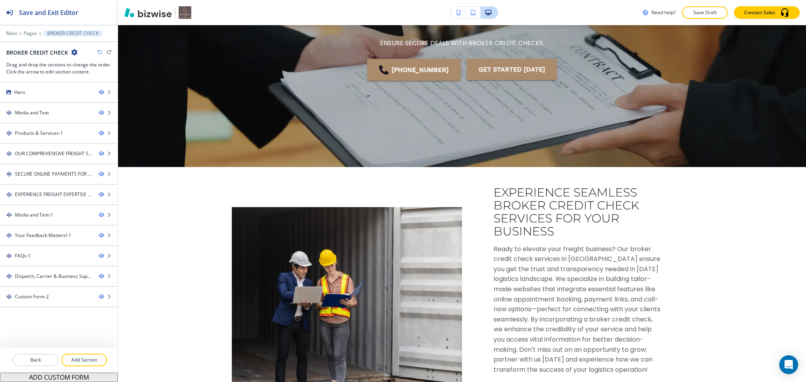
scroll to position [353, 0]
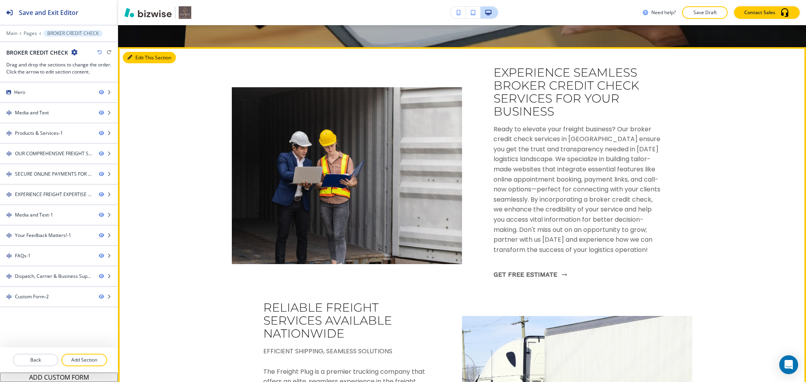
click at [138, 61] on button "Edit This Section" at bounding box center [149, 58] width 53 height 12
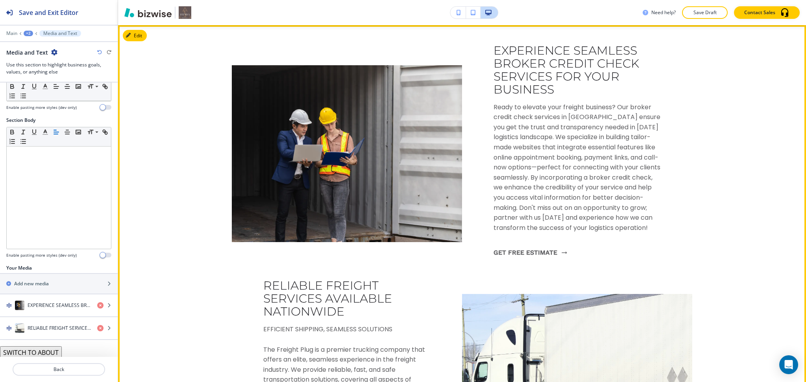
scroll to position [101, 0]
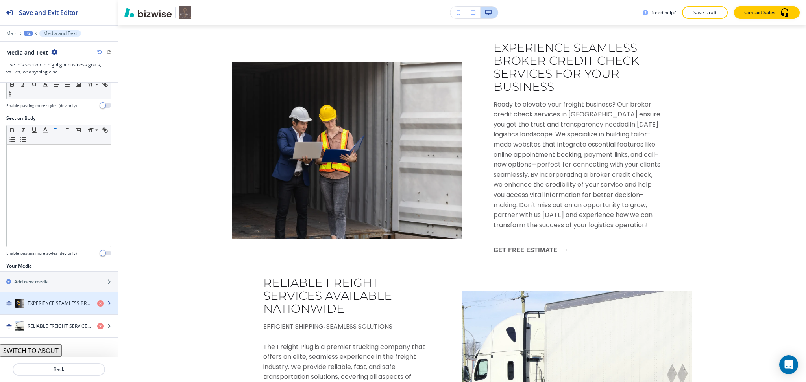
click at [57, 299] on div "EXPERIENCE SEAMLESS BROKER CREDIT CHECK SERVICES FOR YOUR BUSINESS" at bounding box center [45, 303] width 91 height 9
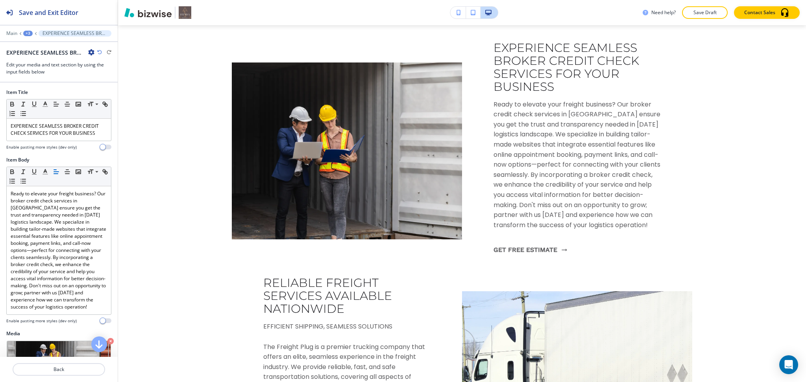
scroll to position [394, 0]
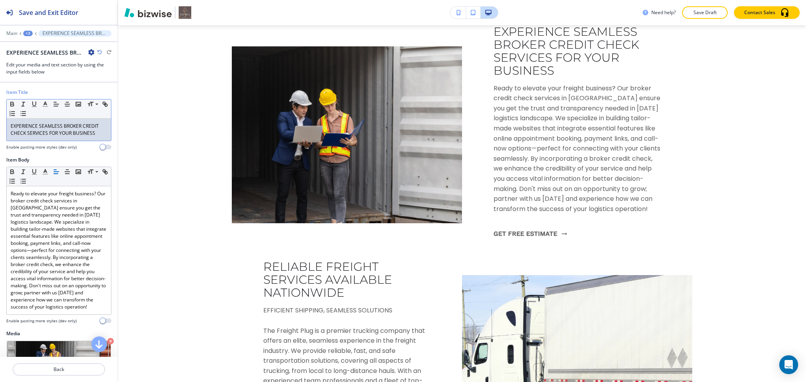
click at [46, 134] on p "EXPERIENCE SEAMLESS BROKER CREDIT CHECK SERVICES FOR YOUR BUSINESS" at bounding box center [59, 130] width 96 height 14
click at [47, 109] on button "button" at bounding box center [45, 104] width 11 height 9
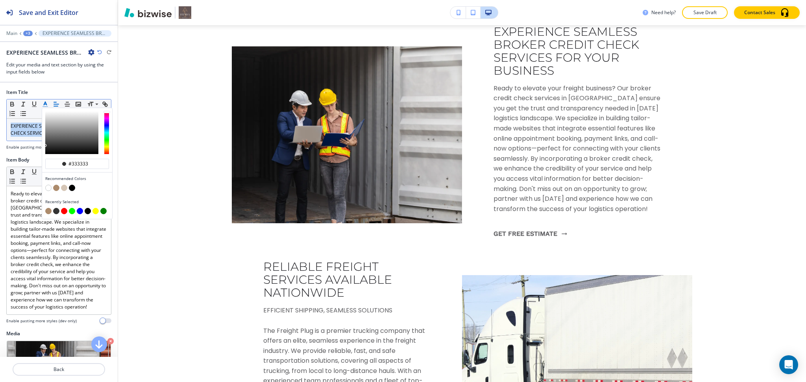
click at [53, 189] on button "button" at bounding box center [56, 188] width 6 height 6
type input "#ac8b6c"
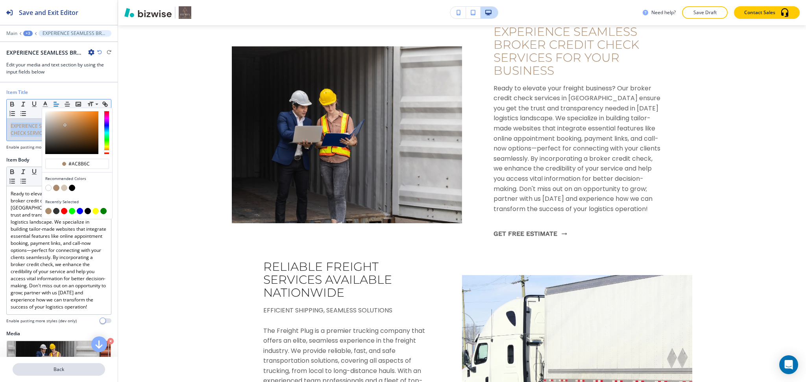
click at [61, 370] on p "Back" at bounding box center [58, 369] width 91 height 7
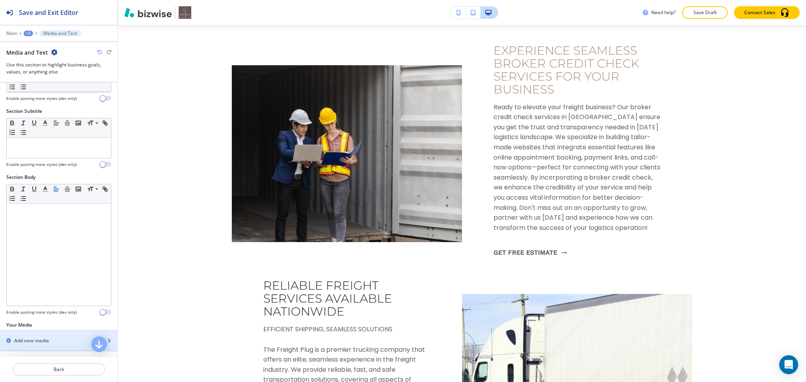
scroll to position [101, 0]
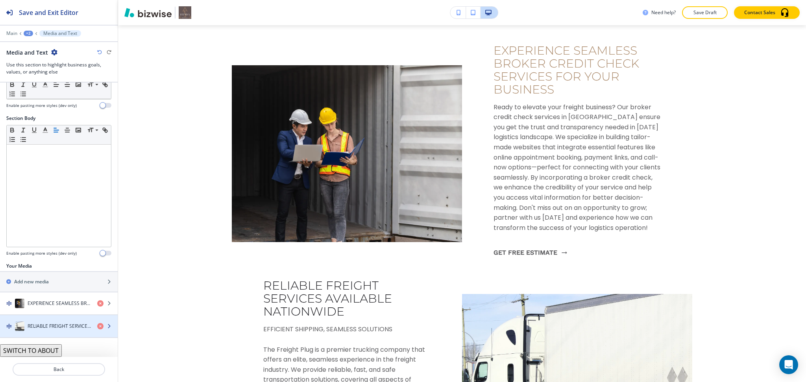
click at [54, 326] on h4 "RELIABLE FREIGHT SERVICES AVAILABLE NATIONWIDE" at bounding box center [59, 326] width 63 height 7
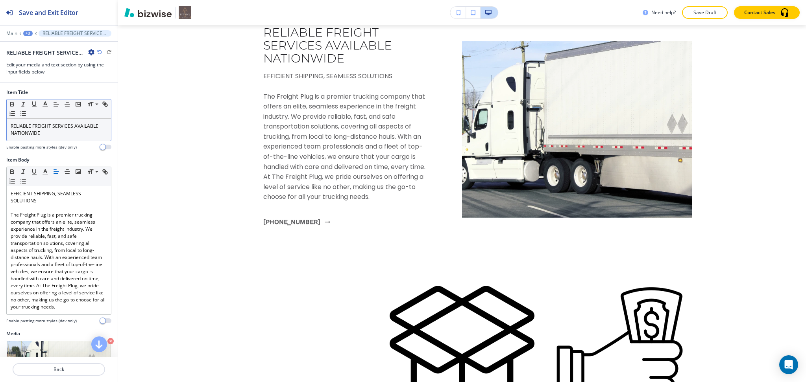
scroll to position [630, 0]
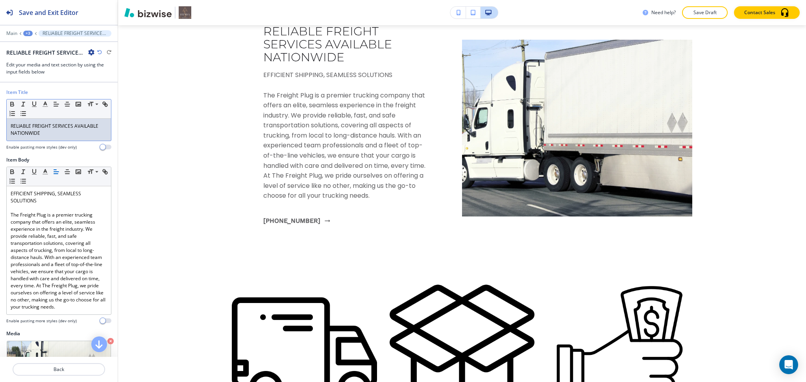
click at [46, 131] on p "RELIABLE FREIGHT SERVICES AVAILABLE NATIONWIDE" at bounding box center [59, 130] width 96 height 14
click at [44, 106] on icon "button" at bounding box center [45, 104] width 7 height 7
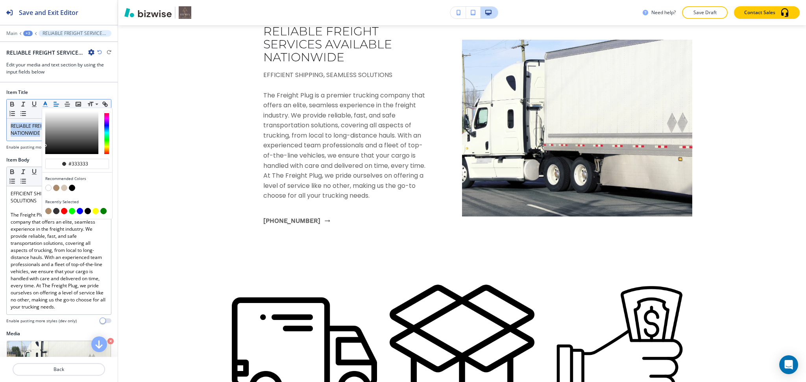
click at [56, 189] on button "button" at bounding box center [56, 188] width 6 height 6
type input "#ac8b6c"
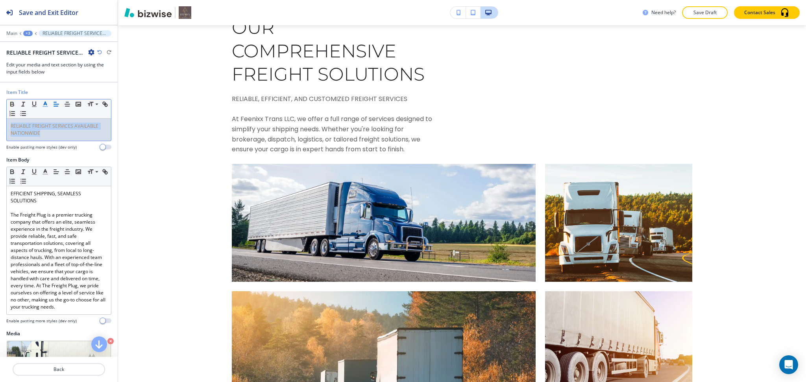
scroll to position [1368, 0]
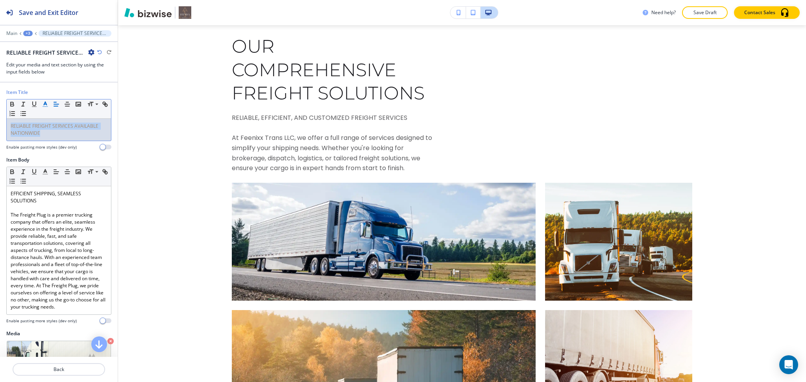
click at [27, 34] on div "+3" at bounding box center [27, 34] width 9 height 6
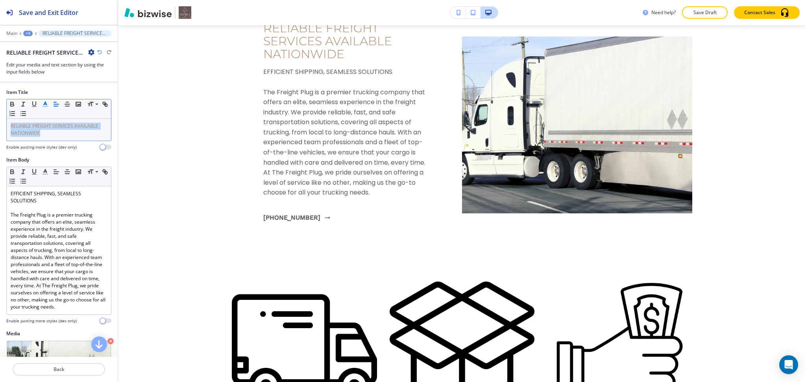
scroll to position [0, 0]
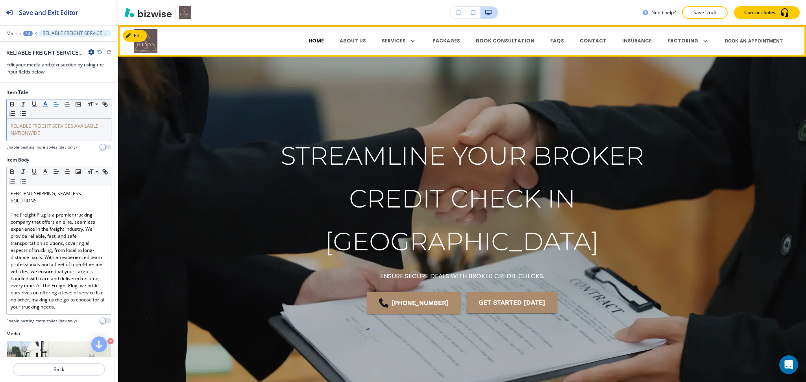
click at [324, 40] on p "HOME" at bounding box center [315, 40] width 15 height 7
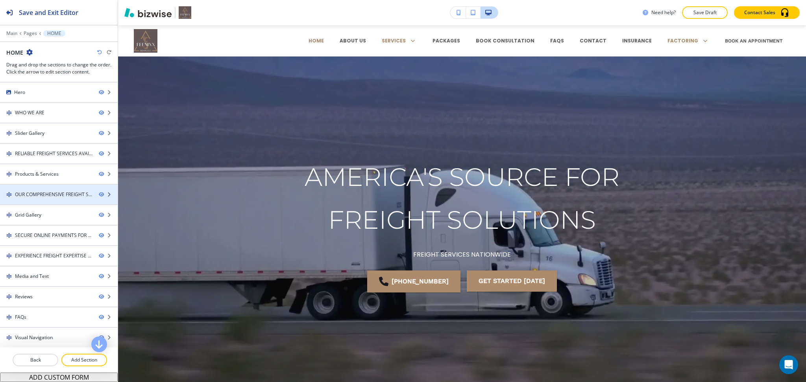
click at [33, 196] on div "OUR COMPREHENSIVE FREIGHT SOLUTIONS" at bounding box center [53, 194] width 77 height 7
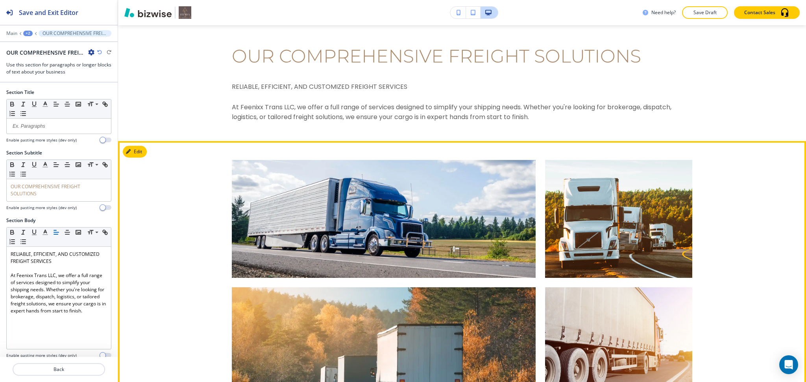
scroll to position [1772, 0]
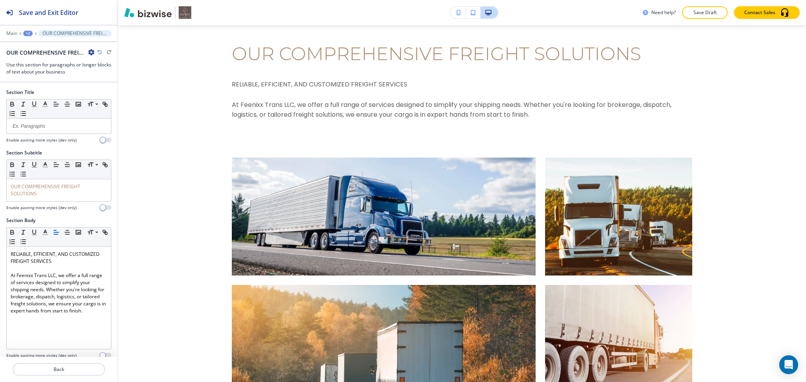
click at [90, 53] on icon "button" at bounding box center [91, 52] width 6 height 6
click at [101, 78] on p "Duplicate Section" at bounding box center [113, 79] width 40 height 7
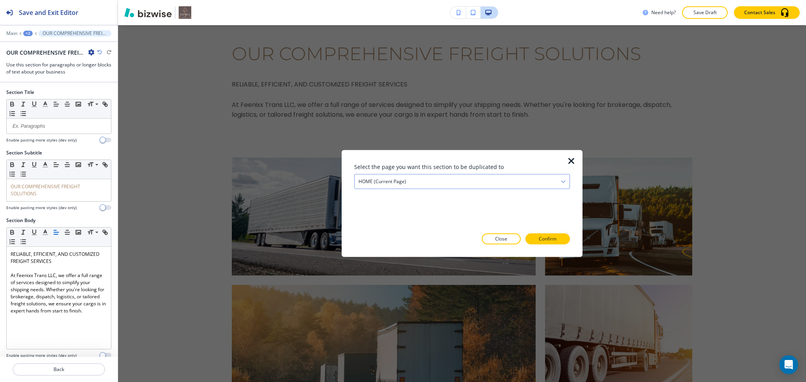
click at [399, 183] on h4 "HOME (current page)" at bounding box center [382, 181] width 48 height 7
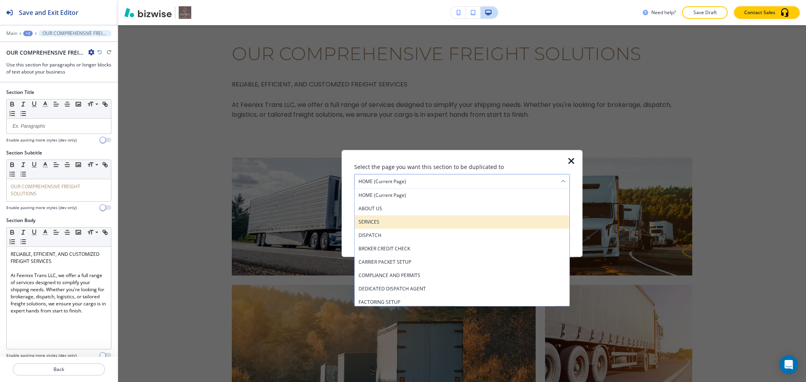
click at [385, 224] on h4 "SERVICES" at bounding box center [461, 222] width 207 height 7
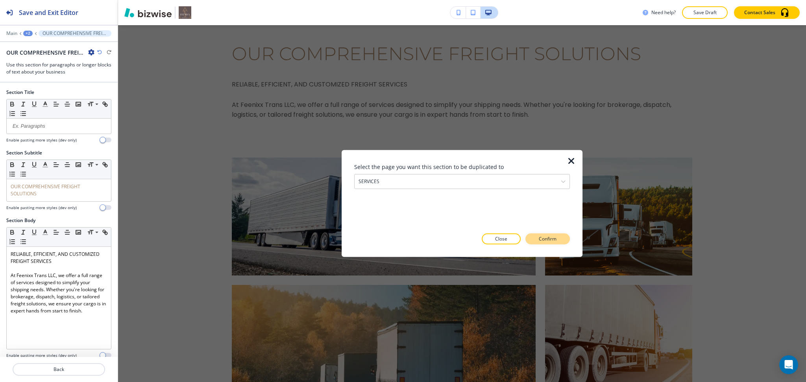
click at [546, 234] on button "Confirm" at bounding box center [547, 239] width 44 height 11
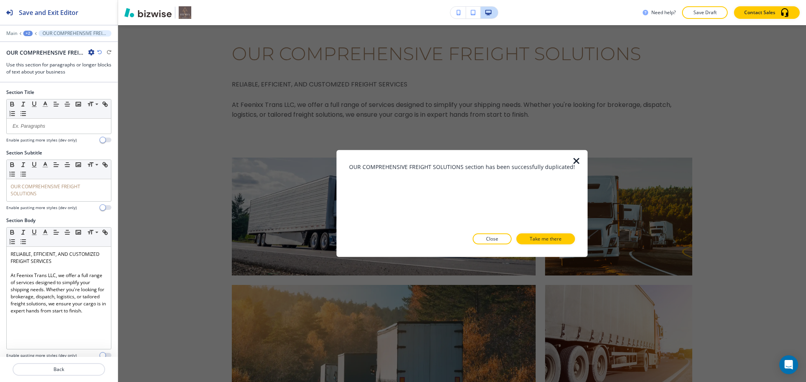
click at [546, 238] on p "Take me there" at bounding box center [545, 239] width 32 height 7
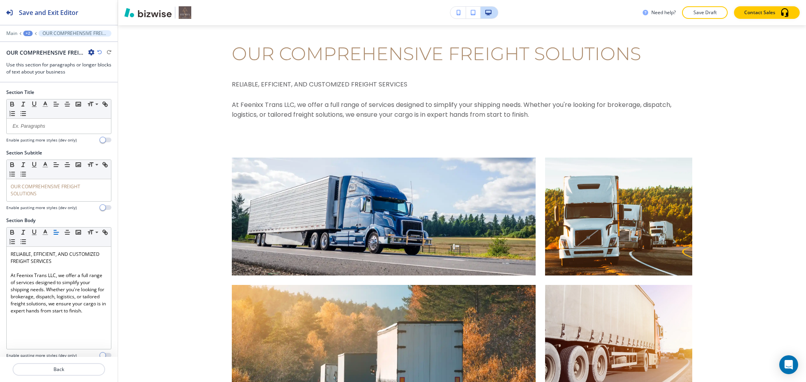
click at [28, 31] on div "+2" at bounding box center [27, 34] width 9 height 6
click at [41, 57] on p "SERVICES" at bounding box center [48, 60] width 40 height 7
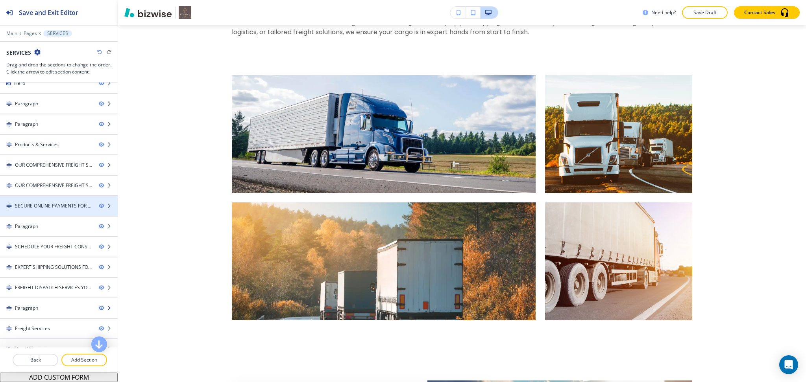
scroll to position [9, 0]
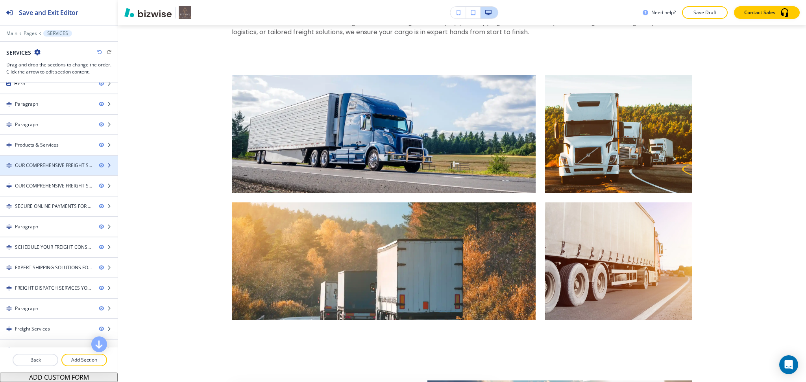
click at [49, 164] on div "OUR COMPREHENSIVE FREIGHT SOLUTIONS-1" at bounding box center [53, 165] width 77 height 7
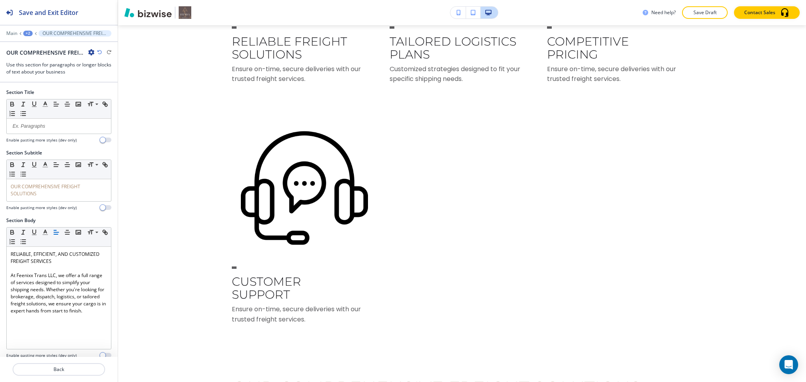
scroll to position [0, 0]
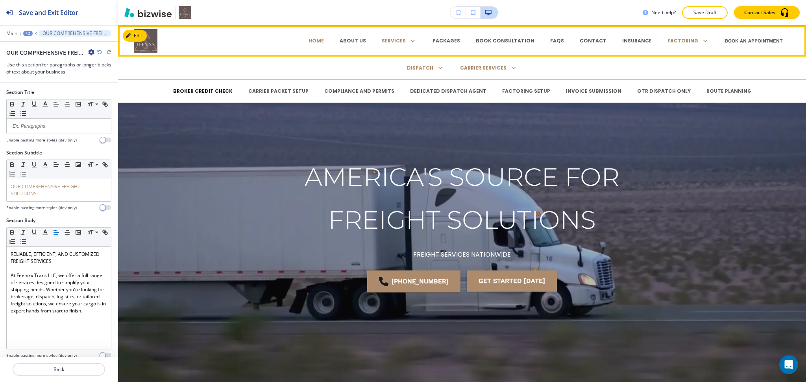
click at [197, 92] on p "BROKER CREDIT CHECK" at bounding box center [202, 91] width 59 height 7
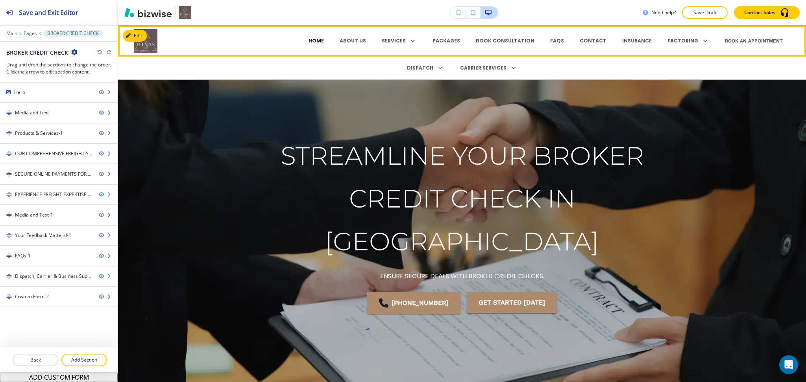
click at [324, 37] on p "HOME" at bounding box center [315, 40] width 15 height 7
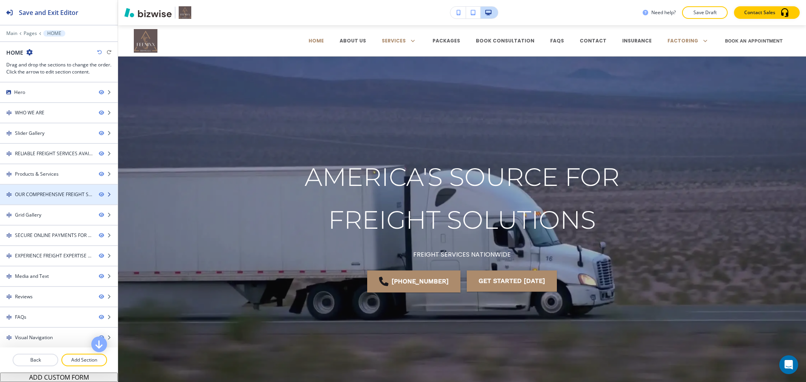
click at [41, 197] on div "OUR COMPREHENSIVE FREIGHT SOLUTIONS" at bounding box center [53, 194] width 77 height 7
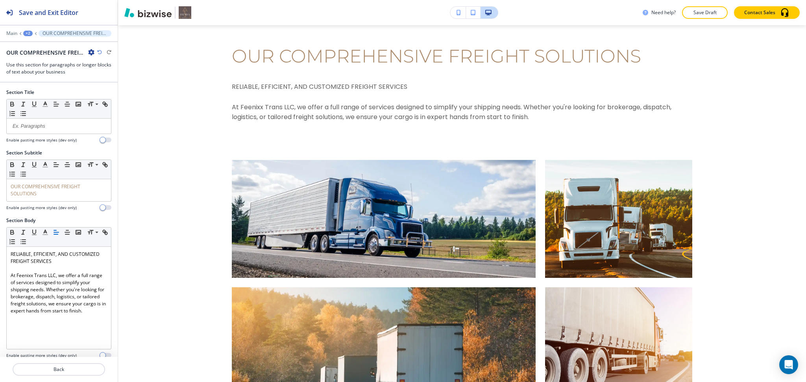
scroll to position [1772, 0]
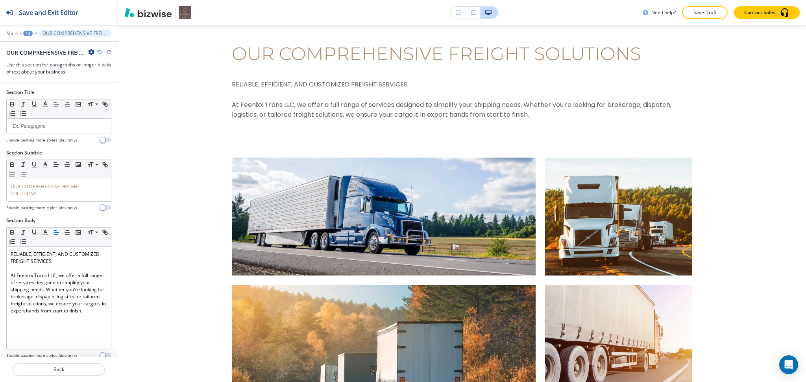
click at [92, 52] on icon "button" at bounding box center [91, 52] width 6 height 6
click at [98, 76] on p "Duplicate Section" at bounding box center [113, 79] width 40 height 7
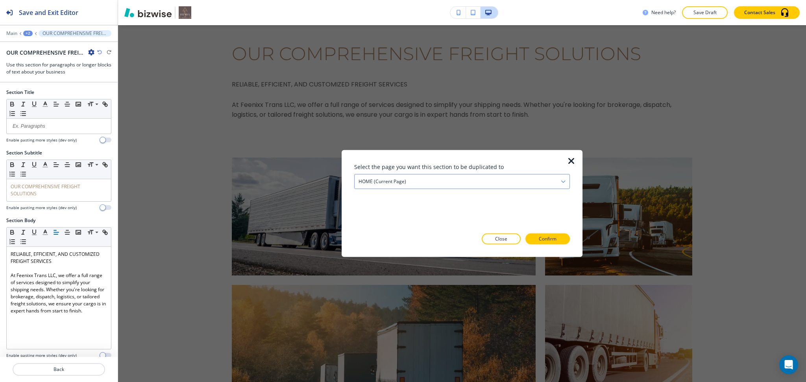
click at [418, 183] on div "HOME (current page)" at bounding box center [461, 182] width 215 height 14
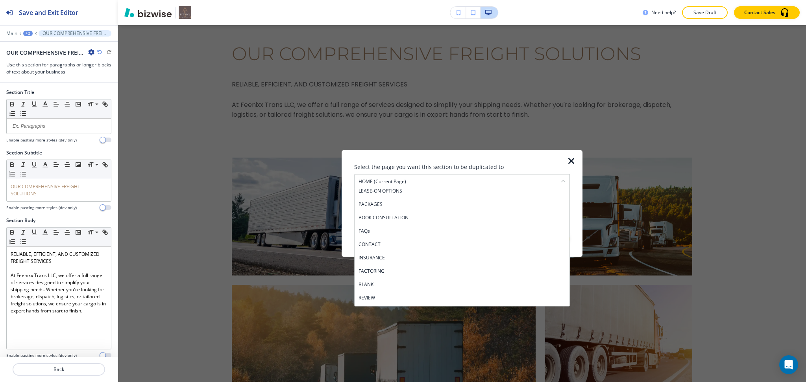
scroll to position [313, 0]
click at [577, 160] on div at bounding box center [576, 203] width 13 height 107
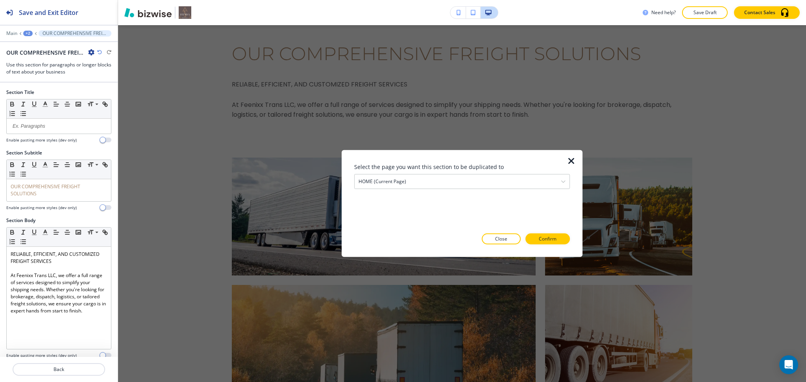
scroll to position [1773, 0]
click at [571, 161] on icon "button" at bounding box center [570, 161] width 9 height 9
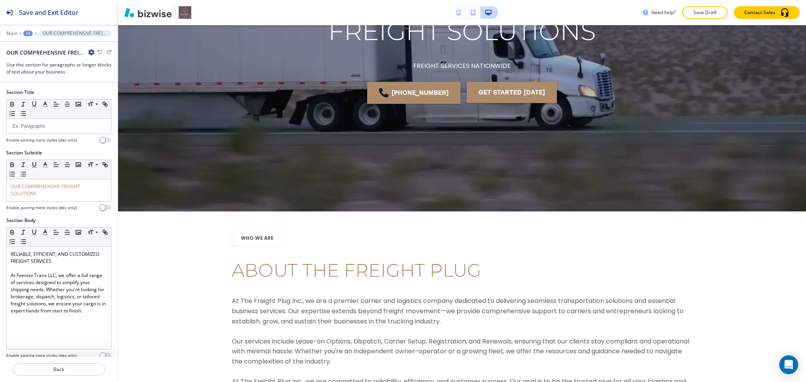
scroll to position [0, 0]
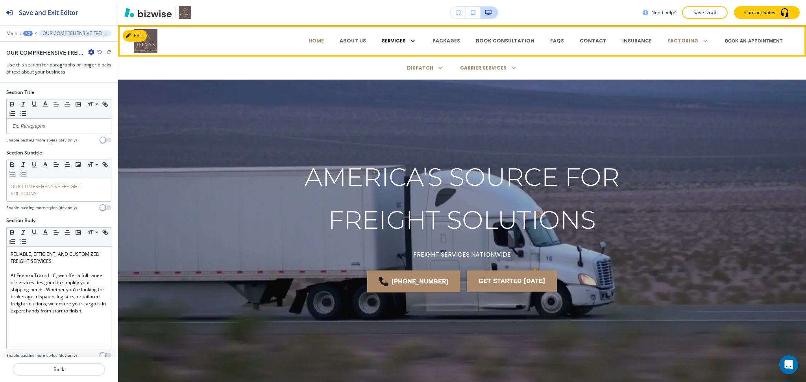
click at [406, 39] on p "SERVICES" at bounding box center [394, 40] width 24 height 7
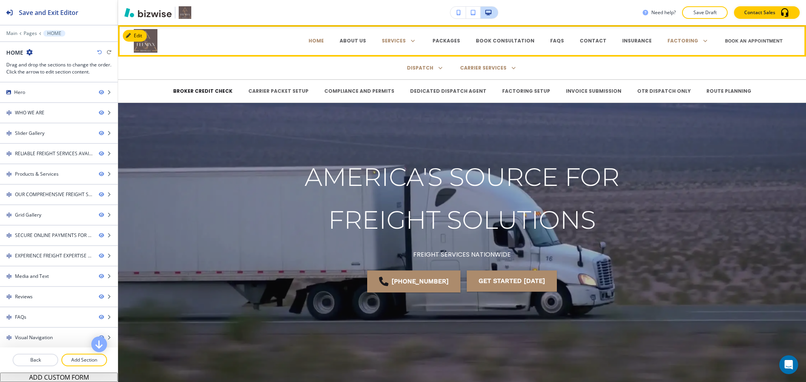
click at [225, 90] on p "BROKER CREDIT CHECK" at bounding box center [202, 91] width 59 height 7
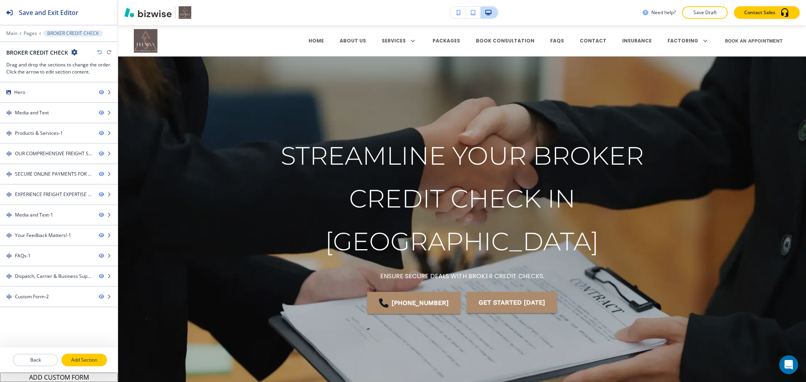
click at [68, 360] on p "Add Section" at bounding box center [84, 360] width 44 height 7
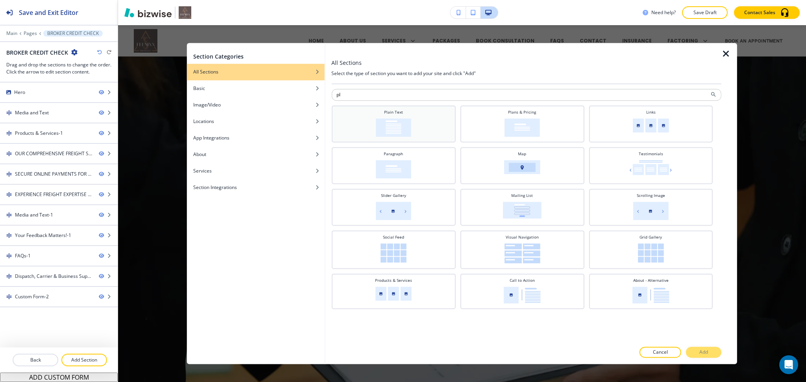
type input "pl"
click at [433, 130] on div "Plain Text" at bounding box center [393, 123] width 116 height 28
click at [705, 350] on p "Add" at bounding box center [703, 352] width 9 height 7
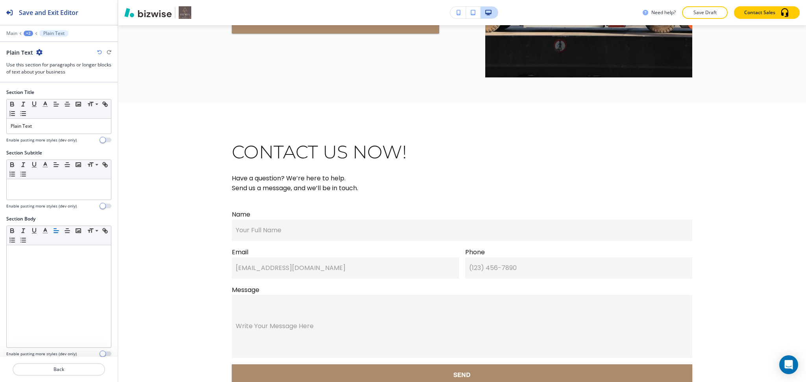
click at [29, 33] on div "+2" at bounding box center [28, 34] width 9 height 6
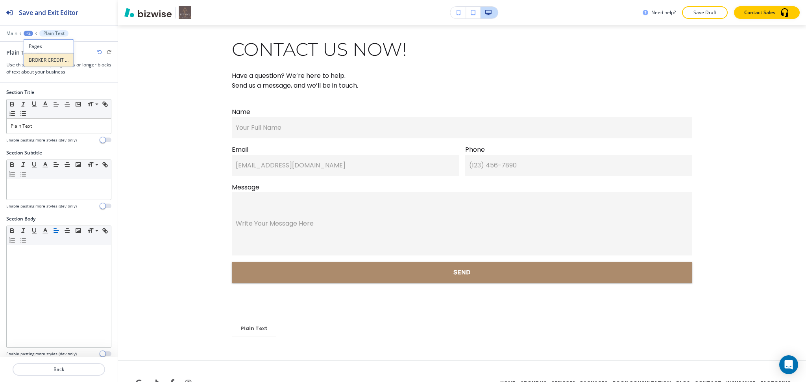
scroll to position [4796, 0]
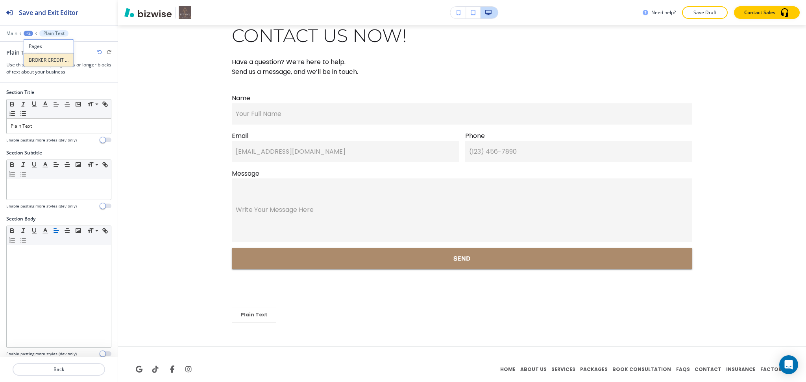
click at [34, 56] on button "BROKER CREDIT CHECK" at bounding box center [49, 60] width 50 height 14
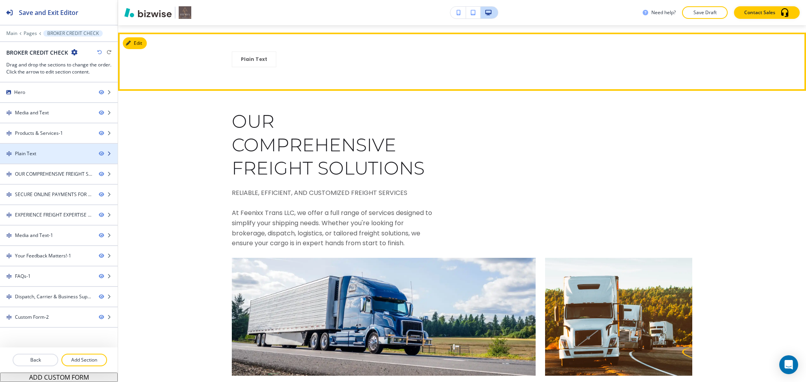
scroll to position [1359, 0]
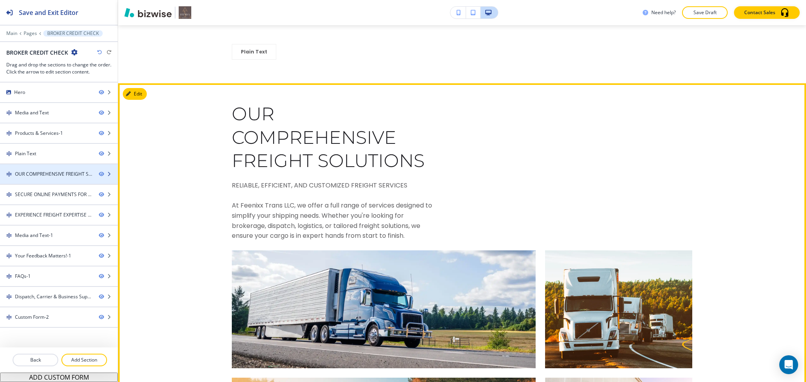
click at [24, 177] on div "OUR COMPREHENSIVE FREIGHT SOLUTIONS-1" at bounding box center [53, 174] width 77 height 7
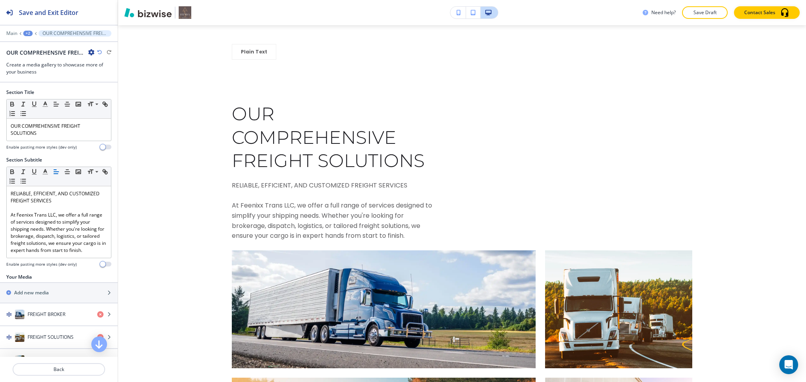
scroll to position [1417, 0]
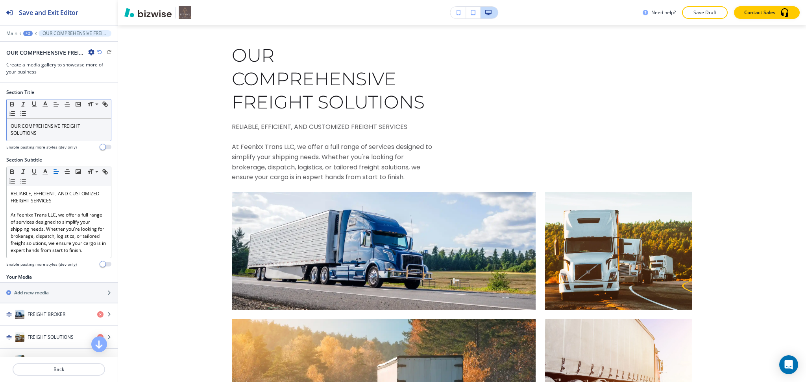
click at [46, 133] on p "OUR COMPREHENSIVE FREIGHT SOLUTIONS" at bounding box center [59, 130] width 96 height 14
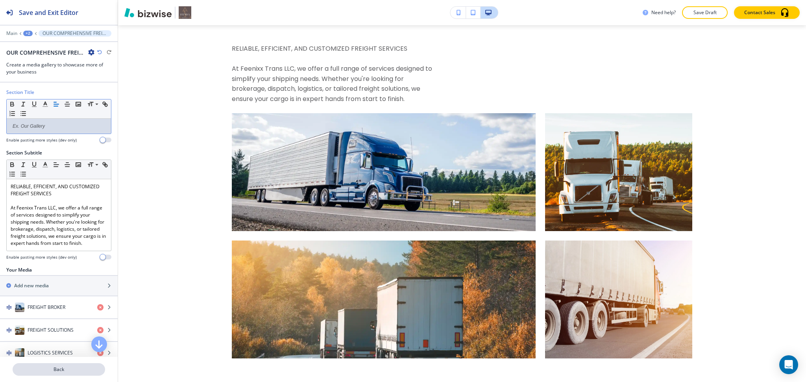
click at [60, 372] on p "Back" at bounding box center [58, 369] width 91 height 7
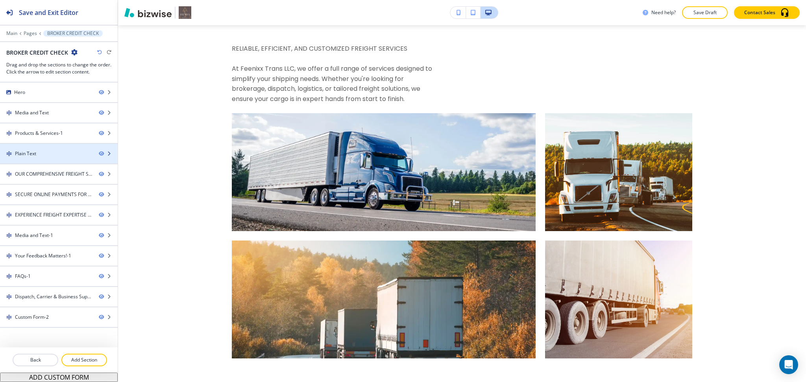
click at [37, 157] on div "Plain Text" at bounding box center [46, 153] width 92 height 7
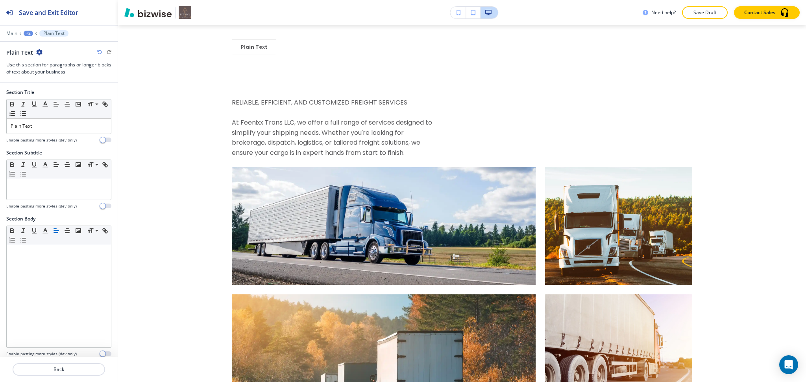
scroll to position [1359, 0]
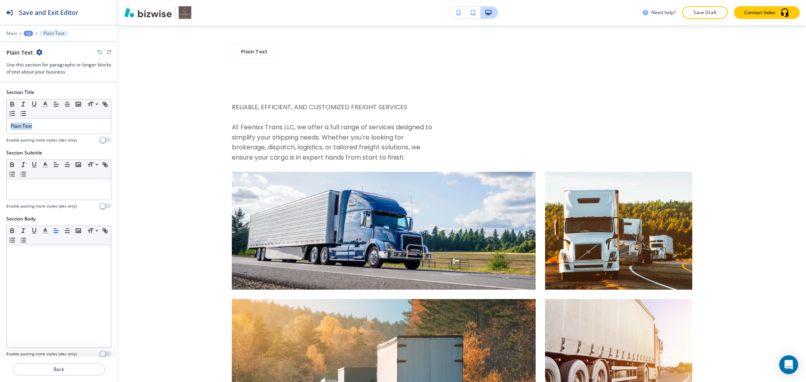
drag, startPoint x: 42, startPoint y: 125, endPoint x: 0, endPoint y: 102, distance: 47.7
click at [0, 108] on div "Section Title Small Normal Large Huge Plain Text Enable pasting more styles (de…" at bounding box center [59, 119] width 118 height 61
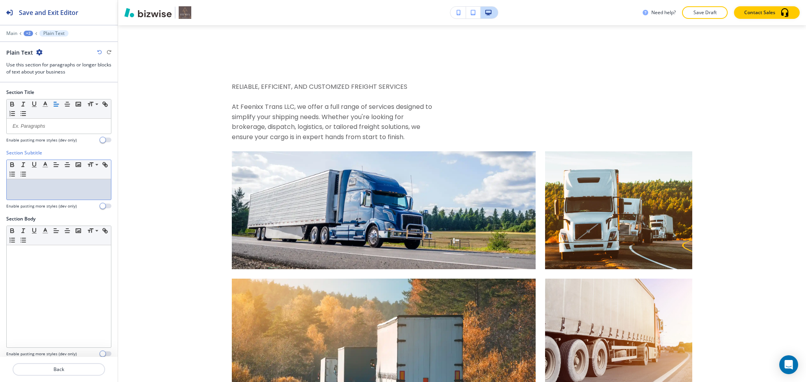
click at [29, 192] on div at bounding box center [59, 189] width 104 height 20
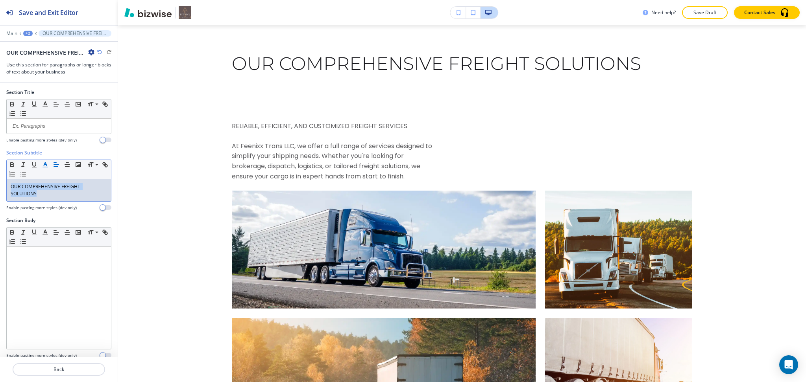
click at [45, 162] on icon "button" at bounding box center [45, 164] width 7 height 7
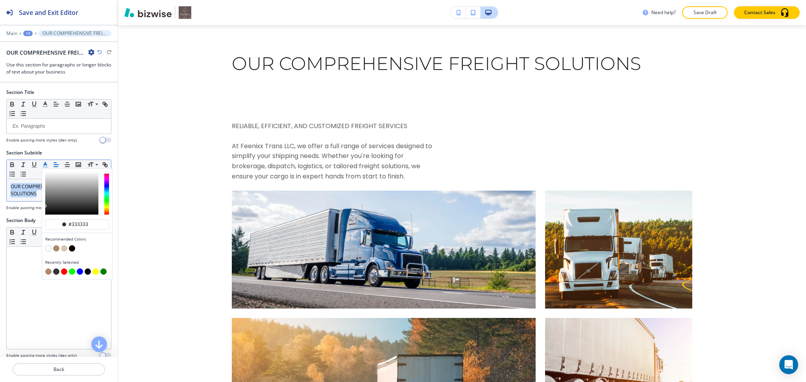
click at [57, 247] on button "button" at bounding box center [56, 248] width 6 height 6
type input "#ac8b6c"
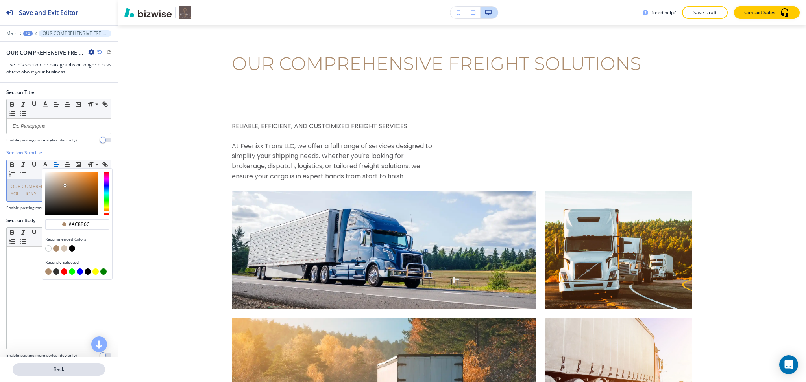
click at [55, 371] on p "Back" at bounding box center [58, 369] width 91 height 7
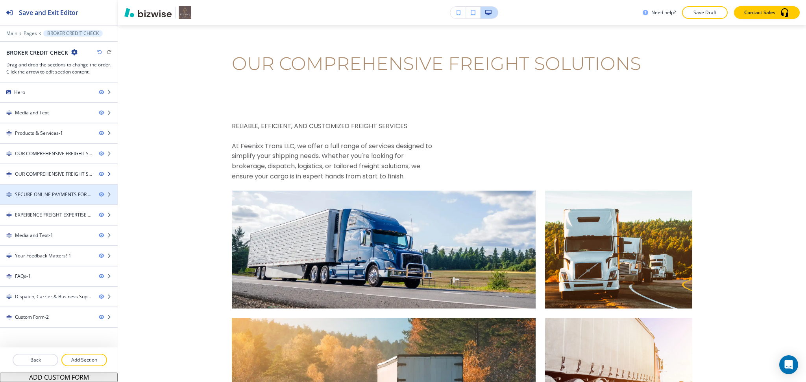
click at [33, 173] on div "OUR COMPREHENSIVE FREIGHT SOLUTIONS-1" at bounding box center [53, 174] width 77 height 7
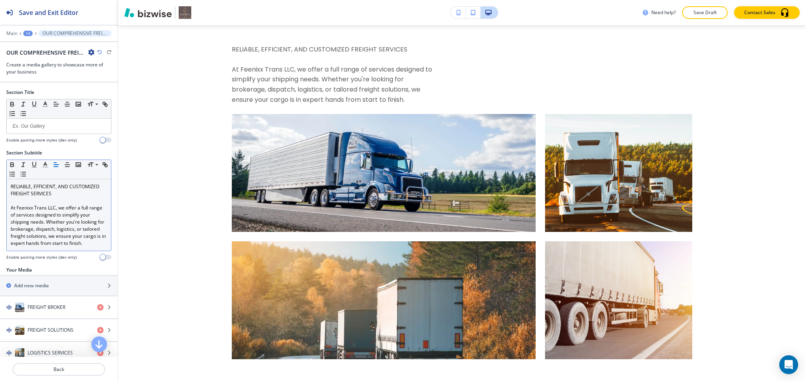
scroll to position [1436, 0]
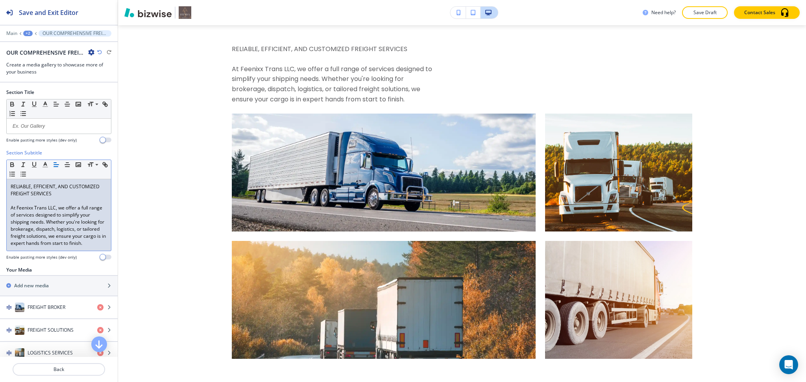
click at [50, 201] on p at bounding box center [59, 200] width 96 height 7
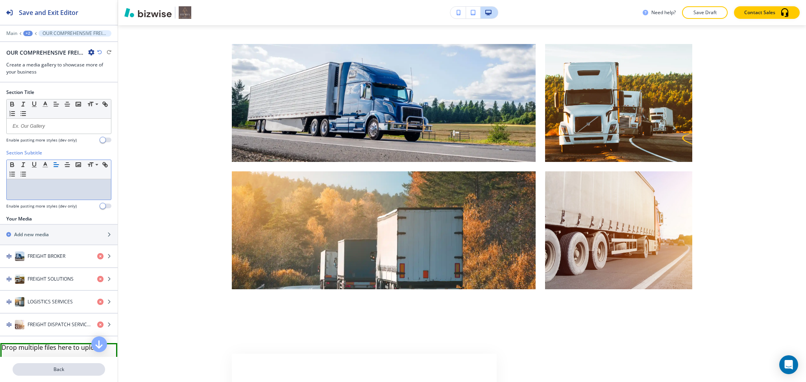
click at [66, 370] on p "Back" at bounding box center [58, 369] width 91 height 7
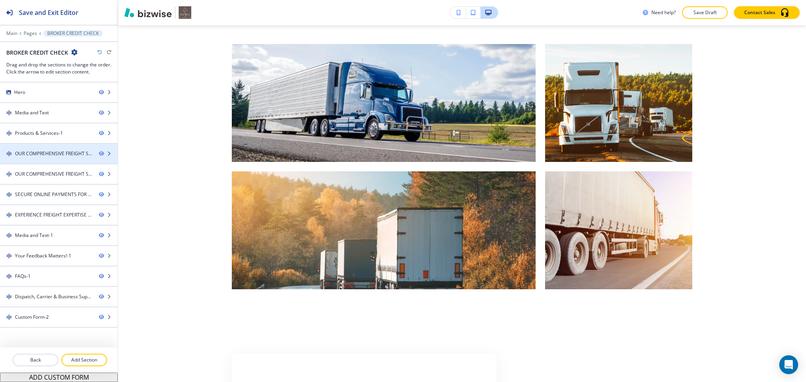
click at [46, 148] on div at bounding box center [59, 147] width 118 height 6
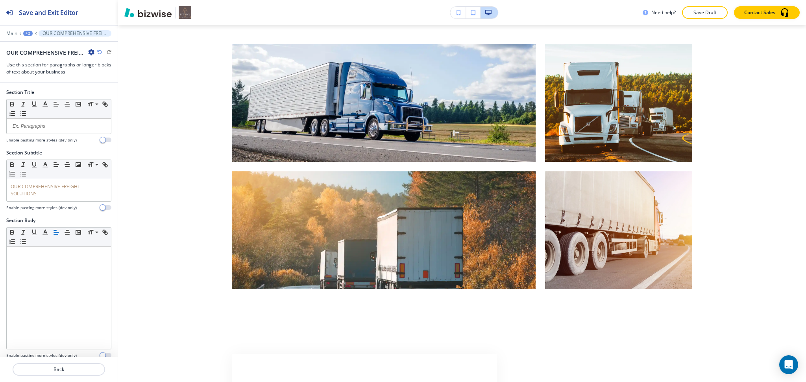
scroll to position [1359, 0]
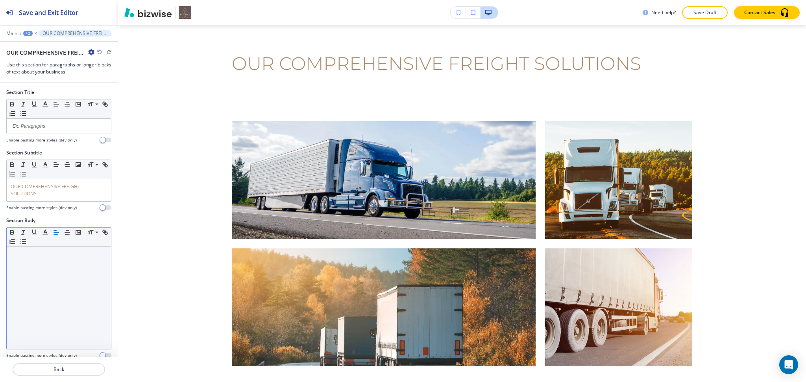
click at [47, 279] on div at bounding box center [59, 298] width 104 height 102
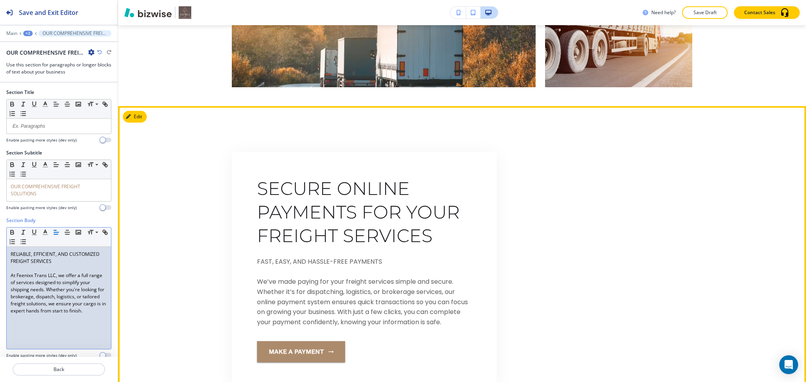
scroll to position [1678, 0]
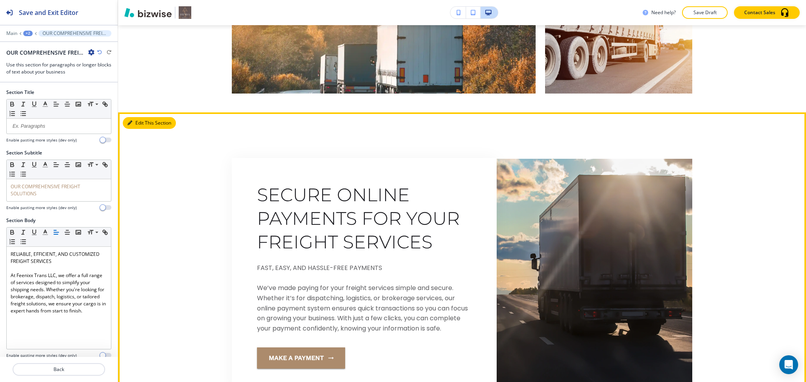
click at [135, 121] on button "Edit This Section" at bounding box center [149, 123] width 53 height 12
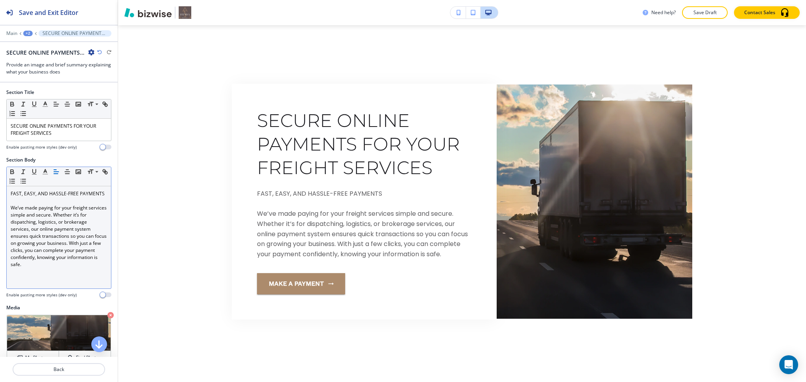
scroll to position [1765, 0]
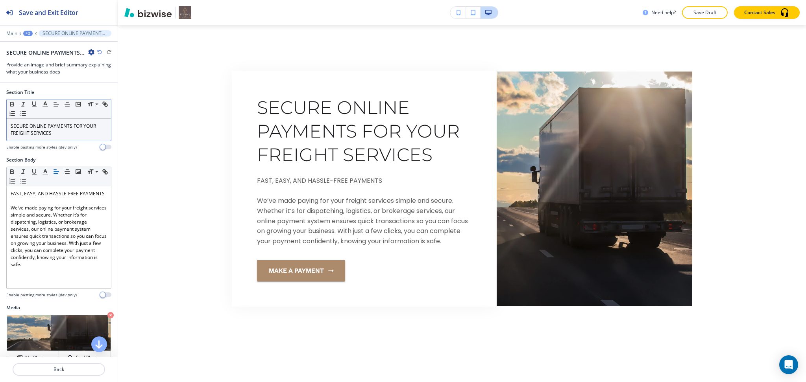
click at [61, 138] on div "SECURE ONLINE PAYMENTS FOR YOUR FREIGHT SERVICES" at bounding box center [59, 130] width 104 height 22
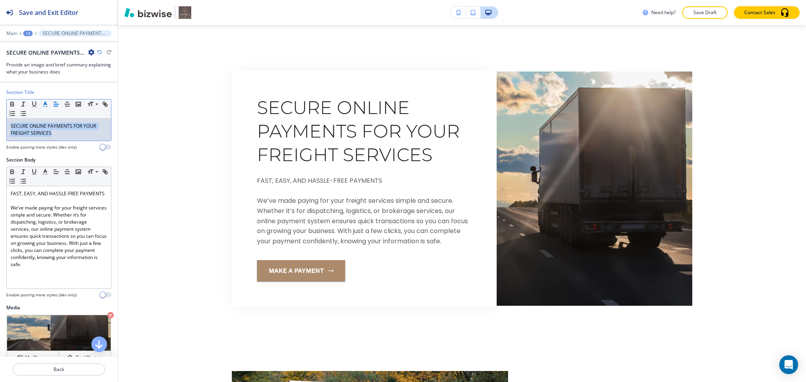
click at [43, 104] on icon "button" at bounding box center [45, 104] width 7 height 7
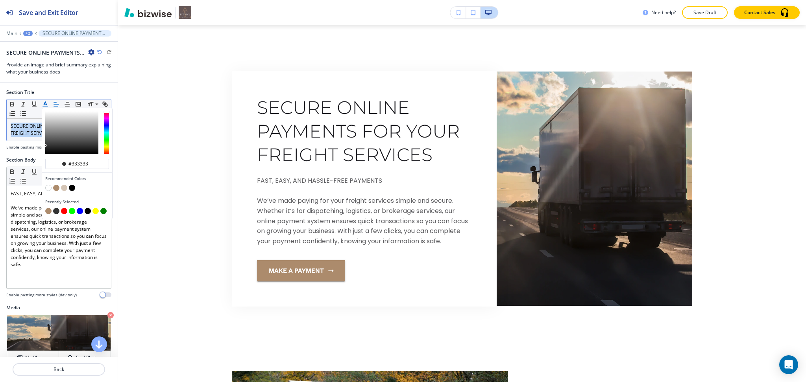
click at [57, 188] on button "button" at bounding box center [56, 188] width 6 height 6
type input "#ac8b6c"
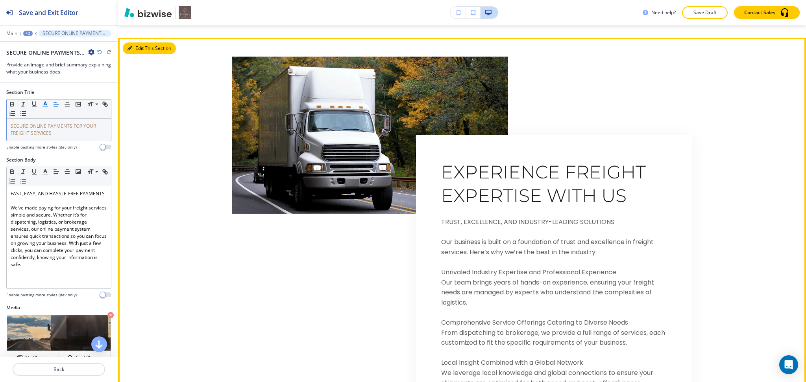
drag, startPoint x: 138, startPoint y: 56, endPoint x: 122, endPoint y: 76, distance: 26.2
click at [138, 54] on button "Edit This Section" at bounding box center [149, 48] width 53 height 12
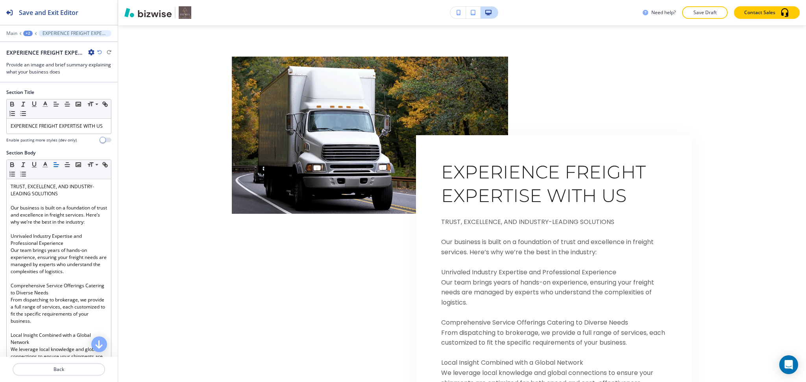
scroll to position [2103, 0]
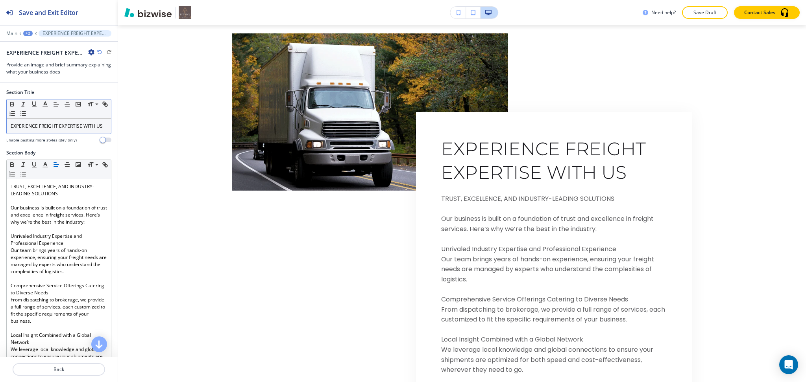
click at [65, 130] on p "EXPERIENCE FREIGHT EXPERTISE WITH US" at bounding box center [59, 126] width 96 height 7
click at [45, 102] on polyline "button" at bounding box center [45, 103] width 3 height 3
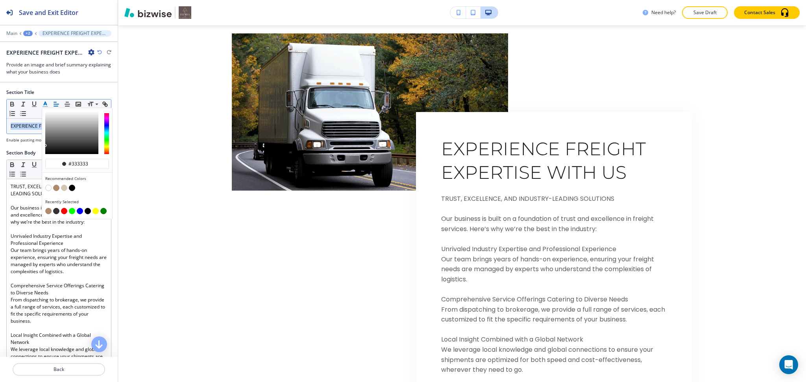
click at [56, 189] on button "button" at bounding box center [56, 188] width 6 height 6
type input "#ac8b6c"
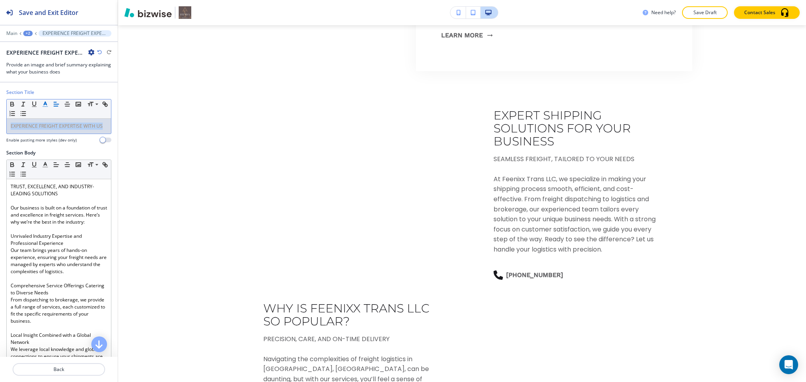
scroll to position [2517, 0]
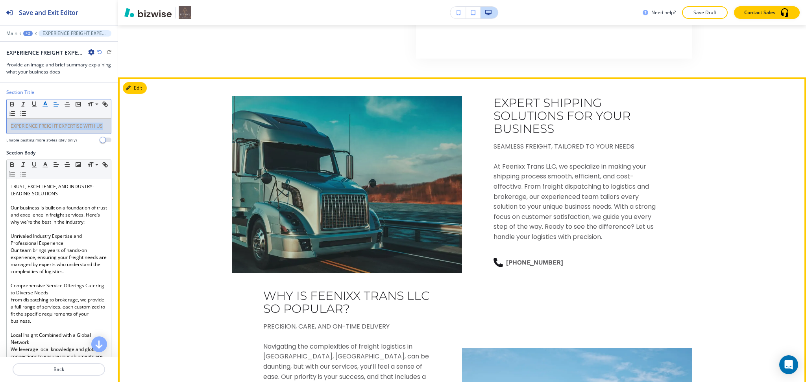
click at [137, 94] on button "Edit" at bounding box center [135, 88] width 24 height 12
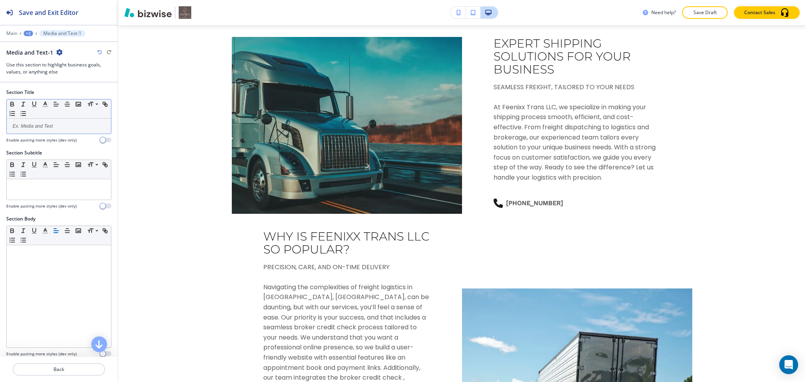
scroll to position [2579, 0]
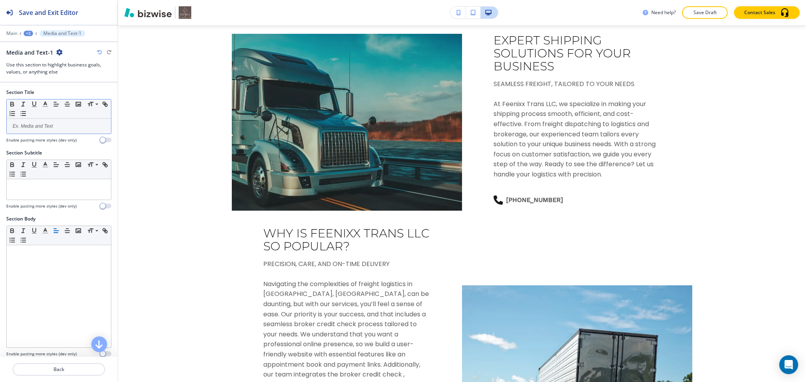
click at [61, 133] on div at bounding box center [59, 126] width 104 height 15
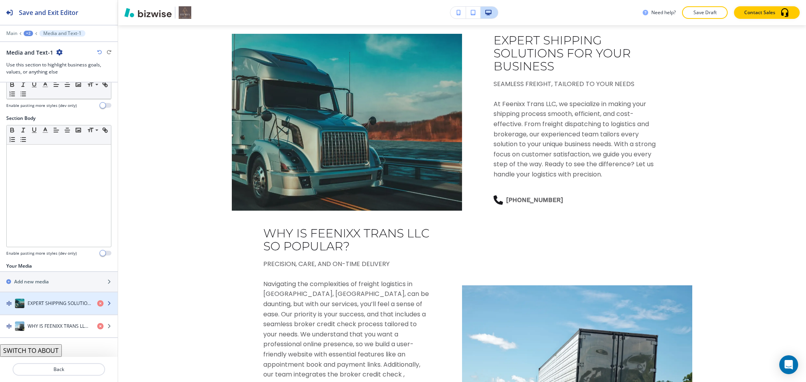
click at [50, 302] on h4 "EXPERT SHIPPING SOLUTIONS FOR YOUR BUSINESS" at bounding box center [59, 303] width 63 height 7
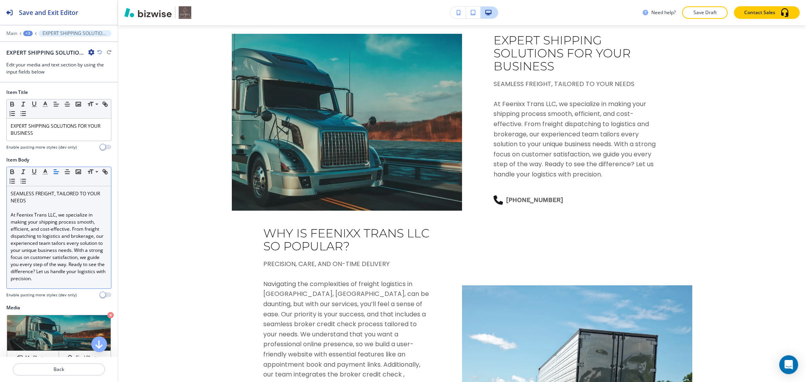
scroll to position [2598, 0]
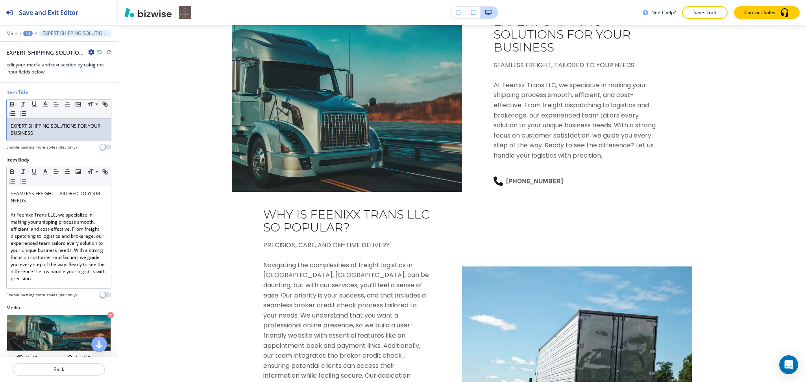
click at [41, 129] on p "EXPERT SHIPPING SOLUTIONS FOR YOUR BUSINESS" at bounding box center [59, 130] width 96 height 14
click at [42, 104] on icon "button" at bounding box center [45, 104] width 7 height 7
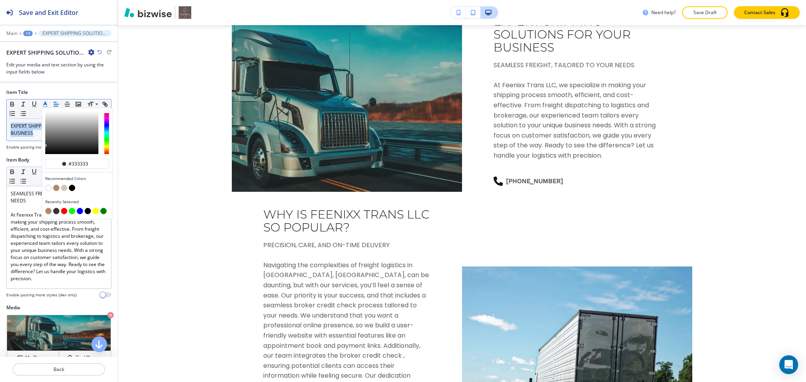
click at [55, 190] on button "button" at bounding box center [56, 188] width 6 height 6
type input "#ac8b6c"
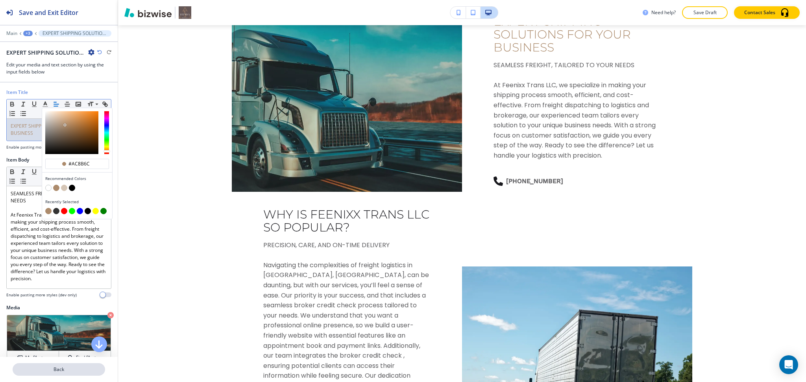
click at [70, 369] on p "Back" at bounding box center [58, 369] width 91 height 7
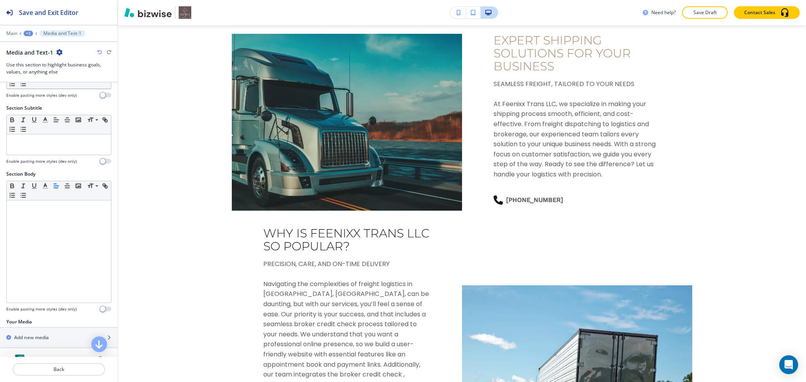
scroll to position [101, 0]
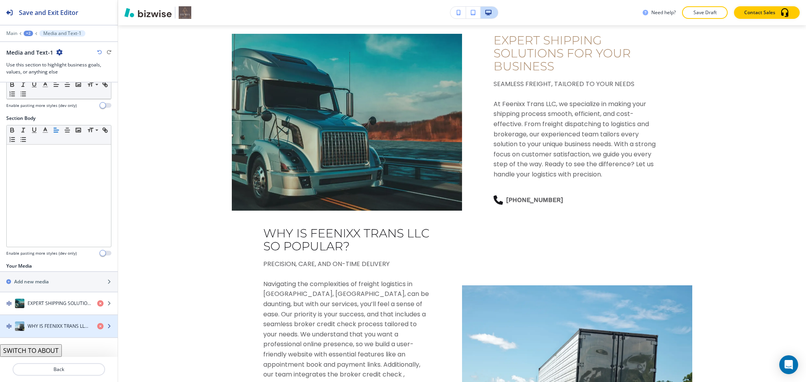
click at [44, 326] on h4 "WHY IS FEENIXX TRANS LLC SO POPULAR?" at bounding box center [59, 326] width 63 height 7
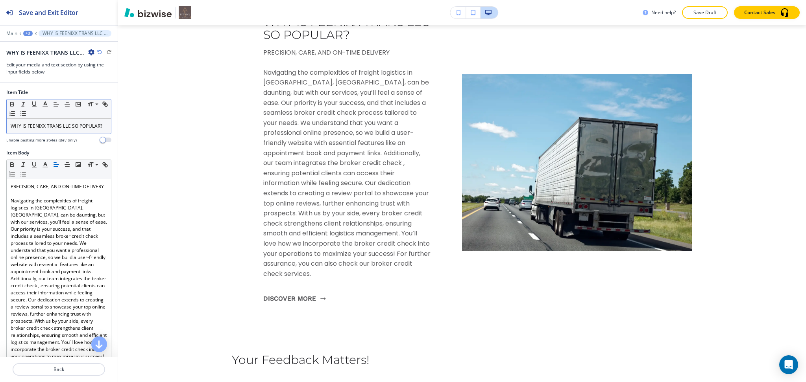
scroll to position [2791, 0]
click at [42, 134] on div "WHY IS FEENIXX TRANS LLC SO POPULAR?" at bounding box center [59, 126] width 104 height 15
click at [42, 100] on button "button" at bounding box center [45, 104] width 11 height 9
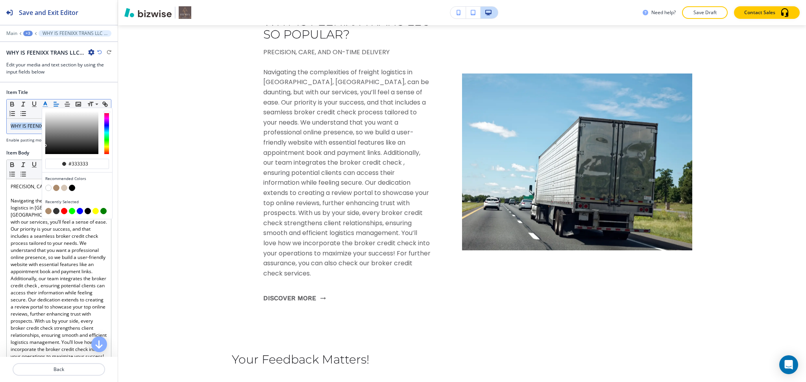
click at [55, 187] on button "button" at bounding box center [56, 188] width 6 height 6
type input "#ac8b6c"
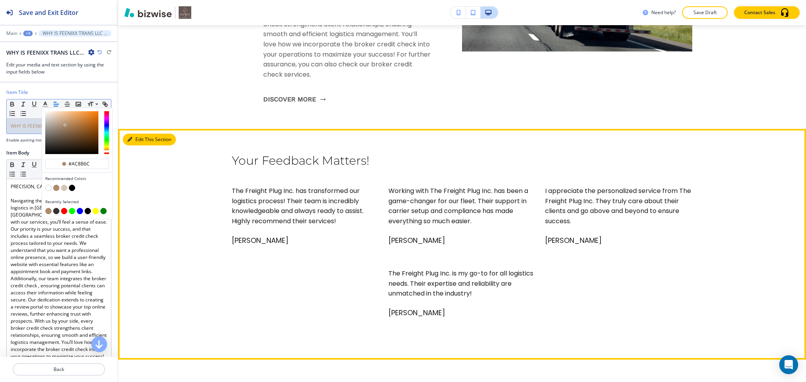
click at [139, 142] on button "Edit This Section" at bounding box center [149, 140] width 53 height 12
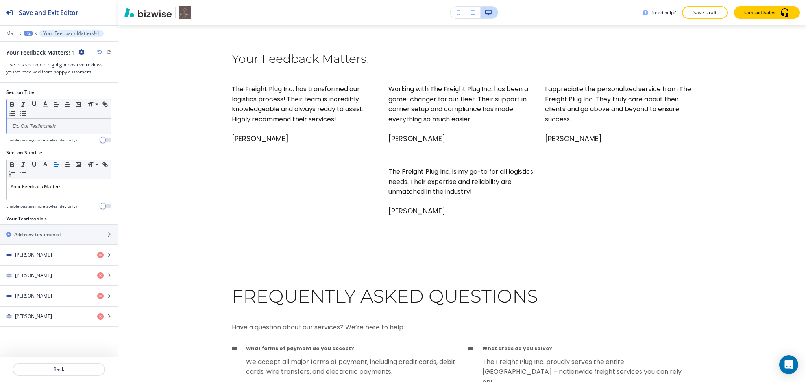
scroll to position [3095, 0]
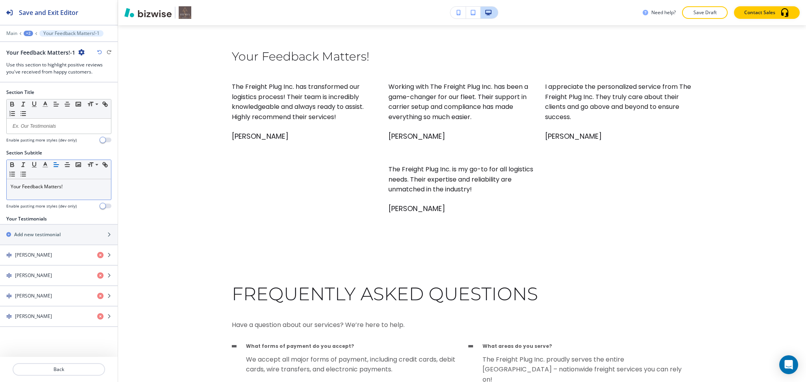
click at [67, 190] on p "Your Feedback Matters!" at bounding box center [59, 186] width 96 height 7
click at [43, 164] on icon "button" at bounding box center [45, 164] width 7 height 7
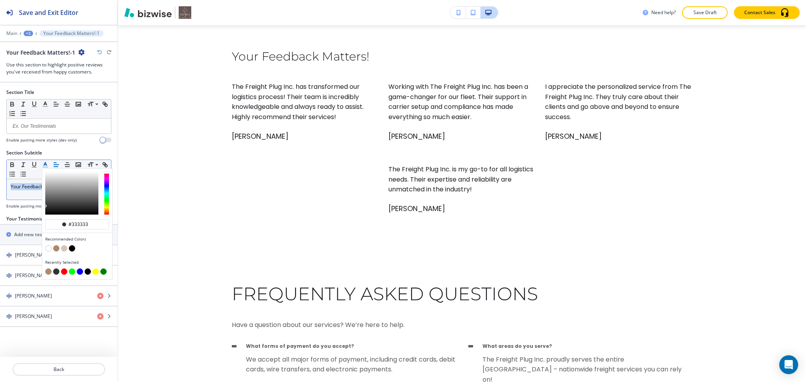
click at [57, 251] on button "button" at bounding box center [56, 248] width 6 height 6
type input "#ac8b6c"
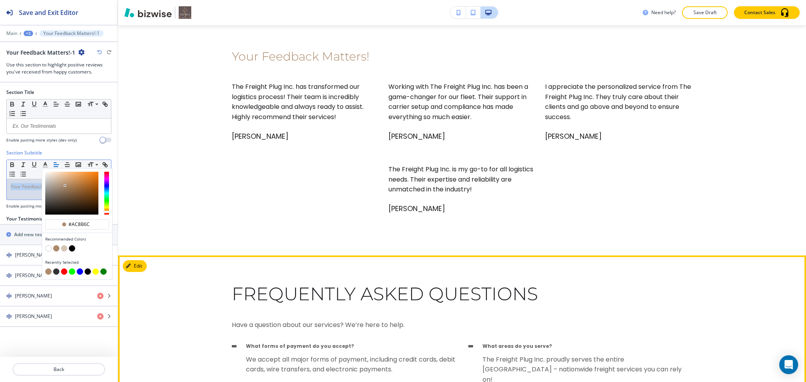
click at [134, 270] on button "Edit" at bounding box center [135, 266] width 24 height 12
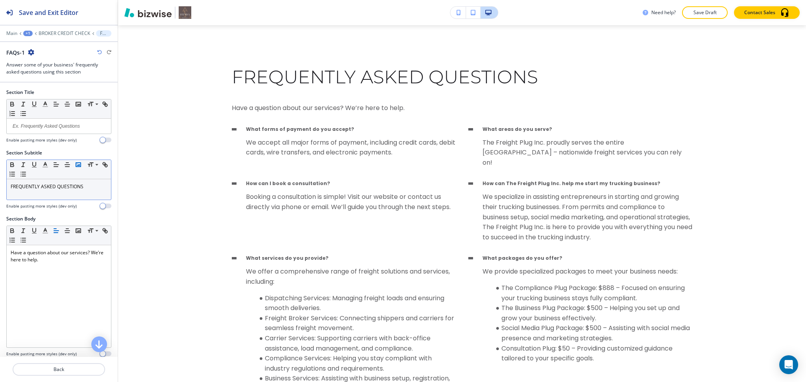
scroll to position [3326, 0]
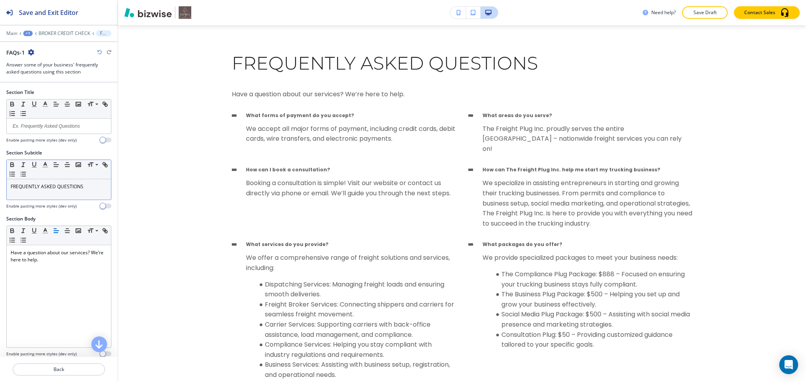
click at [78, 175] on div "Small Normal Large Huge" at bounding box center [59, 169] width 104 height 19
click at [81, 192] on div "FREQUENTLY ASKED QUESTIONS" at bounding box center [59, 189] width 104 height 20
click at [42, 164] on icon "button" at bounding box center [45, 164] width 7 height 7
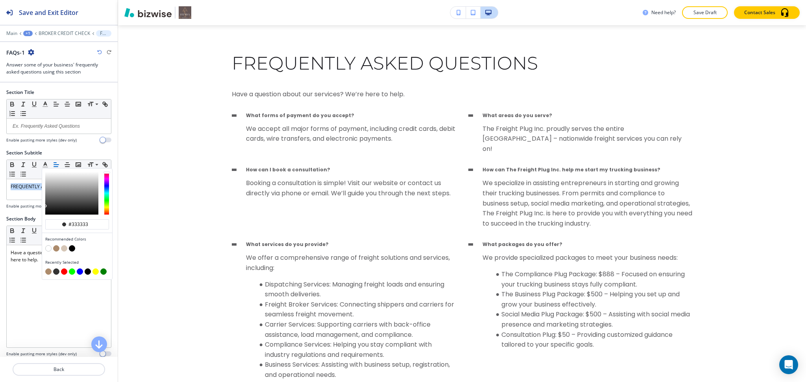
drag, startPoint x: 57, startPoint y: 247, endPoint x: 148, endPoint y: 255, distance: 90.8
click at [57, 248] on button "button" at bounding box center [56, 248] width 6 height 6
type input "#ac8b6c"
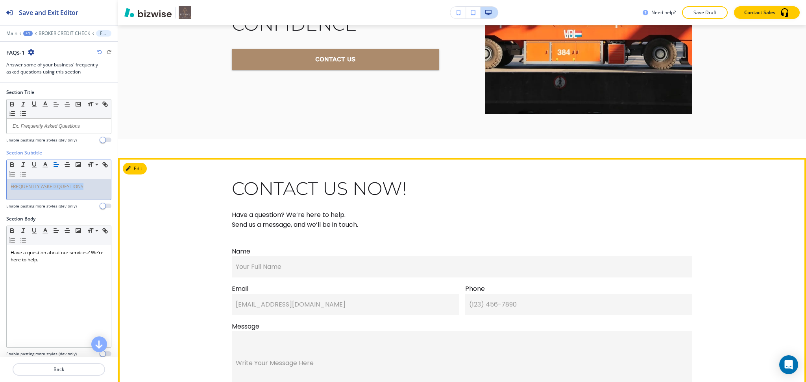
scroll to position [4713, 0]
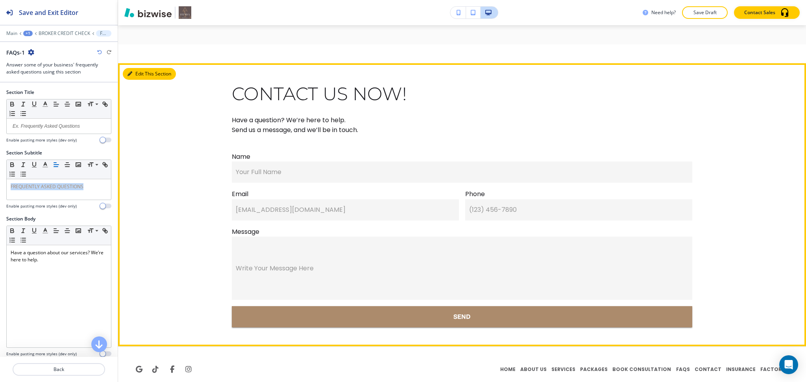
click at [142, 68] on button "Edit This Section" at bounding box center [149, 74] width 53 height 12
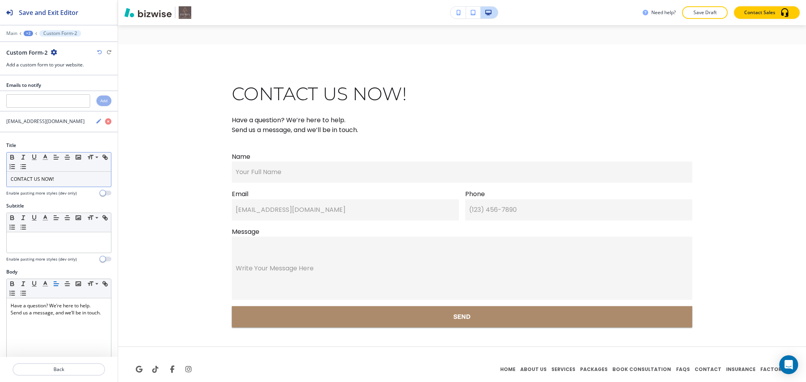
drag, startPoint x: 80, startPoint y: 182, endPoint x: 70, endPoint y: 173, distance: 13.4
click at [80, 183] on p "CONTACT US NOW!" at bounding box center [59, 179] width 96 height 7
click at [43, 156] on icon "button" at bounding box center [45, 157] width 7 height 7
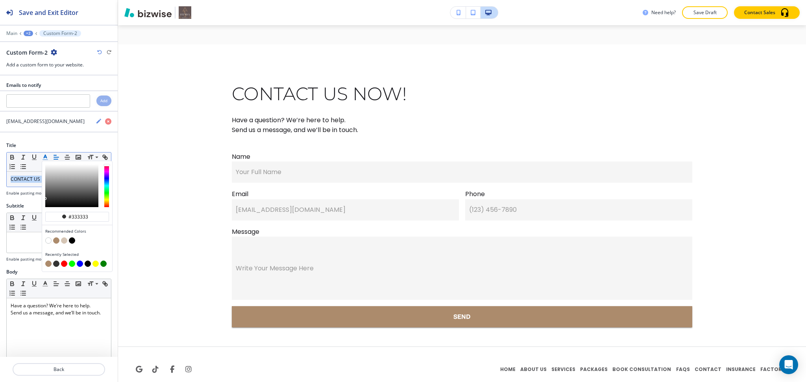
click at [57, 242] on button "button" at bounding box center [56, 241] width 6 height 6
type input "#ac8b6c"
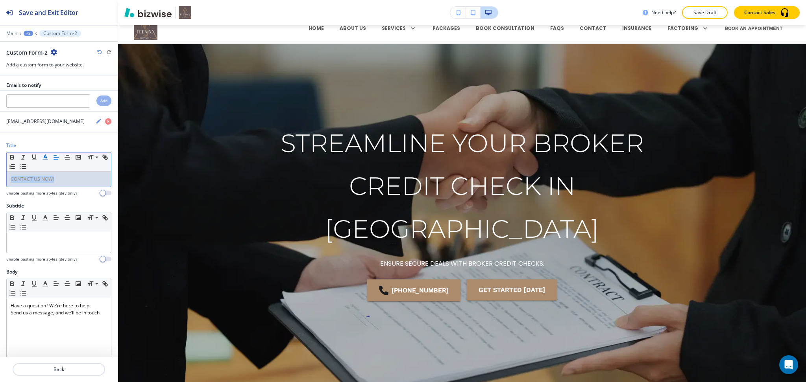
scroll to position [0, 0]
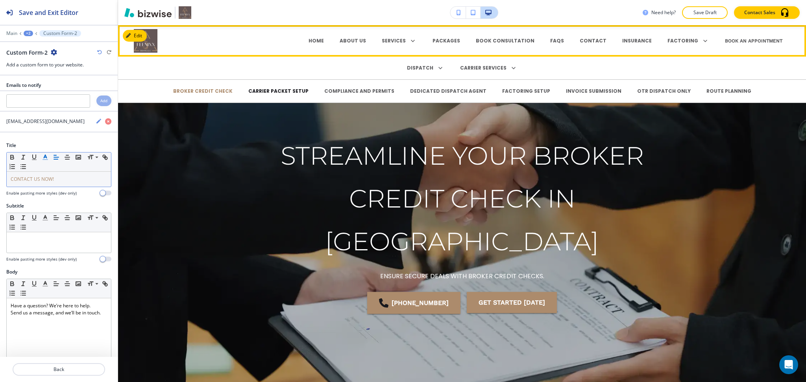
click at [288, 89] on p "CARRIER PACKET SETUP" at bounding box center [278, 91] width 60 height 7
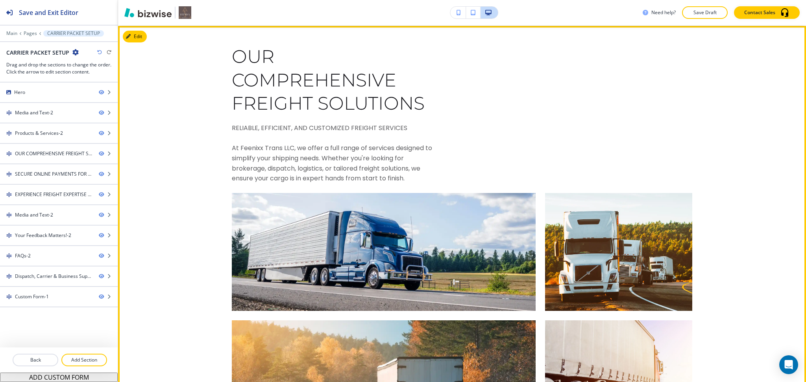
scroll to position [1357, 0]
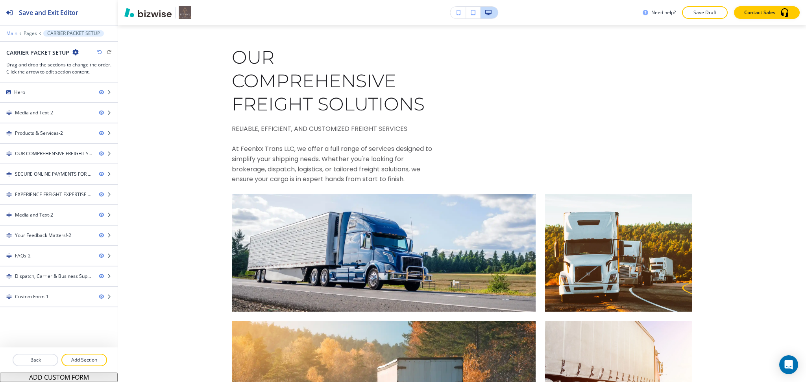
click at [12, 32] on p "Main" at bounding box center [11, 34] width 11 height 6
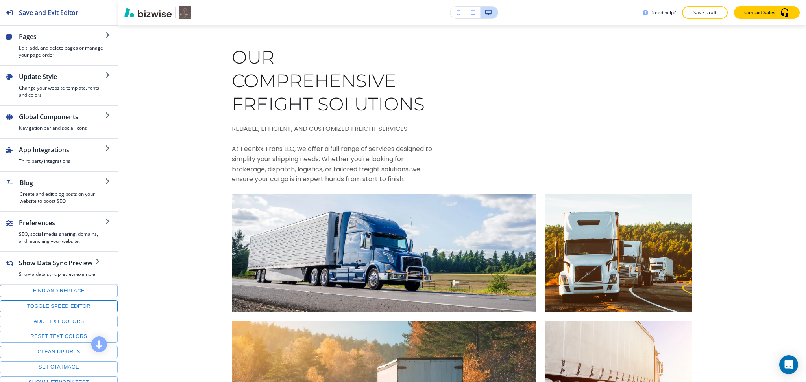
click at [64, 312] on button "Toggle speed editor" at bounding box center [59, 307] width 118 height 12
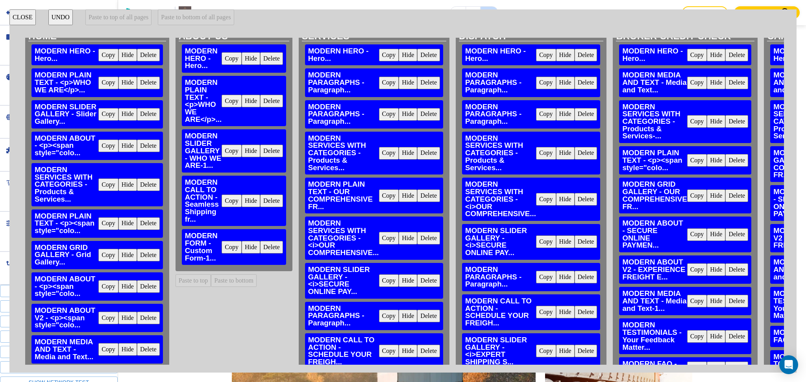
scroll to position [0, 0]
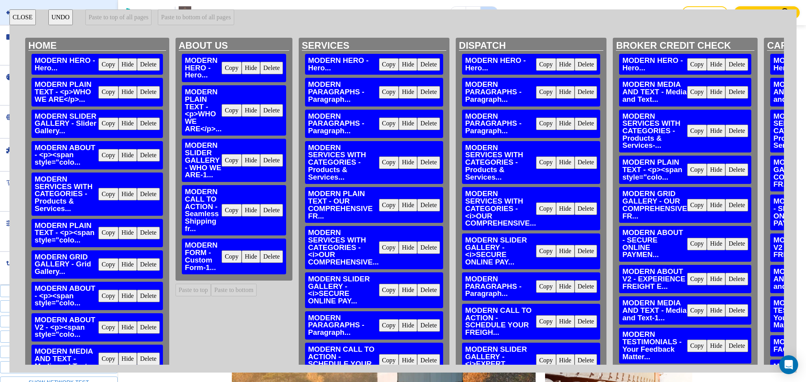
click at [22, 9] on button "CLOSE" at bounding box center [22, 17] width 26 height 16
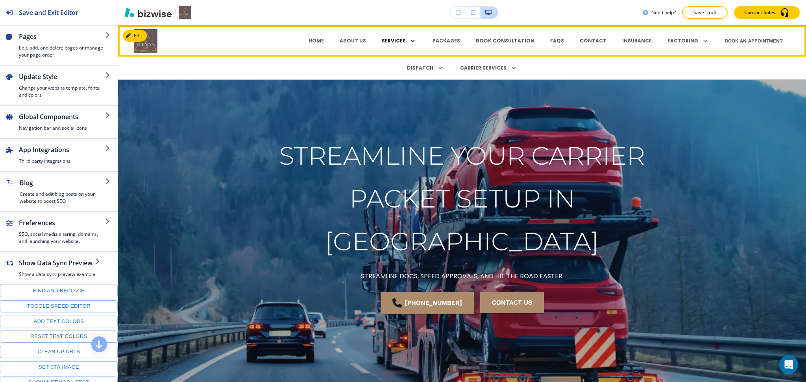
click at [399, 43] on p "SERVICES" at bounding box center [394, 40] width 24 height 7
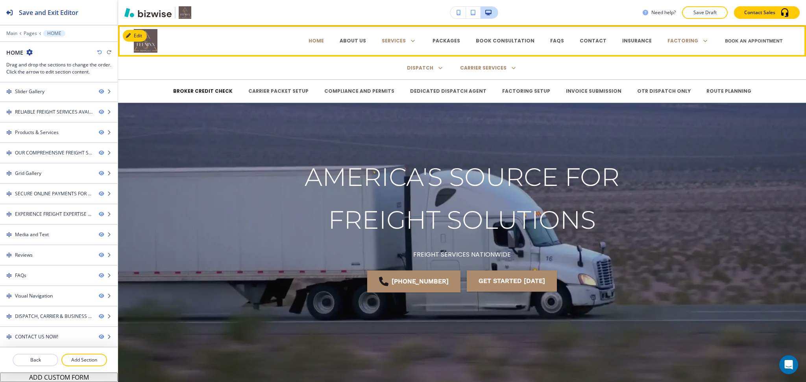
click at [221, 92] on p "BROKER CREDIT CHECK" at bounding box center [202, 91] width 59 height 7
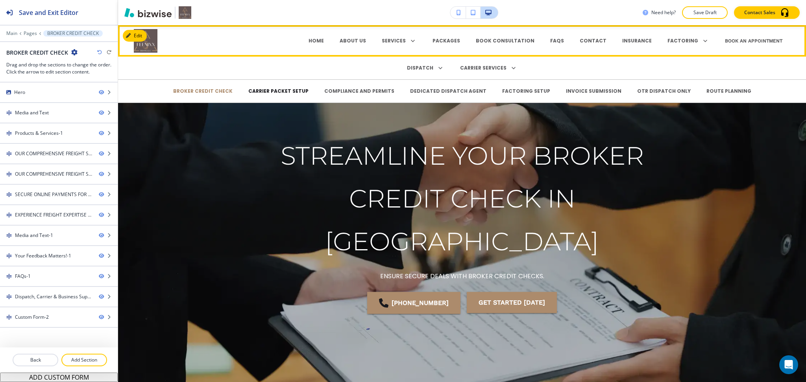
click at [298, 93] on p "CARRIER PACKET SETUP" at bounding box center [278, 91] width 60 height 7
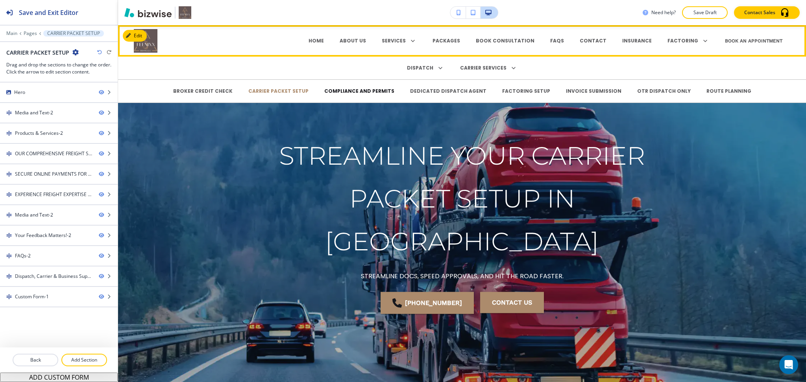
click at [370, 90] on p "COMPLIANCE AND PERMITS" at bounding box center [359, 91] width 70 height 7
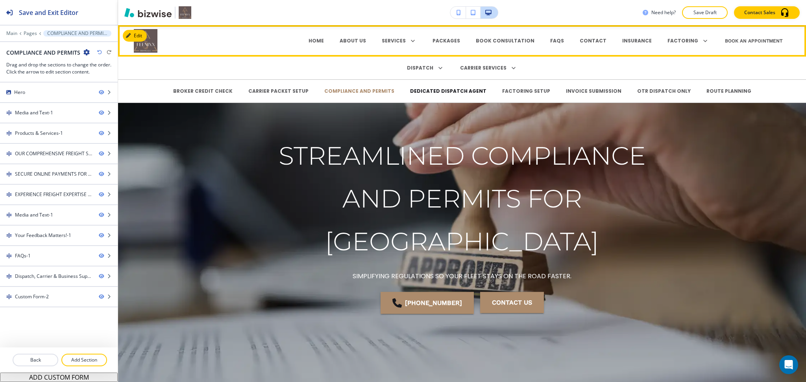
click at [417, 90] on p "DEDICATED DISPATCH AGENT" at bounding box center [448, 91] width 76 height 7
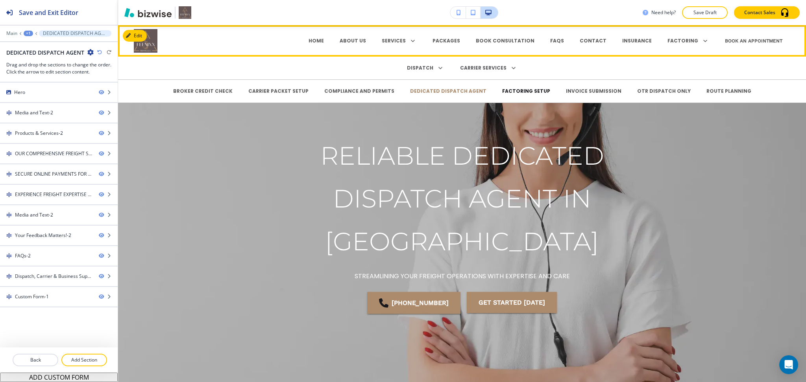
click at [513, 88] on p "FACTORING SETUP" at bounding box center [526, 91] width 48 height 7
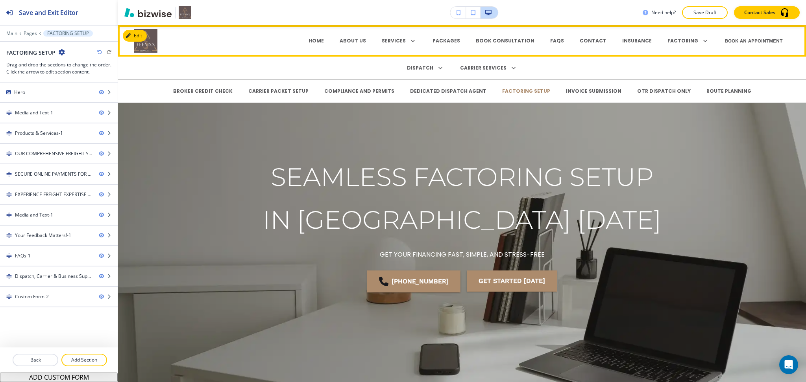
click at [573, 96] on div "INVOICE SUBMISSION" at bounding box center [593, 91] width 71 height 24
click at [574, 92] on p "INVOICE SUBMISSION" at bounding box center [593, 91] width 55 height 7
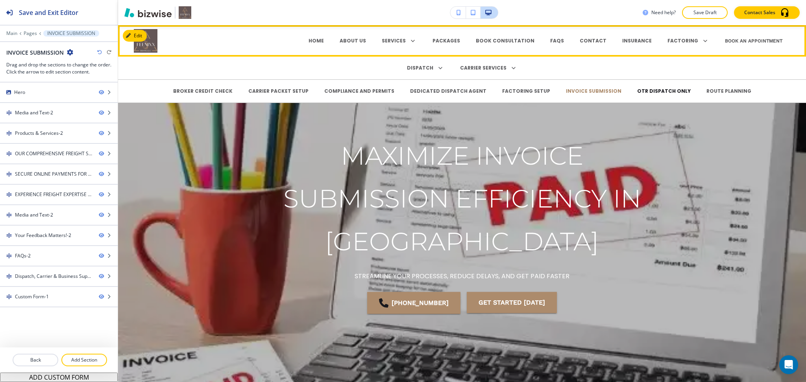
click at [637, 89] on p "OTR DISPATCH ONLY" at bounding box center [663, 91] width 53 height 7
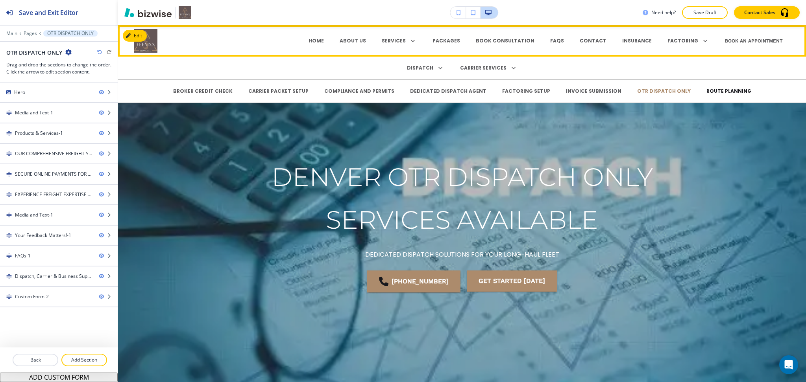
click at [706, 92] on p "ROUTE PLANNING" at bounding box center [728, 91] width 45 height 7
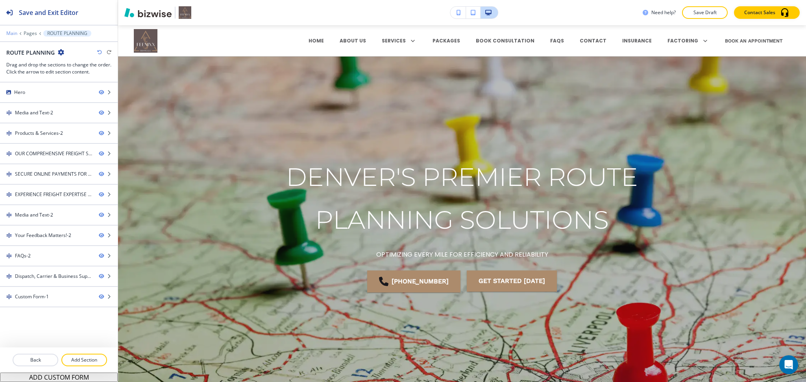
click at [11, 33] on p "Main" at bounding box center [11, 34] width 11 height 6
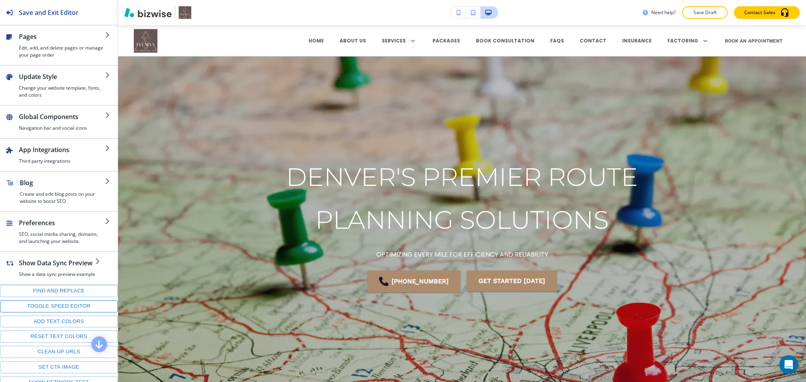
click at [73, 313] on button "Toggle speed editor" at bounding box center [59, 307] width 118 height 12
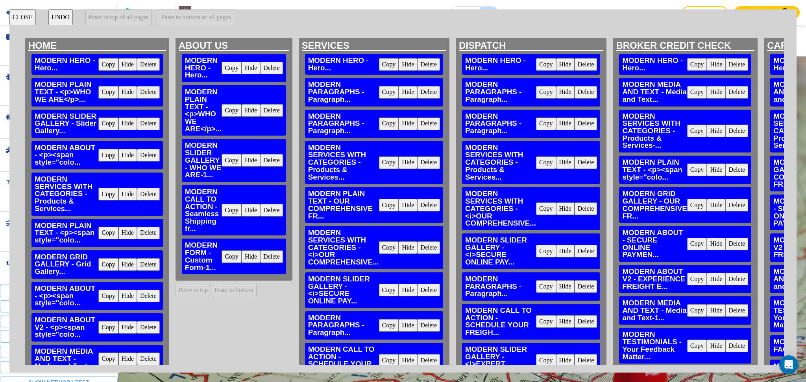
click at [383, 203] on button "Copy" at bounding box center [389, 205] width 20 height 13
click at [384, 207] on button "Copy" at bounding box center [389, 205] width 20 height 13
click at [690, 170] on button "Copy" at bounding box center [697, 170] width 20 height 13
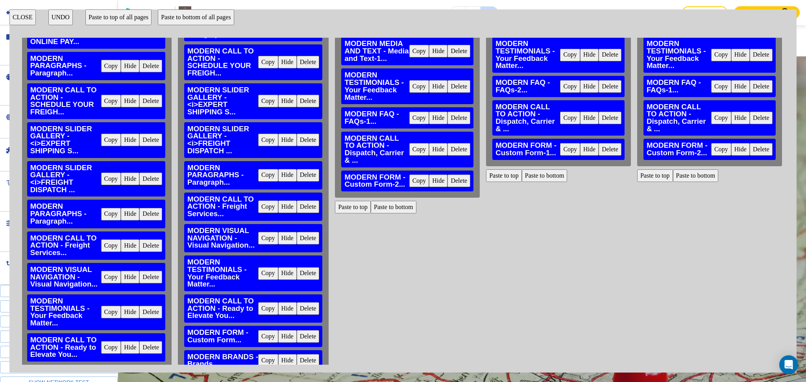
scroll to position [260, 278]
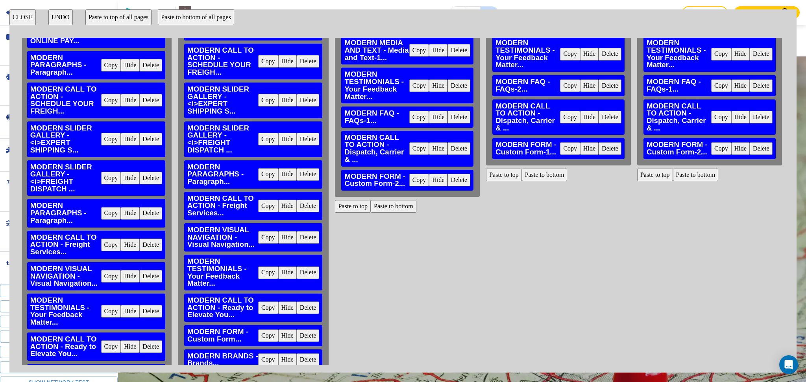
click at [494, 178] on button "Paste to top" at bounding box center [504, 175] width 36 height 13
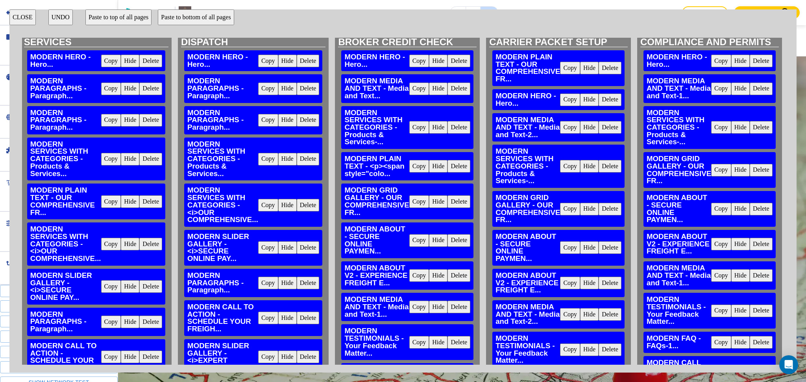
scroll to position [0, 278]
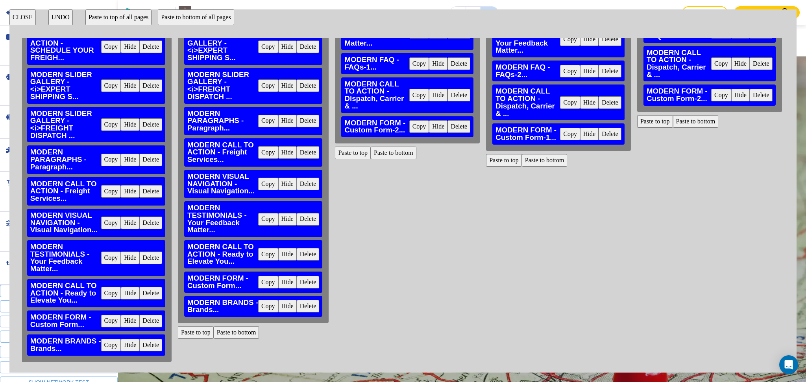
click at [644, 126] on button "Paste to top" at bounding box center [655, 121] width 36 height 13
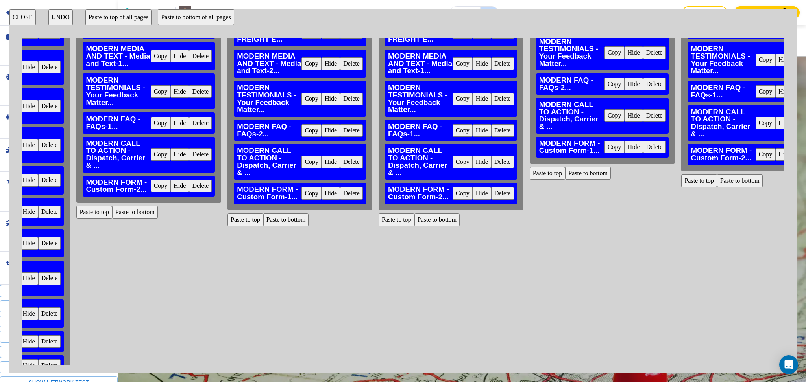
scroll to position [255, 536]
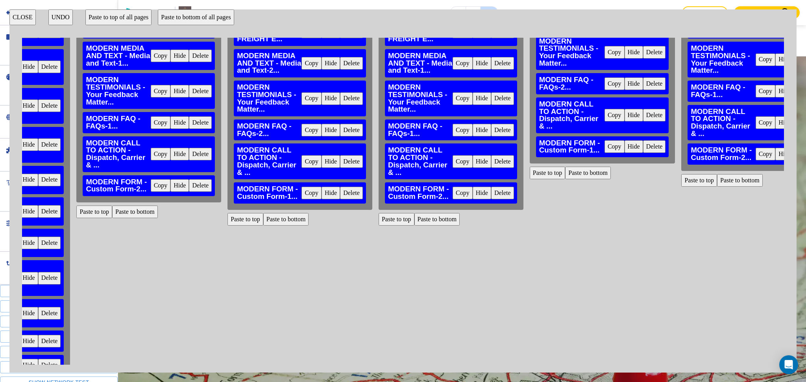
click at [531, 171] on button "Paste to top" at bounding box center [547, 173] width 36 height 13
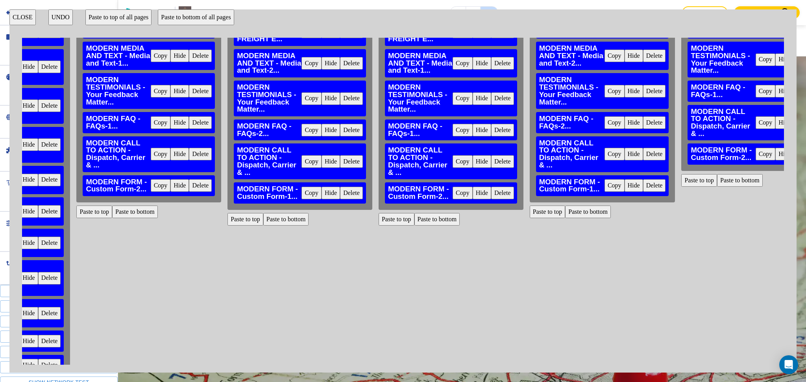
click at [687, 183] on button "Paste to top" at bounding box center [699, 180] width 36 height 13
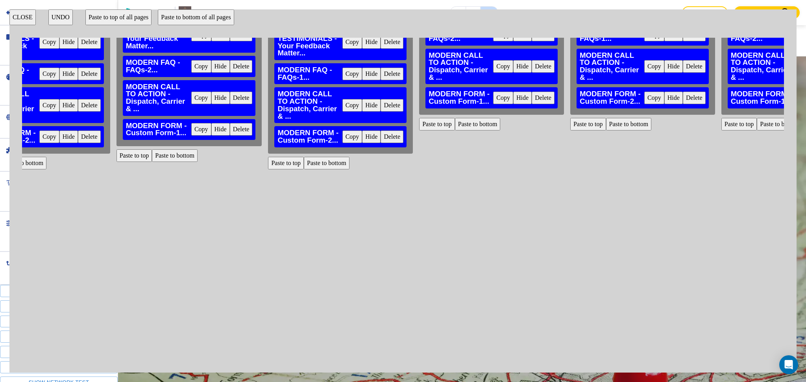
scroll to position [314, 949]
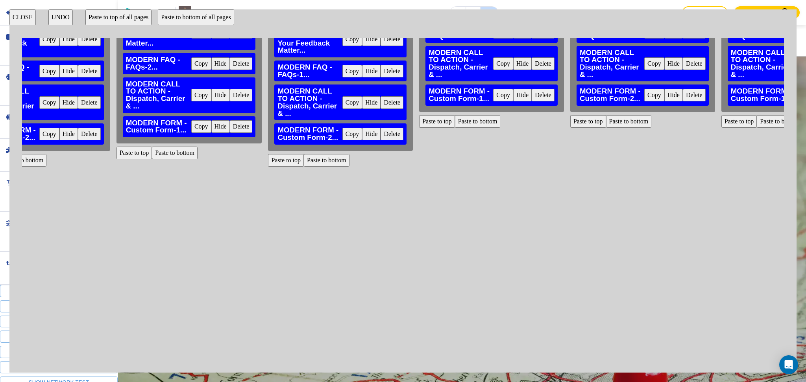
click at [430, 126] on button "Paste to top" at bounding box center [437, 121] width 36 height 13
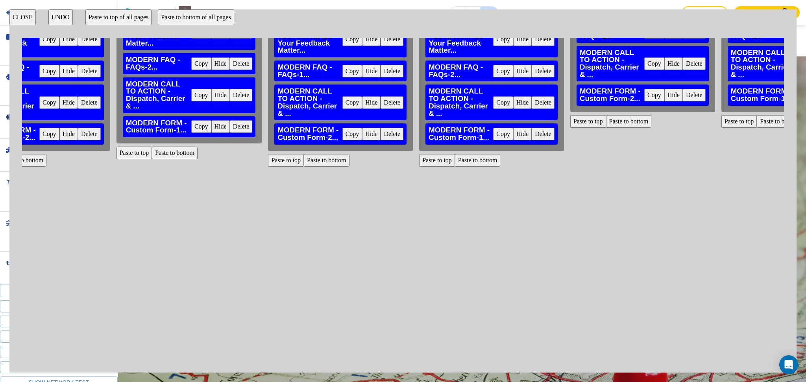
drag, startPoint x: 570, startPoint y: 122, endPoint x: 613, endPoint y: 130, distance: 43.5
click at [572, 123] on button "Paste to top" at bounding box center [588, 121] width 36 height 13
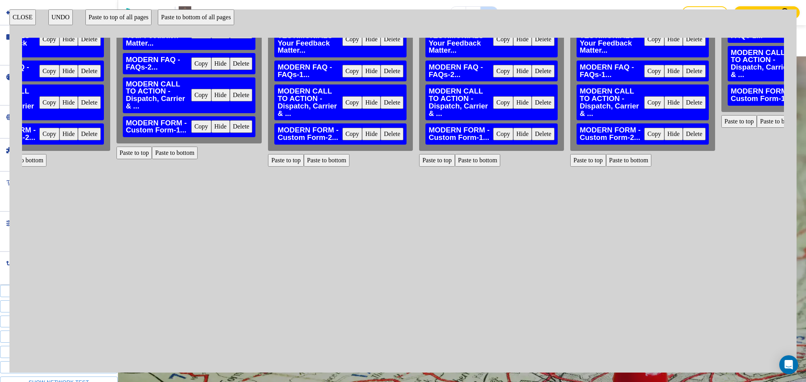
click at [705, 128] on div "HOME MODERN HERO - Hero... Copy Hide Delete MODERN PLAIN TEXT - <p>WHO WE ARE</…" at bounding box center [403, 201] width 762 height 327
click at [721, 123] on button "Paste to top" at bounding box center [739, 121] width 36 height 13
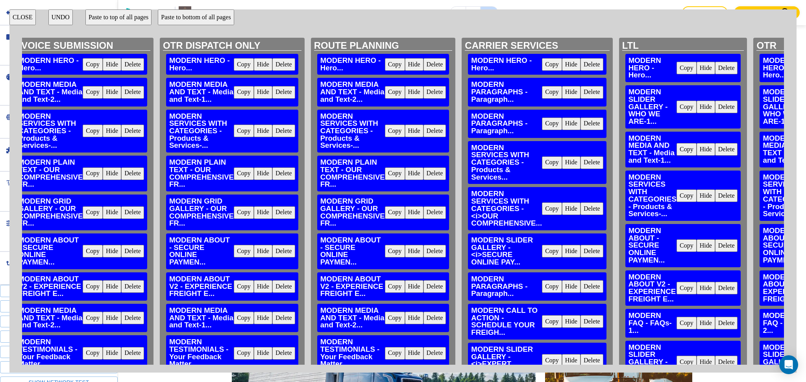
scroll to position [0, 1363]
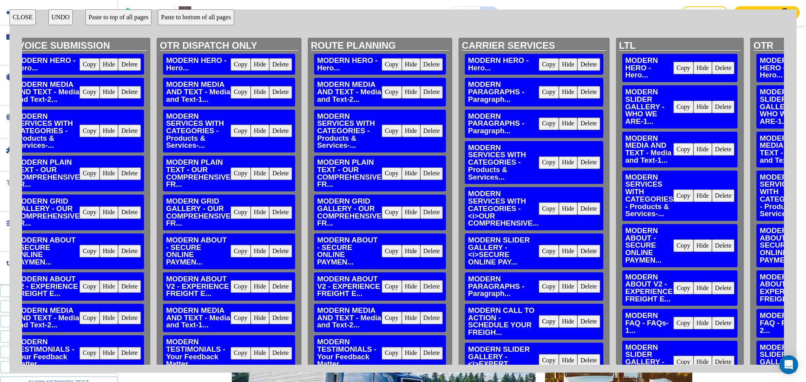
click at [17, 14] on button "CLOSE" at bounding box center [22, 17] width 26 height 16
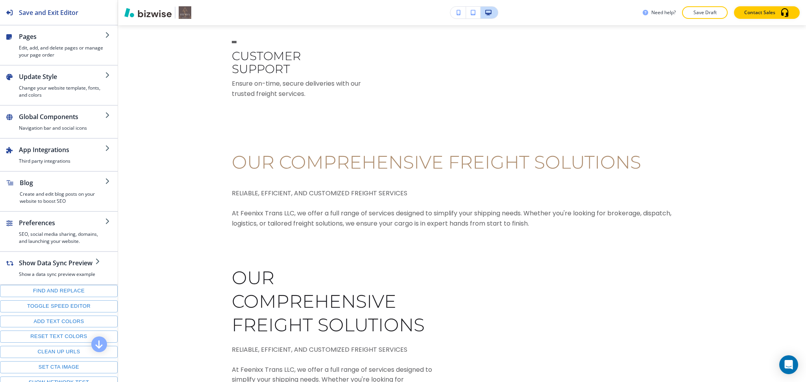
scroll to position [0, 0]
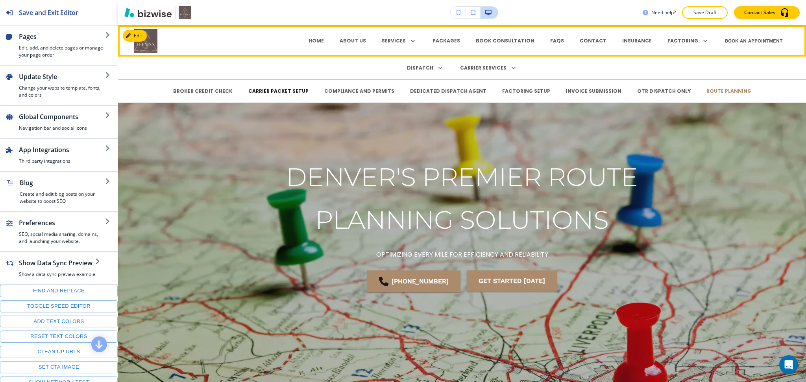
click at [286, 91] on p "CARRIER PACKET SETUP" at bounding box center [278, 91] width 60 height 7
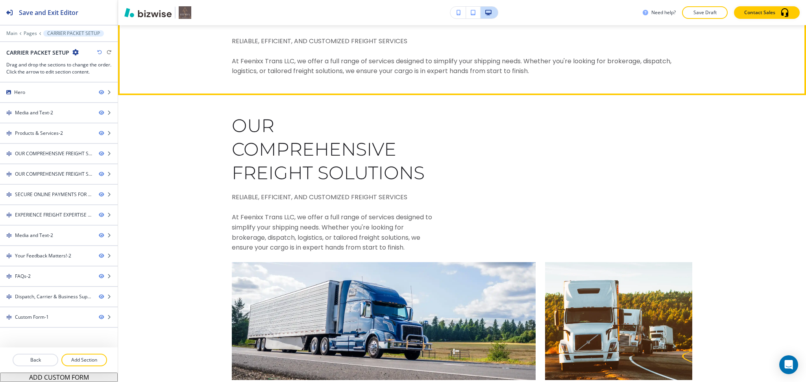
scroll to position [1415, 0]
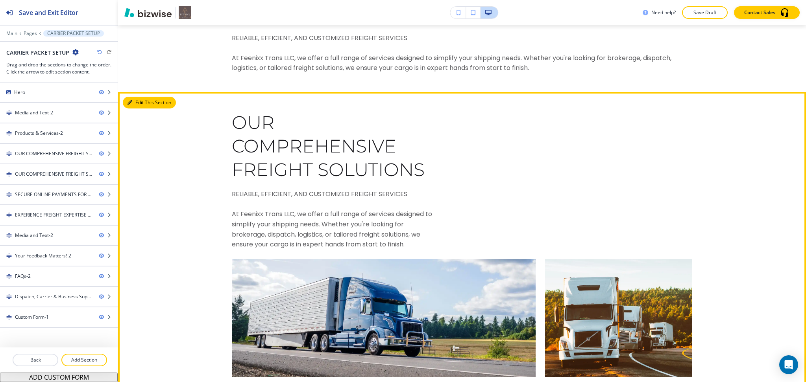
click at [131, 98] on button "Edit This Section" at bounding box center [149, 103] width 53 height 12
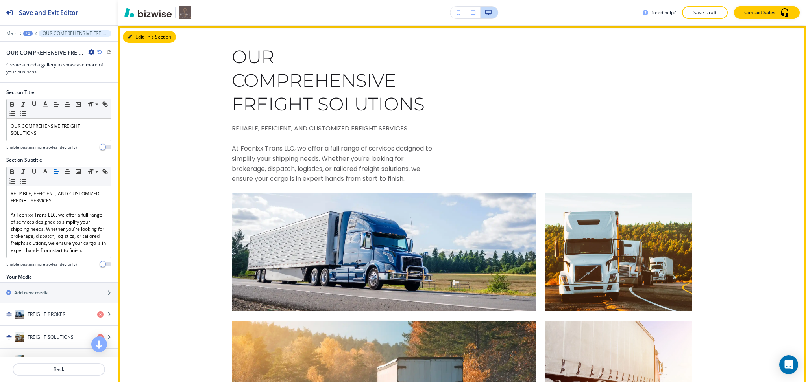
scroll to position [1482, 0]
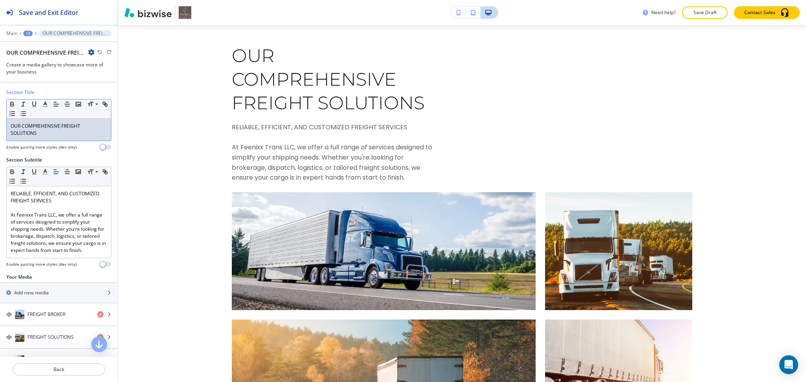
click at [61, 129] on p "OUR COMPREHENSIVE FREIGHT SOLUTIONS" at bounding box center [59, 130] width 96 height 14
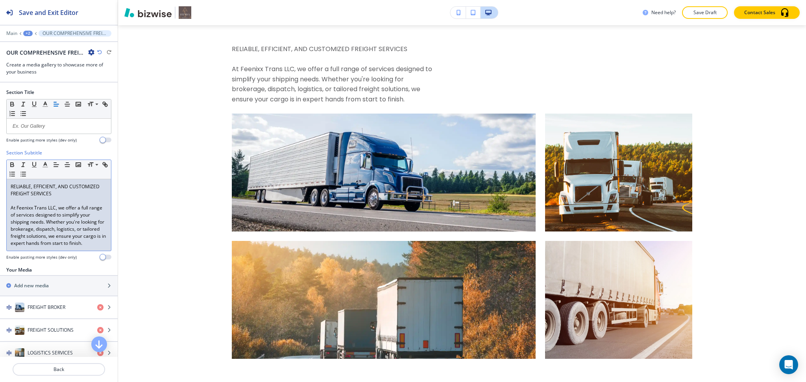
click at [59, 197] on p "RELIABLE, EFFICIENT, AND CUSTOMIZED FREIGHT SERVICES" at bounding box center [59, 190] width 96 height 14
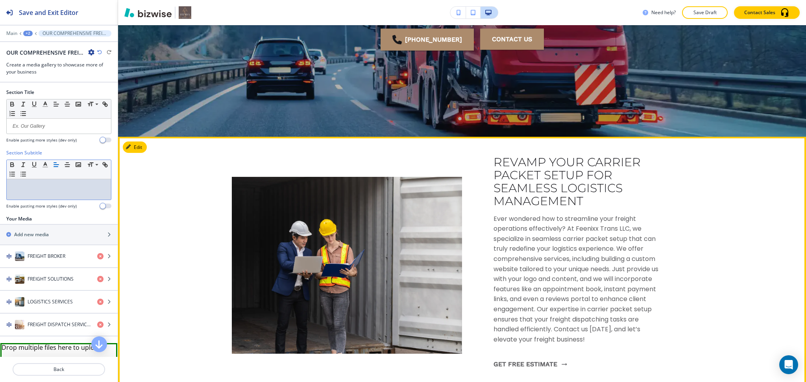
click at [139, 146] on button "Edit" at bounding box center [135, 148] width 24 height 12
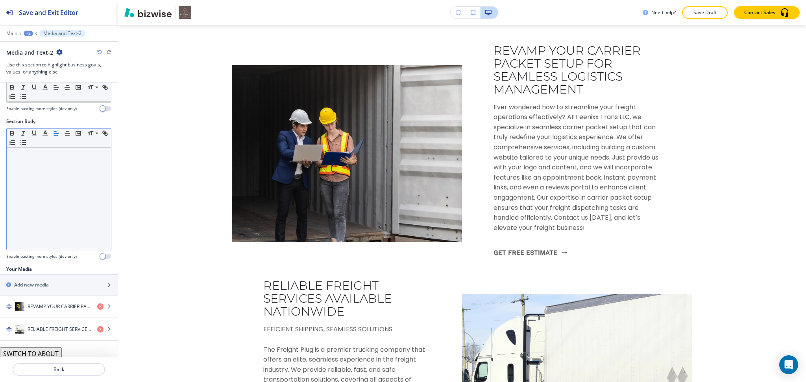
scroll to position [101, 0]
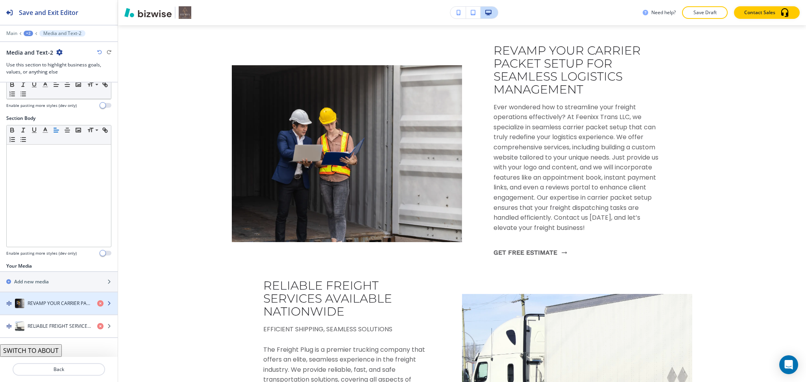
click at [49, 301] on h4 "REVAMP YOUR CARRIER PACKET SETUP FOR SEAMLESS LOGISTICS MANAGEMENT" at bounding box center [59, 303] width 63 height 7
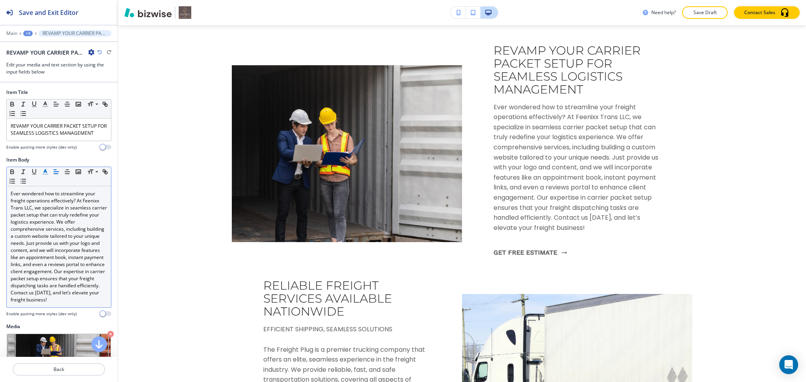
scroll to position [394, 0]
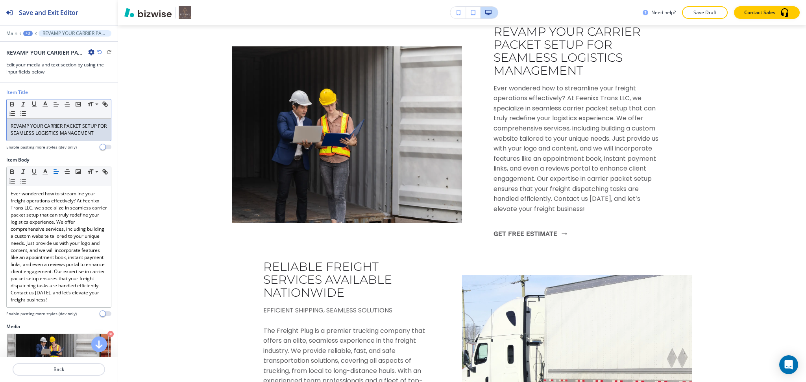
drag, startPoint x: 46, startPoint y: 130, endPoint x: 49, endPoint y: 118, distance: 11.6
click at [47, 130] on p "REVAMP YOUR CARRIER PACKET SETUP FOR SEAMLESS LOGISTICS MANAGEMENT" at bounding box center [59, 130] width 96 height 14
click at [46, 108] on button "button" at bounding box center [45, 104] width 11 height 9
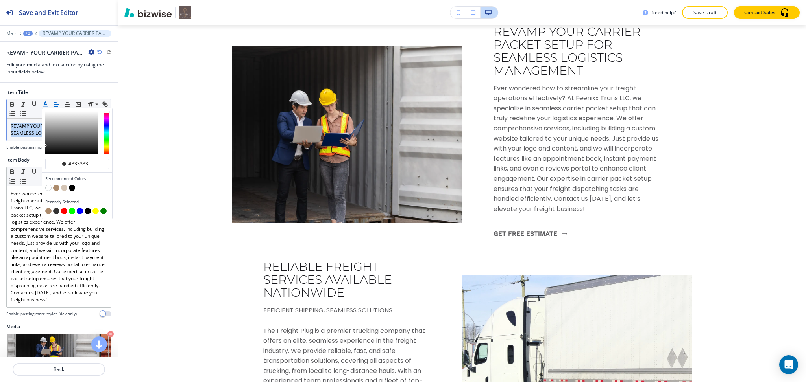
click at [57, 188] on button "button" at bounding box center [56, 188] width 6 height 6
type input "#ac8b6c"
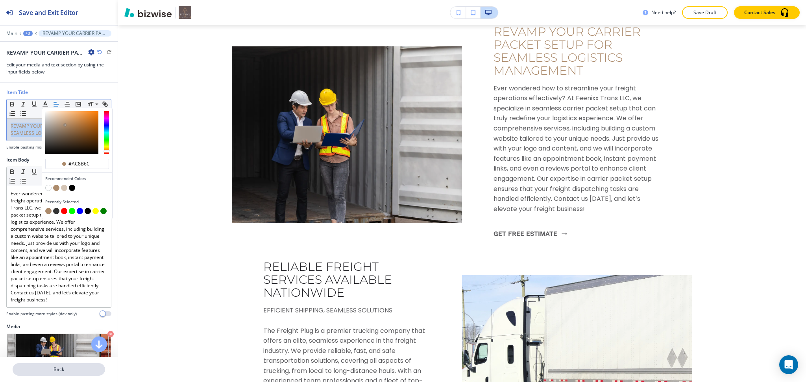
click at [49, 372] on p "Back" at bounding box center [58, 369] width 91 height 7
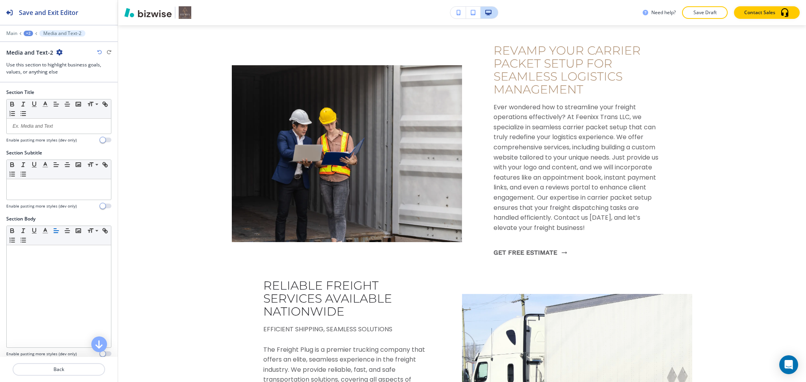
scroll to position [101, 0]
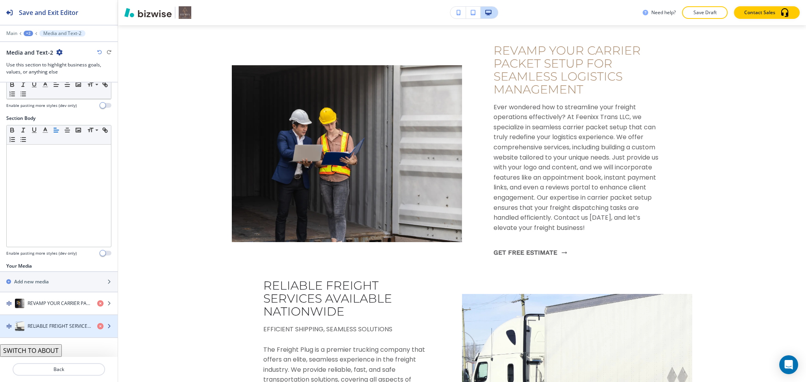
click at [47, 328] on h4 "RELIABLE FREIGHT SERVICES AVAILABLE NATIONWIDE" at bounding box center [59, 326] width 63 height 7
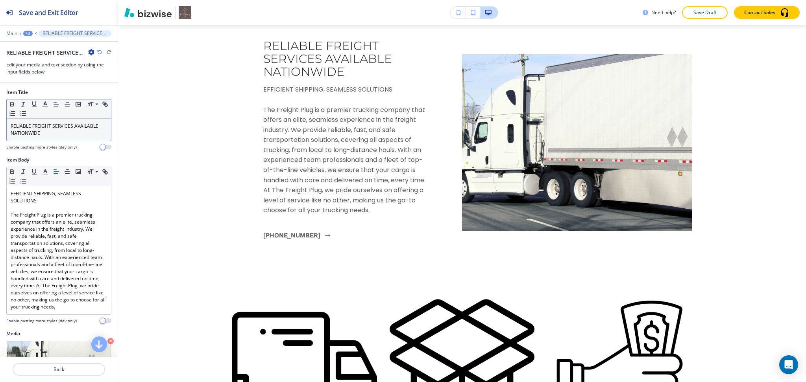
scroll to position [630, 0]
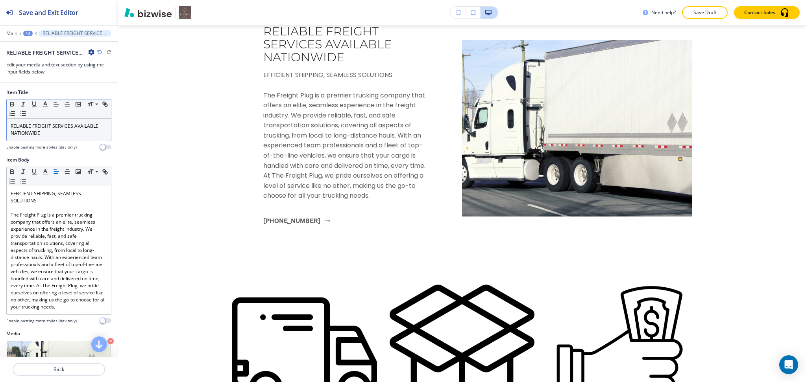
click at [44, 132] on p "RELIABLE FREIGHT SERVICES AVAILABLE NATIONWIDE" at bounding box center [59, 130] width 96 height 14
click at [44, 105] on polyline "button" at bounding box center [45, 103] width 3 height 3
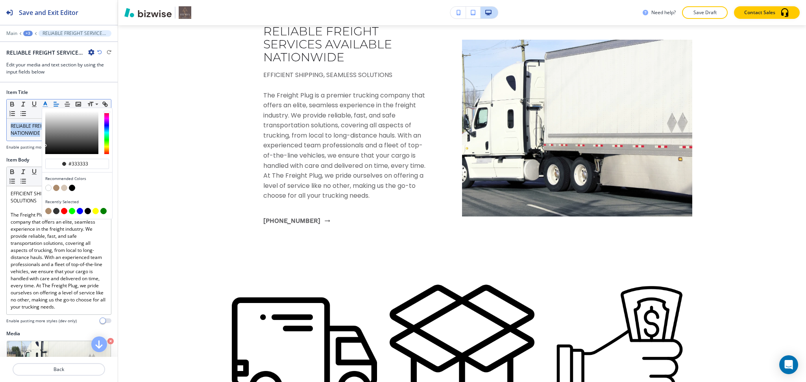
click at [55, 188] on button "button" at bounding box center [56, 188] width 6 height 6
type input "#ac8b6c"
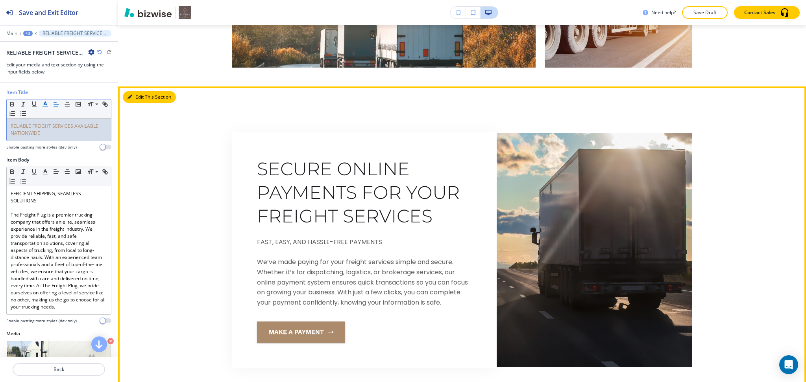
click at [134, 96] on button "Edit This Section" at bounding box center [149, 97] width 53 height 12
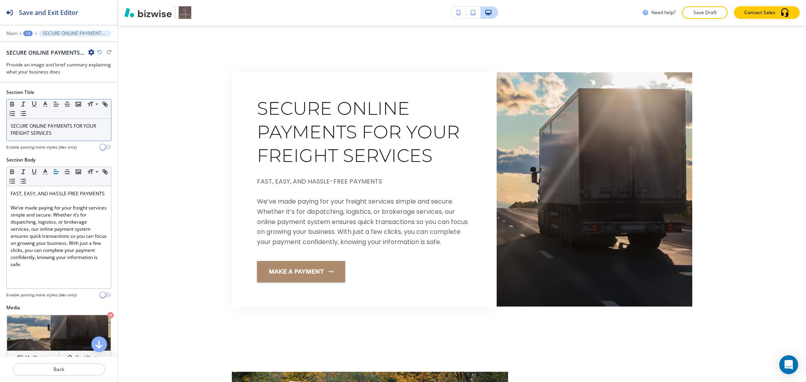
scroll to position [1765, 0]
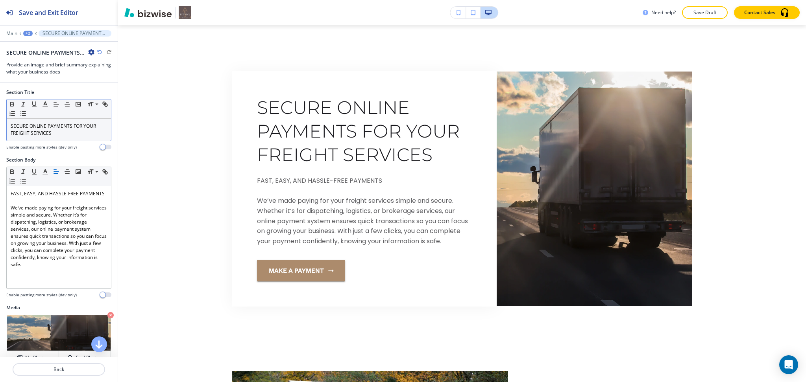
click at [68, 131] on p "SECURE ONLINE PAYMENTS FOR YOUR FREIGHT SERVICES" at bounding box center [59, 130] width 96 height 14
click at [44, 102] on icon "button" at bounding box center [45, 104] width 7 height 7
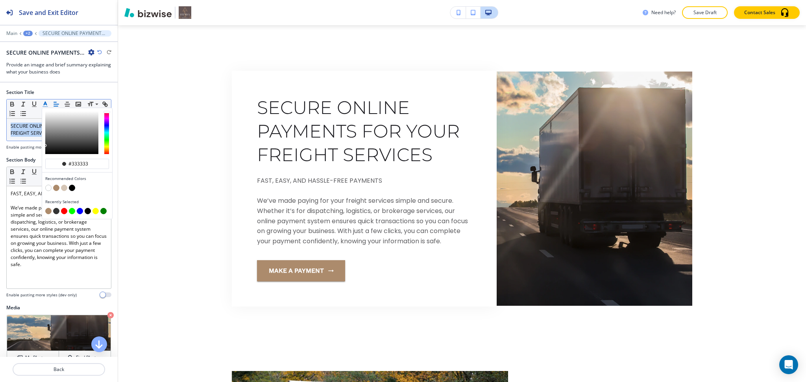
click at [55, 189] on button "button" at bounding box center [56, 188] width 6 height 6
type input "#ac8b6c"
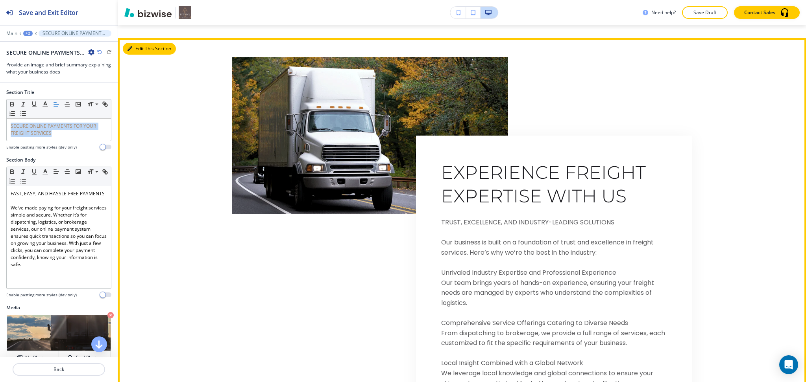
click at [137, 55] on button "Edit This Section" at bounding box center [149, 49] width 53 height 12
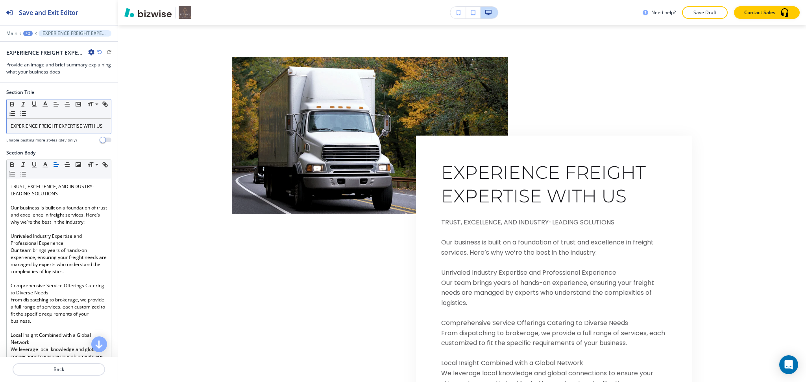
scroll to position [2103, 0]
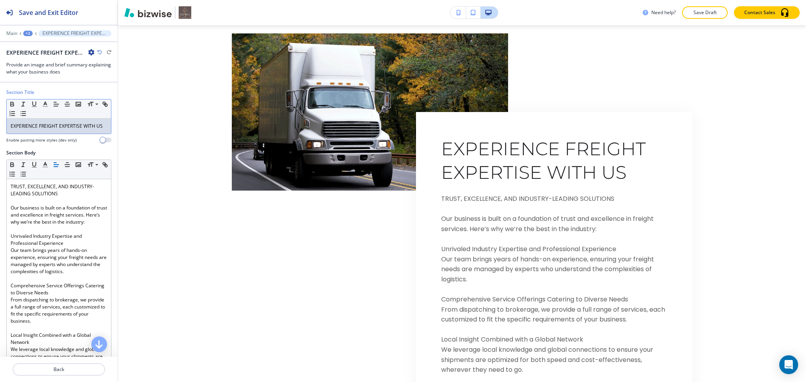
click at [65, 130] on p "EXPERIENCE FREIGHT EXPERTISE WITH US" at bounding box center [59, 126] width 96 height 7
click at [45, 104] on line "button" at bounding box center [45, 104] width 2 height 0
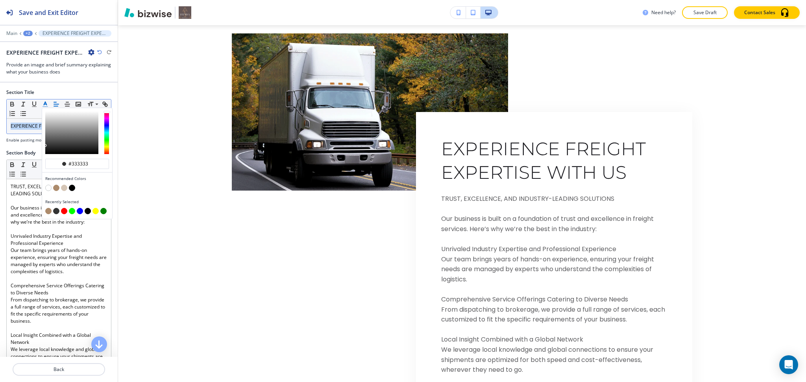
click at [55, 188] on button "button" at bounding box center [56, 188] width 6 height 6
type input "#ac8b6c"
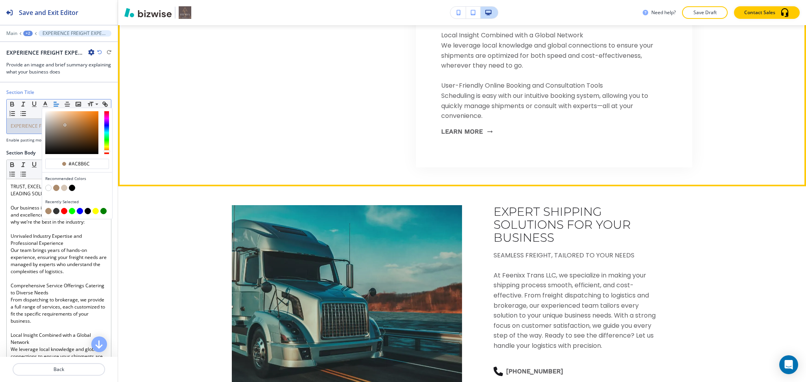
scroll to position [2408, 0]
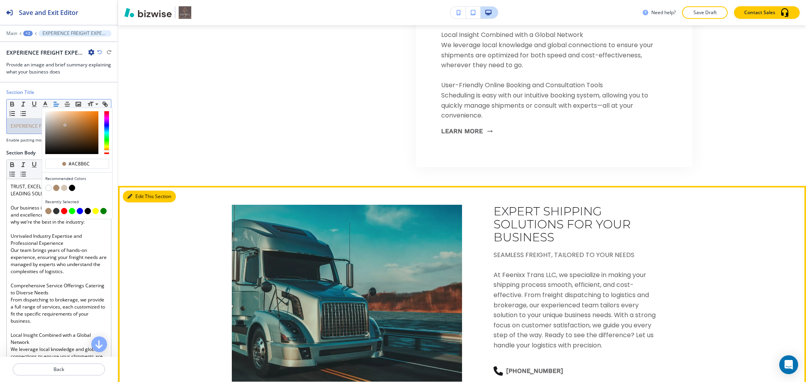
click at [141, 203] on button "Edit This Section" at bounding box center [149, 197] width 53 height 12
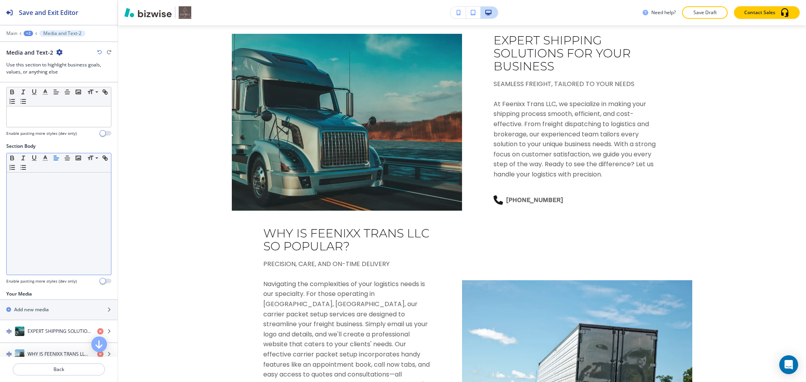
scroll to position [101, 0]
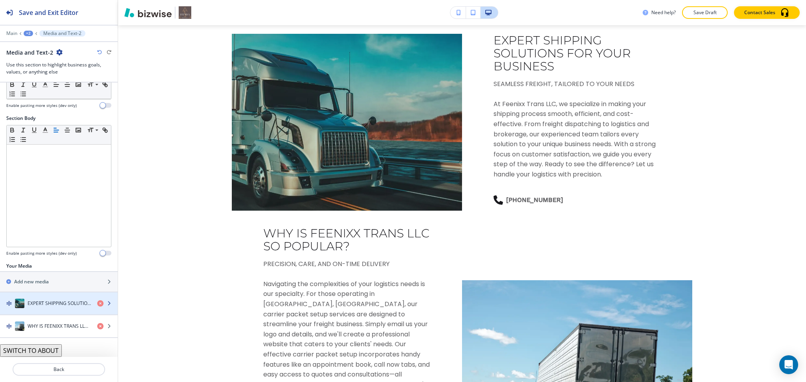
click at [55, 304] on h4 "EXPERT SHIPPING SOLUTIONS FOR YOUR BUSINESS" at bounding box center [59, 303] width 63 height 7
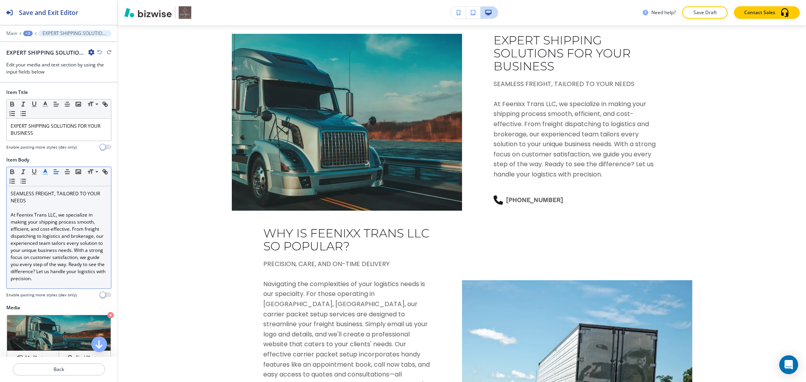
scroll to position [2598, 0]
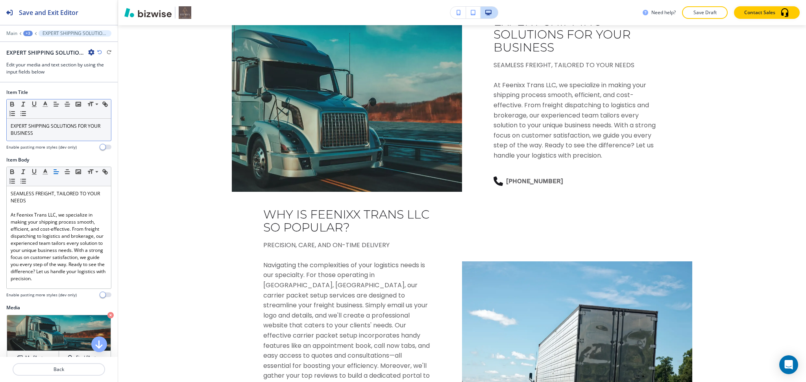
click at [48, 132] on p "EXPERT SHIPPING SOLUTIONS FOR YOUR BUSINESS" at bounding box center [59, 130] width 96 height 14
click at [44, 109] on div "Small Normal Large Huge" at bounding box center [59, 109] width 104 height 19
click at [46, 103] on polyline "button" at bounding box center [45, 103] width 3 height 3
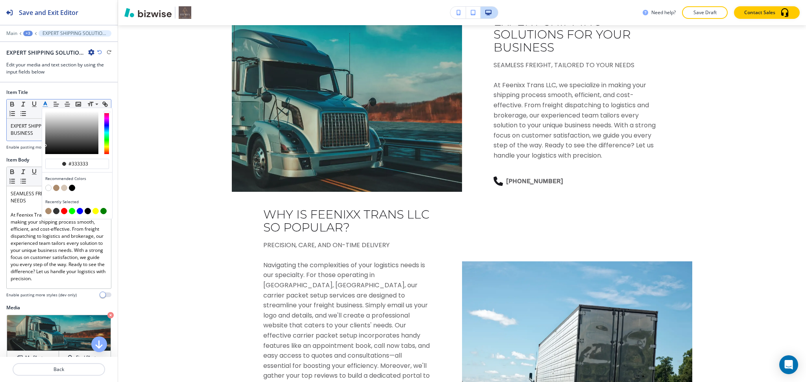
click at [55, 186] on button "button" at bounding box center [56, 188] width 6 height 6
type input "#ac8b6c"
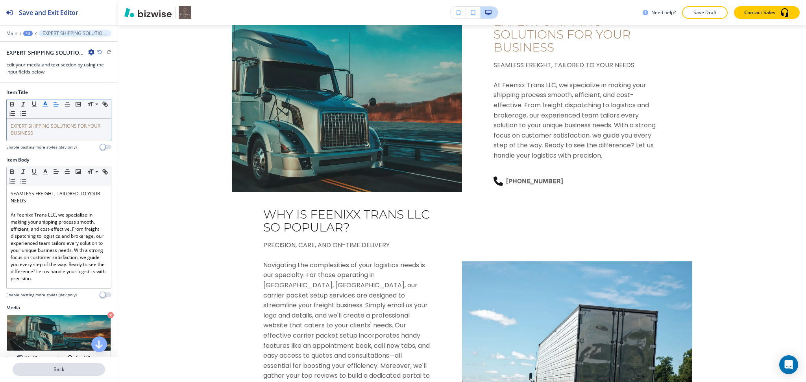
click at [57, 372] on p "Back" at bounding box center [58, 369] width 91 height 7
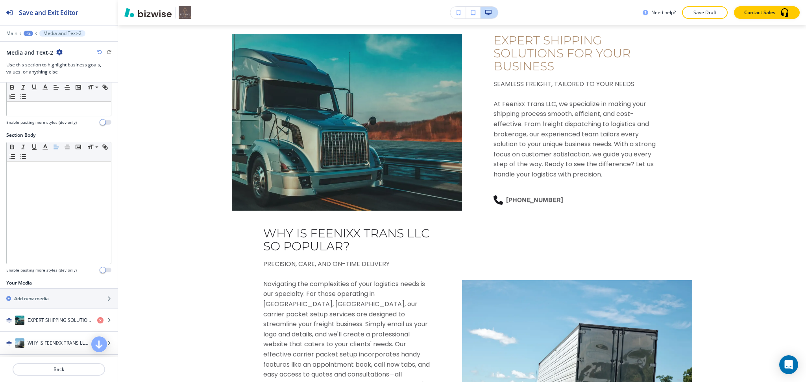
scroll to position [101, 0]
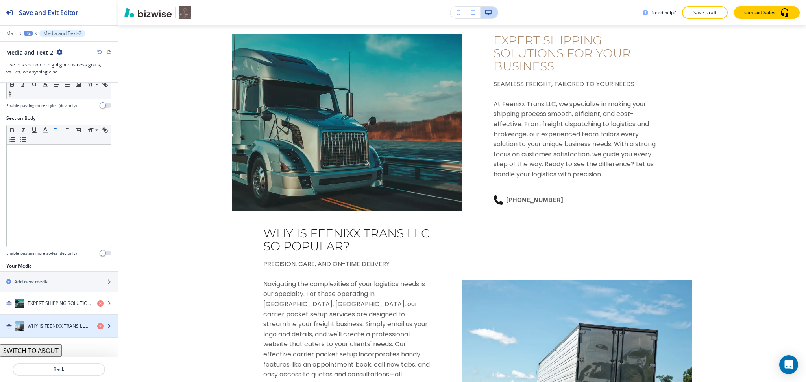
click at [42, 326] on h4 "WHY IS FEENIXX TRANS LLC SO POPULAR?" at bounding box center [59, 326] width 63 height 7
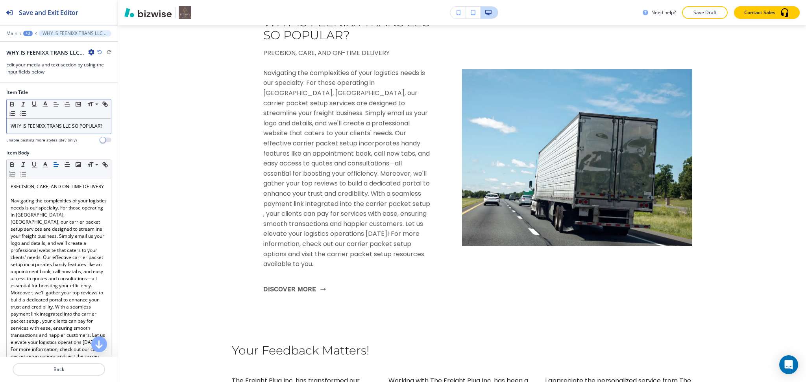
scroll to position [2791, 0]
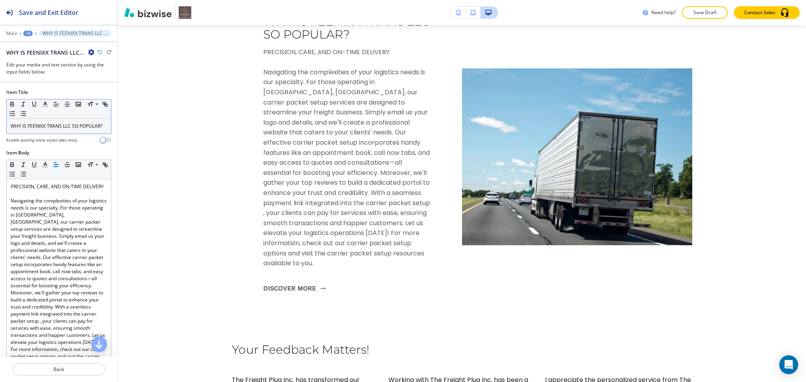
drag, startPoint x: 43, startPoint y: 134, endPoint x: 46, endPoint y: 129, distance: 5.8
click at [44, 130] on p "WHY IS FEENIXX TRANS LLC SO POPULAR?" at bounding box center [59, 126] width 96 height 7
click at [42, 103] on icon "button" at bounding box center [45, 104] width 7 height 7
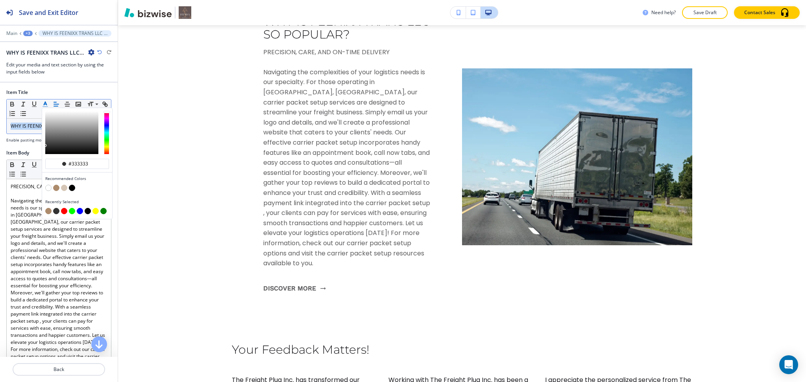
click at [55, 188] on button "button" at bounding box center [56, 188] width 6 height 6
type input "#ac8b6c"
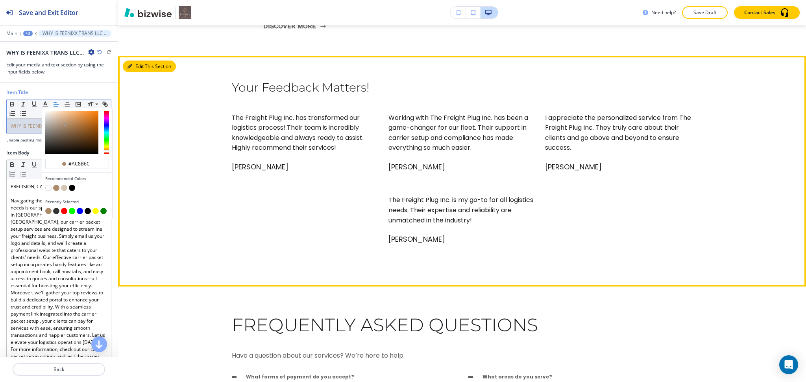
click at [139, 63] on button "Edit This Section" at bounding box center [149, 67] width 53 height 12
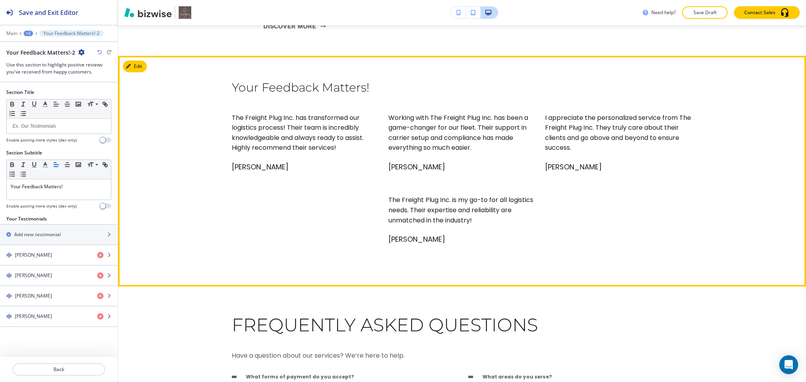
scroll to position [3085, 0]
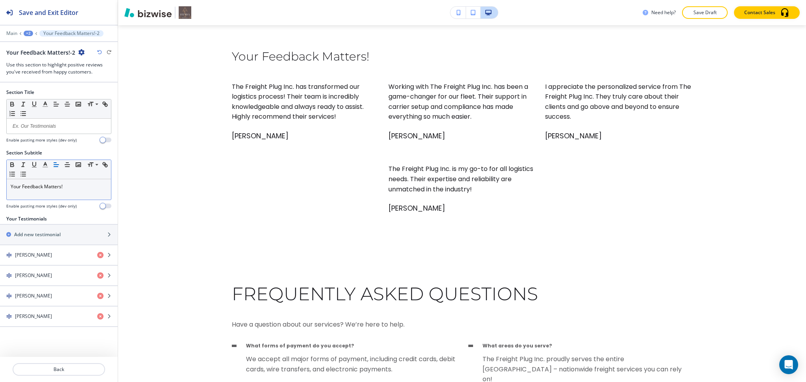
click at [74, 191] on div "Your Feedback Matters!" at bounding box center [59, 189] width 104 height 20
click at [45, 164] on polyline "button" at bounding box center [45, 163] width 3 height 3
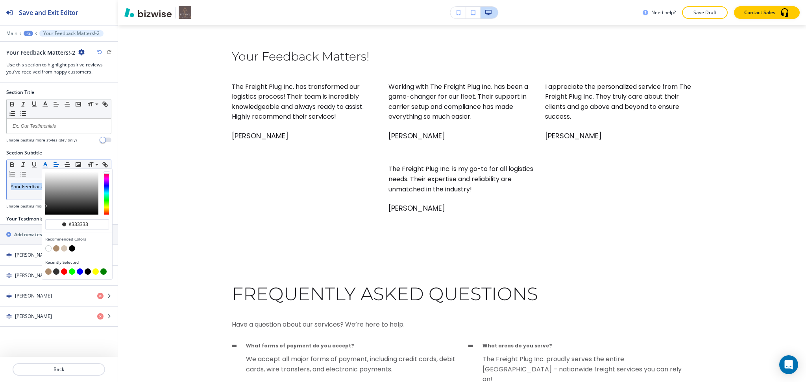
click at [55, 248] on button "button" at bounding box center [56, 248] width 6 height 6
type input "#ac8b6c"
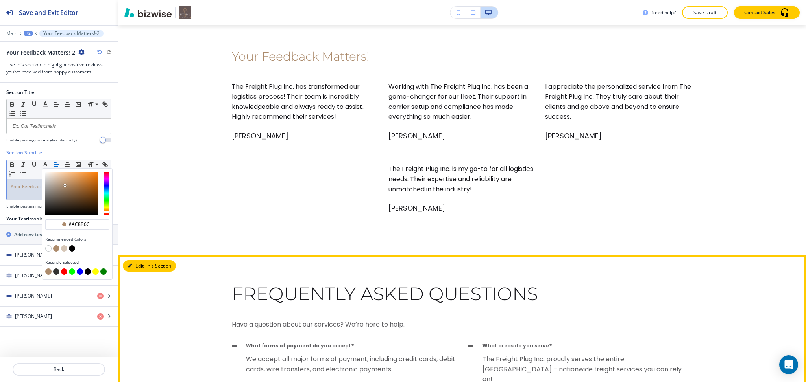
click at [132, 264] on button "Edit This Section" at bounding box center [149, 266] width 53 height 12
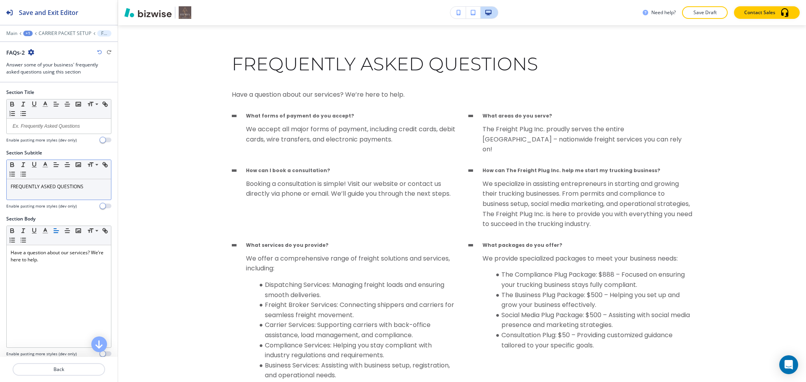
scroll to position [3315, 0]
click at [90, 198] on div "FREQUENTLY ASKED QUESTIONS" at bounding box center [59, 189] width 104 height 20
click at [43, 161] on icon "button" at bounding box center [45, 164] width 7 height 7
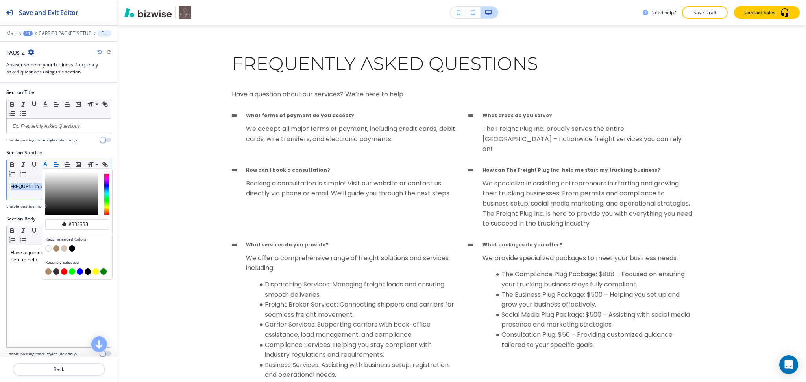
click at [55, 251] on button "button" at bounding box center [56, 248] width 6 height 6
type input "#ac8b6c"
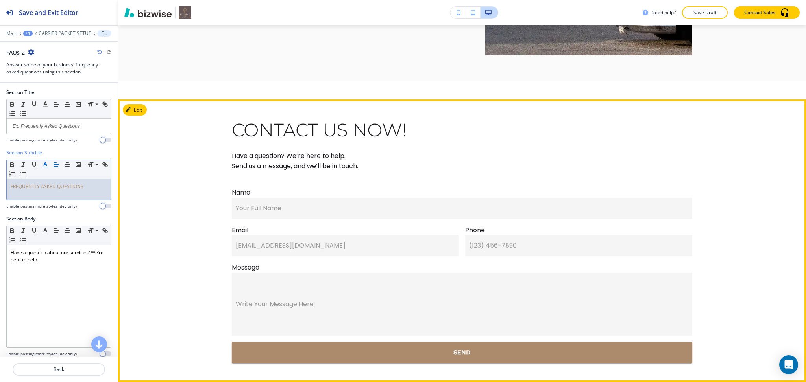
scroll to position [4623, 0]
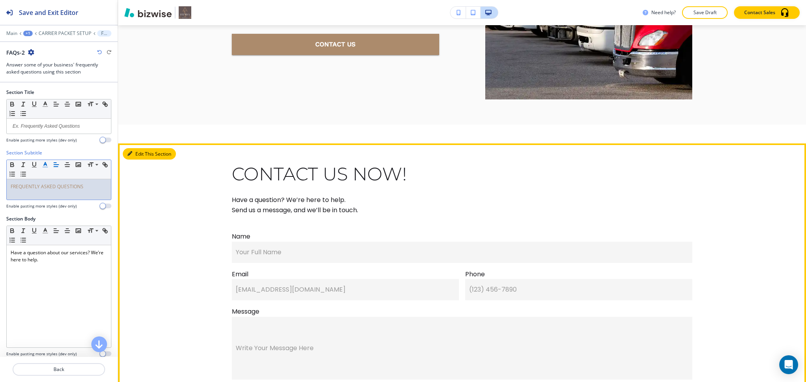
click at [137, 148] on button "Edit This Section" at bounding box center [149, 154] width 53 height 12
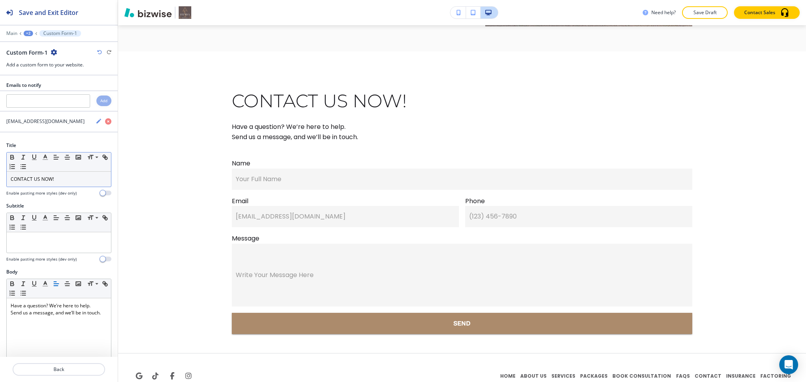
scroll to position [4703, 0]
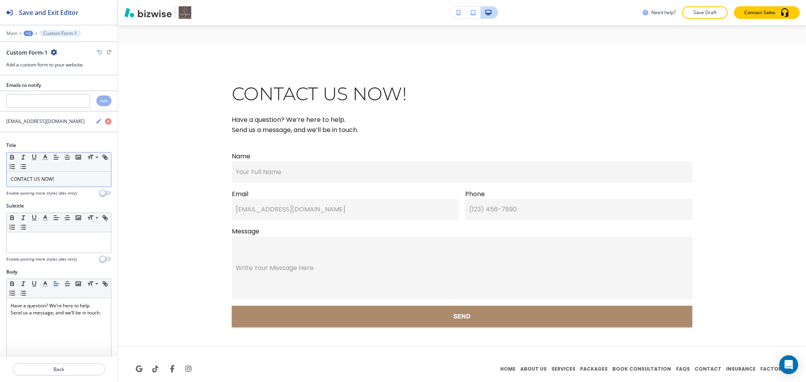
click at [63, 183] on p "CONTACT US NOW!" at bounding box center [59, 179] width 96 height 7
click at [44, 158] on polyline "button" at bounding box center [45, 156] width 3 height 3
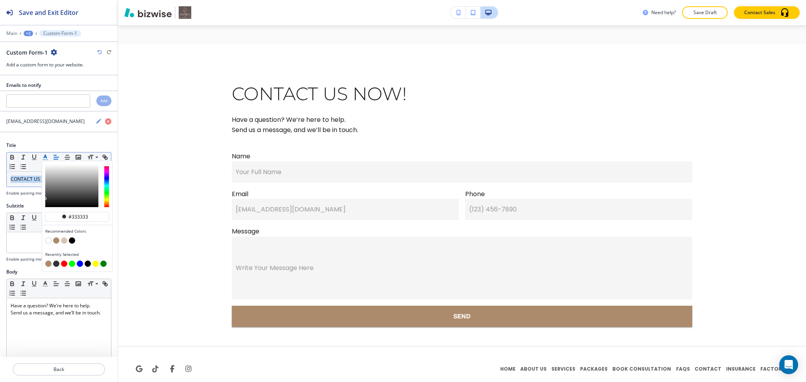
click at [55, 240] on button "button" at bounding box center [56, 241] width 6 height 6
type input "#ac8b6c"
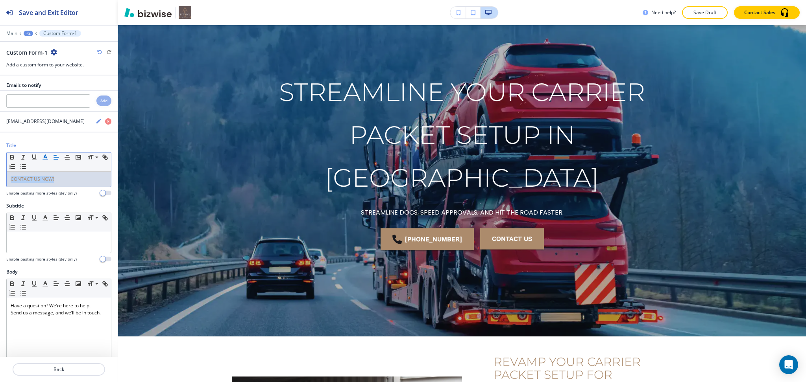
scroll to position [0, 0]
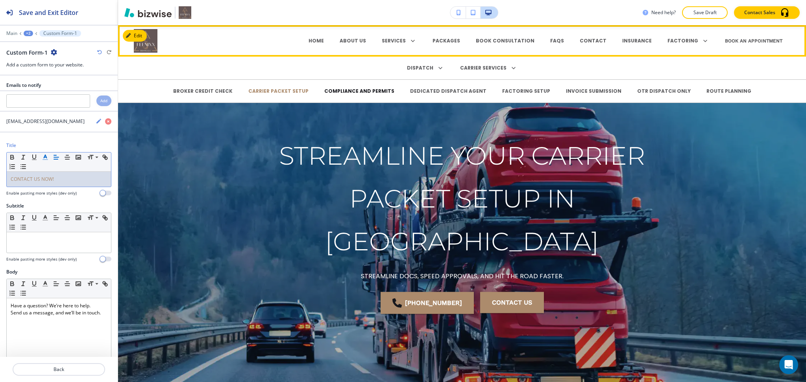
click at [371, 89] on p "COMPLIANCE AND PERMITS" at bounding box center [359, 91] width 70 height 7
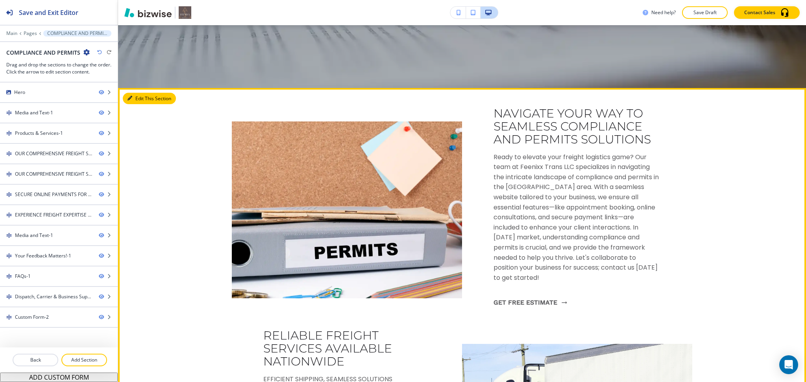
click at [124, 96] on button "Edit This Section" at bounding box center [149, 99] width 53 height 12
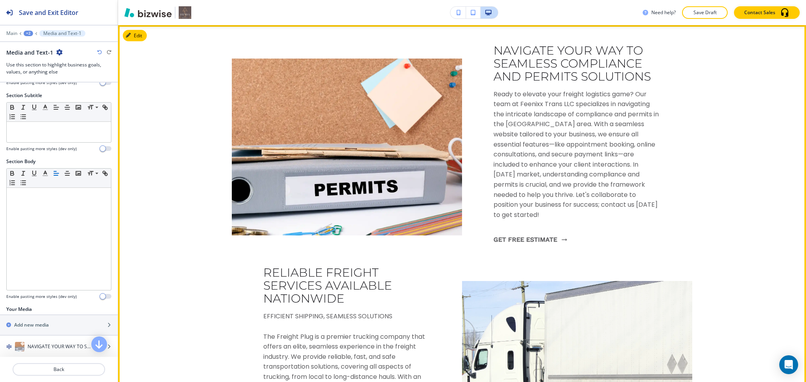
scroll to position [101, 0]
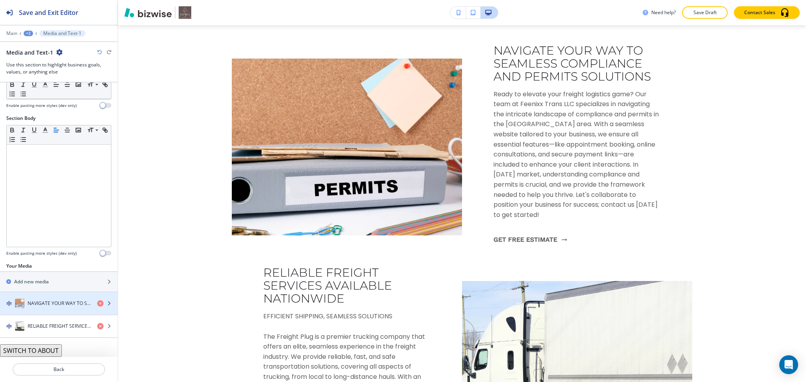
click at [47, 302] on h4 "NAVIGATE YOUR WAY TO SEAMLESS COMPLIANCE AND PERMITS SOLUTIONS" at bounding box center [59, 303] width 63 height 7
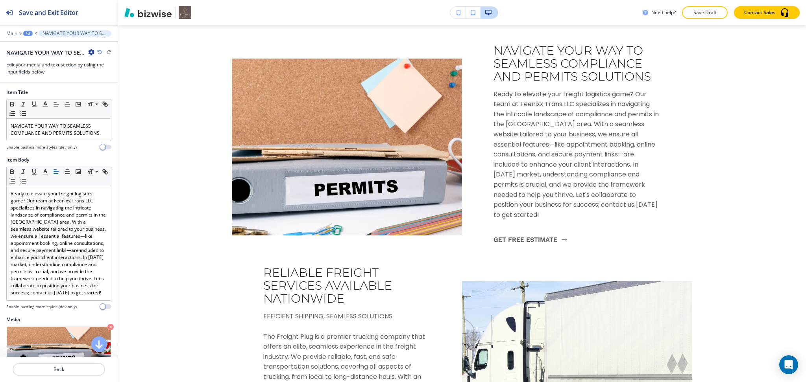
scroll to position [394, 0]
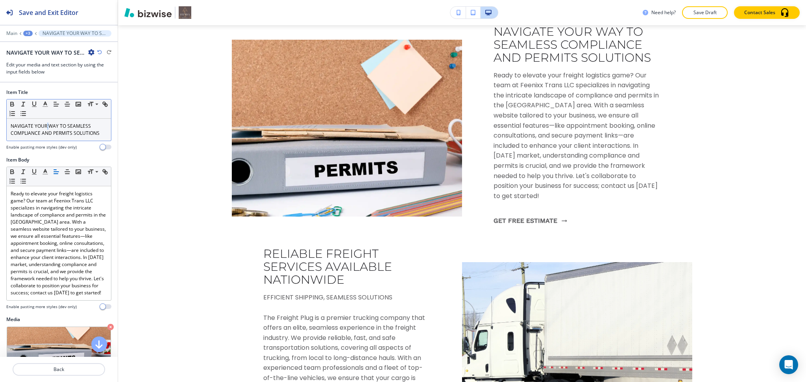
click at [48, 129] on p "NAVIGATE YOUR WAY TO SEAMLESS COMPLIANCE AND PERMITS SOLUTIONS" at bounding box center [59, 130] width 96 height 14
click at [47, 108] on button "button" at bounding box center [45, 104] width 11 height 9
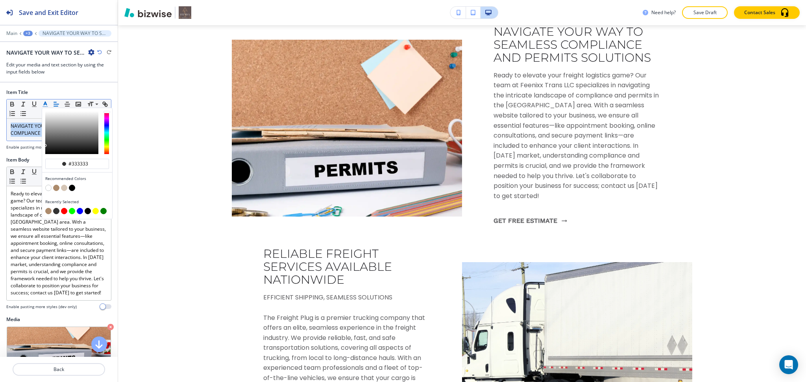
click at [55, 185] on button "button" at bounding box center [56, 188] width 6 height 6
type input "#ac8b6c"
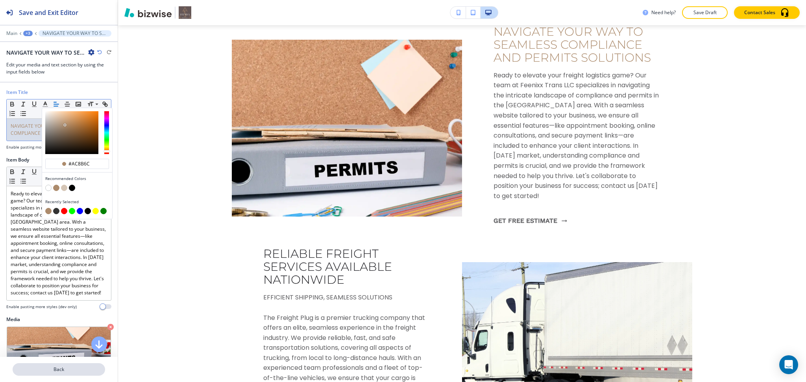
click at [59, 370] on p "Back" at bounding box center [58, 369] width 91 height 7
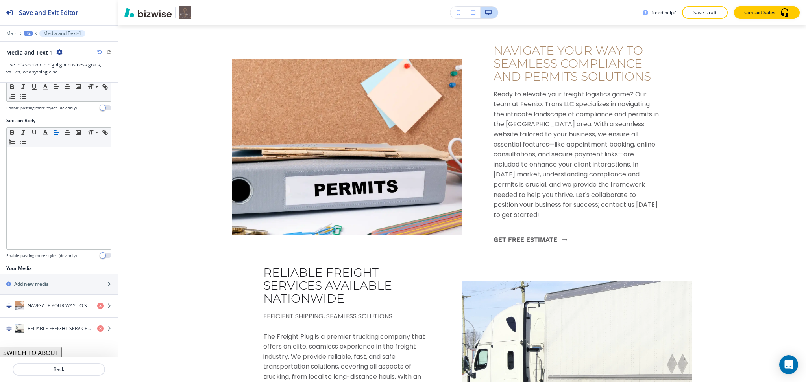
scroll to position [101, 0]
click at [43, 324] on h4 "RELIABLE FREIGHT SERVICES AVAILABLE NATIONWIDE" at bounding box center [59, 326] width 63 height 7
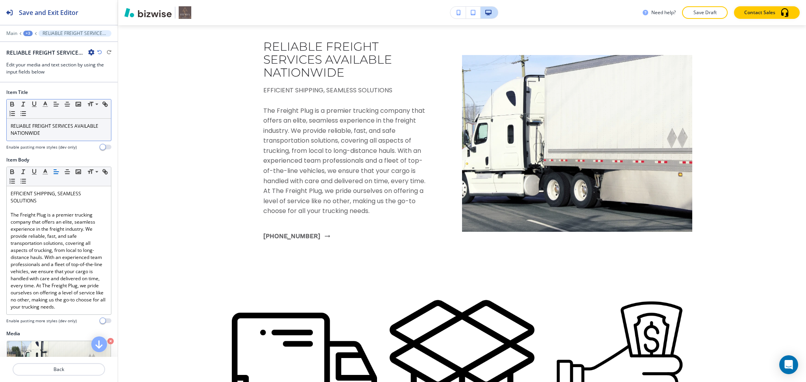
scroll to position [607, 0]
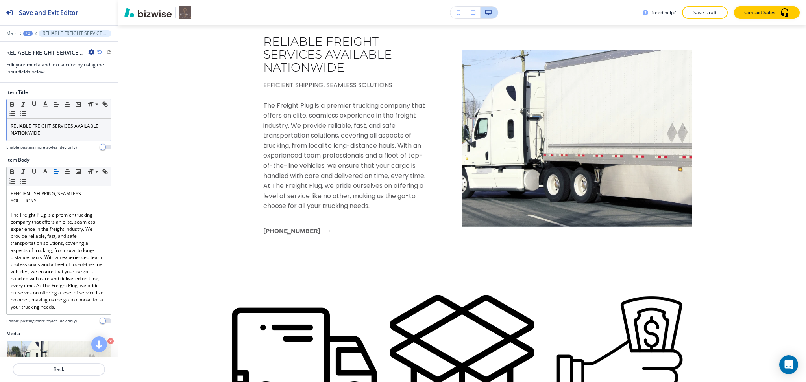
click at [38, 129] on p "RELIABLE FREIGHT SERVICES AVAILABLE NATIONWIDE" at bounding box center [59, 130] width 96 height 14
click at [42, 104] on icon "button" at bounding box center [45, 104] width 7 height 7
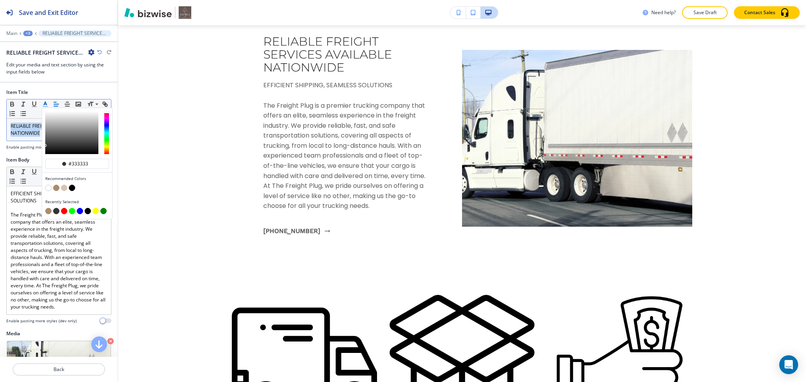
click at [53, 184] on div "button" at bounding box center [77, 183] width 64 height 3
click at [55, 188] on button "button" at bounding box center [56, 188] width 6 height 6
type input "#ac8b6c"
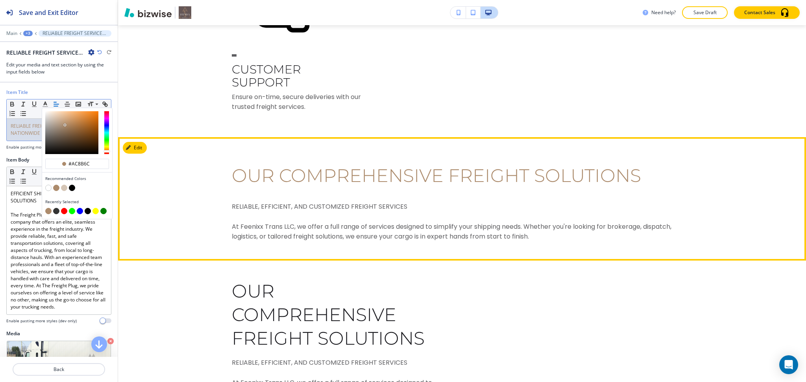
scroll to position [1235, 0]
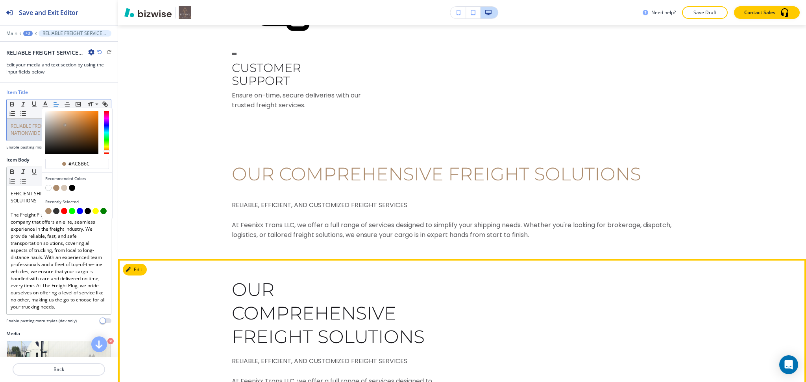
click at [140, 264] on button "Edit" at bounding box center [135, 270] width 24 height 12
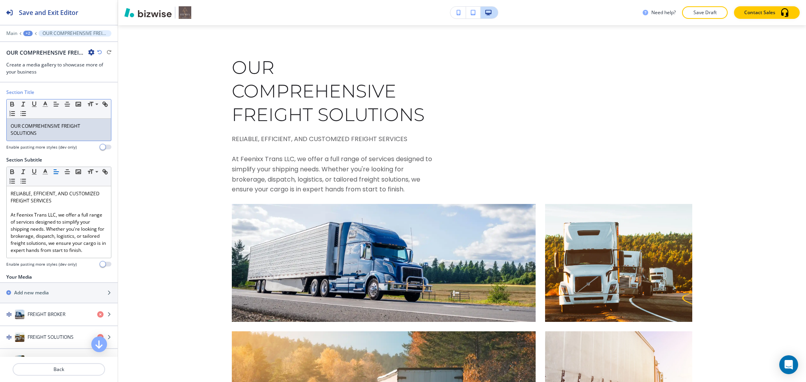
scroll to position [1459, 0]
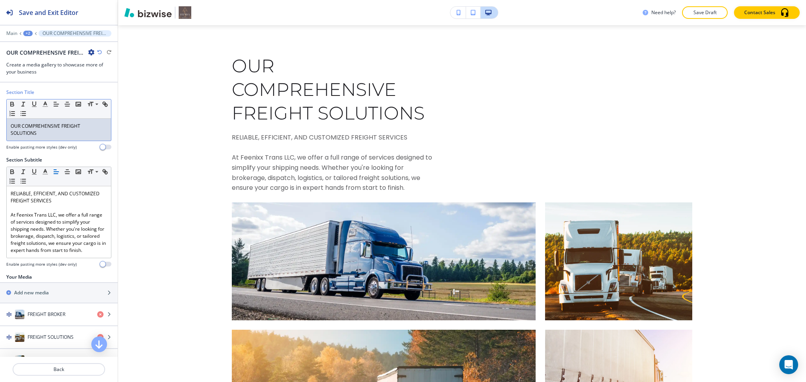
click at [51, 135] on p "OUR COMPREHENSIVE FREIGHT SOLUTIONS" at bounding box center [59, 130] width 96 height 14
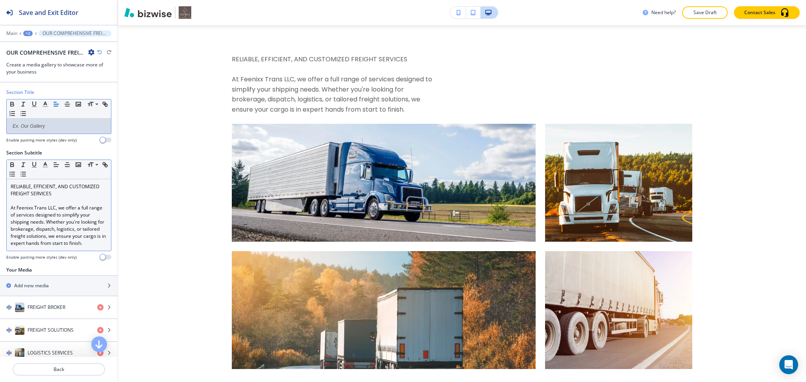
click at [92, 218] on p "At Feenixx Trans LLC, we offer a full range of services designed to simplify yo…" at bounding box center [59, 226] width 96 height 42
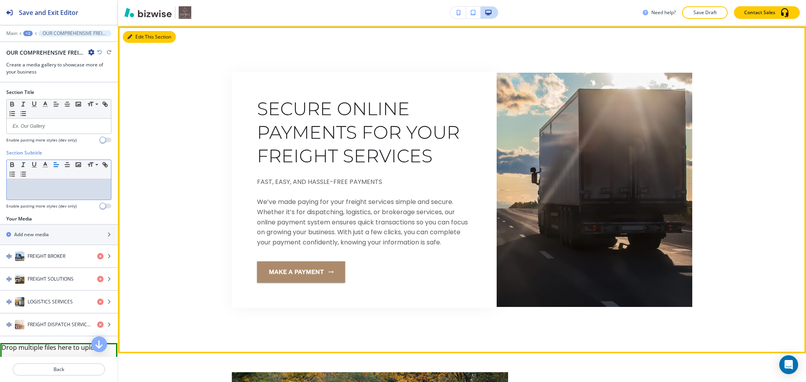
click at [140, 31] on button "Edit This Section" at bounding box center [149, 37] width 53 height 12
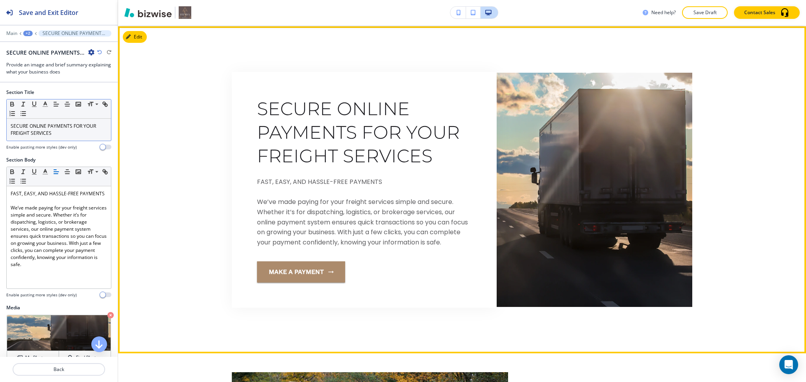
scroll to position [1742, 0]
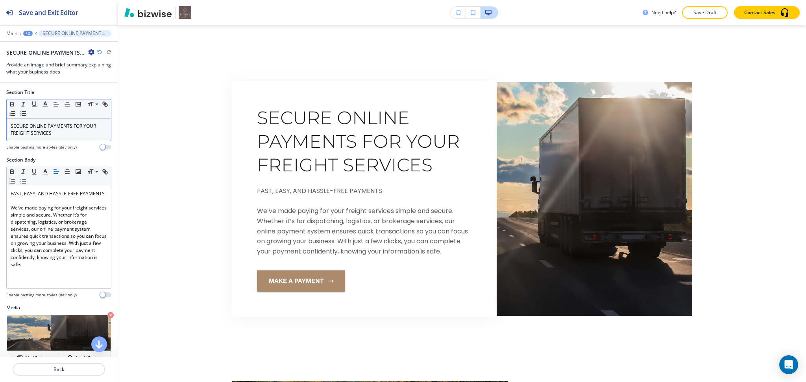
click at [66, 127] on p "SECURE ONLINE PAYMENTS FOR YOUR FREIGHT SERVICES" at bounding box center [59, 130] width 96 height 14
click at [46, 107] on line "button" at bounding box center [45, 107] width 5 height 0
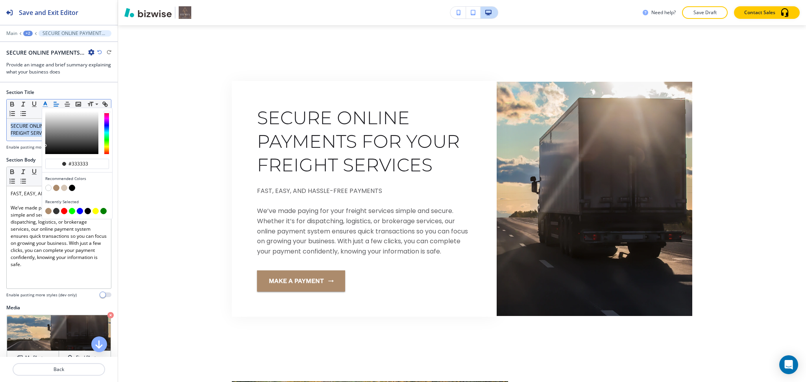
click at [57, 186] on button "button" at bounding box center [56, 188] width 6 height 6
type input "#ac8b6c"
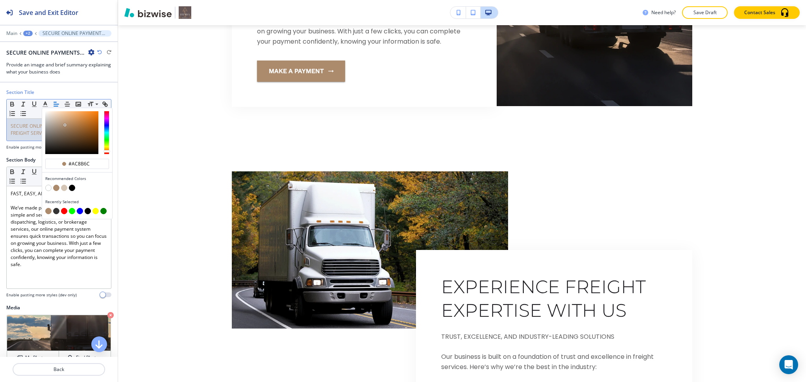
click at [0, 0] on button "Edit" at bounding box center [0, 0] width 0 height 0
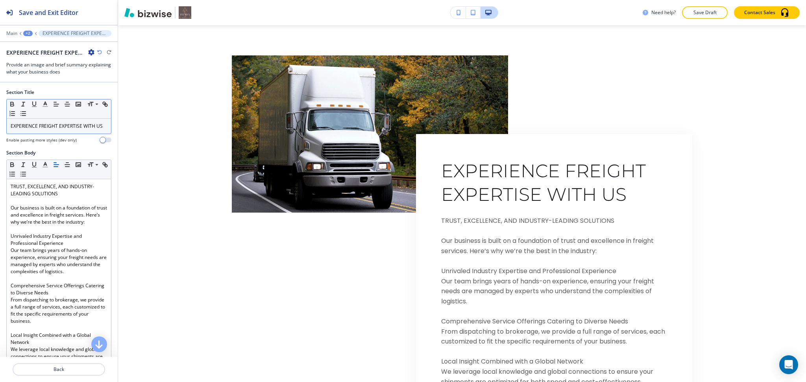
scroll to position [2080, 0]
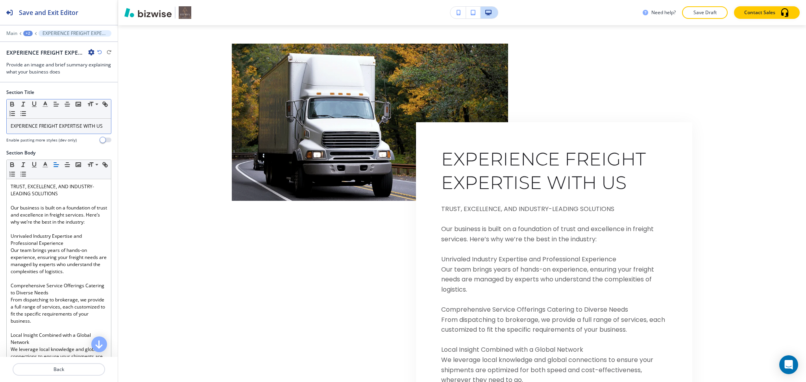
click at [61, 127] on p "EXPERIENCE FREIGHT EXPERTISE WITH US" at bounding box center [59, 126] width 96 height 7
click at [44, 104] on line "button" at bounding box center [45, 104] width 2 height 0
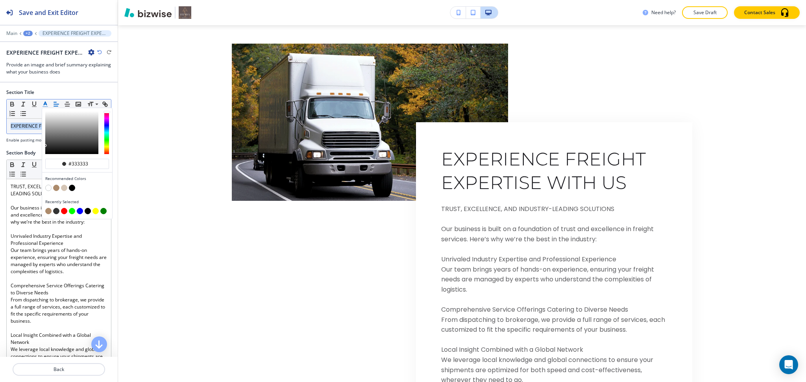
click at [57, 188] on button "button" at bounding box center [56, 188] width 6 height 6
type input "#ac8b6c"
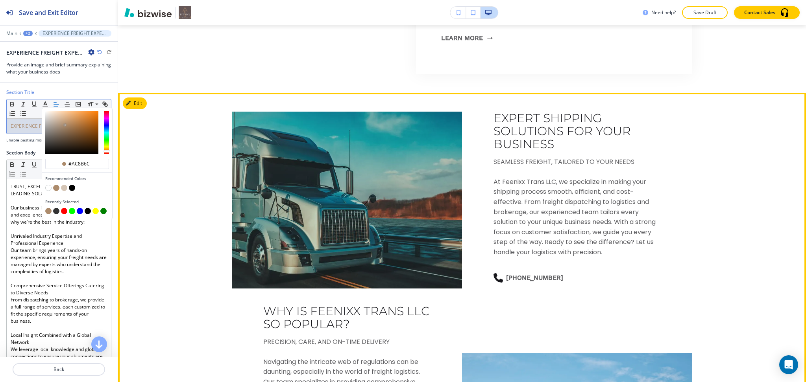
click at [135, 103] on button "Edit" at bounding box center [135, 104] width 24 height 12
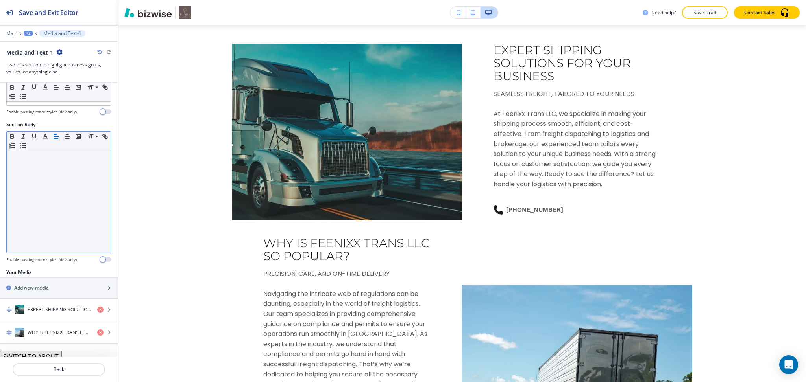
scroll to position [101, 0]
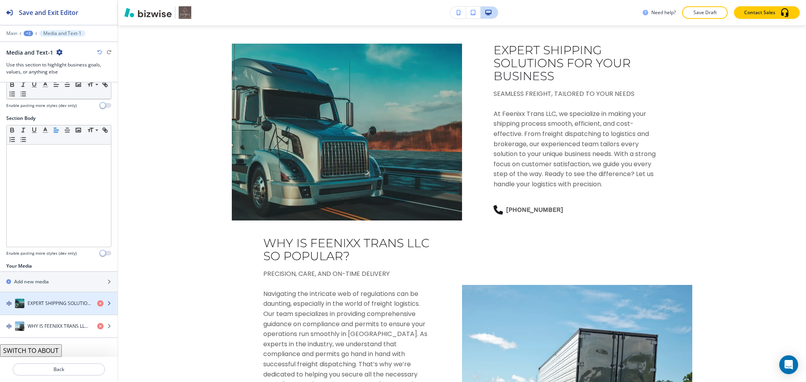
click at [54, 300] on div "EXPERT SHIPPING SOLUTIONS FOR YOUR BUSINESS" at bounding box center [45, 303] width 91 height 9
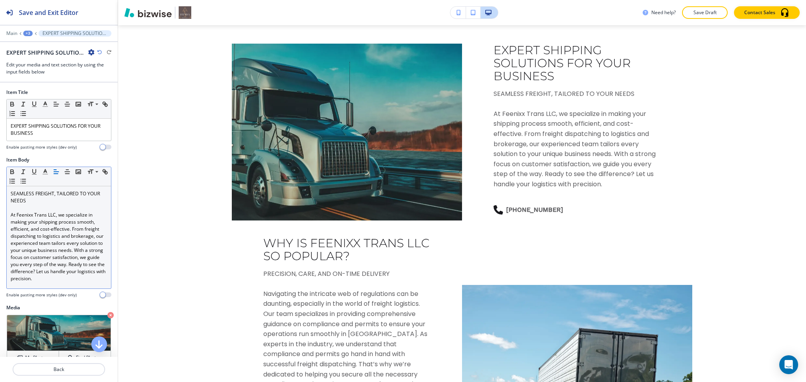
scroll to position [2575, 0]
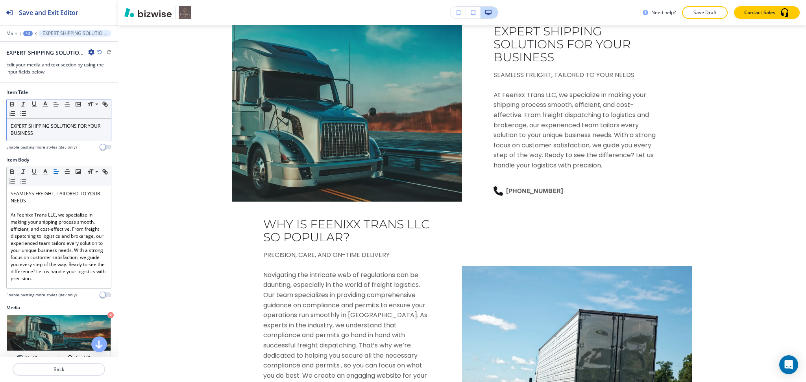
click at [53, 136] on p "EXPERT SHIPPING SOLUTIONS FOR YOUR BUSINESS" at bounding box center [59, 130] width 96 height 14
click at [43, 104] on icon "button" at bounding box center [45, 104] width 7 height 7
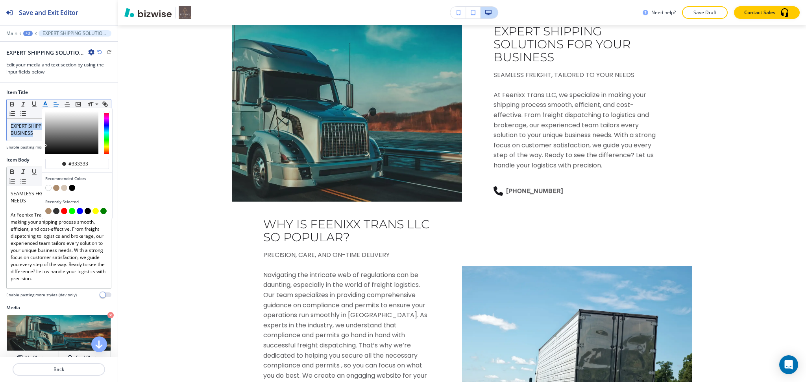
click at [57, 186] on button "button" at bounding box center [56, 188] width 6 height 6
type input "#ac8b6c"
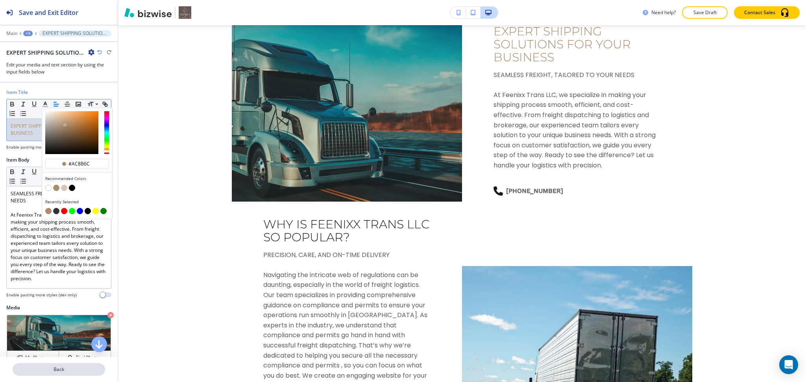
click at [70, 365] on button "Back" at bounding box center [59, 369] width 92 height 13
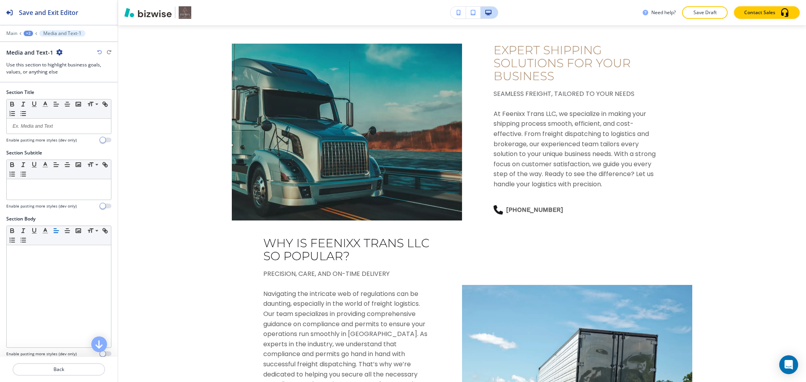
scroll to position [101, 0]
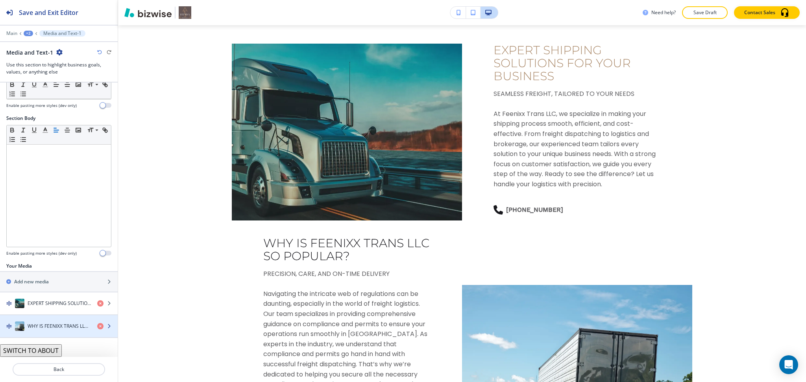
click at [55, 328] on h4 "WHY IS FEENIXX TRANS LLC SO POPULAR?" at bounding box center [59, 326] width 63 height 7
click at [52, 327] on h4 "WHY IS FEENIXX TRANS LLC SO POPULAR?" at bounding box center [59, 326] width 63 height 7
click at [46, 322] on div "WHY IS FEENIXX TRANS LLC SO POPULAR?" at bounding box center [45, 326] width 91 height 9
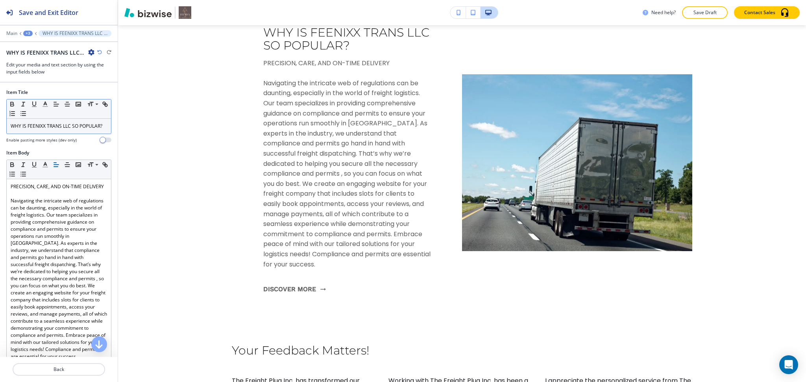
scroll to position [2768, 0]
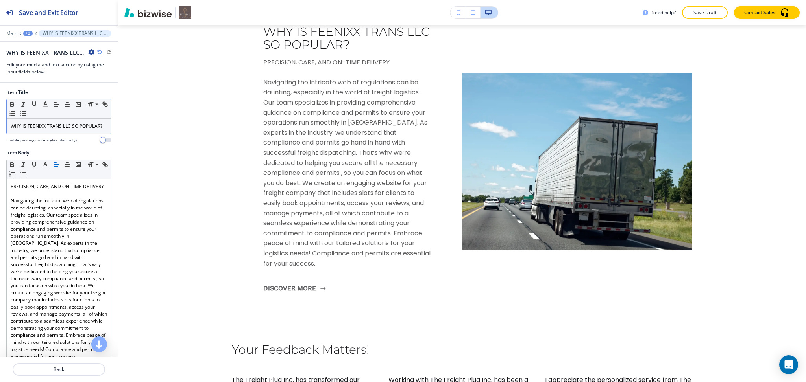
click at [38, 125] on p "WHY IS FEENIXX TRANS LLC SO POPULAR?" at bounding box center [59, 126] width 96 height 7
click at [42, 108] on button "button" at bounding box center [45, 104] width 11 height 9
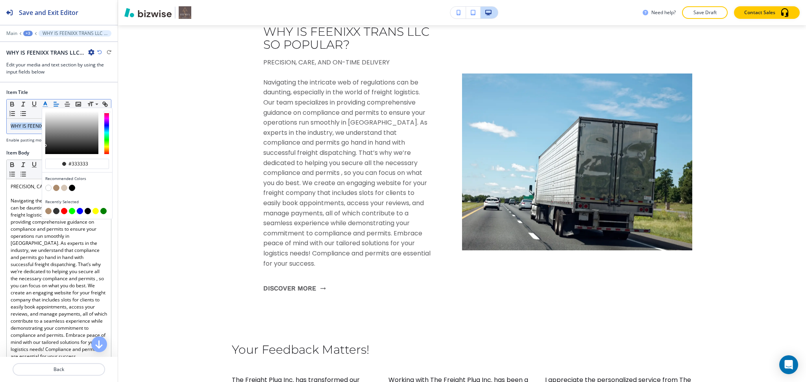
click at [56, 186] on button "button" at bounding box center [56, 188] width 6 height 6
type input "#ac8b6c"
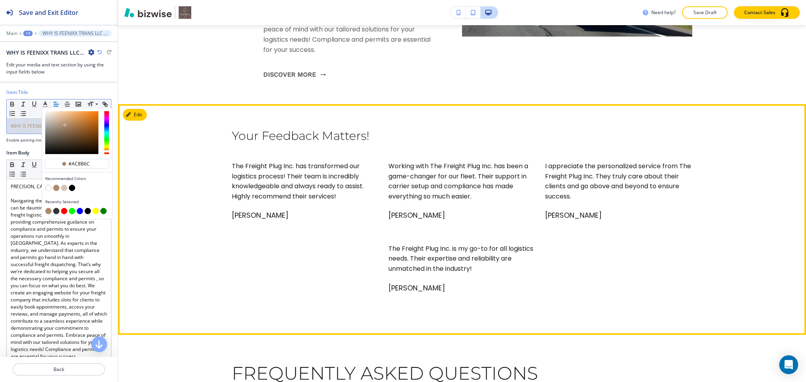
click at [134, 115] on button "Edit" at bounding box center [135, 115] width 24 height 12
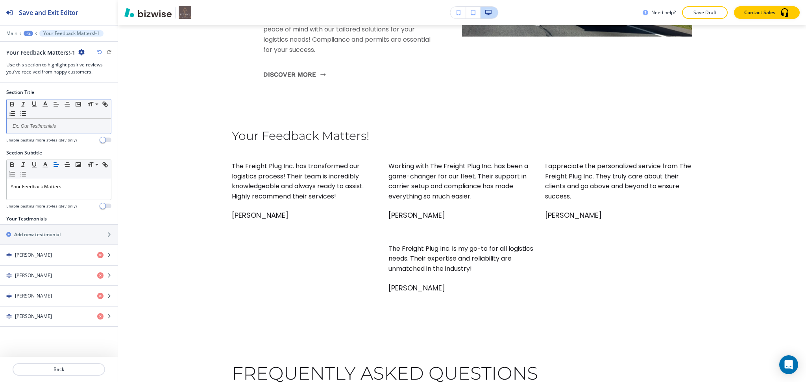
scroll to position [3062, 0]
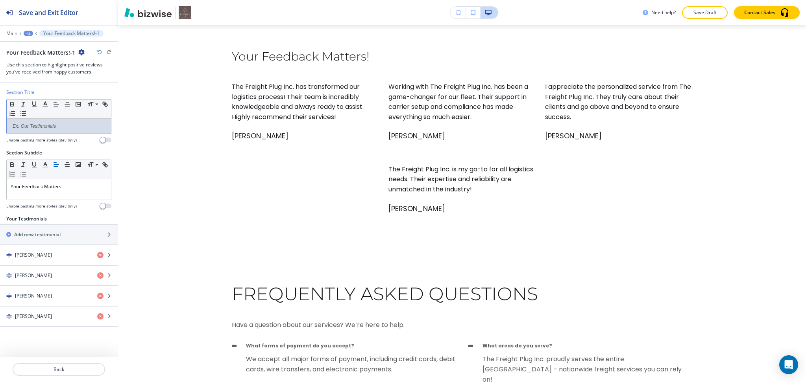
click at [74, 125] on p at bounding box center [59, 126] width 96 height 7
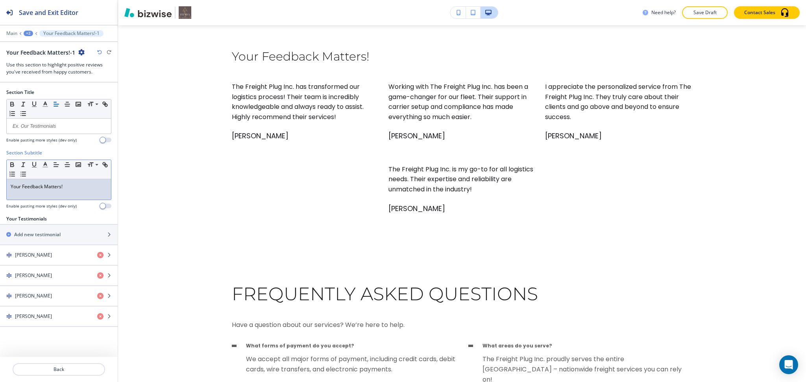
click at [78, 186] on p "Your Feedback Matters!" at bounding box center [59, 186] width 96 height 7
click at [46, 160] on button "button" at bounding box center [45, 164] width 11 height 9
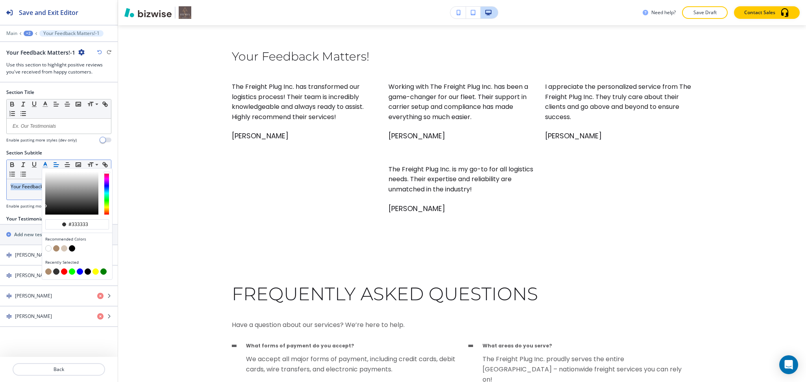
click at [58, 246] on button "button" at bounding box center [56, 248] width 6 height 6
type input "#ac8b6c"
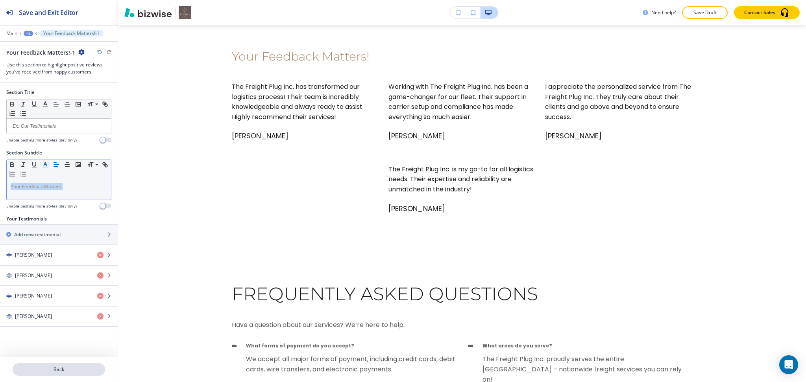
click at [63, 365] on button "Back" at bounding box center [59, 369] width 92 height 13
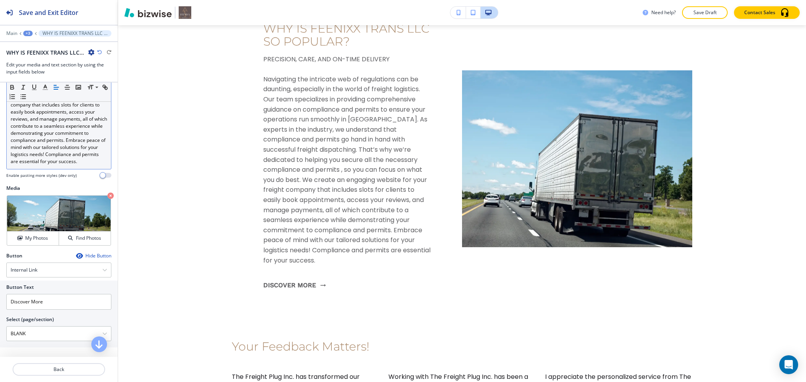
scroll to position [2768, 0]
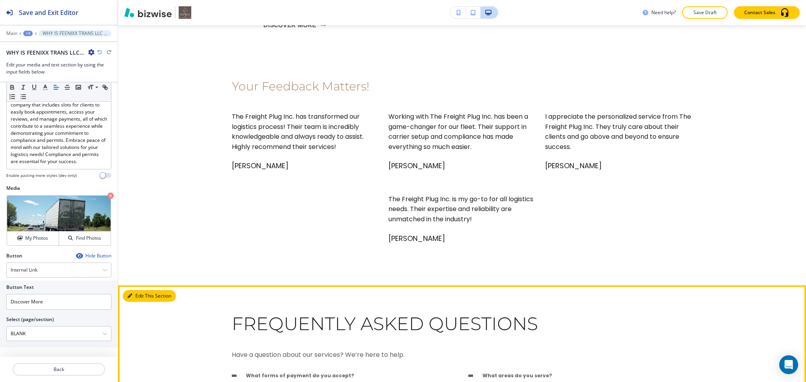
click at [135, 297] on button "Edit This Section" at bounding box center [149, 296] width 53 height 12
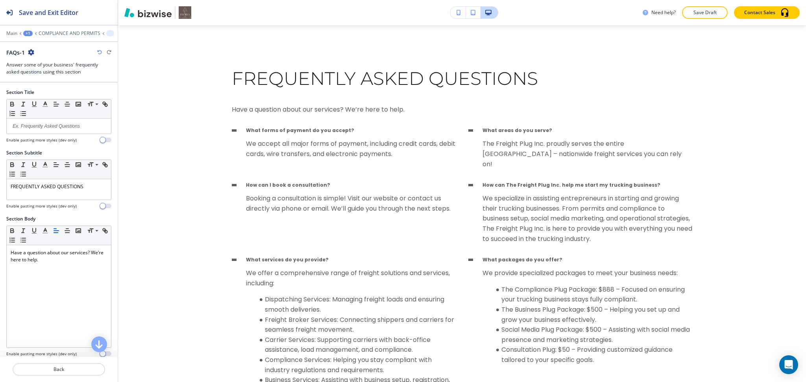
scroll to position [3293, 0]
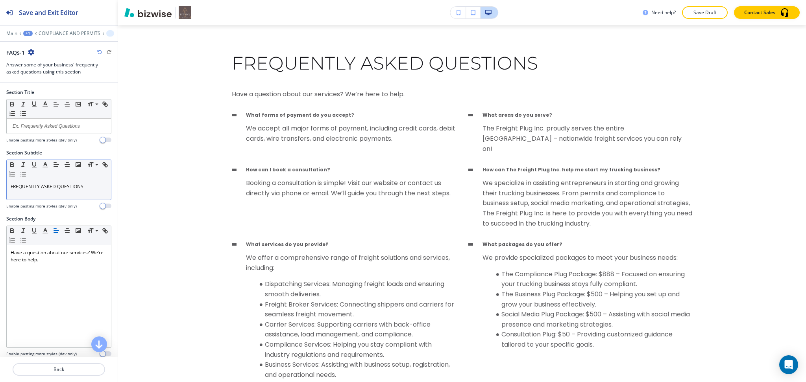
drag, startPoint x: 65, startPoint y: 191, endPoint x: 60, endPoint y: 188, distance: 6.0
click at [66, 191] on div "FREQUENTLY ASKED QUESTIONS" at bounding box center [59, 189] width 104 height 20
click at [42, 163] on icon "button" at bounding box center [45, 164] width 7 height 7
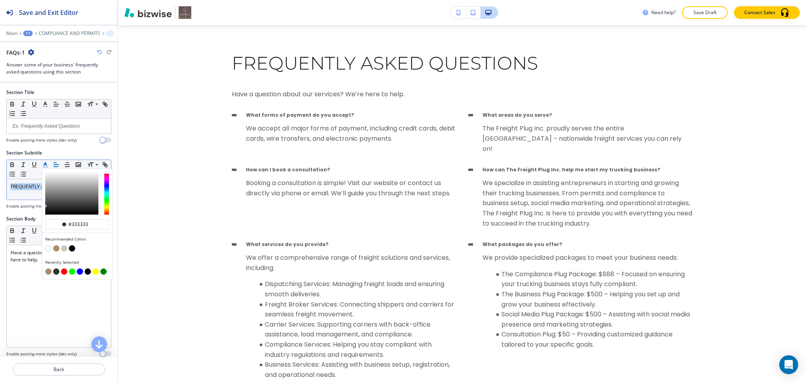
click at [56, 251] on button "button" at bounding box center [56, 248] width 6 height 6
type input "#ac8b6c"
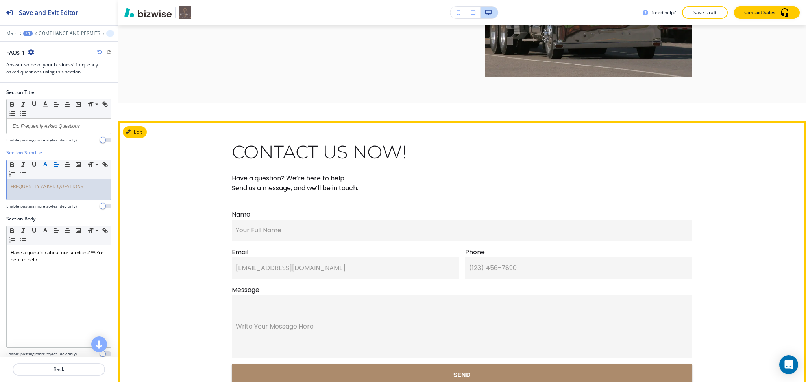
scroll to position [4616, 0]
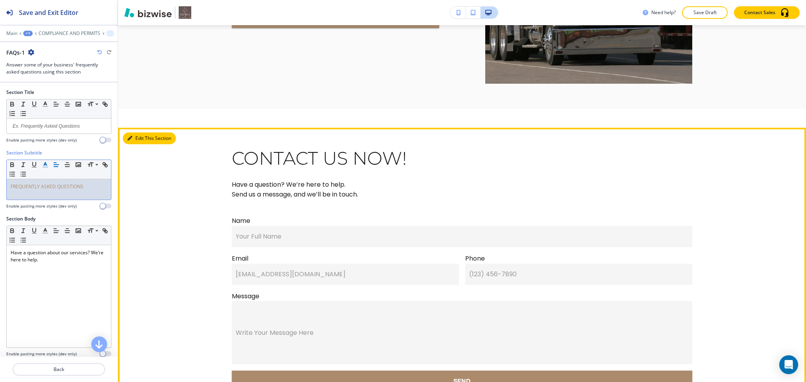
click at [133, 133] on button "Edit This Section" at bounding box center [149, 139] width 53 height 12
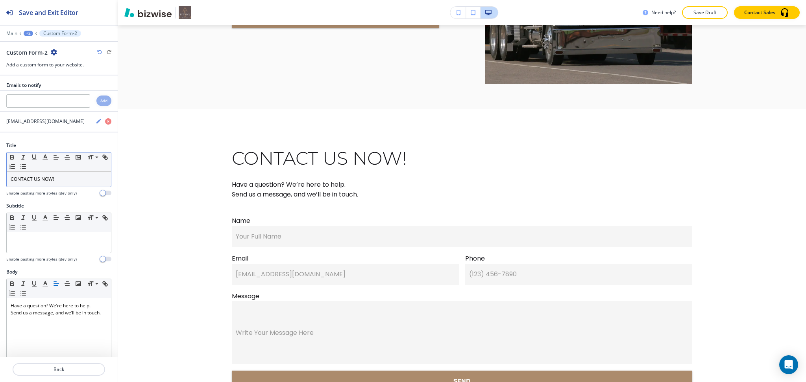
scroll to position [4680, 0]
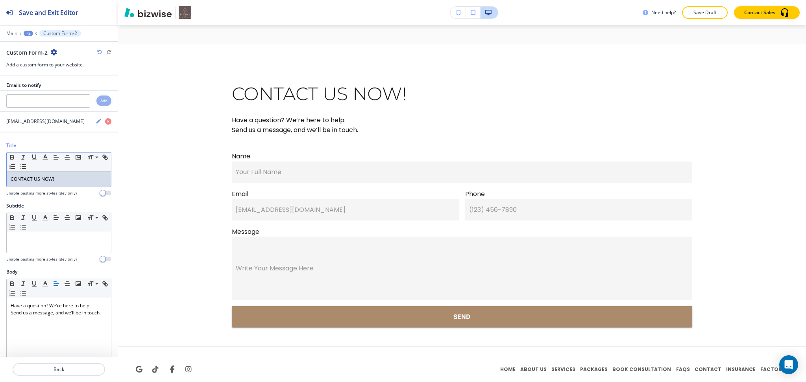
click at [55, 176] on p "CONTACT US NOW!" at bounding box center [59, 179] width 96 height 7
click at [45, 159] on icon "button" at bounding box center [45, 157] width 7 height 7
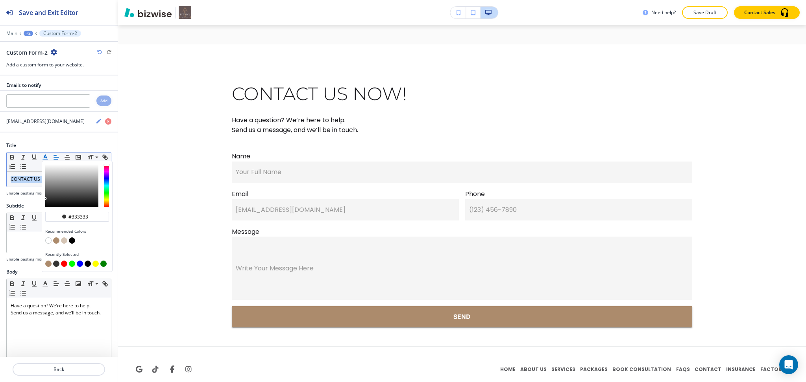
drag, startPoint x: 55, startPoint y: 243, endPoint x: 60, endPoint y: 240, distance: 5.5
click at [56, 243] on button "button" at bounding box center [56, 241] width 6 height 6
type input "#ac8b6c"
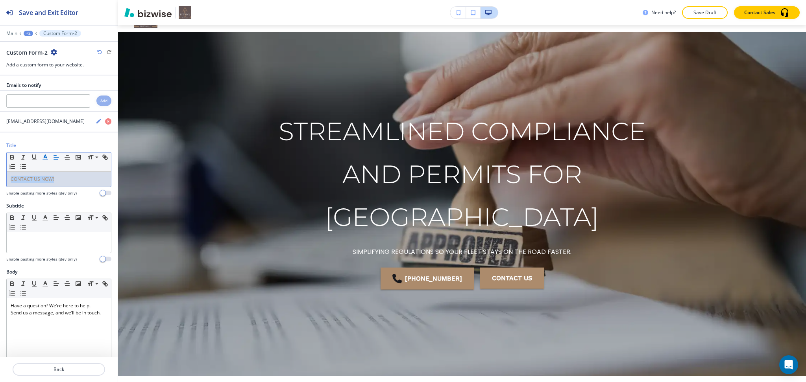
scroll to position [0, 0]
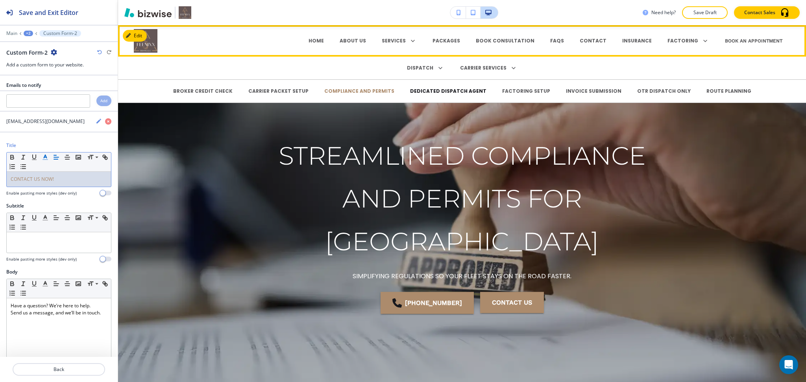
click at [434, 92] on p "DEDICATED DISPATCH AGENT" at bounding box center [448, 91] width 76 height 7
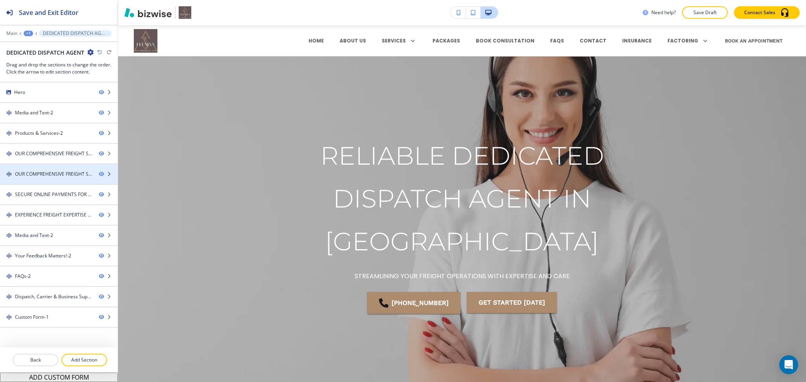
click at [27, 169] on div at bounding box center [59, 167] width 118 height 6
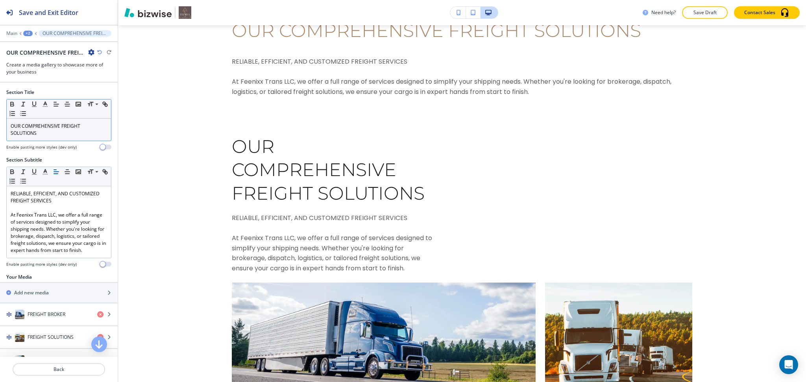
click at [54, 137] on div "OUR COMPREHENSIVE FREIGHT SOLUTIONS" at bounding box center [59, 130] width 104 height 22
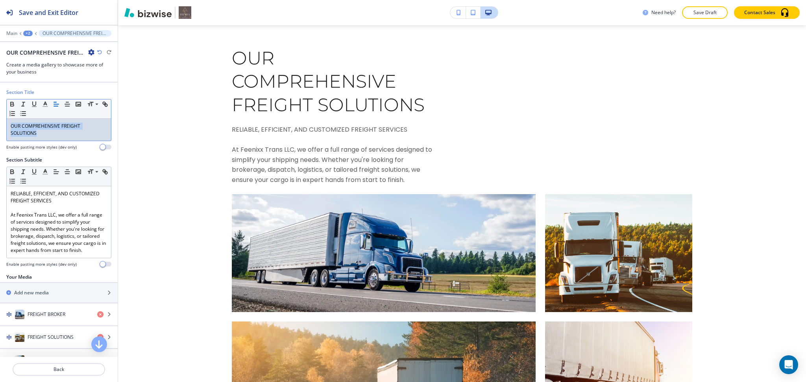
scroll to position [1492, 0]
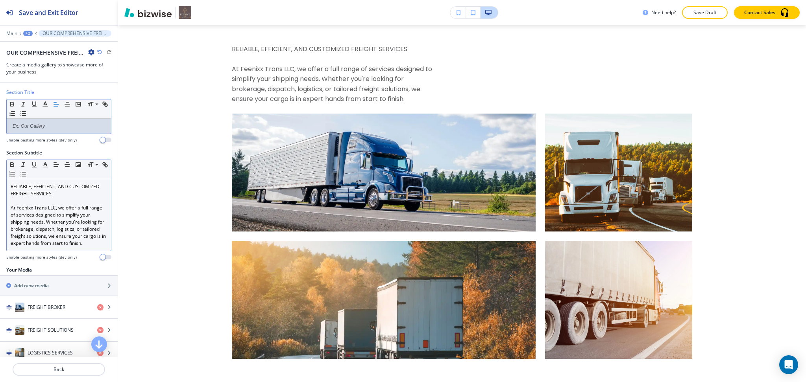
click at [50, 210] on p "At Feenixx Trans LLC, we offer a full range of services designed to simplify yo…" at bounding box center [59, 226] width 96 height 42
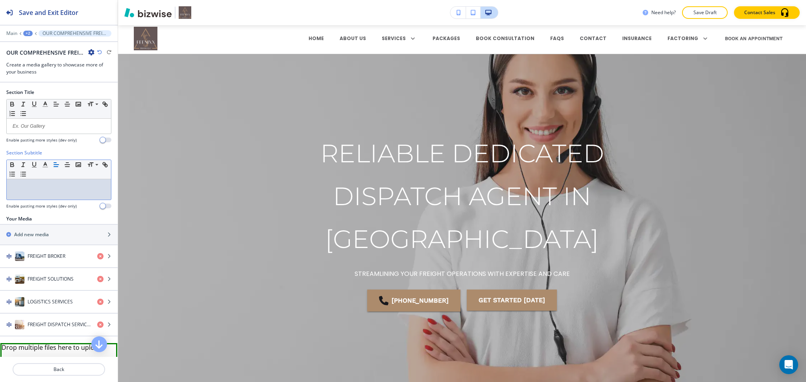
scroll to position [0, 0]
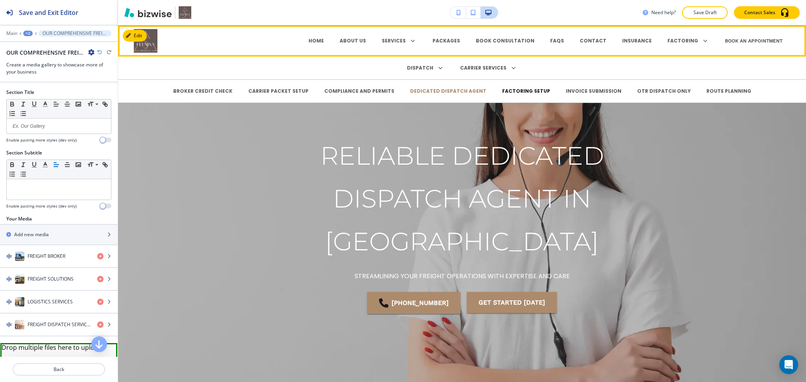
click at [533, 89] on p "FACTORING SETUP" at bounding box center [526, 91] width 48 height 7
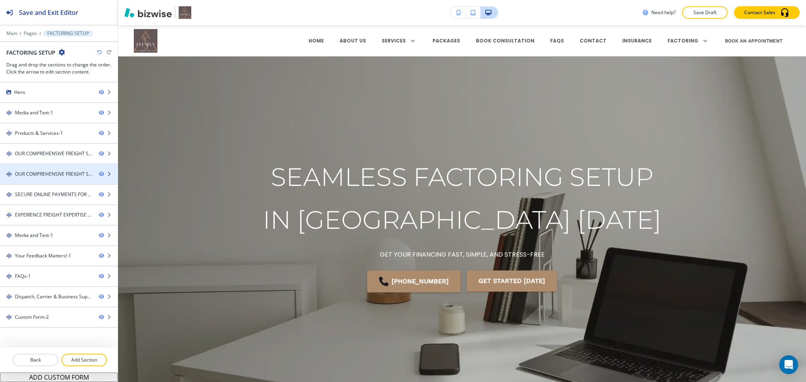
click at [32, 177] on div "OUR COMPREHENSIVE FREIGHT SOLUTIONS-1" at bounding box center [53, 174] width 77 height 7
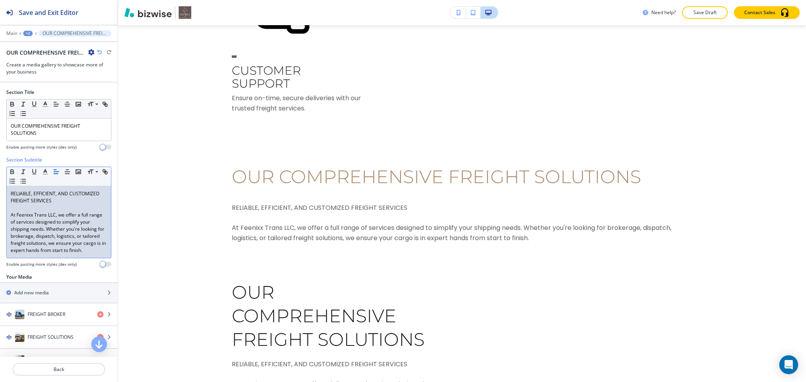
click at [46, 213] on p "At Feenixx Trans LLC, we offer a full range of services designed to simplify yo…" at bounding box center [59, 233] width 96 height 42
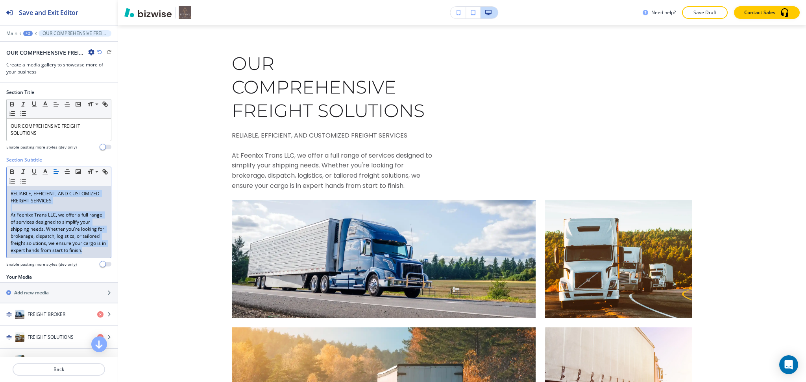
scroll to position [1472, 0]
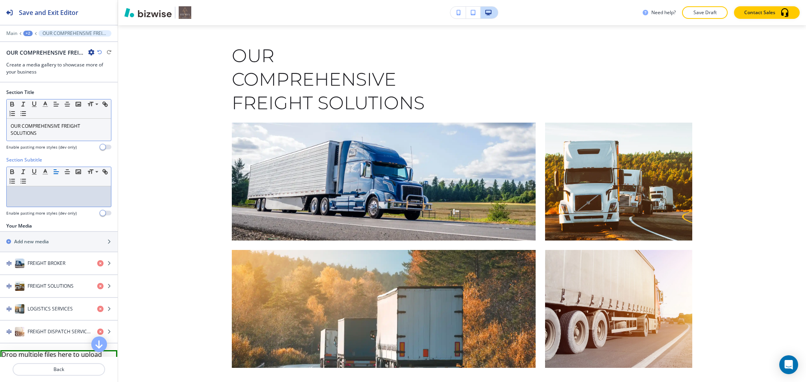
click at [58, 137] on div "OUR COMPREHENSIVE FREIGHT SOLUTIONS" at bounding box center [59, 130] width 104 height 22
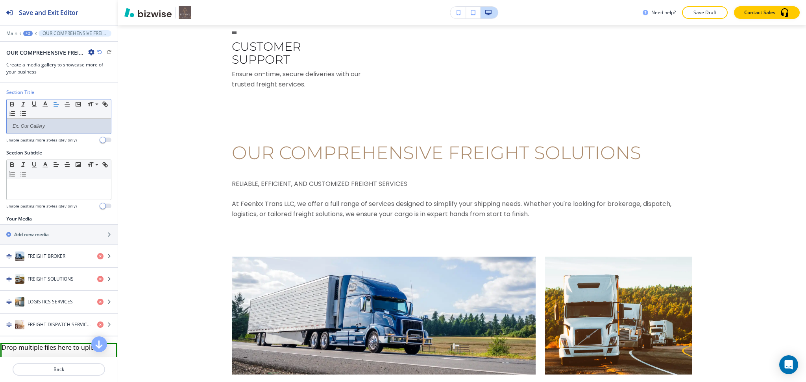
scroll to position [0, 0]
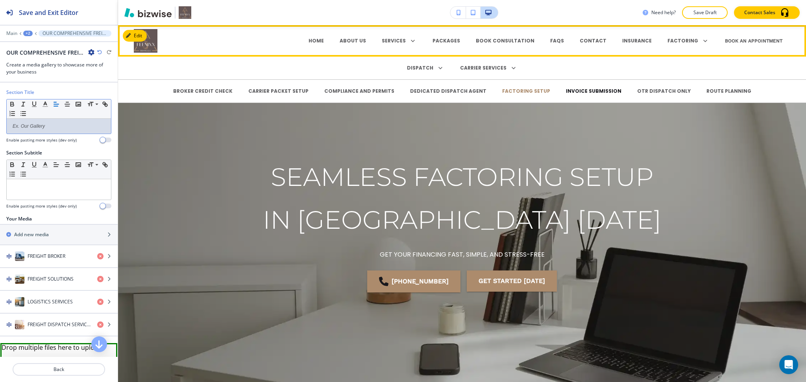
click at [566, 91] on p "INVOICE SUBMISSION" at bounding box center [593, 91] width 55 height 7
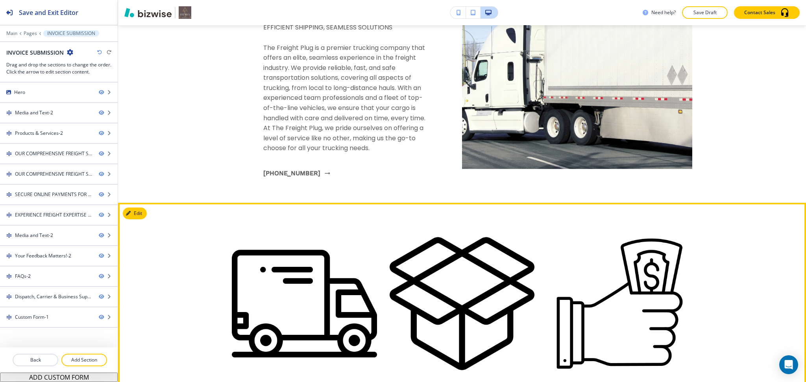
scroll to position [681, 0]
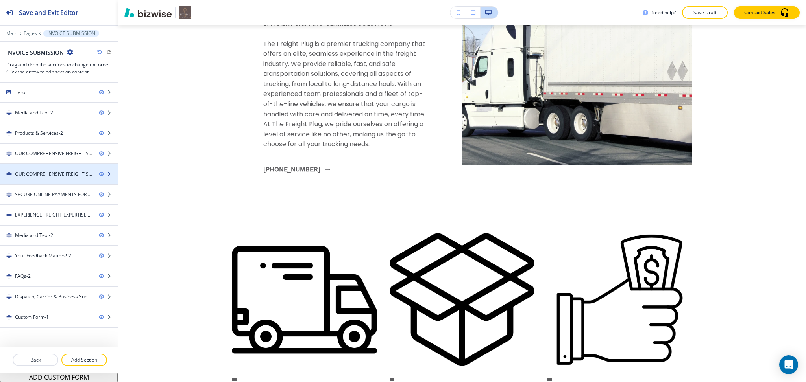
click at [52, 176] on div "OUR COMPREHENSIVE FREIGHT SOLUTIONS-2" at bounding box center [53, 174] width 77 height 7
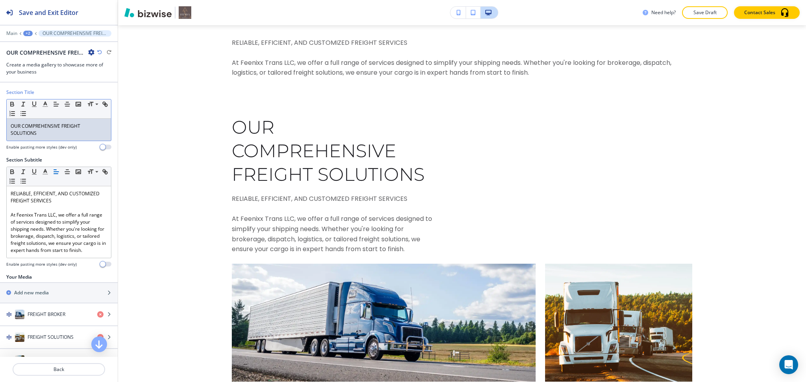
click at [57, 139] on div "OUR COMPREHENSIVE FREIGHT SOLUTIONS" at bounding box center [59, 130] width 104 height 22
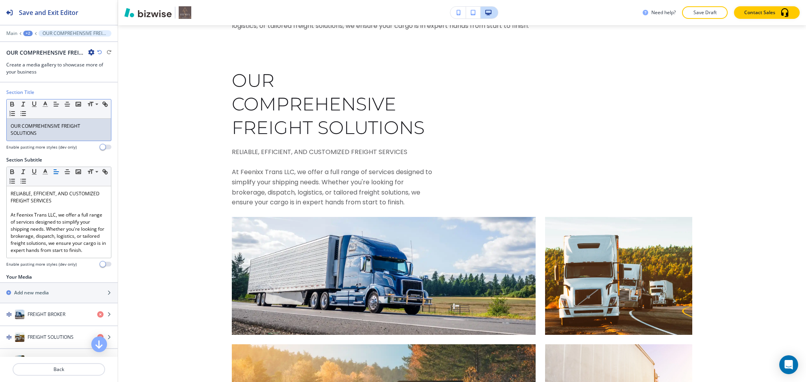
scroll to position [1472, 0]
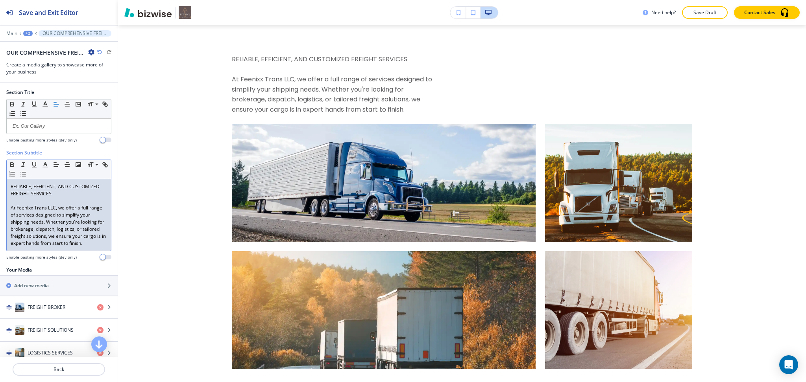
drag, startPoint x: 53, startPoint y: 218, endPoint x: 52, endPoint y: 223, distance: 6.1
click at [53, 218] on p "At Feenixx Trans LLC, we offer a full range of services designed to simplify yo…" at bounding box center [59, 226] width 96 height 42
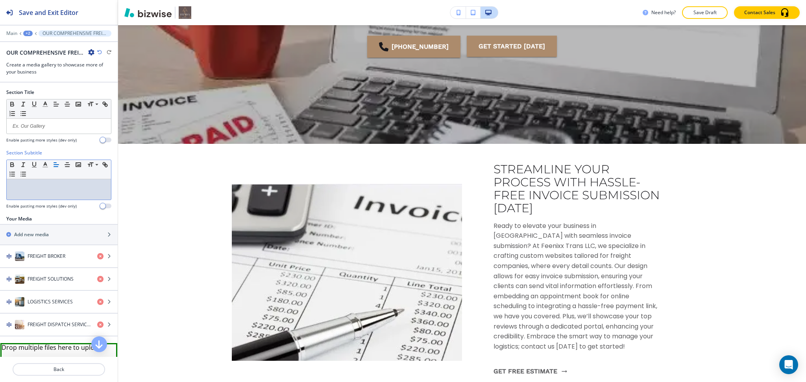
scroll to position [0, 0]
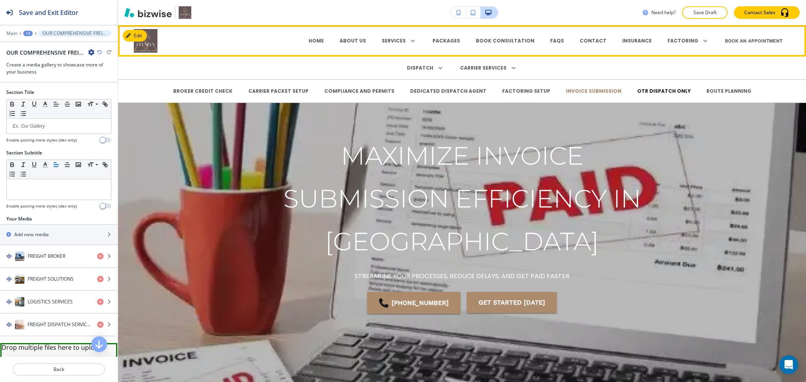
click at [637, 94] on p "OTR DISPATCH ONLY" at bounding box center [663, 91] width 53 height 7
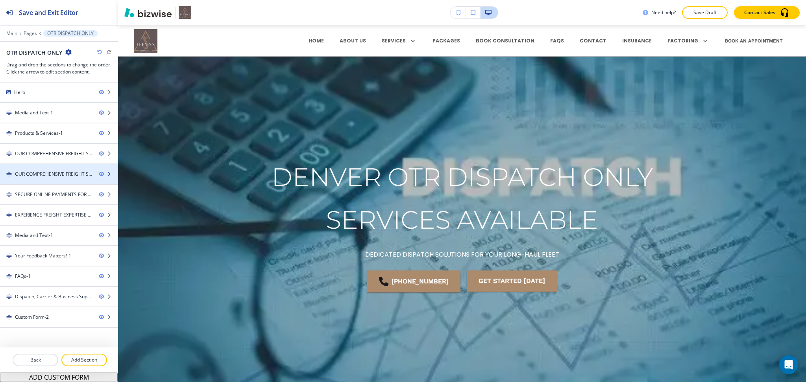
click at [61, 172] on div "OUR COMPREHENSIVE FREIGHT SOLUTIONS-1" at bounding box center [53, 174] width 77 height 7
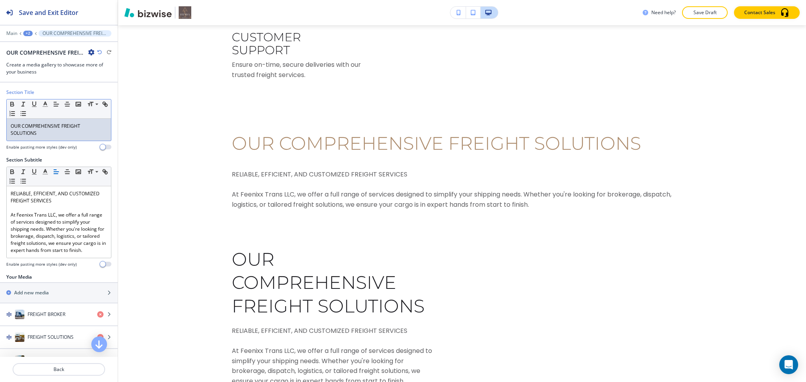
click at [65, 127] on p "OUR COMPREHENSIVE FREIGHT SOLUTIONS" at bounding box center [59, 130] width 96 height 14
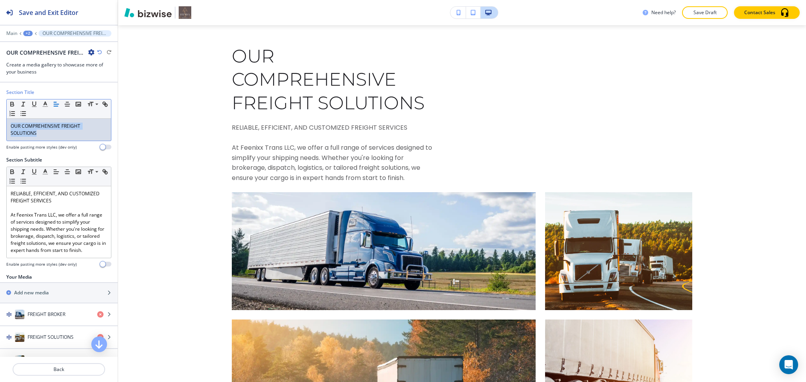
scroll to position [1492, 0]
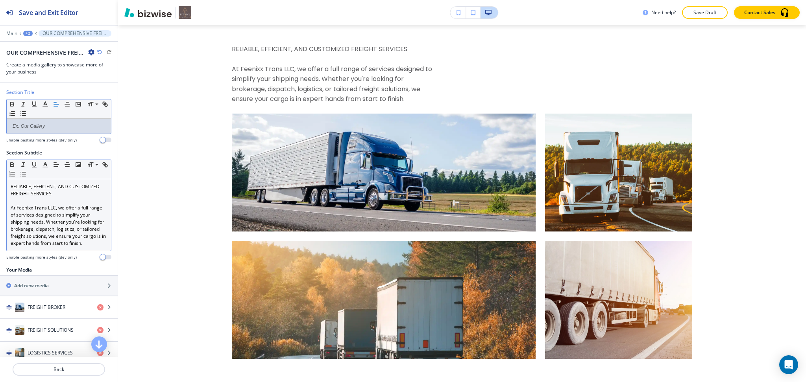
click at [82, 203] on p at bounding box center [59, 200] width 96 height 7
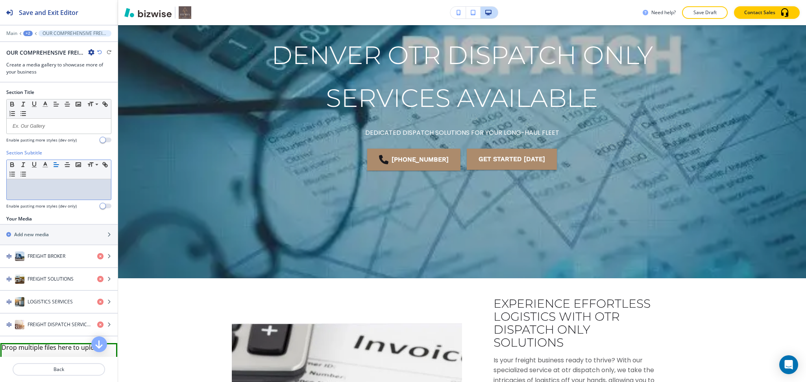
scroll to position [0, 0]
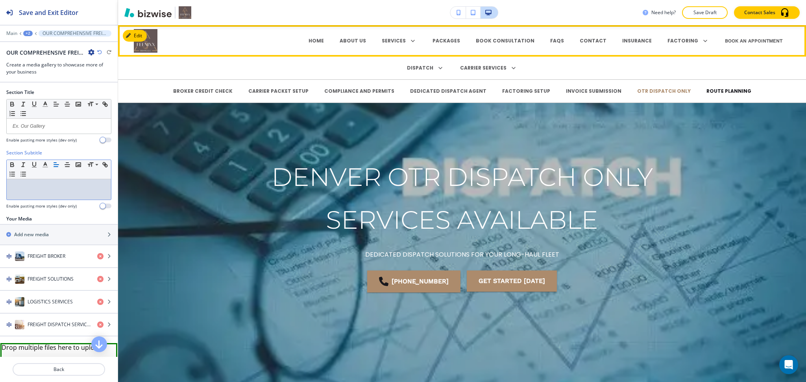
click at [706, 92] on p "ROUTE PLANNING" at bounding box center [728, 91] width 45 height 7
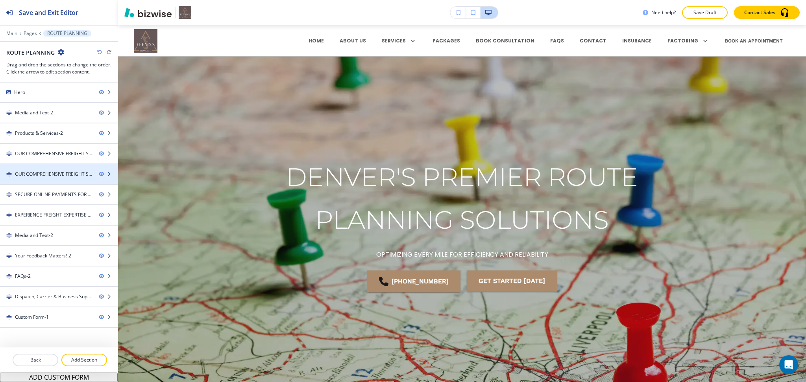
click at [47, 179] on div at bounding box center [59, 181] width 118 height 6
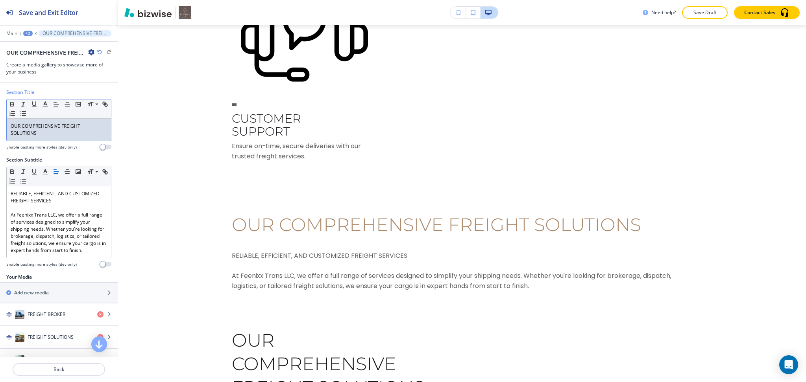
click at [44, 137] on div "OUR COMPREHENSIVE FREIGHT SOLUTIONS" at bounding box center [59, 130] width 104 height 22
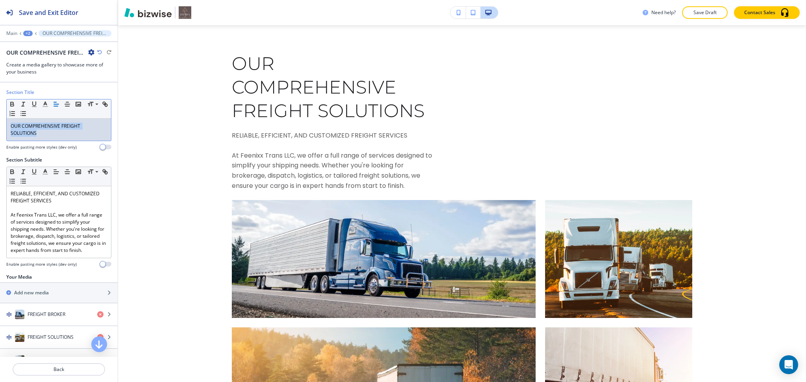
scroll to position [1472, 0]
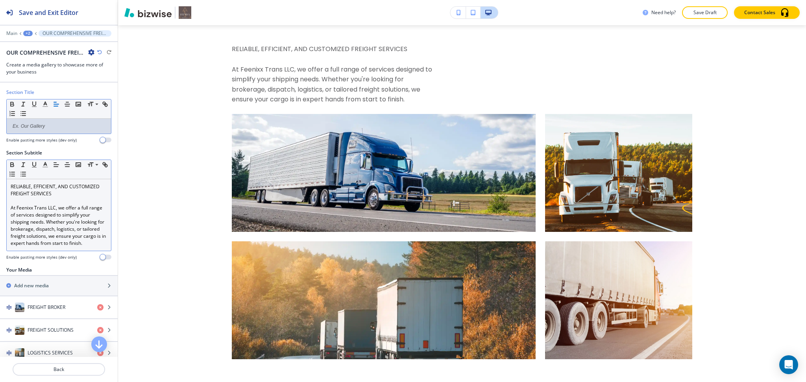
click at [52, 207] on p "At Feenixx Trans LLC, we offer a full range of services designed to simplify yo…" at bounding box center [59, 226] width 96 height 42
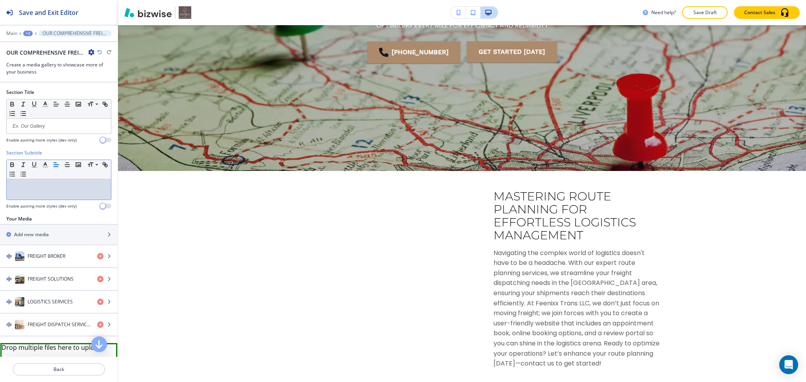
scroll to position [0, 0]
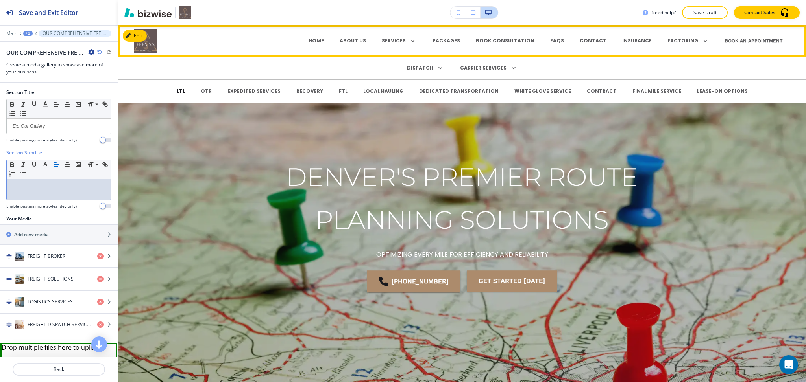
click at [185, 90] on p "LTL" at bounding box center [181, 91] width 8 height 7
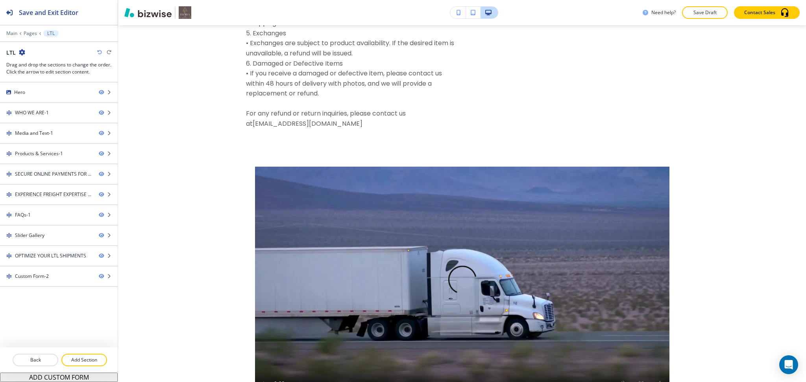
scroll to position [3548, 0]
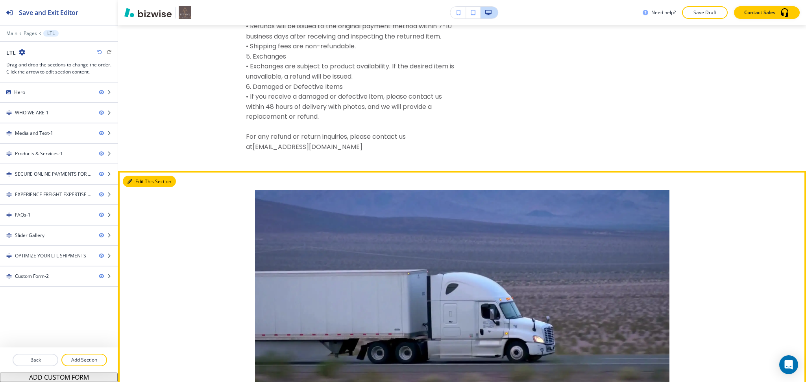
click at [142, 176] on button "Edit This Section" at bounding box center [149, 182] width 53 height 12
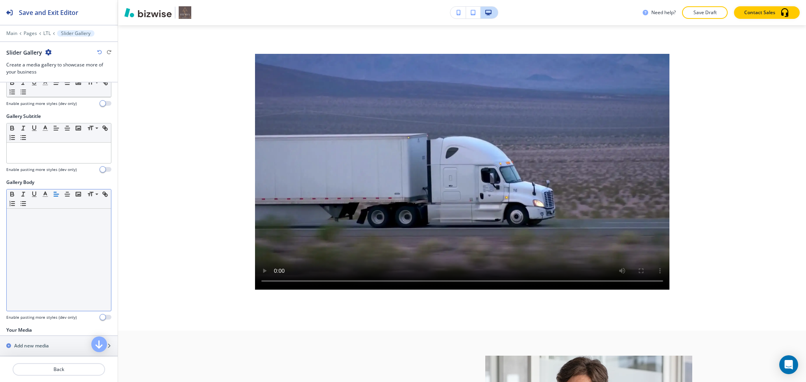
scroll to position [91, 0]
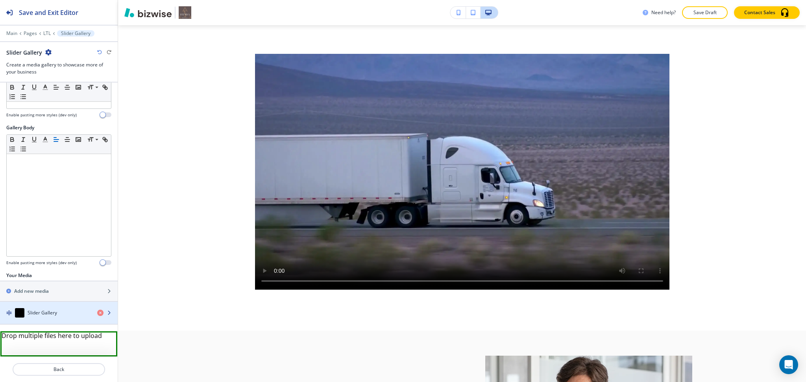
click at [41, 309] on div "Slider Gallery" at bounding box center [45, 312] width 91 height 9
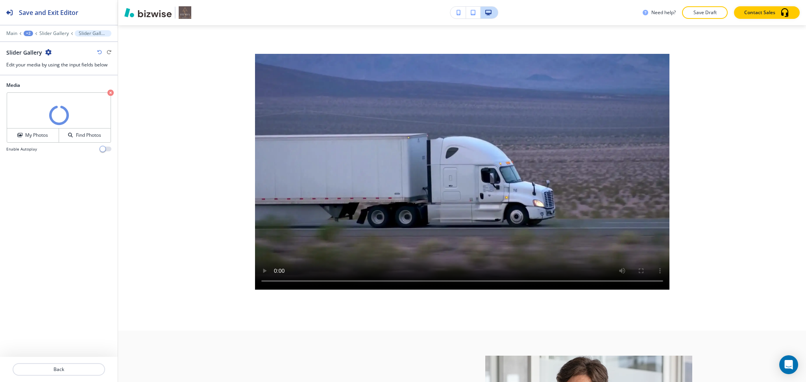
scroll to position [3703, 0]
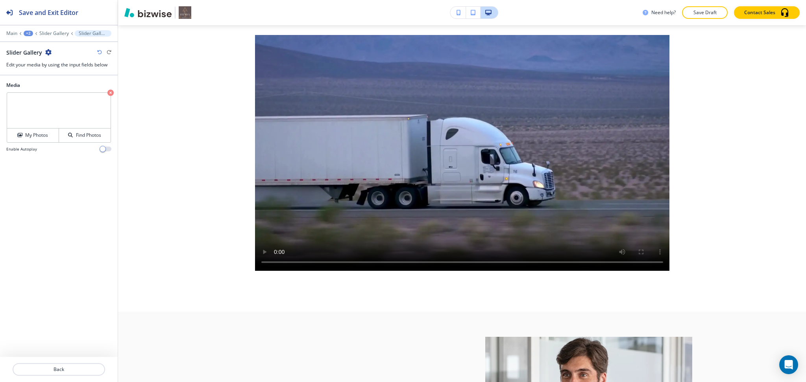
click at [46, 52] on icon "button" at bounding box center [48, 52] width 6 height 6
click at [79, 93] on p "Delete Slider Gallery" at bounding box center [70, 93] width 40 height 7
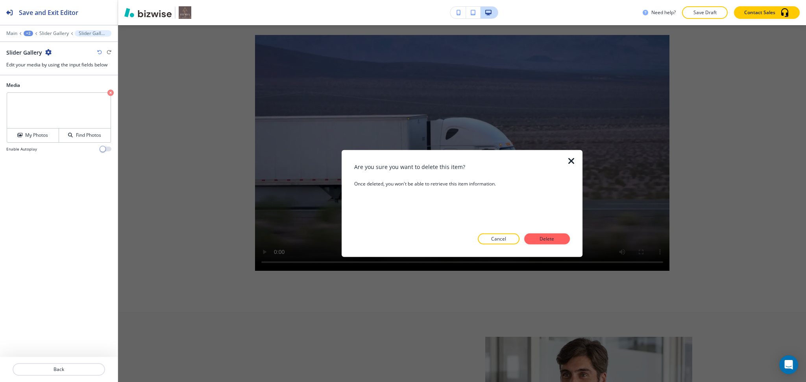
click at [547, 246] on div at bounding box center [462, 251] width 216 height 13
click at [548, 242] on p "Delete" at bounding box center [546, 239] width 19 height 7
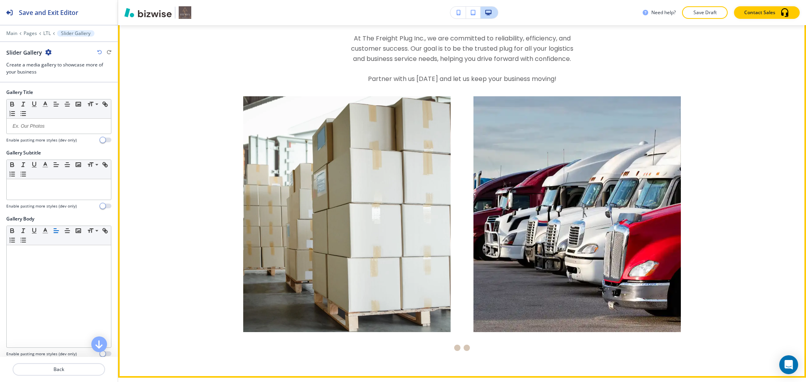
scroll to position [578, 0]
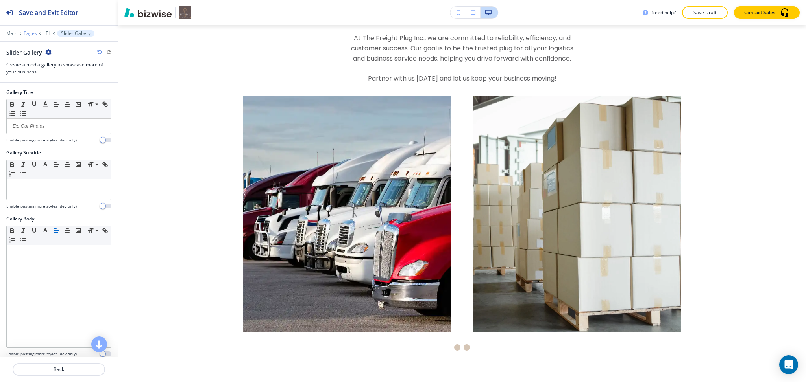
click at [27, 32] on p "Pages" at bounding box center [30, 34] width 13 height 6
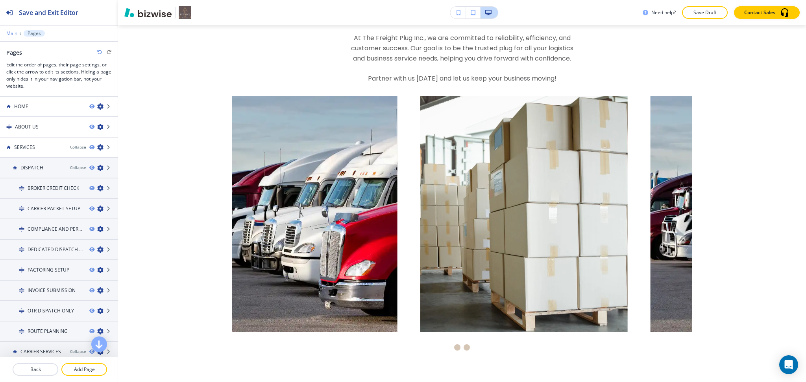
click at [11, 31] on p "Main" at bounding box center [11, 34] width 11 height 6
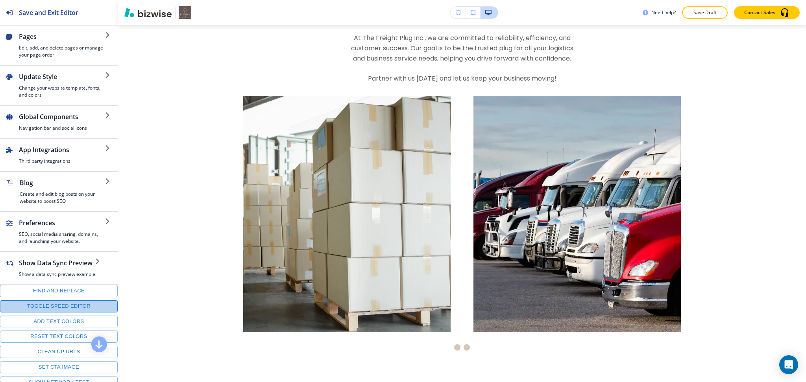
click at [81, 310] on button "Toggle speed editor" at bounding box center [59, 307] width 118 height 12
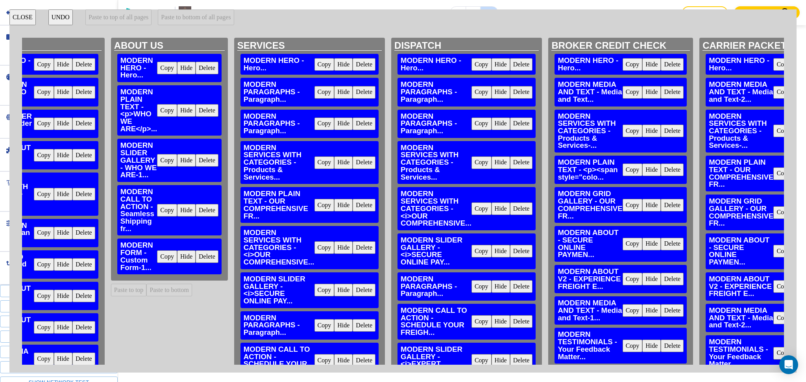
scroll to position [0, 0]
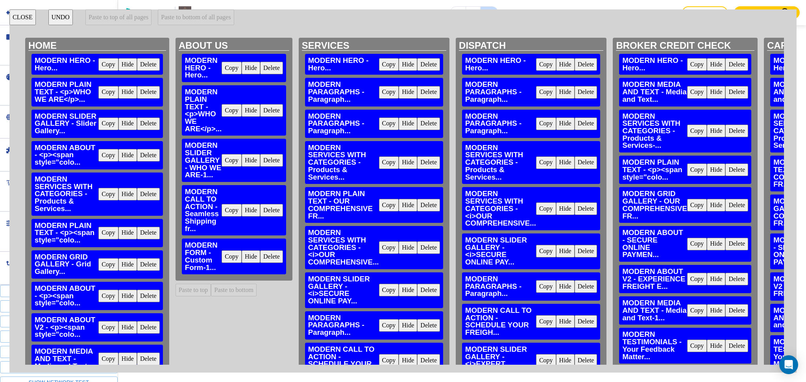
click at [105, 92] on button "Copy" at bounding box center [108, 92] width 20 height 13
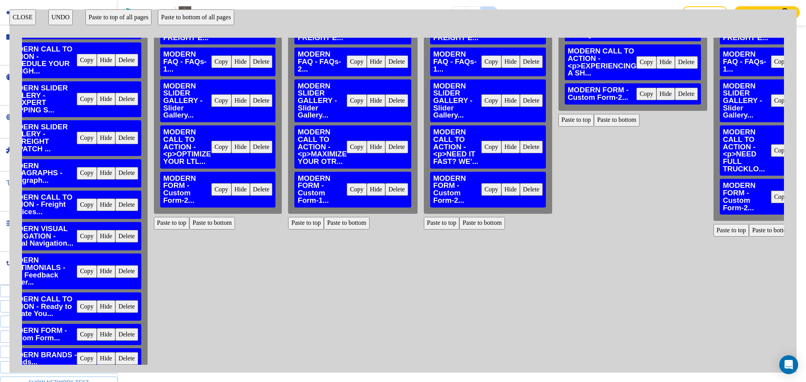
scroll to position [262, 1824]
click at [154, 222] on button "Paste to top" at bounding box center [172, 223] width 36 height 13
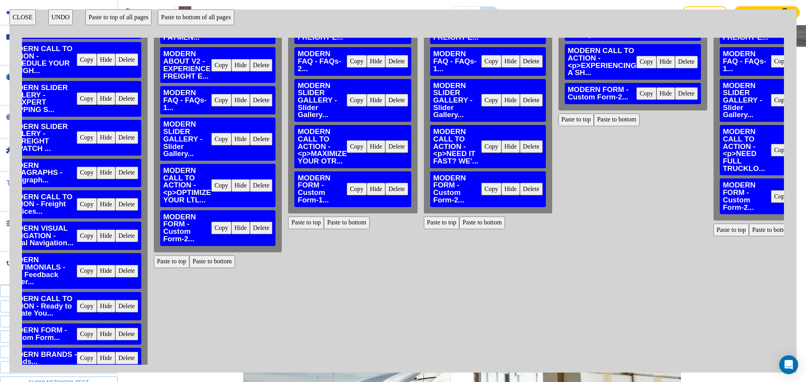
scroll to position [803, 0]
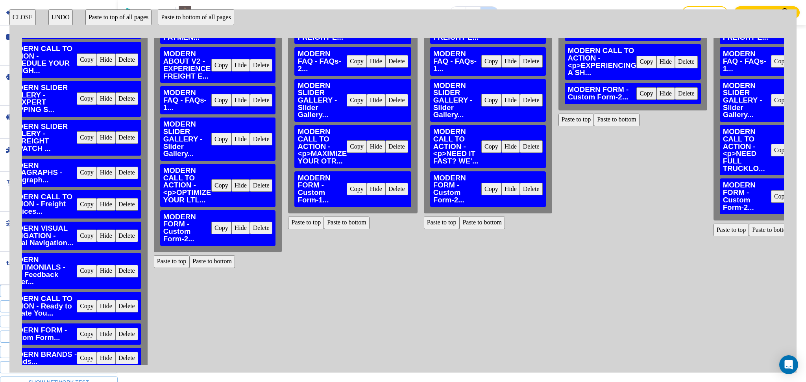
click at [288, 223] on button "Paste to top" at bounding box center [306, 223] width 36 height 13
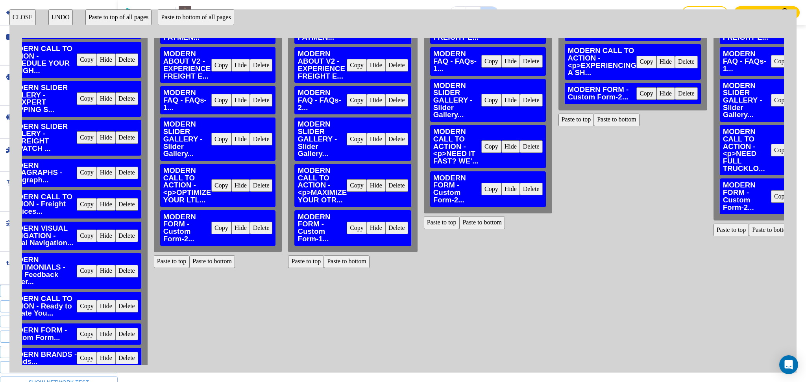
click at [424, 225] on button "Paste to top" at bounding box center [442, 223] width 36 height 13
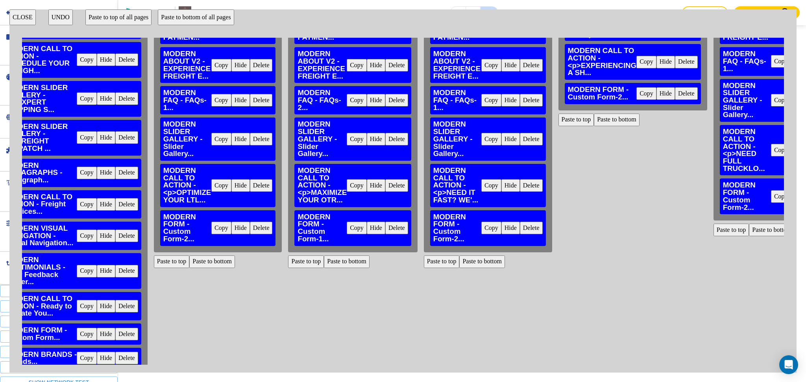
click at [558, 120] on button "Paste to top" at bounding box center [576, 120] width 36 height 13
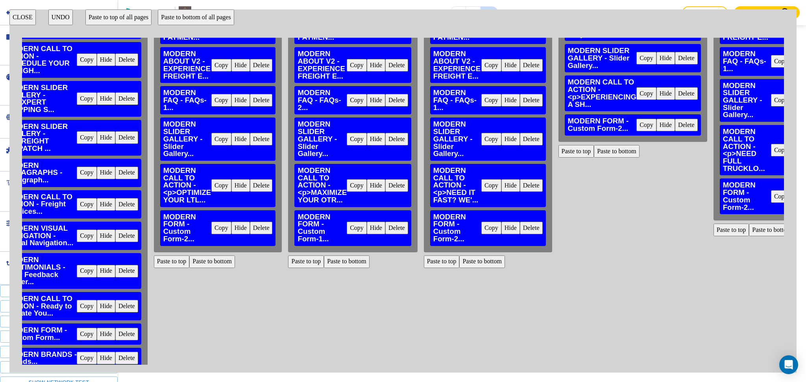
click at [695, 236] on div "HOME MODERN HERO - Hero... Copy Hide Delete MODERN PLAIN TEXT - <p>WHO WE ARE</…" at bounding box center [403, 201] width 762 height 327
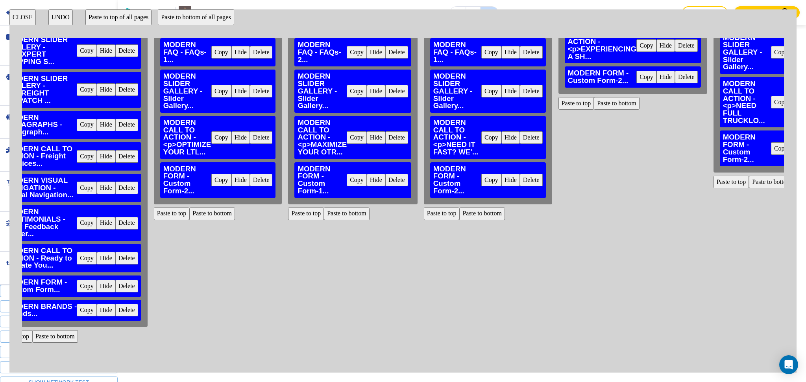
scroll to position [311, 1824]
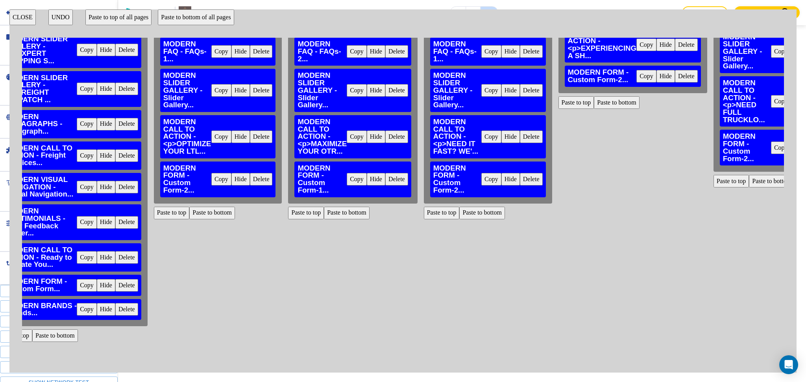
click at [713, 180] on button "Paste to top" at bounding box center [731, 181] width 36 height 13
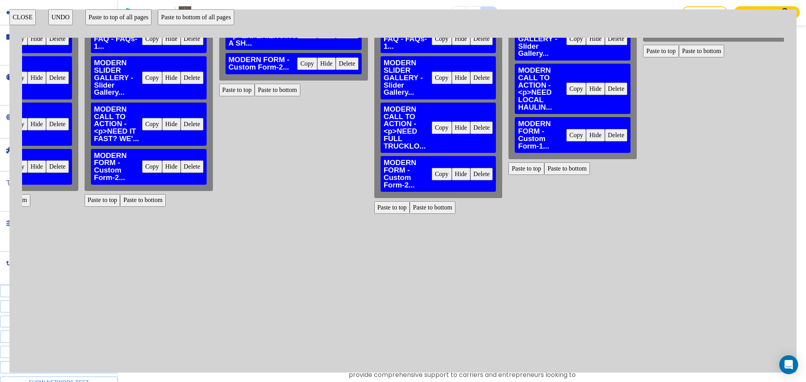
scroll to position [335, 2164]
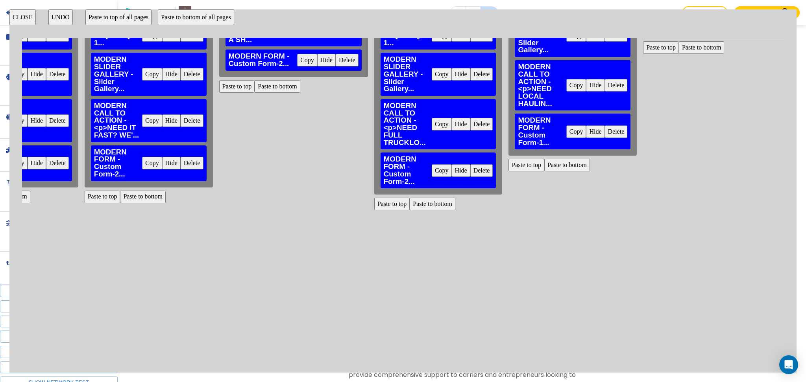
click at [508, 159] on button "Paste to top" at bounding box center [526, 165] width 36 height 13
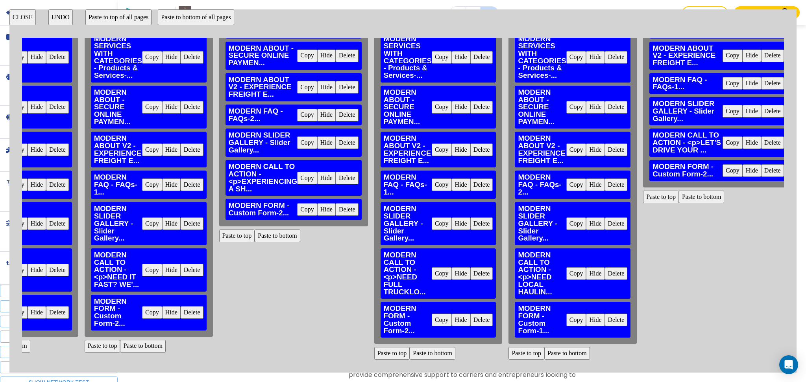
scroll to position [177, 2164]
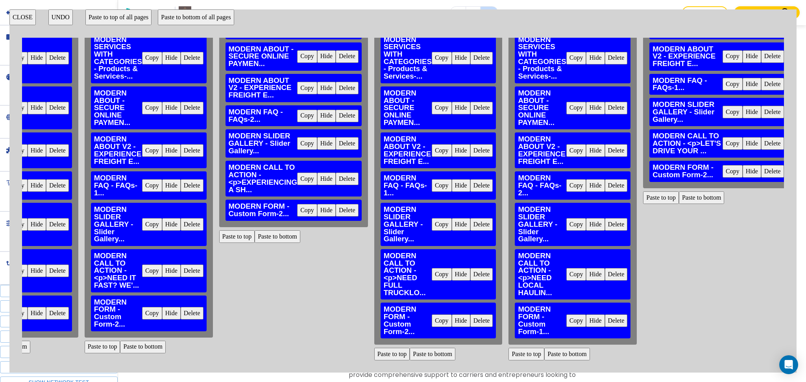
click at [643, 192] on button "Paste to top" at bounding box center [661, 198] width 36 height 13
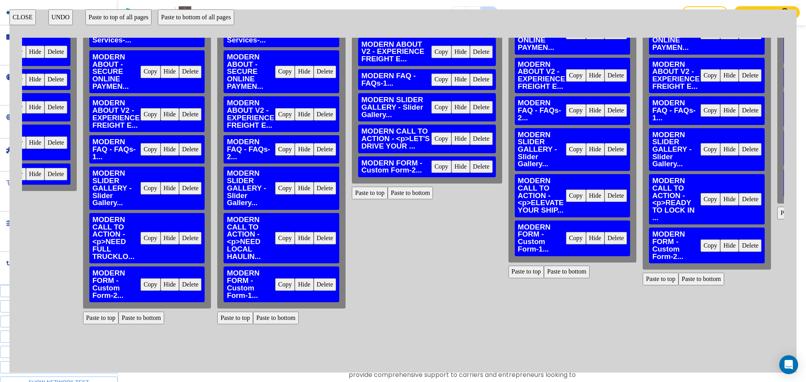
scroll to position [335, 2455]
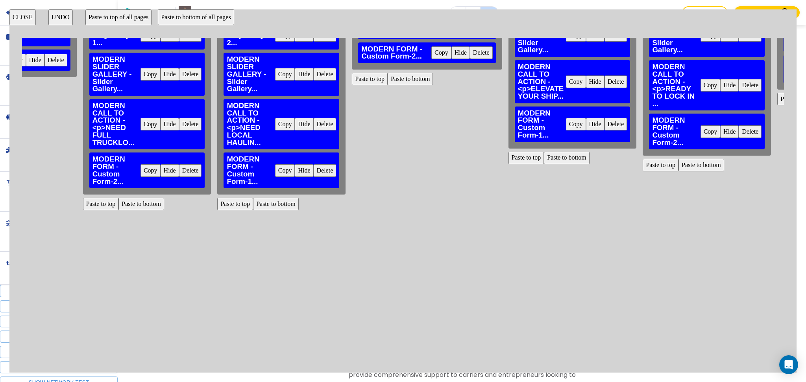
click at [508, 152] on button "Paste to top" at bounding box center [526, 158] width 36 height 13
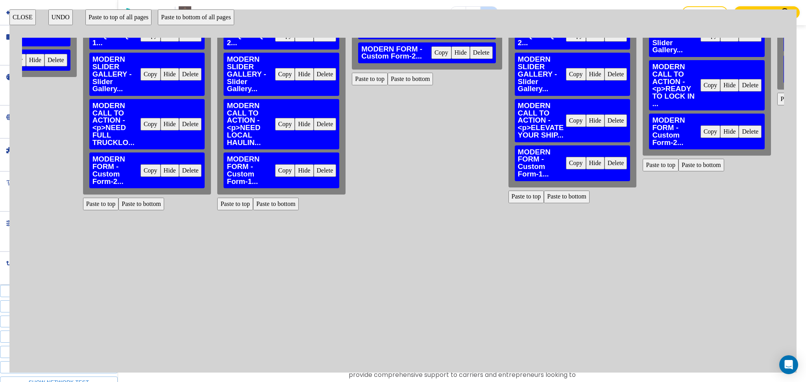
click at [642, 159] on button "Paste to top" at bounding box center [660, 165] width 36 height 13
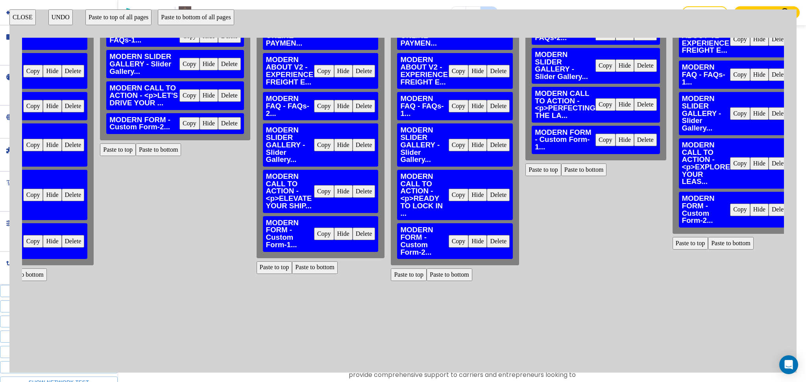
scroll to position [335, 2706]
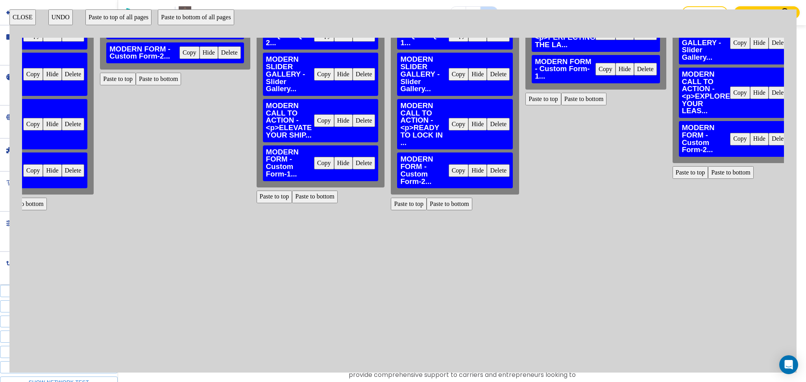
click at [525, 93] on button "Paste to top" at bounding box center [543, 99] width 36 height 13
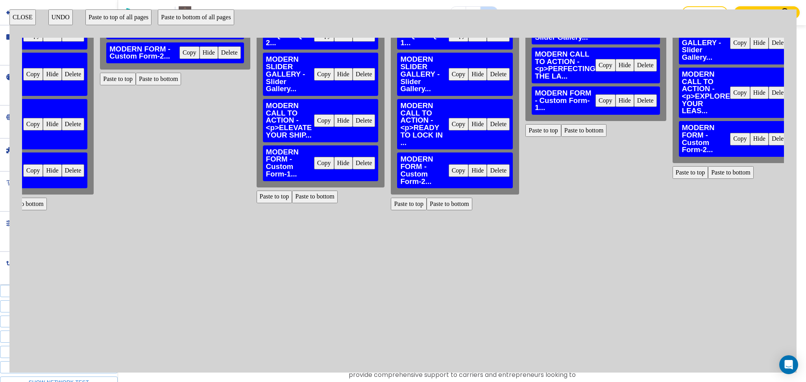
click at [672, 166] on button "Paste to top" at bounding box center [690, 172] width 36 height 13
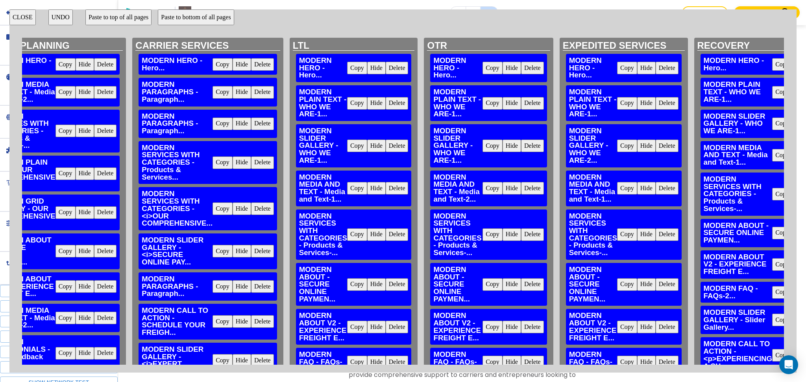
scroll to position [0, 1692]
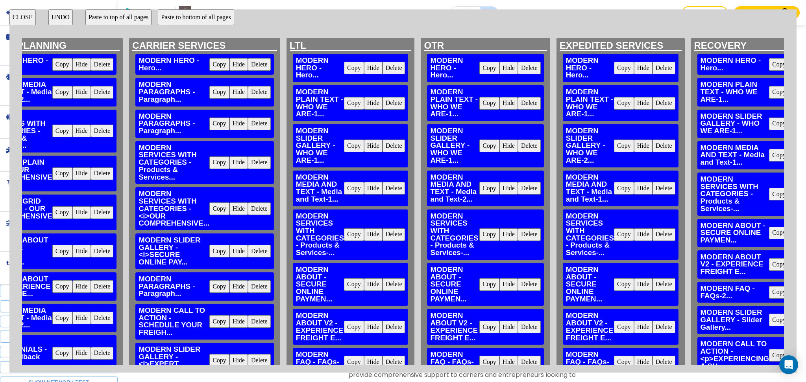
click at [382, 147] on button "Delete" at bounding box center [393, 146] width 23 height 13
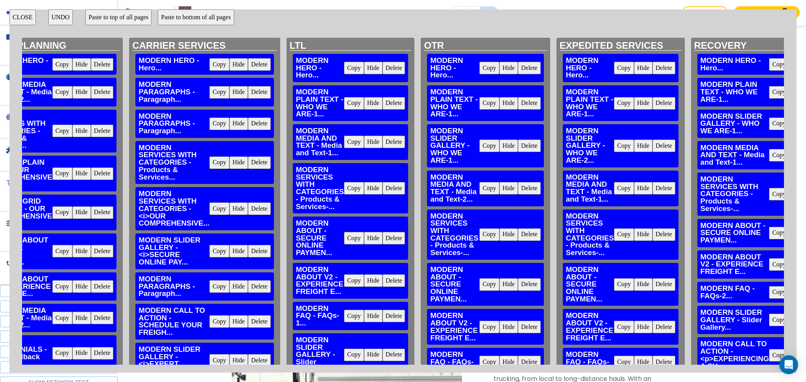
click at [518, 145] on button "Delete" at bounding box center [529, 146] width 23 height 13
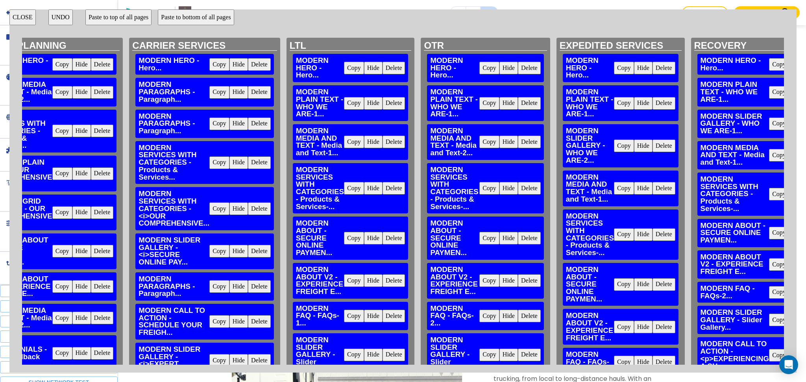
click at [652, 144] on button "Delete" at bounding box center [663, 146] width 23 height 13
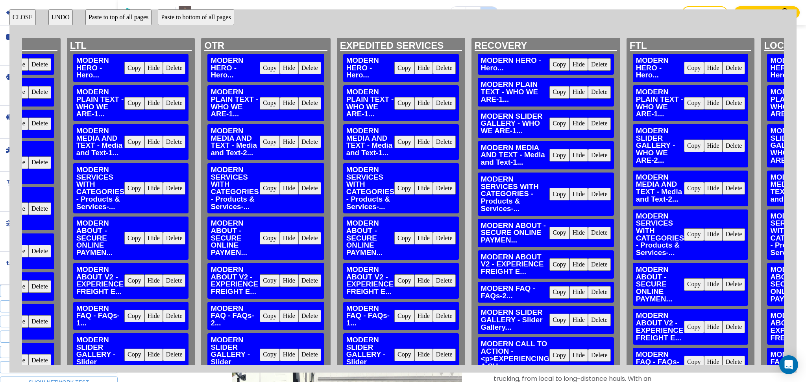
scroll to position [0, 1918]
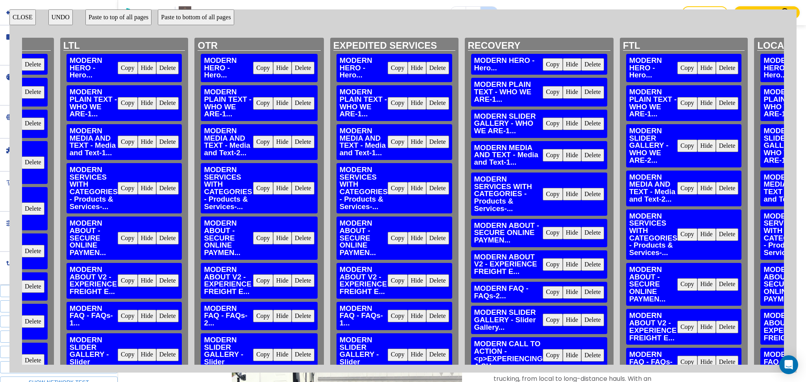
click at [581, 125] on button "Delete" at bounding box center [592, 124] width 23 height 13
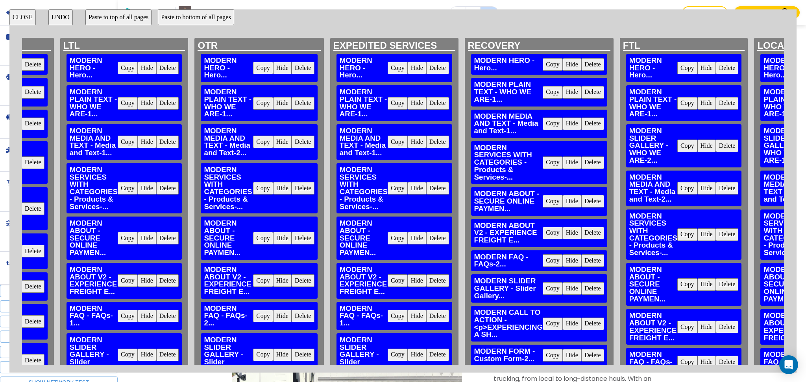
click at [716, 147] on button "Delete" at bounding box center [727, 146] width 23 height 13
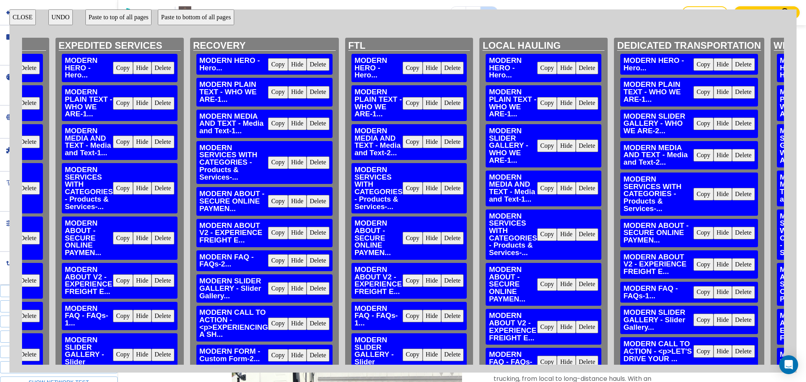
scroll to position [0, 2202]
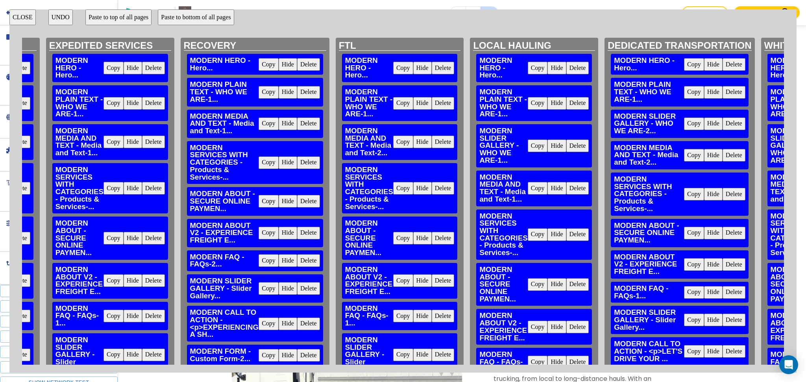
click at [566, 141] on button "Delete" at bounding box center [577, 146] width 23 height 13
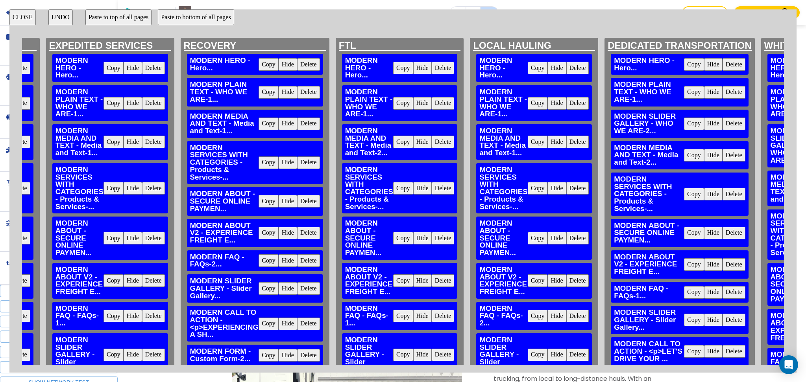
click at [722, 122] on button "Delete" at bounding box center [733, 124] width 23 height 13
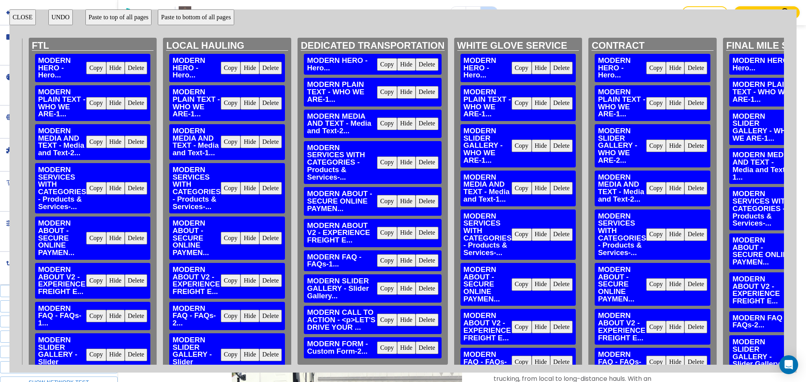
scroll to position [0, 2538]
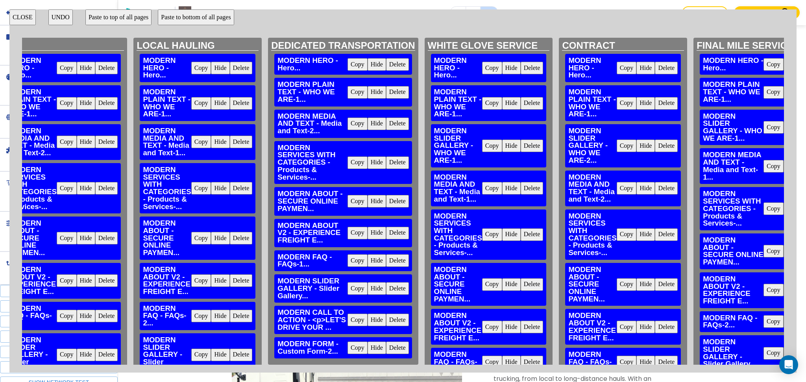
drag, startPoint x: 493, startPoint y: 146, endPoint x: 510, endPoint y: 149, distance: 17.3
click at [520, 146] on button "Delete" at bounding box center [531, 146] width 23 height 13
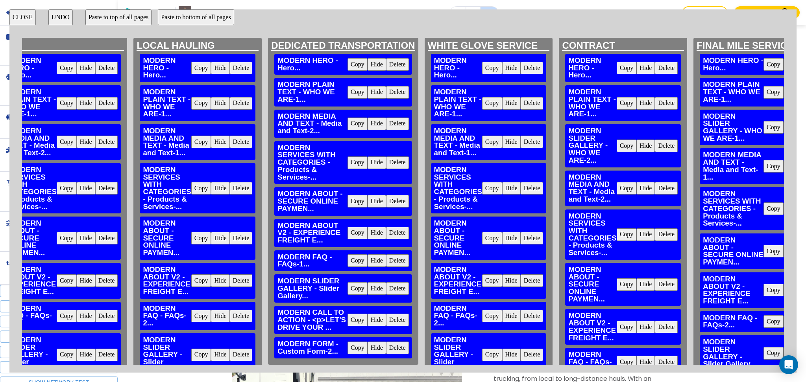
click at [655, 144] on button "Delete" at bounding box center [666, 146] width 23 height 13
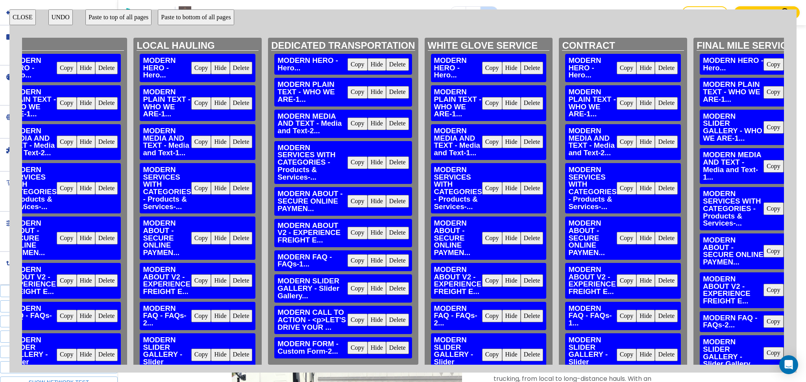
click at [802, 131] on button "Delete" at bounding box center [813, 127] width 23 height 13
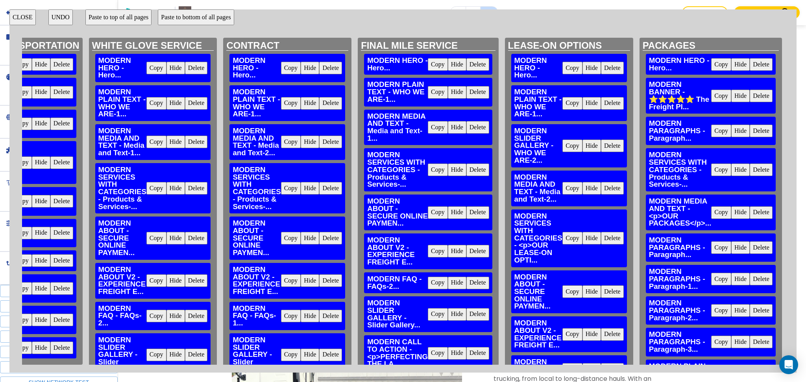
scroll to position [0, 2910]
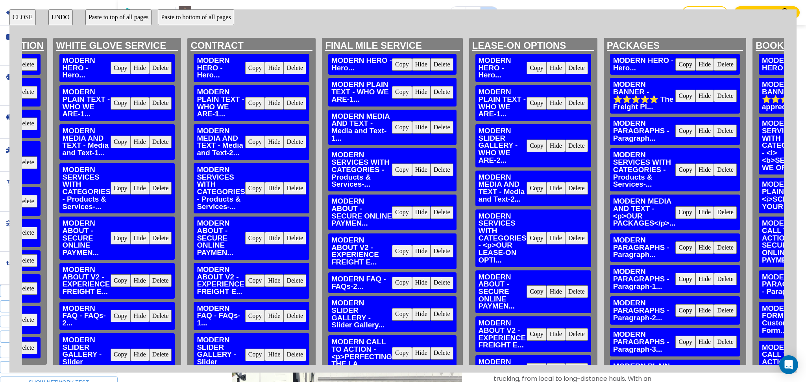
click at [565, 149] on button "Delete" at bounding box center [576, 146] width 23 height 13
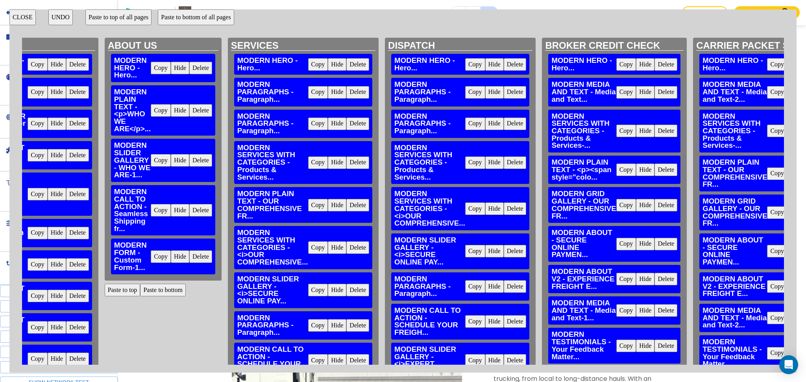
scroll to position [0, 0]
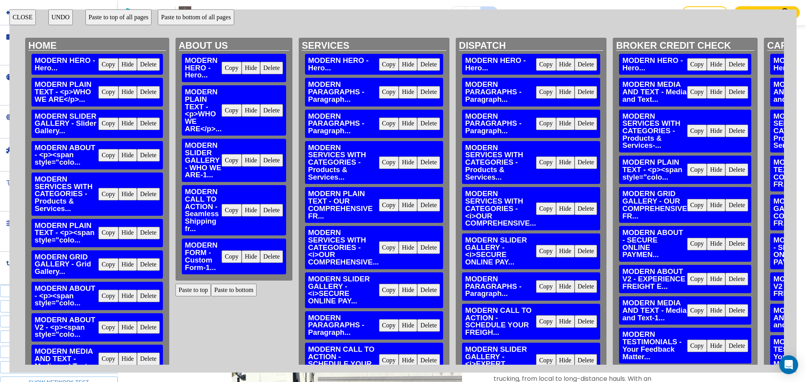
click at [110, 120] on button "Copy" at bounding box center [108, 124] width 20 height 13
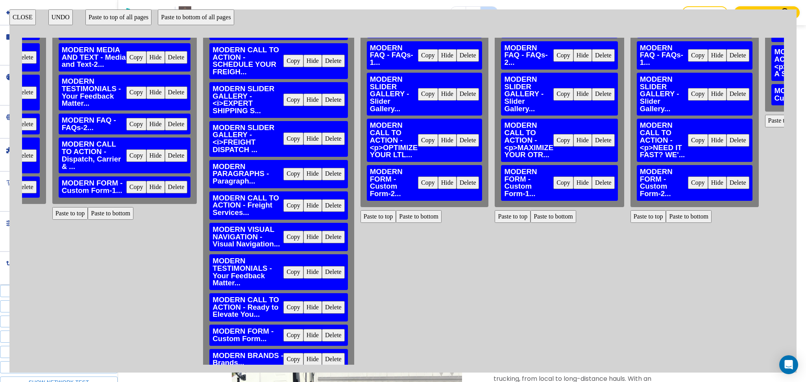
scroll to position [262, 1618]
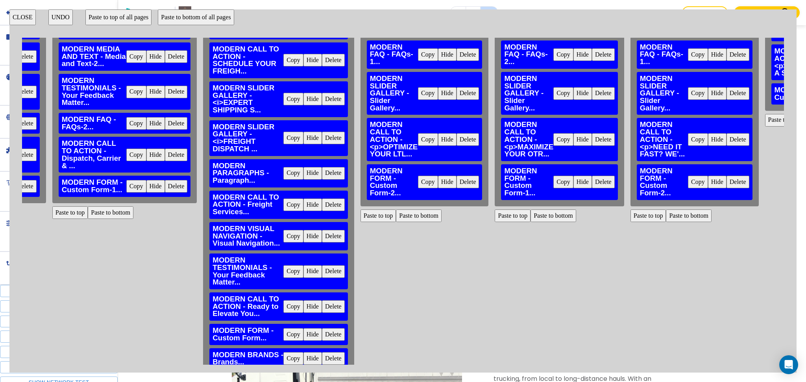
click at [360, 219] on button "Paste to top" at bounding box center [378, 216] width 36 height 13
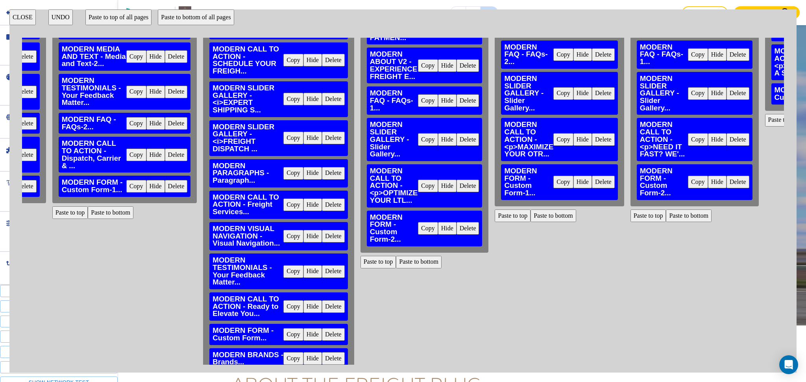
scroll to position [676, 0]
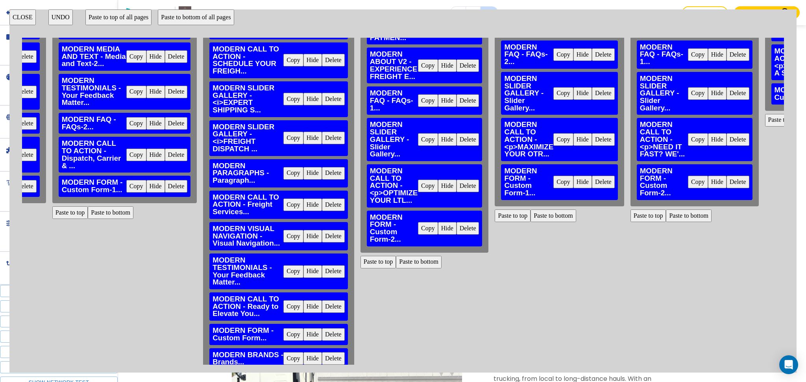
click at [494, 219] on button "Paste to top" at bounding box center [512, 216] width 36 height 13
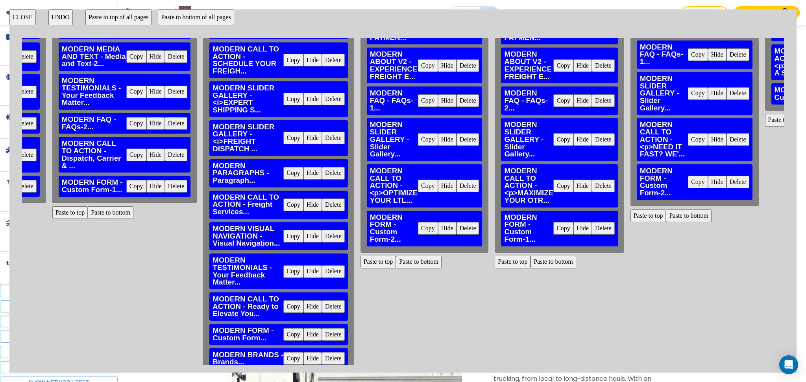
click at [630, 216] on button "Paste to top" at bounding box center [648, 216] width 36 height 13
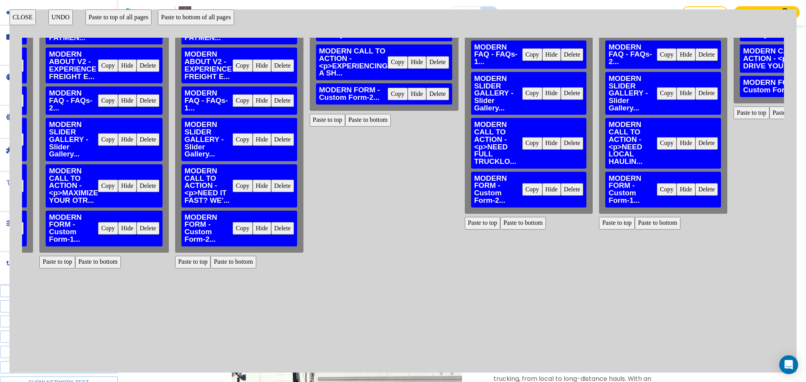
scroll to position [262, 2086]
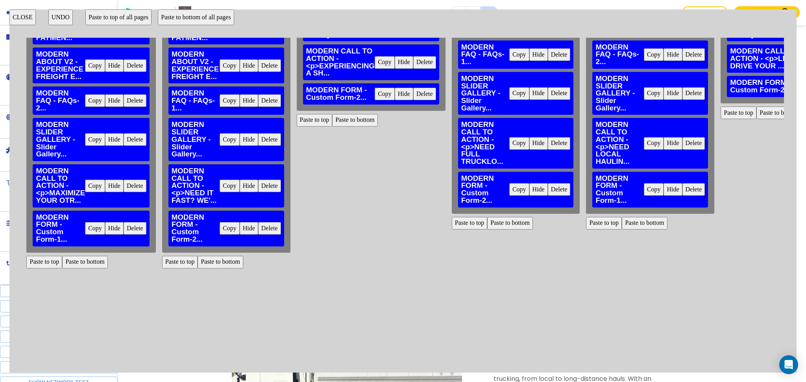
click at [297, 117] on button "Paste to top" at bounding box center [315, 120] width 36 height 13
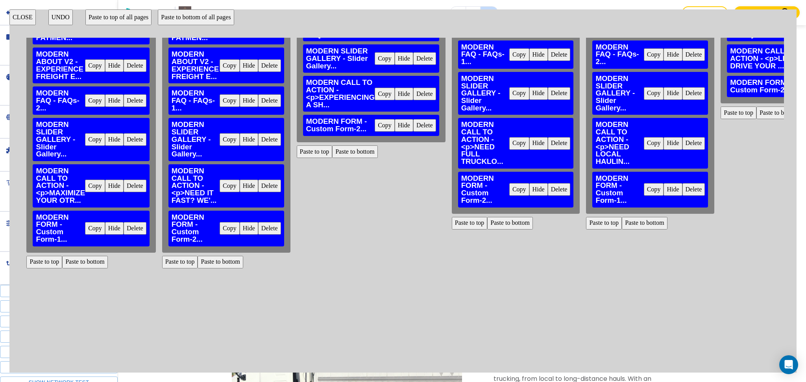
click at [452, 222] on button "Paste to top" at bounding box center [470, 223] width 36 height 13
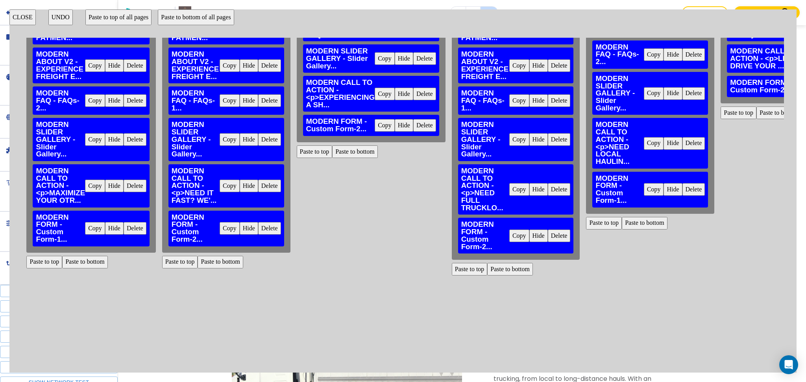
click at [586, 227] on button "Paste to top" at bounding box center [604, 223] width 36 height 13
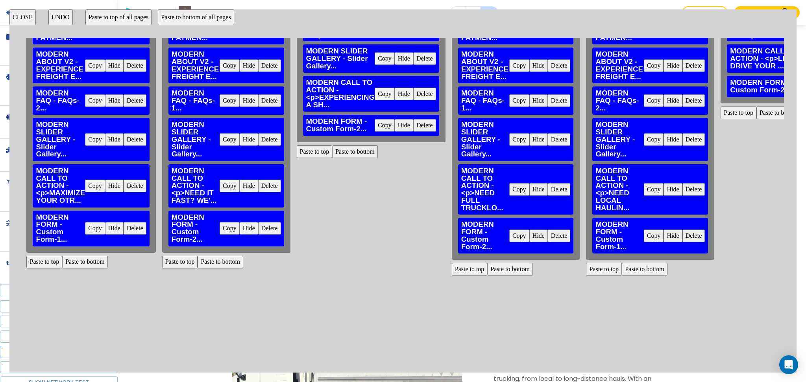
click at [720, 107] on button "Paste to top" at bounding box center [738, 113] width 36 height 13
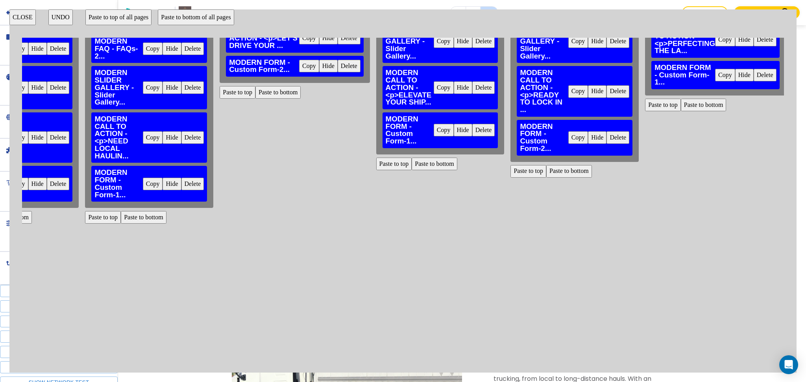
scroll to position [314, 2587]
click at [376, 164] on button "Paste to top" at bounding box center [394, 163] width 36 height 13
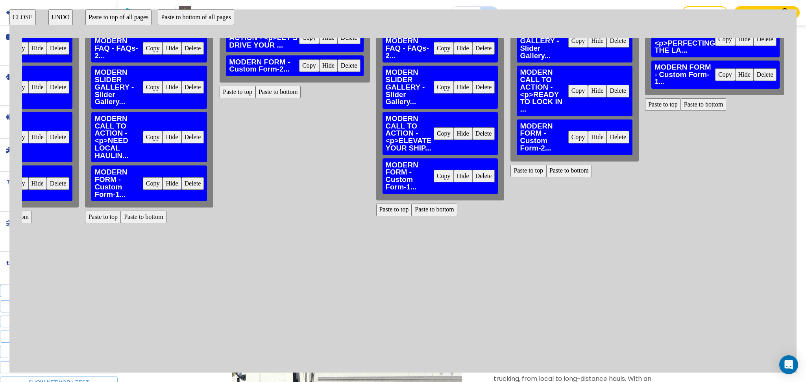
click at [478, 177] on div "HOME MODERN HERO - Hero... Copy Hide Delete MODERN PLAIN TEXT - <p>WHO WE ARE</…" at bounding box center [403, 201] width 762 height 327
click at [645, 105] on button "Paste to top" at bounding box center [663, 104] width 36 height 13
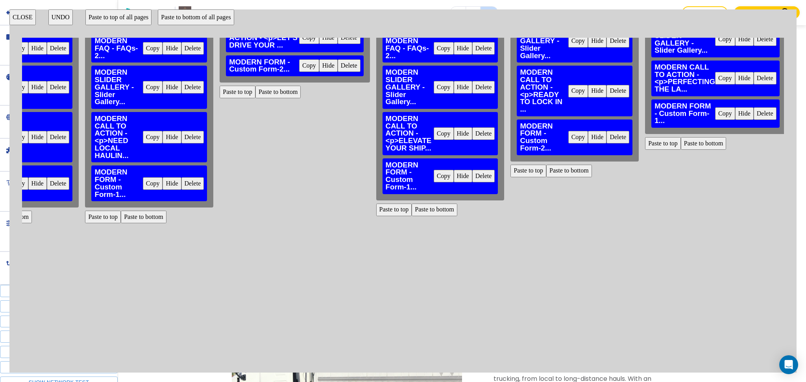
click at [510, 166] on button "Paste to top" at bounding box center [528, 171] width 36 height 13
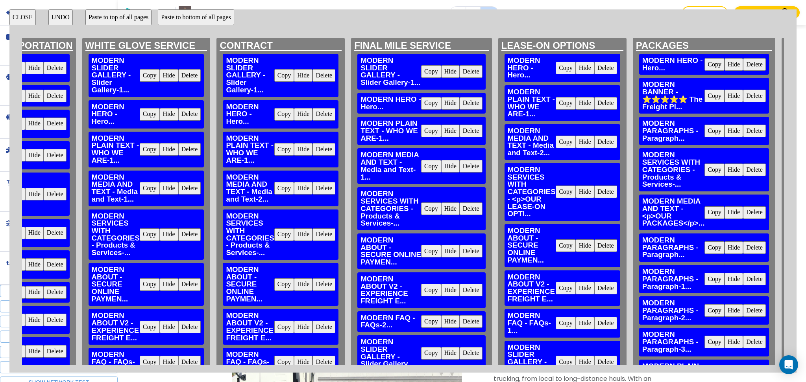
scroll to position [0, 2884]
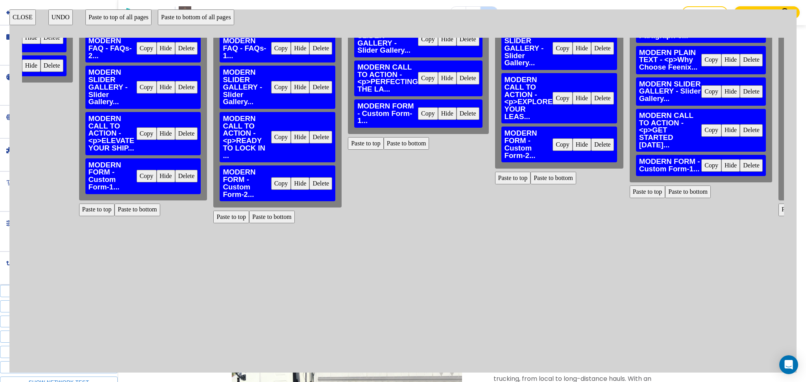
click at [495, 177] on button "Paste to top" at bounding box center [513, 178] width 36 height 13
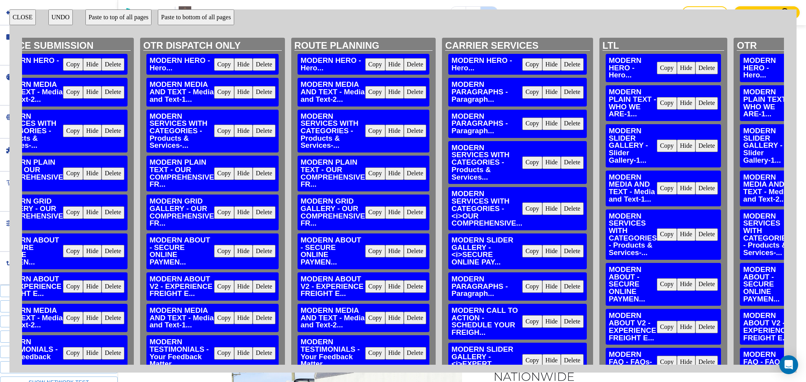
scroll to position [0, 1382]
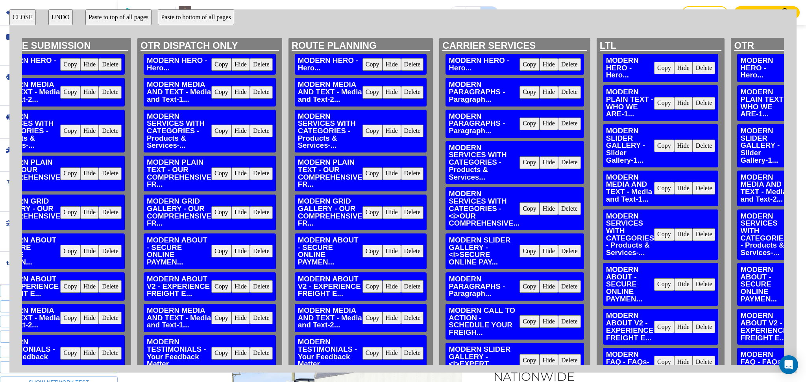
click at [29, 15] on button "CLOSE" at bounding box center [22, 17] width 26 height 16
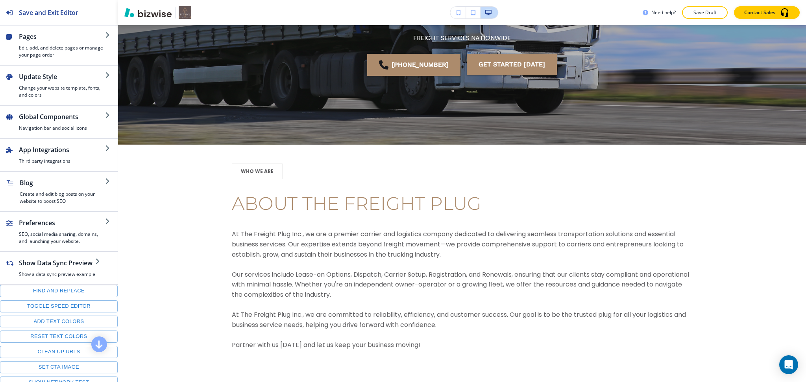
scroll to position [0, 0]
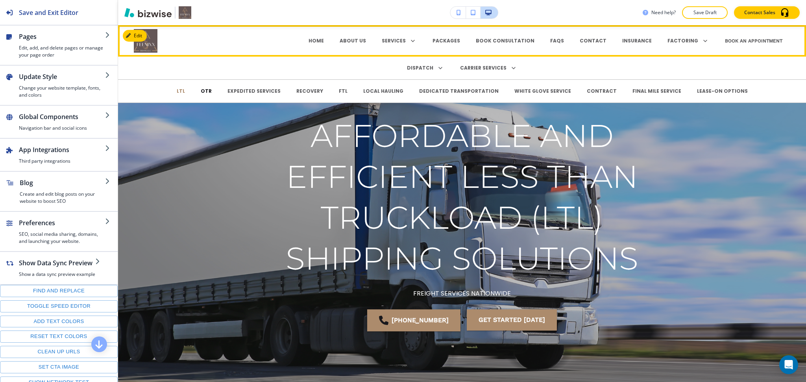
click at [212, 92] on p "OTR" at bounding box center [206, 91] width 11 height 7
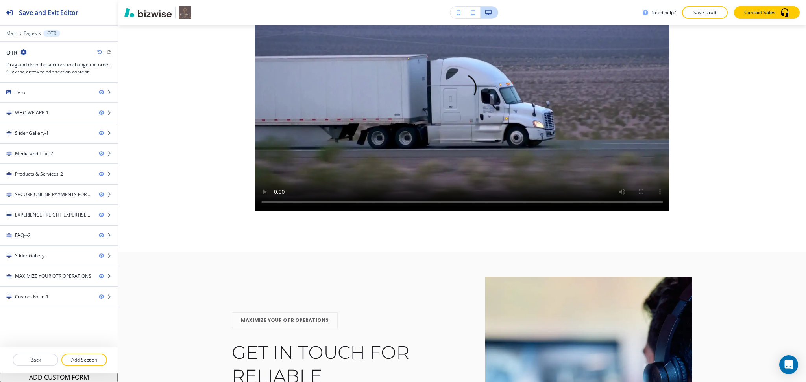
scroll to position [3547, 0]
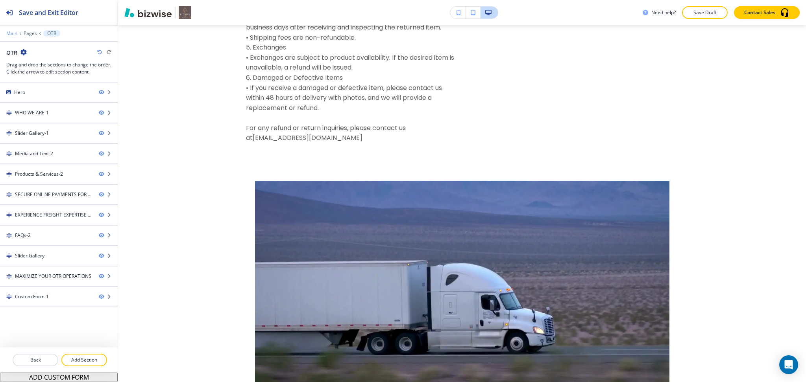
click at [9, 33] on p "Main" at bounding box center [11, 34] width 11 height 6
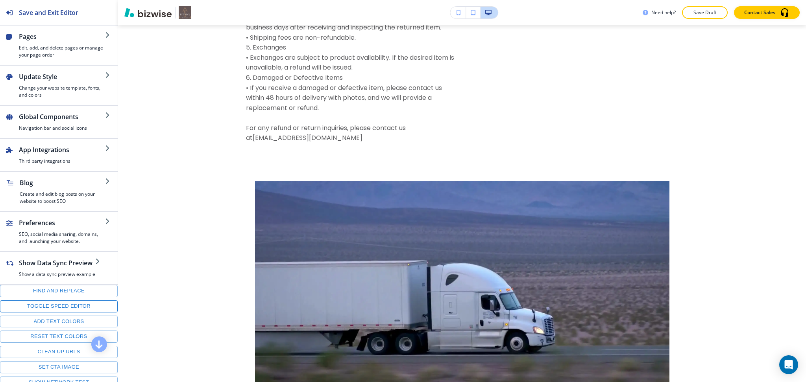
click at [53, 311] on button "Toggle speed editor" at bounding box center [59, 307] width 118 height 12
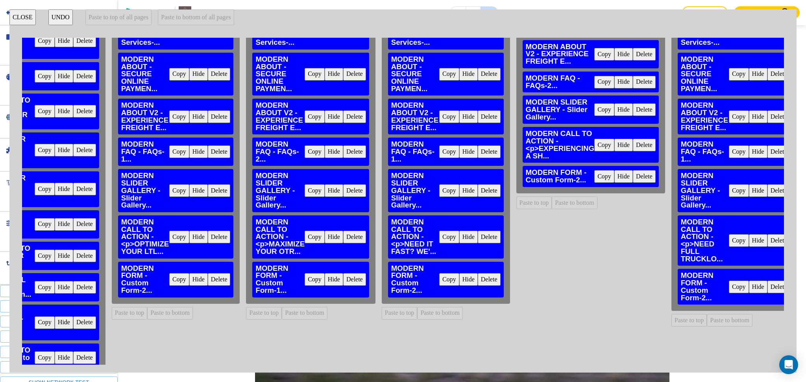
scroll to position [210, 1867]
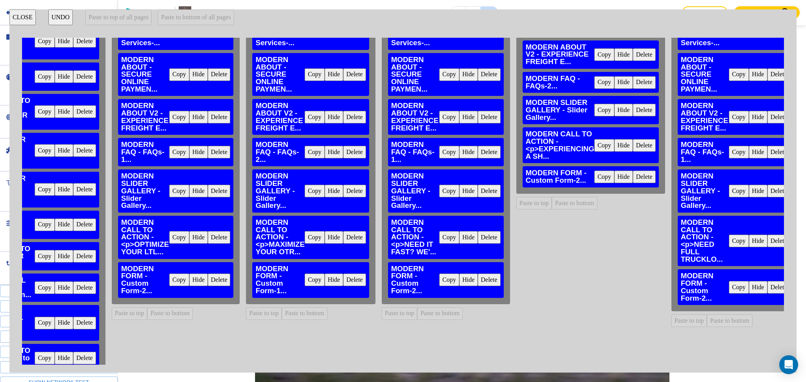
click at [208, 191] on button "Delete" at bounding box center [219, 191] width 23 height 13
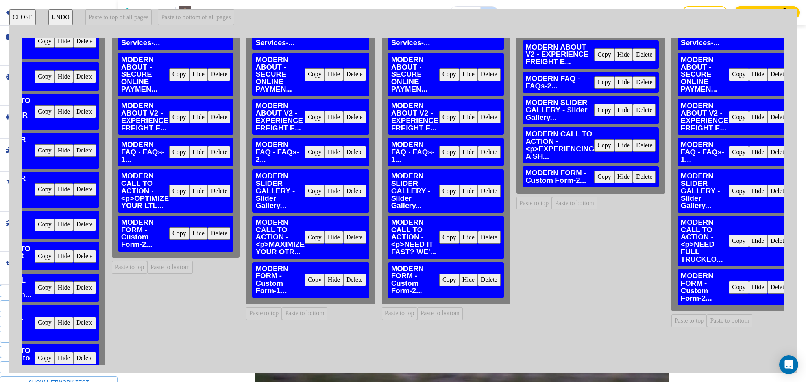
click at [343, 190] on button "Delete" at bounding box center [354, 191] width 23 height 13
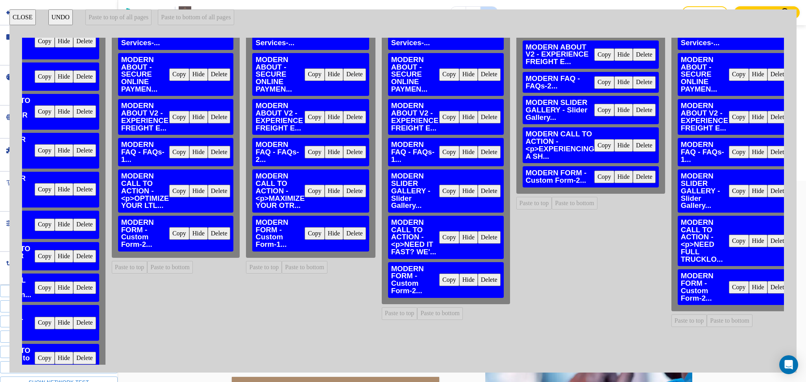
click at [478, 193] on button "Delete" at bounding box center [489, 191] width 23 height 13
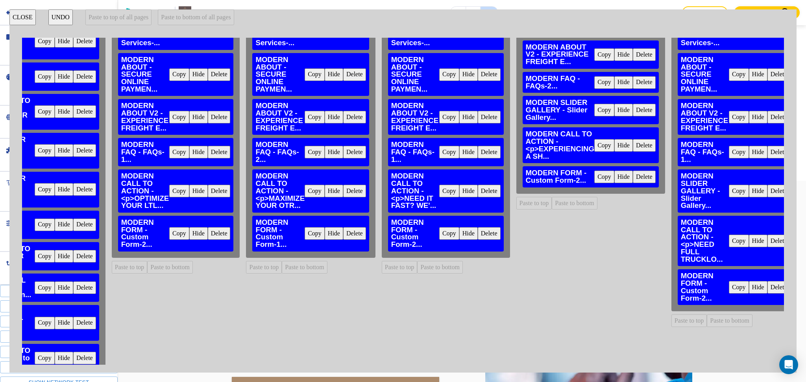
click at [633, 109] on button "Delete" at bounding box center [644, 110] width 23 height 13
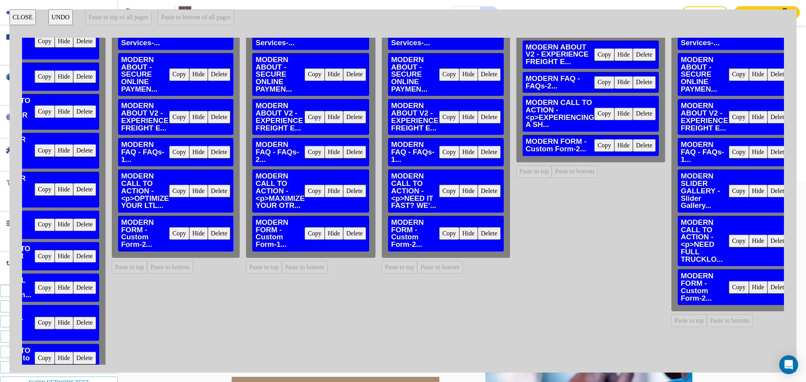
click at [767, 193] on button "Delete" at bounding box center [778, 191] width 23 height 13
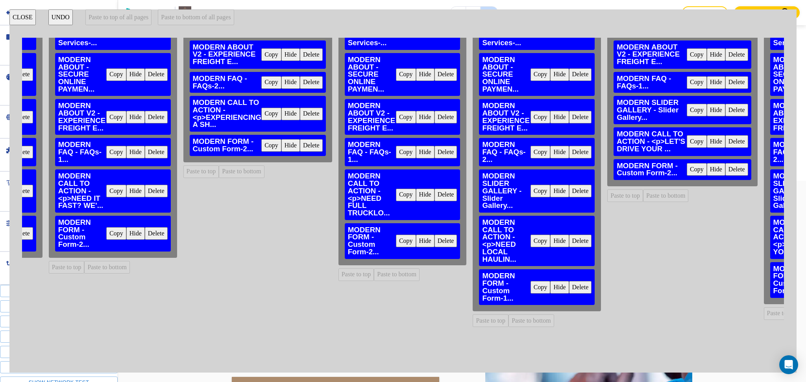
scroll to position [210, 2216]
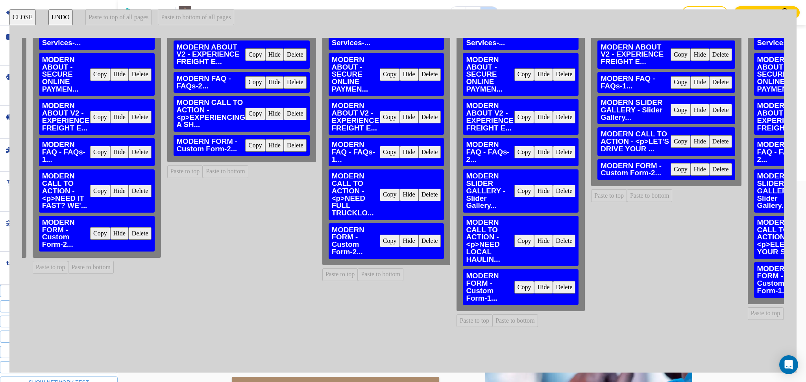
click at [553, 192] on button "Delete" at bounding box center [564, 191] width 23 height 13
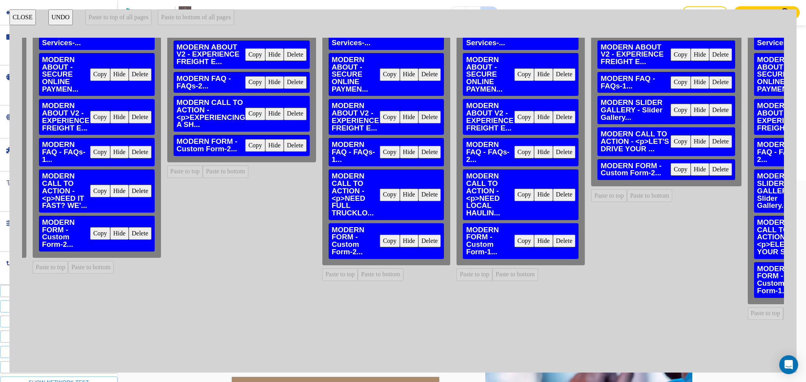
click at [709, 104] on button "Delete" at bounding box center [720, 110] width 23 height 13
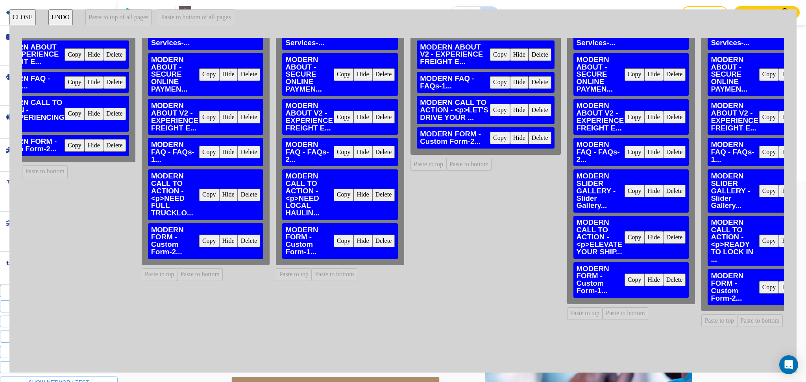
scroll to position [210, 2419]
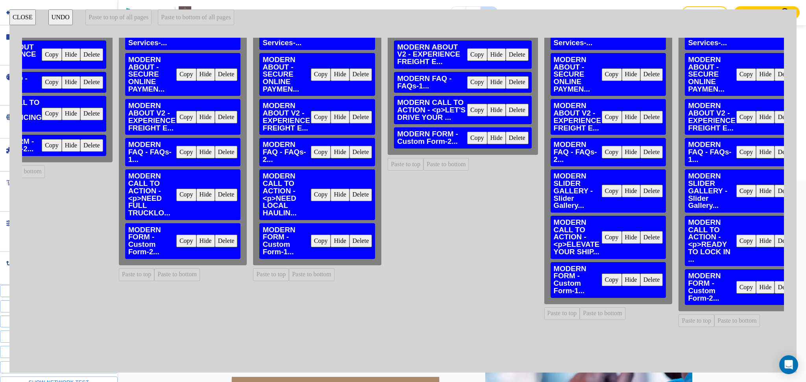
click at [640, 190] on button "Delete" at bounding box center [651, 191] width 23 height 13
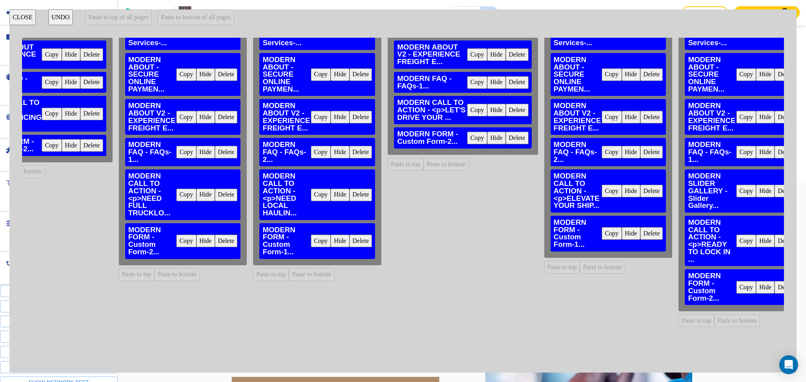
click at [774, 191] on button "Delete" at bounding box center [785, 191] width 23 height 13
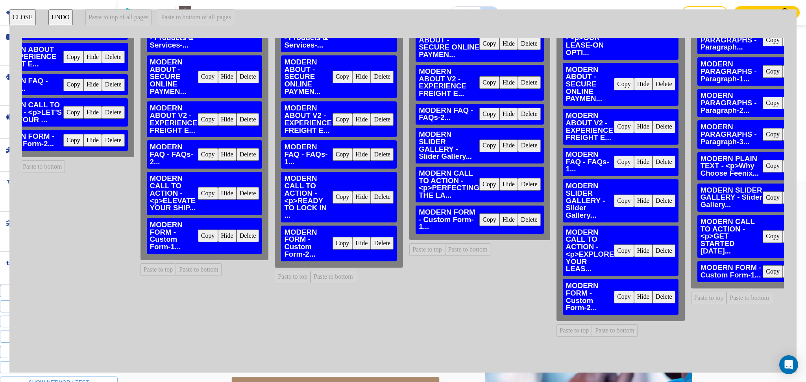
scroll to position [209, 2822]
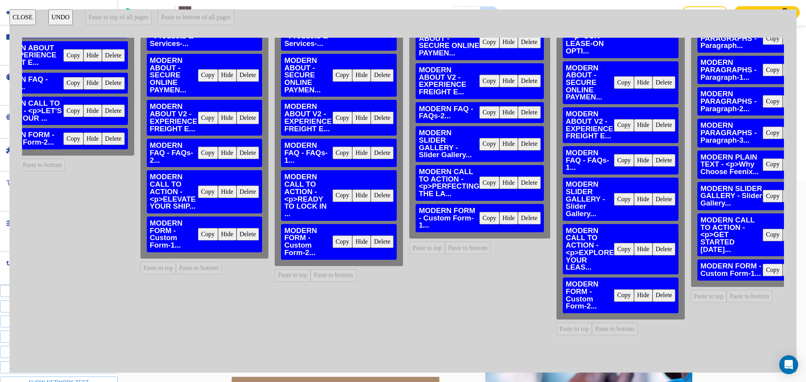
click at [652, 201] on button "Delete" at bounding box center [663, 199] width 23 height 13
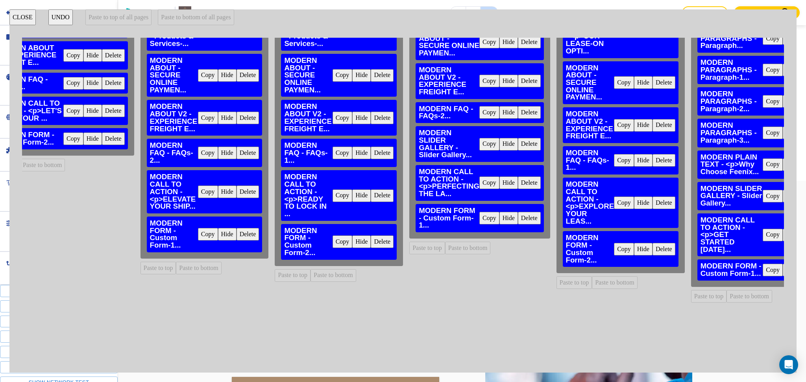
click at [518, 145] on button "Delete" at bounding box center [529, 144] width 23 height 13
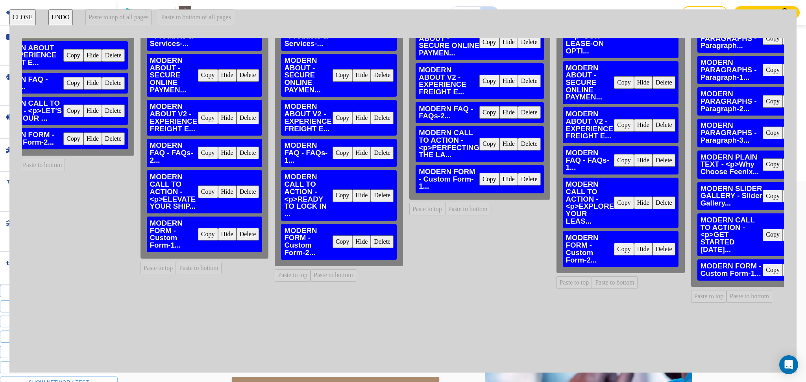
click at [24, 20] on button "CLOSE" at bounding box center [22, 17] width 26 height 16
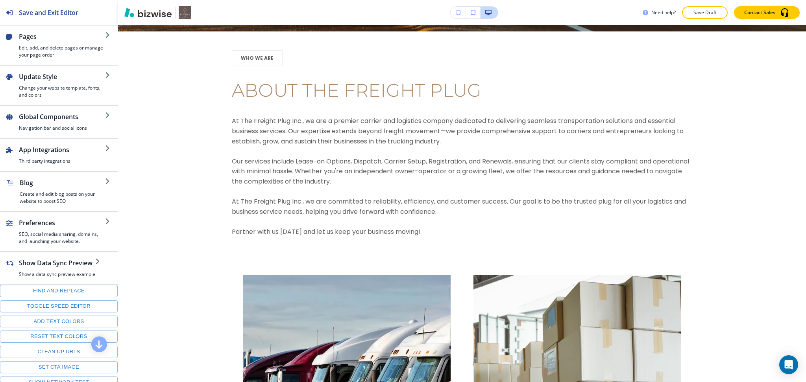
scroll to position [0, 0]
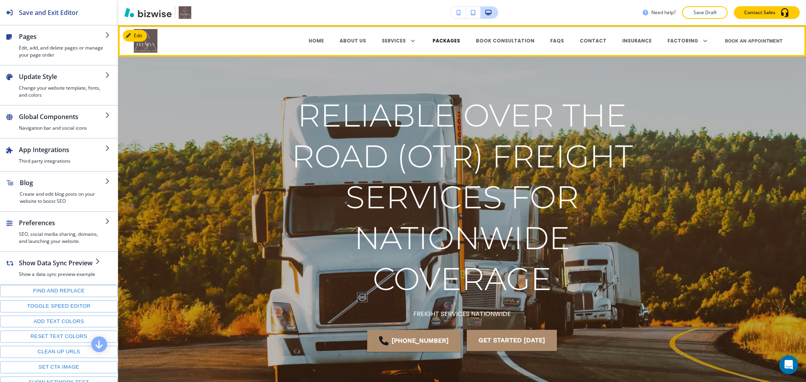
click at [454, 39] on p "PACKAGES" at bounding box center [446, 40] width 28 height 7
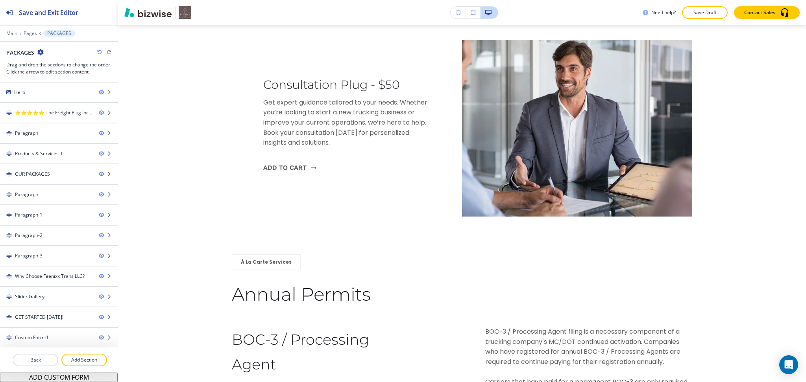
scroll to position [1721, 0]
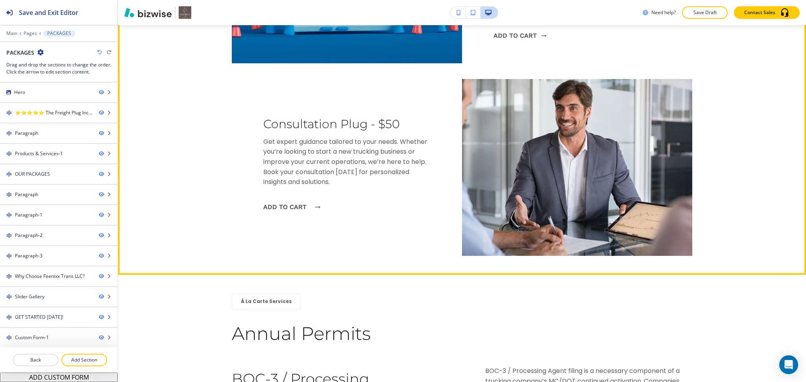
click at [279, 209] on link "Add to Cart" at bounding box center [289, 207] width 53 height 21
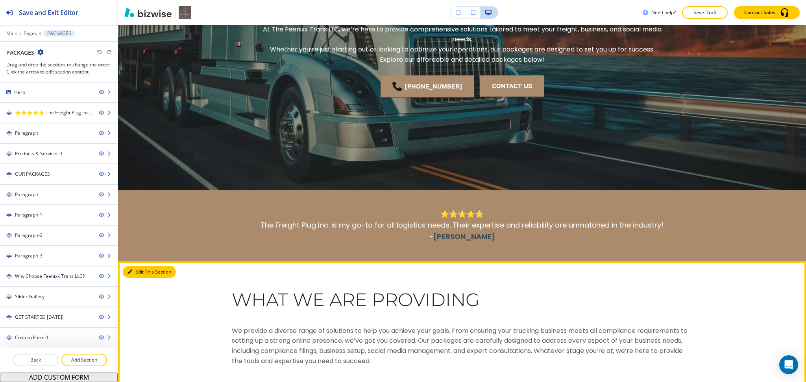
click at [133, 277] on button "Edit This Section" at bounding box center [149, 272] width 53 height 12
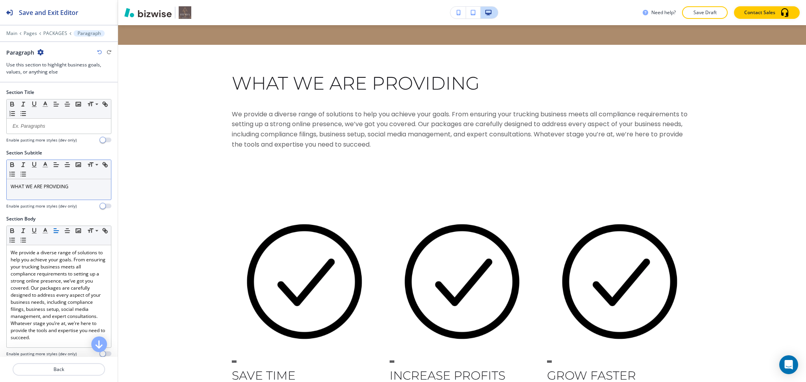
scroll to position [447, 0]
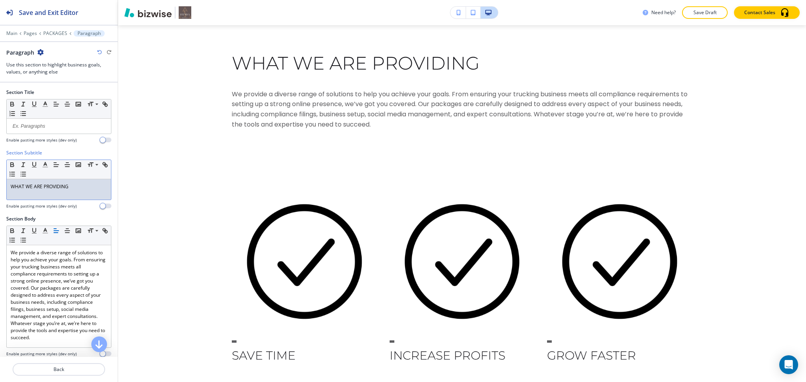
click at [79, 188] on p "WHAT WE ARE PROVIDING" at bounding box center [59, 186] width 96 height 7
click at [44, 161] on icon "button" at bounding box center [45, 164] width 7 height 7
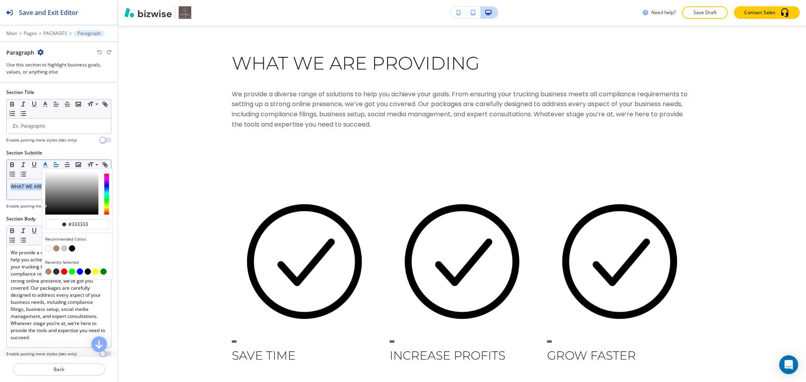
click at [57, 246] on button "button" at bounding box center [56, 248] width 6 height 6
type input "#ac8b6c"
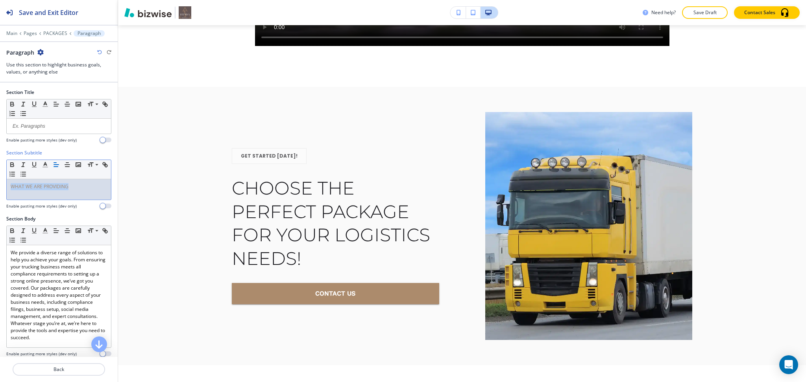
scroll to position [9517, 0]
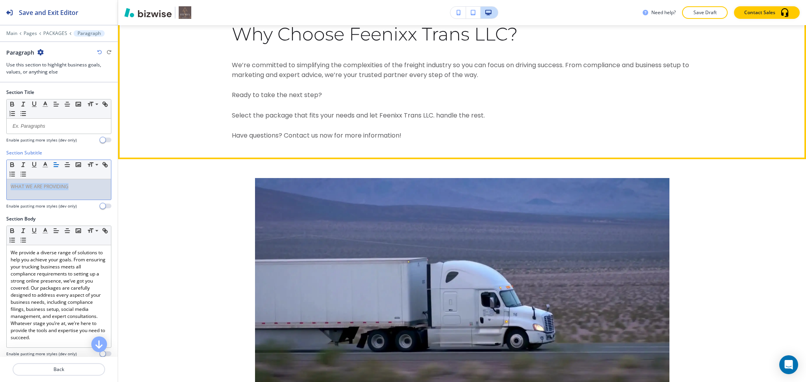
click at [132, 12] on button "Edit" at bounding box center [135, 6] width 24 height 12
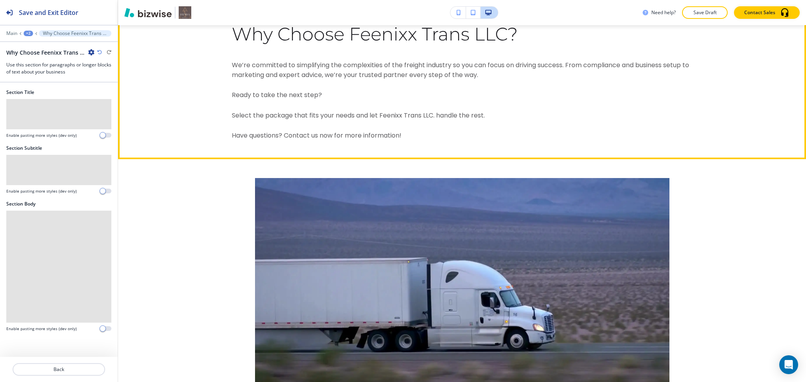
scroll to position [9530, 0]
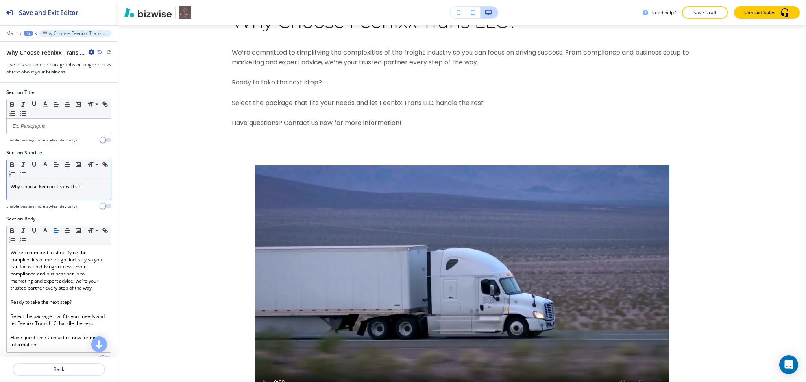
click at [86, 193] on div "Why Choose Feenixx Trans LLC?" at bounding box center [59, 189] width 104 height 20
click at [47, 162] on icon "button" at bounding box center [45, 164] width 7 height 7
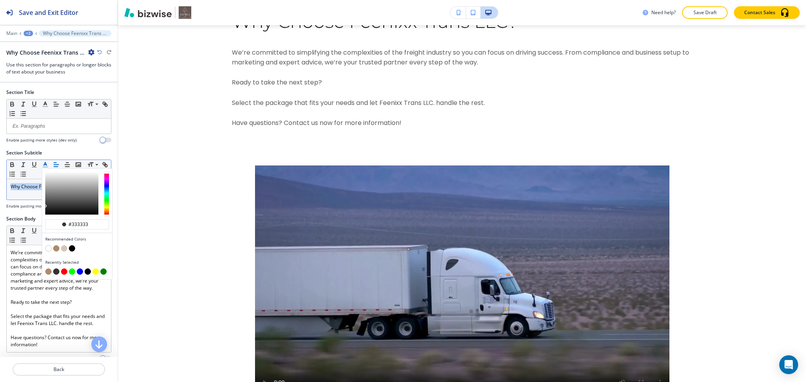
click at [55, 249] on button "button" at bounding box center [56, 248] width 6 height 6
type input "#ac8b6c"
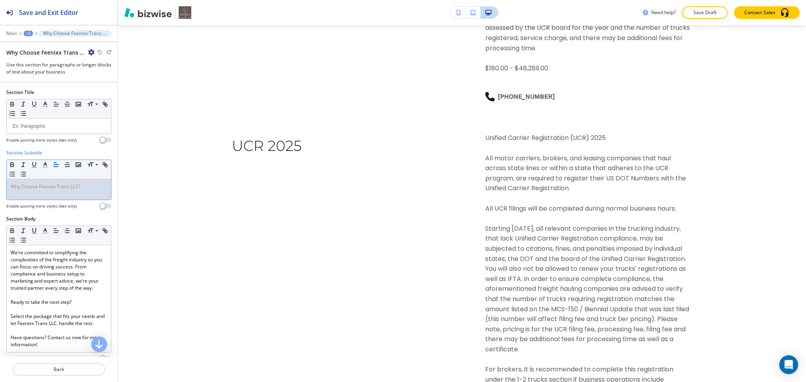
scroll to position [0, 0]
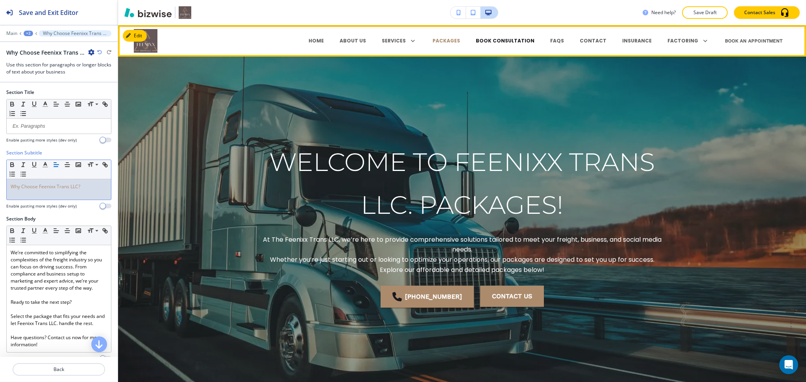
click at [494, 39] on p "BOOK CONSULTATION" at bounding box center [505, 40] width 59 height 7
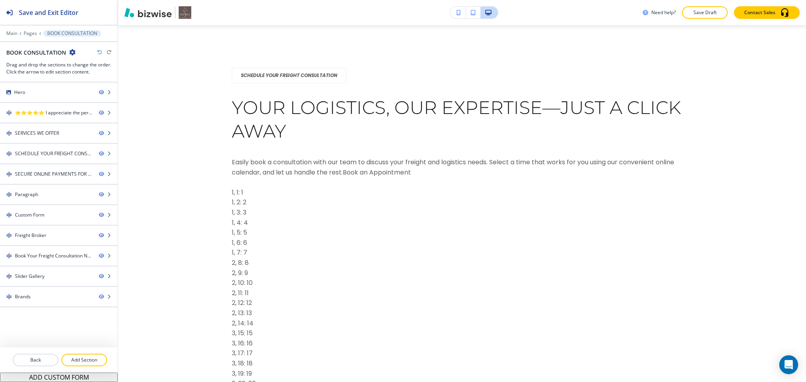
scroll to position [1309, 0]
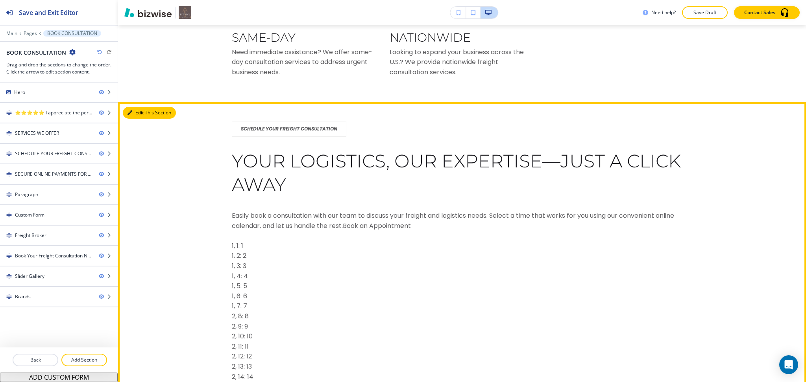
click at [142, 119] on button "Edit This Section" at bounding box center [149, 113] width 53 height 12
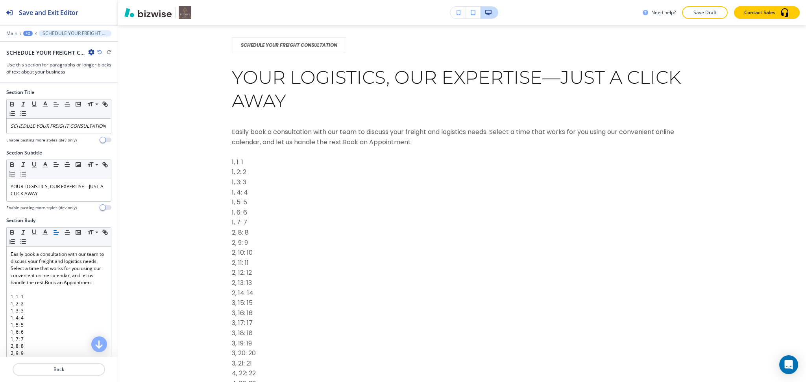
scroll to position [1396, 0]
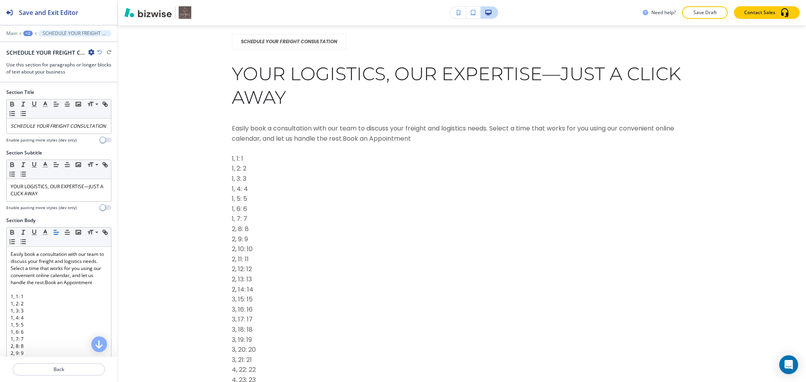
click at [90, 52] on icon "button" at bounding box center [91, 52] width 6 height 6
click at [98, 94] on p "Delete Section" at bounding box center [113, 93] width 40 height 7
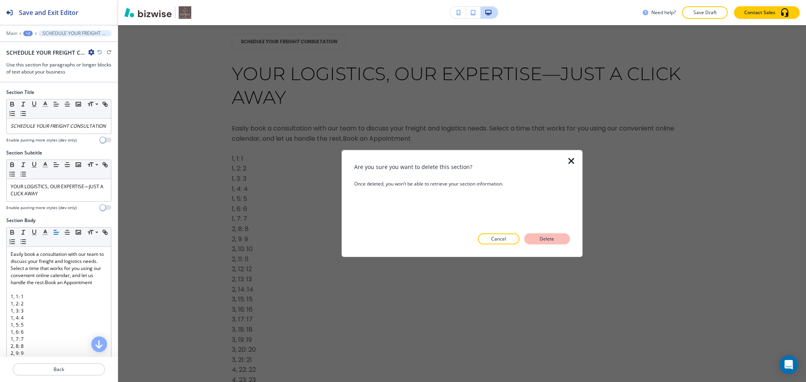
click at [547, 241] on p "Delete" at bounding box center [546, 239] width 19 height 7
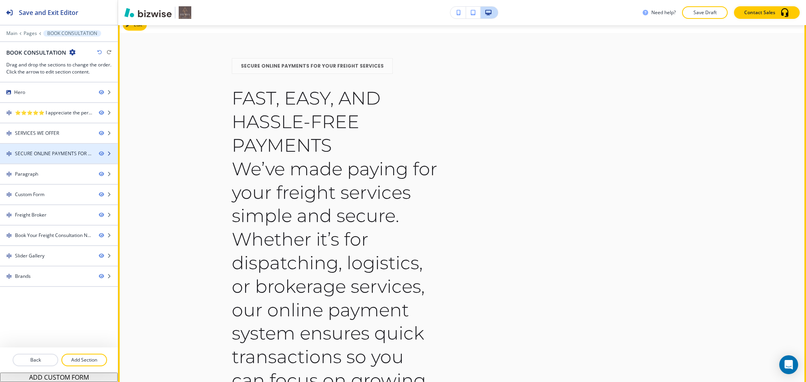
scroll to position [1396, 0]
click at [140, 32] on button "Edit This Section" at bounding box center [149, 26] width 53 height 12
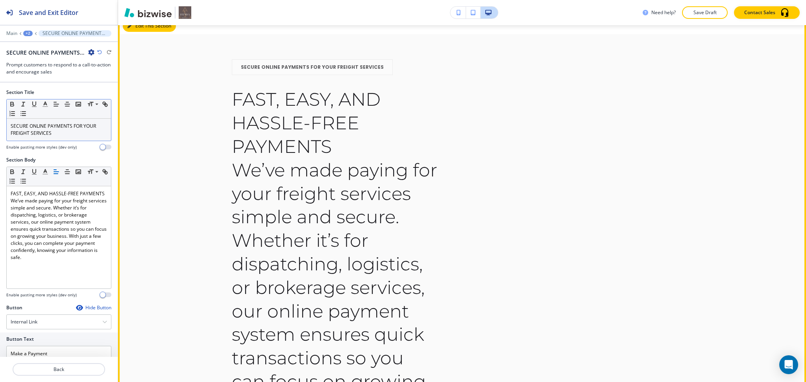
scroll to position [1396, 0]
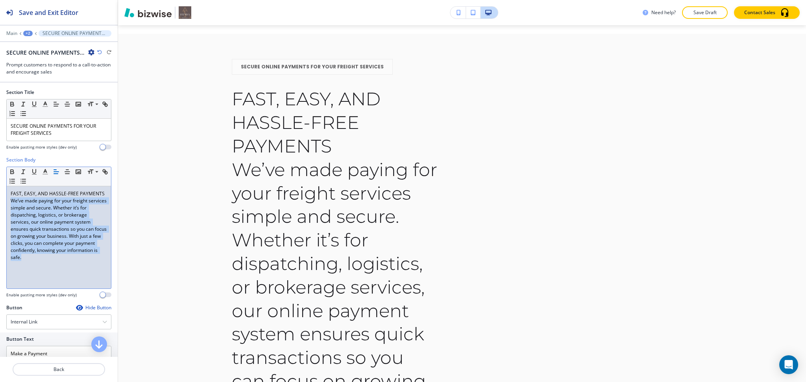
drag, startPoint x: 77, startPoint y: 270, endPoint x: 7, endPoint y: 207, distance: 93.9
click at [7, 207] on div "FAST, EASY, AND HASSLE-FREE PAYMENTS We’ve made paying for your freight service…" at bounding box center [59, 237] width 104 height 102
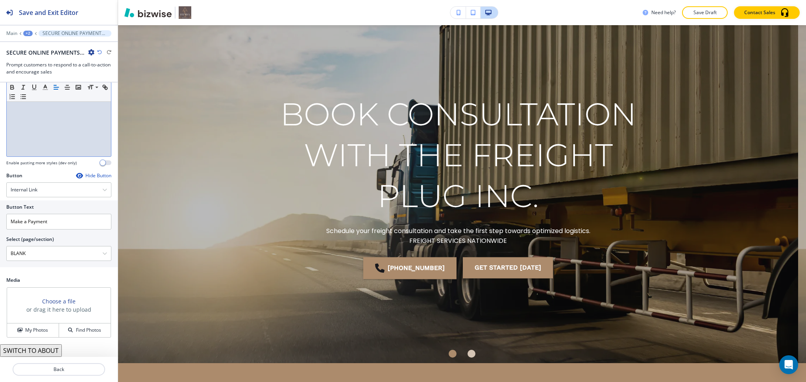
scroll to position [0, 0]
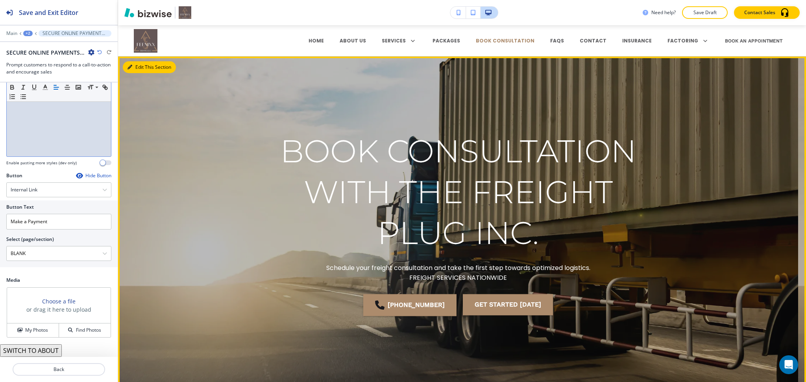
click at [142, 68] on button "Edit This Section" at bounding box center [149, 67] width 53 height 12
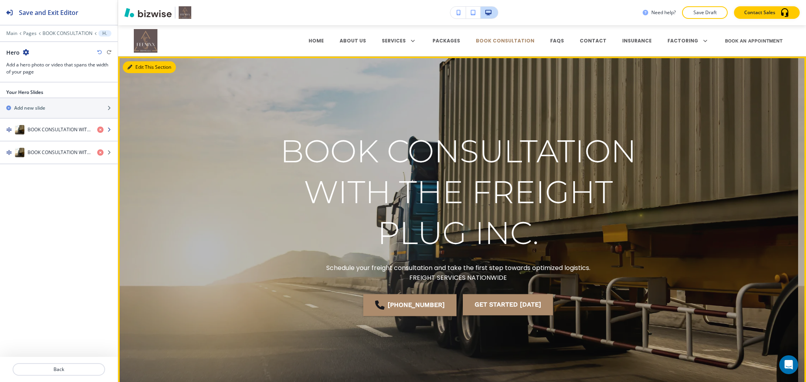
scroll to position [31, 0]
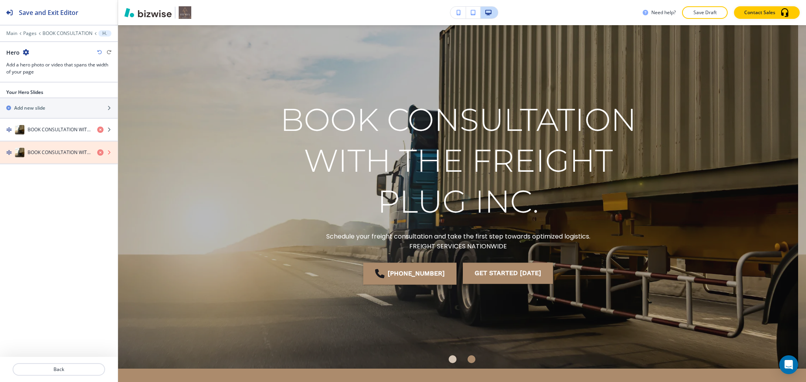
click at [99, 152] on icon "button" at bounding box center [100, 152] width 6 height 6
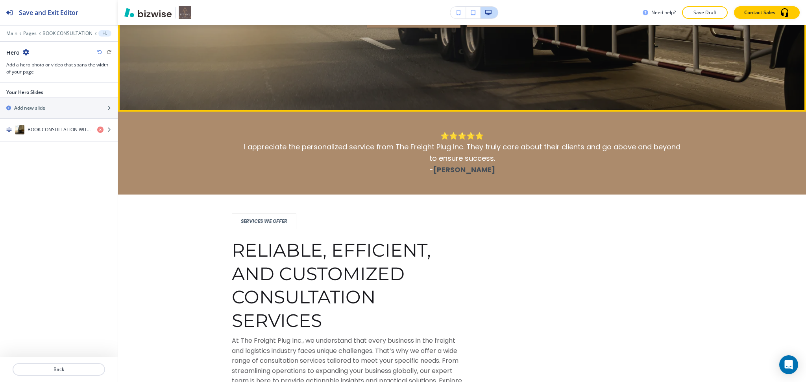
scroll to position [293, 0]
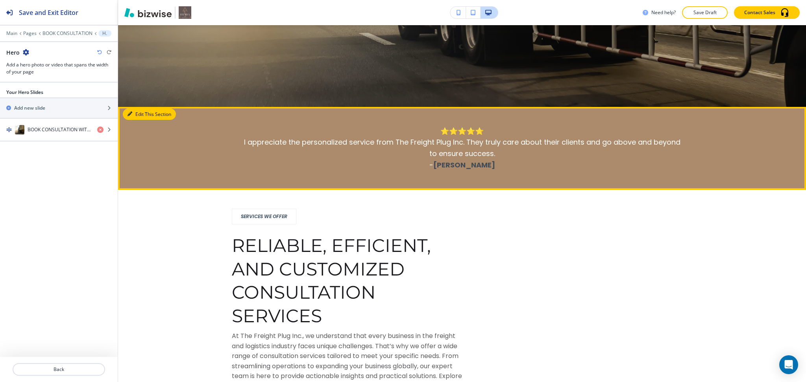
click at [136, 109] on button "Edit This Section" at bounding box center [149, 115] width 53 height 12
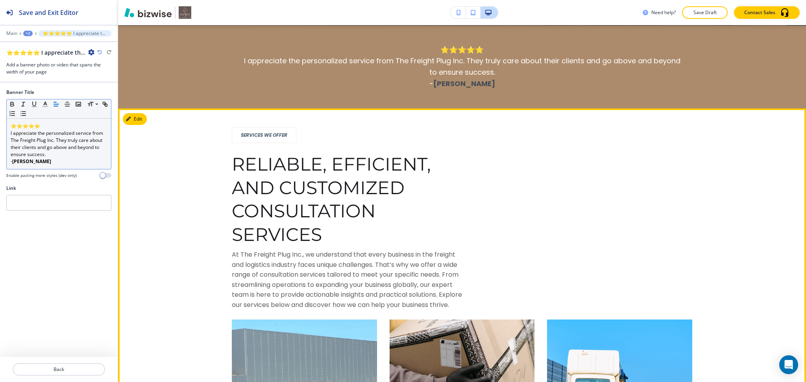
scroll to position [375, 0]
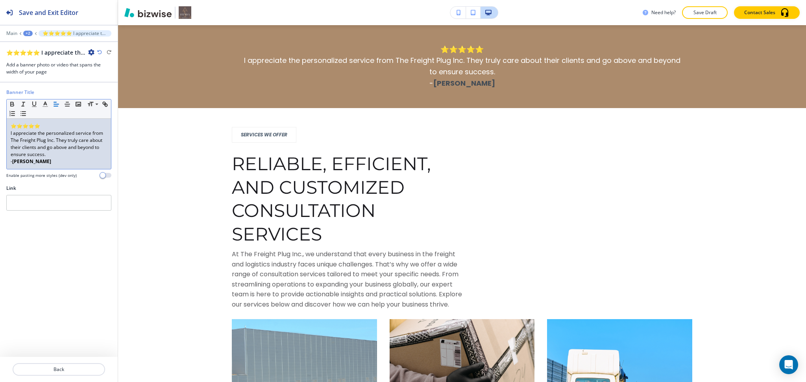
drag, startPoint x: 53, startPoint y: 164, endPoint x: 13, endPoint y: 161, distance: 39.8
click at [13, 161] on p "- Sarah Williams" at bounding box center [59, 161] width 96 height 7
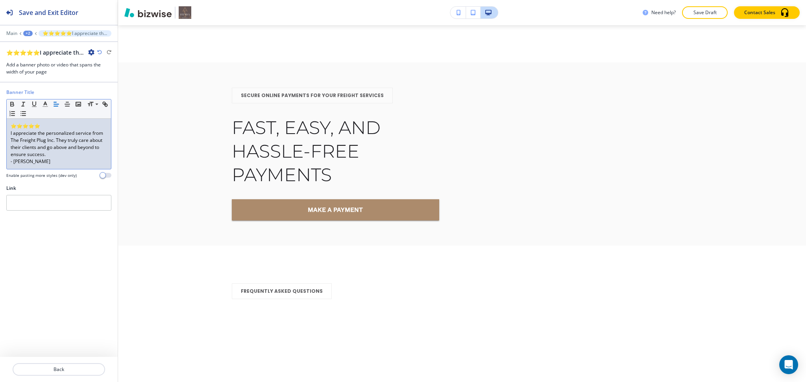
scroll to position [1369, 0]
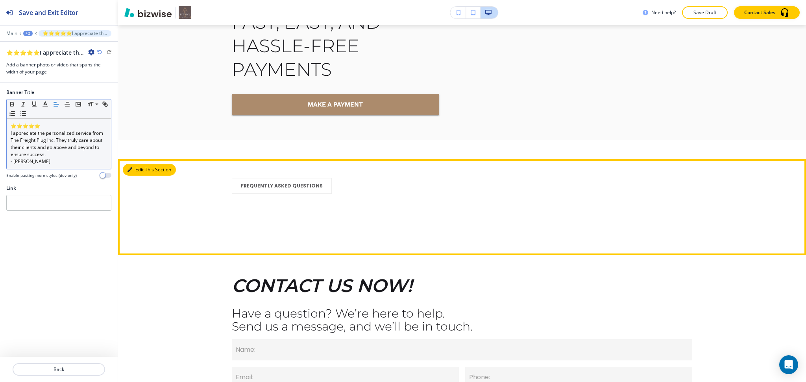
click at [133, 176] on button "Edit This Section" at bounding box center [149, 170] width 53 height 12
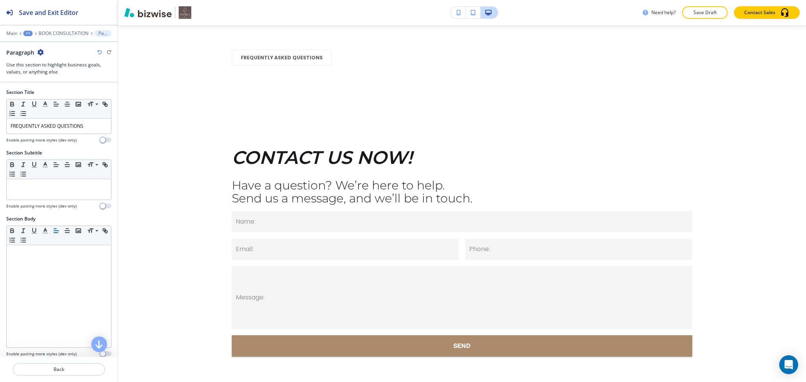
scroll to position [1618, 0]
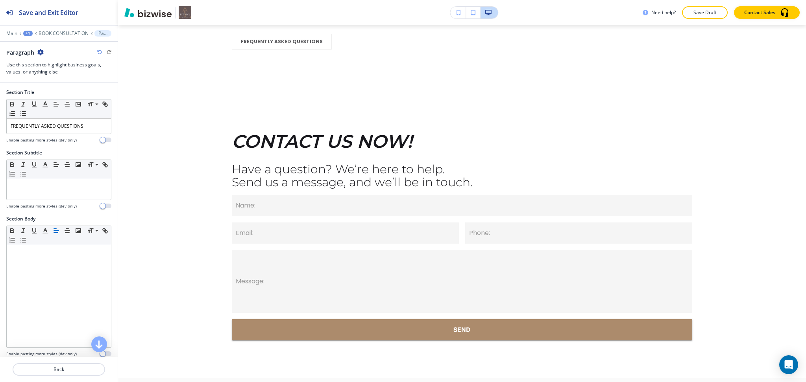
click at [40, 50] on icon "button" at bounding box center [40, 52] width 6 height 6
click at [59, 93] on p "Delete Section" at bounding box center [62, 93] width 40 height 7
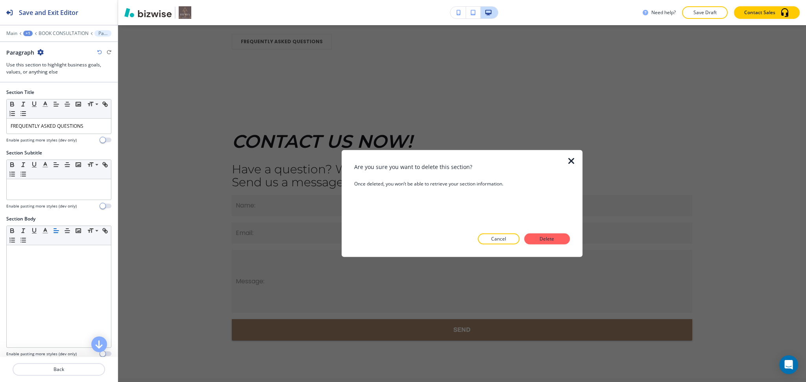
click at [548, 233] on div "Are you sure you want to delete this section? Once deleted, you won’t be able t…" at bounding box center [462, 204] width 216 height 82
click at [550, 242] on p "Delete" at bounding box center [546, 239] width 19 height 7
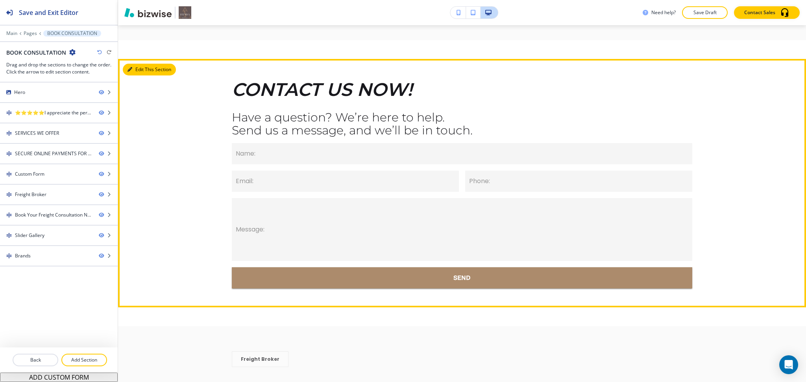
click at [136, 76] on button "Edit This Section" at bounding box center [149, 70] width 53 height 12
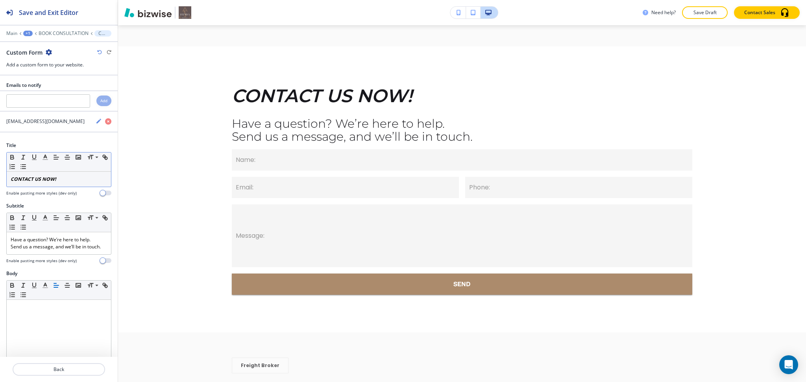
scroll to position [1566, 0]
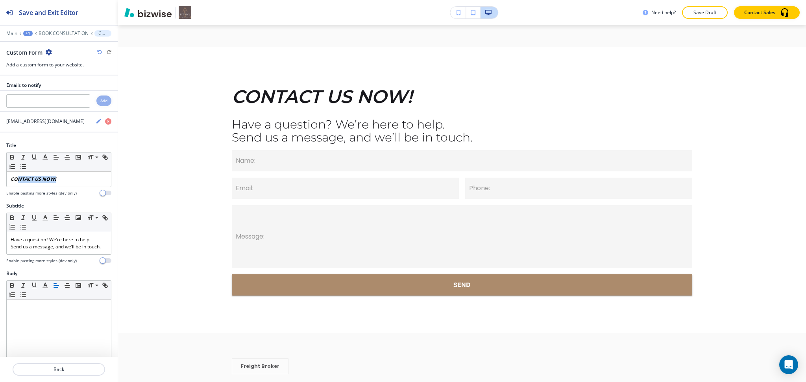
drag, startPoint x: 63, startPoint y: 178, endPoint x: 0, endPoint y: 168, distance: 64.0
click at [0, 168] on div "Title Small Normal Large Huge CONTACT US NOW! Enable pasting more styles (dev o…" at bounding box center [59, 172] width 118 height 61
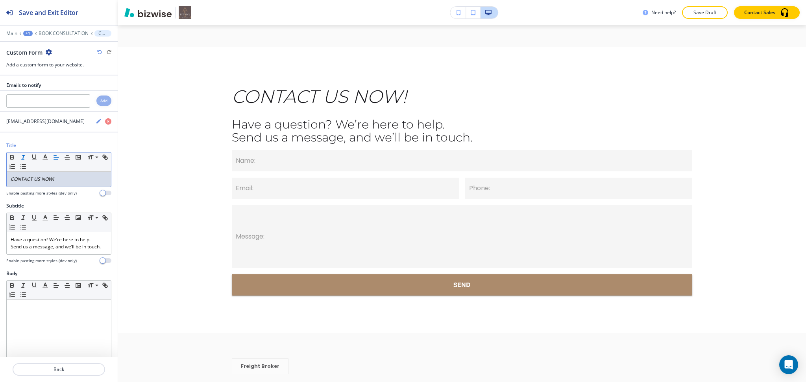
click at [24, 156] on icon "button" at bounding box center [23, 157] width 7 height 7
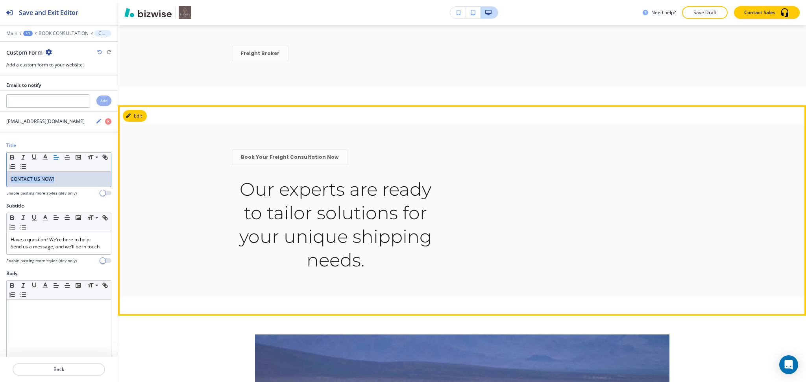
scroll to position [1880, 0]
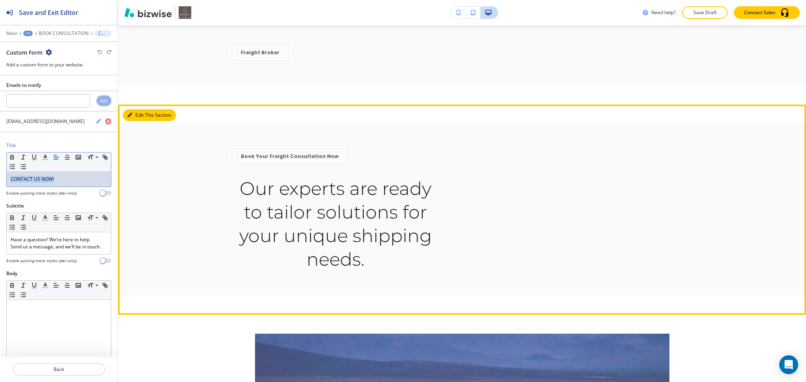
click at [139, 121] on button "Edit This Section" at bounding box center [149, 115] width 53 height 12
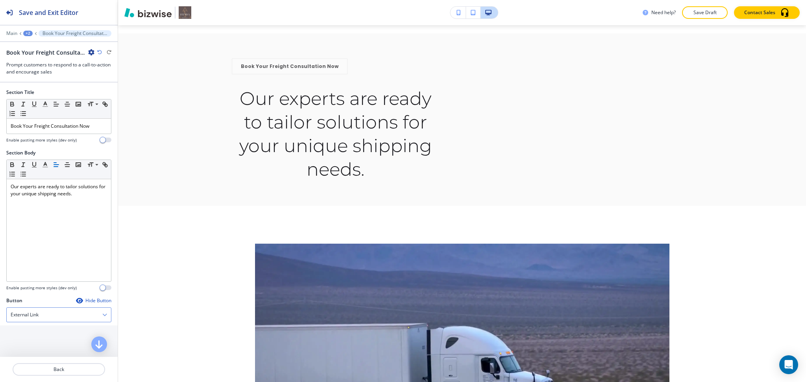
scroll to position [120, 0]
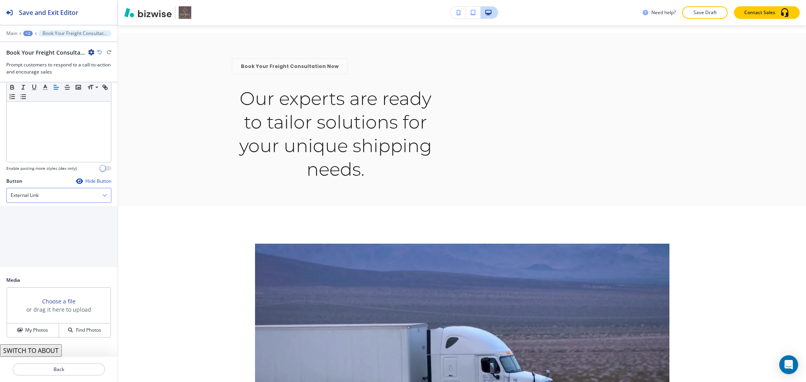
click at [57, 196] on div "External Link" at bounding box center [59, 195] width 104 height 14
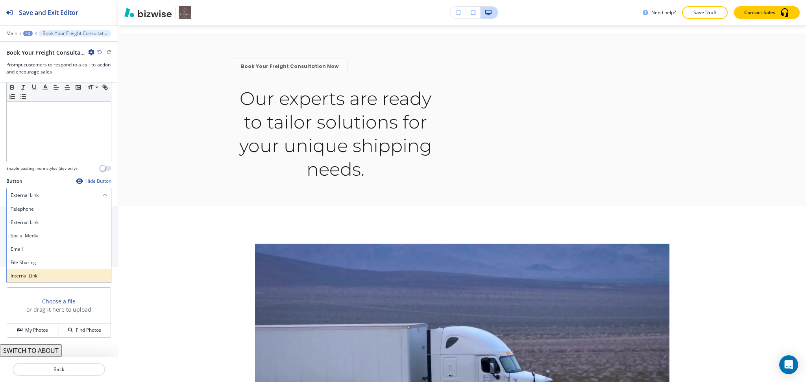
drag, startPoint x: 35, startPoint y: 275, endPoint x: 35, endPoint y: 270, distance: 4.7
click at [35, 275] on h4 "Internal Link" at bounding box center [59, 276] width 96 height 7
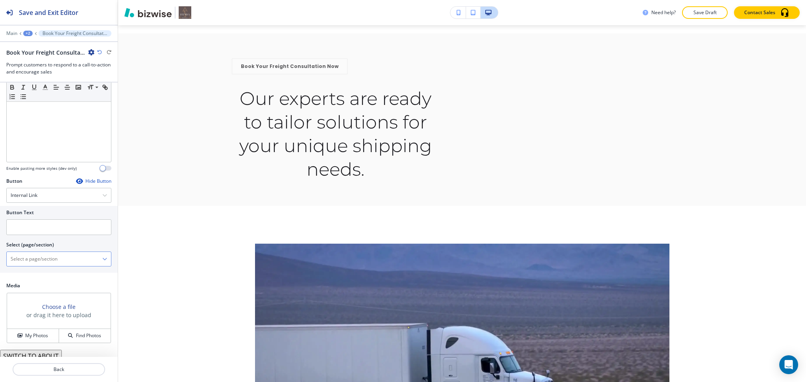
click at [42, 260] on \(page\/section\) "Manual Input" at bounding box center [55, 259] width 96 height 13
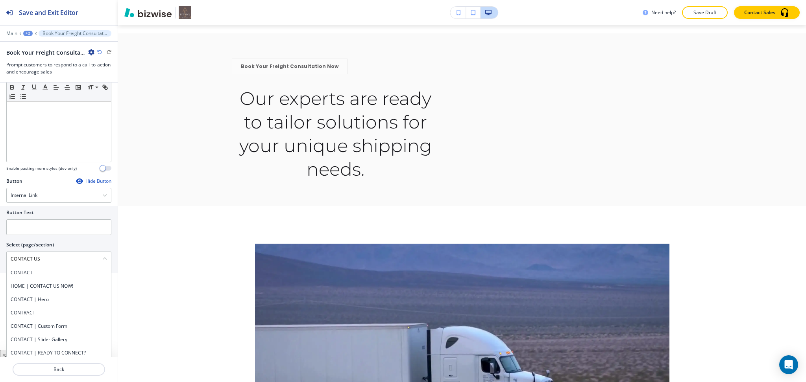
drag, startPoint x: 49, startPoint y: 261, endPoint x: 0, endPoint y: 253, distance: 49.9
click at [0, 253] on div "Button Text Select (page/section) CONTACT US CONTACT HOME | CONTACT US NOW! CON…" at bounding box center [59, 239] width 118 height 67
click at [24, 273] on h4 "CONTACT" at bounding box center [59, 272] width 96 height 7
type \(page\/section\) "CONTACT"
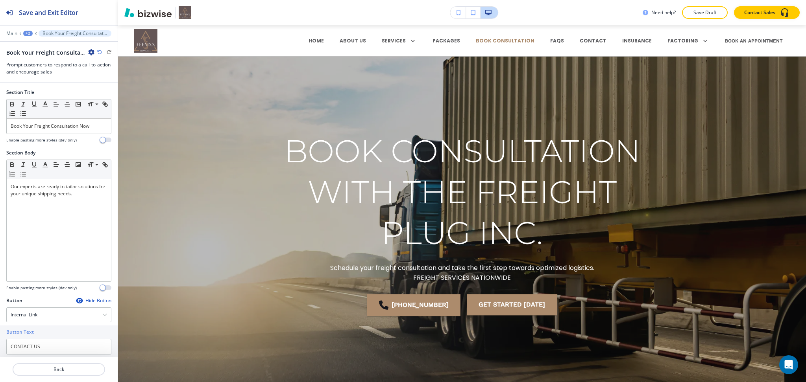
scroll to position [1970, 0]
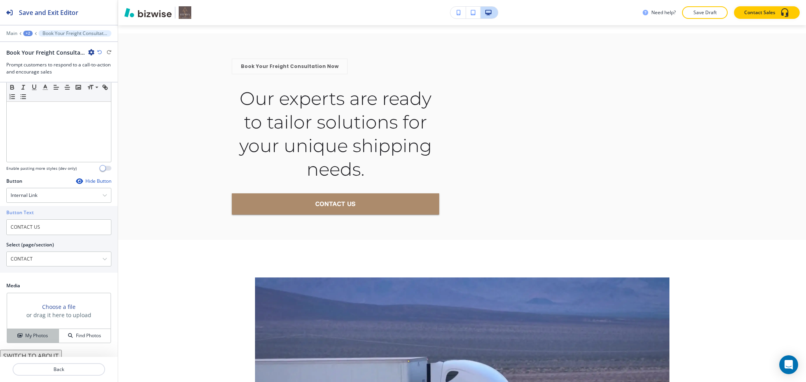
type input "CONTACT US"
click at [33, 335] on h4 "My Photos" at bounding box center [36, 335] width 23 height 7
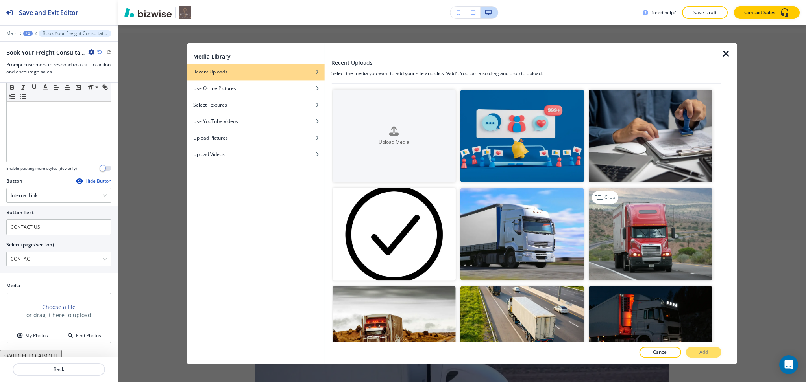
click at [640, 249] on img "button" at bounding box center [650, 234] width 124 height 92
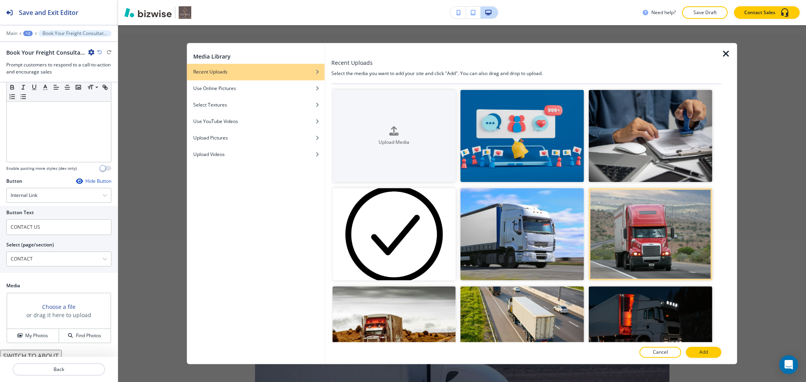
drag, startPoint x: 690, startPoint y: 353, endPoint x: 689, endPoint y: 349, distance: 4.5
click at [691, 353] on button "Add" at bounding box center [703, 352] width 35 height 11
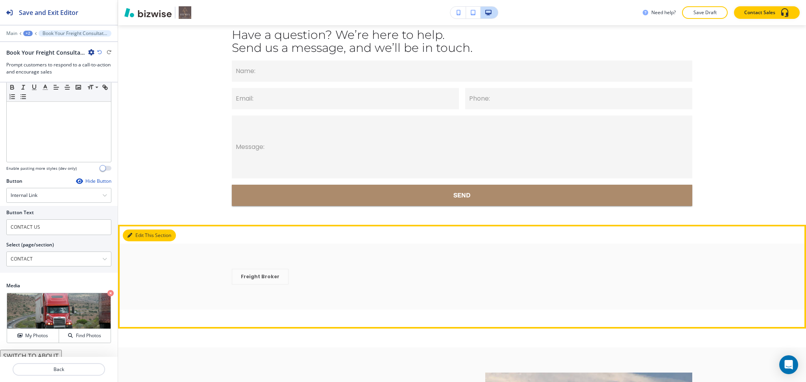
click at [138, 242] on button "Edit This Section" at bounding box center [149, 236] width 53 height 12
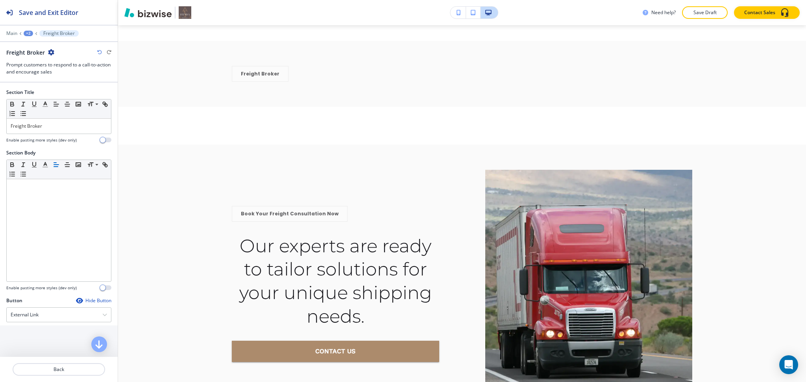
scroll to position [1866, 0]
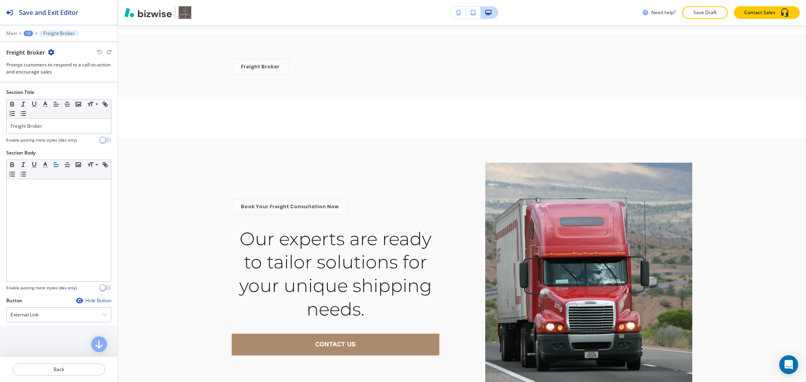
click at [51, 53] on icon "button" at bounding box center [51, 52] width 6 height 6
click at [60, 92] on p "Delete Section" at bounding box center [73, 93] width 40 height 7
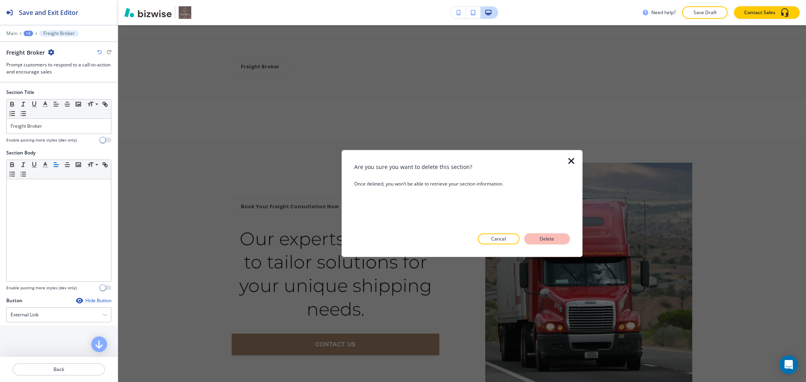
click at [548, 238] on p "Delete" at bounding box center [546, 239] width 19 height 7
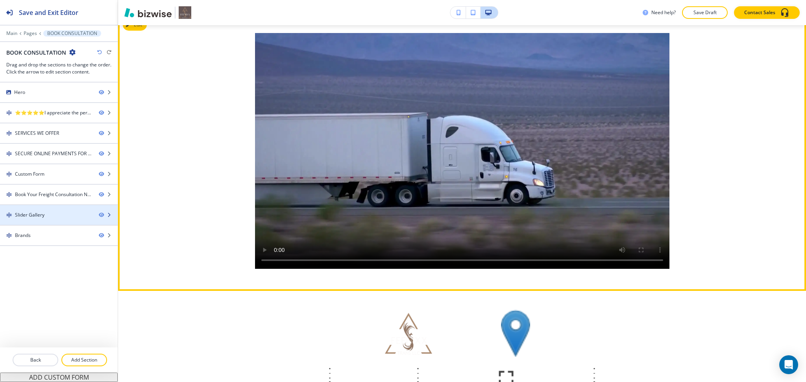
click at [51, 215] on div "Slider Gallery" at bounding box center [46, 215] width 92 height 7
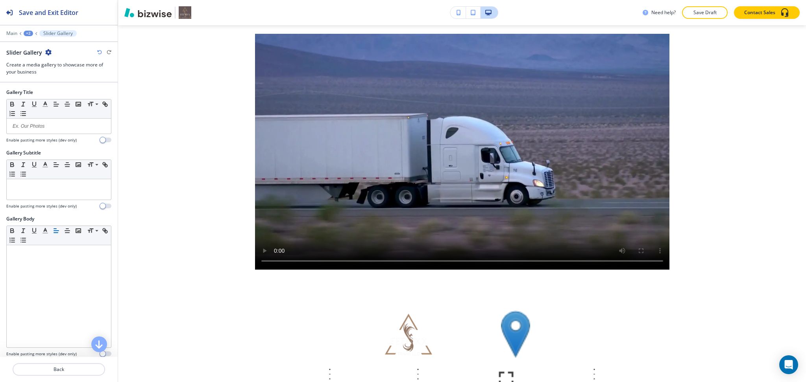
scroll to position [2181, 0]
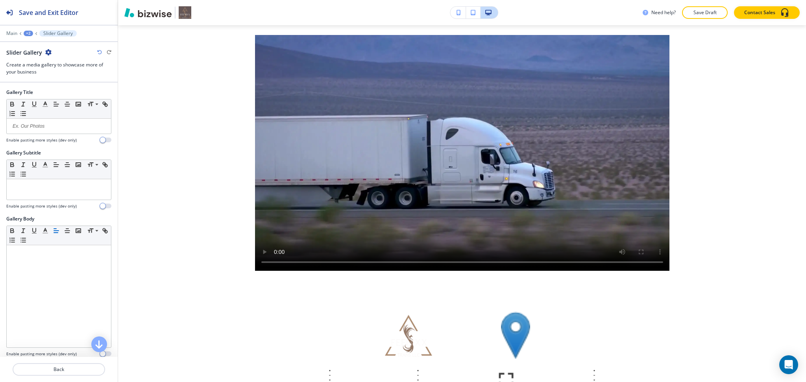
click at [48, 52] on icon "button" at bounding box center [48, 52] width 6 height 6
click at [66, 94] on p "Delete Section" at bounding box center [70, 93] width 40 height 7
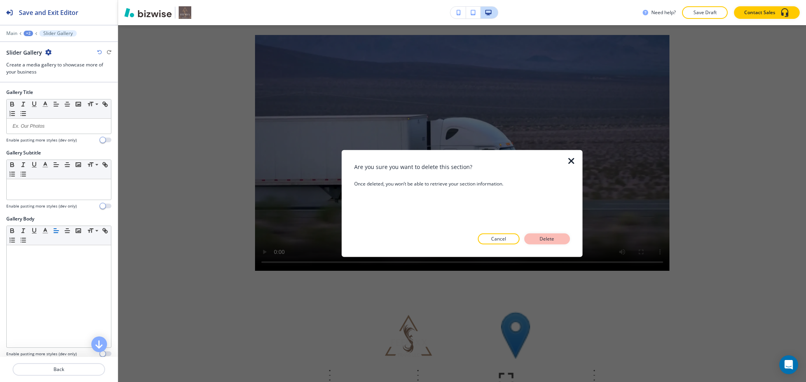
click at [566, 238] on button "Delete" at bounding box center [547, 239] width 46 height 11
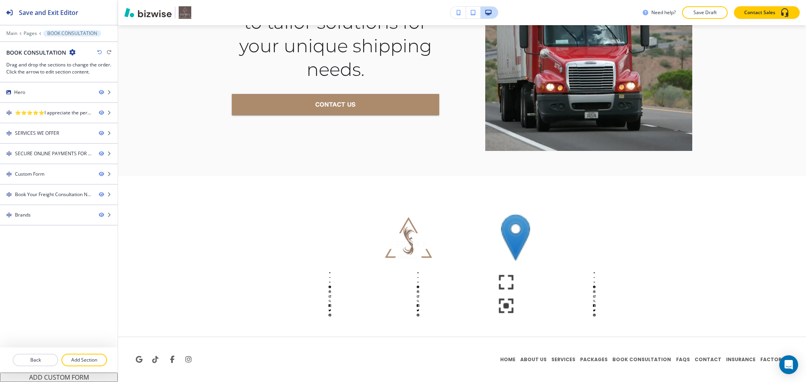
scroll to position [2012, 0]
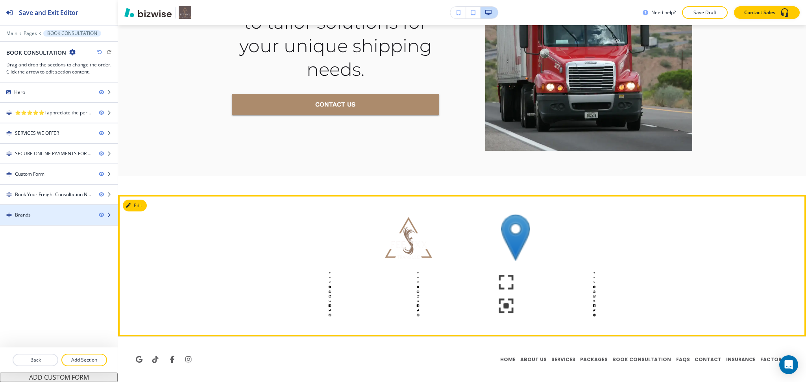
click at [49, 218] on div "Brands" at bounding box center [46, 215] width 92 height 7
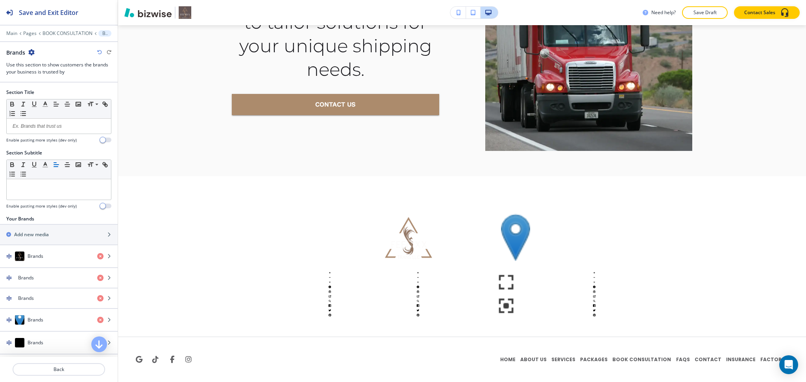
click at [31, 53] on icon "button" at bounding box center [31, 52] width 6 height 6
click at [48, 94] on p "Delete Section" at bounding box center [53, 93] width 40 height 7
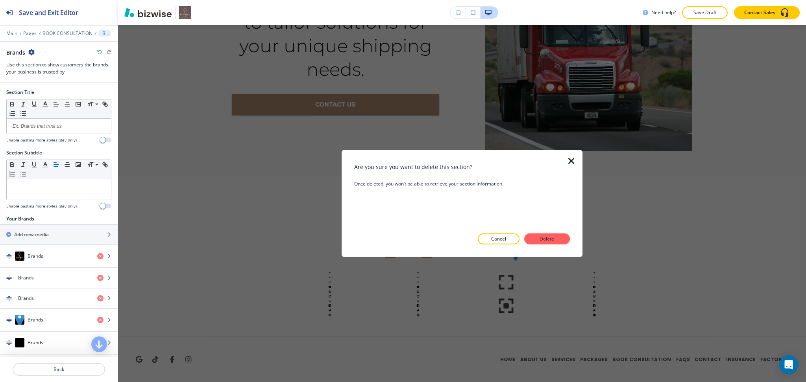
click at [546, 232] on div "Are you sure you want to delete this section? Once deleted, you won’t be able t…" at bounding box center [462, 204] width 216 height 82
click at [549, 236] on p "Delete" at bounding box center [546, 239] width 19 height 7
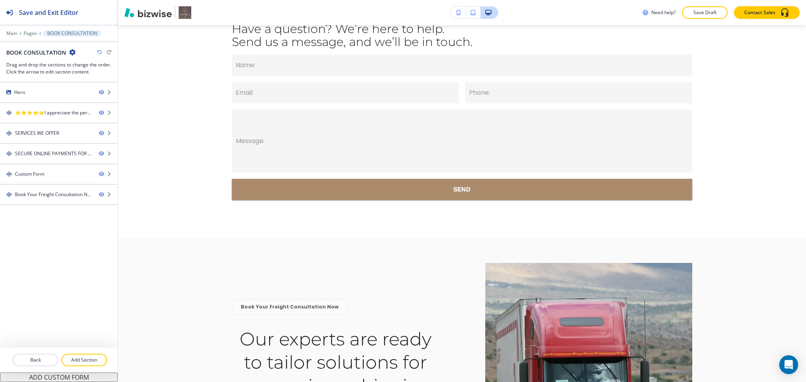
scroll to position [1661, 0]
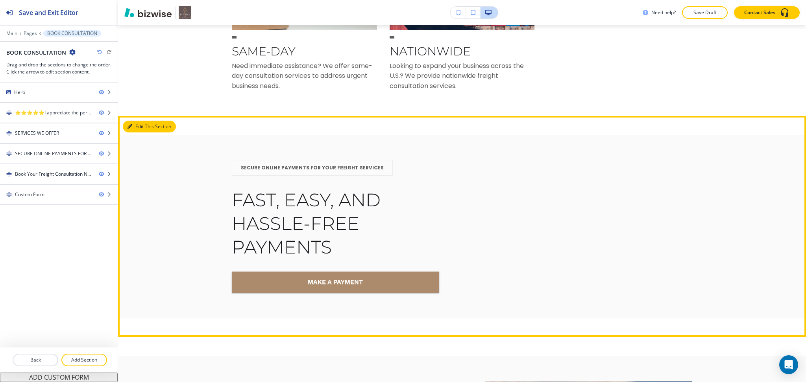
click at [139, 133] on button "Edit This Section" at bounding box center [149, 127] width 53 height 12
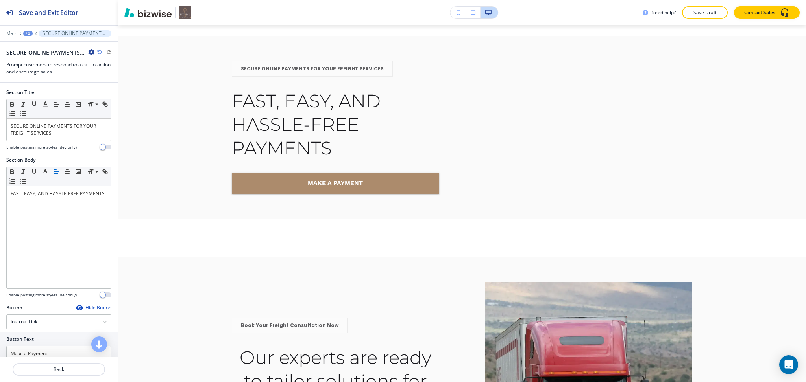
scroll to position [1396, 0]
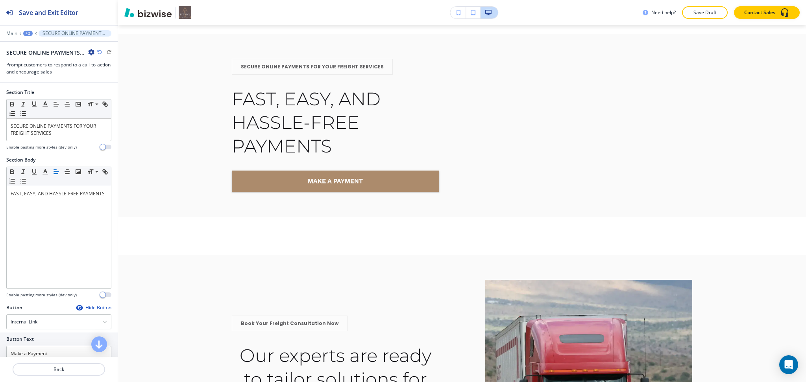
click at [90, 52] on icon "button" at bounding box center [91, 52] width 6 height 6
click at [110, 94] on p "Delete Section" at bounding box center [113, 93] width 40 height 7
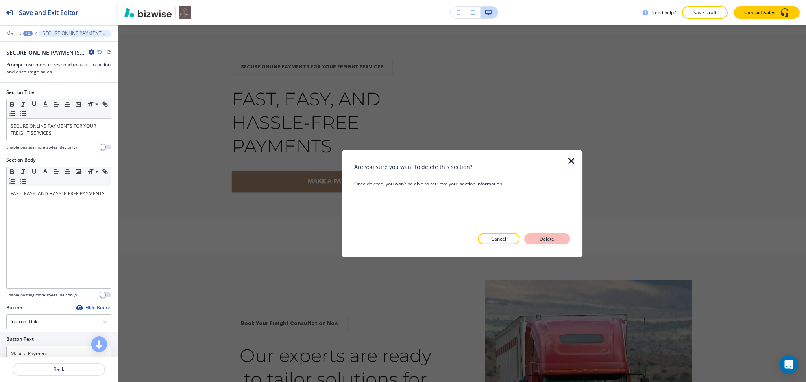
click at [543, 238] on p "Delete" at bounding box center [546, 239] width 19 height 7
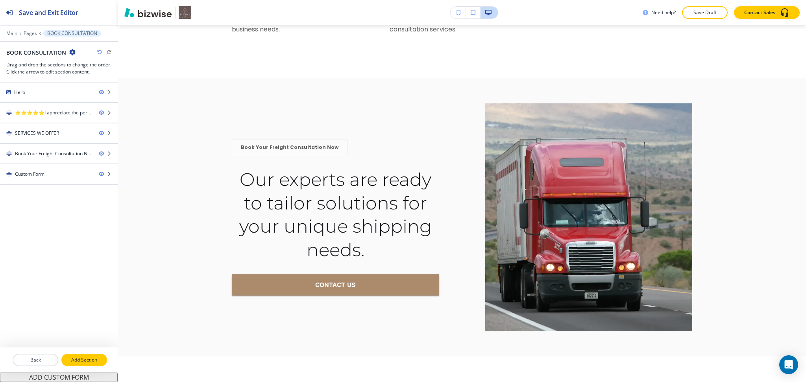
scroll to position [1353, 0]
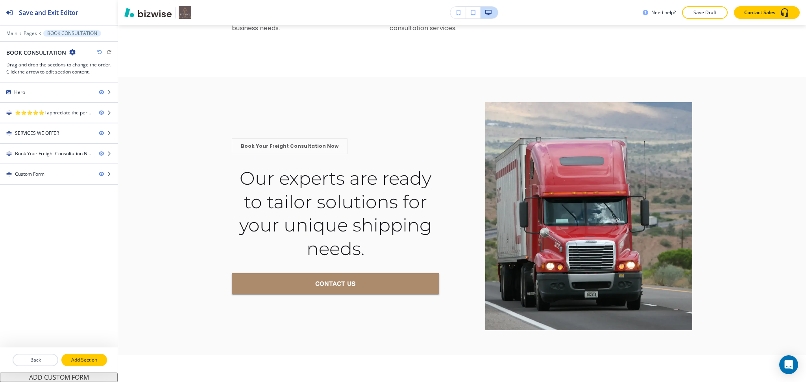
click at [77, 361] on p "Add Section" at bounding box center [84, 360] width 44 height 7
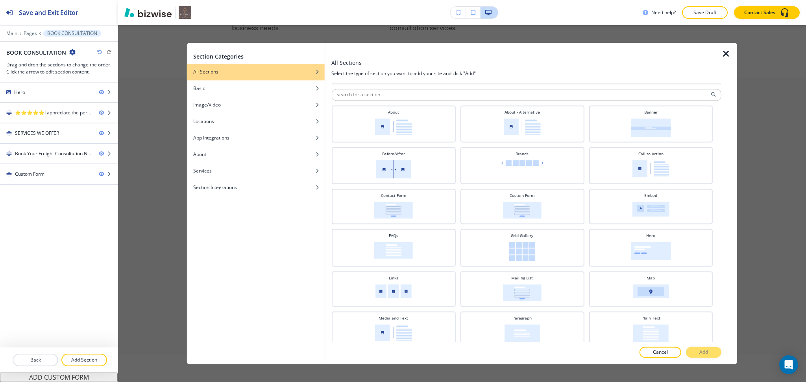
click at [607, 80] on div at bounding box center [526, 80] width 390 height 6
click at [570, 91] on input "text" at bounding box center [526, 95] width 390 height 12
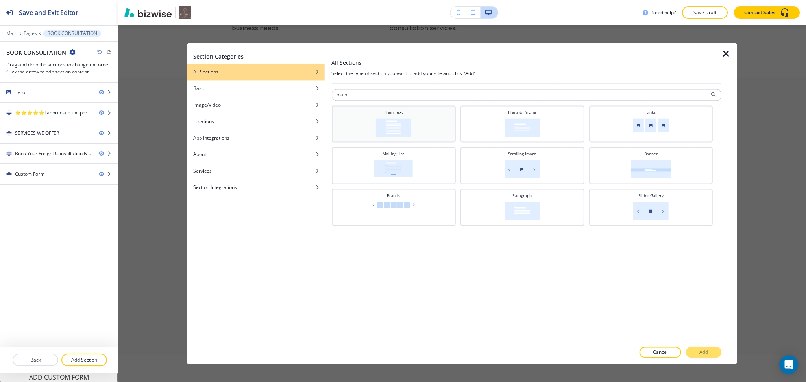
type input "plain"
click at [396, 131] on img at bounding box center [393, 127] width 35 height 18
click at [714, 351] on button "Add" at bounding box center [703, 352] width 35 height 11
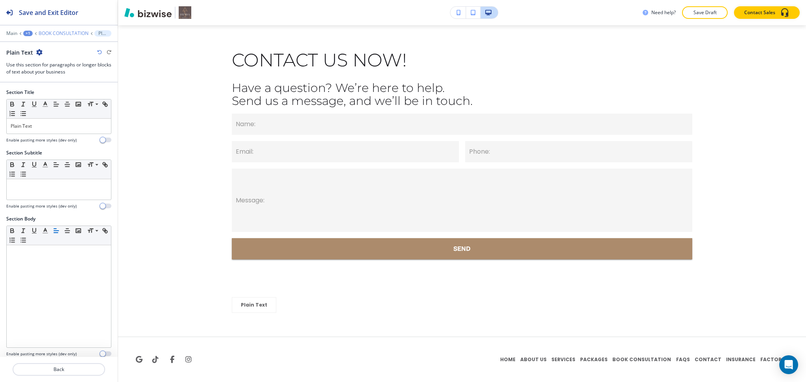
scroll to position [1708, 0]
click at [57, 36] on div "Main +1 BOOK CONSULTATION Plain Text" at bounding box center [58, 33] width 105 height 6
click at [57, 33] on p "BOOK CONSULTATION" at bounding box center [64, 34] width 50 height 6
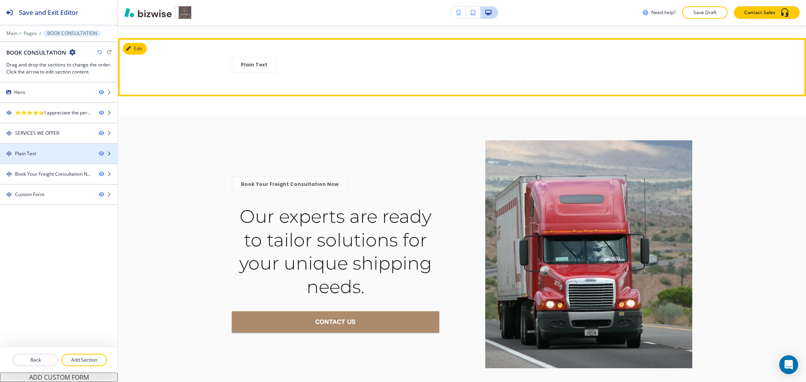
scroll to position [1396, 0]
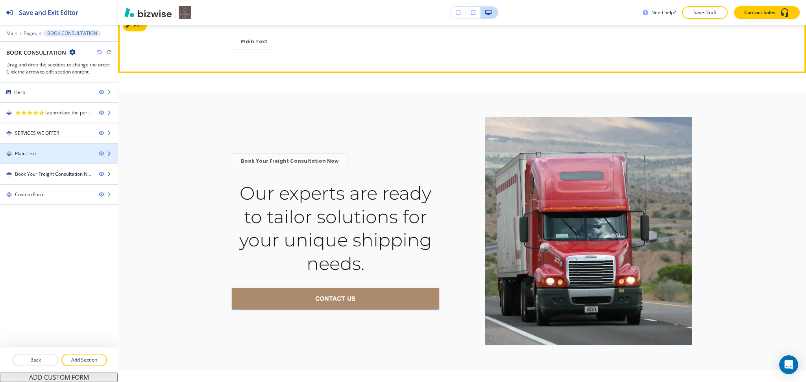
click at [42, 151] on div "Plain Text" at bounding box center [46, 153] width 92 height 7
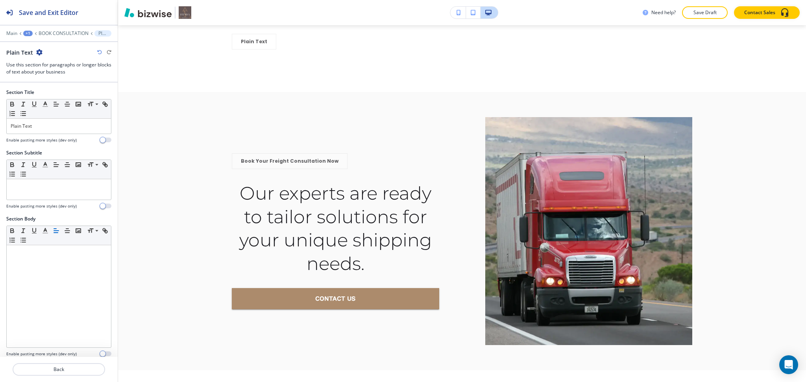
drag, startPoint x: 48, startPoint y: 130, endPoint x: 0, endPoint y: 113, distance: 50.4
click at [0, 115] on div "Section Title Small Normal Large Huge Plain Text Enable pasting more styles (de…" at bounding box center [59, 119] width 118 height 61
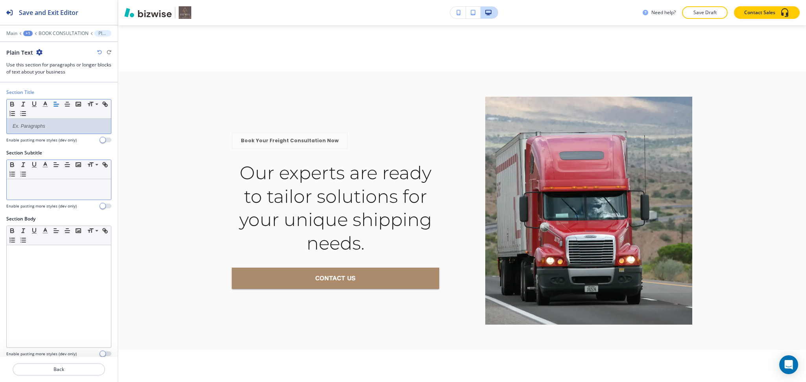
click at [31, 190] on p at bounding box center [59, 186] width 96 height 7
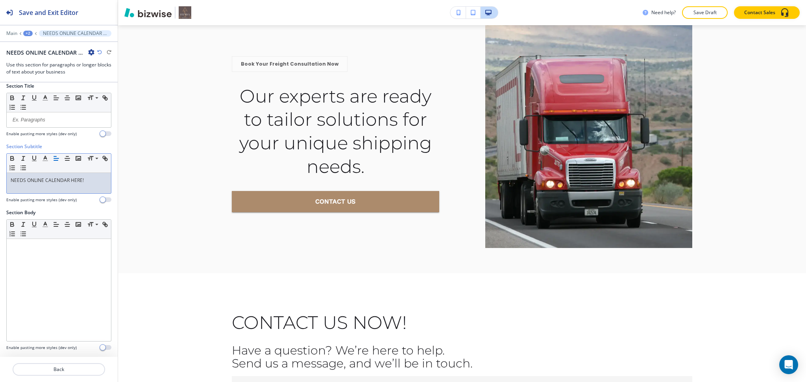
scroll to position [1522, 0]
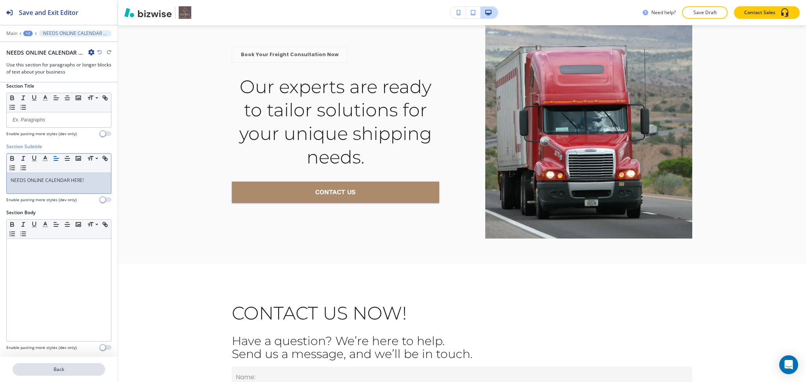
click at [66, 372] on p "Back" at bounding box center [58, 369] width 91 height 7
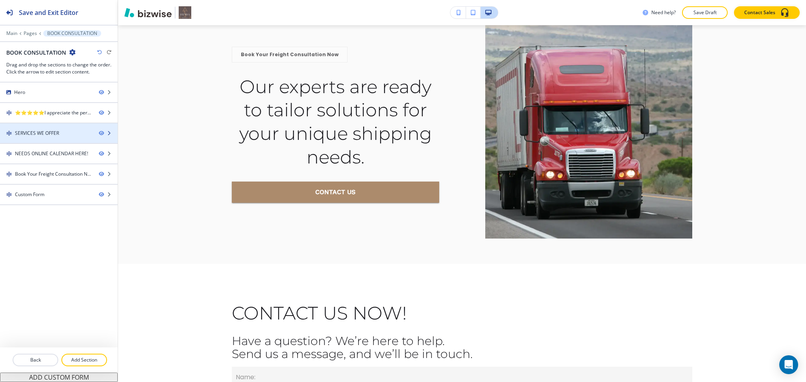
click at [52, 131] on div "SERVICES WE OFFER" at bounding box center [37, 133] width 44 height 7
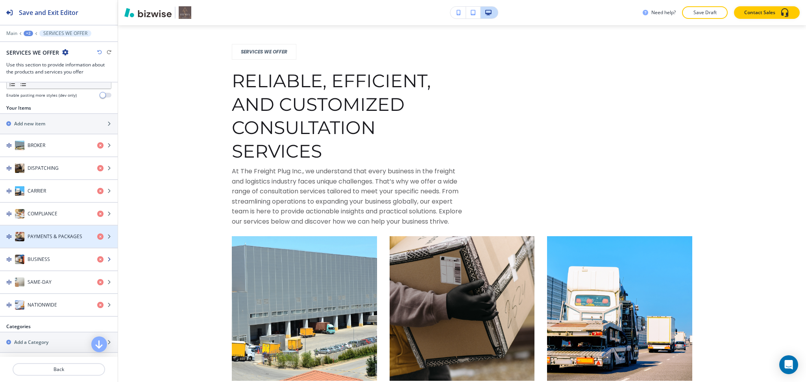
scroll to position [115, 0]
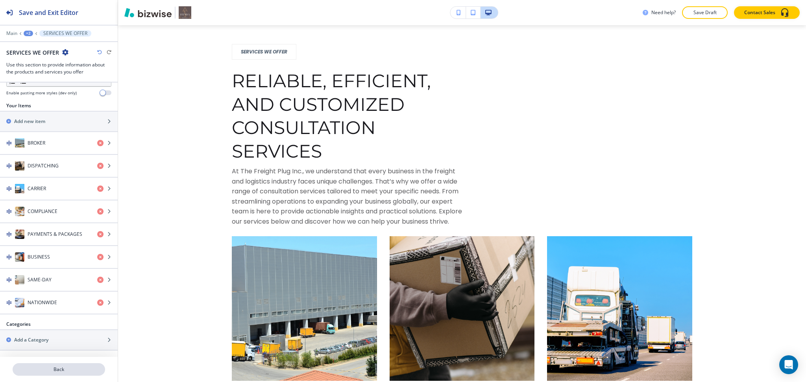
click at [61, 374] on button "Back" at bounding box center [59, 369] width 92 height 13
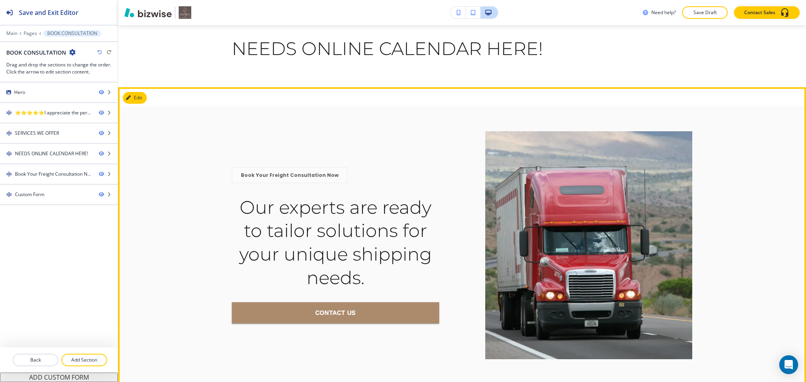
scroll to position [1402, 0]
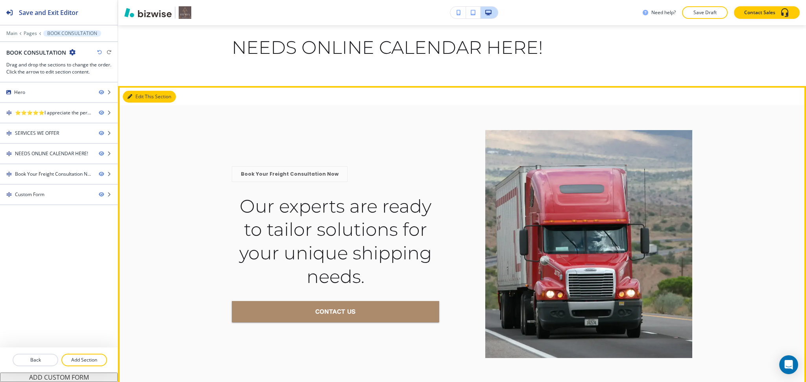
click at [138, 103] on button "Edit This Section" at bounding box center [149, 97] width 53 height 12
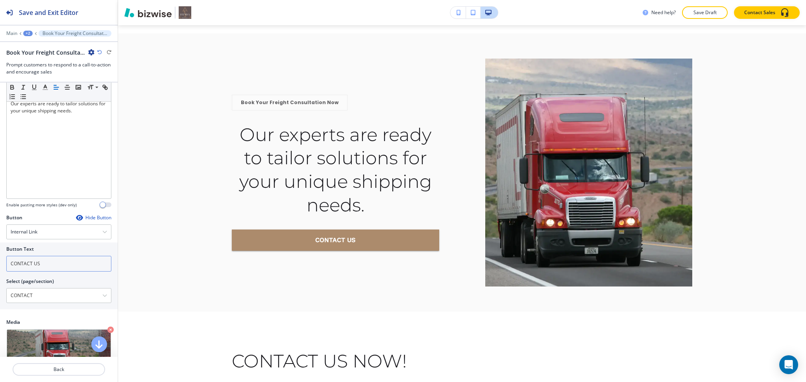
scroll to position [125, 0]
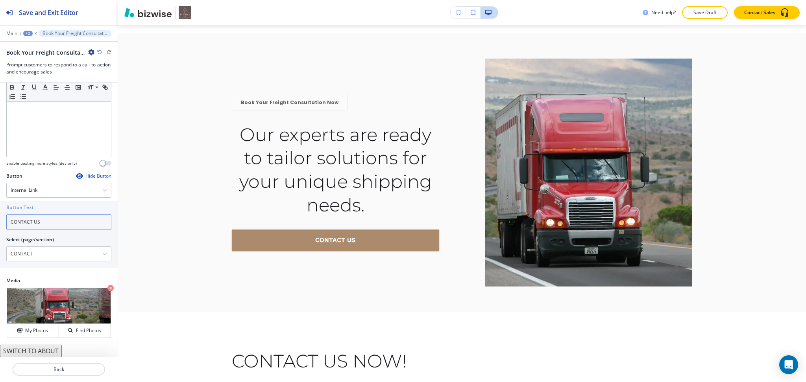
drag, startPoint x: 51, startPoint y: 228, endPoint x: 0, endPoint y: 216, distance: 52.3
click at [0, 221] on div "Button Text CONTACT US Select (page/section) CONTACT HOME HOME | Hero HOME | WH…" at bounding box center [59, 234] width 118 height 67
type input "BOOK AN APPOINTMENT"
drag, startPoint x: 68, startPoint y: 251, endPoint x: 0, endPoint y: 249, distance: 68.1
click at [0, 249] on div "Button Text BOOK AN APPOINTMENT Select (page/section) CONTACT HOME HOME | Hero …" at bounding box center [59, 234] width 118 height 67
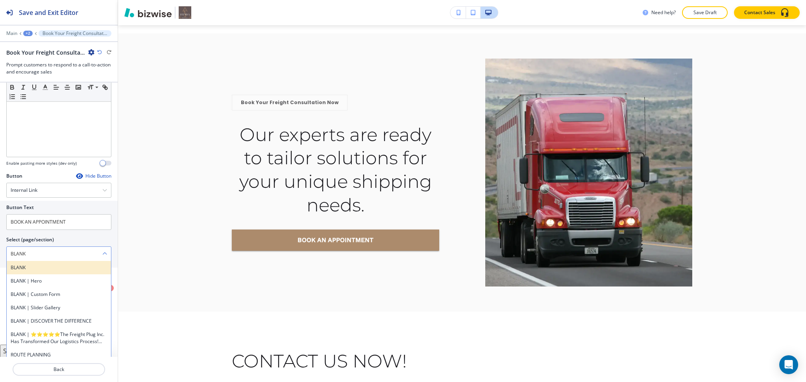
type \(page\/section\) "BLANK"
click at [28, 264] on h4 "BLANK" at bounding box center [59, 267] width 96 height 7
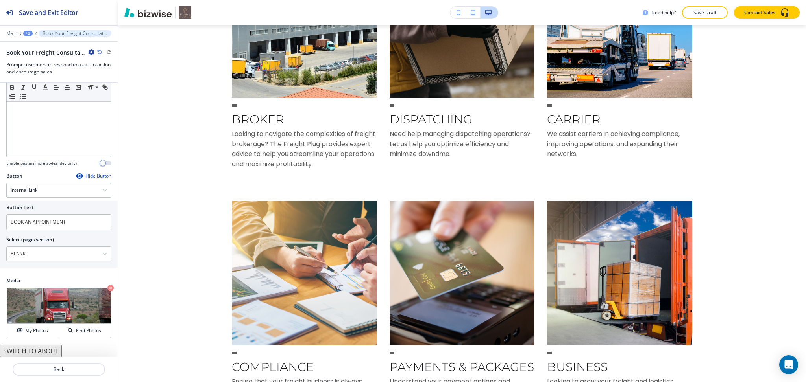
scroll to position [0, 0]
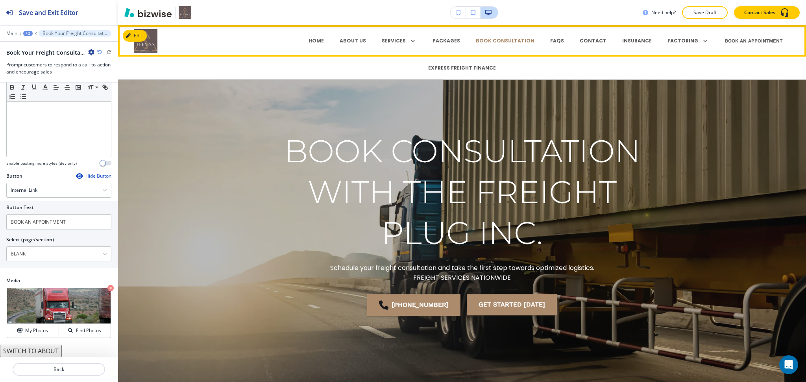
drag, startPoint x: 558, startPoint y: 39, endPoint x: 544, endPoint y: 36, distance: 13.6
click at [558, 38] on p "FAQs" at bounding box center [557, 40] width 14 height 7
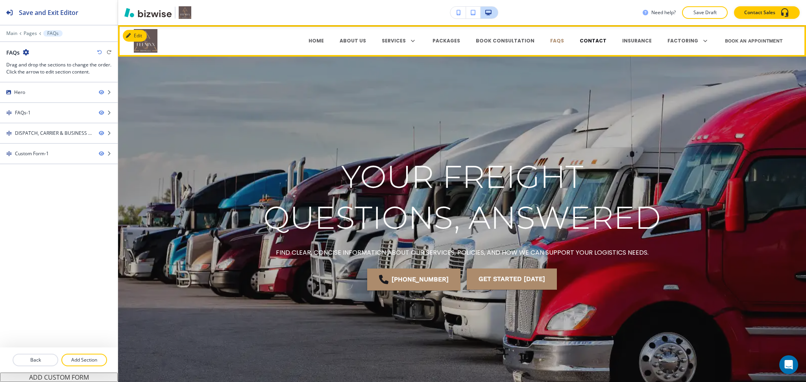
click at [593, 41] on p "CONTACT" at bounding box center [592, 40] width 27 height 7
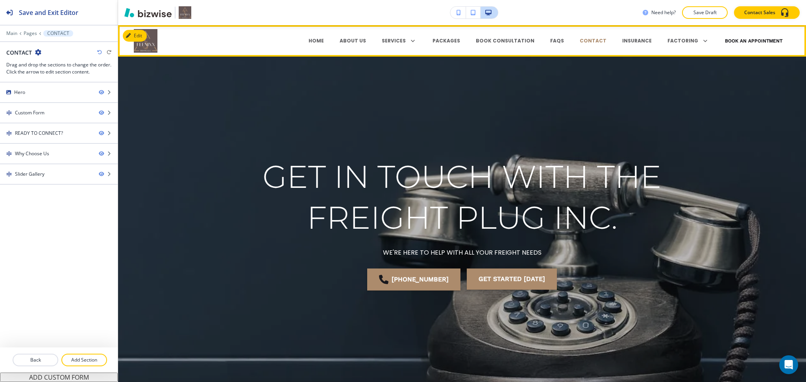
click at [760, 39] on button "Book an Appointment" at bounding box center [753, 41] width 57 height 24
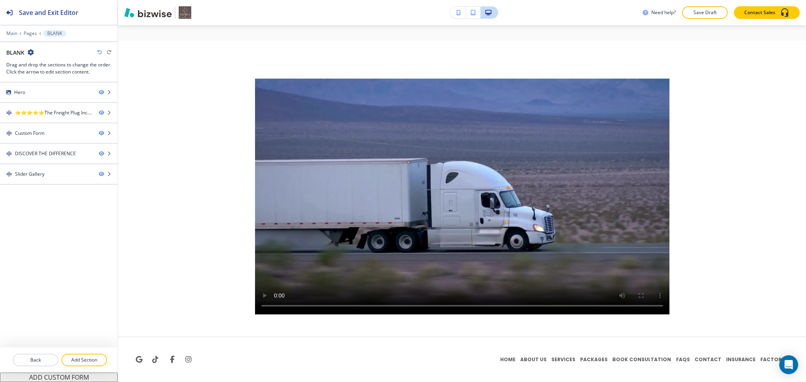
scroll to position [1079, 0]
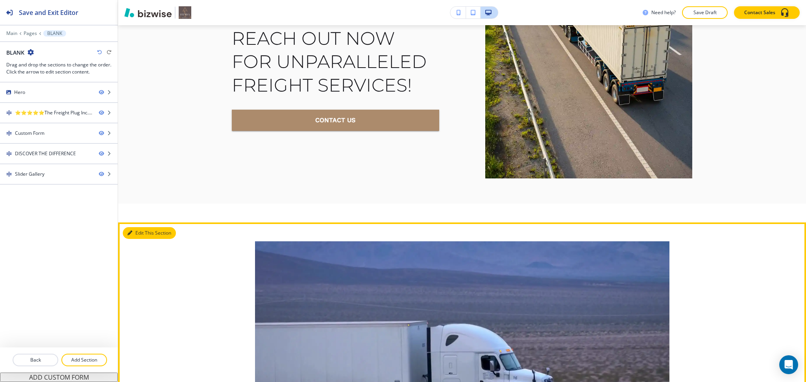
click at [136, 236] on button "Edit This Section" at bounding box center [149, 233] width 53 height 12
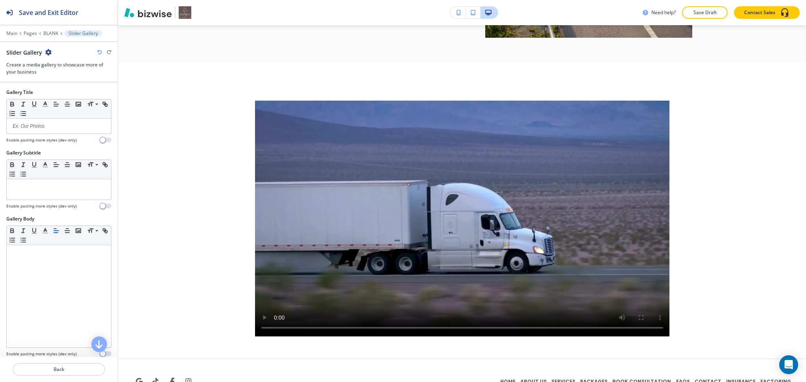
scroll to position [1242, 0]
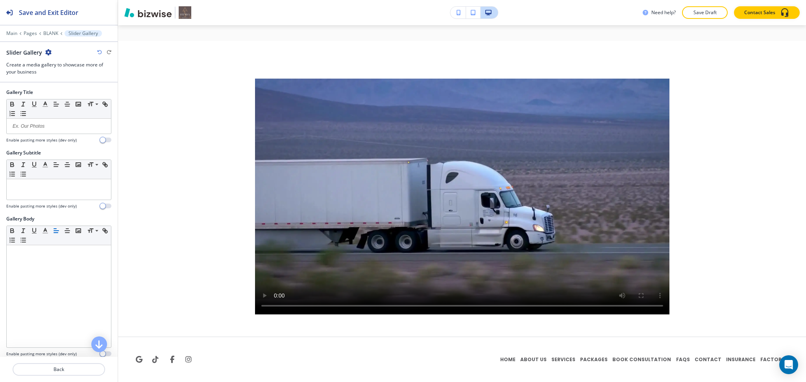
click at [48, 50] on icon "button" at bounding box center [48, 52] width 6 height 6
click at [74, 94] on p "Delete Section" at bounding box center [70, 93] width 40 height 7
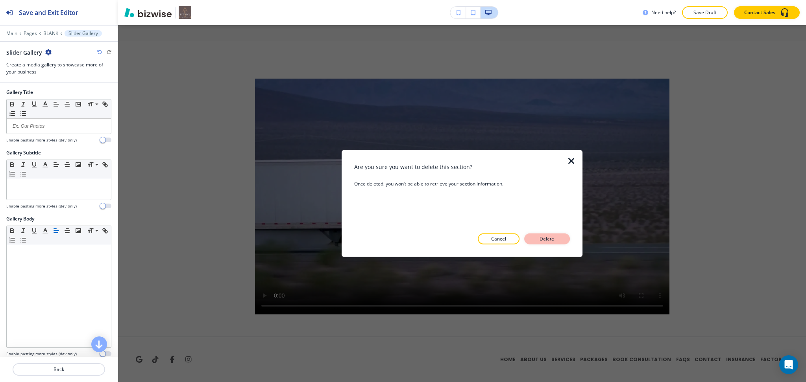
click at [550, 236] on p "Delete" at bounding box center [546, 239] width 19 height 7
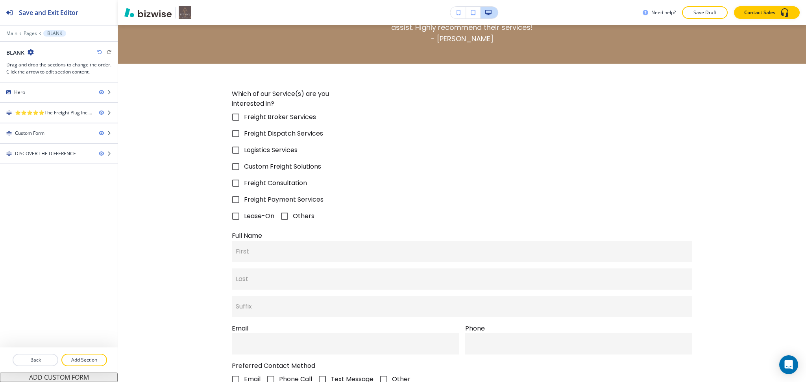
scroll to position [0, 0]
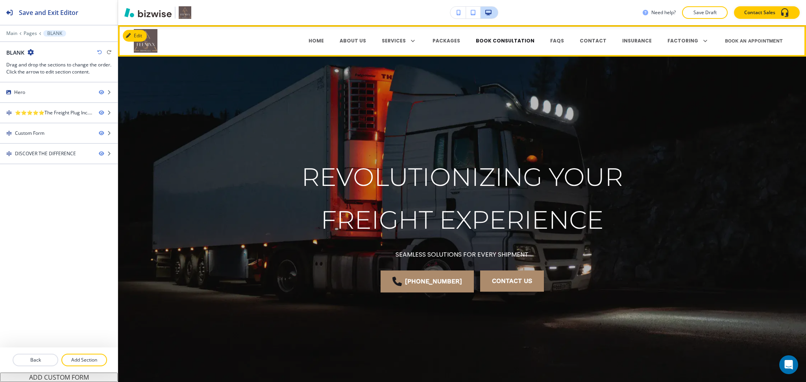
click at [500, 40] on p "BOOK CONSULTATION" at bounding box center [505, 40] width 59 height 7
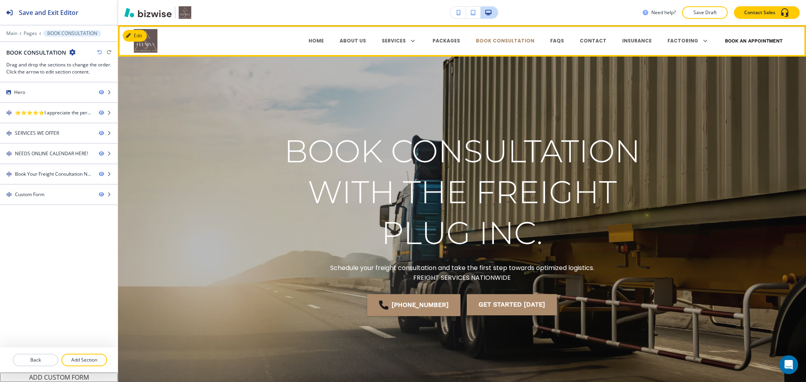
click at [740, 41] on button "Book an Appointment" at bounding box center [753, 41] width 57 height 24
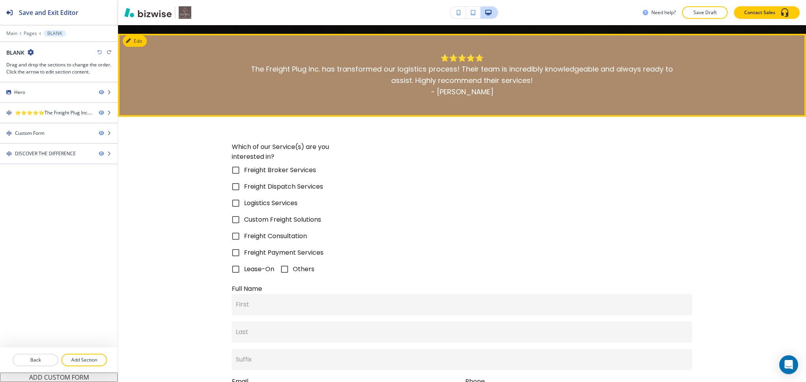
scroll to position [367, 0]
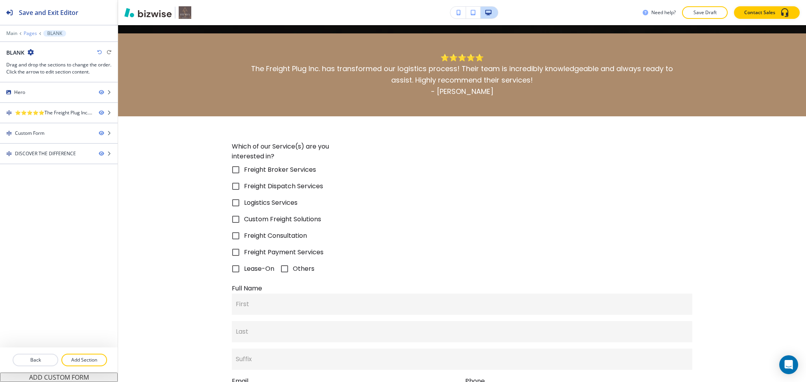
click at [27, 35] on p "Pages" at bounding box center [30, 34] width 13 height 6
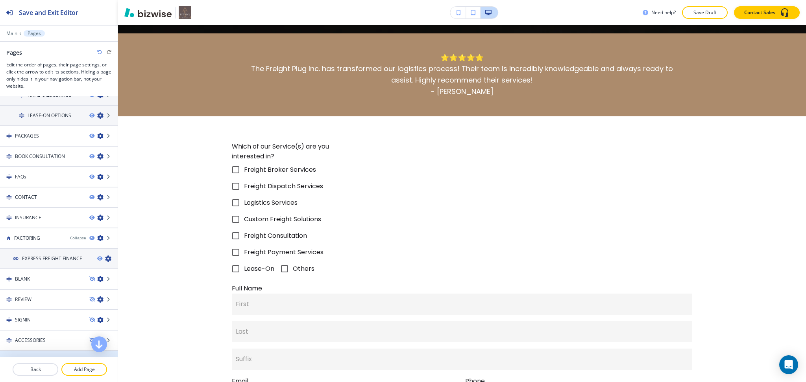
scroll to position [523, 0]
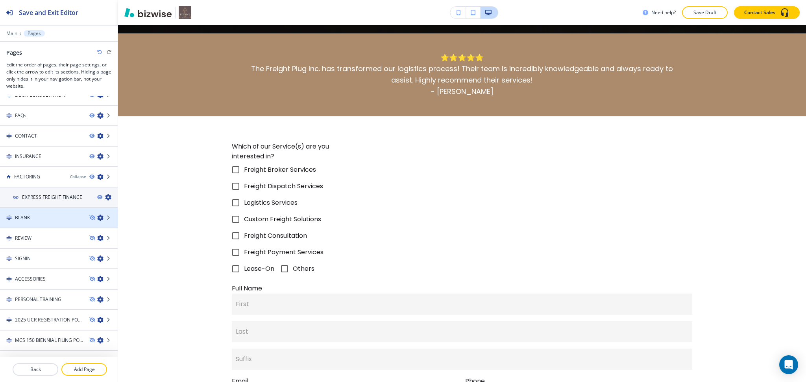
click at [31, 214] on div "BLANK" at bounding box center [41, 217] width 83 height 7
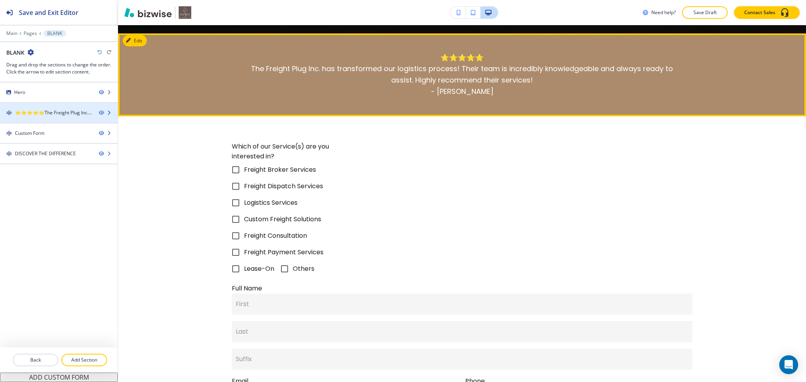
click at [38, 115] on div "⭐⭐⭐⭐⭐The Freight Plug Inc. has transformed our logistics process! Their team is…" at bounding box center [53, 112] width 77 height 7
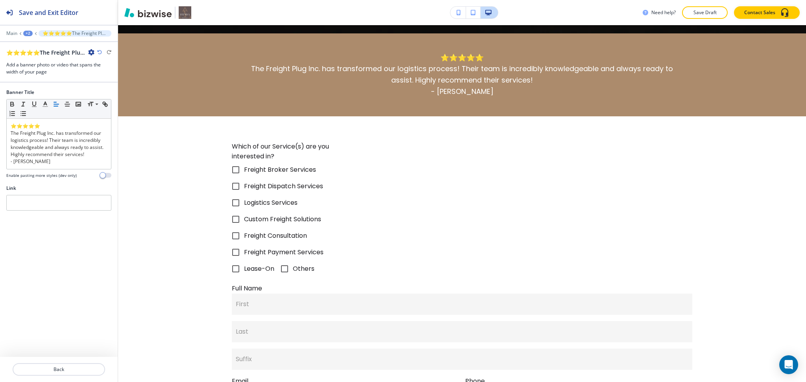
scroll to position [375, 0]
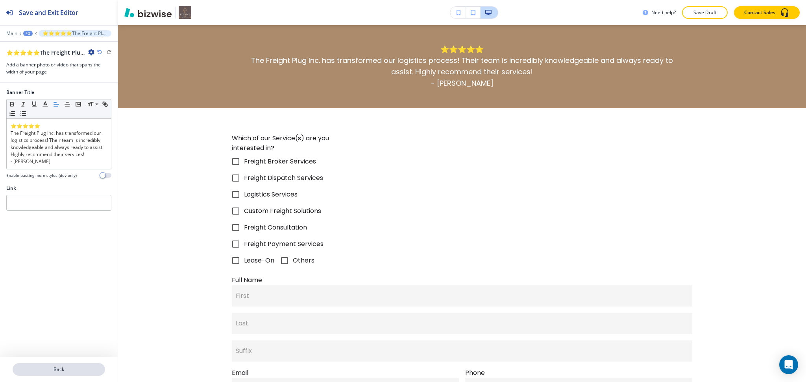
click at [58, 371] on p "Back" at bounding box center [58, 369] width 91 height 7
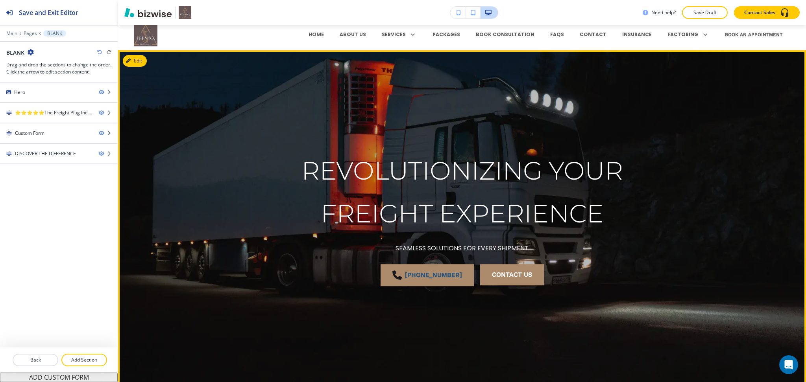
scroll to position [0, 0]
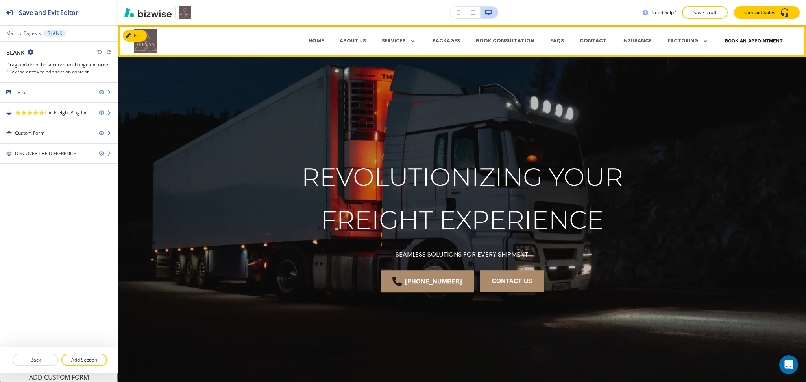
click at [761, 37] on button "Book an Appointment" at bounding box center [753, 41] width 57 height 24
click at [751, 40] on button "Book an Appointment" at bounding box center [753, 41] width 57 height 24
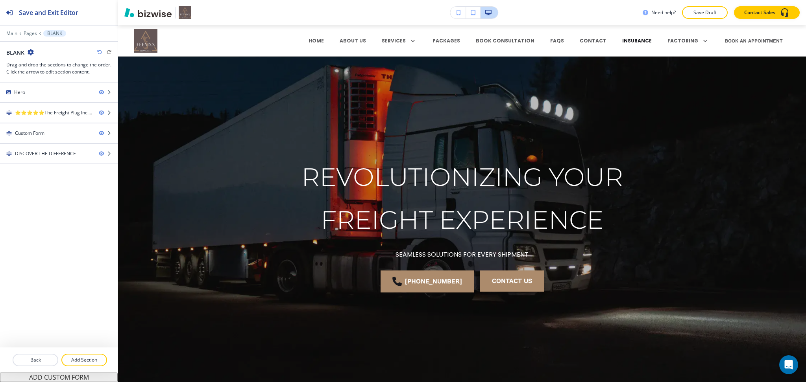
click at [627, 41] on p "INSURANCE" at bounding box center [637, 40] width 30 height 7
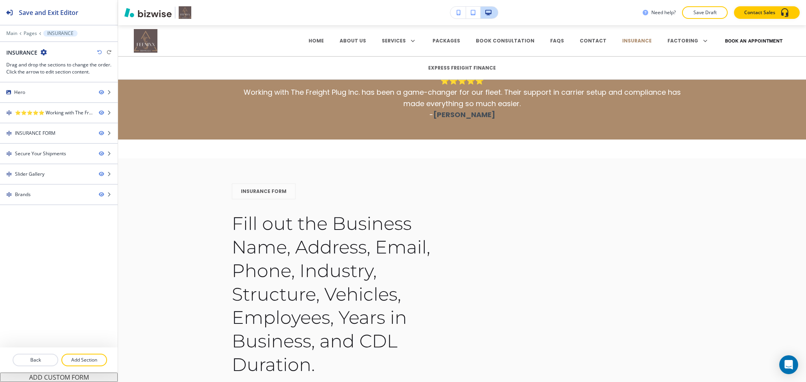
click at [746, 41] on button "Book an Appointment" at bounding box center [753, 41] width 57 height 24
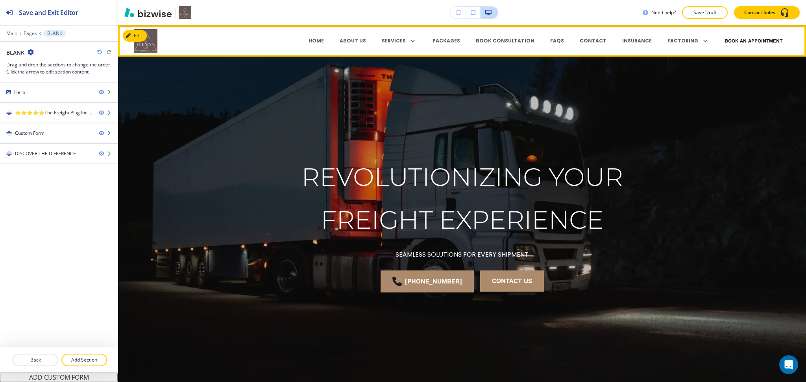
click at [743, 37] on button "Book an Appointment" at bounding box center [753, 41] width 57 height 24
click at [513, 41] on p "BOOK CONSULTATION" at bounding box center [505, 40] width 59 height 7
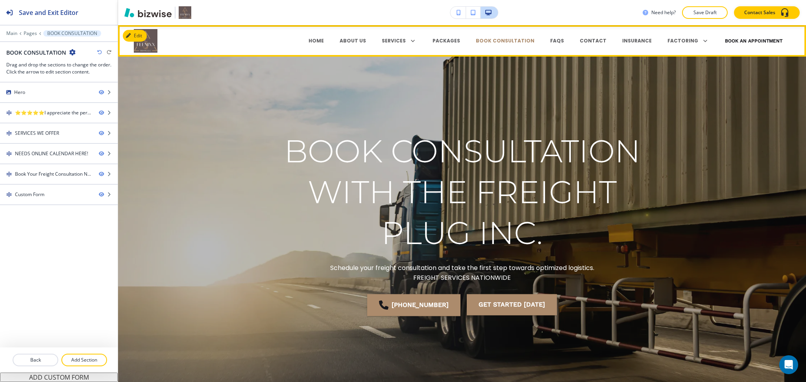
click at [731, 39] on button "Book an Appointment" at bounding box center [753, 41] width 57 height 24
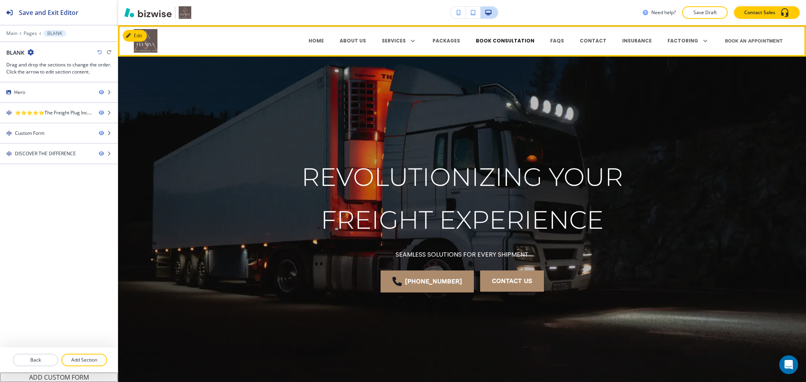
click at [513, 41] on p "BOOK CONSULTATION" at bounding box center [505, 40] width 59 height 7
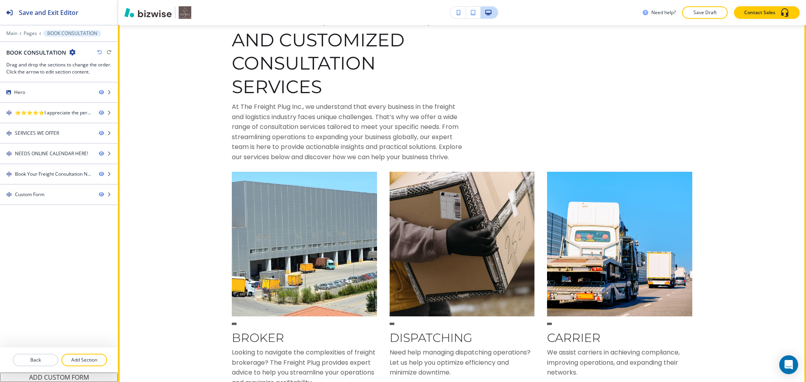
scroll to position [523, 0]
click at [59, 128] on div at bounding box center [59, 127] width 118 height 6
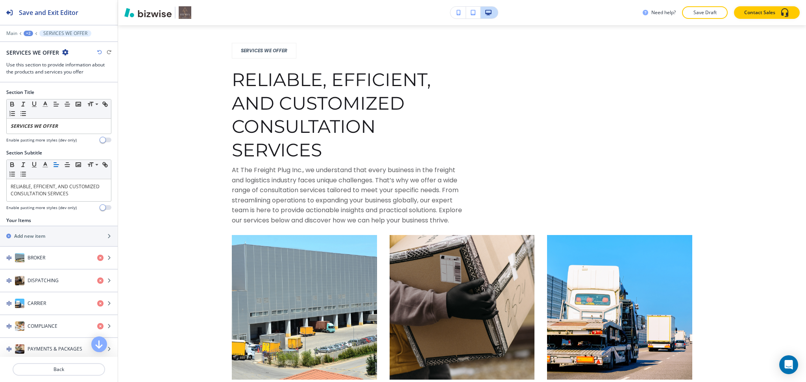
scroll to position [458, 0]
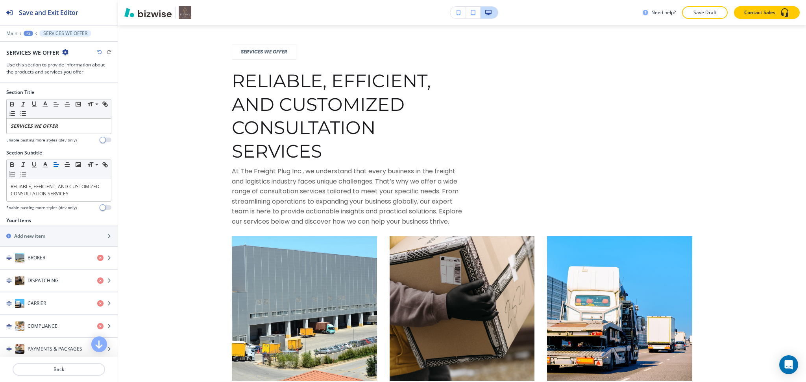
click at [64, 53] on icon "button" at bounding box center [65, 52] width 6 height 6
click at [75, 83] on button "Duplicate Section" at bounding box center [87, 80] width 50 height 14
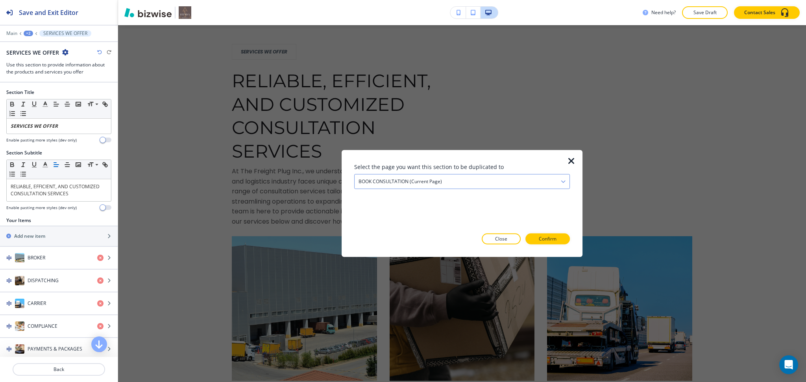
click at [382, 179] on h4 "BOOK CONSULTATION (current page)" at bounding box center [399, 181] width 83 height 7
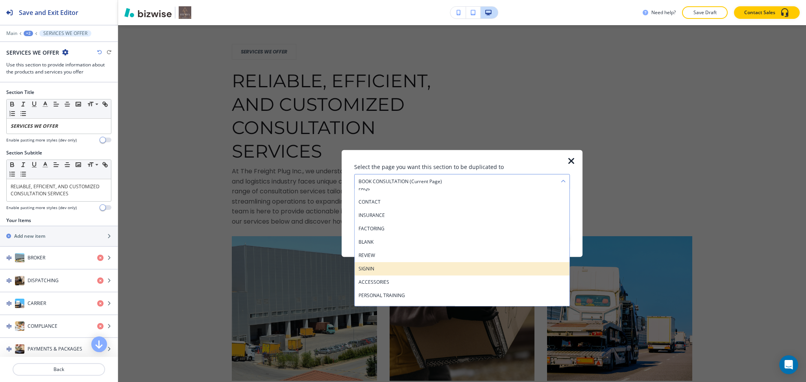
scroll to position [361, 0]
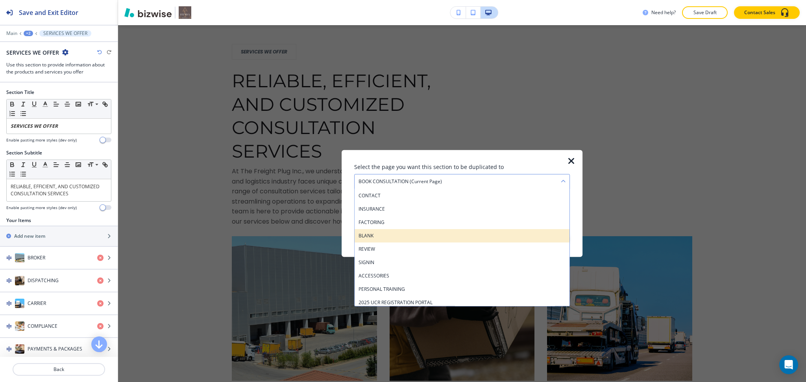
click at [411, 234] on h4 "BLANK" at bounding box center [461, 235] width 207 height 7
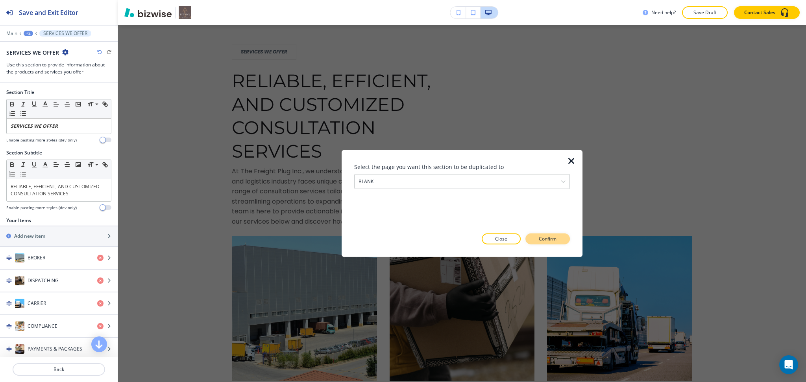
click at [547, 244] on button "Confirm" at bounding box center [547, 239] width 44 height 11
click at [544, 240] on p "Take me there" at bounding box center [540, 239] width 32 height 7
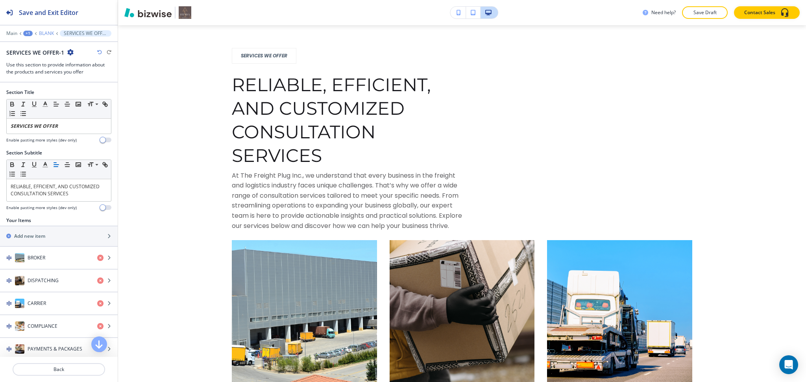
scroll to position [1277, 0]
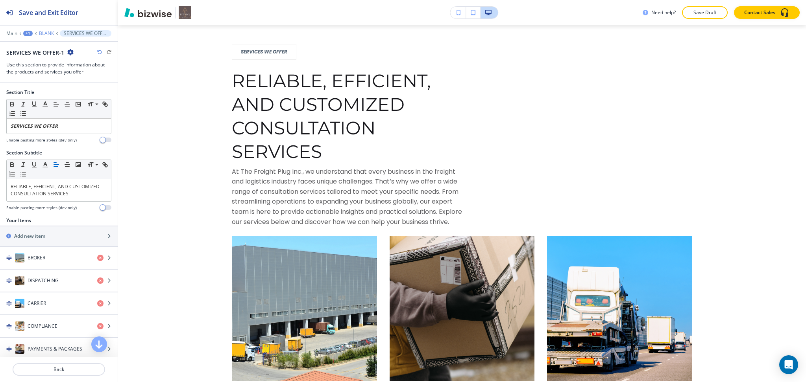
click at [48, 33] on p "BLANK" at bounding box center [46, 34] width 15 height 6
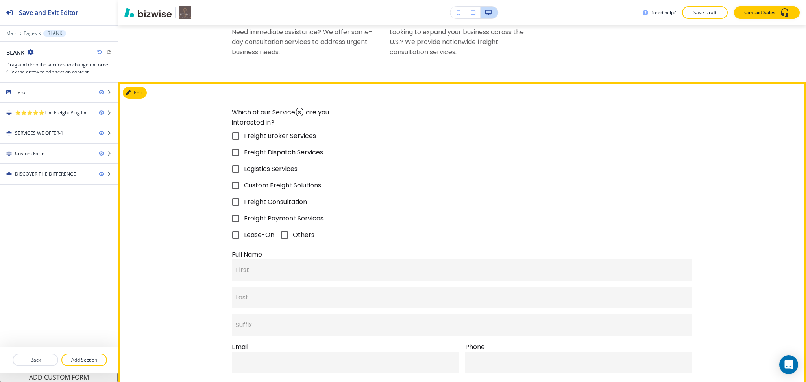
scroll to position [1301, 0]
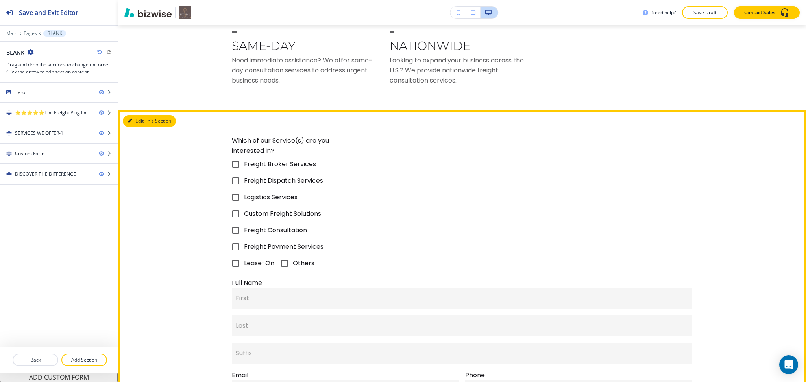
click at [135, 127] on button "Edit This Section" at bounding box center [149, 121] width 53 height 12
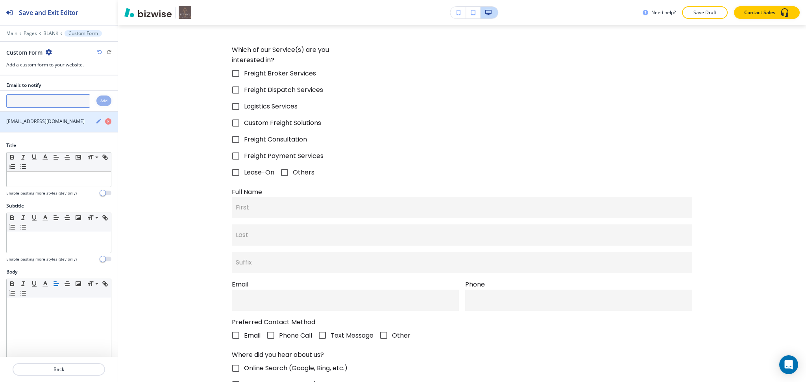
scroll to position [1396, 0]
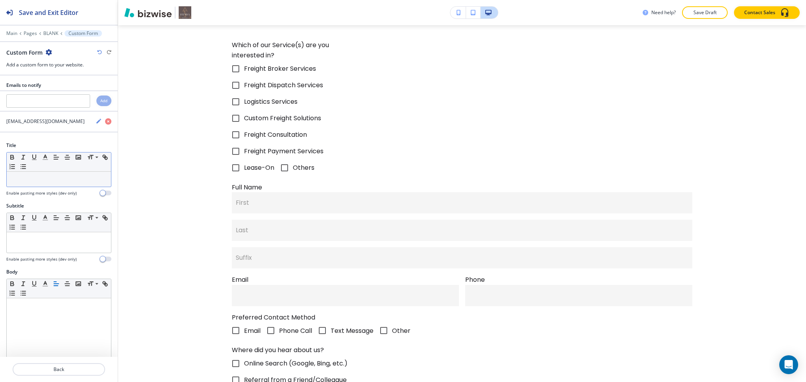
click at [48, 179] on p at bounding box center [59, 179] width 96 height 7
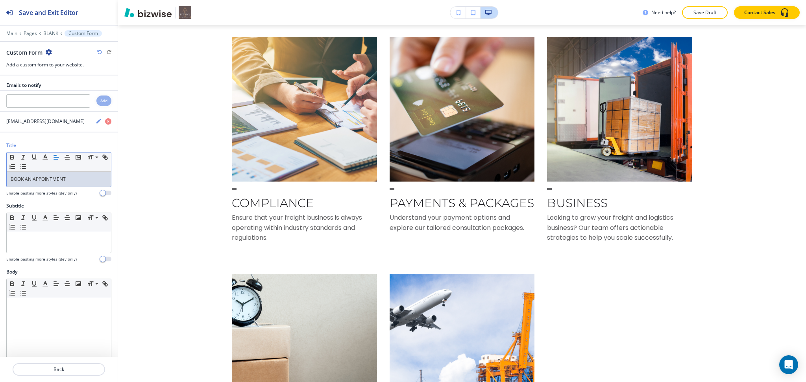
scroll to position [0, 0]
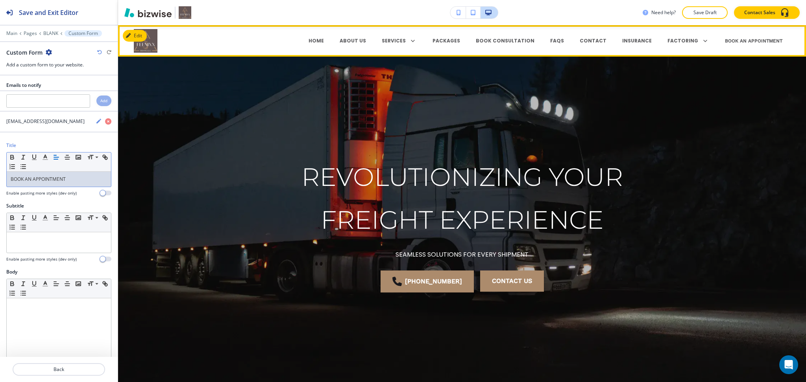
click at [514, 38] on p "BOOK CONSULTATION" at bounding box center [505, 40] width 59 height 7
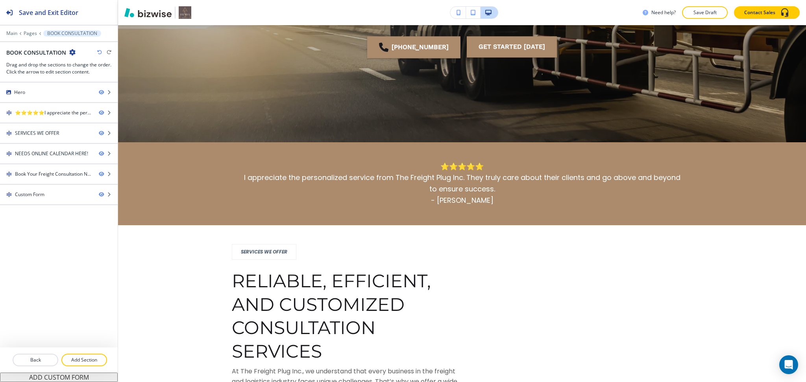
scroll to position [258, 0]
click at [70, 53] on icon "button" at bounding box center [72, 52] width 6 height 6
click at [87, 69] on p "Edit Page Settings" at bounding box center [94, 66] width 40 height 7
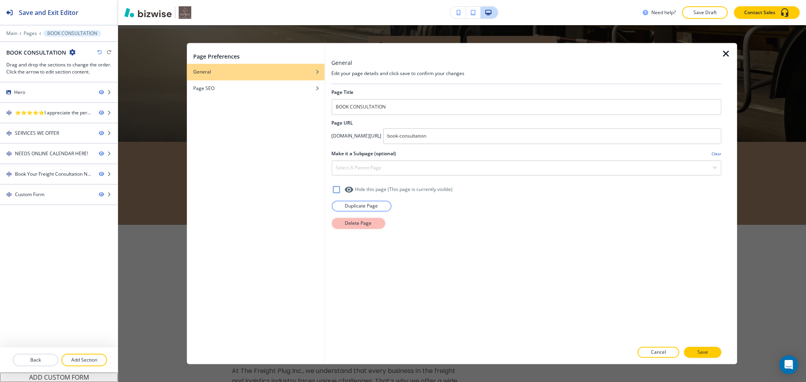
click at [351, 227] on p "Delete Page" at bounding box center [358, 223] width 27 height 7
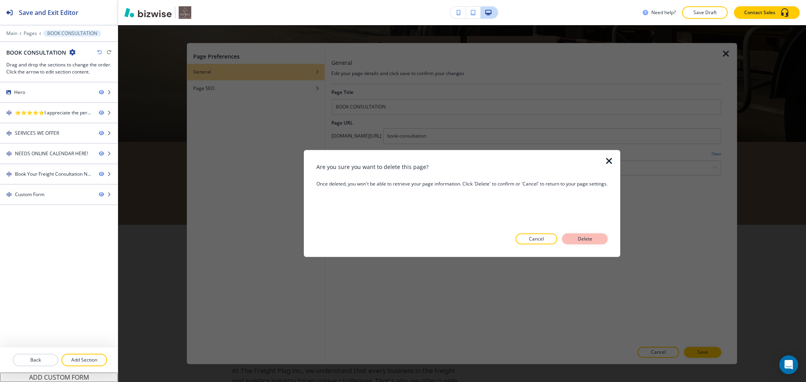
click at [570, 240] on button "Delete" at bounding box center [585, 239] width 46 height 11
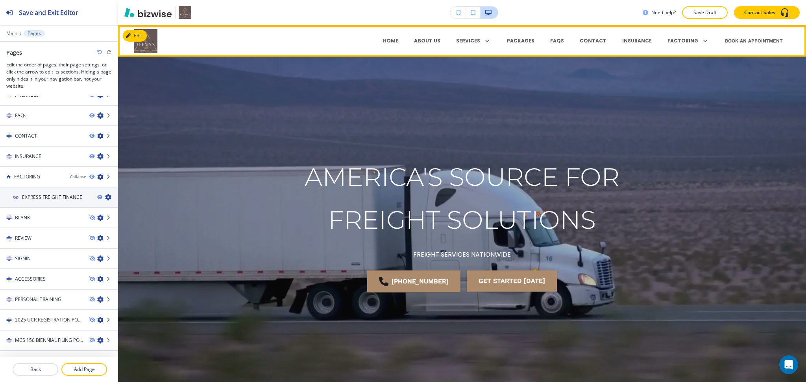
scroll to position [0, 0]
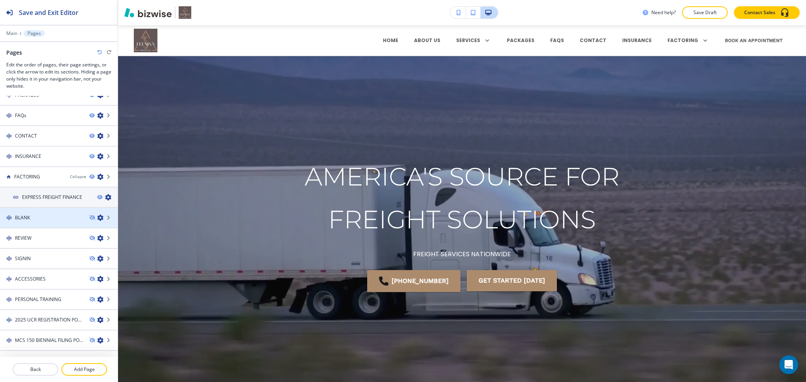
click at [97, 215] on icon "button" at bounding box center [100, 218] width 6 height 6
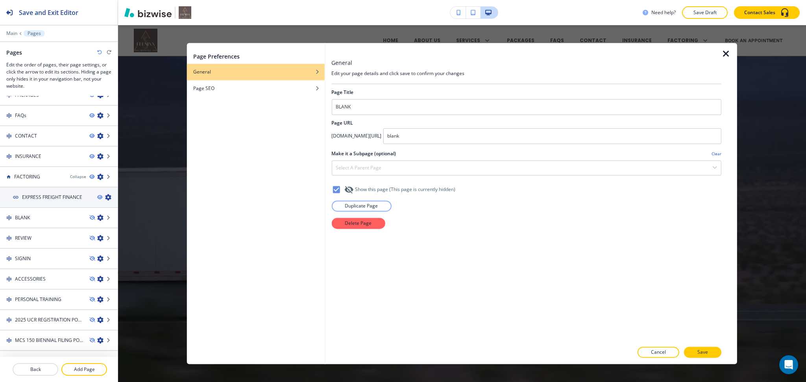
click at [726, 55] on icon "button" at bounding box center [725, 53] width 9 height 9
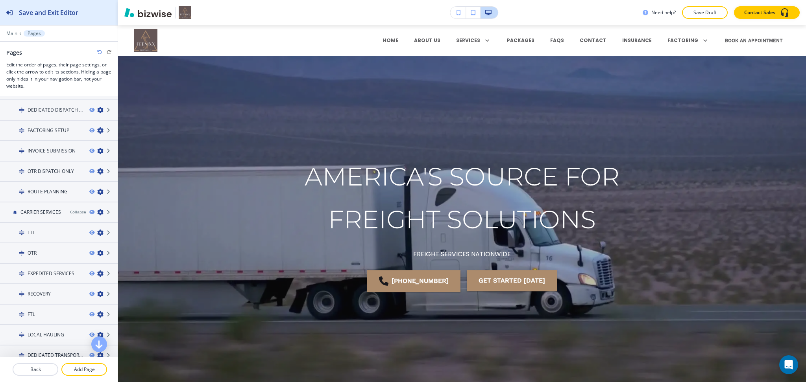
scroll to position [139, 0]
click at [39, 17] on div "Save and Exit Editor" at bounding box center [39, 12] width 78 height 25
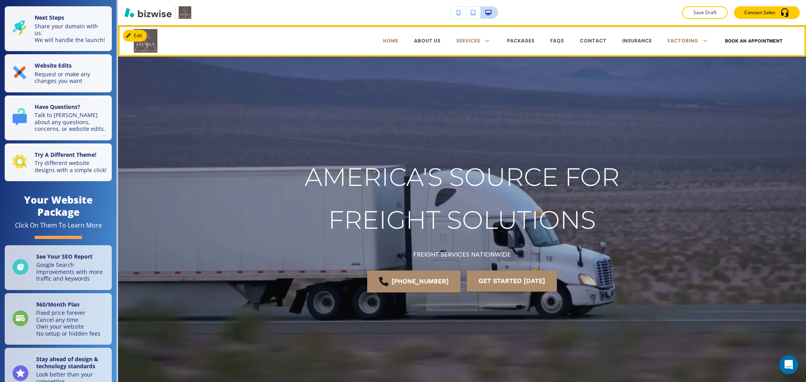
click at [738, 39] on button "Book an Appointment" at bounding box center [753, 41] width 57 height 24
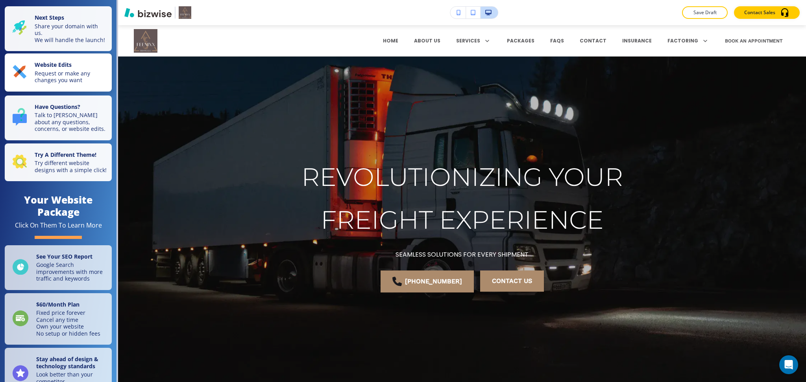
click at [65, 68] on strong "Website Edits" at bounding box center [53, 64] width 37 height 7
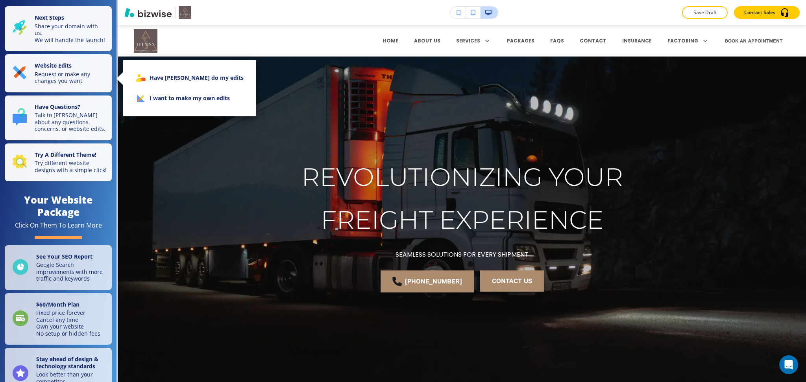
click at [194, 99] on li "I want to make my own edits" at bounding box center [189, 98] width 121 height 20
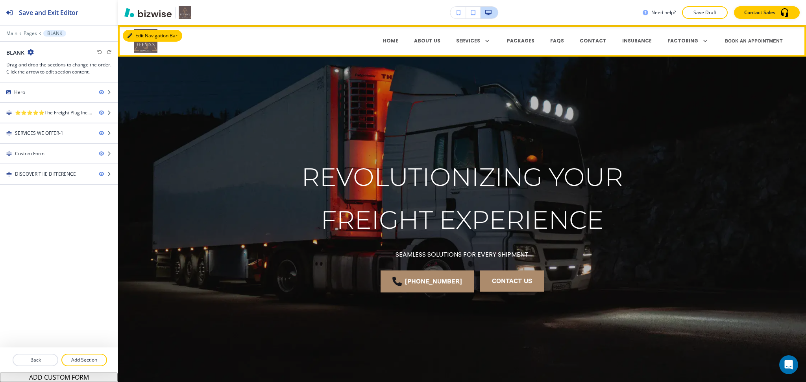
click at [141, 35] on button "Edit Navigation Bar" at bounding box center [152, 36] width 59 height 12
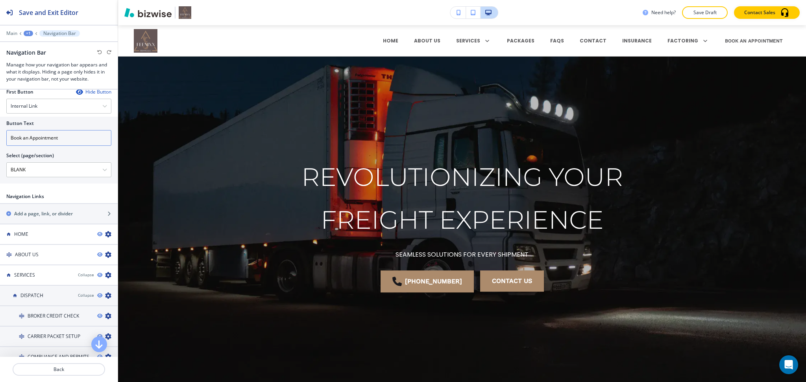
scroll to position [209, 0]
click at [9, 33] on p "Main" at bounding box center [11, 34] width 11 height 6
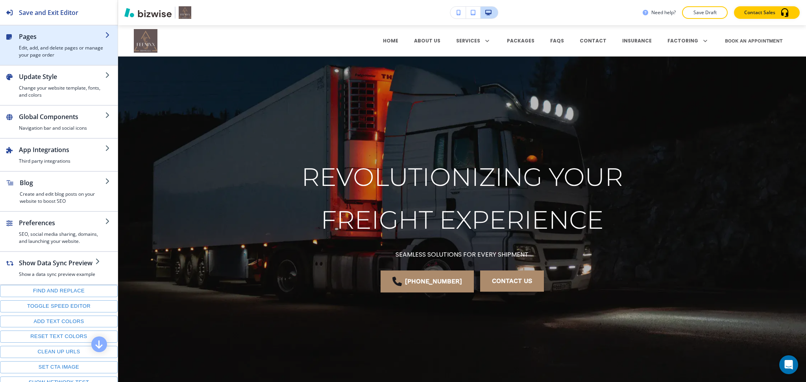
click at [49, 50] on h4 "Edit, add, and delete pages or manage your page order" at bounding box center [62, 51] width 86 height 14
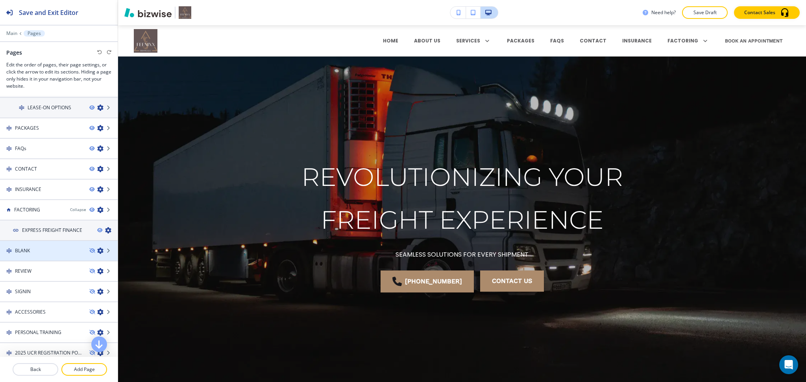
scroll to position [502, 0]
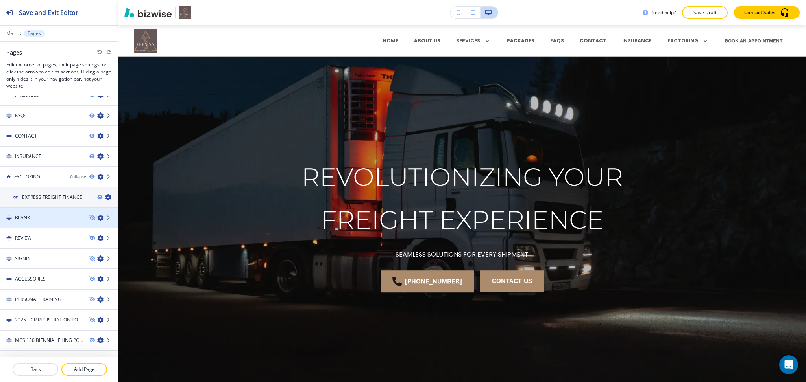
click at [97, 215] on icon "button" at bounding box center [100, 218] width 6 height 6
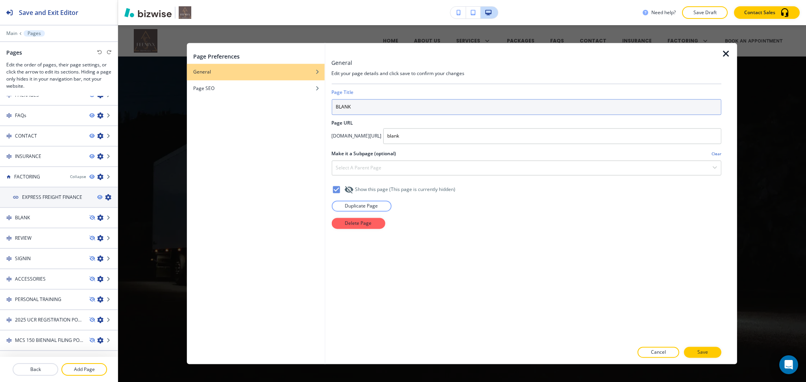
drag, startPoint x: 380, startPoint y: 104, endPoint x: 217, endPoint y: 100, distance: 163.3
click at [232, 103] on div "Page Preferences General Page SEO General Edit your page details and click save…" at bounding box center [462, 203] width 550 height 321
type input "BOOK CONSULTATION"
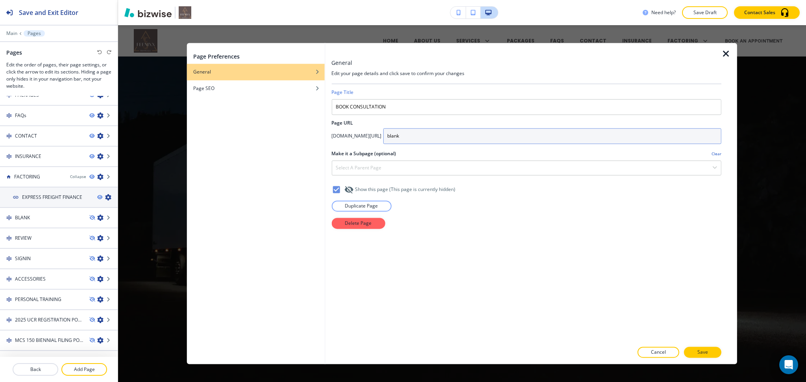
drag, startPoint x: 363, startPoint y: 134, endPoint x: 275, endPoint y: 129, distance: 88.3
click at [358, 134] on div "[DOMAIN_NAME][URL] blank" at bounding box center [526, 136] width 390 height 16
type input "book-consultation"
click at [726, 53] on icon "button" at bounding box center [725, 53] width 9 height 9
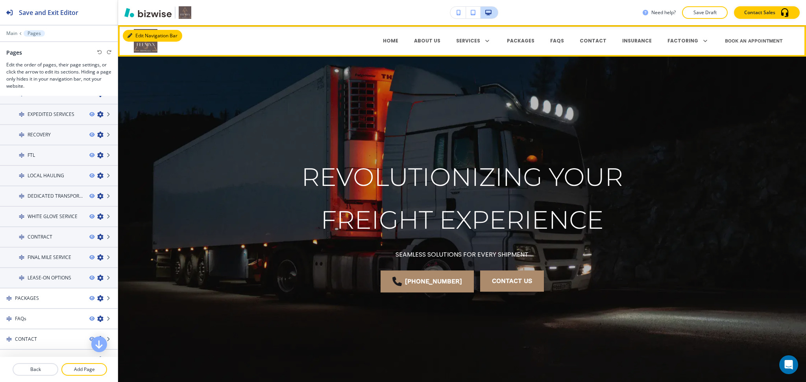
scroll to position [298, 0]
click at [144, 32] on button "Edit Navigation Bar" at bounding box center [152, 36] width 59 height 12
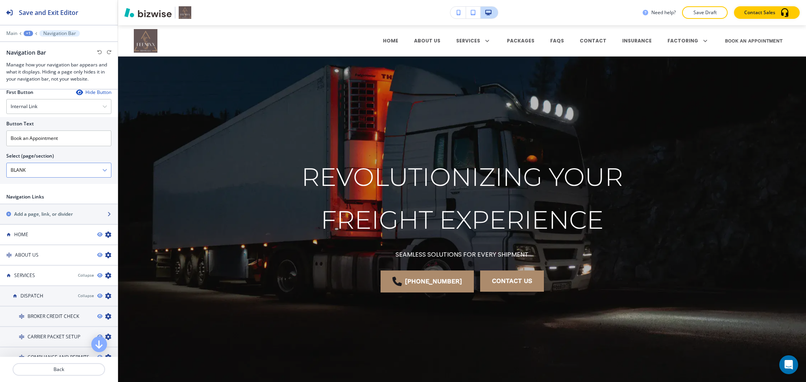
scroll to position [209, 0]
drag, startPoint x: 64, startPoint y: 132, endPoint x: 22, endPoint y: 127, distance: 41.7
click at [22, 129] on input "Book an Appointment" at bounding box center [58, 137] width 105 height 16
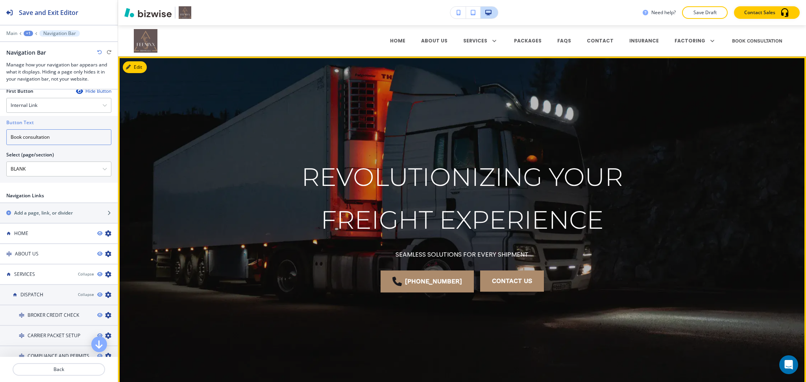
type input "Book consultation"
click at [688, 164] on div "REVOLUTIONIZING YOUR FREIGHT EXPERIENCE SEAMLESS SOLUTIONS FOR EVERY SHIPMENT […" at bounding box center [462, 229] width 688 height 306
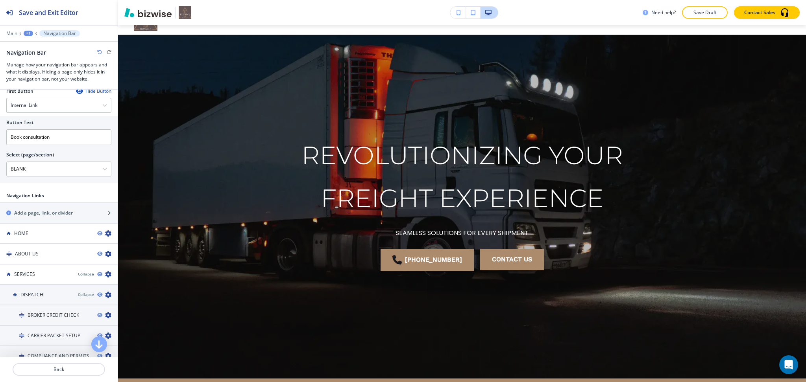
scroll to position [0, 0]
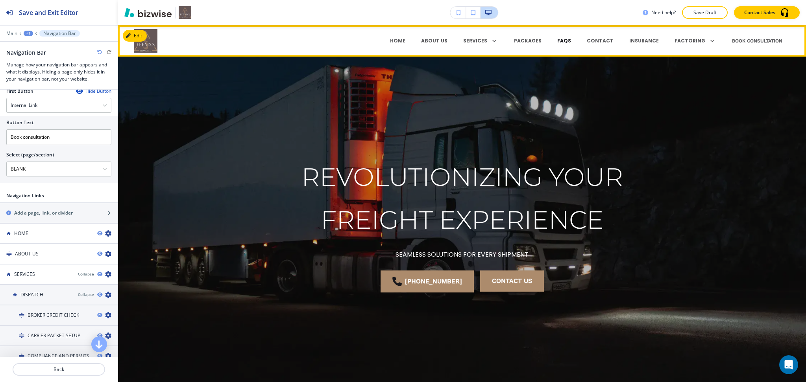
click at [568, 43] on p "FAQs" at bounding box center [564, 40] width 14 height 7
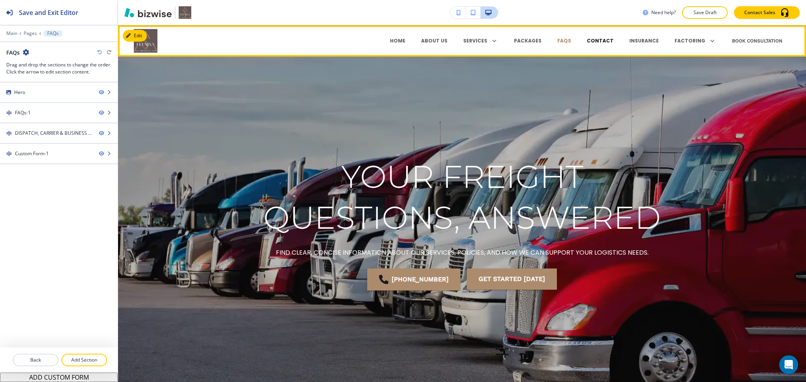
click at [603, 41] on p "CONTACT" at bounding box center [600, 40] width 27 height 7
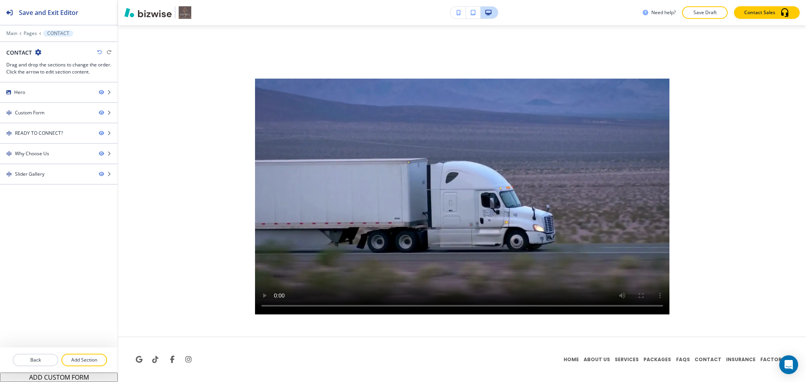
scroll to position [1118, 0]
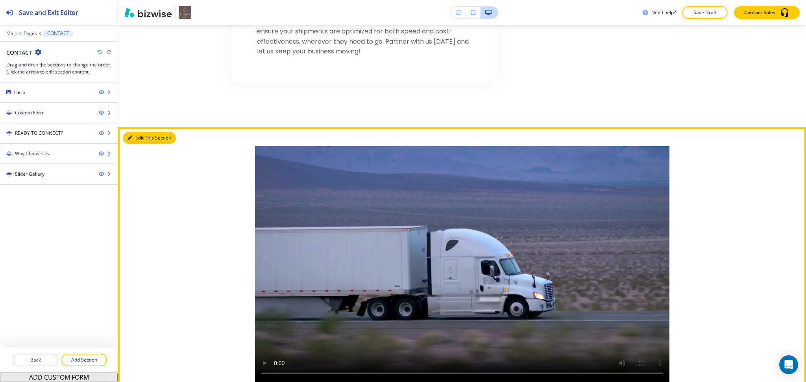
click at [135, 136] on button "Edit This Section" at bounding box center [149, 138] width 53 height 12
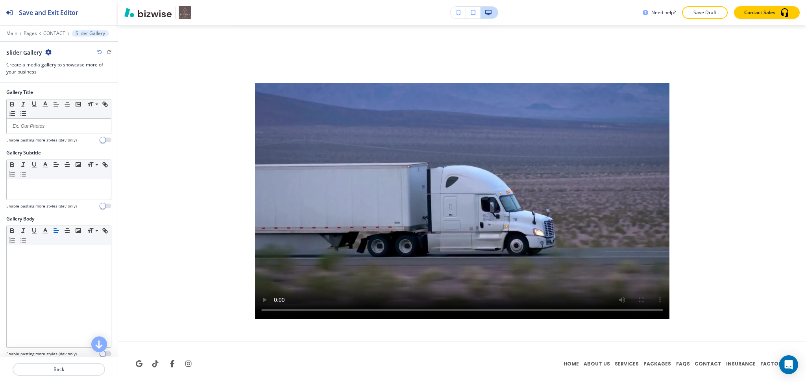
scroll to position [1186, 0]
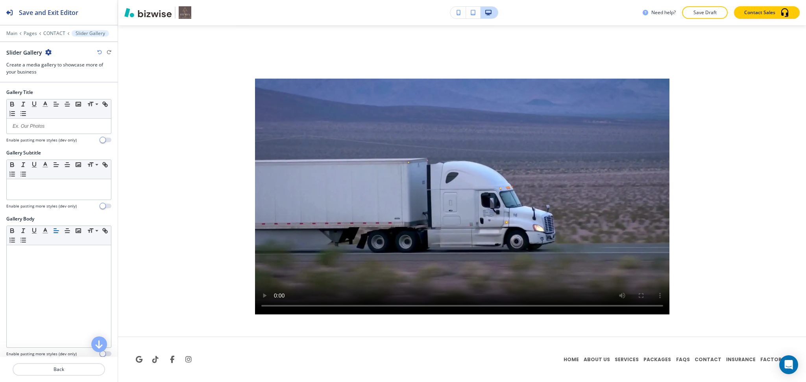
click at [48, 51] on icon "button" at bounding box center [48, 52] width 6 height 6
click at [63, 95] on p "Delete Section" at bounding box center [70, 93] width 40 height 7
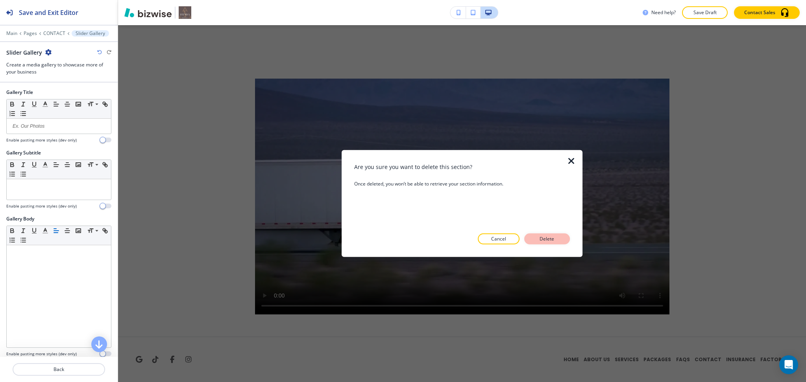
click at [540, 241] on p "Delete" at bounding box center [546, 239] width 19 height 7
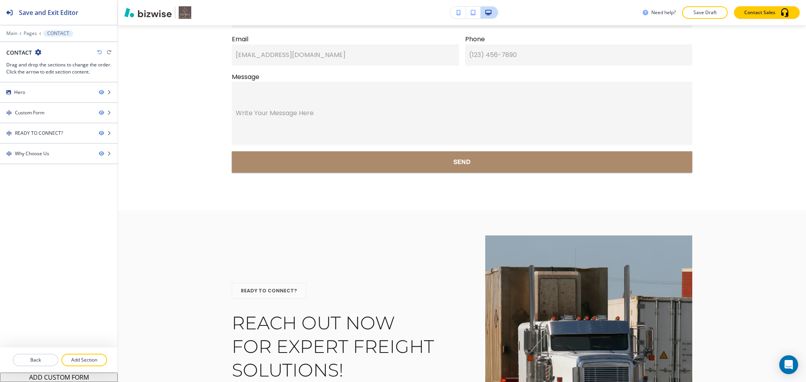
scroll to position [0, 0]
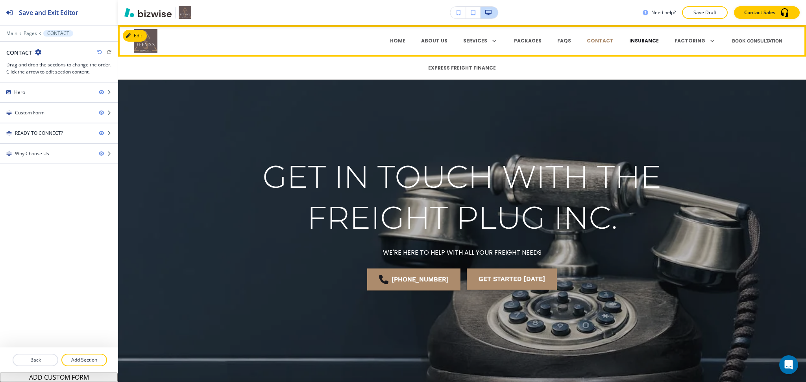
click at [631, 40] on p "INSURANCE" at bounding box center [644, 40] width 30 height 7
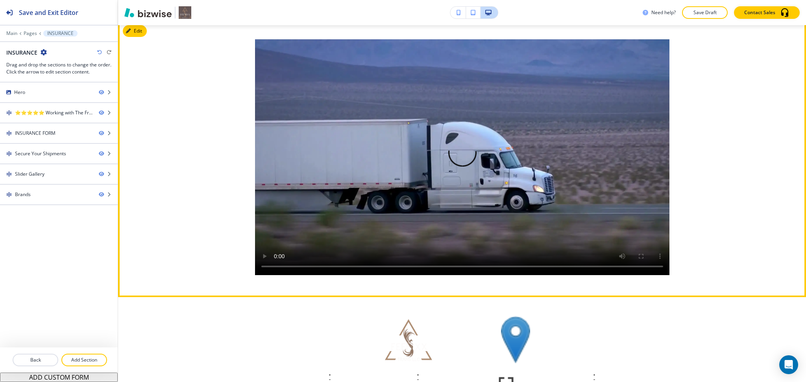
scroll to position [689, 0]
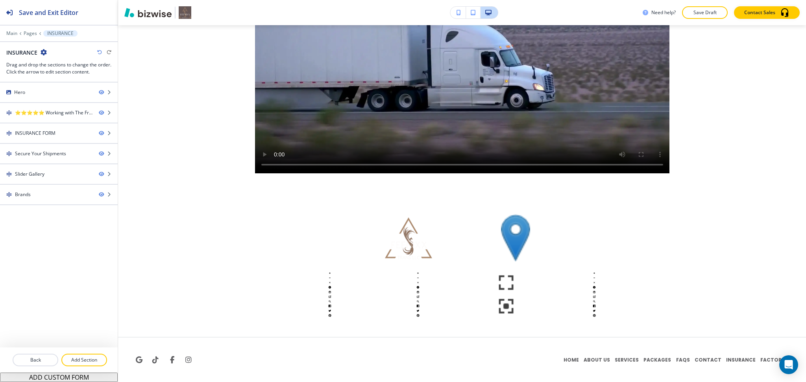
click at [42, 51] on icon "button" at bounding box center [44, 52] width 6 height 6
click at [57, 69] on button "Edit Page Settings" at bounding box center [66, 66] width 50 height 14
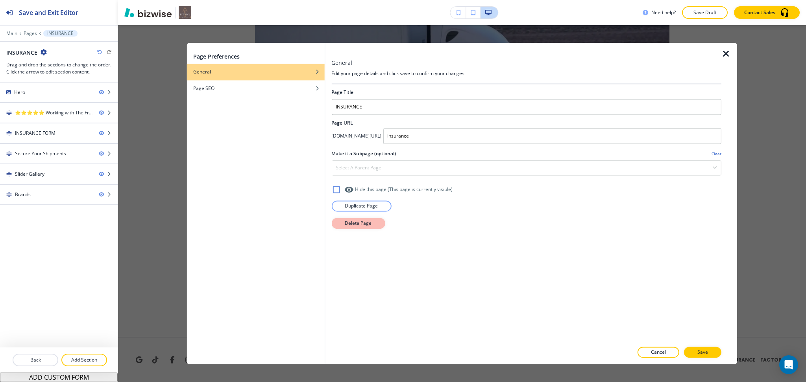
click at [345, 221] on p "Delete Page" at bounding box center [358, 223] width 27 height 7
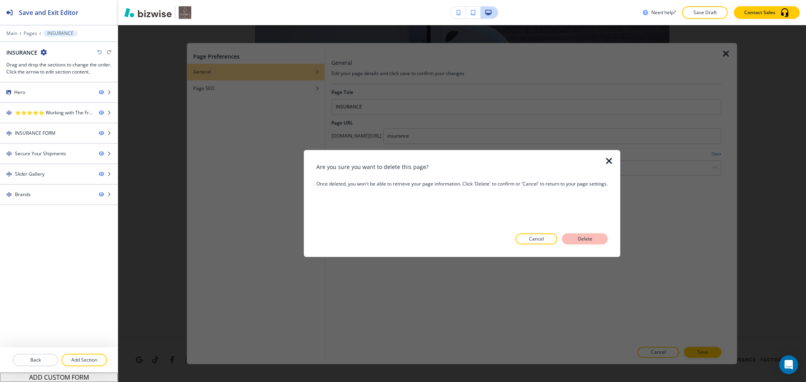
click at [596, 238] on button "Delete" at bounding box center [585, 239] width 46 height 11
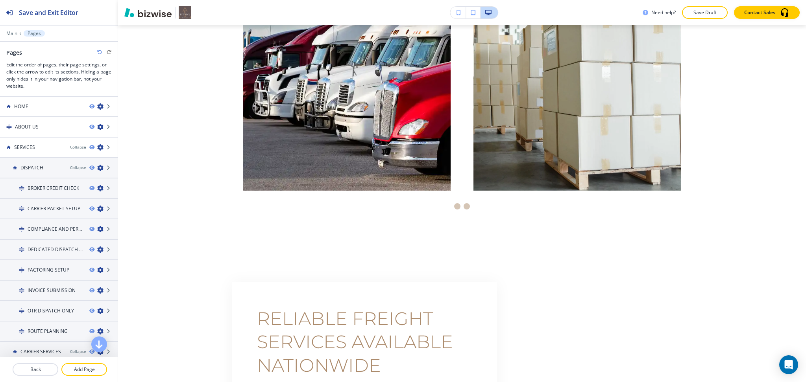
scroll to position [0, 0]
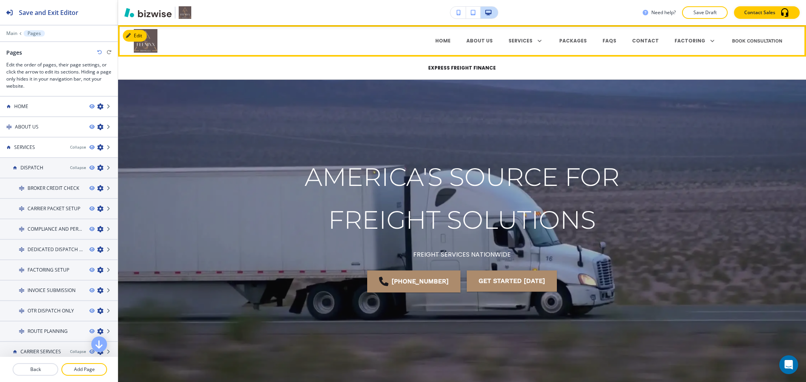
click at [457, 70] on p "EXPRESS FREIGHT FINANCE" at bounding box center [462, 68] width 68 height 7
click at [460, 68] on p "EXPRESS FREIGHT FINANCE" at bounding box center [462, 68] width 68 height 7
click at [674, 37] on p "FACTORING" at bounding box center [689, 40] width 31 height 7
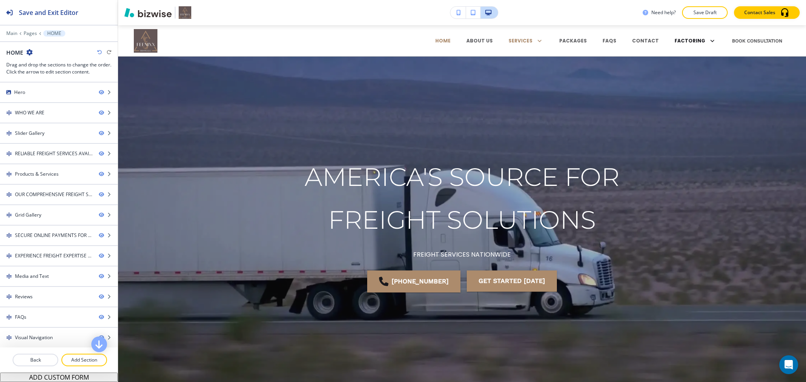
click at [676, 39] on p "FACTORING" at bounding box center [689, 40] width 31 height 7
click at [701, 10] on p "Save Draft" at bounding box center [704, 12] width 25 height 7
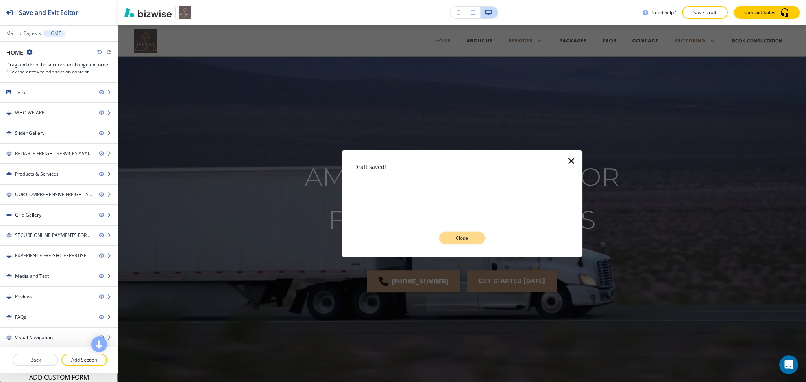
click at [469, 240] on p "Close" at bounding box center [461, 238] width 25 height 7
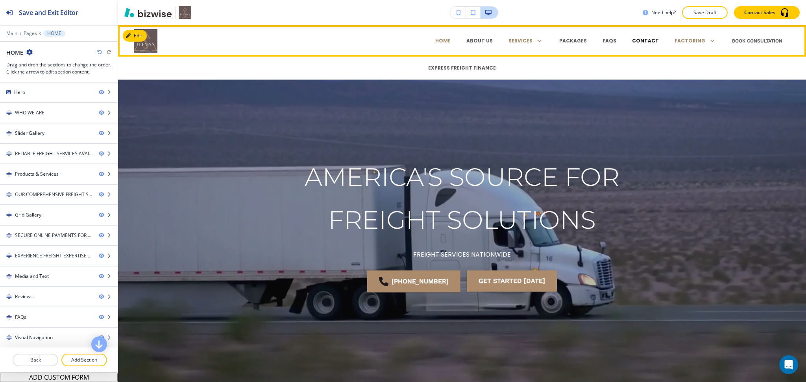
click at [648, 39] on p "CONTACT" at bounding box center [645, 40] width 27 height 7
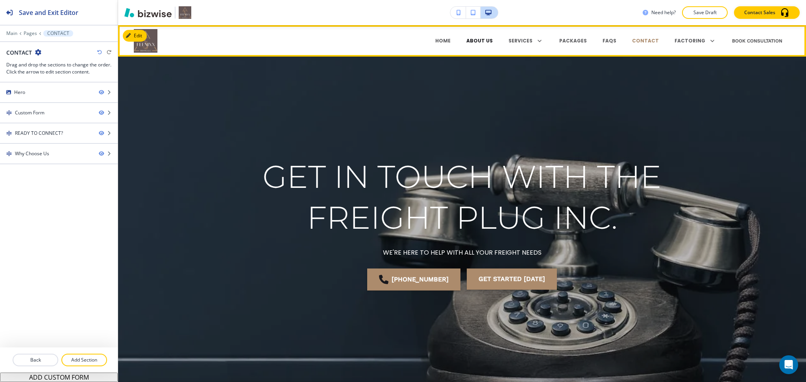
click at [483, 41] on p "ABOUT US" at bounding box center [479, 40] width 26 height 7
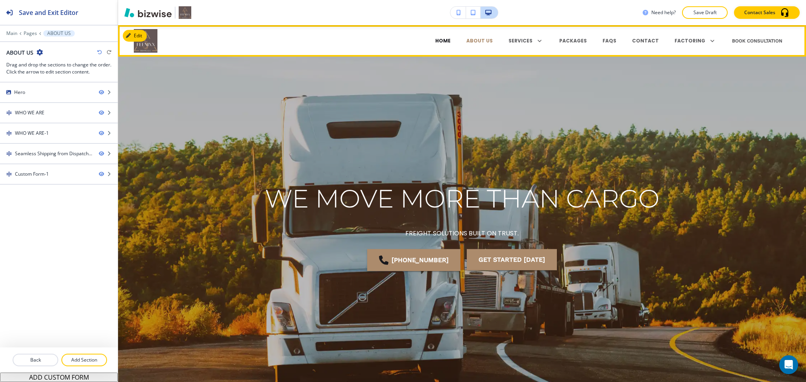
click at [450, 41] on p "HOME" at bounding box center [442, 40] width 15 height 7
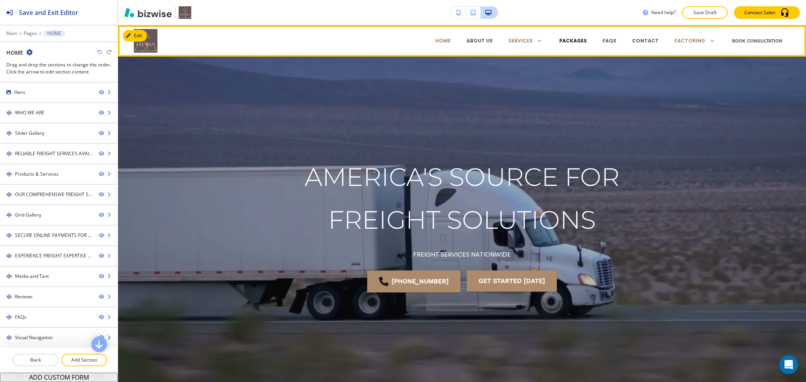
click at [576, 39] on p "PACKAGES" at bounding box center [573, 40] width 28 height 7
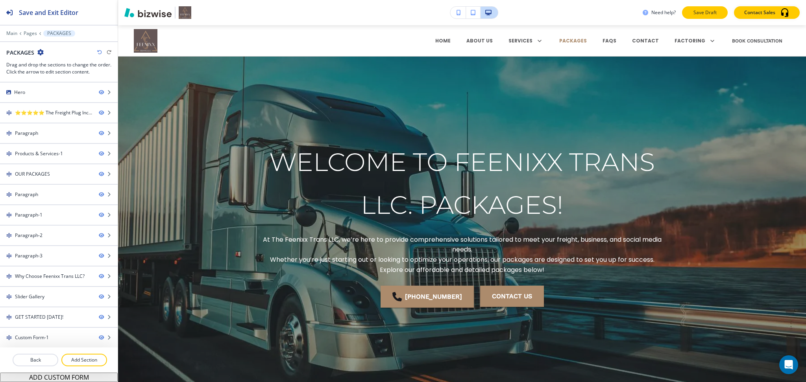
click at [714, 13] on p "Save Draft" at bounding box center [704, 12] width 25 height 7
